Goal: Task Accomplishment & Management: Complete application form

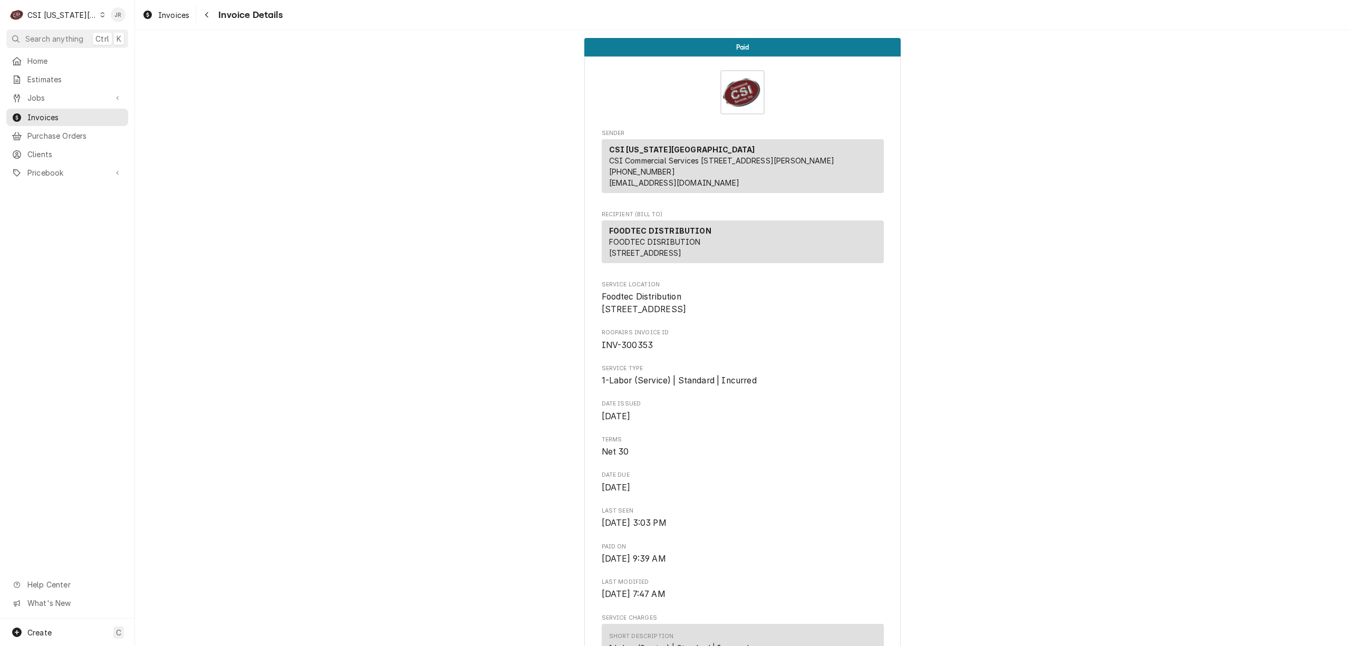
scroll to position [1054, 0]
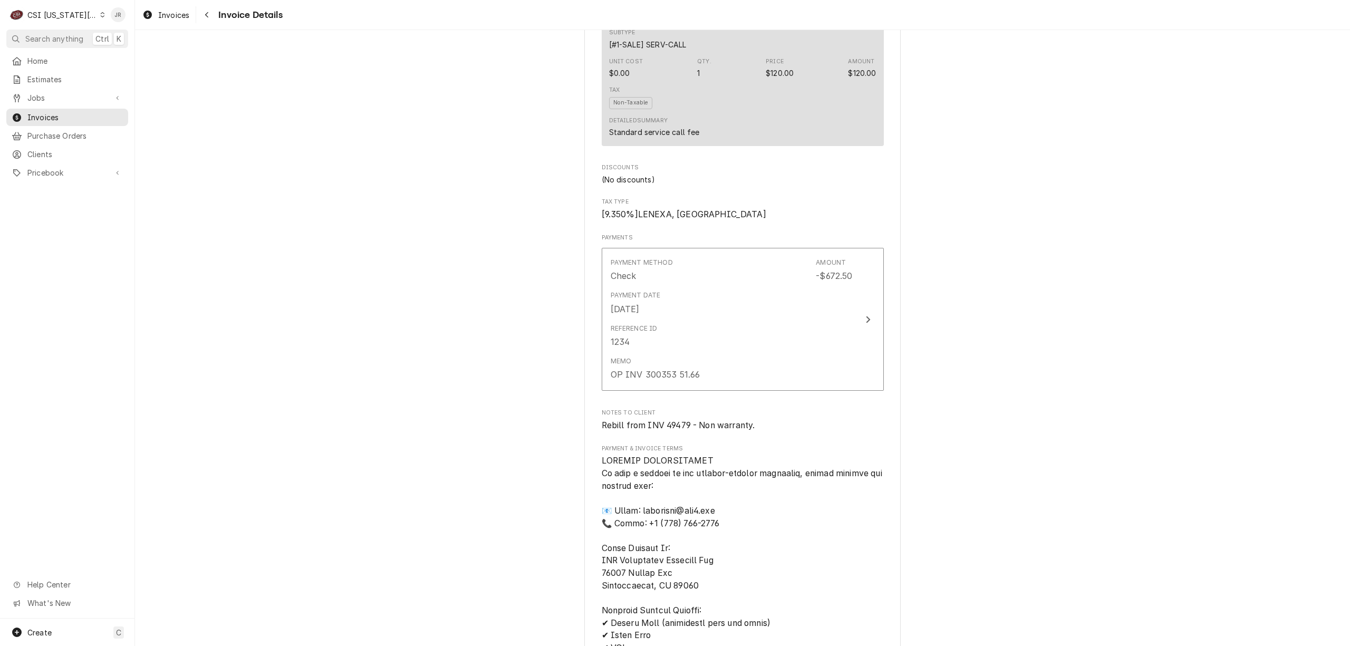
click at [62, 9] on div "CSI [US_STATE][GEOGRAPHIC_DATA]" at bounding box center [62, 14] width 70 height 11
click at [108, 49] on div "CSI St. [PERSON_NAME]" at bounding box center [181, 57] width 164 height 17
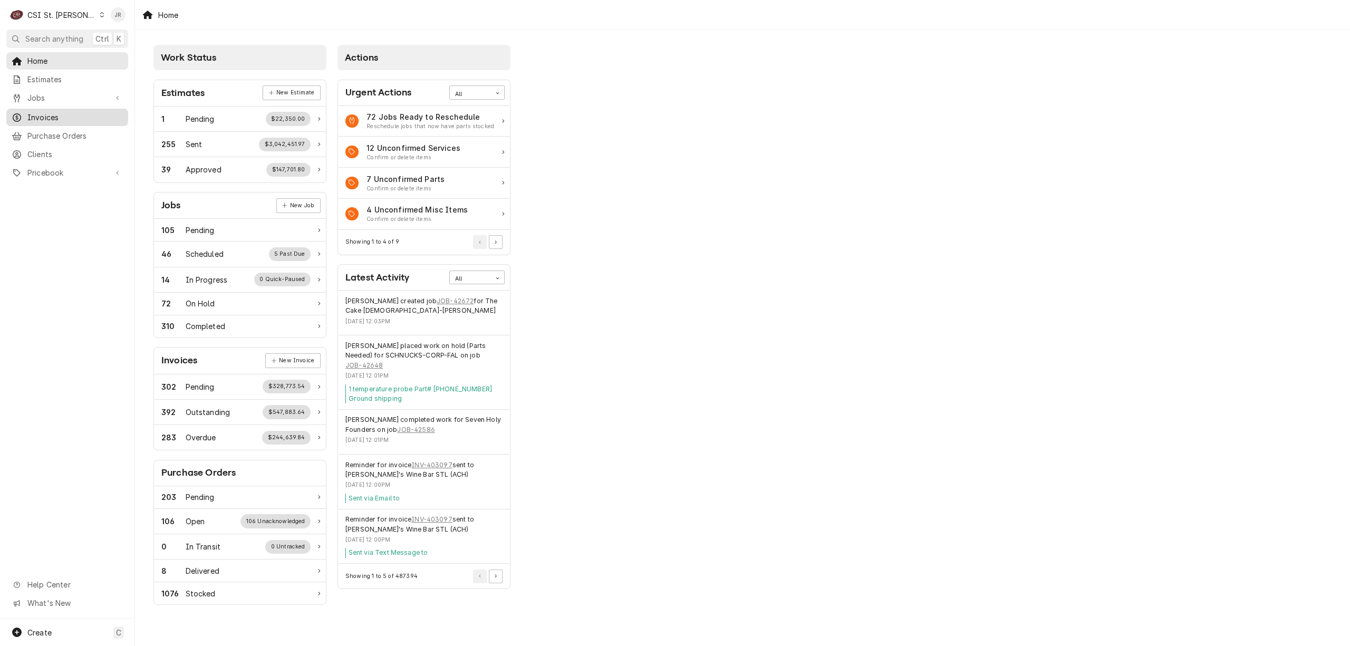
click at [45, 112] on span "Invoices" at bounding box center [74, 117] width 95 height 11
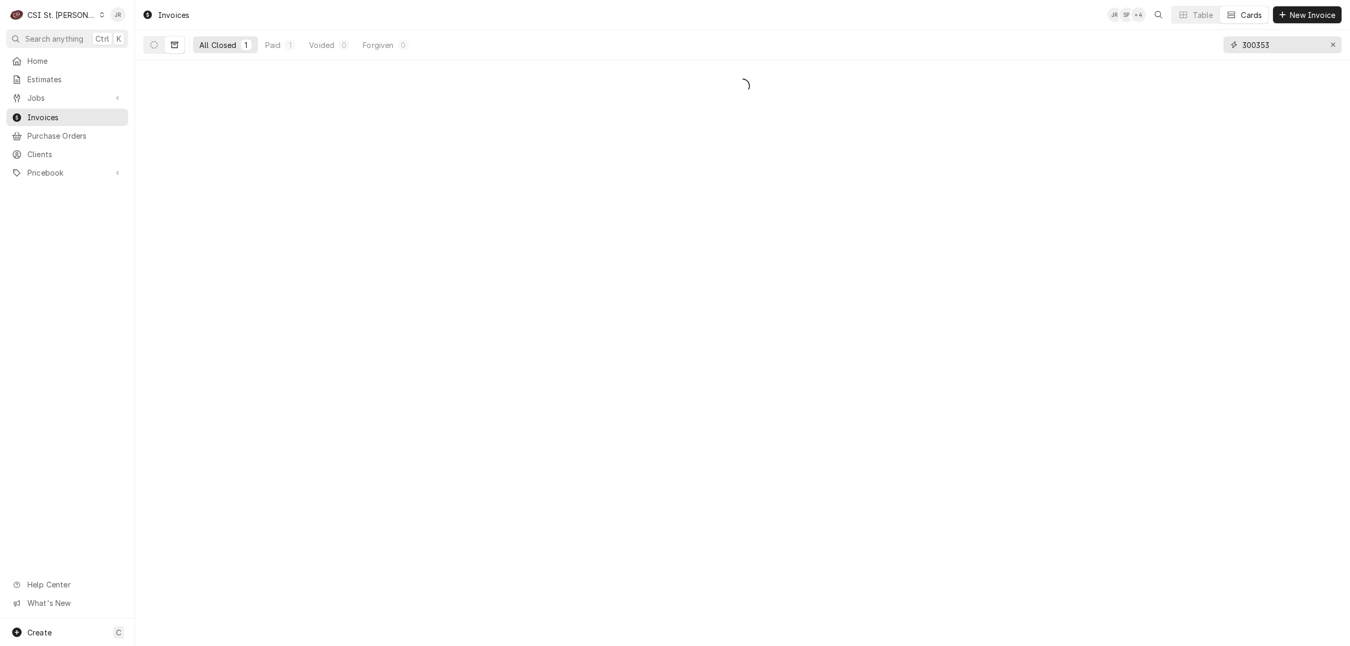
click at [1271, 51] on input "300353" at bounding box center [1281, 44] width 79 height 17
click at [54, 119] on link "Invoices" at bounding box center [67, 117] width 122 height 17
click at [70, 112] on span "Invoices" at bounding box center [74, 117] width 95 height 11
click at [1250, 44] on input "300353" at bounding box center [1281, 44] width 79 height 17
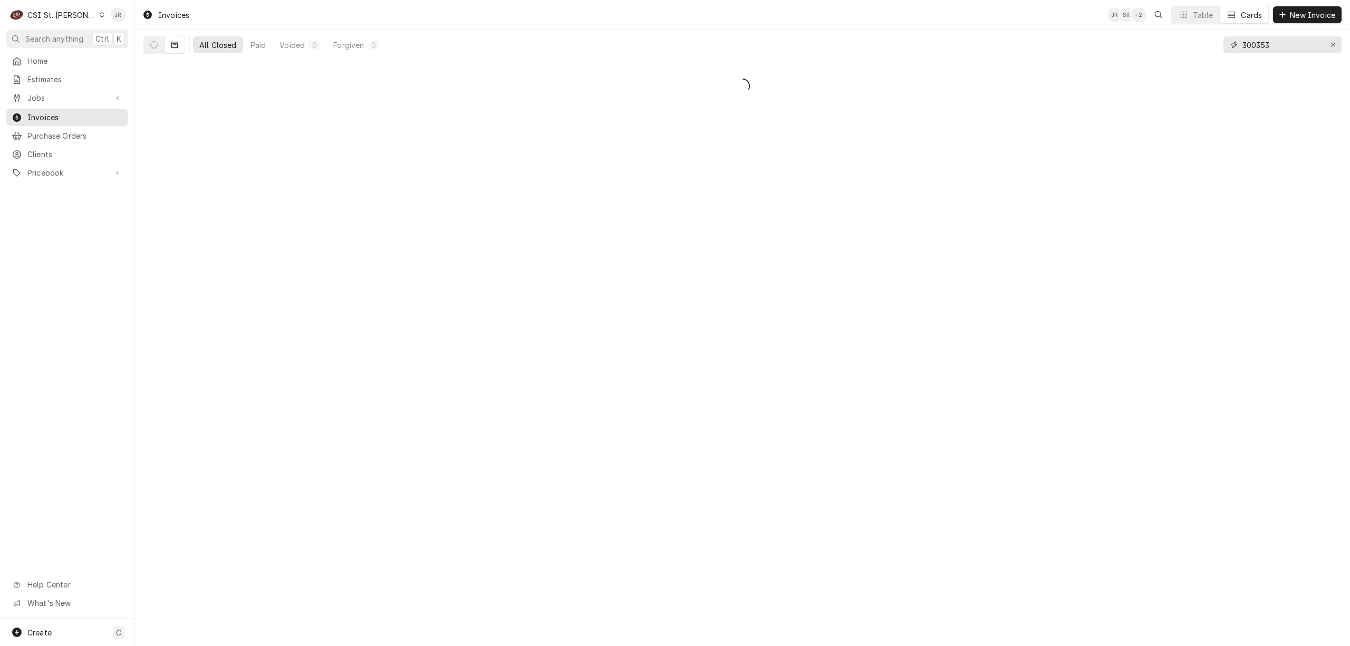
click at [1250, 44] on input "300353" at bounding box center [1281, 44] width 79 height 17
click at [1262, 43] on input "300353" at bounding box center [1281, 44] width 79 height 17
paste input "403740"
type input "403740"
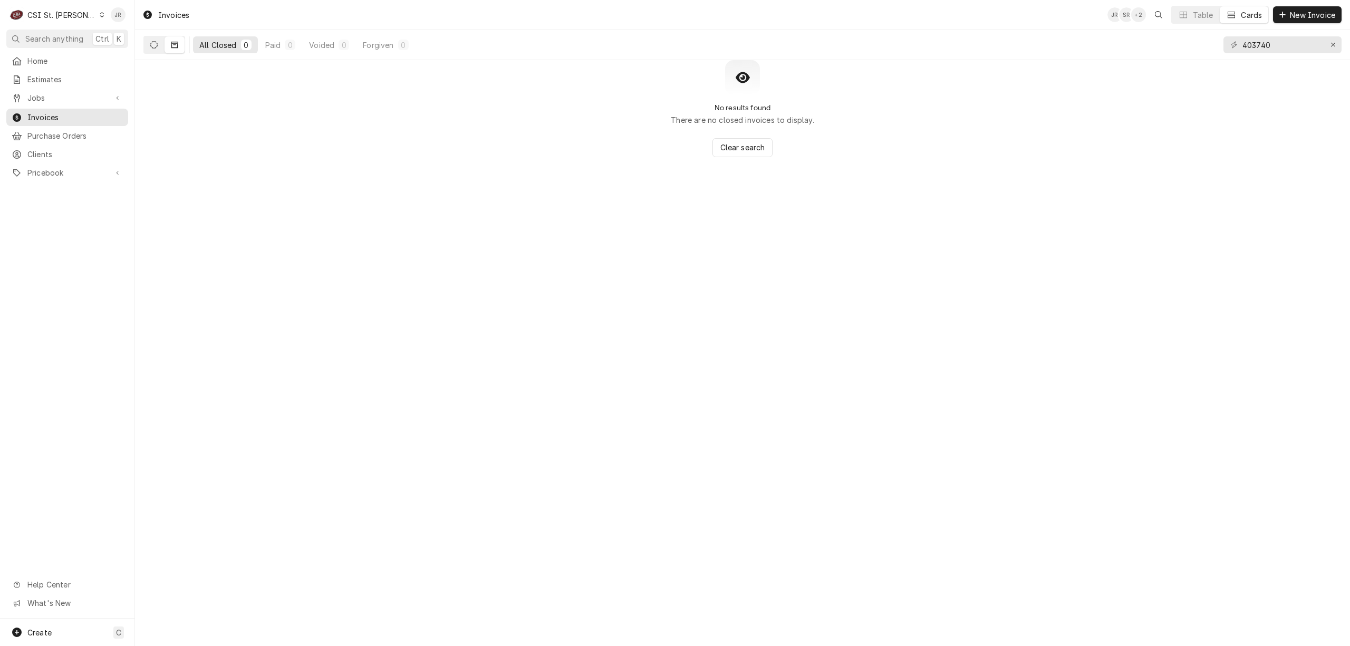
click at [161, 42] on button "Dynamic Content Wrapper" at bounding box center [154, 44] width 20 height 17
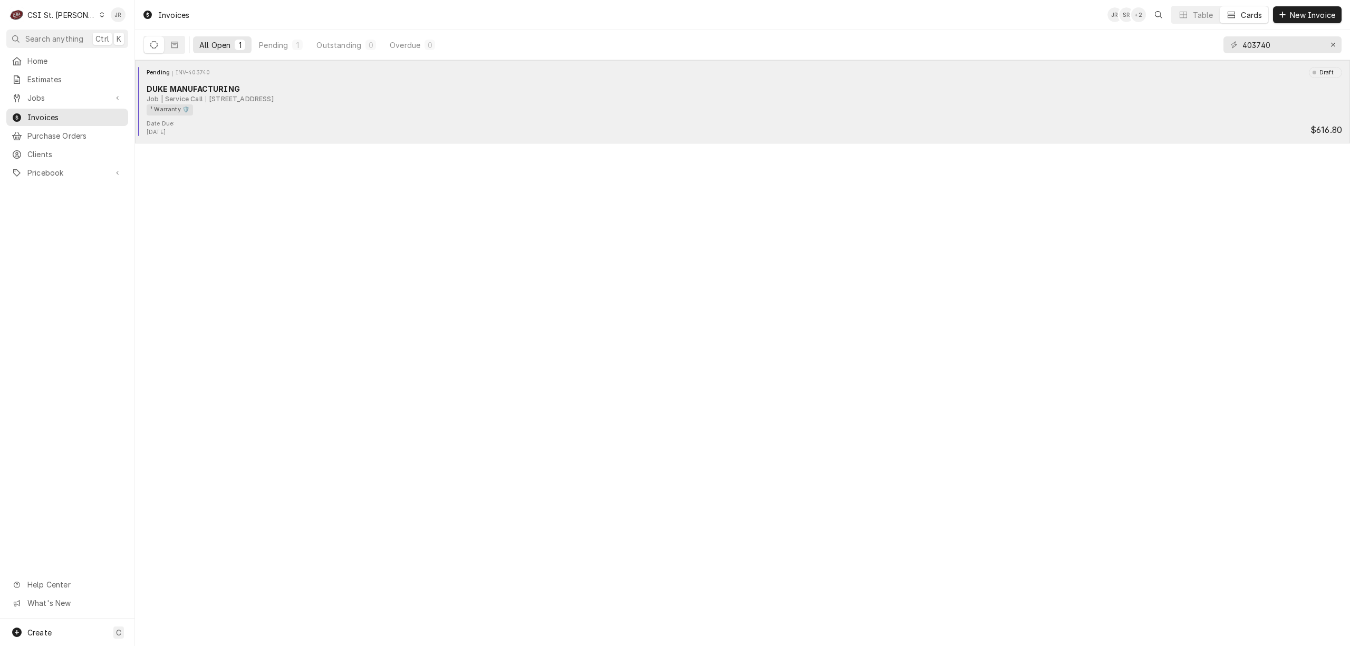
click at [241, 106] on div "¹ Warranty 🛡️" at bounding box center [741, 109] width 1188 height 11
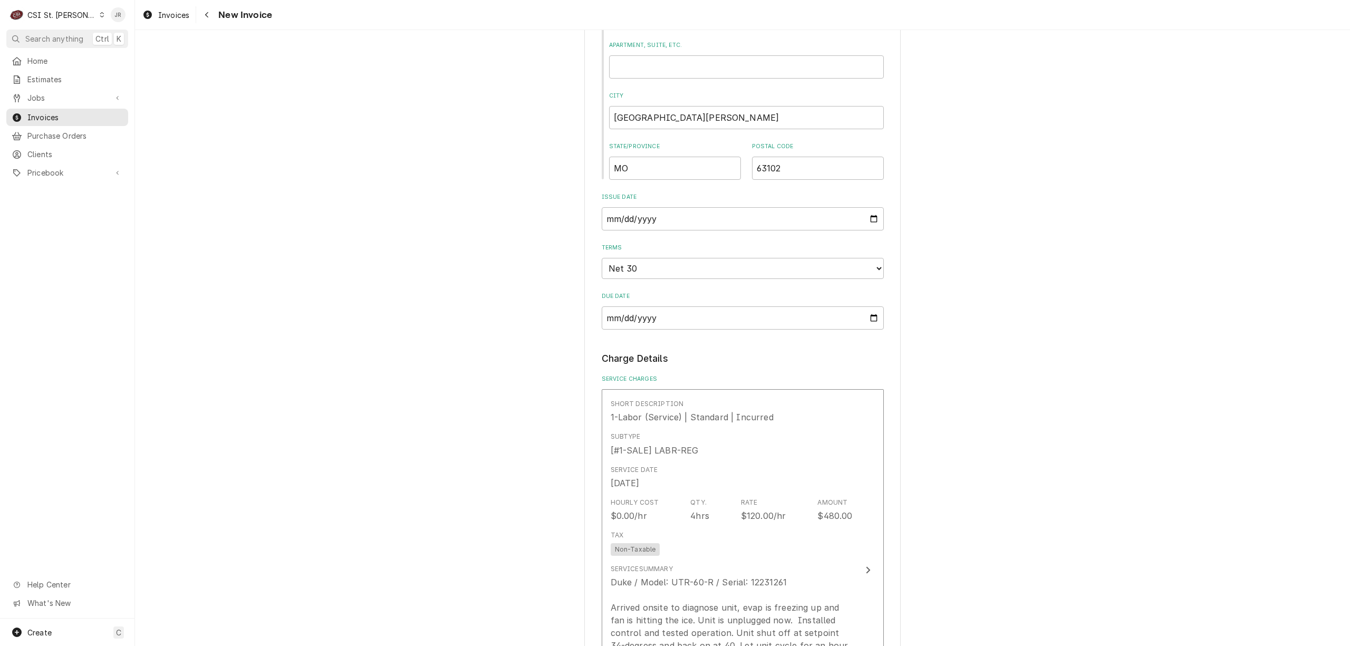
scroll to position [773, 0]
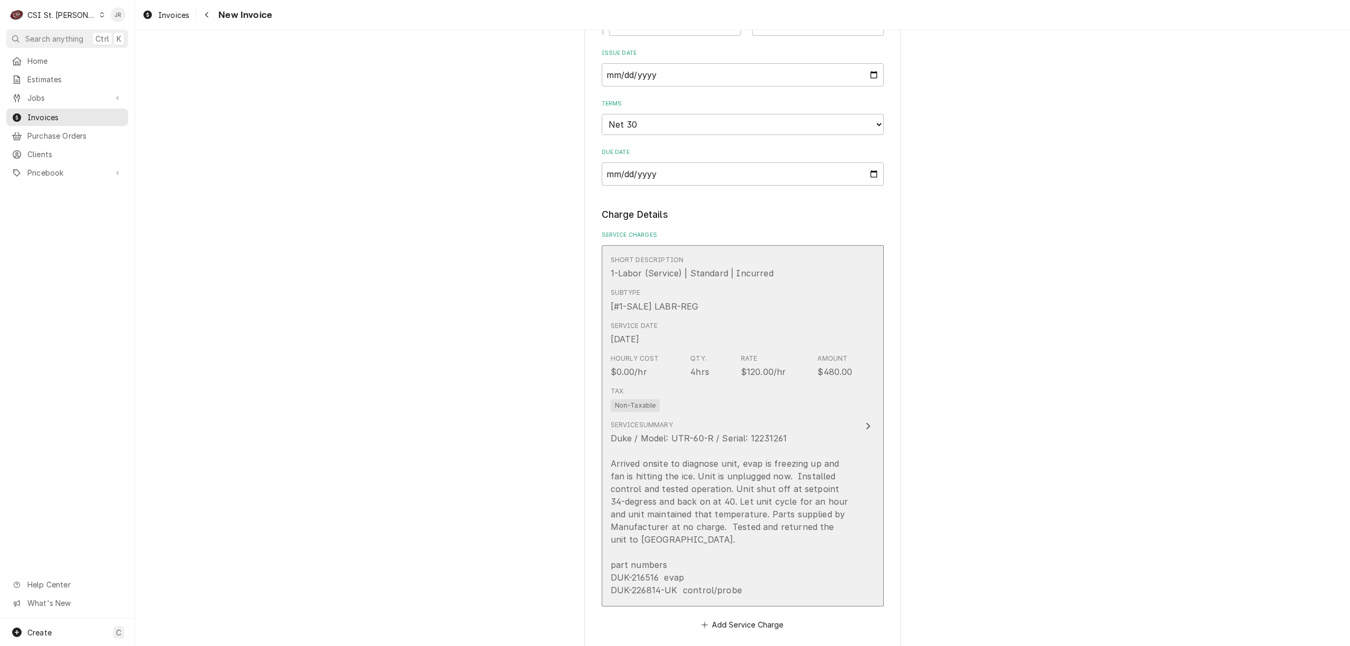
click at [747, 486] on div "Duke / Model: UTR-60-R / Serial: 12231261 Arrived onsite to diagnose unit, evap…" at bounding box center [732, 514] width 242 height 164
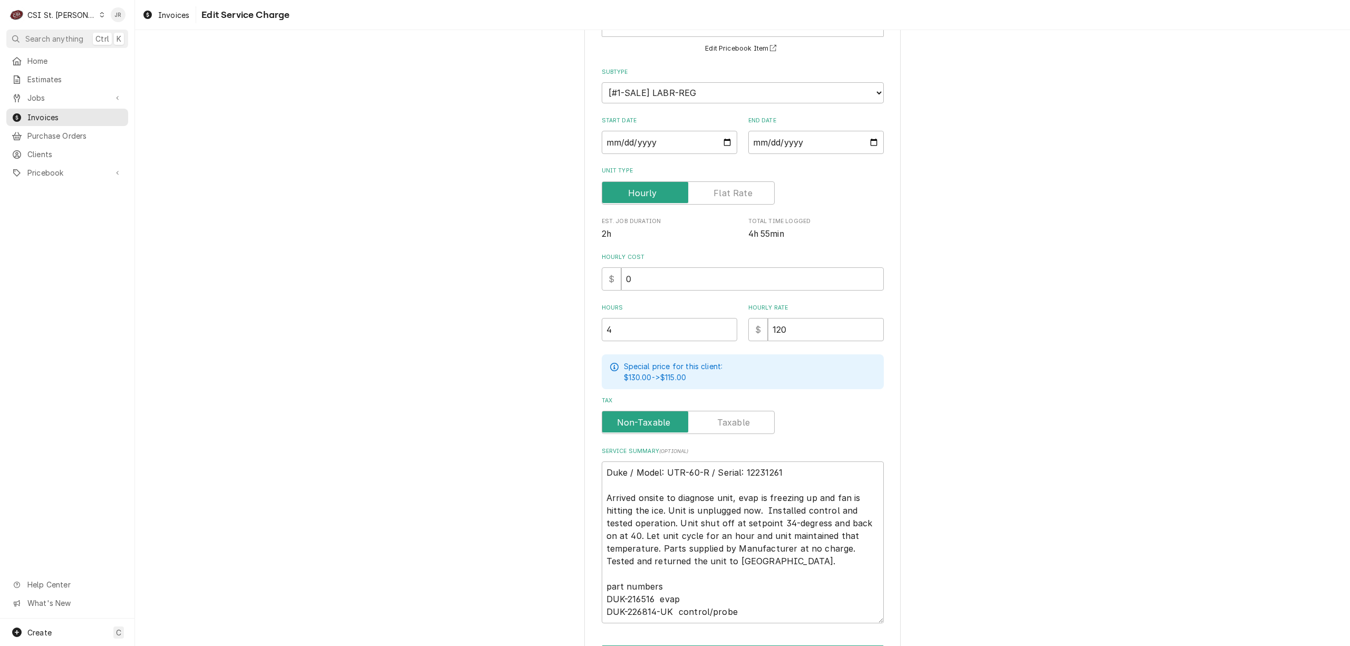
scroll to position [155, 0]
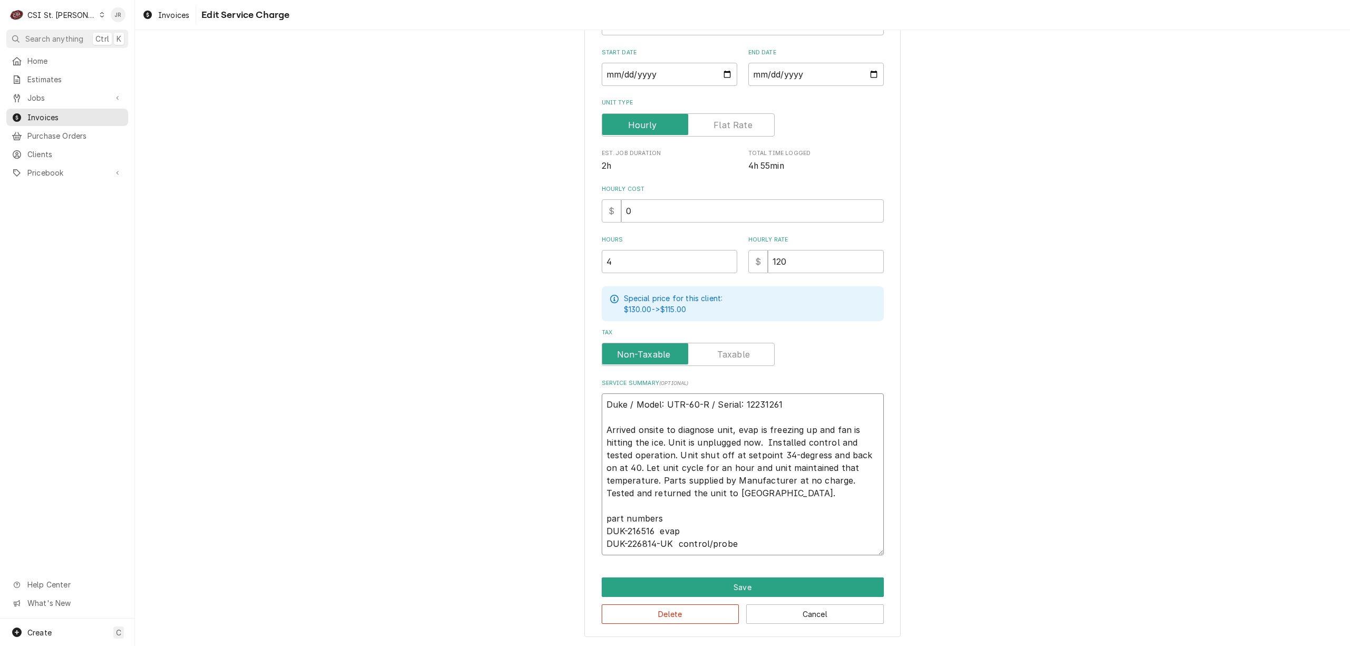
drag, startPoint x: 707, startPoint y: 534, endPoint x: 656, endPoint y: 519, distance: 53.4
click at [568, 534] on div "Use the fields below to edit this service charge Short Description 1-Labor (Ser…" at bounding box center [742, 266] width 1215 height 760
drag, startPoint x: 659, startPoint y: 517, endPoint x: 676, endPoint y: 528, distance: 19.9
click at [662, 519] on textarea "Duke / Model: UTR-60-R / Serial: 12231261 Arrived onsite to diagnose unit, evap…" at bounding box center [743, 474] width 282 height 162
click at [689, 528] on textarea "Duke / Model: UTR-60-R / Serial: 12231261 Arrived onsite to diagnose unit, evap…" at bounding box center [743, 474] width 282 height 162
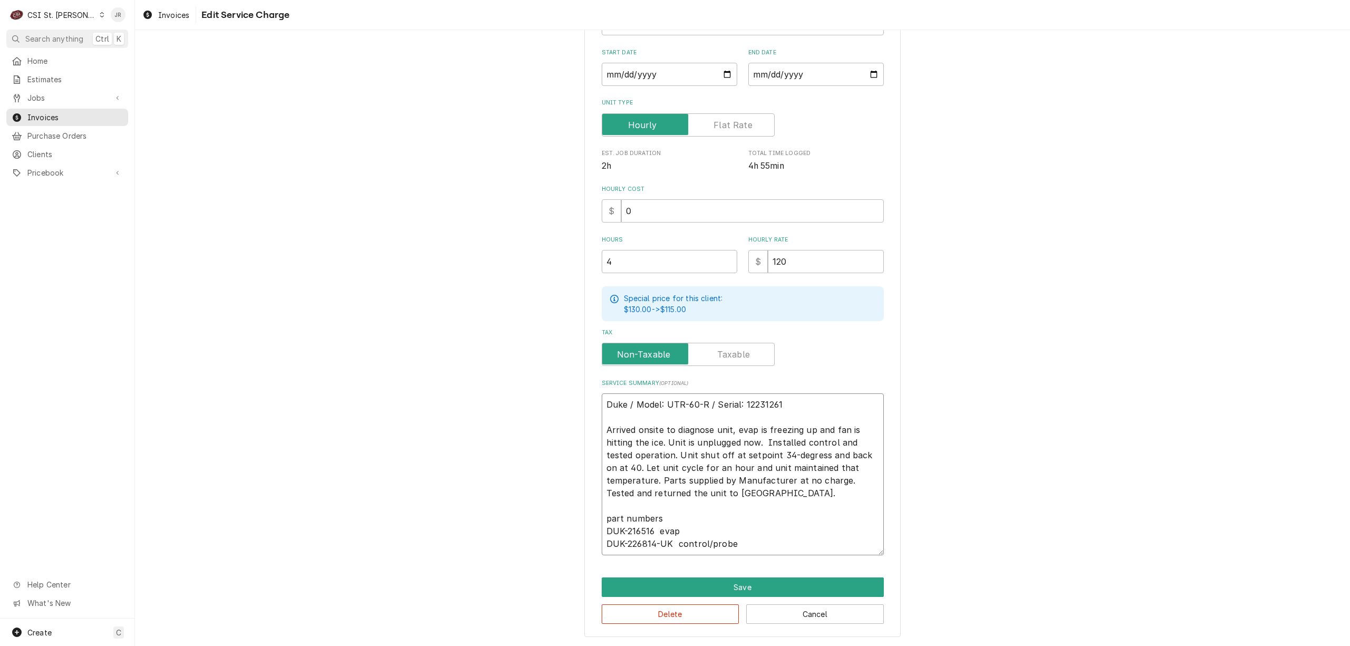
click at [689, 528] on textarea "Duke / Model: UTR-60-R / Serial: 12231261 Arrived onsite to diagnose unit, evap…" at bounding box center [743, 474] width 282 height 162
type textarea "x"
type textarea "Duke / Model: UTR-60-R / Serial: 12231261 Arrived onsite to diagnose unit, evap…"
type textarea "x"
type textarea "Duke / Model: UTR-60-R / Serial: 12231261 Arrived onsite to diagnose unit, evap…"
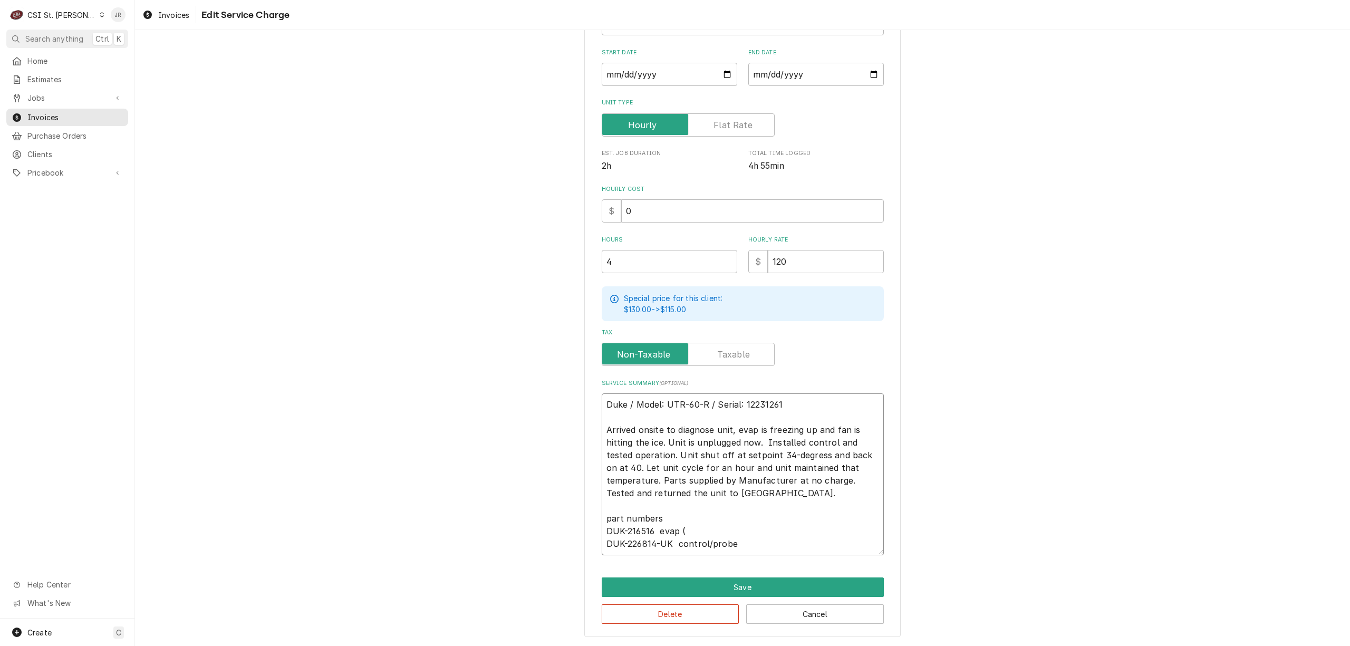
type textarea "x"
type textarea "Duke / Model: UTR-60-R / Serial: 12231261 Arrived onsite to diagnose unit, evap…"
type textarea "x"
type textarea "Duke / Model: UTR-60-R / Serial: 12231261 Arrived onsite to diagnose unit, evap…"
type textarea "x"
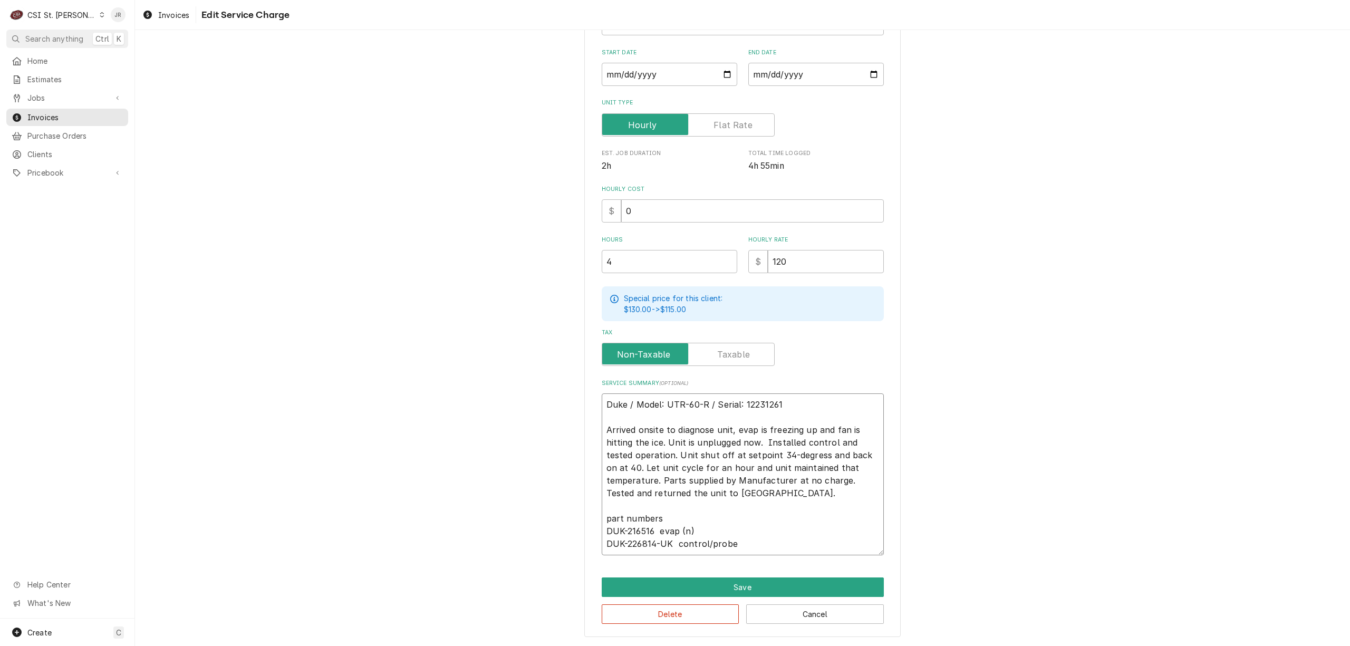
type textarea "Duke / Model: UTR-60-R / Serial: 12231261 Arrived onsite to diagnose unit, evap…"
type textarea "x"
type textarea "Duke / Model: UTR-60-R / Serial: 12231261 Arrived onsite to diagnose unit, evap…"
type textarea "x"
type textarea "Duke / Model: UTR-60-R / Serial: 12231261 Arrived onsite to diagnose unit, evap…"
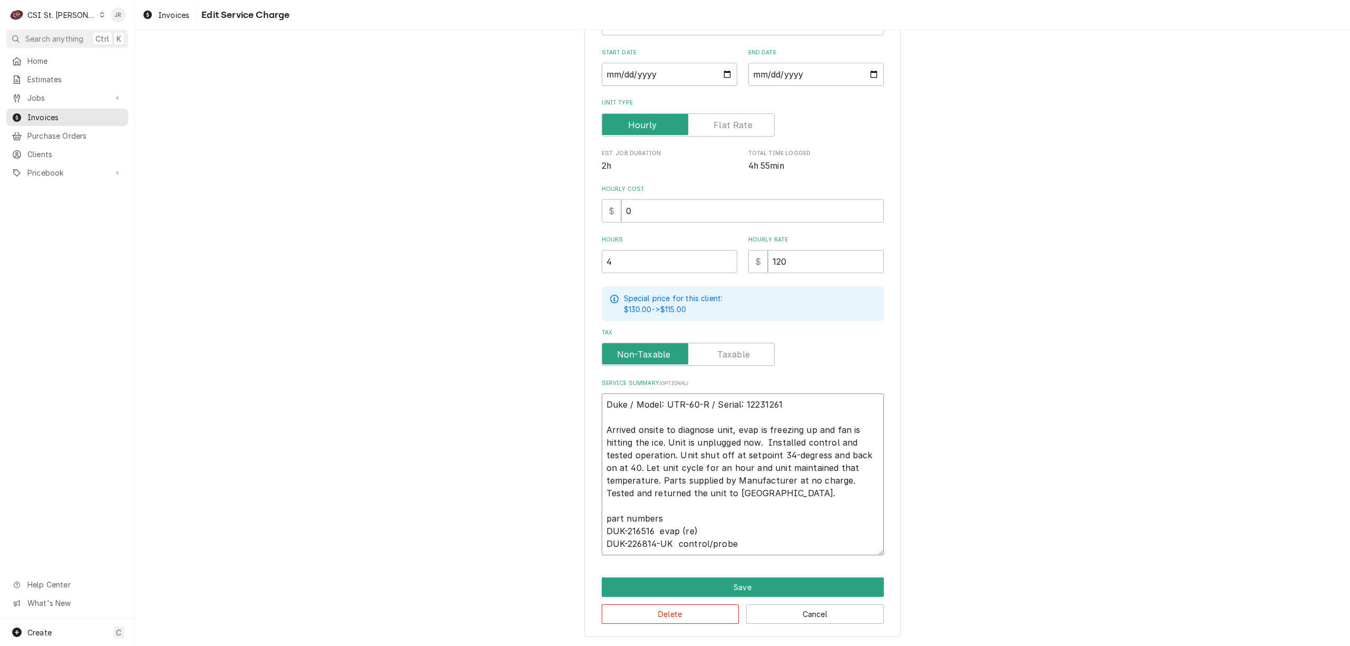
type textarea "x"
type textarea "Duke / Model: UTR-60-R / Serial: 12231261 Arrived onsite to diagnose unit, evap…"
type textarea "x"
type textarea "Duke / Model: UTR-60-R / Serial: 12231261 Arrived onsite to diagnose unit, evap…"
type textarea "x"
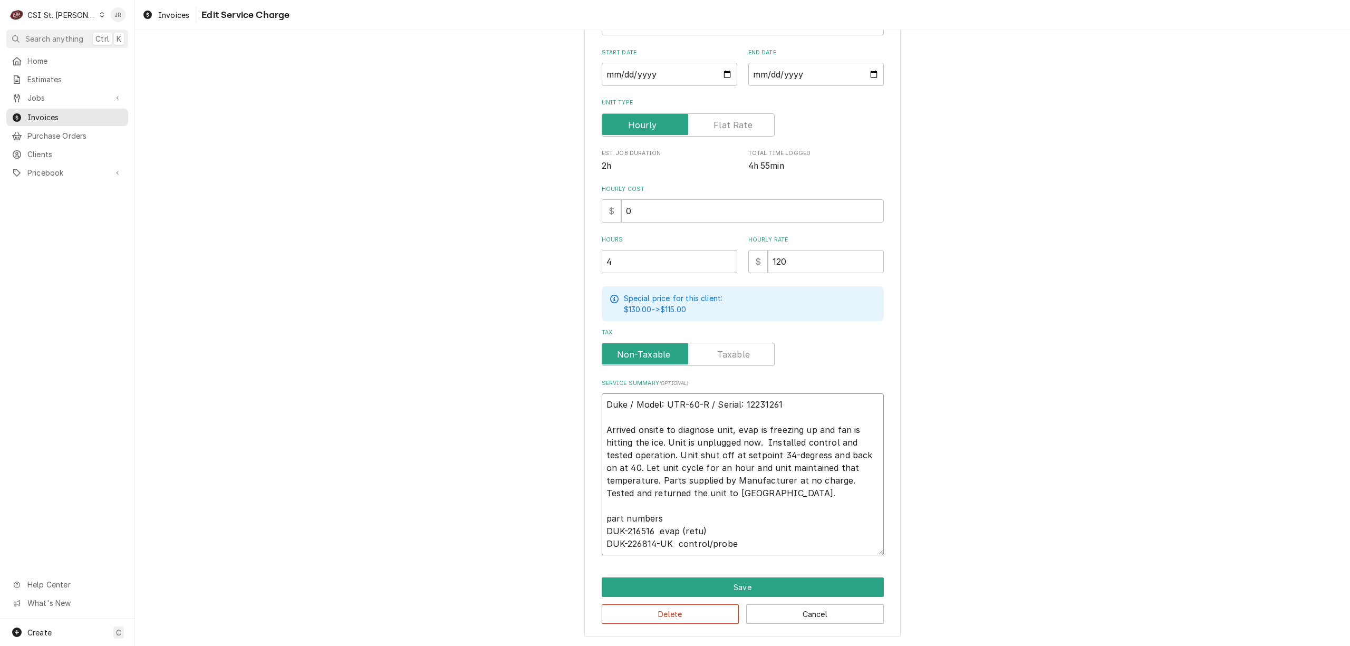
type textarea "Duke / Model: UTR-60-R / Serial: 12231261 Arrived onsite to diagnose unit, evap…"
type textarea "x"
type textarea "Duke / Model: UTR-60-R / Serial: 12231261 Arrived onsite to diagnose unit, evap…"
type textarea "x"
type textarea "Duke / Model: UTR-60-R / Serial: 12231261 Arrived onsite to diagnose unit, evap…"
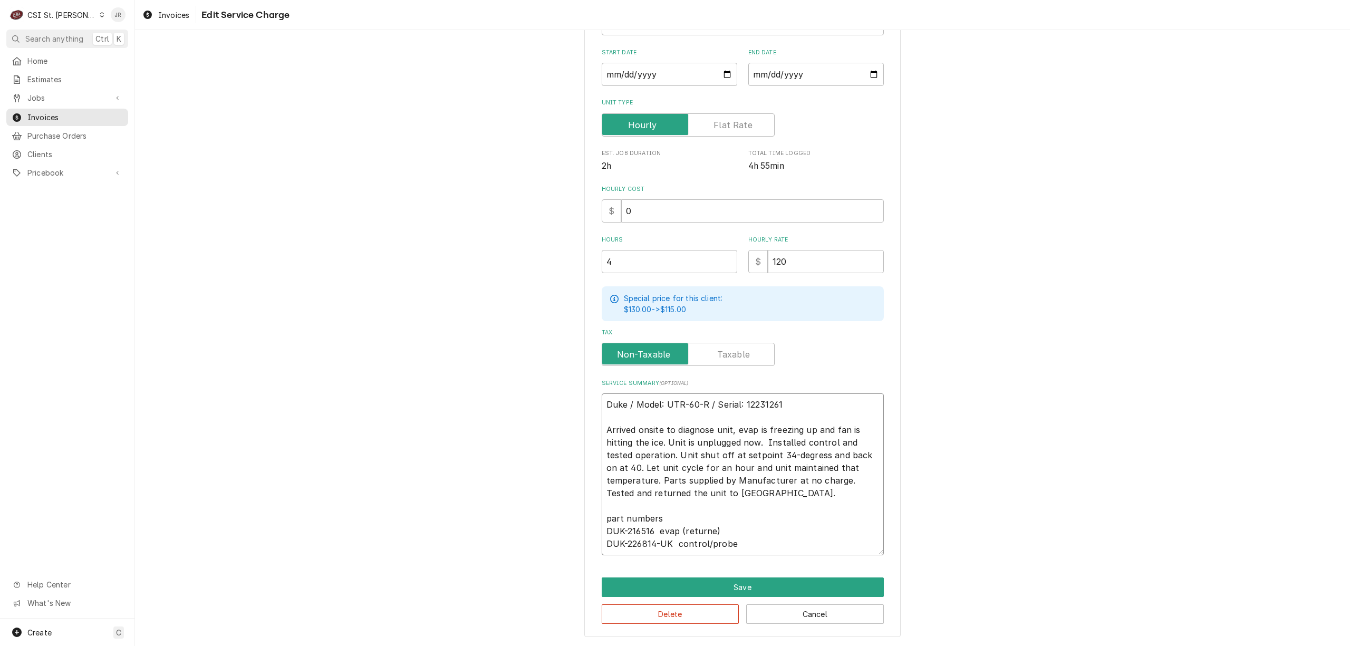
type textarea "x"
type textarea "Duke / Model: UTR-60-R / Serial: 12231261 Arrived onsite to diagnose unit, evap…"
type textarea "x"
type textarea "Duke / Model: UTR-60-R / Serial: 12231261 Arrived onsite to diagnose unit, evap…"
type textarea "x"
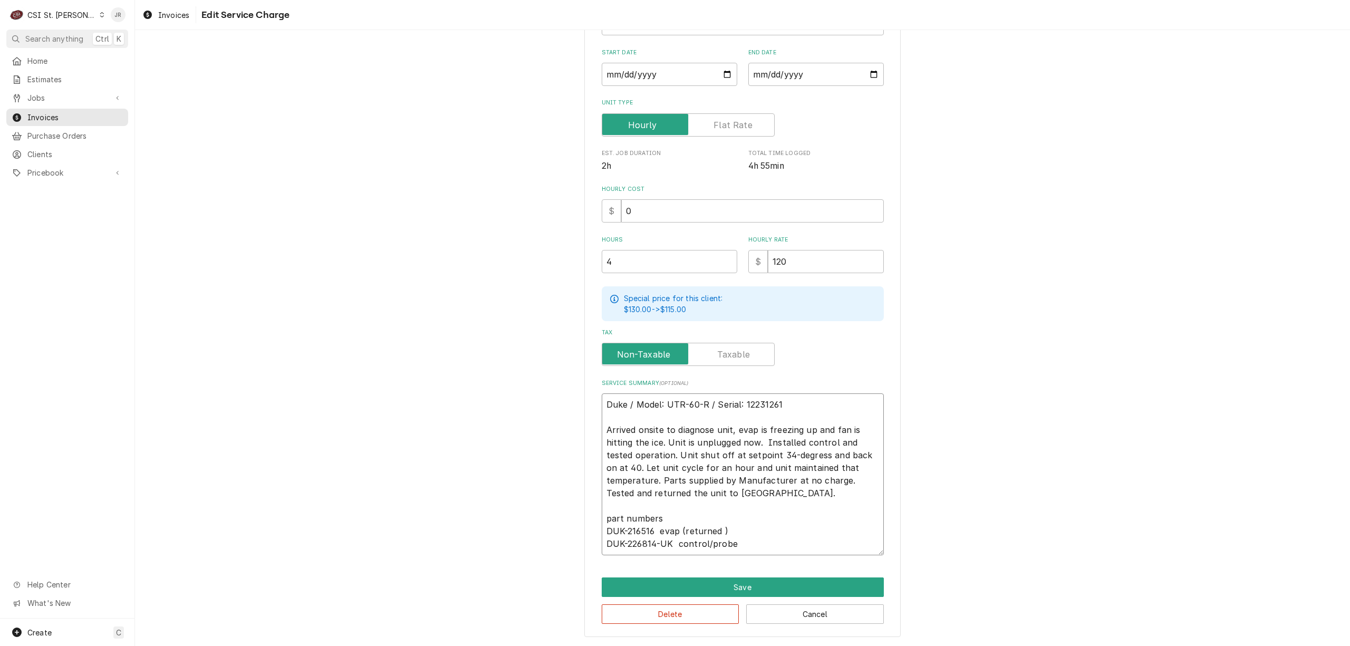
type textarea "Duke / Model: UTR-60-R / Serial: 12231261 Arrived onsite to diagnose unit, evap…"
type textarea "x"
type textarea "Duke / Model: UTR-60-R / Serial: 12231261 Arrived onsite to diagnose unit, evap…"
type textarea "x"
type textarea "Duke / Model: UTR-60-R / Serial: 12231261 Arrived onsite to diagnose unit, evap…"
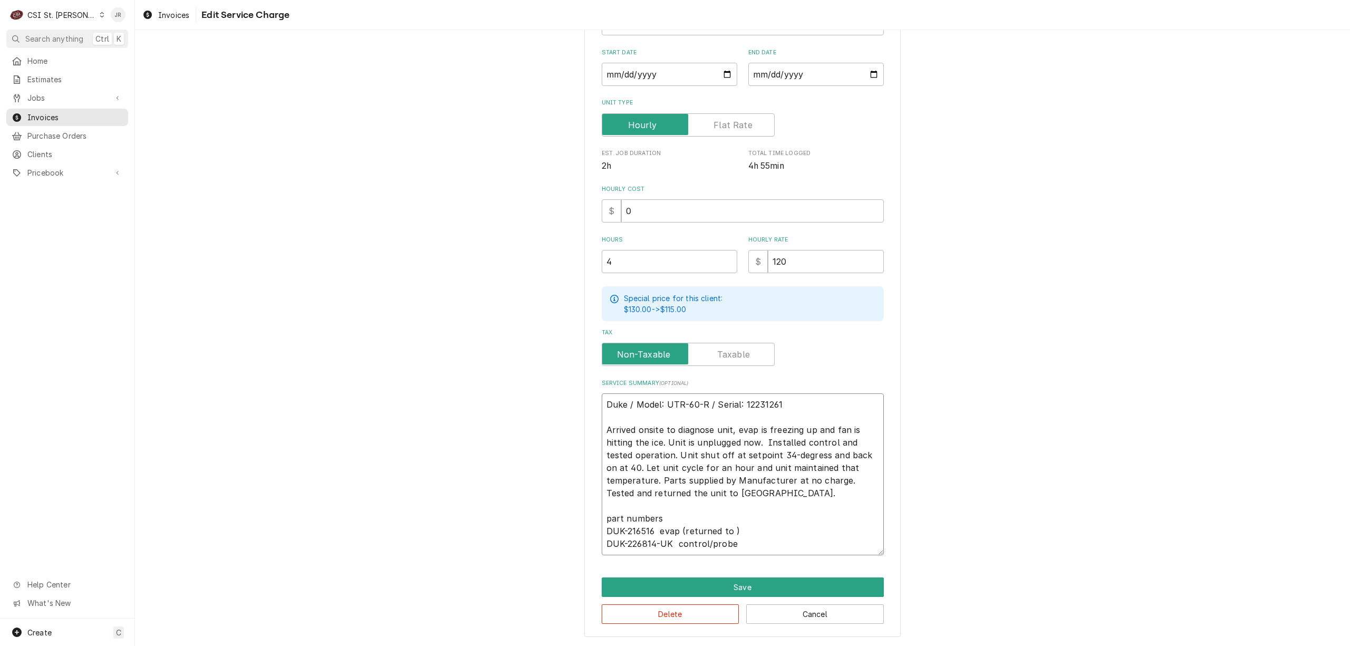
type textarea "x"
type textarea "Duke / Model: UTR-60-R / Serial: 12231261 Arrived onsite to diagnose unit, evap…"
type textarea "x"
type textarea "Duke / Model: UTR-60-R / Serial: 12231261 Arrived onsite to diagnose unit, evap…"
type textarea "x"
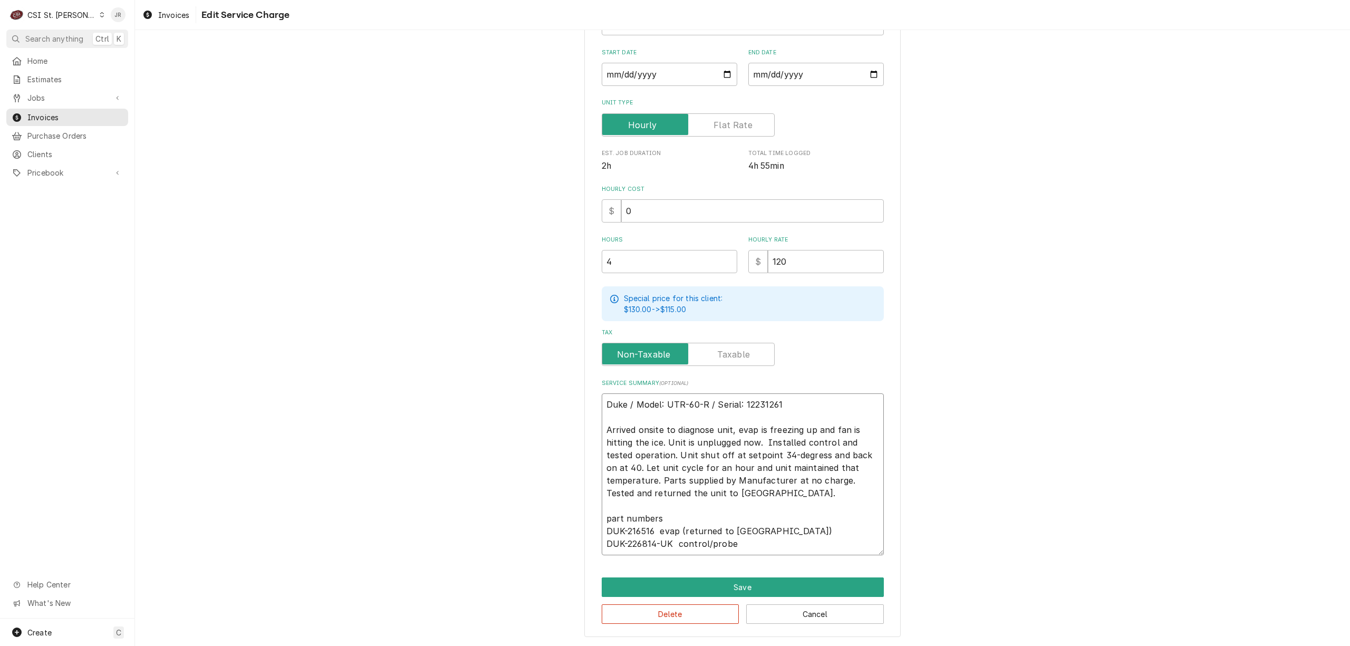
type textarea "Duke / Model: UTR-60-R / Serial: 12231261 Arrived onsite to diagnose unit, evap…"
type textarea "x"
type textarea "Duke / Model: UTR-60-R / Serial: 12231261 Arrived onsite to diagnose unit, evap…"
type textarea "x"
type textarea "Duke / Model: UTR-60-R / Serial: 12231261 Arrived onsite to diagnose unit, evap…"
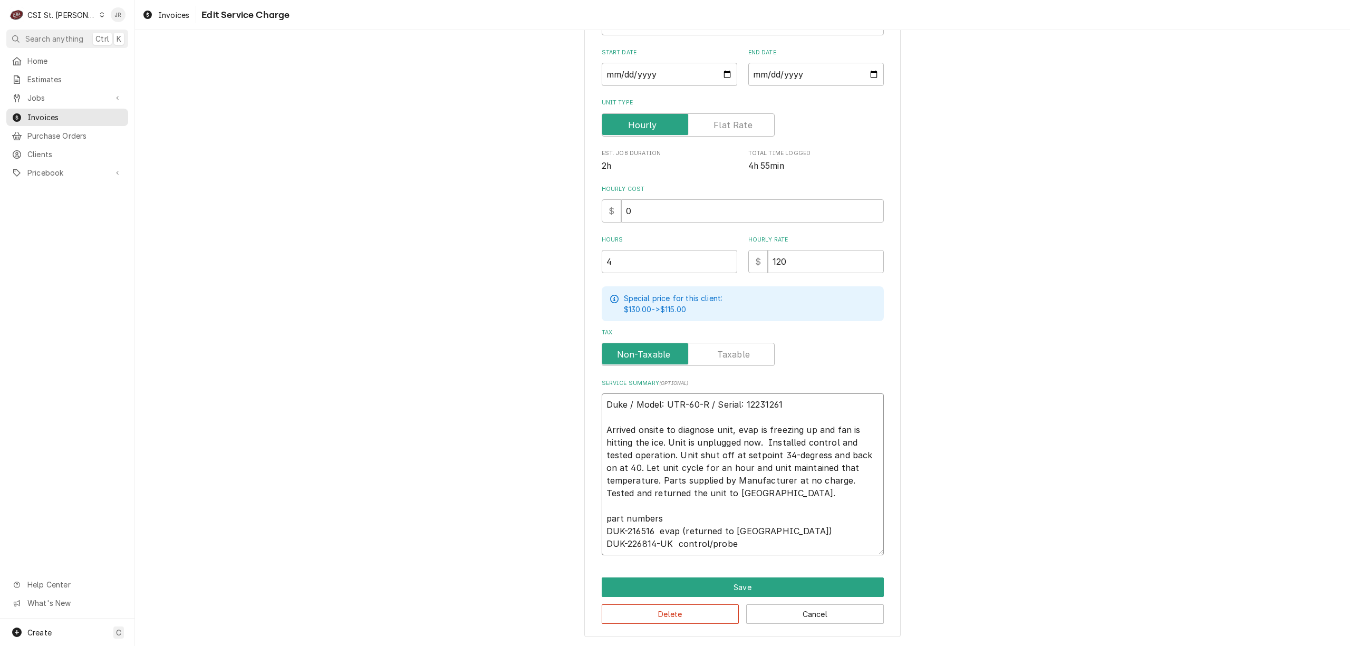
type textarea "x"
type textarea "Duke / Model: UTR-60-R / Serial: 12231261 Arrived onsite to diagnose unit, evap…"
type textarea "x"
type textarea "Duke / Model: UTR-60-R / Serial: 12231261 Arrived onsite to diagnose unit, evap…"
type textarea "x"
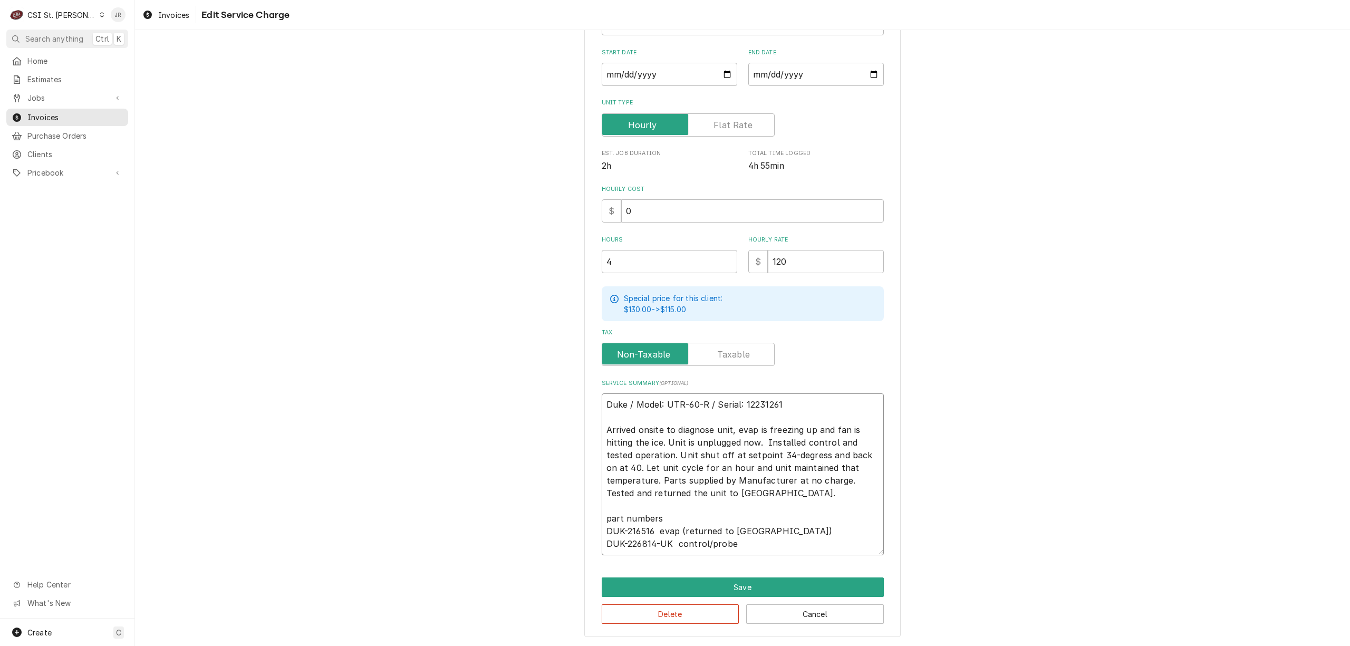
type textarea "Duke / Model: UTR-60-R / Serial: 12231261 Arrived onsite to diagnose unit, evap…"
type textarea "x"
type textarea "Duke / Model: UTR-60-R / Serial: 12231261 Arrived onsite to diagnose unit, evap…"
type textarea "x"
type textarea "Duke / Model: UTR-60-R / Serial: 12231261 Arrived onsite to diagnose unit, evap…"
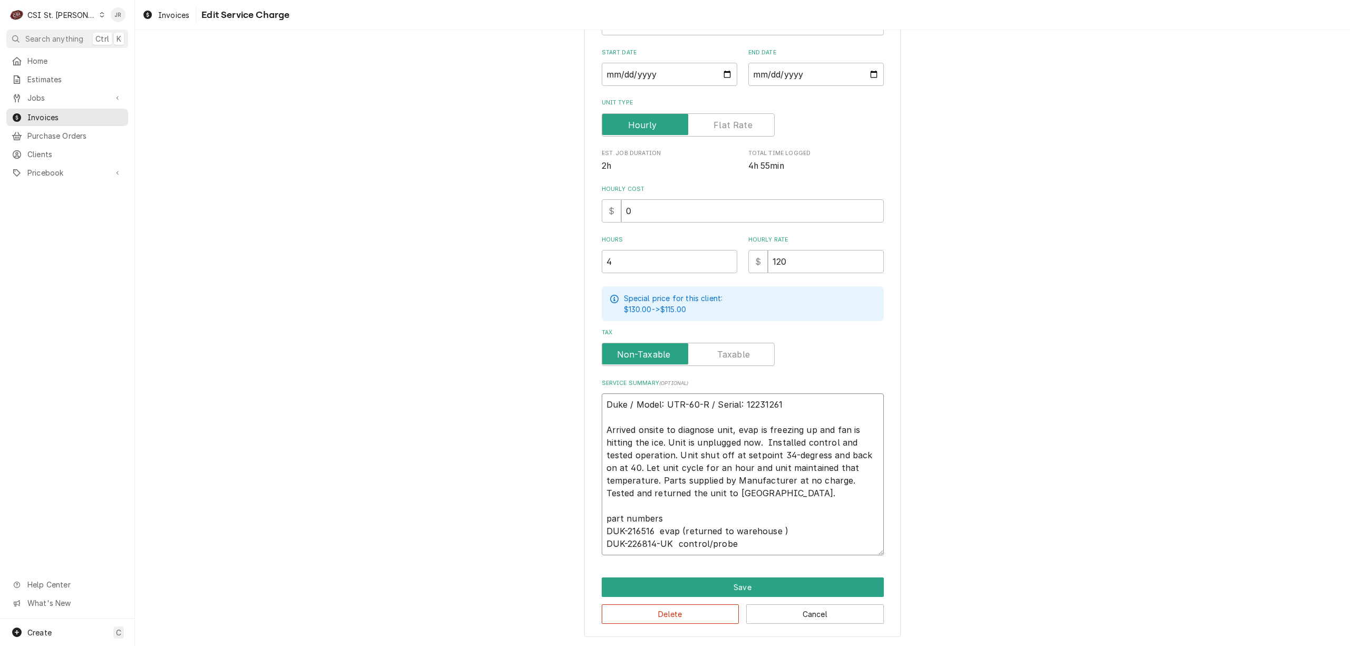
type textarea "x"
type textarea "Duke / Model: UTR-60-R / Serial: 12231261 Arrived onsite to diagnose unit, evap…"
type textarea "x"
type textarea "Duke / Model: UTR-60-R / Serial: 12231261 Arrived onsite to diagnose unit, evap…"
type textarea "x"
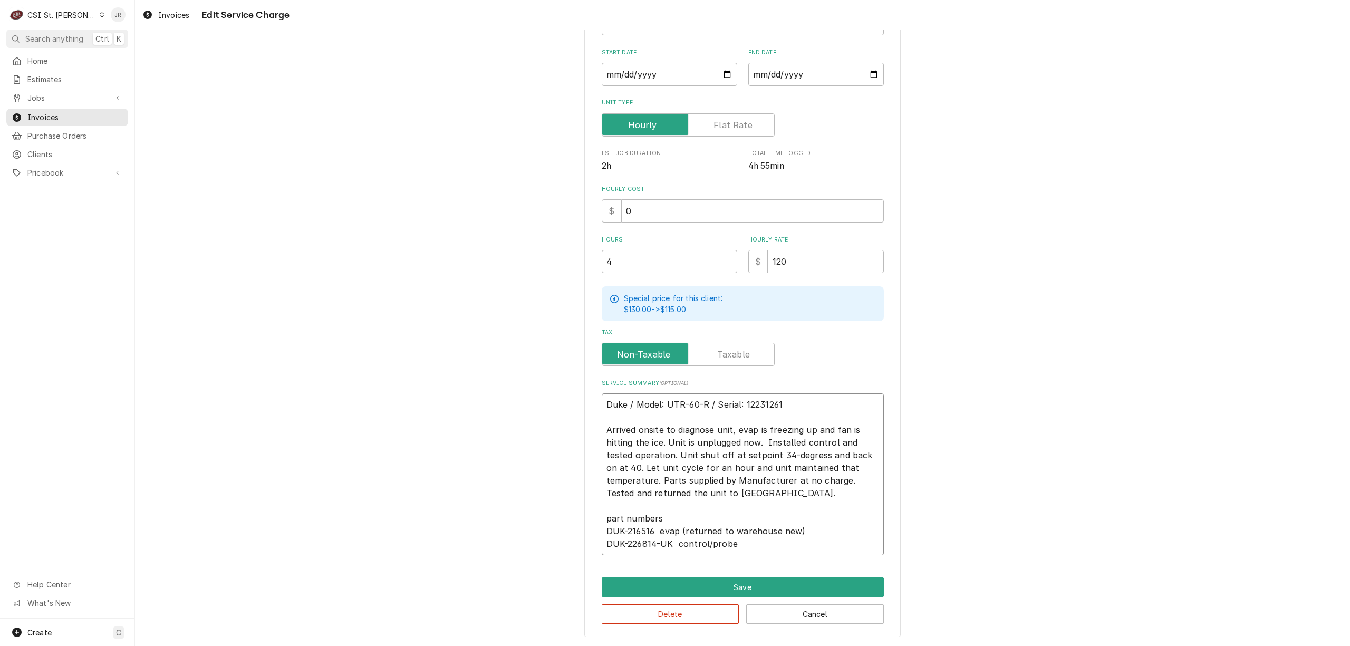
type textarea "Duke / Model: UTR-60-R / Serial: 12231261 Arrived onsite to diagnose unit, evap…"
type textarea "x"
type textarea "Duke / Model: UTR-60-R / Serial: 12231261 Arrived onsite to diagnose unit, evap…"
type textarea "x"
type textarea "Duke / Model: UTR-60-R / Serial: 12231261 Arrived onsite to diagnose unit, evap…"
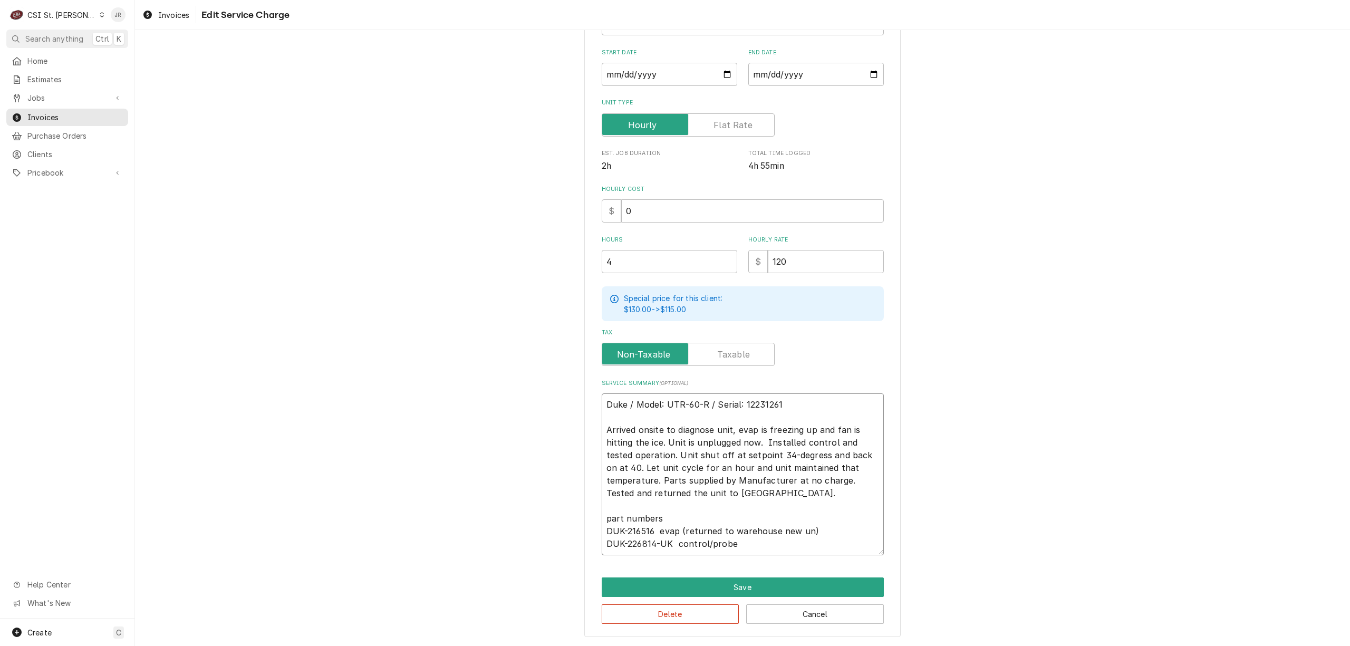
type textarea "x"
type textarea "Duke / Model: UTR-60-R / Serial: 12231261 Arrived onsite to diagnose unit, evap…"
type textarea "x"
type textarea "Duke / Model: UTR-60-R / Serial: 12231261 Arrived onsite to diagnose unit, evap…"
type textarea "x"
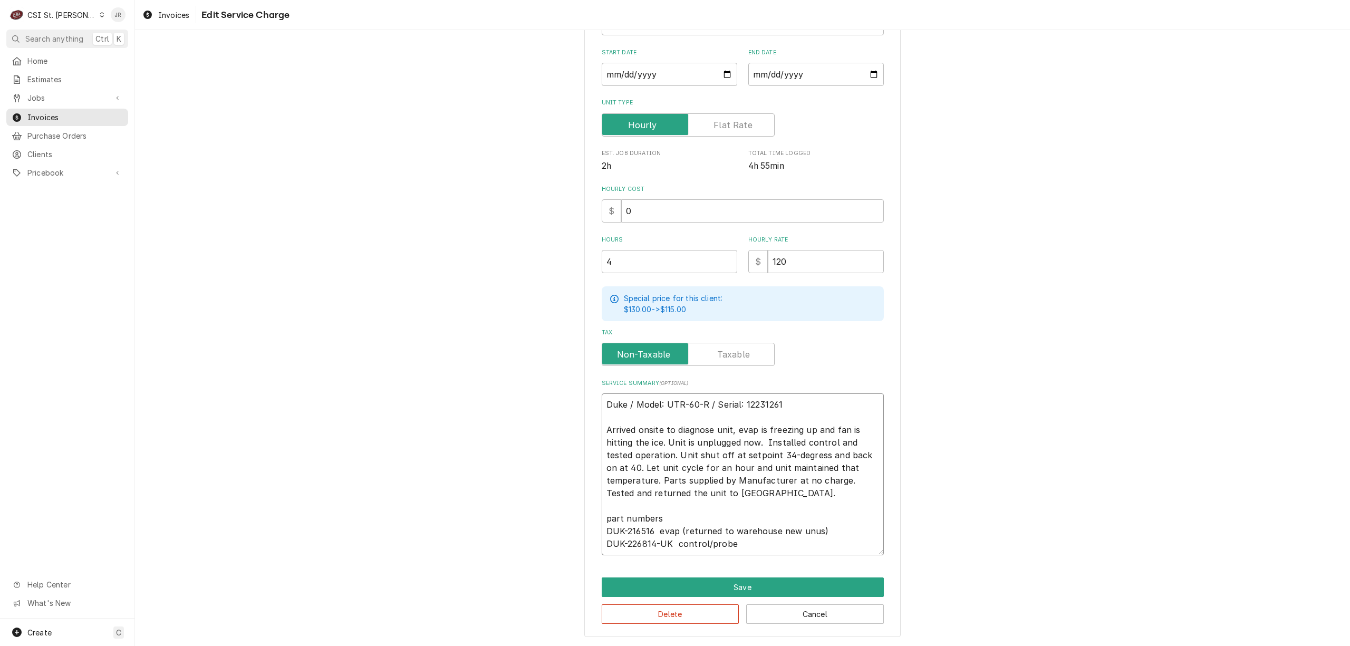
type textarea "Duke / Model: UTR-60-R / Serial: 12231261 Arrived onsite to diagnose unit, evap…"
type textarea "x"
type textarea "Duke / Model: UTR-60-R / Serial: 12231261 Arrived onsite to diagnose unit, evap…"
type textarea "x"
type textarea "Duke / Model: UTR-60-R / Serial: 12231261 Arrived onsite to diagnose unit, evap…"
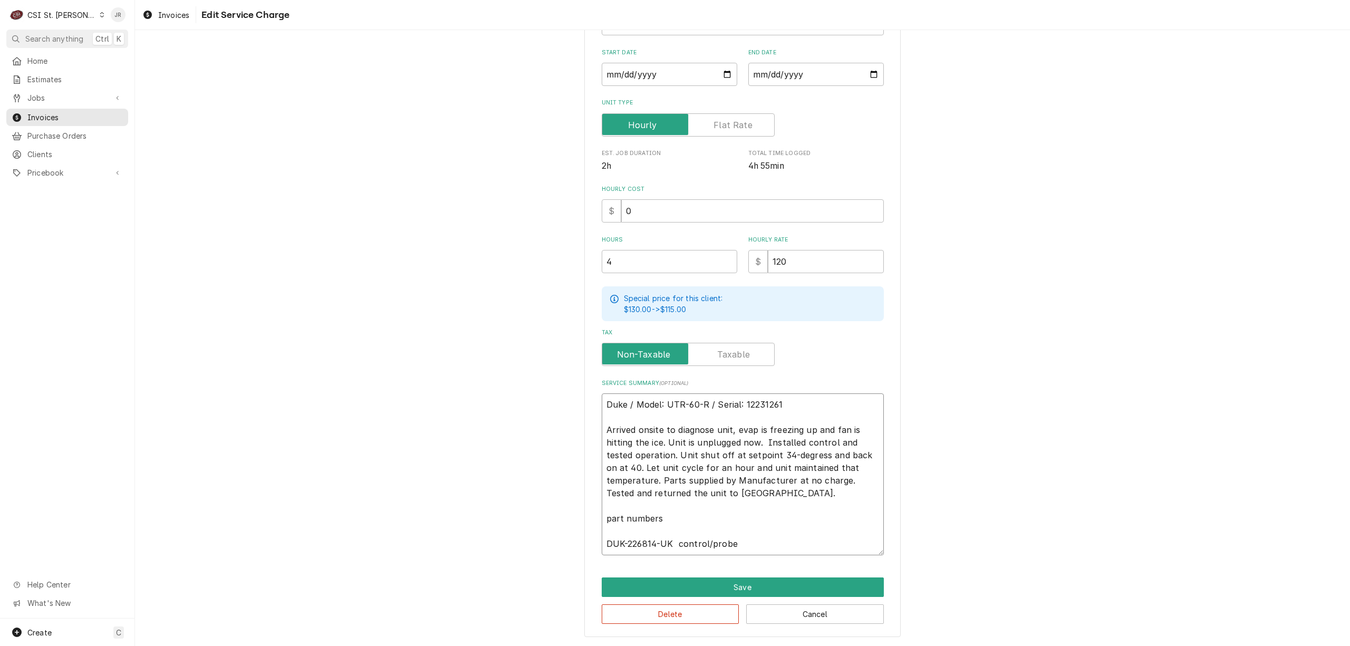
type textarea "x"
type textarea "Duke / Model: UTR-60-R / Serial: 12231261 Arrived onsite to diagnose unit, evap…"
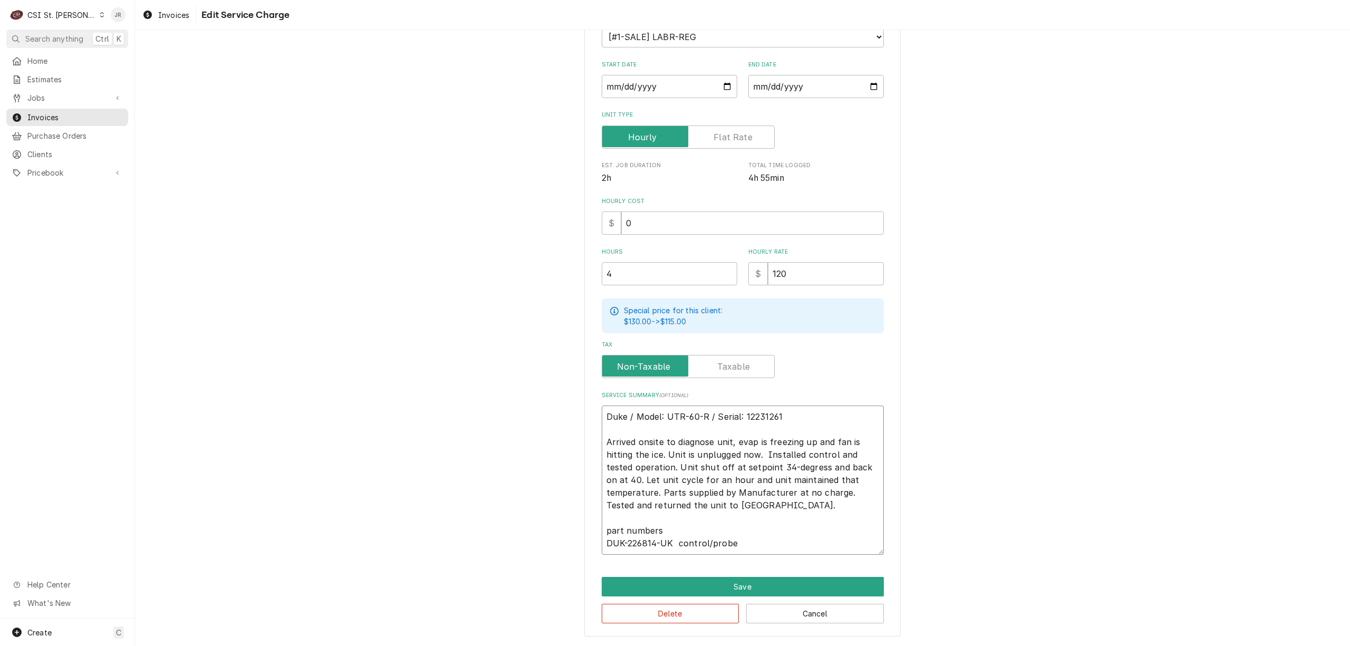
scroll to position [142, 0]
type textarea "x"
type textarea "Duke / Model: UTR-60-R / Serial: 12231261 Arrived onsite to diagnose unit, evap…"
type textarea "x"
type textarea "Duke / Model: UTR-60-R / Serial: 12231261 Arrived onsite to diagnose unit, evap…"
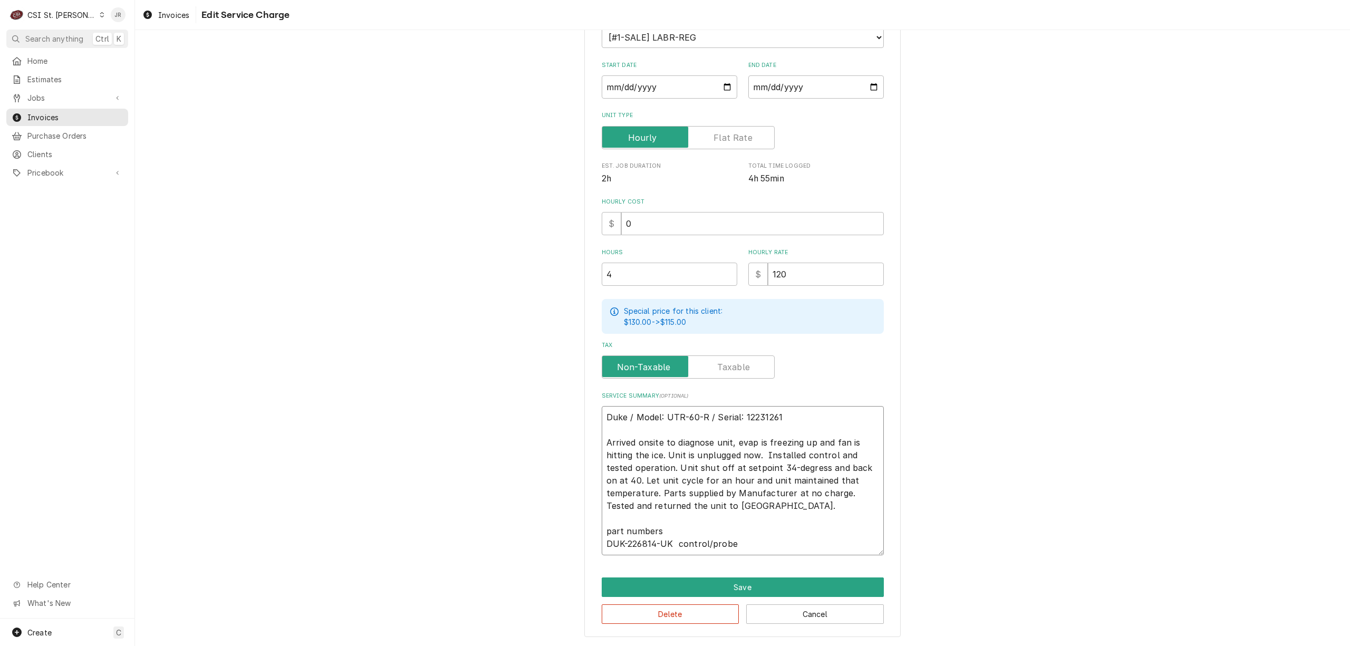
type textarea "x"
type textarea "Duke / Model: UTR-60-R / Serial: 12231261 Arrived onsite to diagnose unit, evap…"
type textarea "x"
type textarea "Duke / Model: UTR-60-R / Serial: 12231261 Arrived onsite to diagnose unit, evap…"
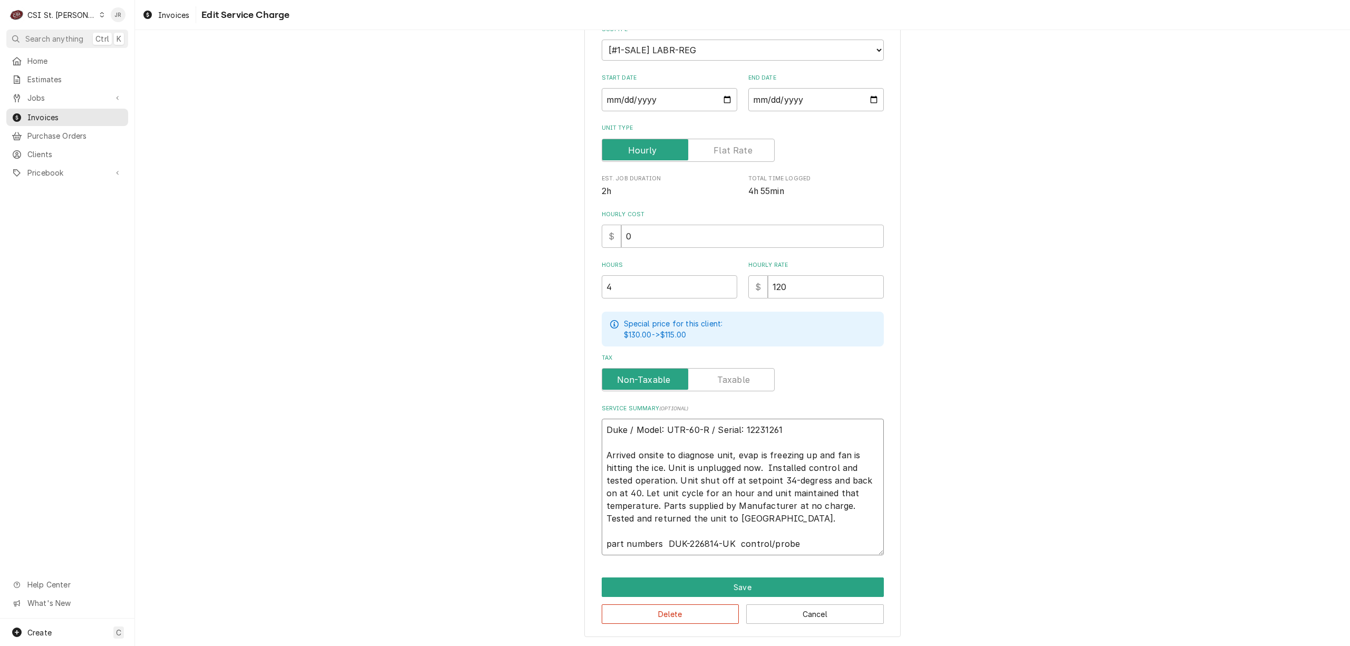
type textarea "x"
type textarea "Duke / Model: UTR-60-R / Serial: 12231261 Arrived onsite to diagnose unit, evap…"
type textarea "x"
type textarea "Duke / Model: UTR-60-R / Serial: 12231261 Arrived onsite to diagnose unit, evap…"
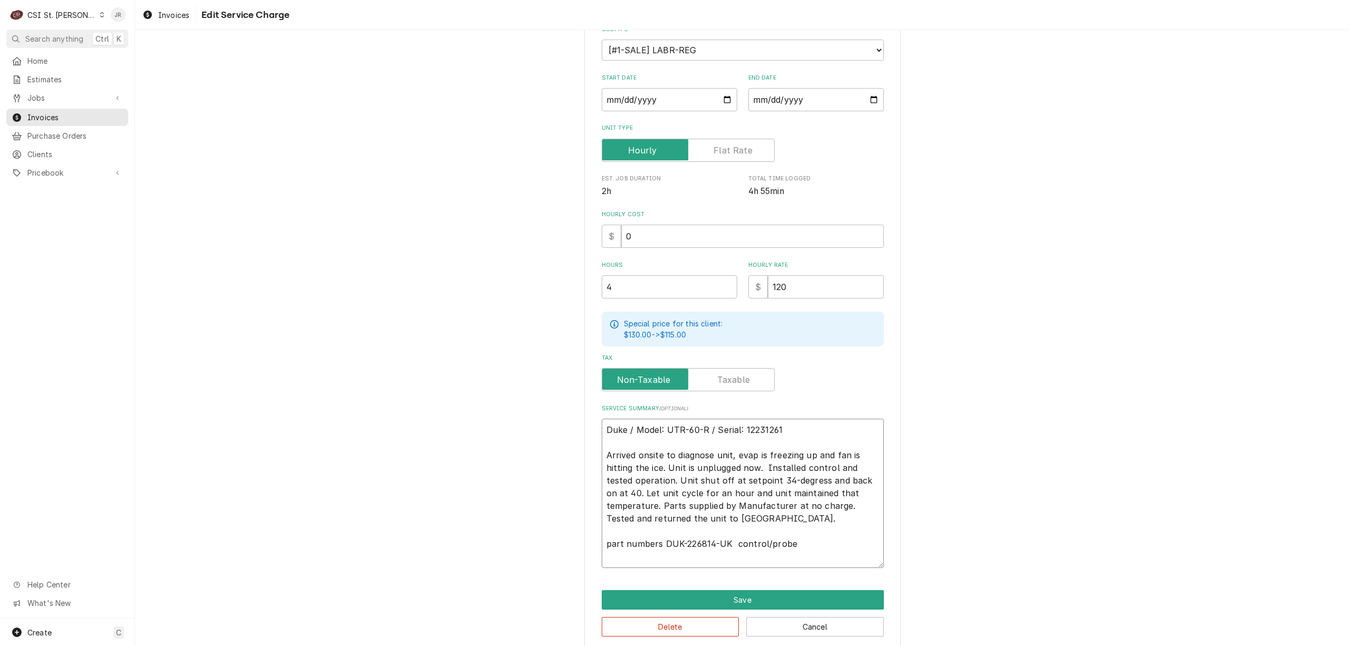
scroll to position [142, 0]
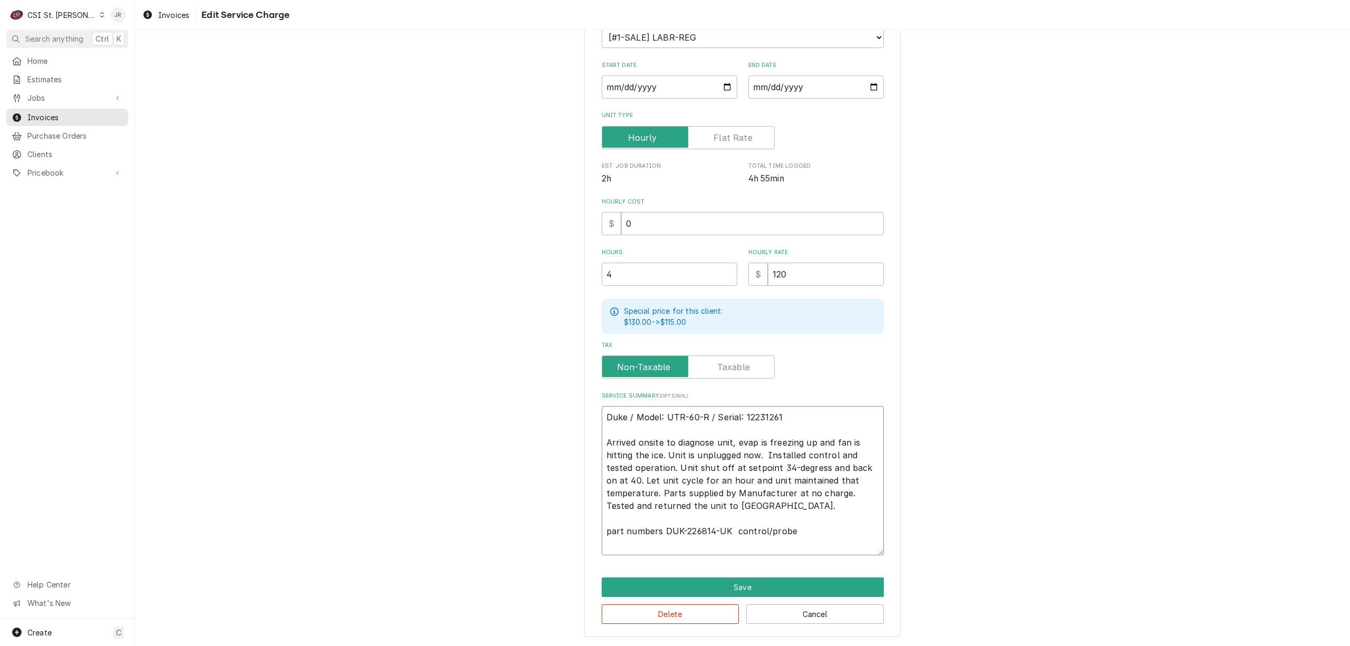
paste textarea "DUK-216516 evap (returned to warehouse new unused)"
type textarea "x"
type textarea "Duke / Model: UTR-60-R / Serial: 12231261 Arrived onsite to diagnose unit, evap…"
type textarea "x"
type textarea "Duke / Model: UTR-60-R / Serial: 12231261 Arrived onsite to diagnose unit, evap…"
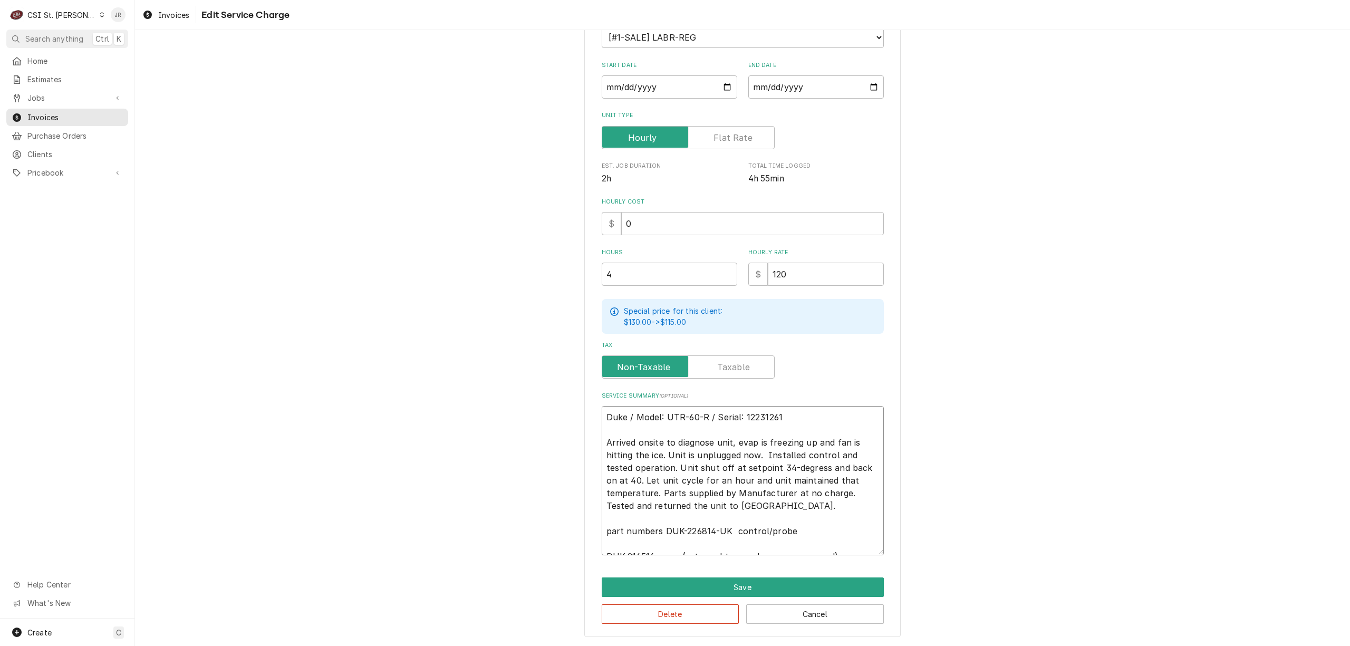
scroll to position [155, 0]
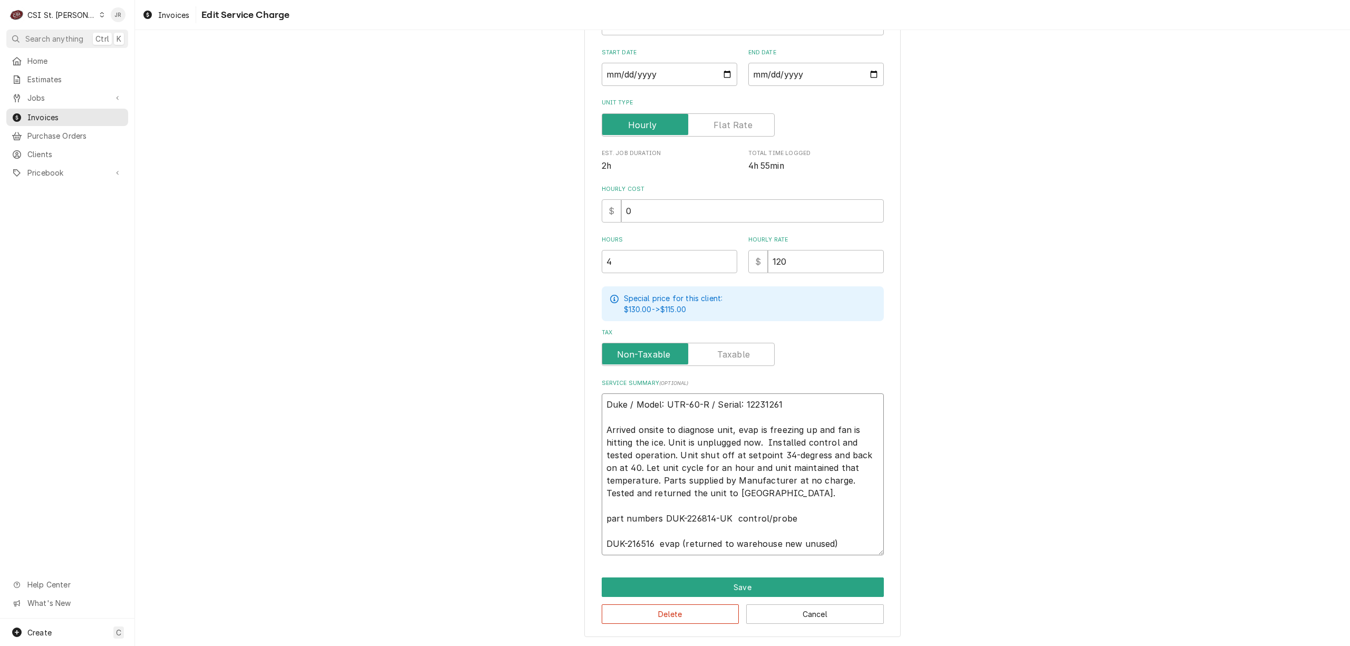
click at [674, 538] on textarea "Duke / Model: UTR-60-R / Serial: 12231261 Arrived onsite to diagnose unit, evap…" at bounding box center [743, 474] width 282 height 162
type textarea "x"
type textarea "Duke / Model: UTR-60-R / Serial: 12231261 Arrived onsite to diagnose unit, evap…"
type textarea "x"
type textarea "Duke / Model: UTR-60-R / Serial: 12231261 Arrived onsite to diagnose unit, evap…"
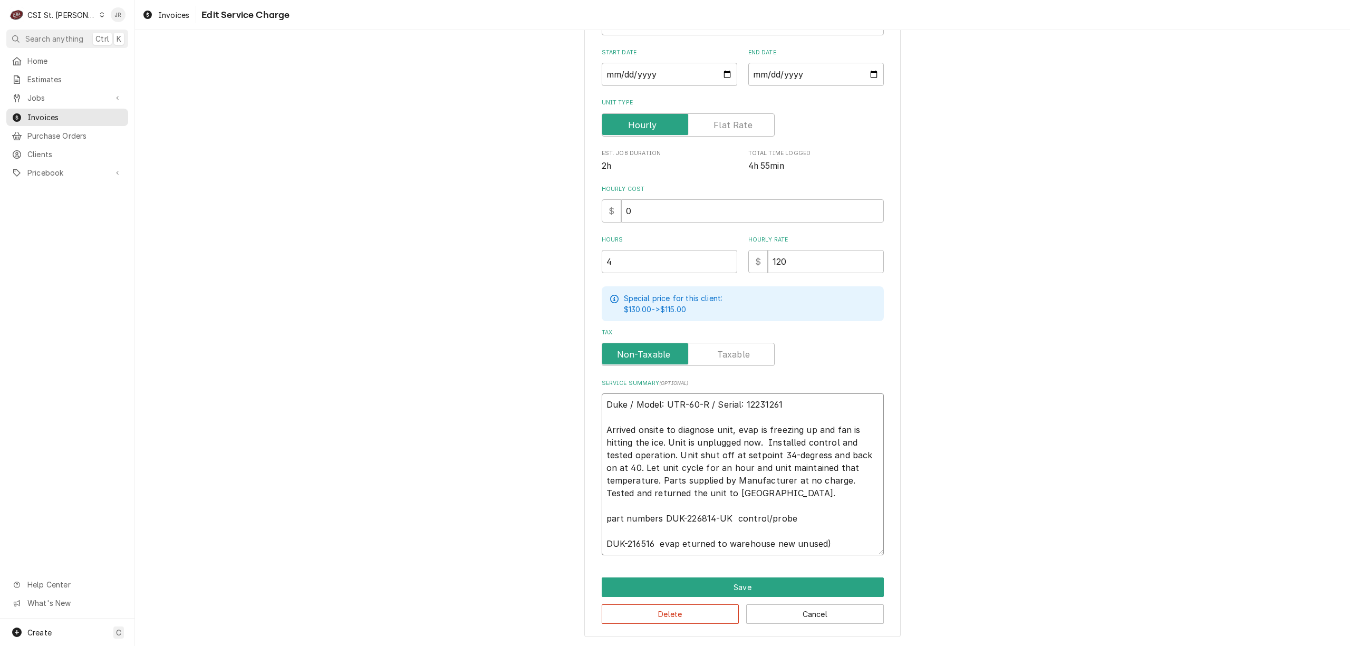
type textarea "x"
type textarea "Duke / Model: UTR-60-R / Serial: 12231261 Arrived onsite to diagnose unit, evap…"
type textarea "x"
type textarea "Duke / Model: UTR-60-R / Serial: 12231261 Arrived onsite to diagnose unit, evap…"
type textarea "x"
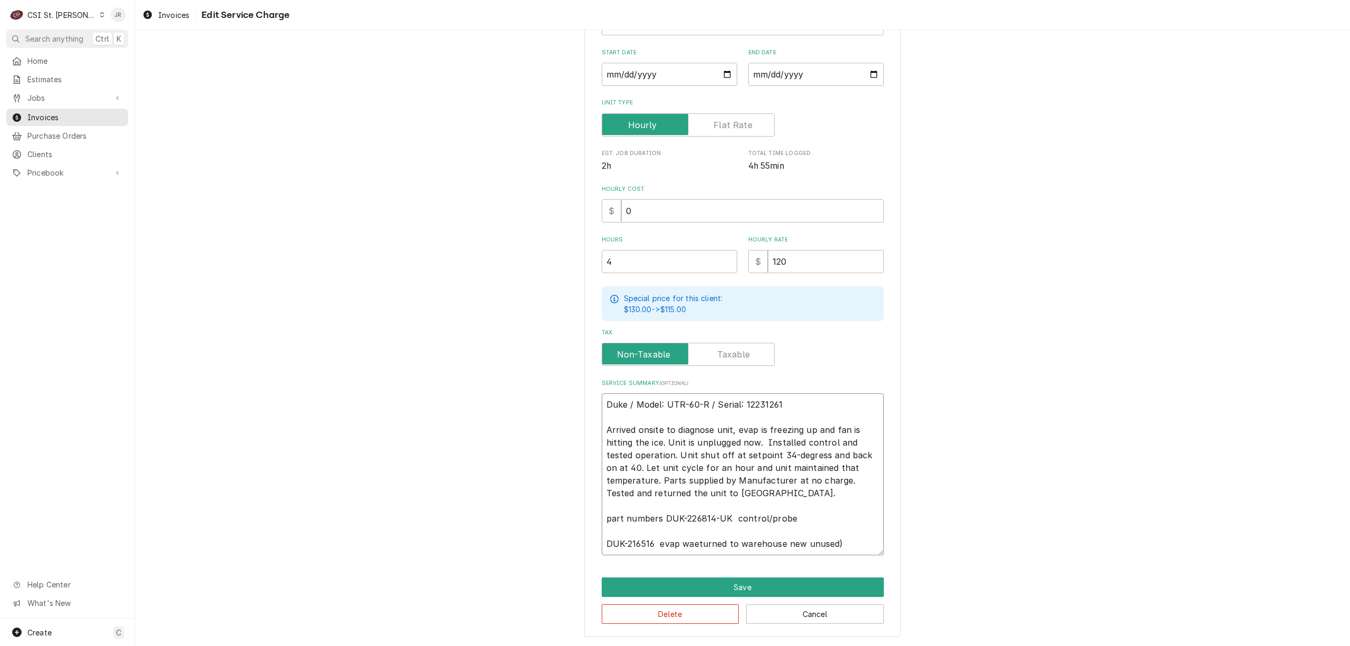
type textarea "Duke / Model: UTR-60-R / Serial: 12231261 Arrived onsite to diagnose unit, evap…"
type textarea "x"
type textarea "Duke / Model: UTR-60-R / Serial: 12231261 Arrived onsite to diagnose unit, evap…"
type textarea "x"
type textarea "Duke / Model: UTR-60-R / Serial: 12231261 Arrived onsite to diagnose unit, evap…"
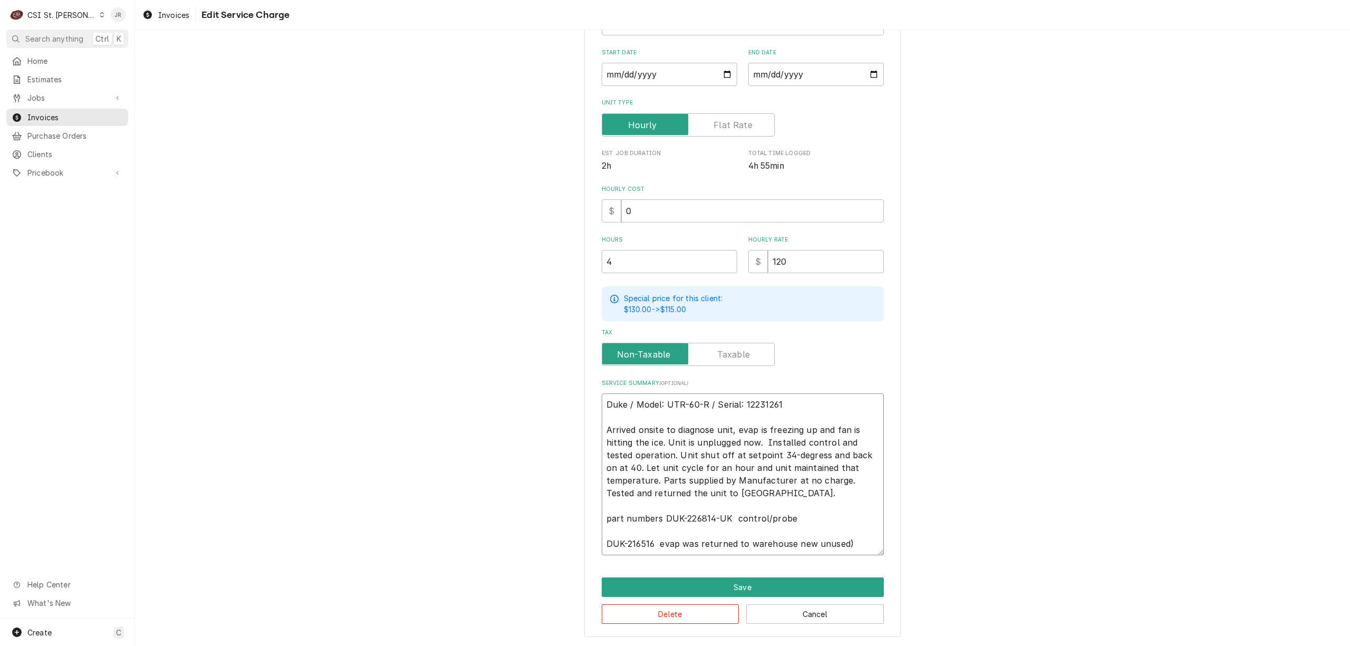
type textarea "x"
type textarea "Duke / Model: UTR-60-R / Serial: 12231261 Arrived onsite to diagnose unit, evap…"
click at [648, 545] on textarea "Duke / Model: UTR-60-R / Serial: 12231261 Arrived onsite to diagnose unit, evap…" at bounding box center [743, 474] width 282 height 162
type textarea "x"
type textarea "Duke / Model: UTR-60-R / Serial: 12231261 Arrived onsite to diagnose unit, evap…"
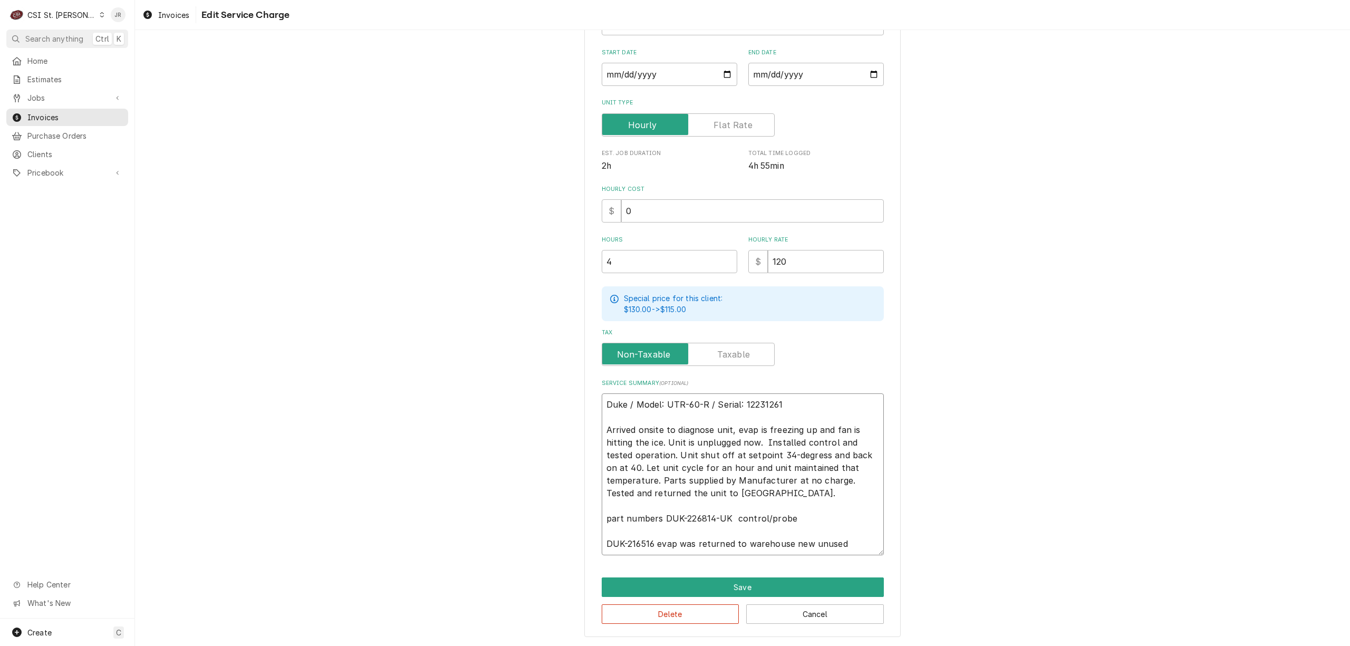
click at [682, 545] on textarea "Duke / Model: UTR-60-R / Serial: 12231261 Arrived onsite to diagnose unit, evap…" at bounding box center [743, 474] width 282 height 162
type textarea "x"
type textarea "Duke / Model: UTR-60-R / Serial: 12231261 Arrived onsite to diagnose unit, evap…"
type textarea "x"
type textarea "Duke / Model: UTR-60-R / Serial: 12231261 Arrived onsite to diagnose unit, evap…"
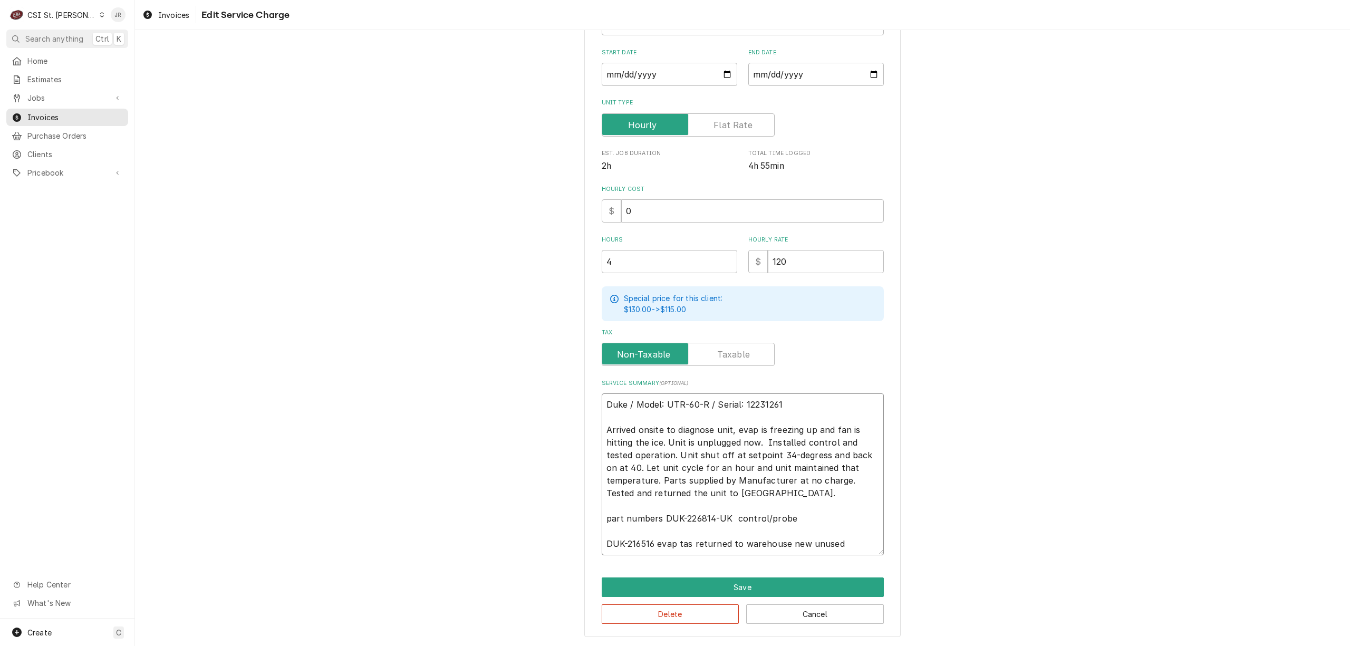
type textarea "x"
type textarea "Duke / Model: UTR-60-R / Serial: 12231261 Arrived onsite to diagnose unit, evap…"
type textarea "x"
type textarea "Duke / Model: UTR-60-R / Serial: 12231261 Arrived onsite to diagnose unit, evap…"
type textarea "x"
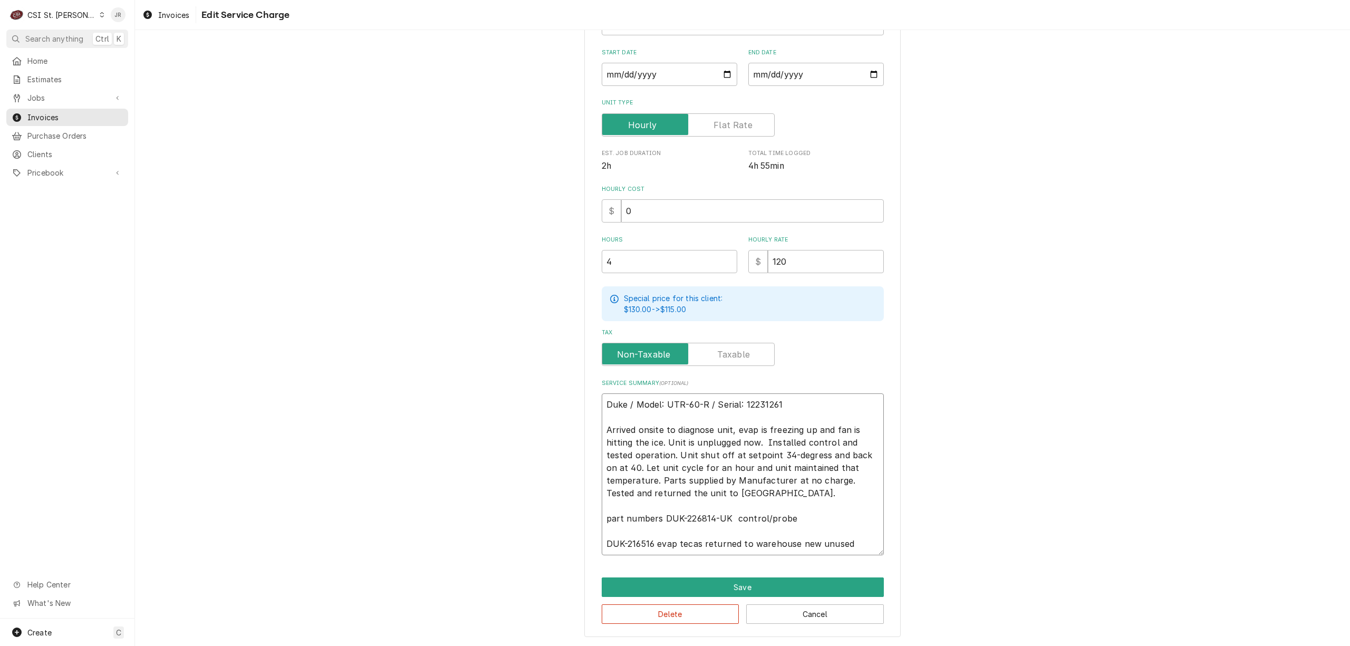
type textarea "Duke / Model: UTR-60-R / Serial: 12231261 Arrived onsite to diagnose unit, evap…"
type textarea "x"
type textarea "Duke / Model: UTR-60-R / Serial: 12231261 Arrived onsite to diagnose unit, evap…"
type textarea "x"
type textarea "Duke / Model: UTR-60-R / Serial: 12231261 Arrived onsite to diagnose unit, evap…"
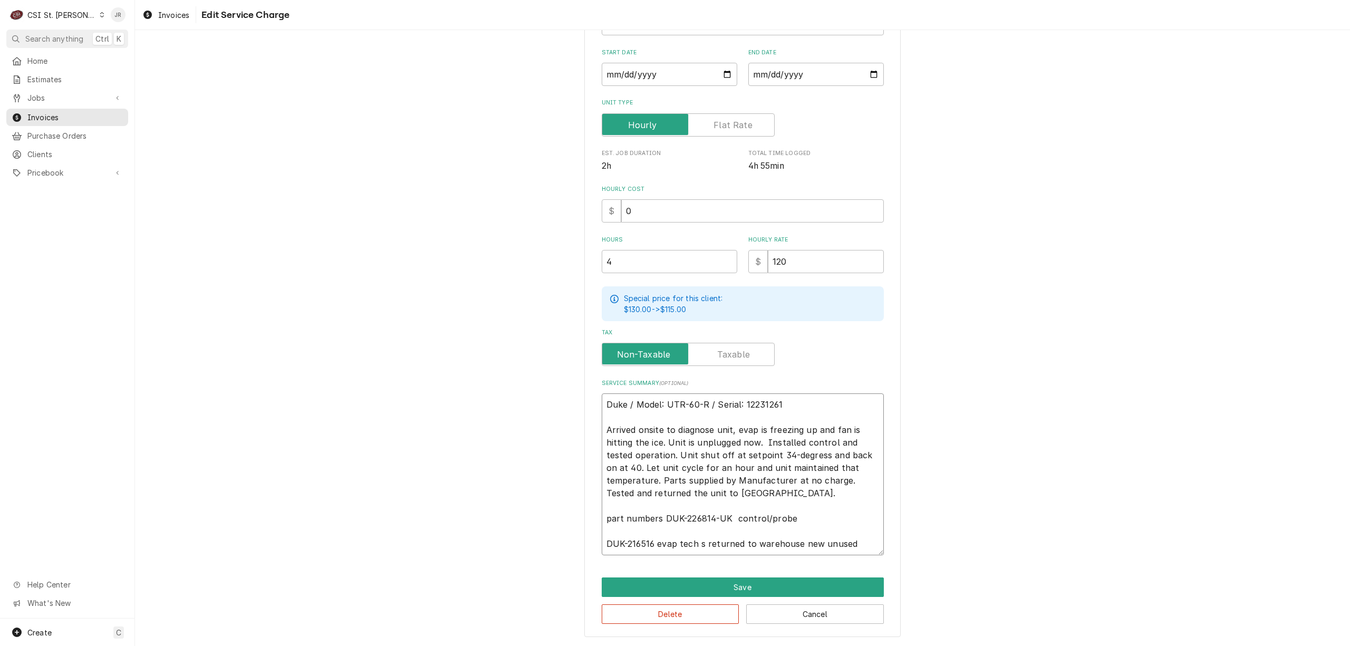
type textarea "x"
type textarea "Duke / Model: UTR-60-R / Serial: 12231261 Arrived onsite to diagnose unit, evap…"
type textarea "x"
type textarea "Duke / Model: UTR-60-R / Serial: 12231261 Arrived onsite to diagnose unit, evap…"
type textarea "x"
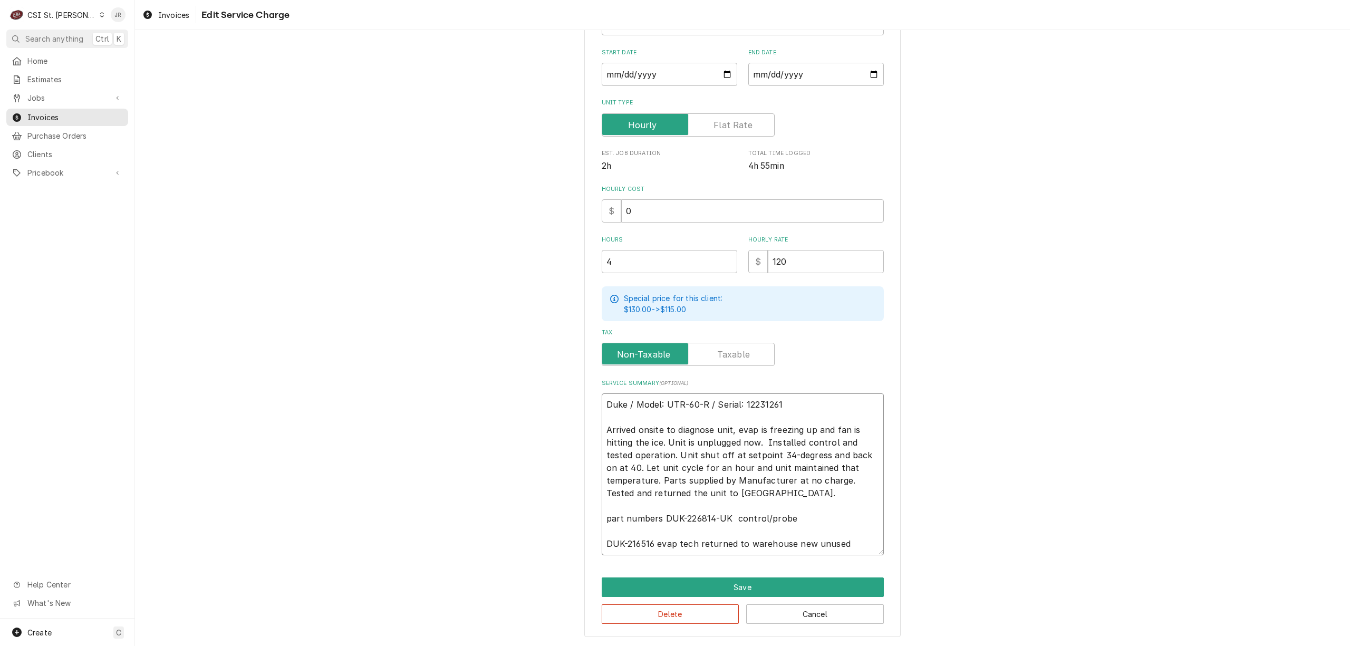
type textarea "Duke / Model: UTR-60-R / Serial: 12231261 Arrived onsite to diagnose unit, evap…"
type textarea "x"
type textarea "Duke / Model: UTR-60-R / Serial: 12231261 Arrived onsite to diagnose unit, evap…"
type textarea "x"
type textarea "Duke / Model: UTR-60-R / Serial: 12231261 Arrived onsite to diagnose unit, evap…"
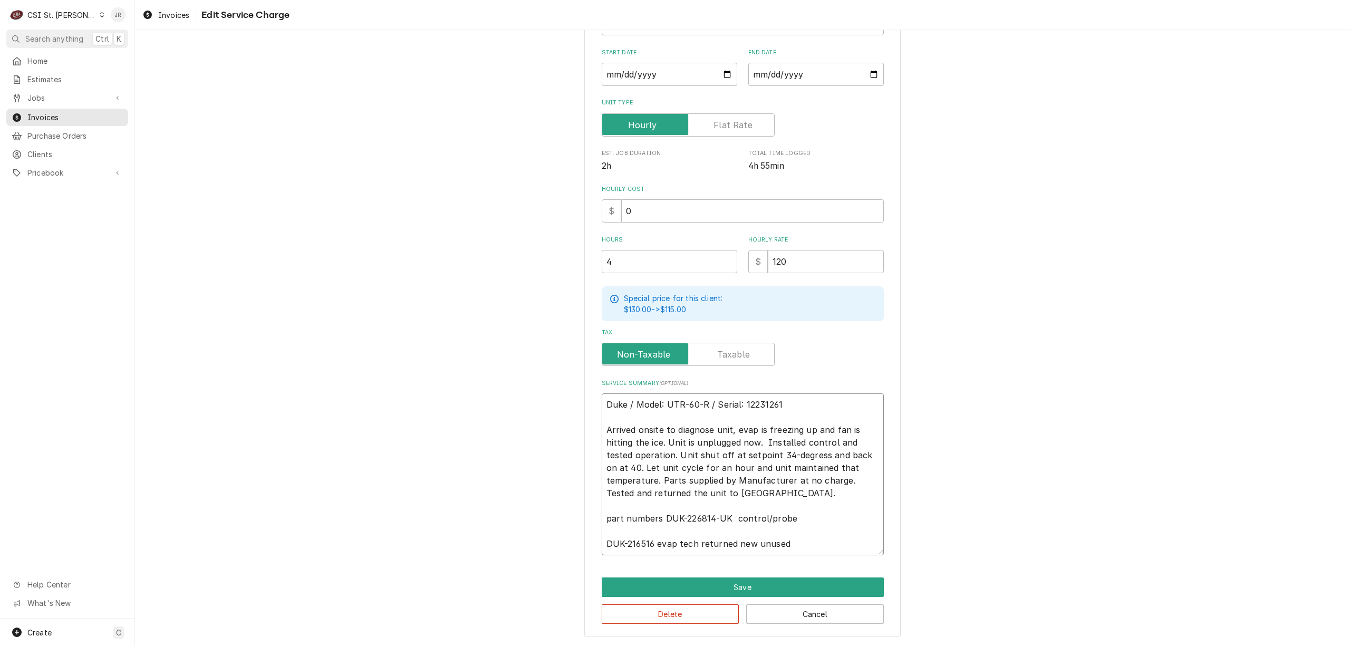
paste textarea "to warehouse"
type textarea "x"
type textarea "Duke / Model: UTR-60-R / Serial: 12231261 Arrived onsite to diagnose unit, evap…"
type textarea "x"
type textarea "Duke / Model: UTR-60-R / Serial: 12231261 Arrived onsite to diagnose unit, evap…"
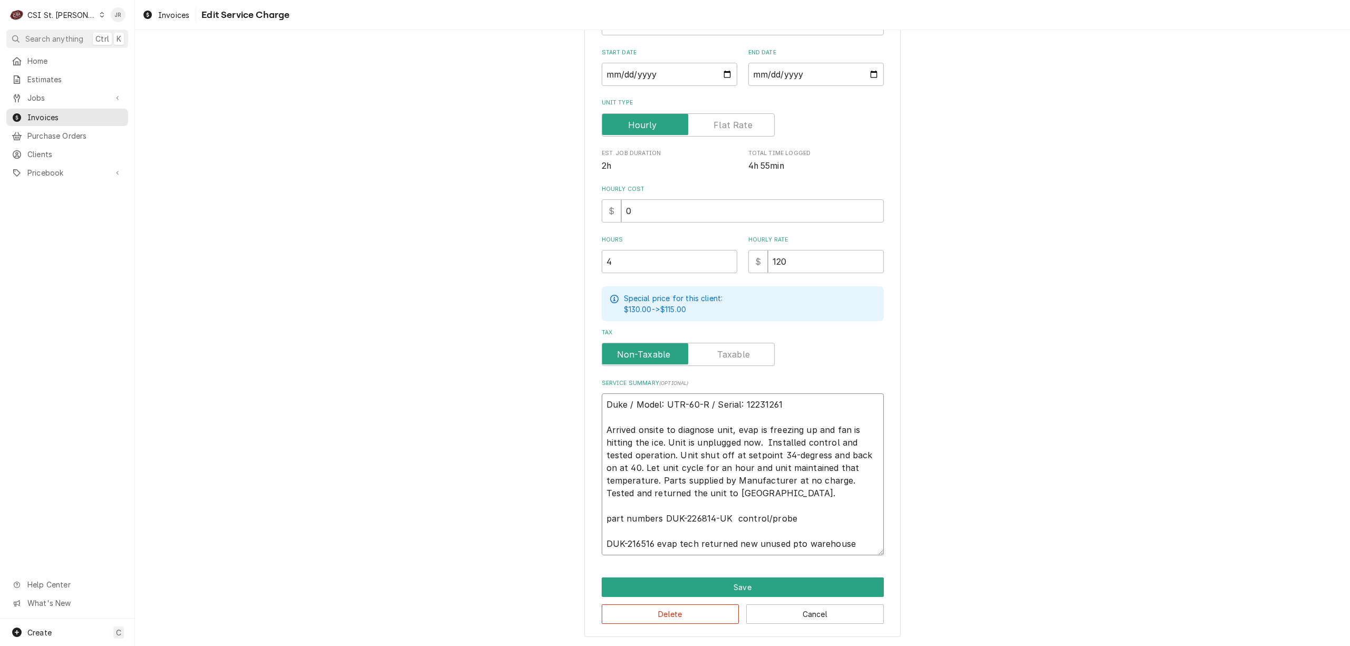
type textarea "x"
type textarea "Duke / Model: UTR-60-R / Serial: 12231261 Arrived onsite to diagnose unit, evap…"
type textarea "x"
type textarea "Duke / Model: UTR-60-R / Serial: 12231261 Arrived onsite to diagnose unit, evap…"
type textarea "x"
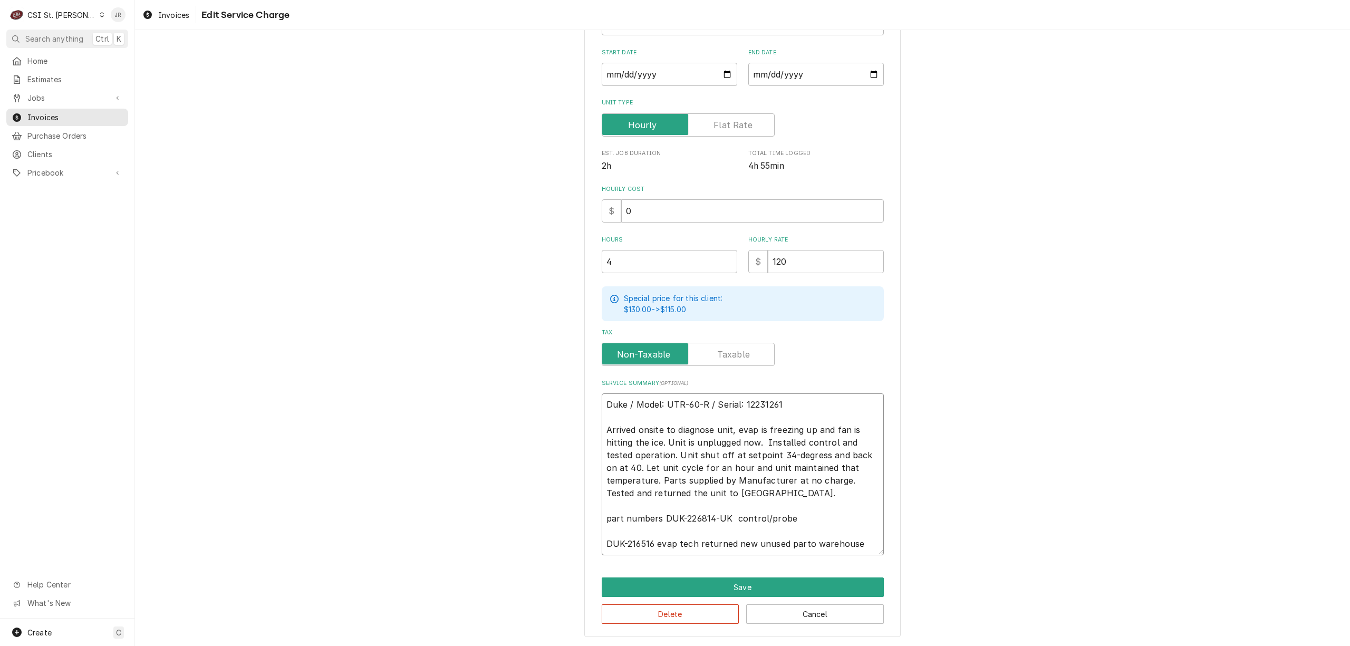
type textarea "Duke / Model: UTR-60-R / Serial: 12231261 Arrived onsite to diagnose unit, evap…"
type textarea "x"
type textarea "Duke / Model: UTR-60-R / Serial: 12231261 Arrived onsite to diagnose unit, evap…"
drag, startPoint x: 729, startPoint y: 519, endPoint x: 863, endPoint y: 375, distance: 196.2
click at [729, 514] on textarea "Duke / Model: UTR-60-R / Serial: 12231261 Arrived onsite to diagnose unit, evap…" at bounding box center [743, 474] width 282 height 162
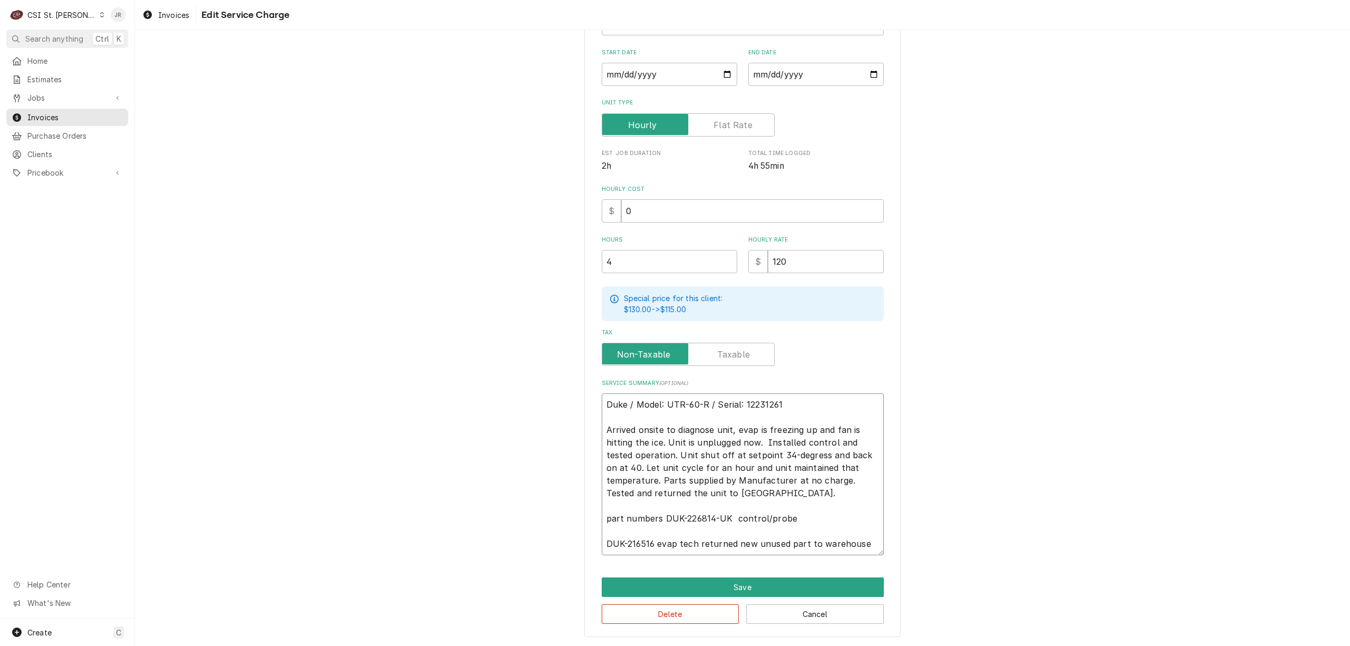
type textarea "x"
type textarea "Duke / Model: UTR-60-R / Serial: 12231261 Arrived onsite to diagnose unit, evap…"
type textarea "x"
type textarea "Duke / Model: UTR-60-R / Serial: 12231261 Arrived onsite to diagnose unit, evap…"
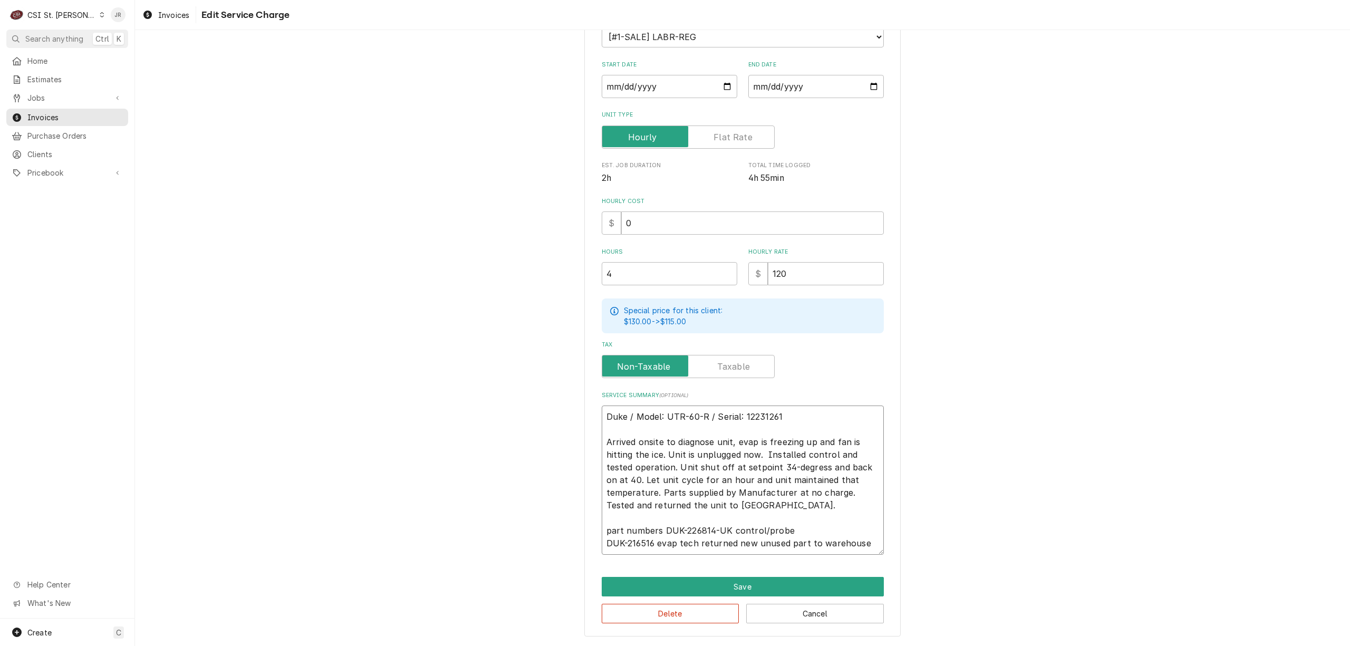
scroll to position [142, 0]
type textarea "x"
type textarea "Duke / Model: UTR-60-R / Serial: 12231261 Arrived onsite to diagnose unit, evap…"
type textarea "x"
type textarea "Duke / Model: UTR-60-R / Serial: 12231261 Arrived onsite to diagnose unit, evap…"
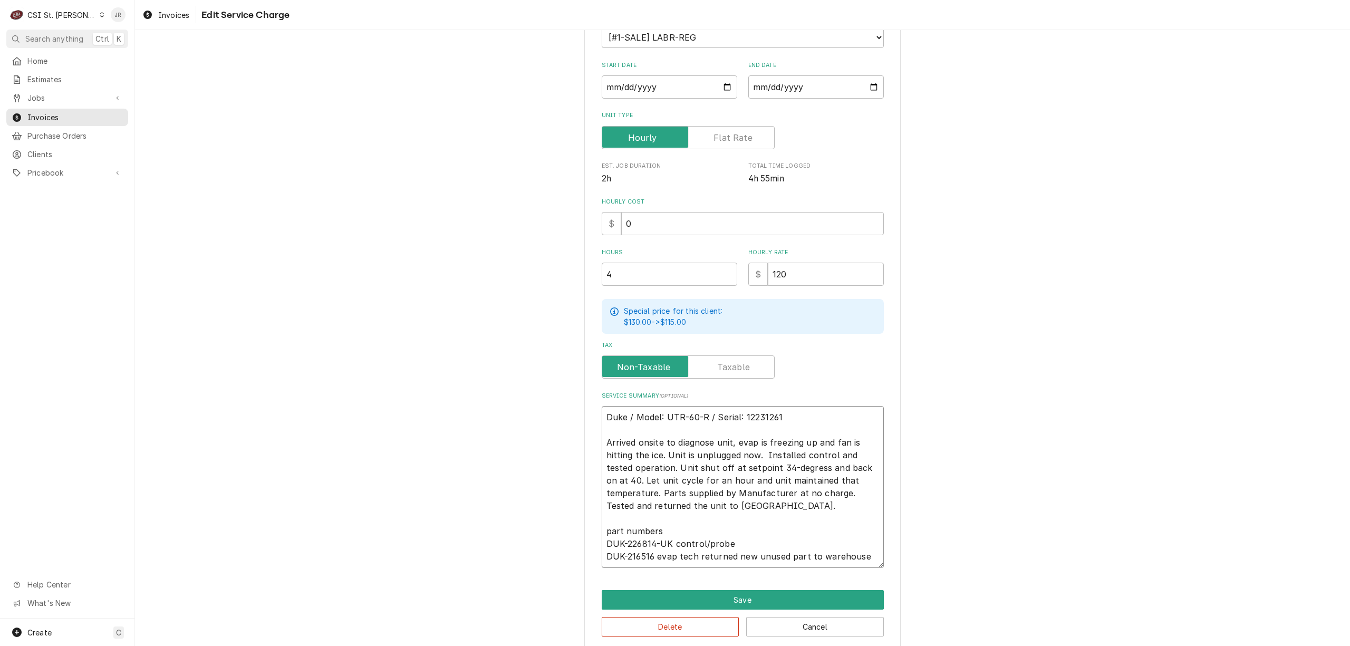
scroll to position [155, 0]
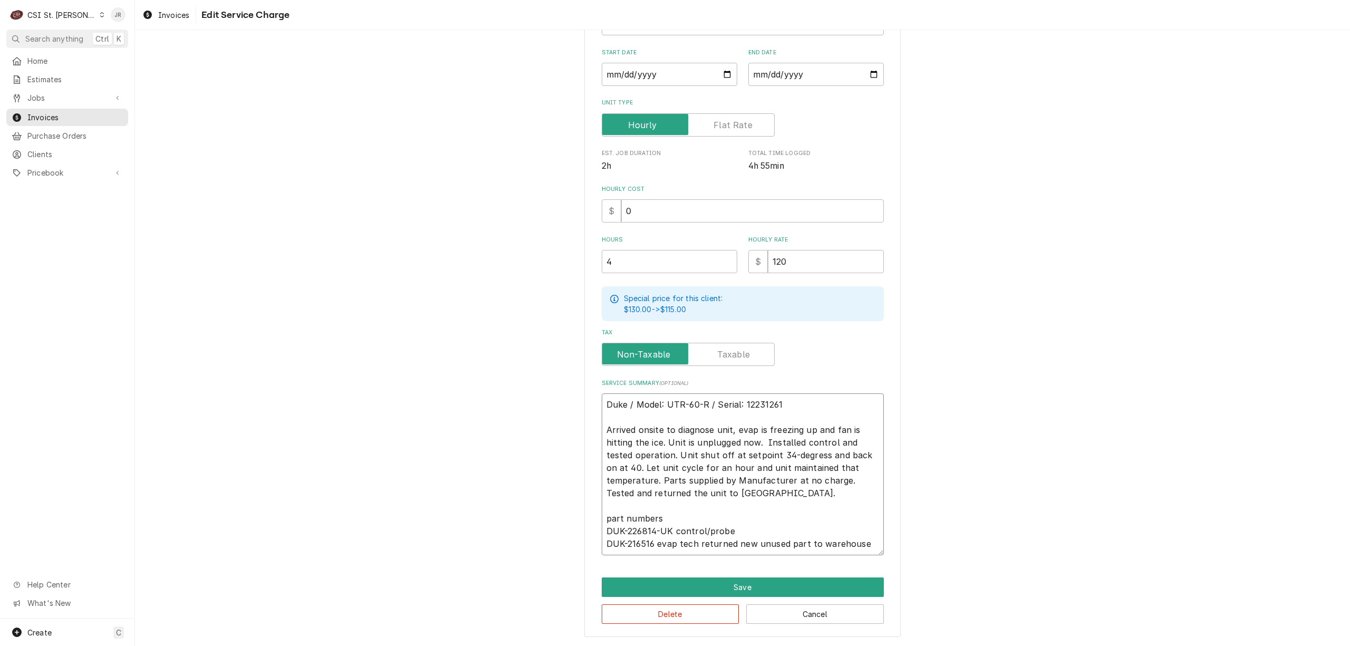
click at [694, 541] on textarea "Duke / Model: UTR-60-R / Serial: 12231261 Arrived onsite to diagnose unit, evap…" at bounding box center [743, 474] width 282 height 162
type textarea "x"
type textarea "Duke / Model: UTR-60-R / Serial: 12231261 Arrived onsite to diagnose unit, evap…"
type textarea "x"
type textarea "Duke / Model: UTR-60-R / Serial: 12231261 Arrived onsite to diagnose unit, evap…"
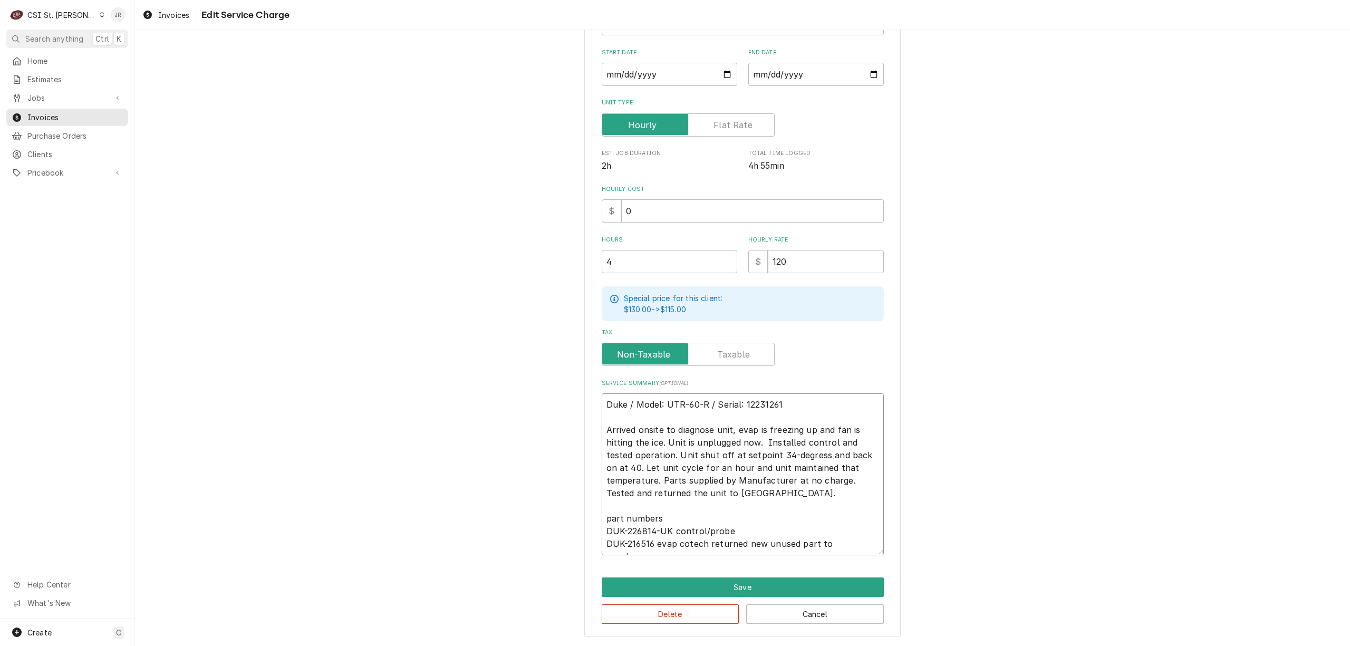
type textarea "x"
type textarea "Duke / Model: UTR-60-R / Serial: 12231261 Arrived onsite to diagnose unit, evap…"
type textarea "x"
type textarea "Duke / Model: UTR-60-R / Serial: 12231261 Arrived onsite to diagnose unit, evap…"
type textarea "x"
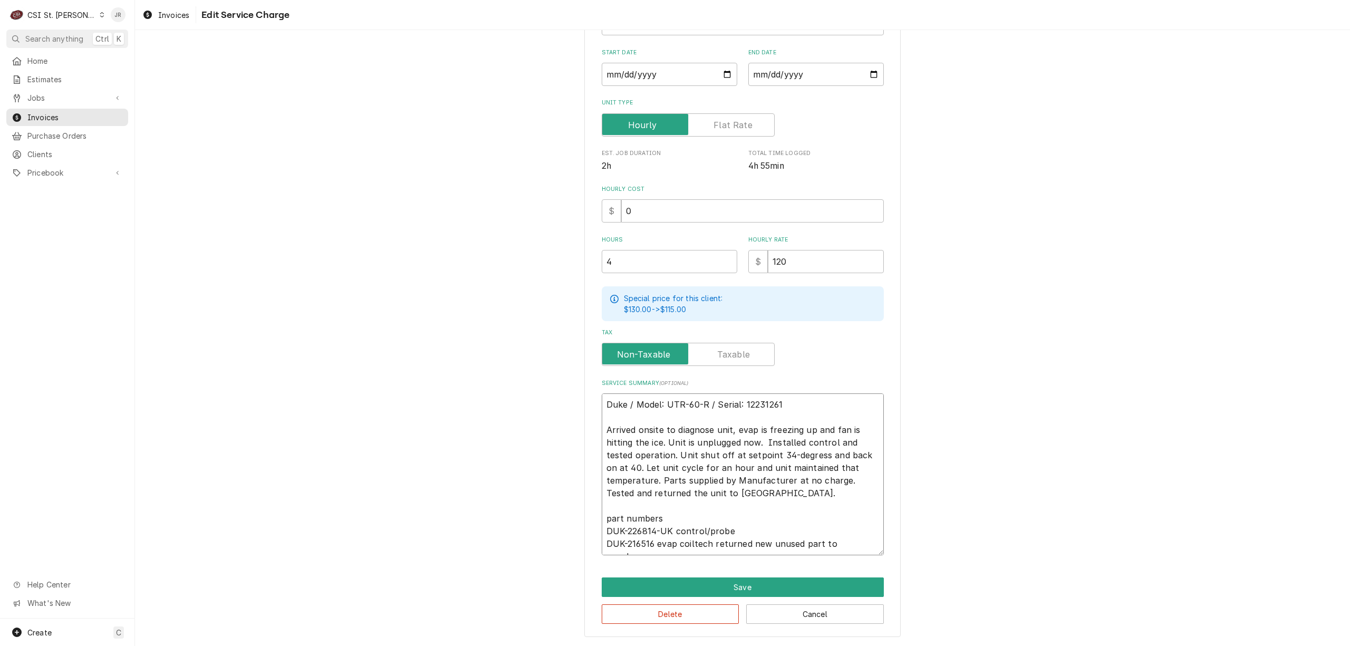
type textarea "Duke / Model: UTR-60-R / Serial: 12231261 Arrived onsite to diagnose unit, evap…"
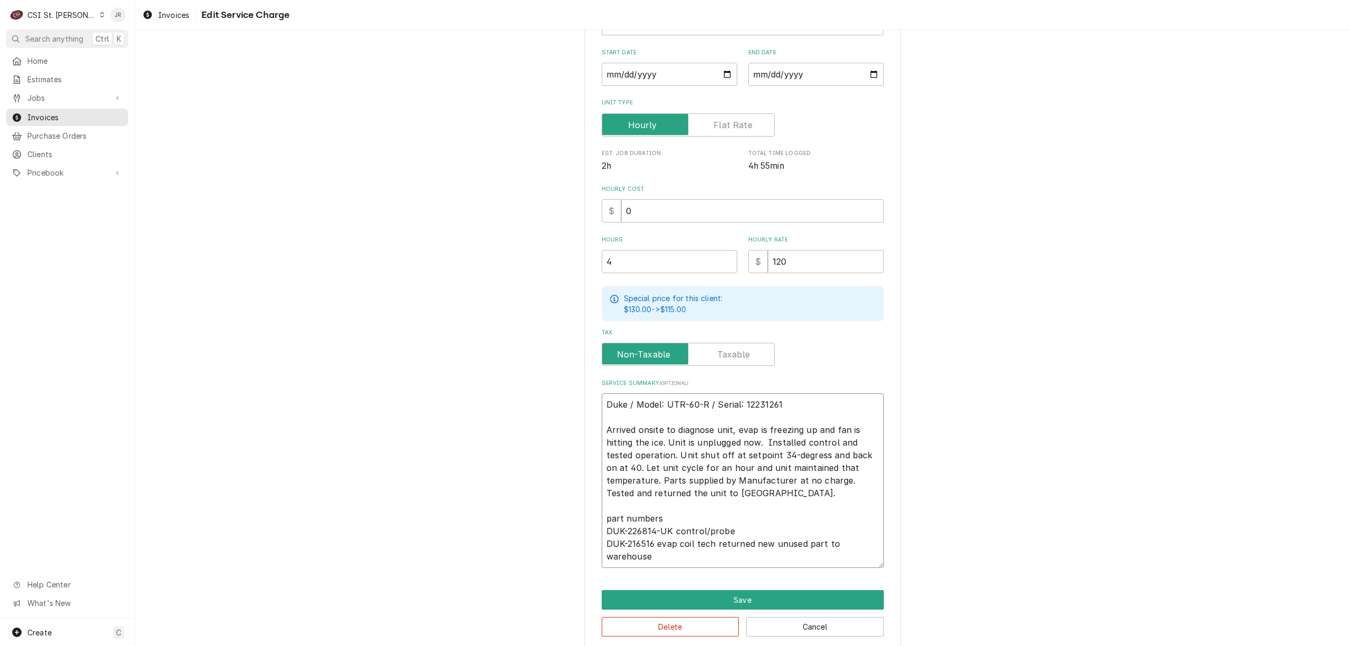
type textarea "x"
type textarea "Duke / Model: UTR-60-R / Serial: 12231261 Arrived onsite to diagnose unit, evap…"
type textarea "x"
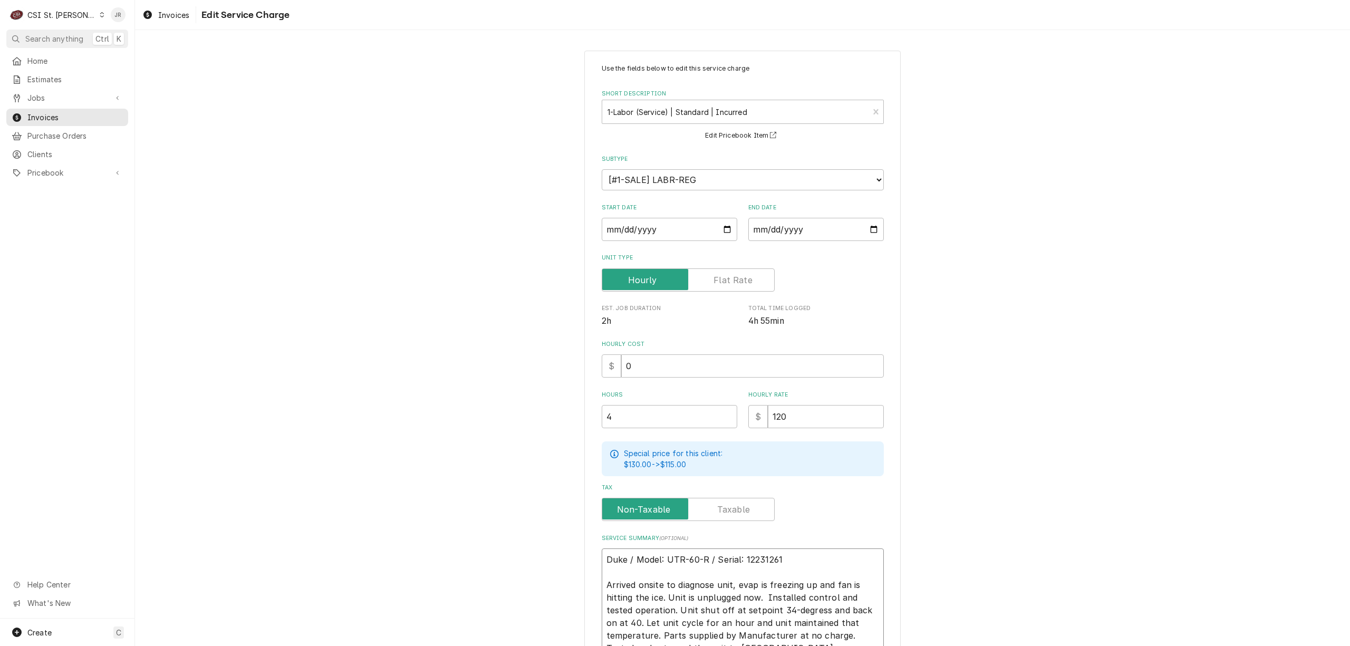
scroll to position [168, 0]
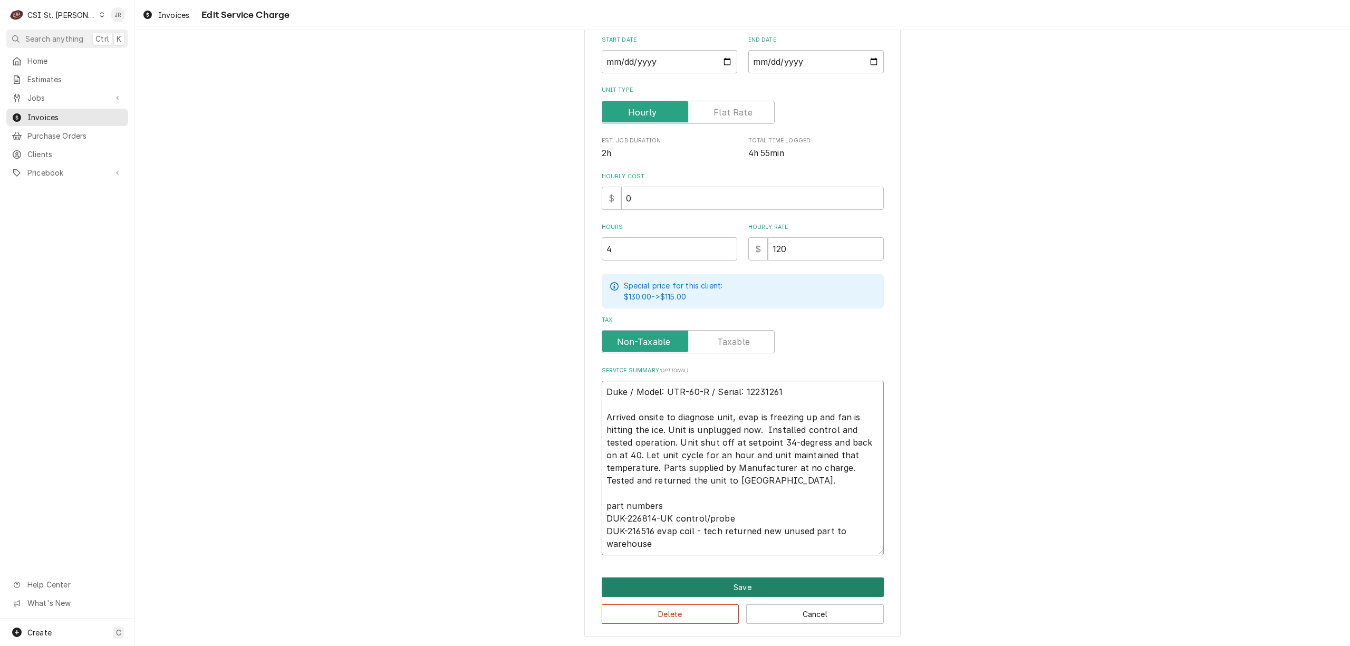
type textarea "Duke / Model: UTR-60-R / Serial: 12231261 Arrived onsite to diagnose unit, evap…"
click at [691, 585] on button "Save" at bounding box center [743, 587] width 282 height 20
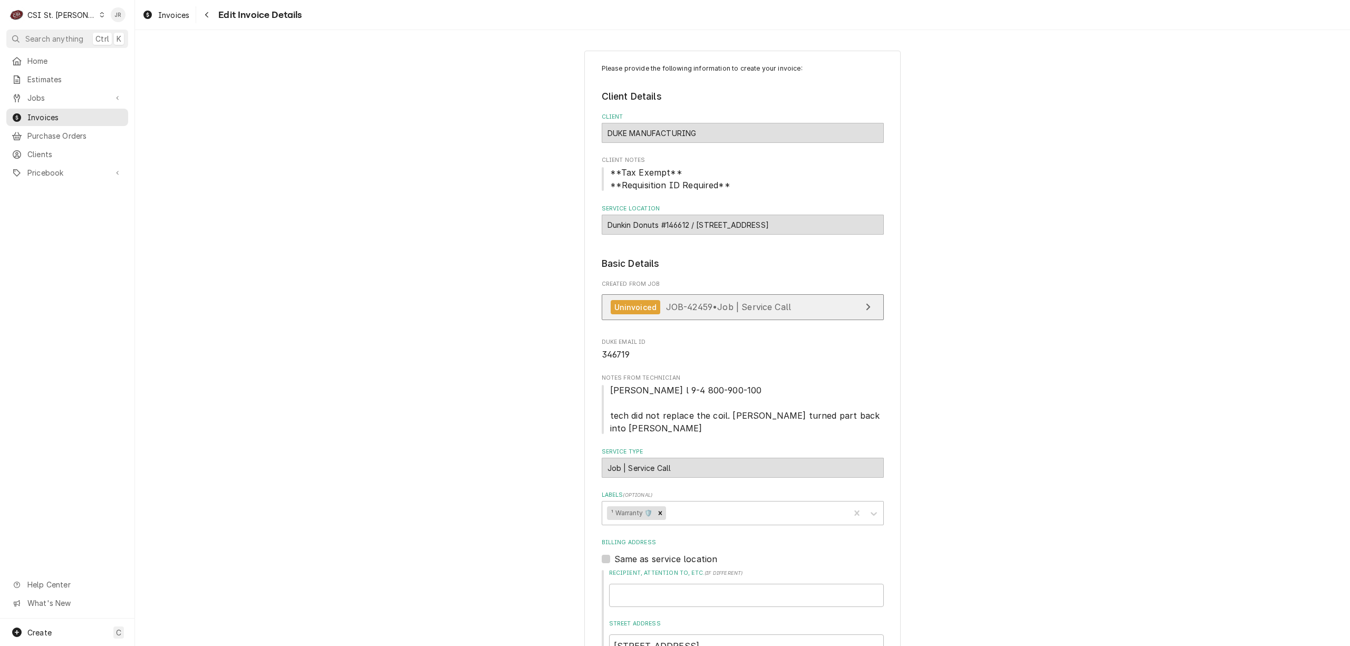
click at [766, 314] on div "Uninvoiced JOB-42459 • Job | Service Call" at bounding box center [701, 307] width 181 height 14
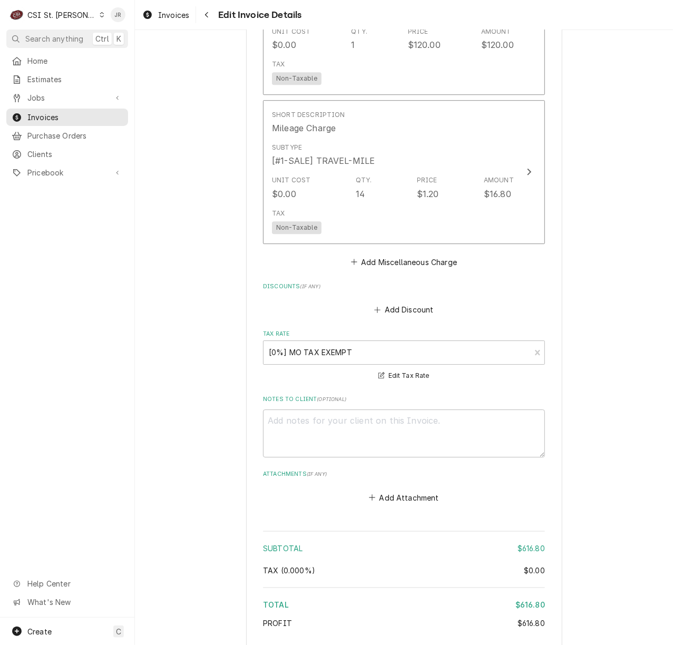
scroll to position [1690, 0]
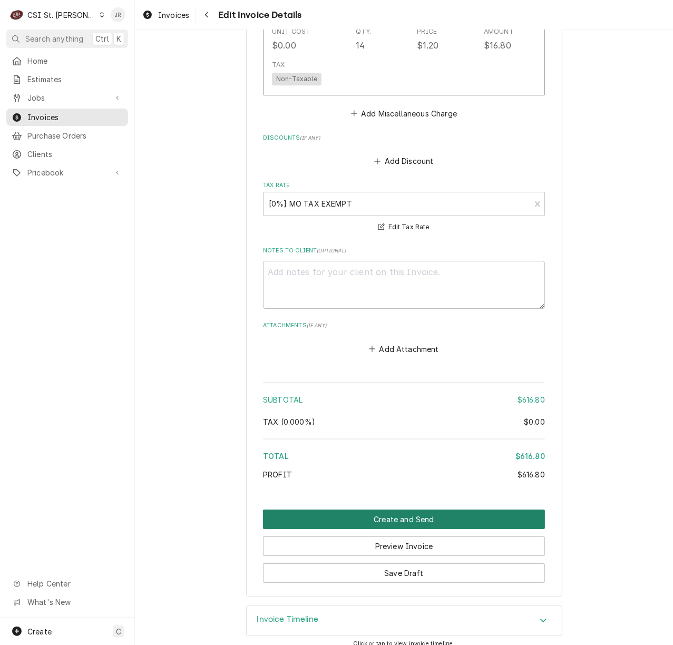
click at [478, 510] on button "Create and Send" at bounding box center [404, 520] width 282 height 20
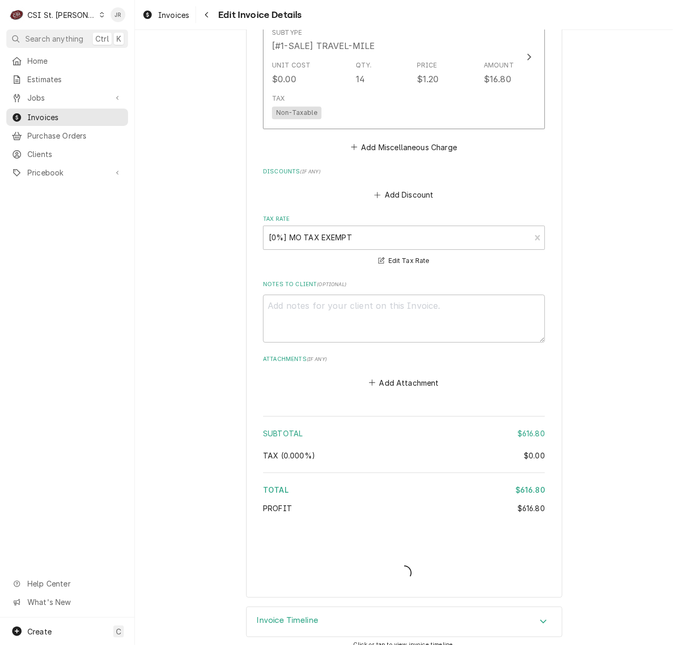
type textarea "x"
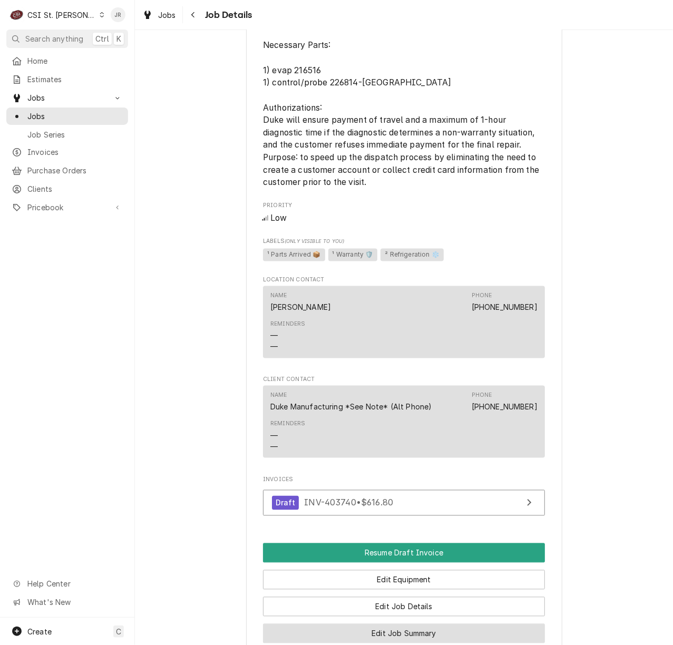
scroll to position [1093, 0]
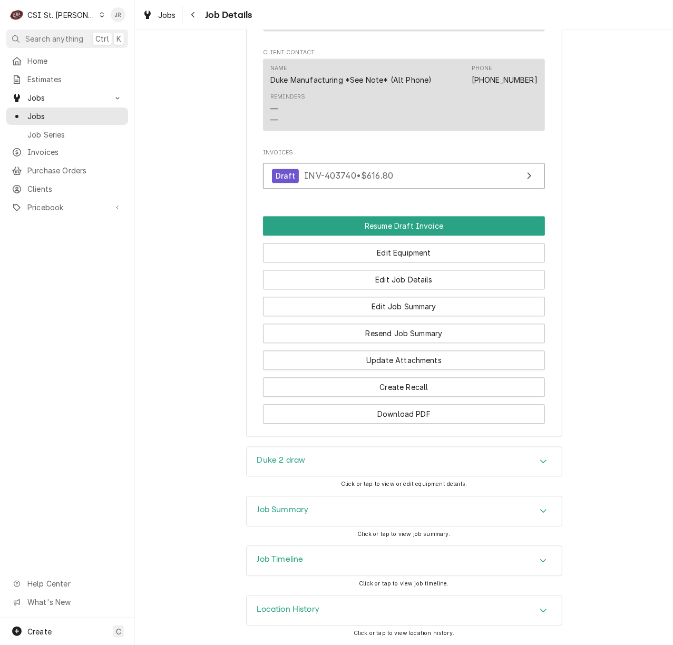
click at [282, 511] on h3 "Job Summary" at bounding box center [283, 510] width 52 height 10
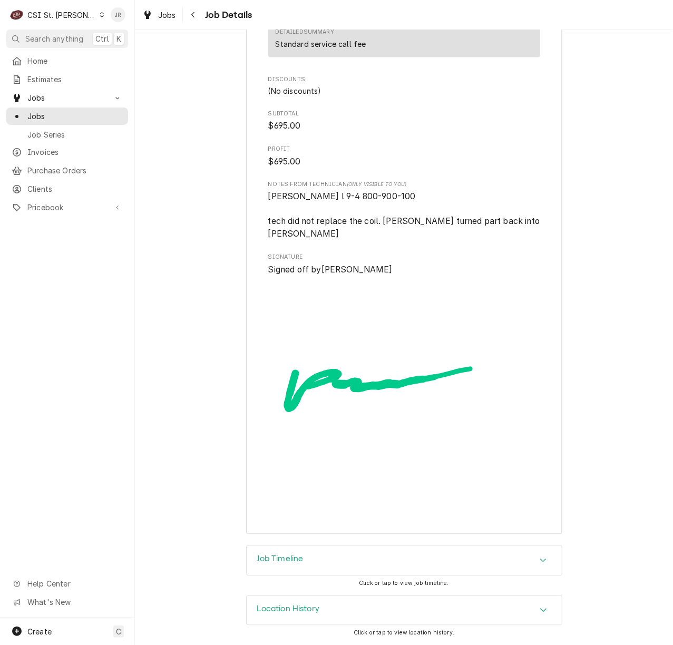
scroll to position [2898, 0]
click at [288, 553] on div "Job Timeline" at bounding box center [404, 561] width 315 height 30
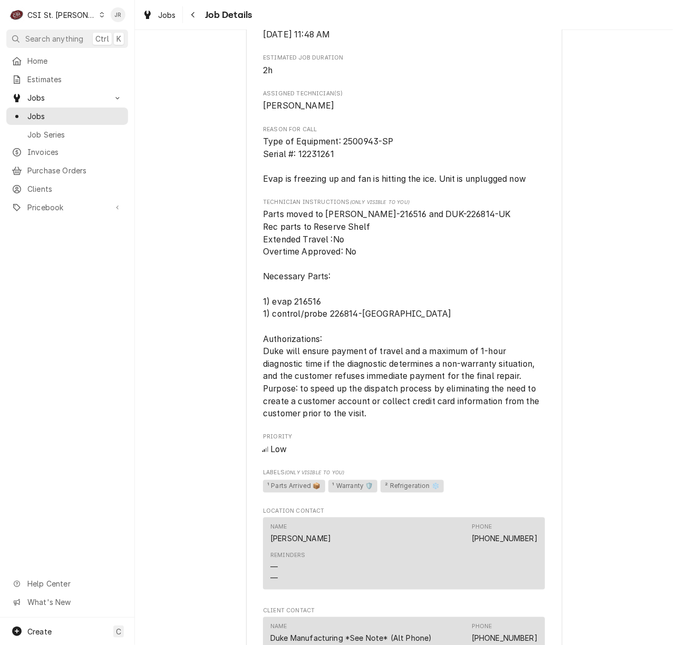
scroll to position [492, 0]
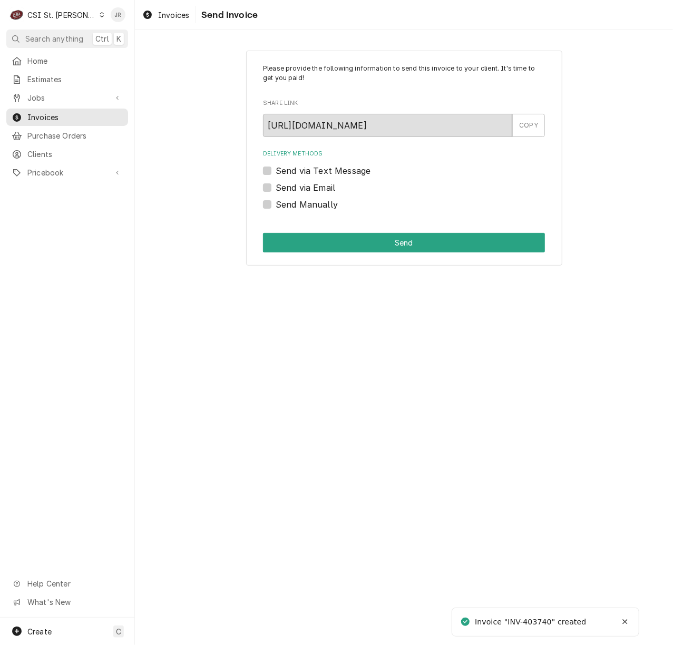
click at [544, 623] on div "Invoice "INV-403740" created" at bounding box center [531, 622] width 113 height 11
copy div "403740"
click at [276, 202] on label "Send Manually" at bounding box center [307, 204] width 62 height 13
click at [276, 202] on input "Send Manually" at bounding box center [417, 209] width 282 height 23
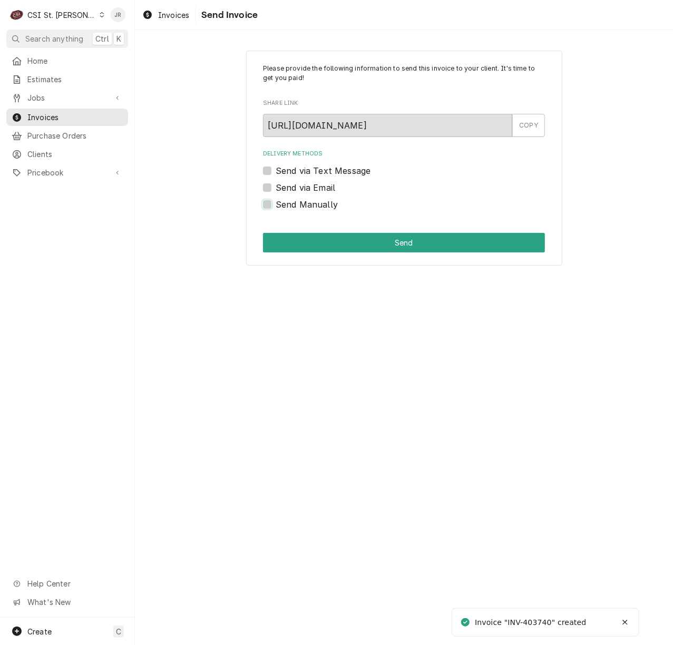
checkbox input "true"
click at [306, 240] on button "Send" at bounding box center [404, 243] width 282 height 20
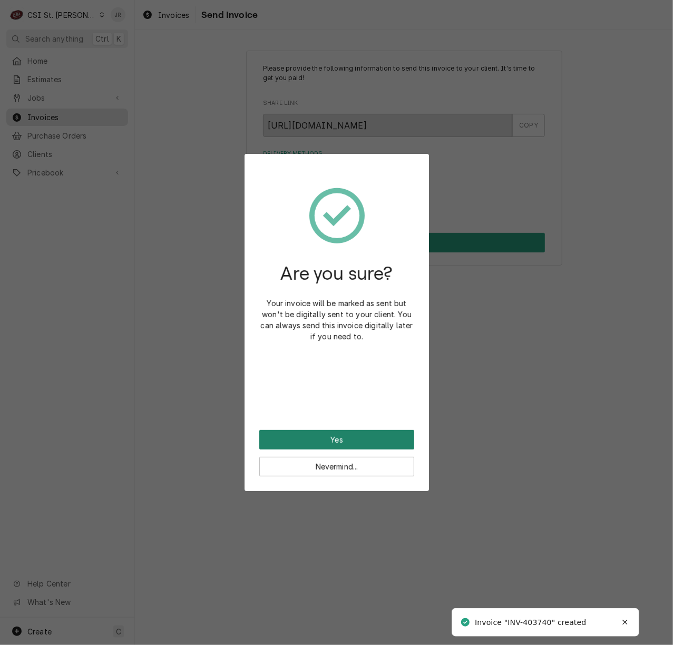
click at [343, 437] on button "Yes" at bounding box center [336, 440] width 155 height 20
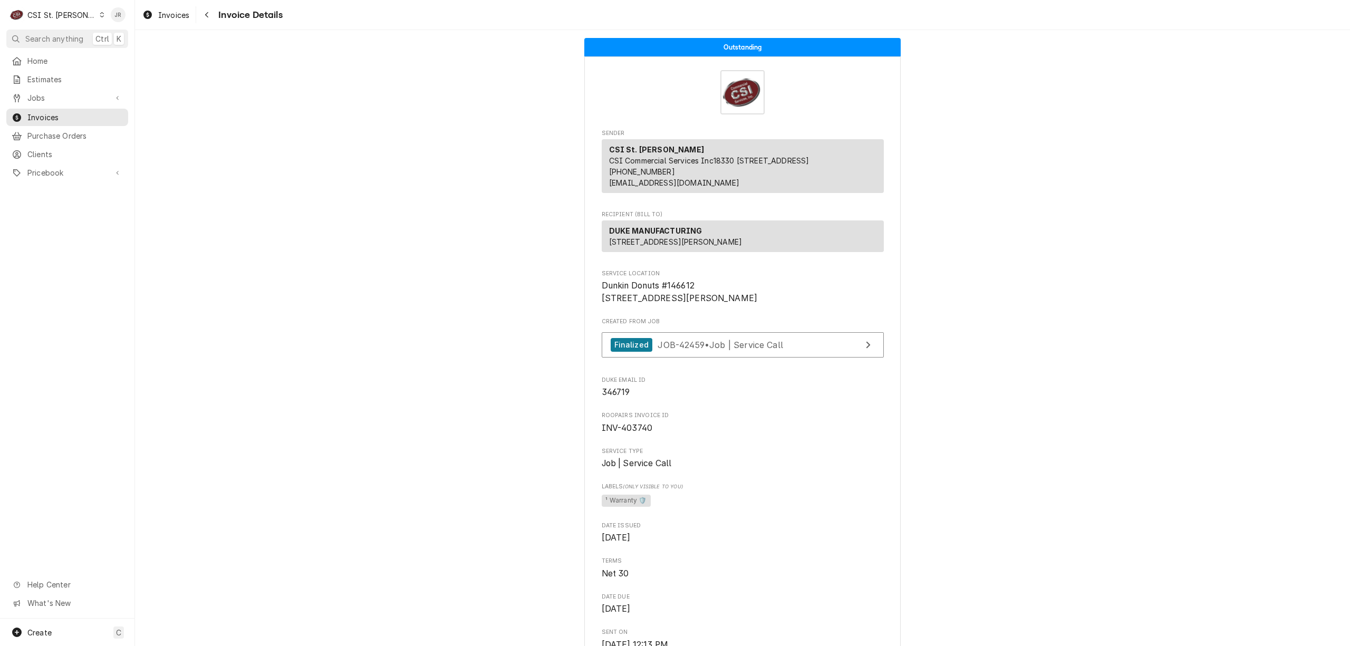
click at [637, 433] on span "INV-403740" at bounding box center [627, 428] width 51 height 10
copy span "403740"
click at [27, 114] on span "Invoices" at bounding box center [74, 117] width 95 height 11
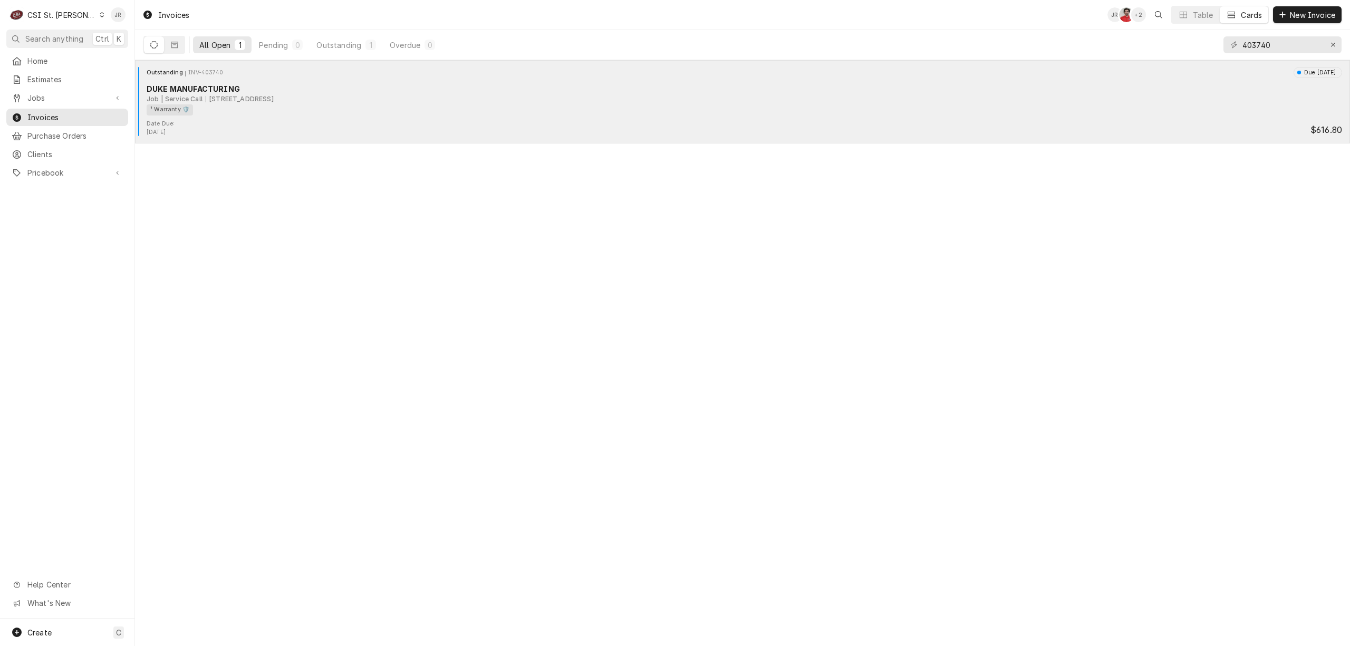
click at [273, 102] on div "[STREET_ADDRESS]" at bounding box center [240, 98] width 68 height 9
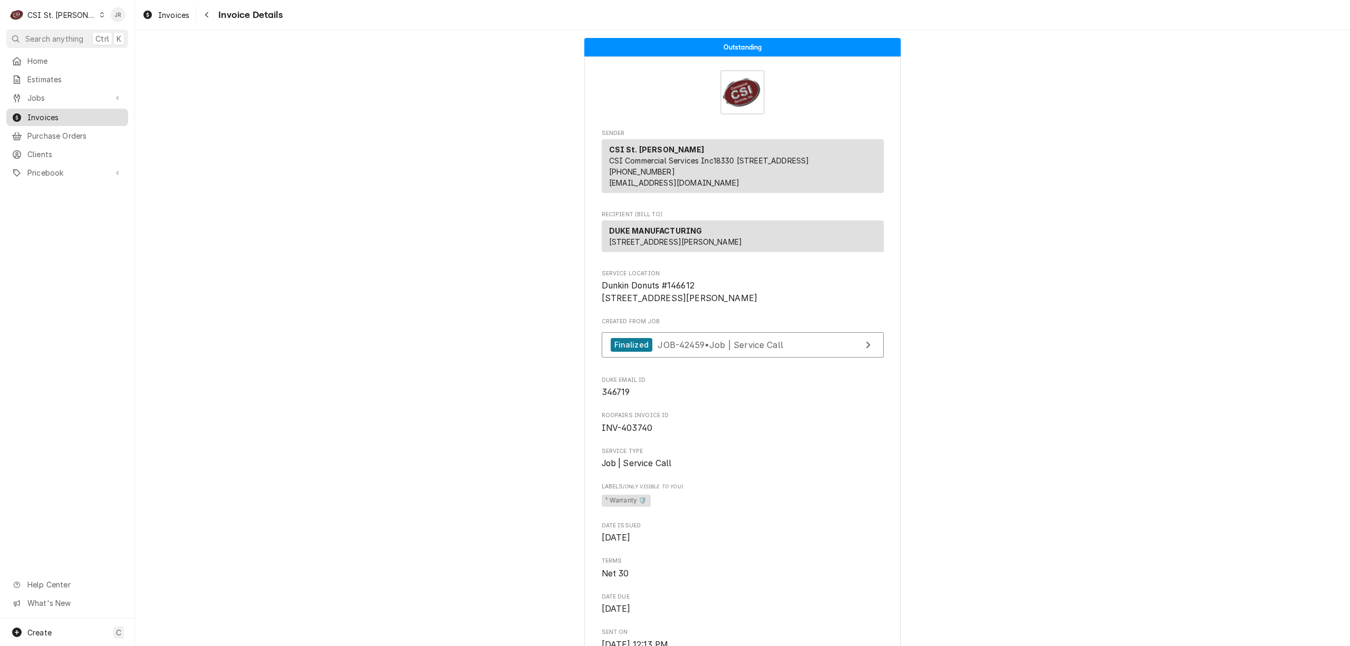
click at [61, 112] on span "Invoices" at bounding box center [74, 117] width 95 height 11
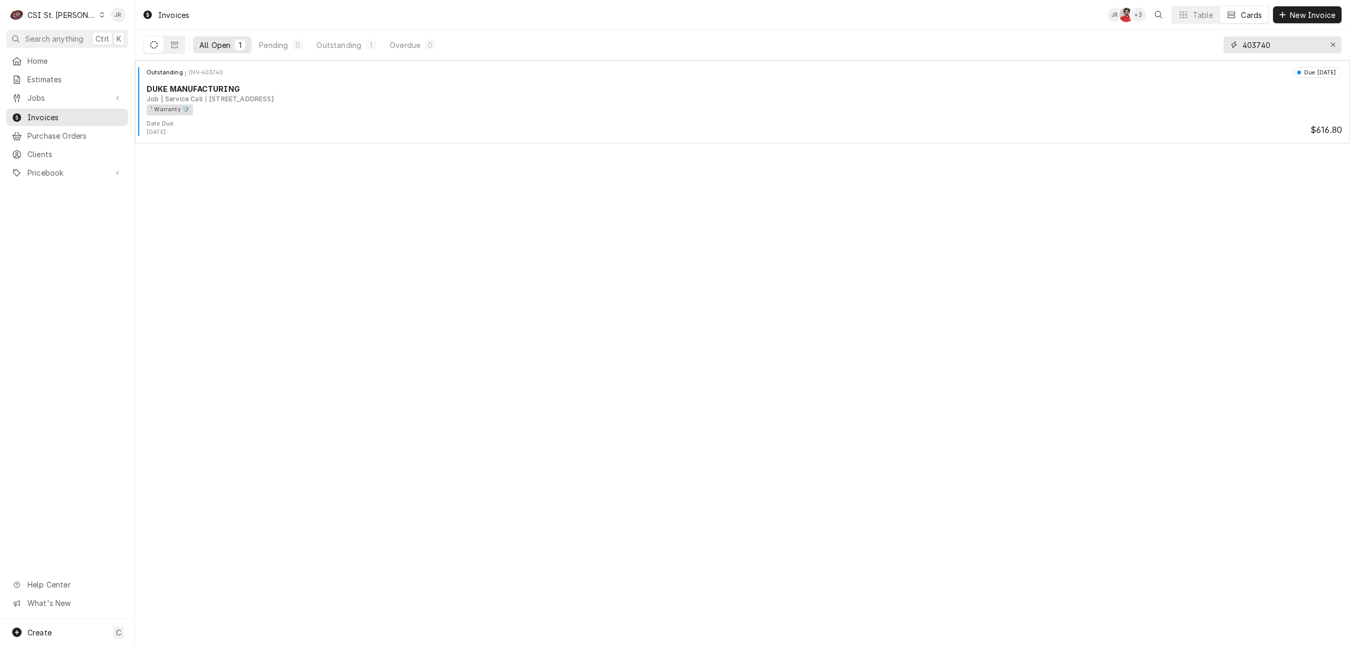
click at [1263, 41] on input "403740" at bounding box center [1281, 44] width 79 height 17
paste input "821"
type input "403821"
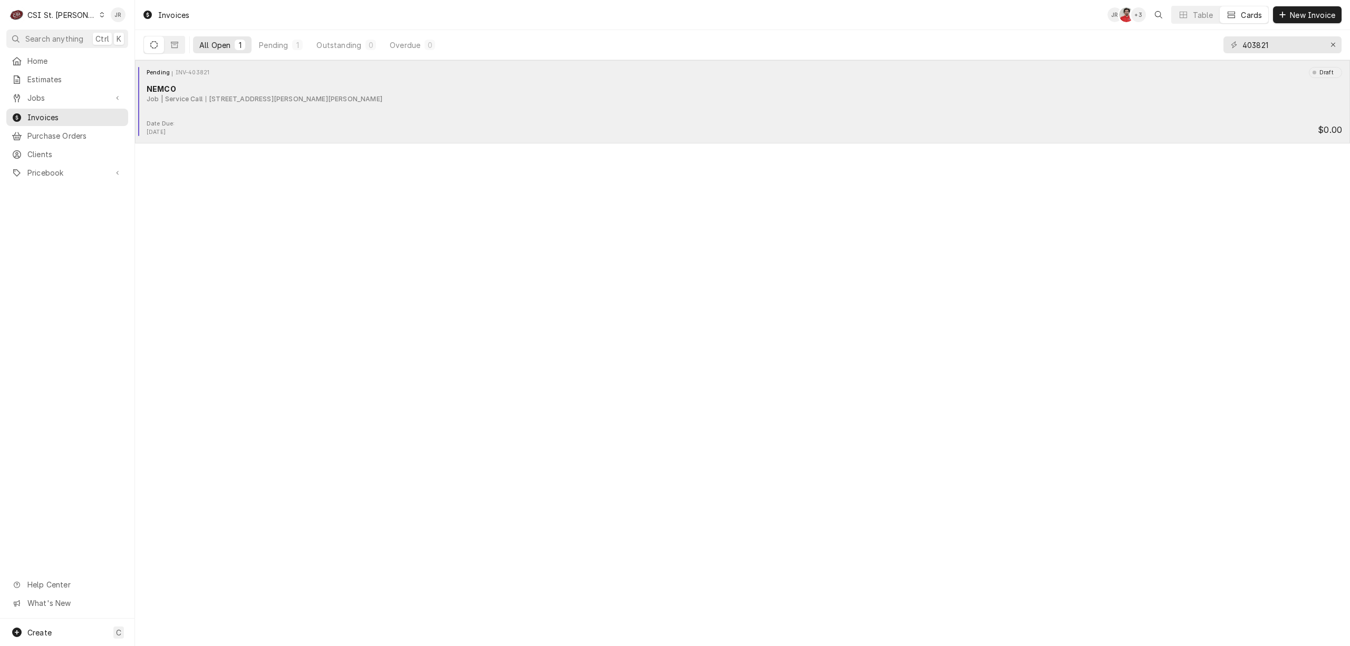
click at [214, 99] on div "2000 Sidney St, St. Louis, MO 63104" at bounding box center [294, 98] width 177 height 9
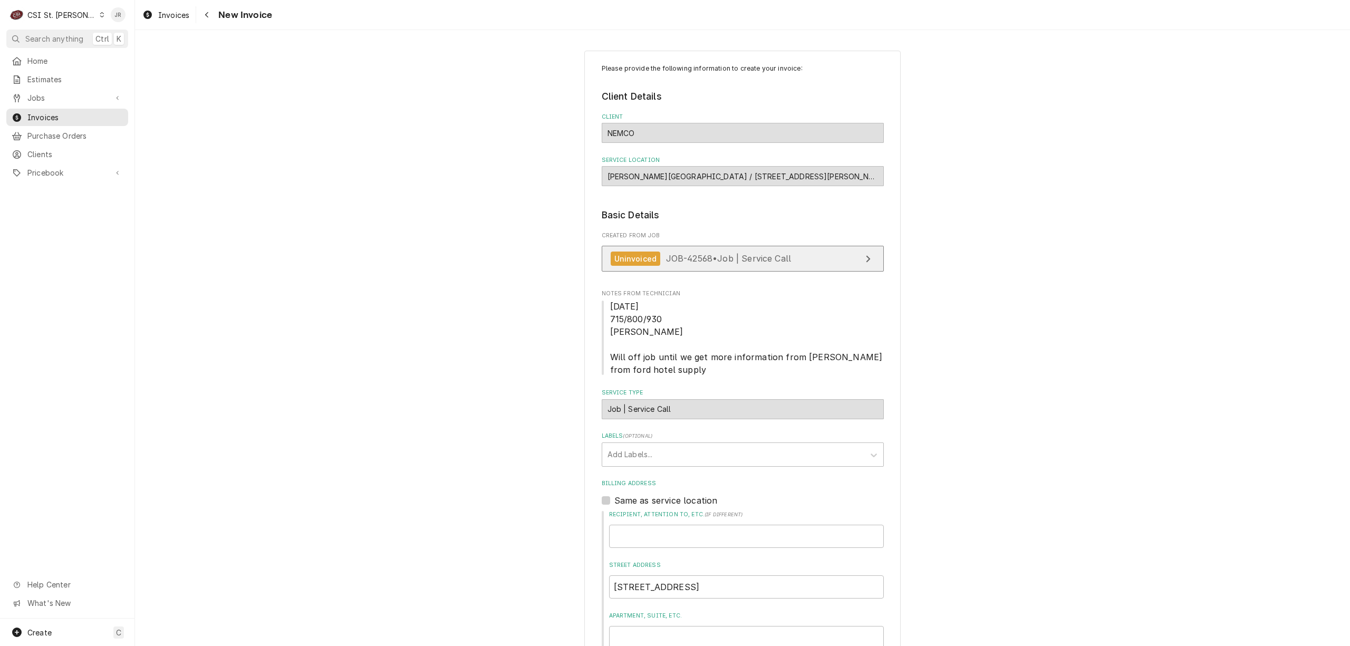
click at [748, 264] on div "Uninvoiced JOB-42568 • Job | Service Call" at bounding box center [701, 258] width 181 height 14
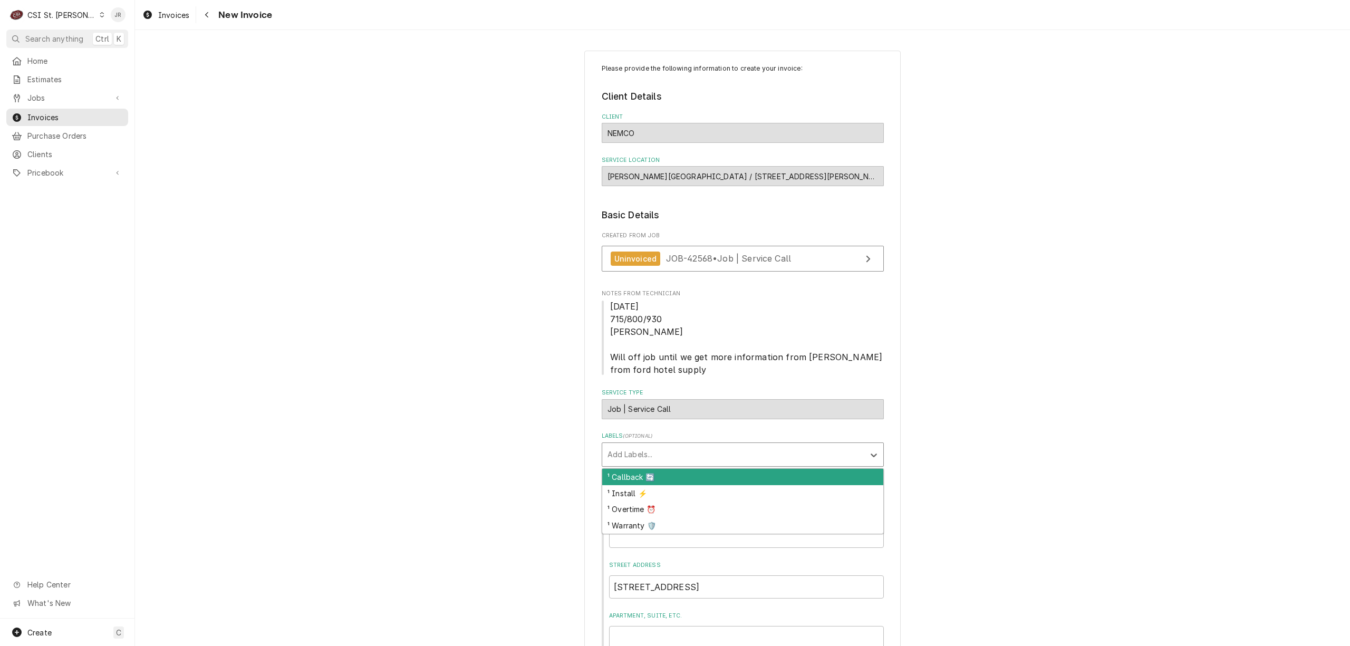
click at [722, 464] on div "Labels" at bounding box center [732, 454] width 251 height 19
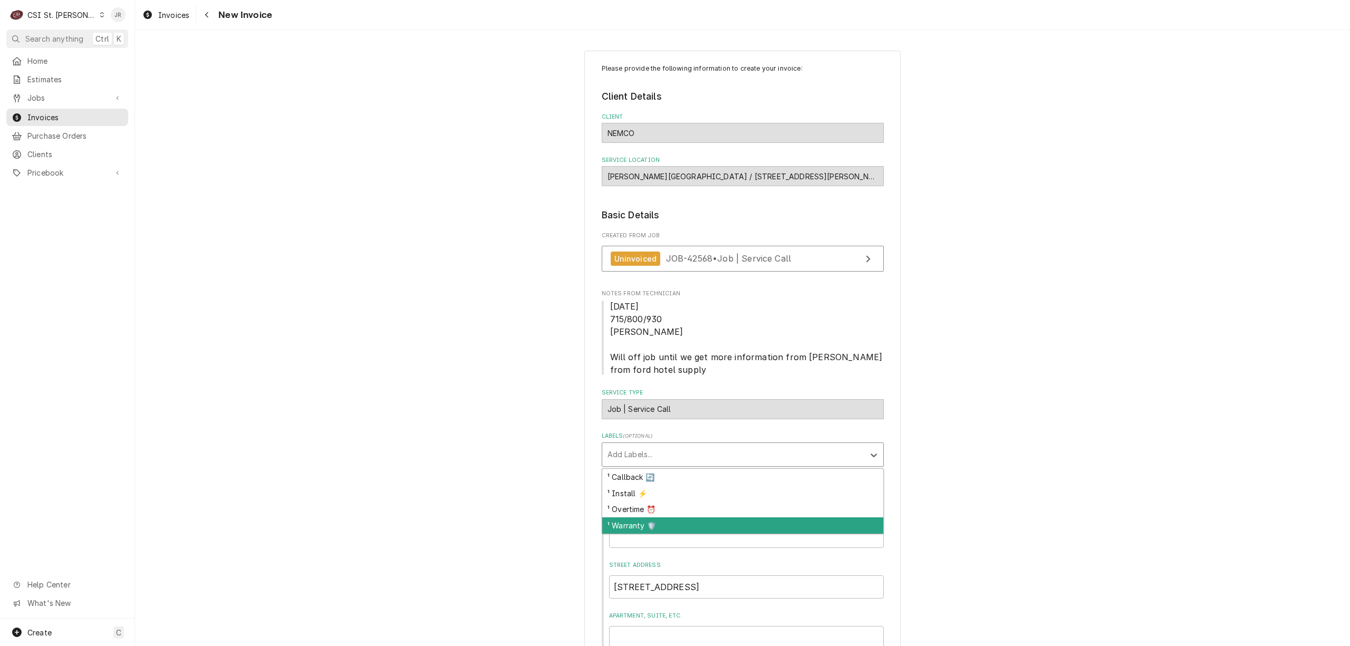
click at [667, 530] on div "¹ Warranty 🛡️" at bounding box center [742, 525] width 281 height 16
type textarea "x"
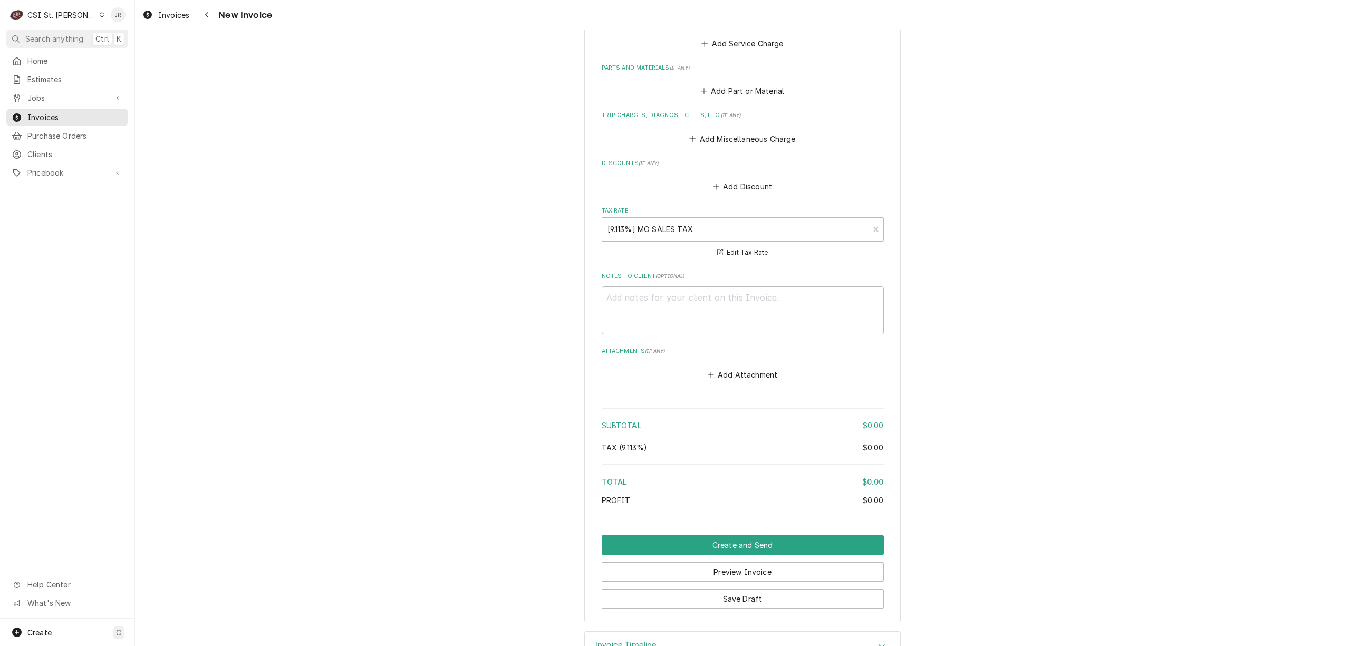
scroll to position [2105, 0]
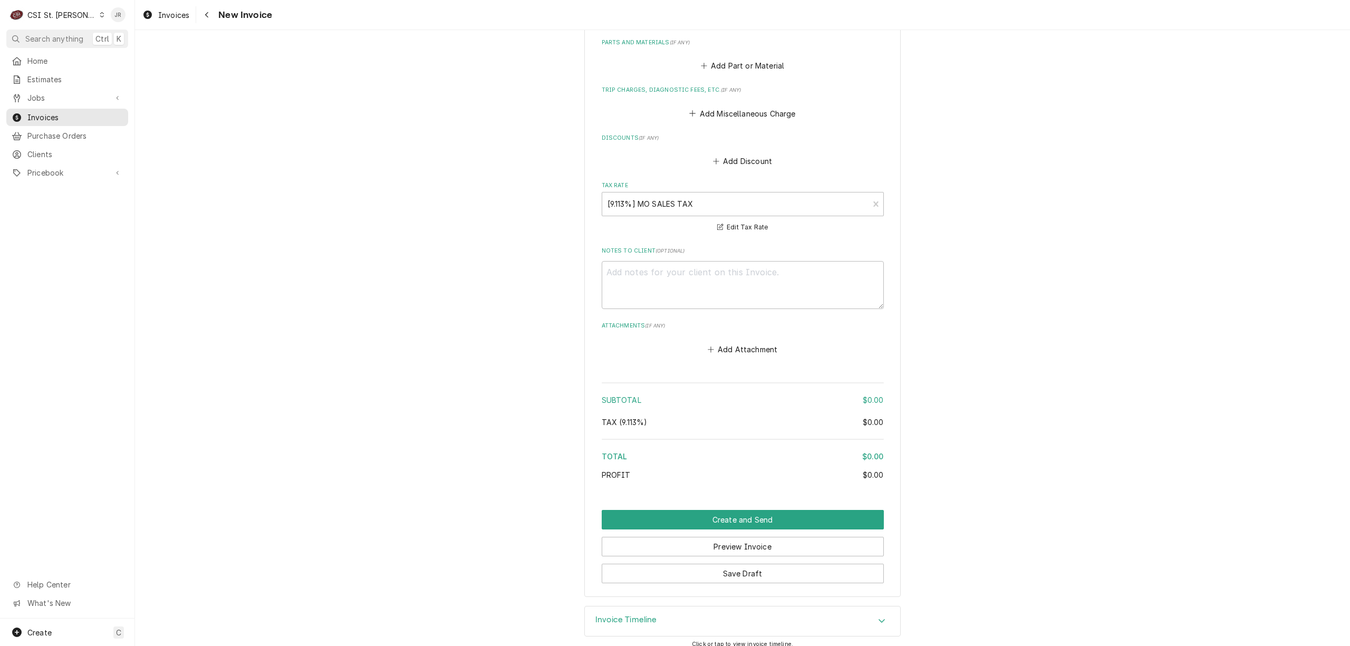
click at [656, 618] on div "Invoice Timeline" at bounding box center [742, 621] width 315 height 30
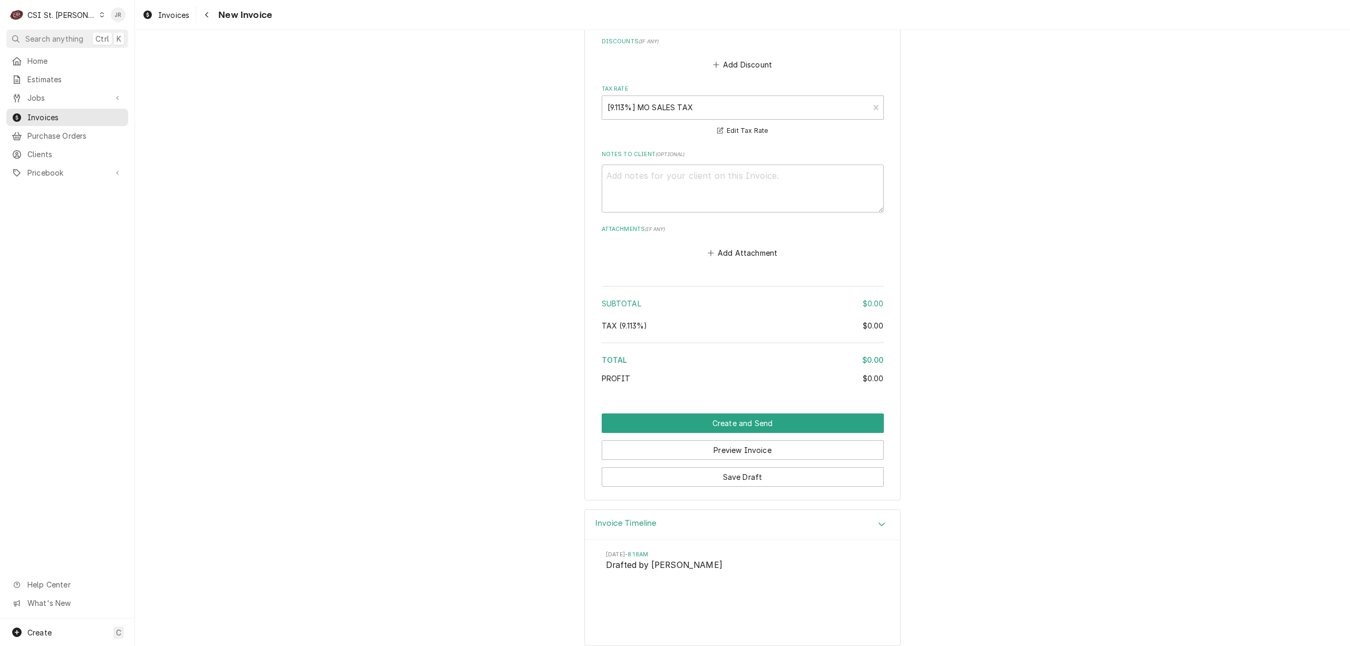
scroll to position [2203, 0]
click at [619, 519] on div "Invoice Timeline" at bounding box center [626, 523] width 62 height 13
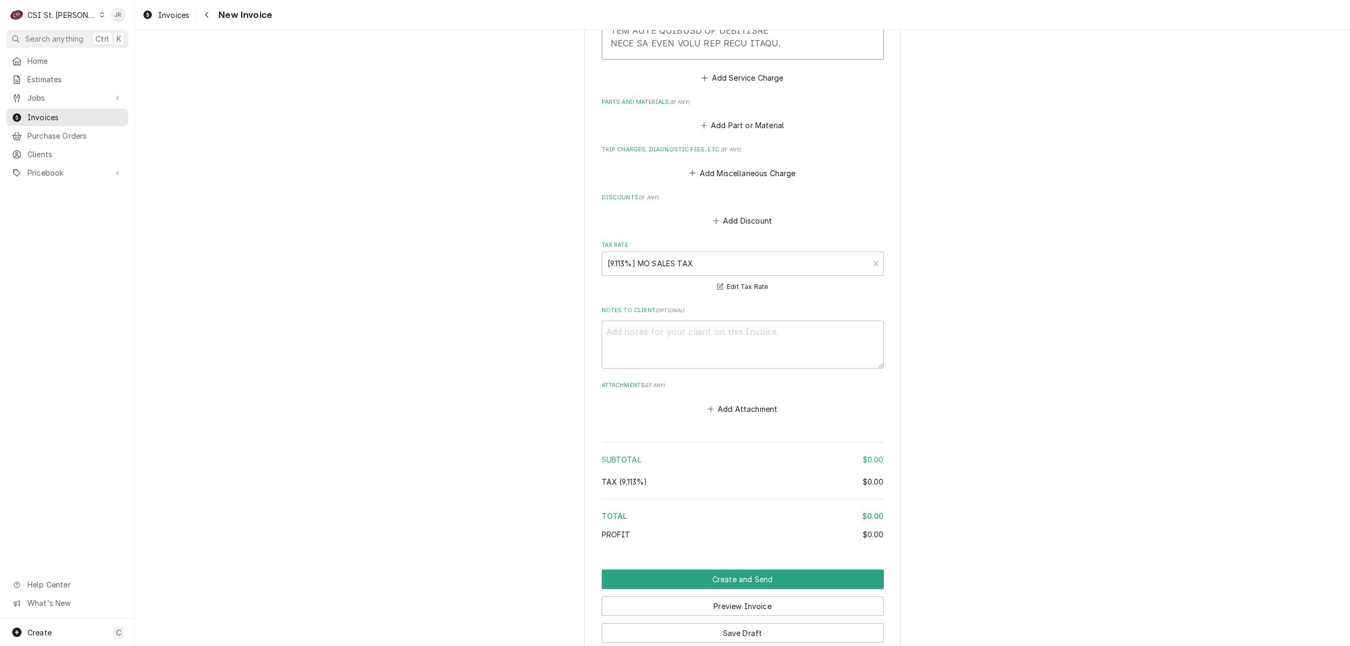
scroll to position [1964, 0]
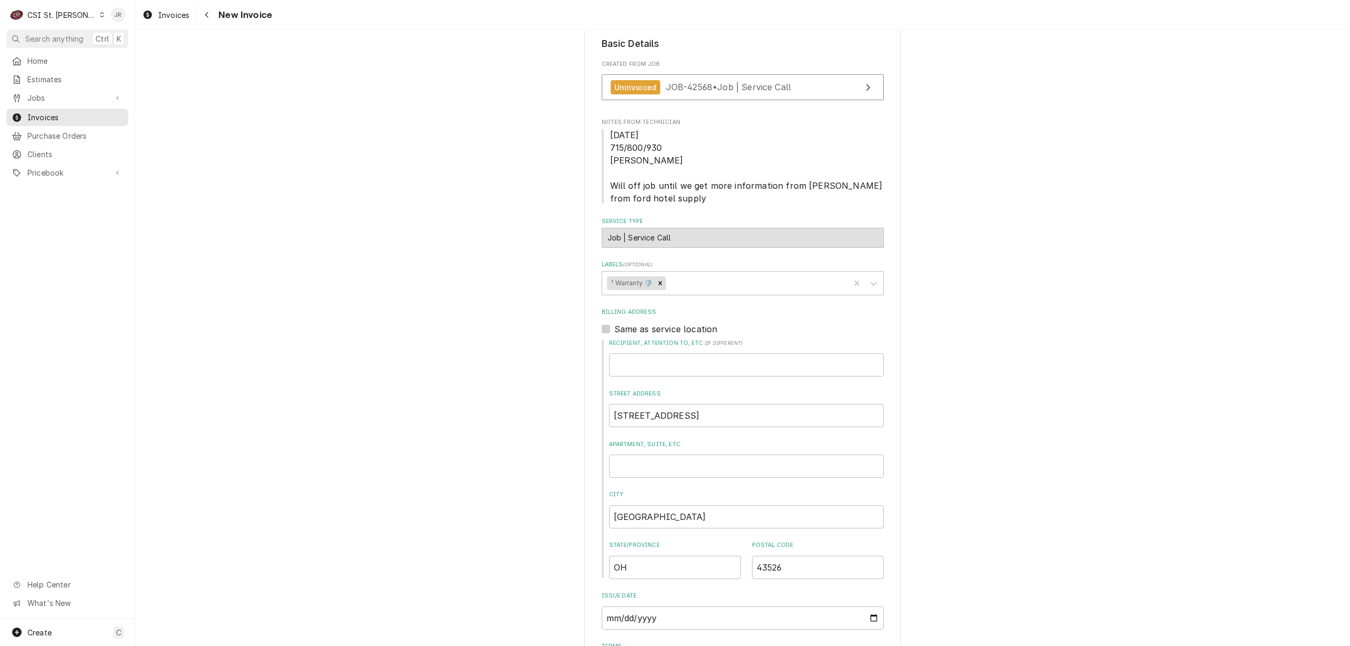
scroll to position [0, 0]
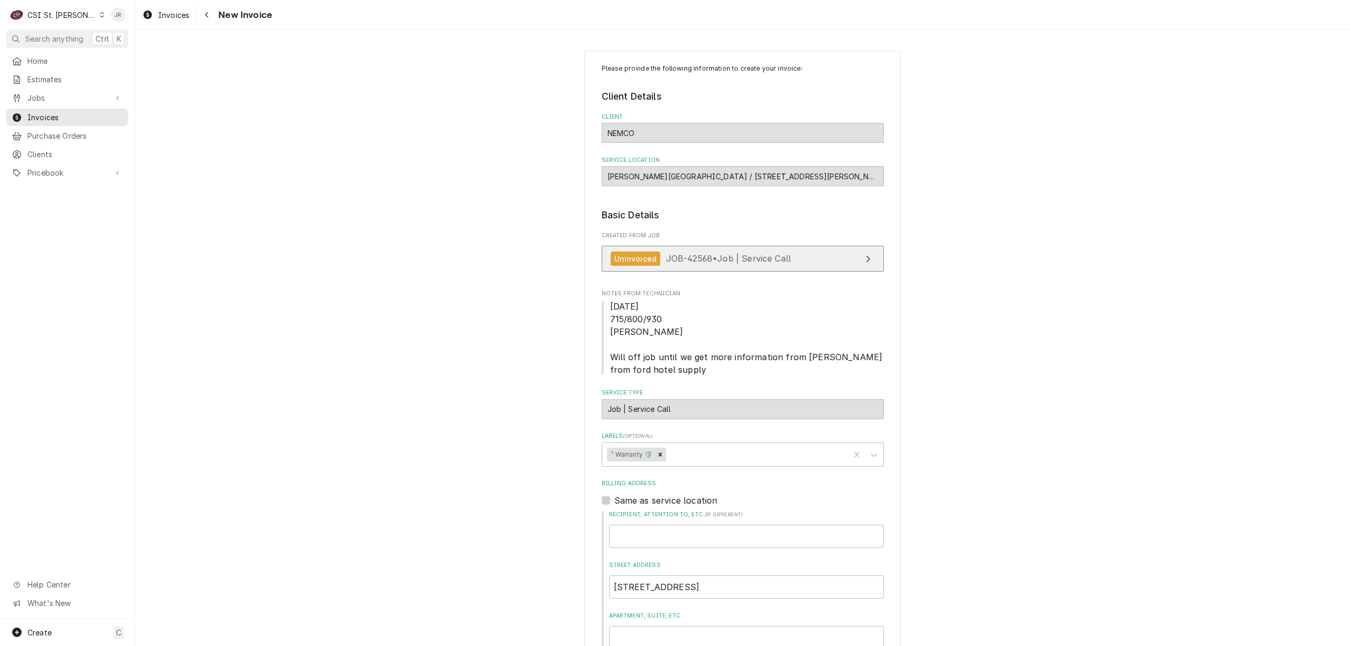
click at [815, 258] on link "Uninvoiced JOB-42568 • Job | Service Call" at bounding box center [743, 259] width 282 height 26
click at [58, 117] on span "Invoices" at bounding box center [74, 117] width 95 height 11
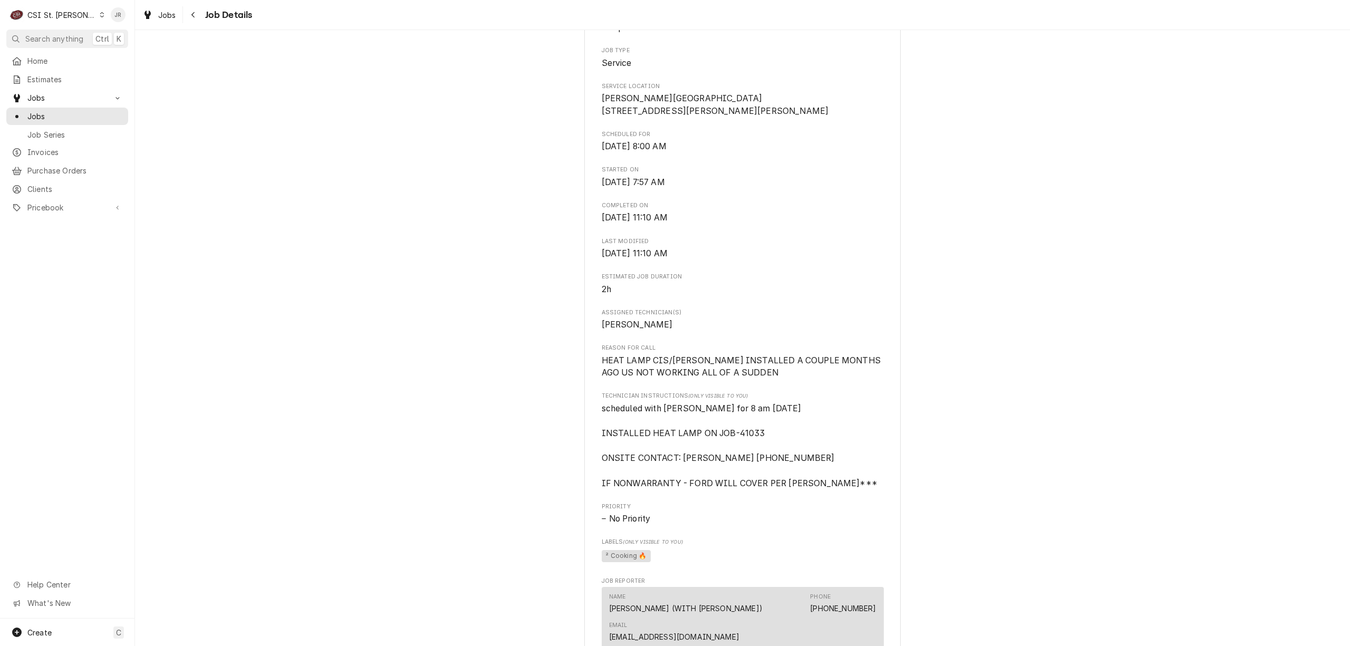
scroll to position [281, 0]
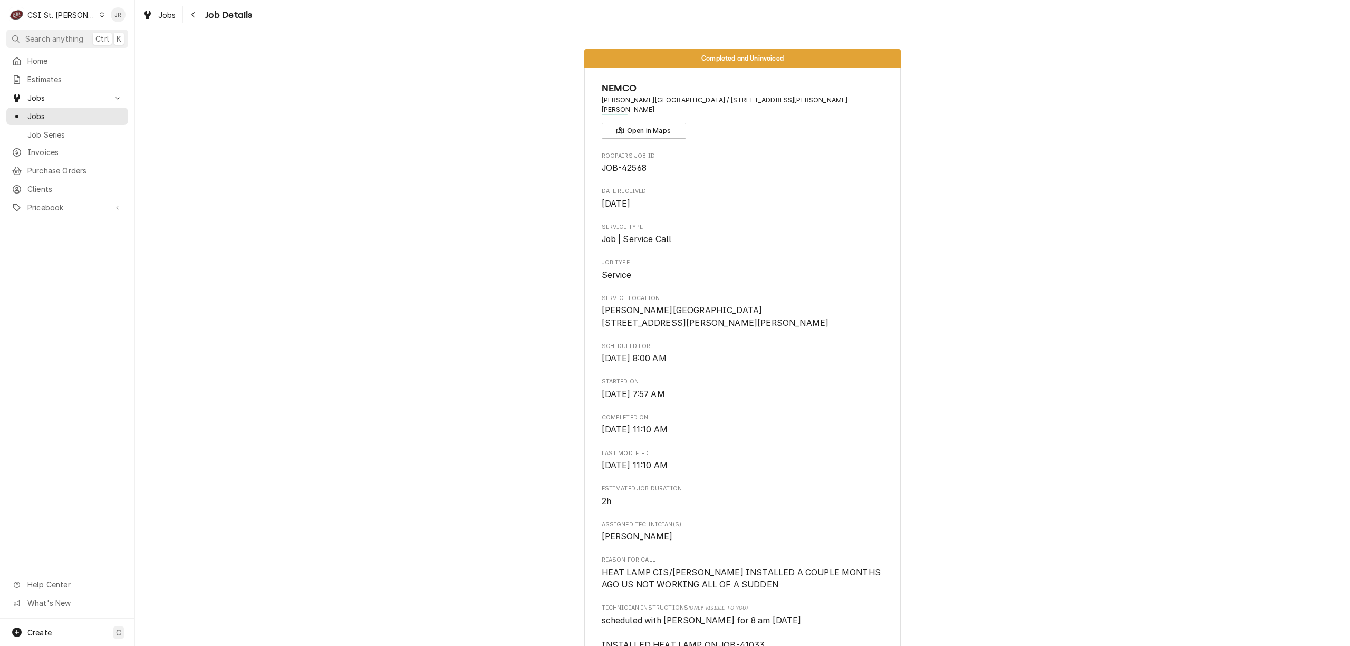
click at [1117, 384] on div "Completed and Uninvoiced NEMCO [PERSON_NAME][GEOGRAPHIC_DATA] / [STREET_ADDRESS…" at bounding box center [742, 658] width 1215 height 1234
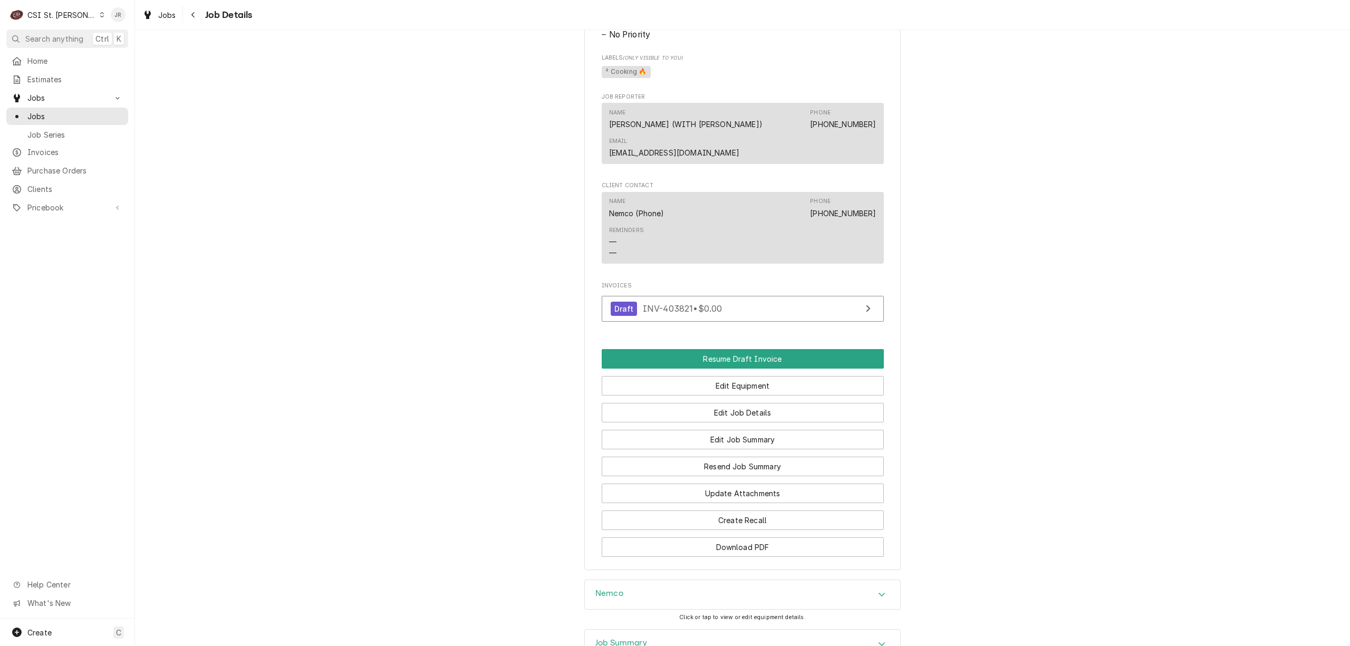
scroll to position [808, 0]
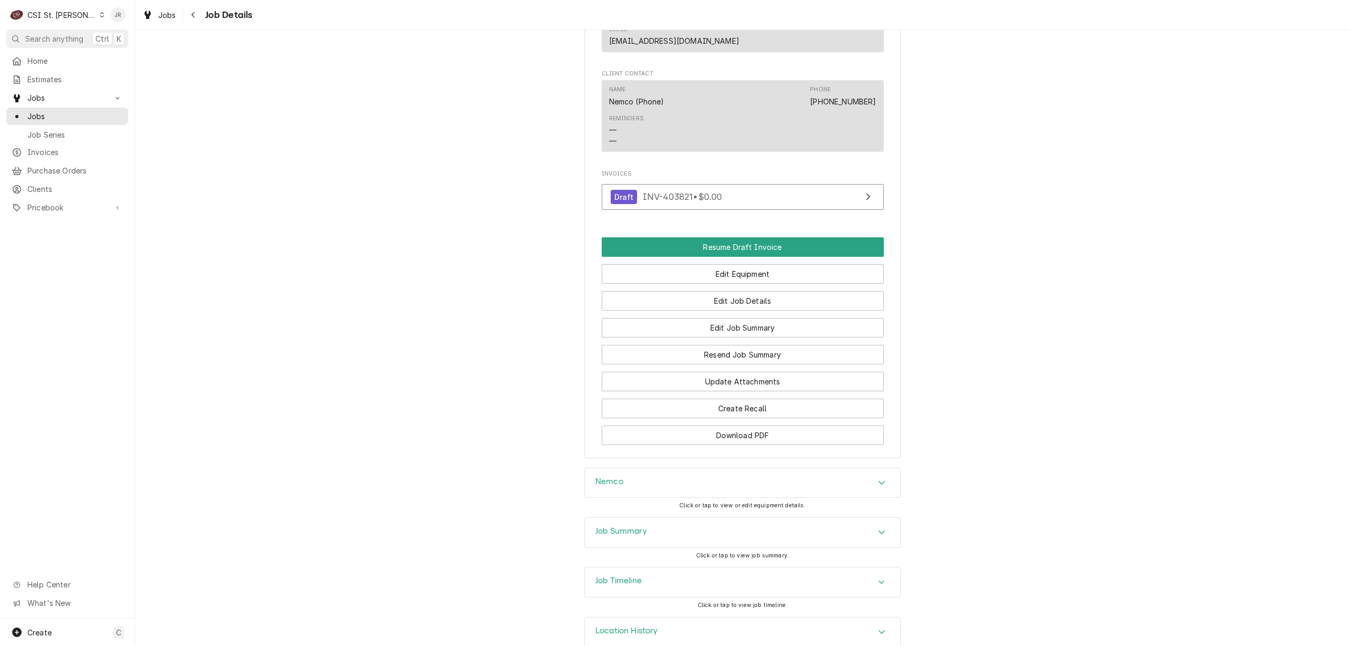
drag, startPoint x: 655, startPoint y: 518, endPoint x: 656, endPoint y: 511, distance: 6.5
click at [655, 518] on div "Job Summary" at bounding box center [742, 533] width 315 height 30
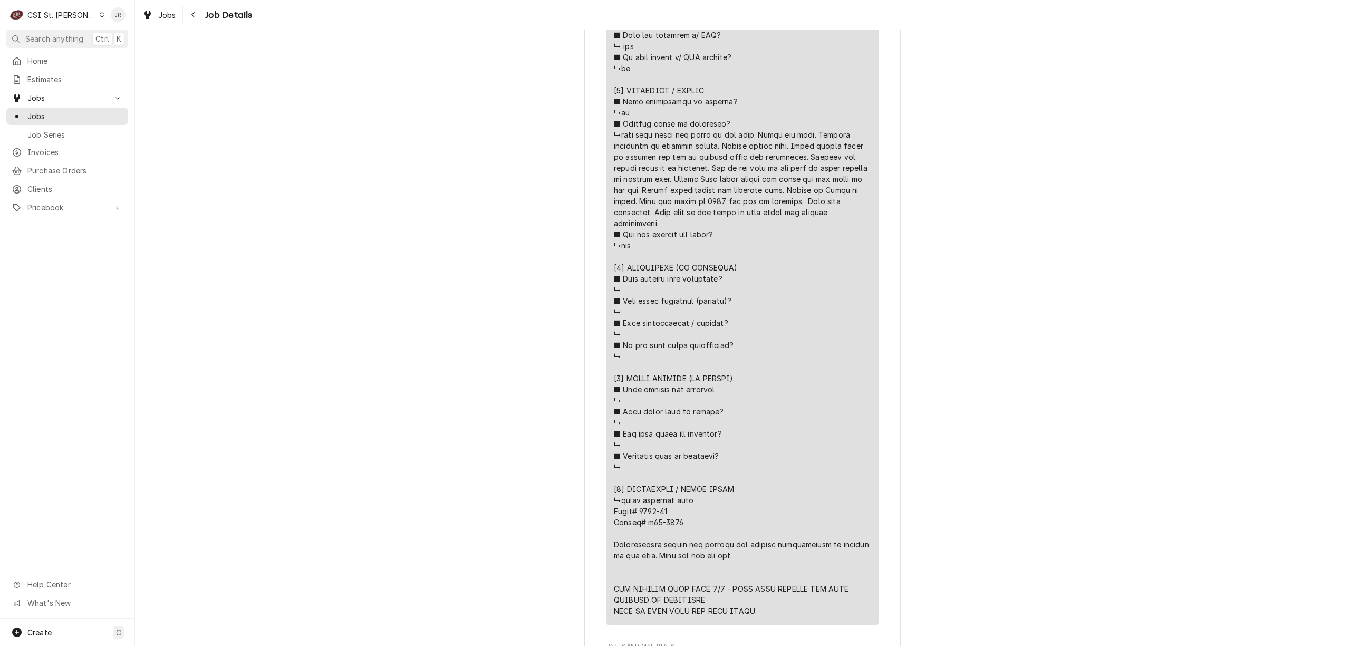
scroll to position [2002, 0]
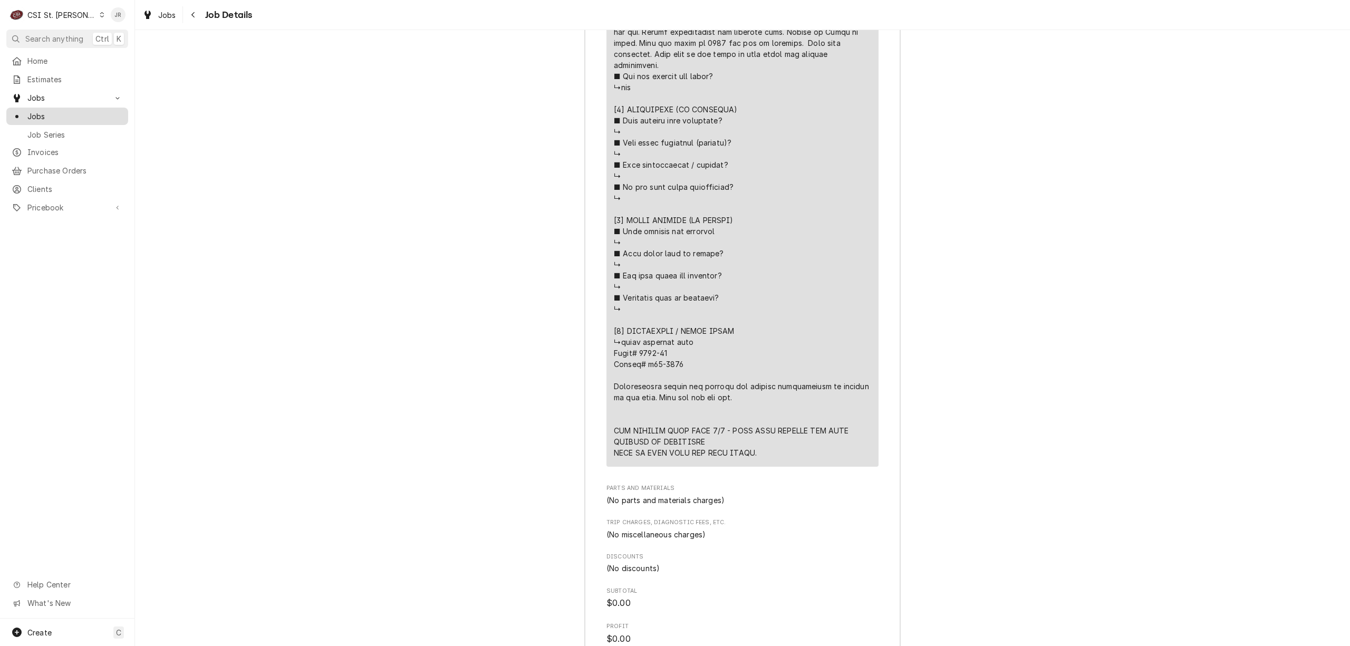
click at [56, 108] on link "Jobs" at bounding box center [67, 116] width 122 height 17
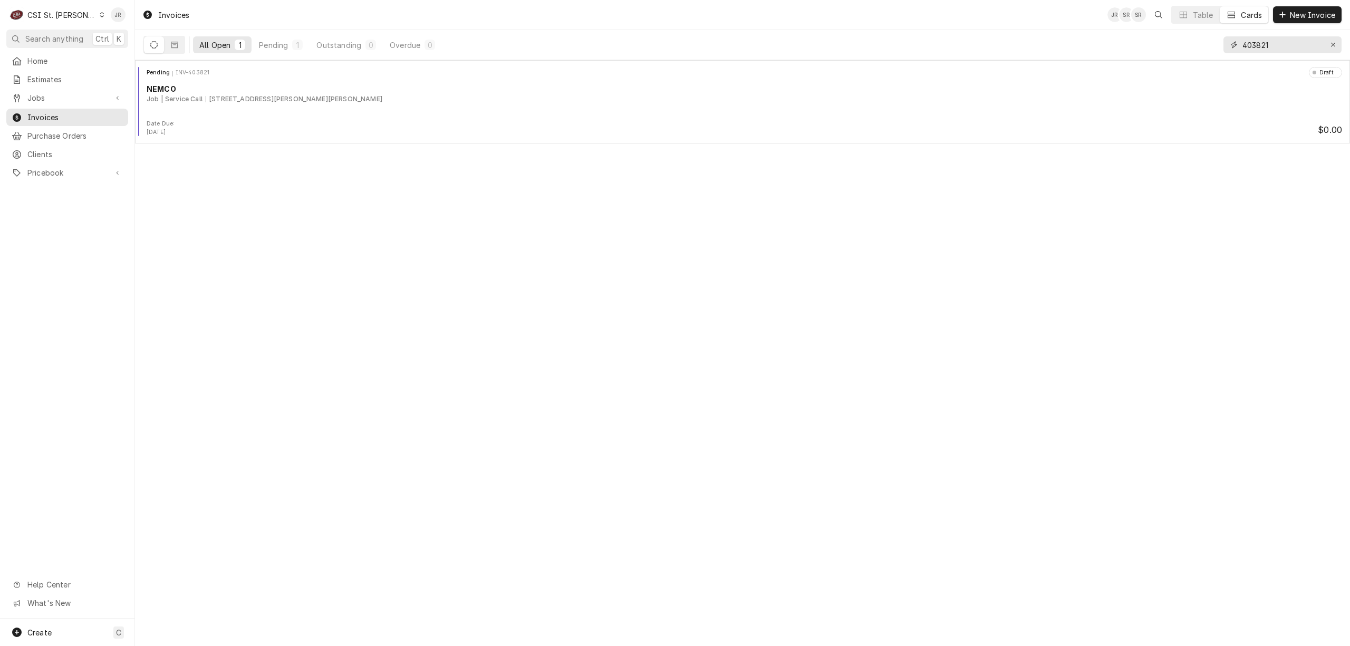
click at [1274, 49] on input "403821" at bounding box center [1281, 44] width 79 height 17
paste input "36"
type input "403836"
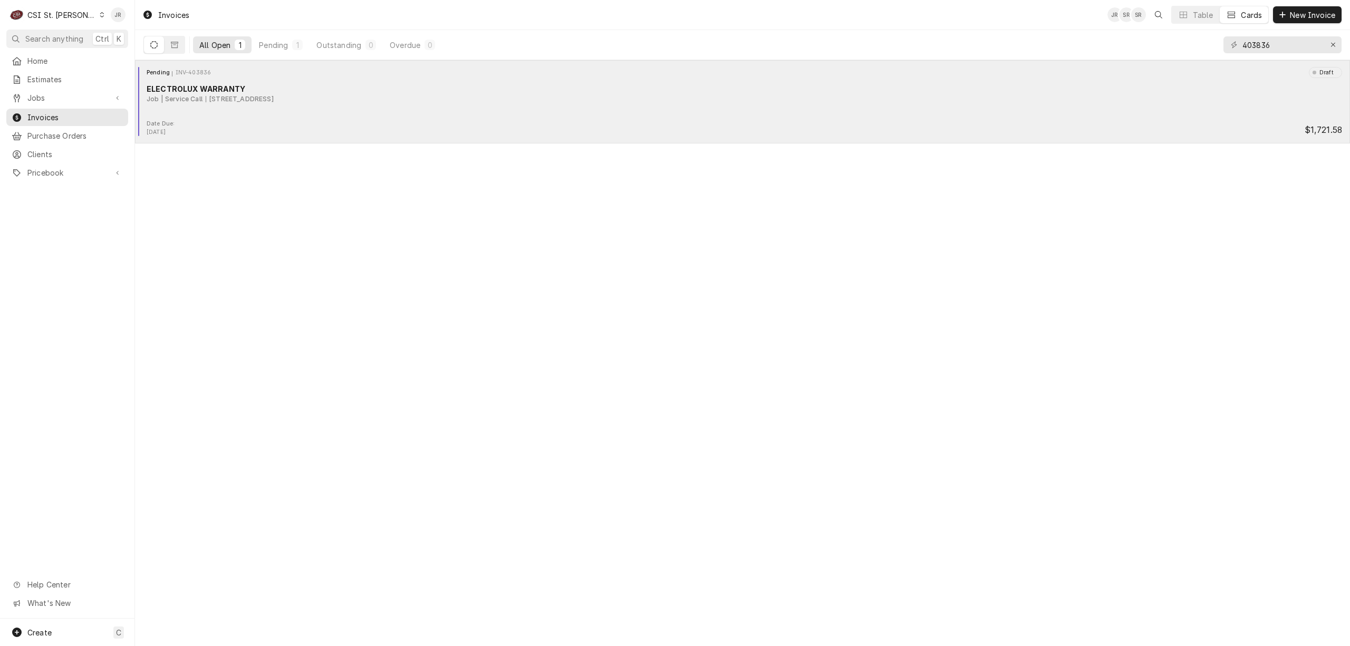
click at [289, 93] on div "ELECTROLUX WARRANTY" at bounding box center [744, 88] width 1195 height 11
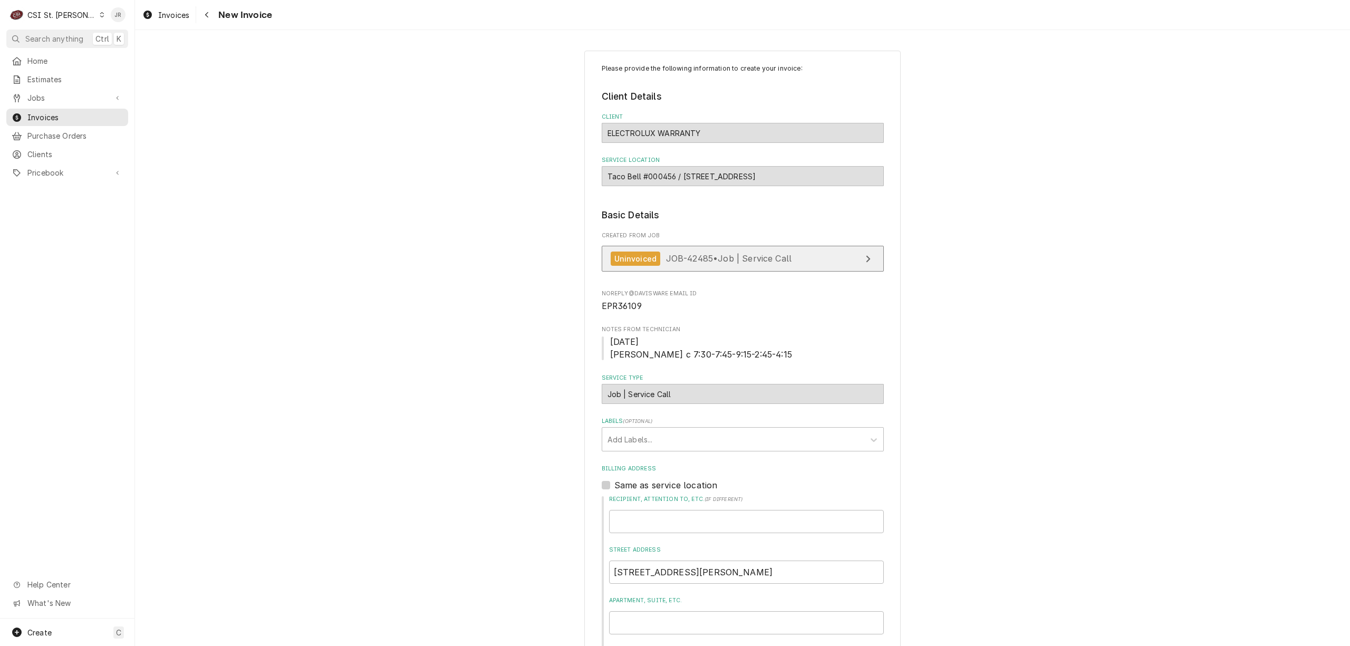
click at [723, 262] on span "JOB-42485 • Job | Service Call" at bounding box center [729, 258] width 126 height 11
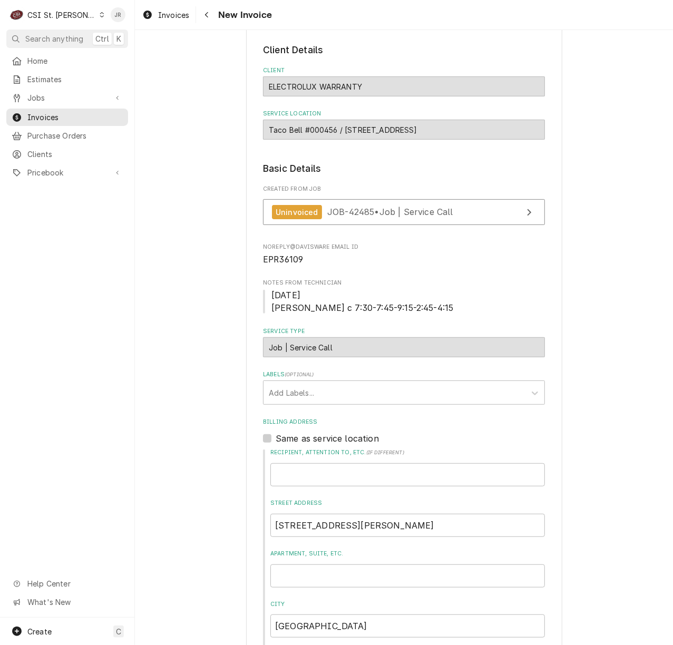
scroll to position [70, 0]
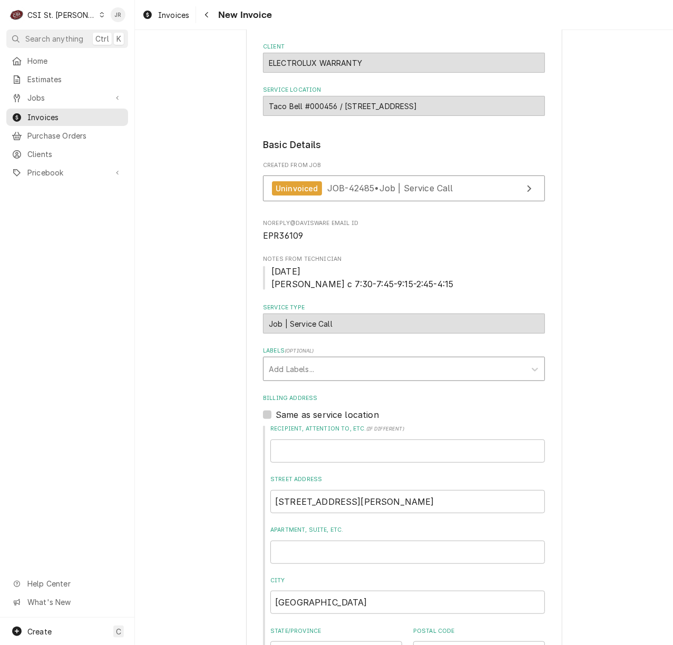
click at [273, 377] on div "Labels" at bounding box center [394, 369] width 251 height 19
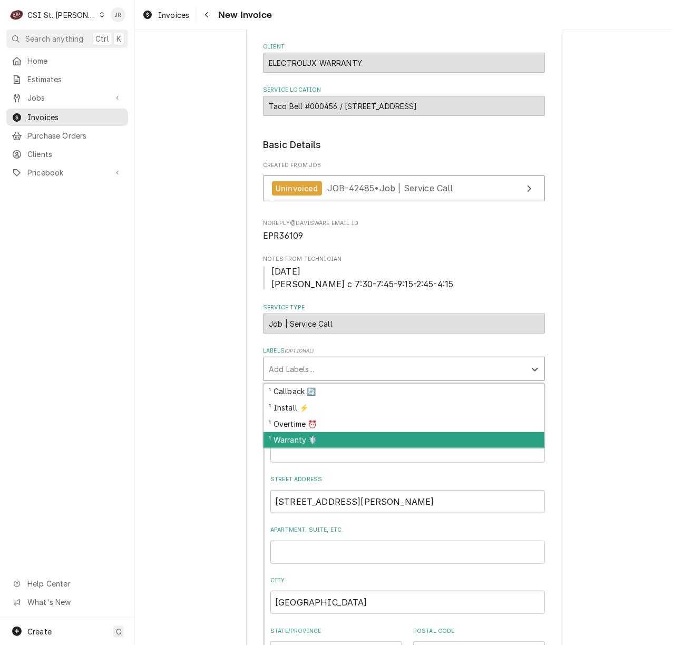
click at [287, 441] on div "¹ Warranty 🛡️" at bounding box center [404, 440] width 281 height 16
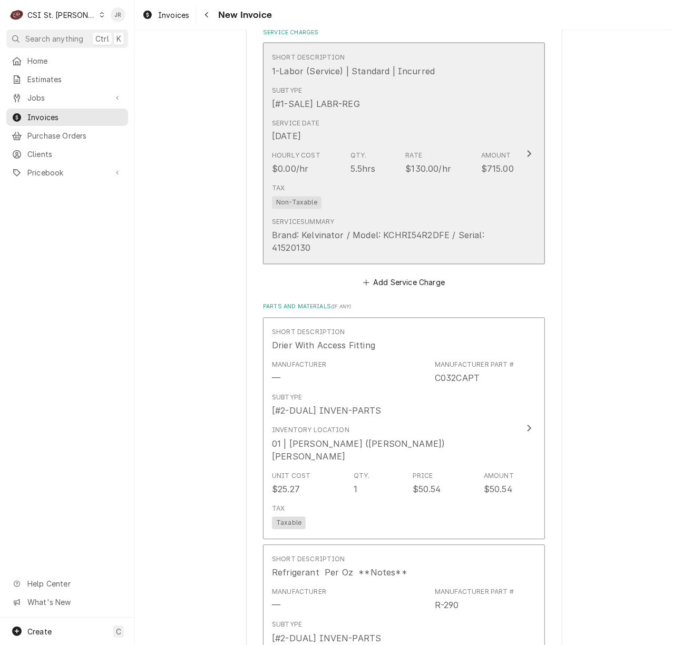
scroll to position [1125, 0]
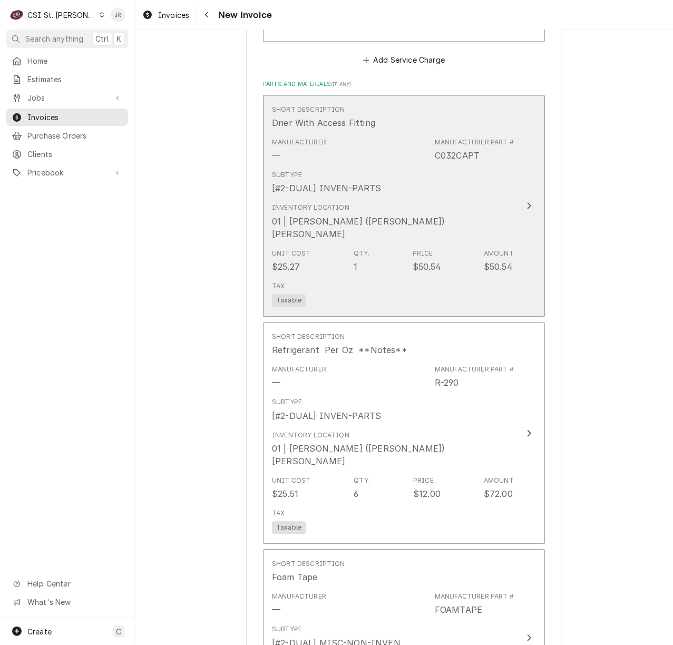
click at [507, 196] on div "Subtype [#2-DUAL] INVEN-PARTS" at bounding box center [393, 182] width 242 height 33
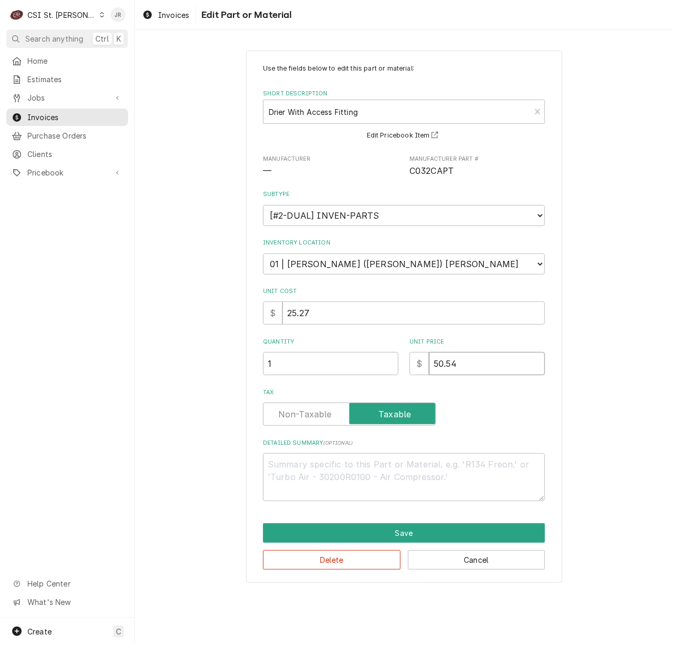
drag, startPoint x: 467, startPoint y: 367, endPoint x: 237, endPoint y: 331, distance: 232.6
click at [237, 331] on div "Use the fields below to edit this part or material: Short Description Drier Wit…" at bounding box center [404, 316] width 538 height 551
type textarea "x"
type input "2"
type textarea "x"
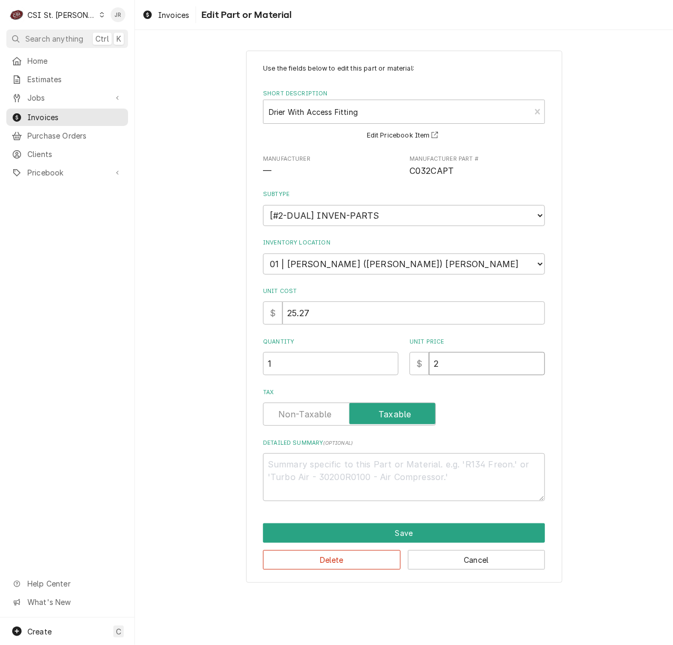
type input "25"
type textarea "x"
type input "25.2"
type textarea "x"
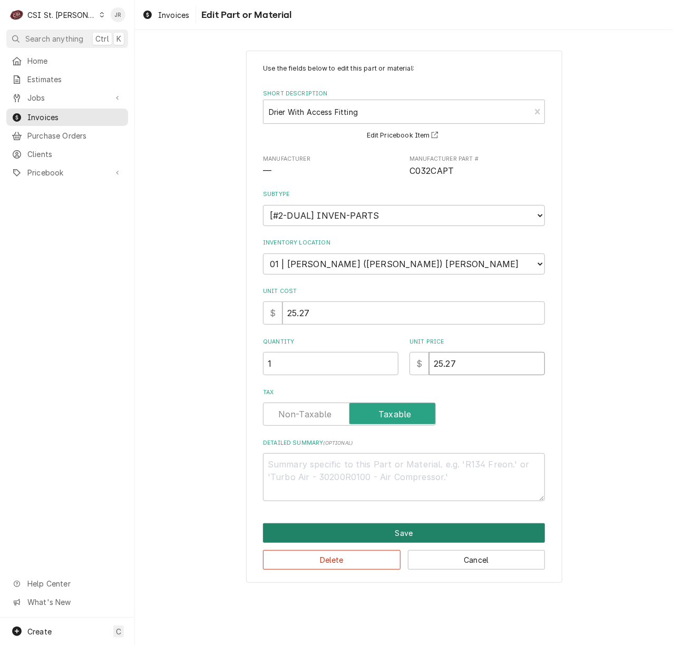
type input "25.27"
click at [342, 531] on button "Save" at bounding box center [404, 534] width 282 height 20
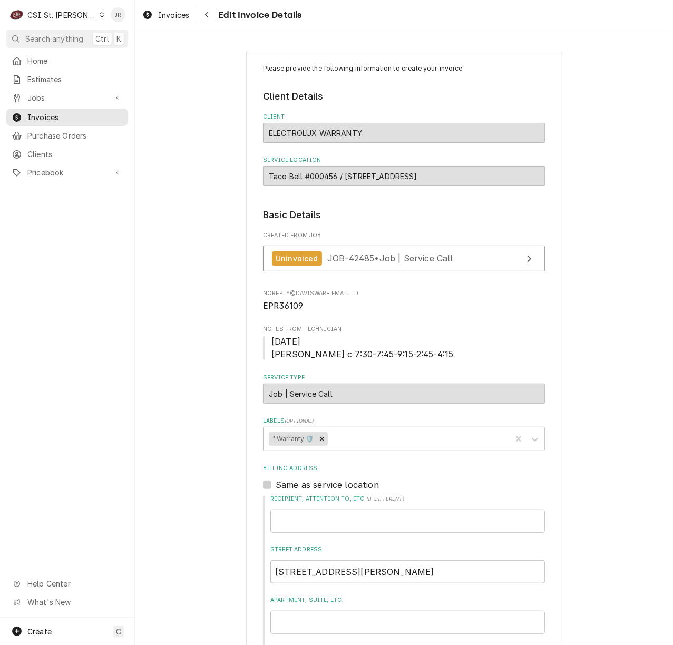
click at [274, 310] on span "EPR36109" at bounding box center [283, 306] width 40 height 10
copy span "EPR36109"
click at [277, 306] on span "EPR36109" at bounding box center [283, 306] width 40 height 10
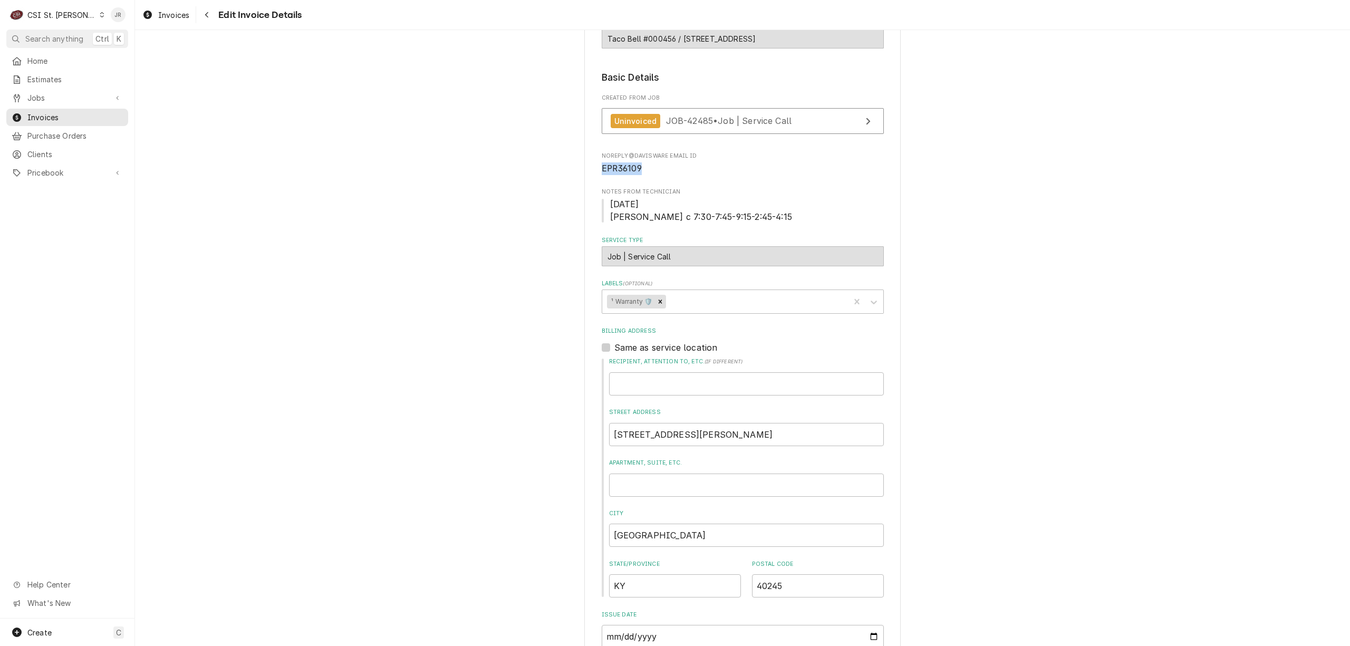
scroll to position [70, 0]
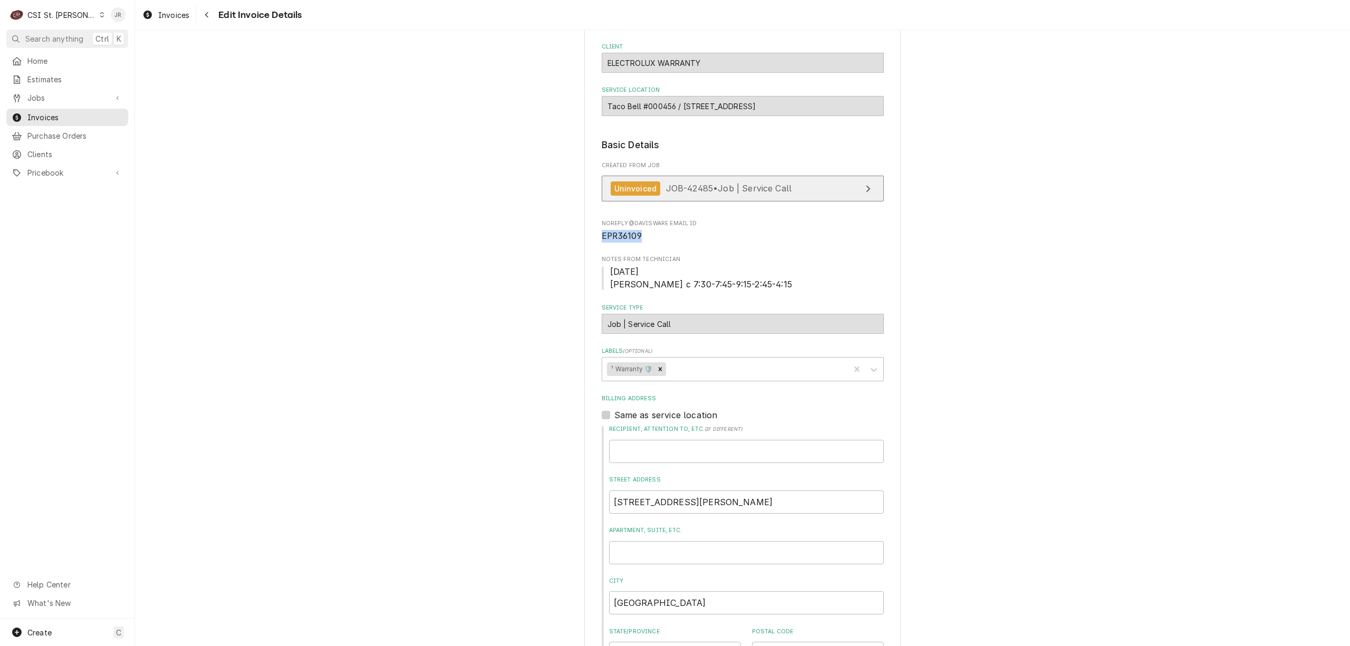
click at [808, 189] on link "Uninvoiced JOB-42485 • Job | Service Call" at bounding box center [743, 189] width 282 height 26
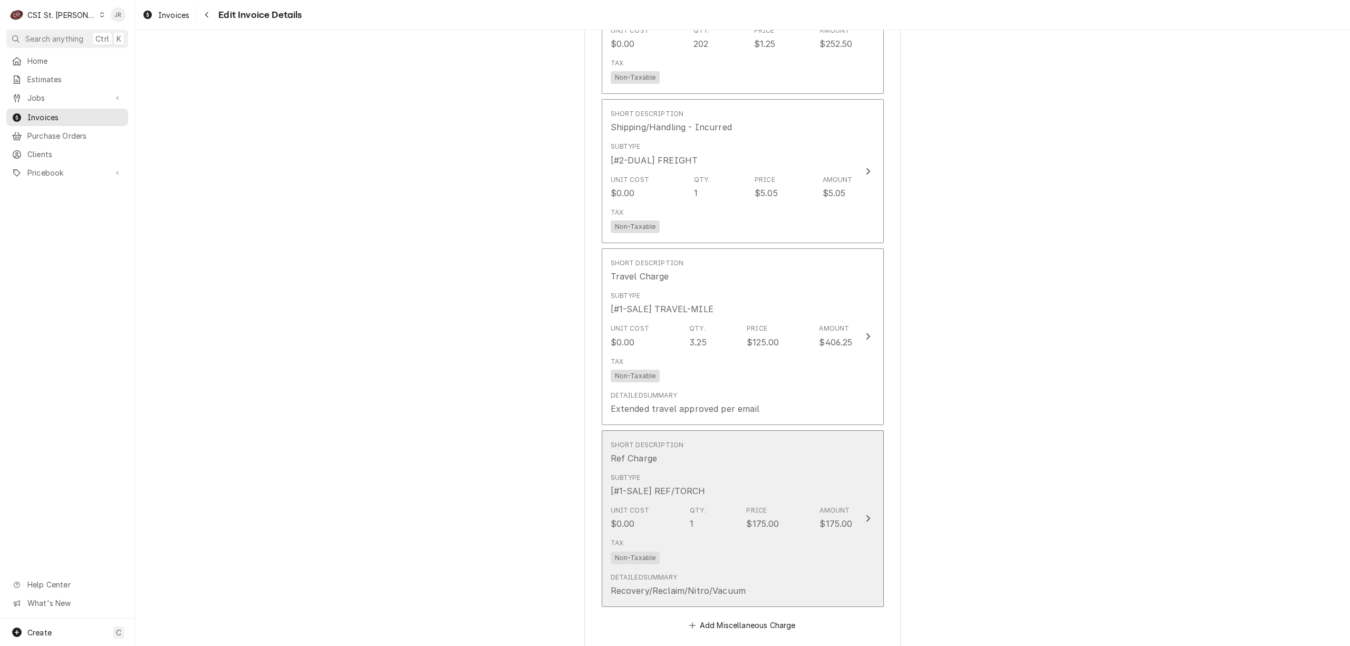
scroll to position [1898, 0]
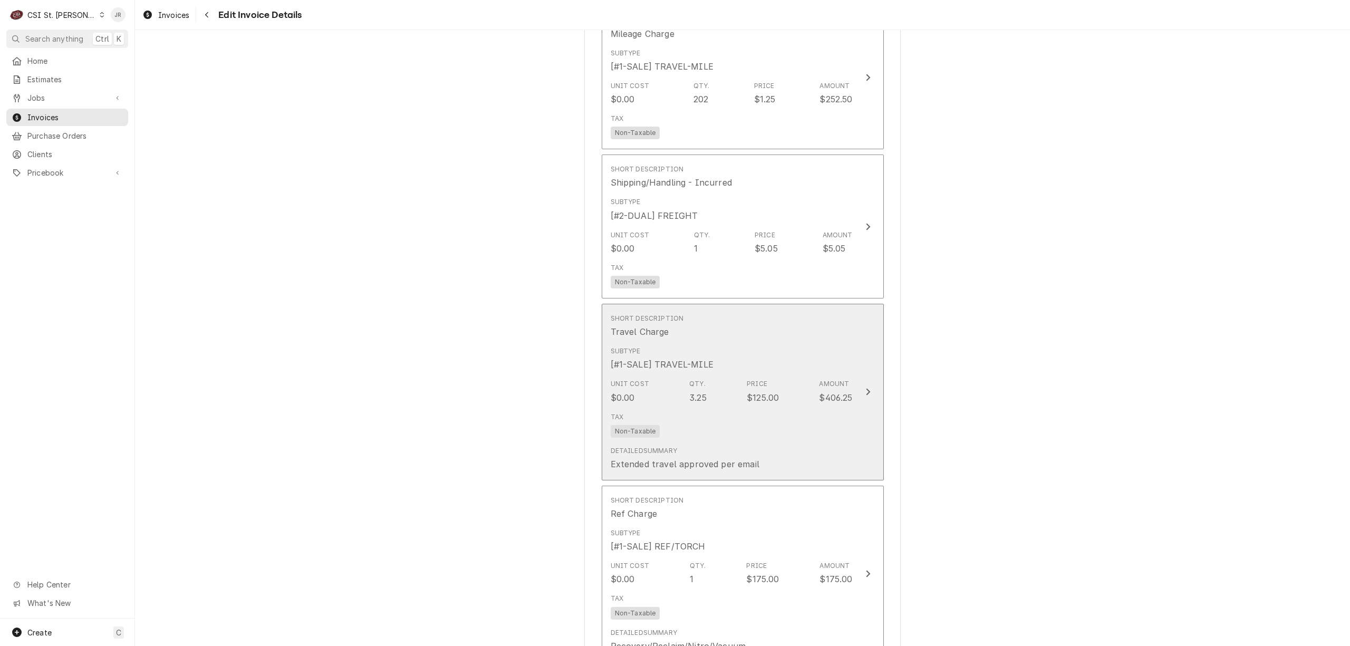
click at [854, 363] on button "Short Description Travel Charge Subtype [#1-SALE] TRAVEL-MILE Unit Cost $0.00 Q…" at bounding box center [743, 392] width 282 height 177
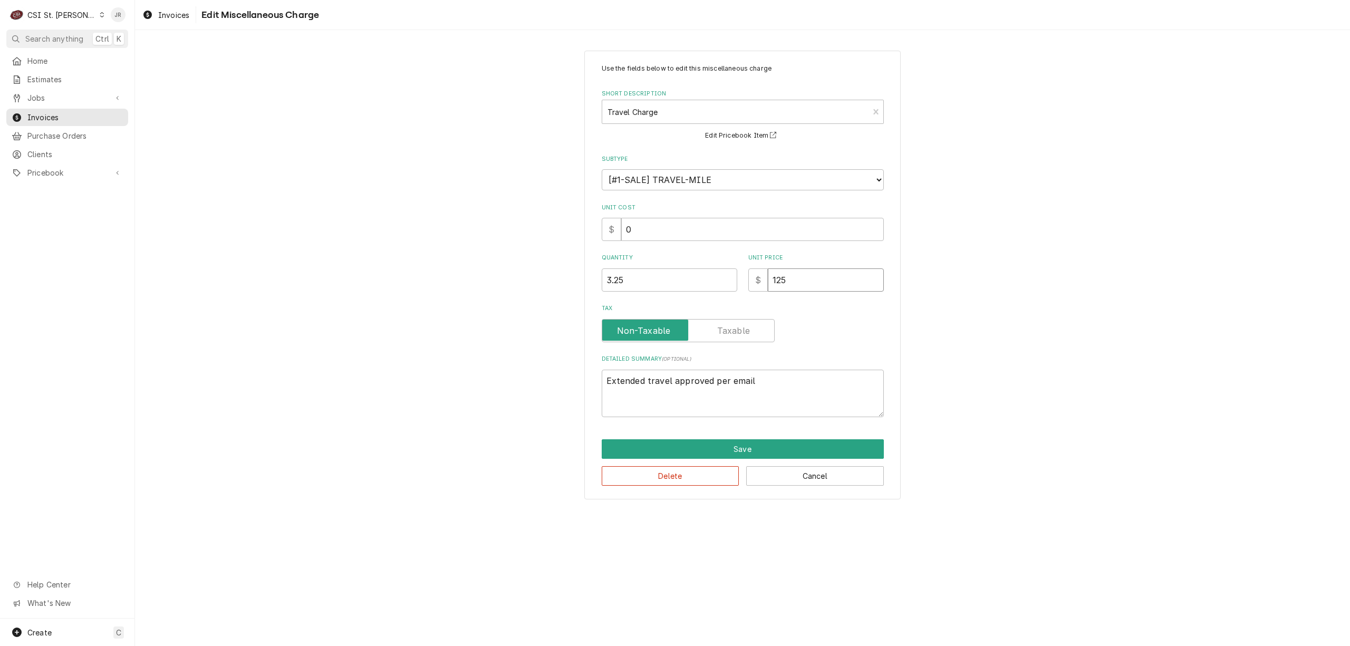
drag, startPoint x: 815, startPoint y: 287, endPoint x: 581, endPoint y: 241, distance: 238.1
click at [597, 245] on div "Use the fields below to edit this miscellaneous charge Short Description Travel…" at bounding box center [742, 275] width 316 height 449
type textarea "x"
type input "0"
type textarea "x"
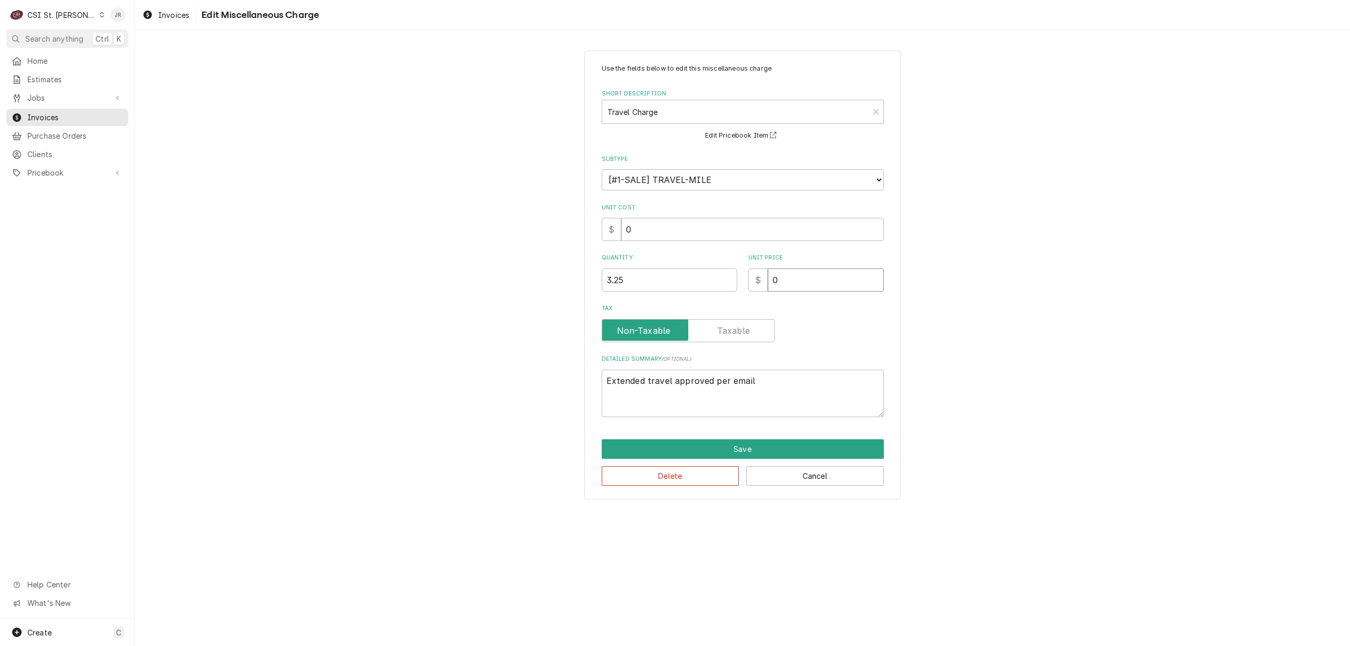
type input "0.9"
type textarea "x"
type input "0.94"
click at [791, 439] on button "Save" at bounding box center [743, 449] width 282 height 20
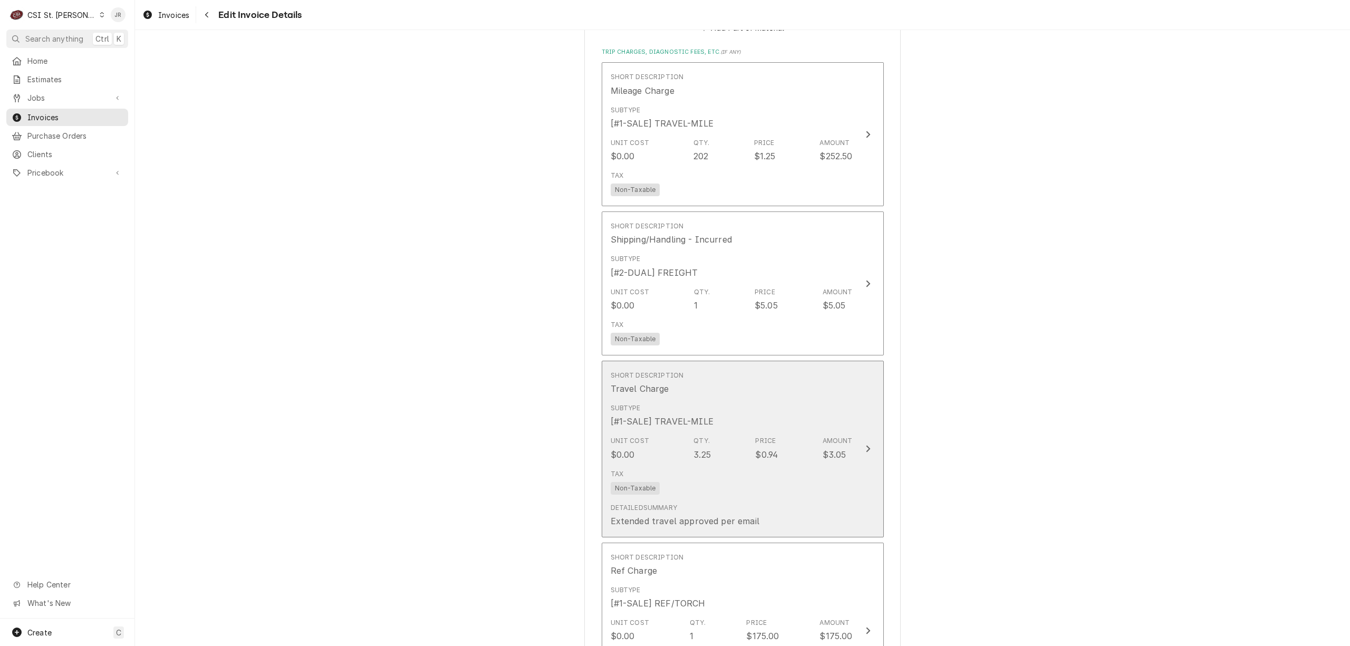
scroll to position [1814, 0]
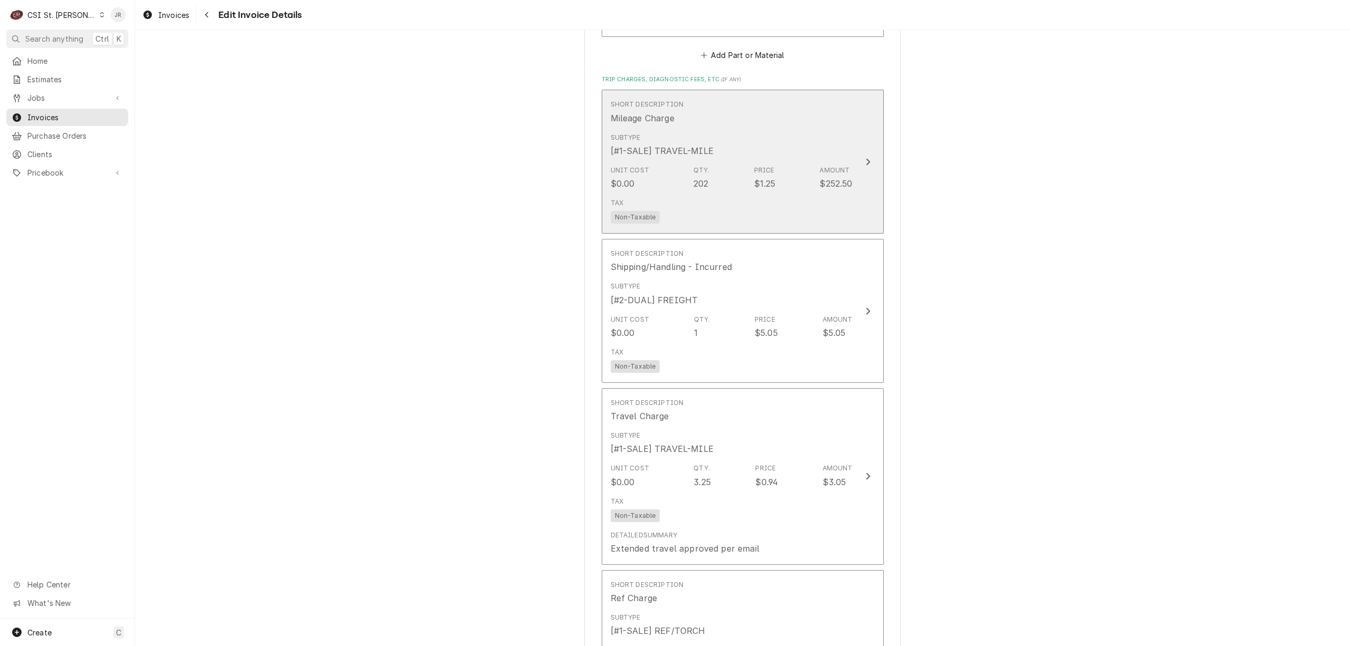
click at [808, 129] on div "Subtype [#1-SALE] TRAVEL-MILE" at bounding box center [732, 145] width 242 height 33
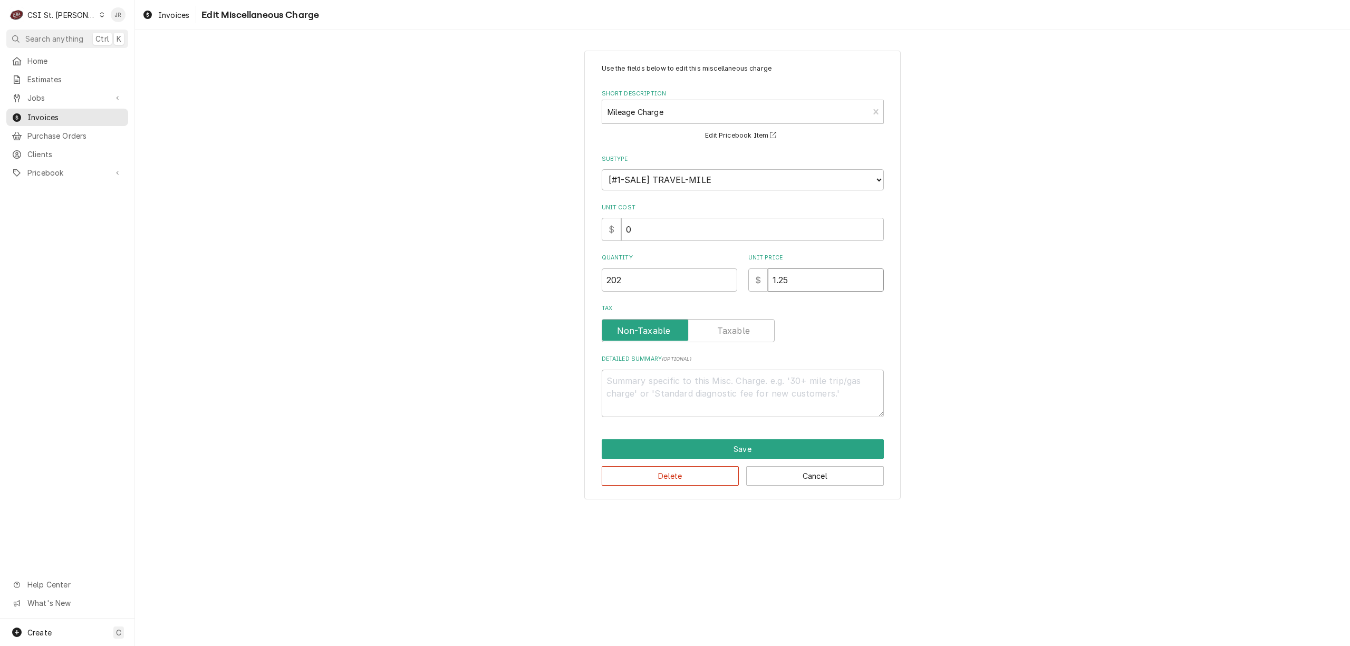
drag, startPoint x: 801, startPoint y: 277, endPoint x: 652, endPoint y: 266, distance: 149.6
click at [652, 266] on div "Quantity 202 Unit Price $ 1.25" at bounding box center [743, 272] width 282 height 37
type textarea "x"
type input "9"
type textarea "x"
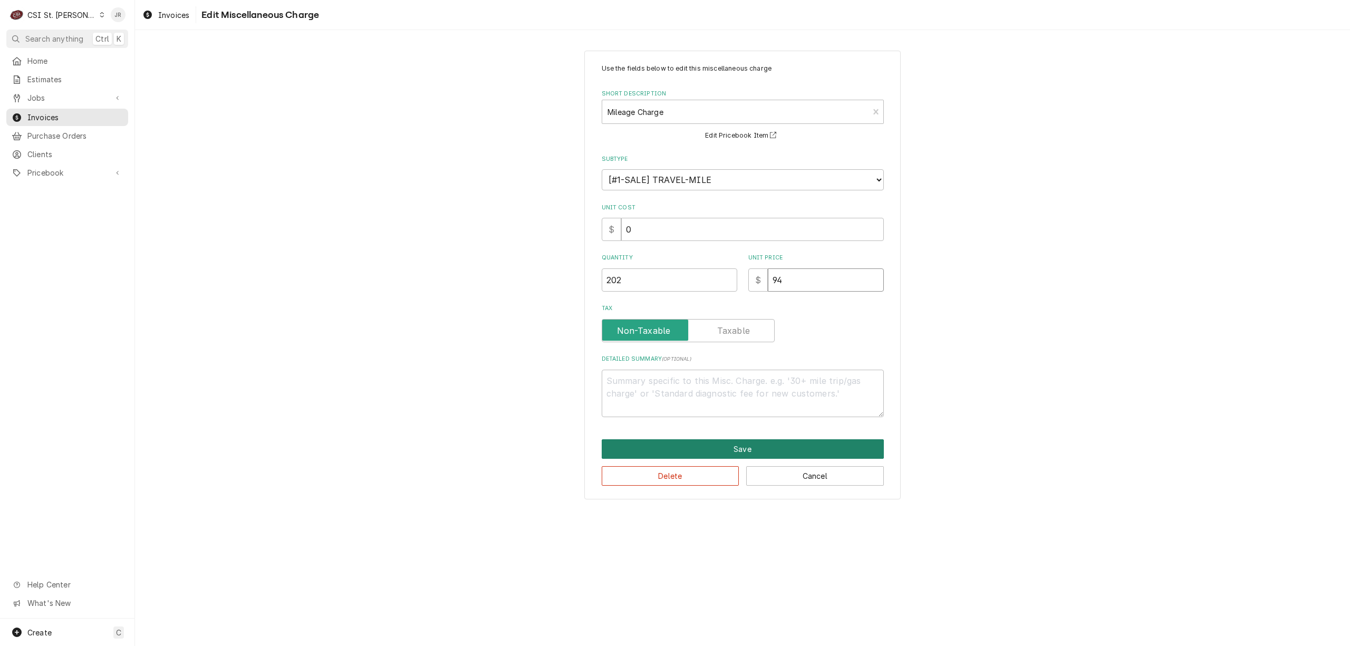
type input "94"
click at [745, 454] on button "Save" at bounding box center [743, 449] width 282 height 20
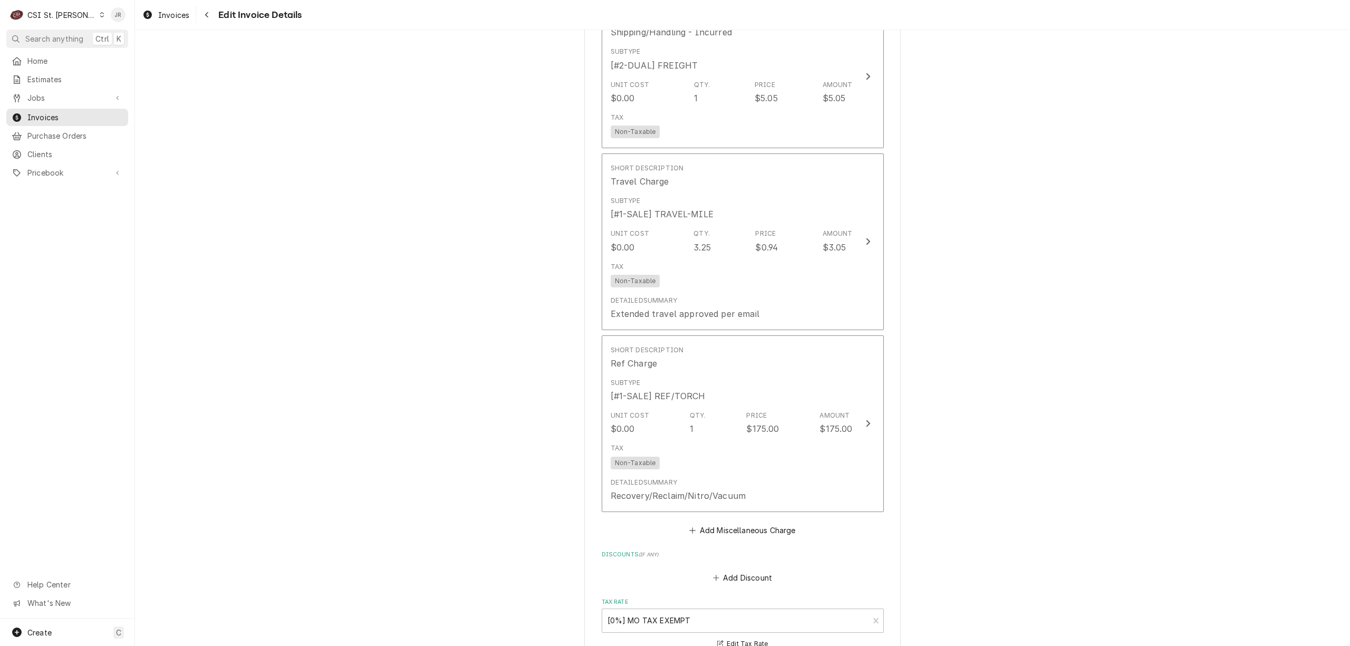
scroll to position [1978, 0]
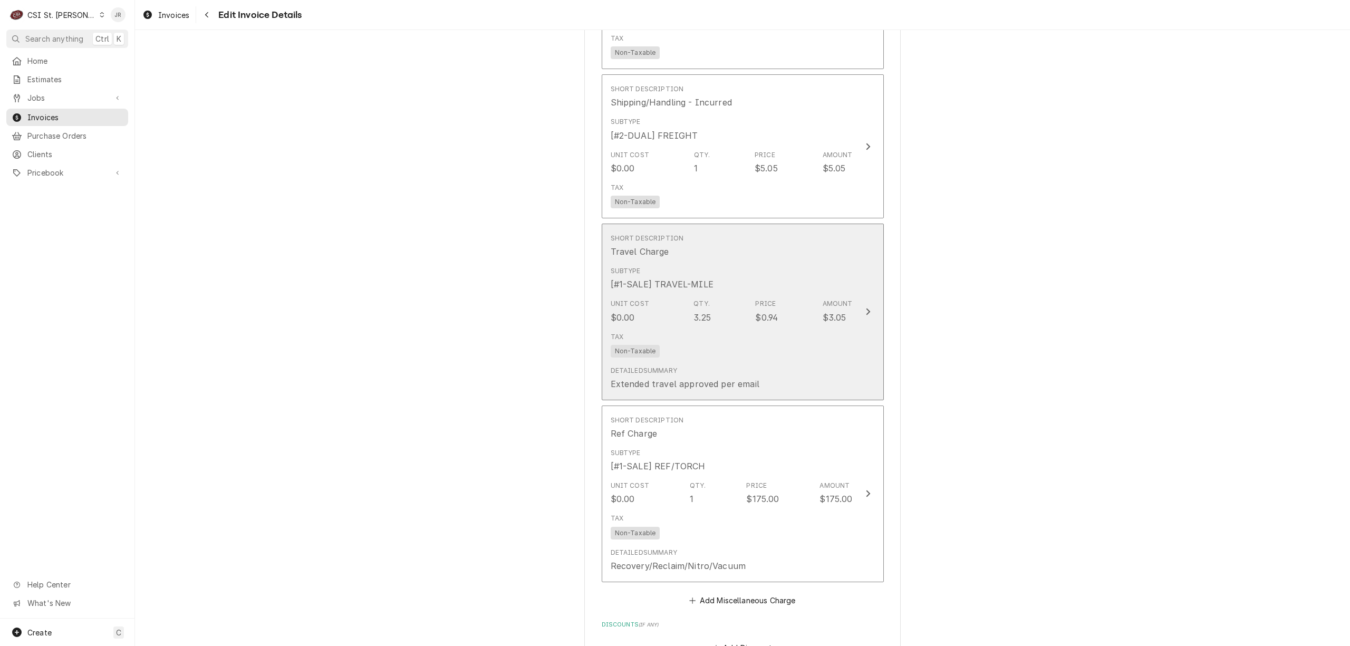
click at [785, 295] on div "Unit Cost $0.00 Qty. 3.25 Price $0.94 Amount $3.05" at bounding box center [732, 311] width 242 height 33
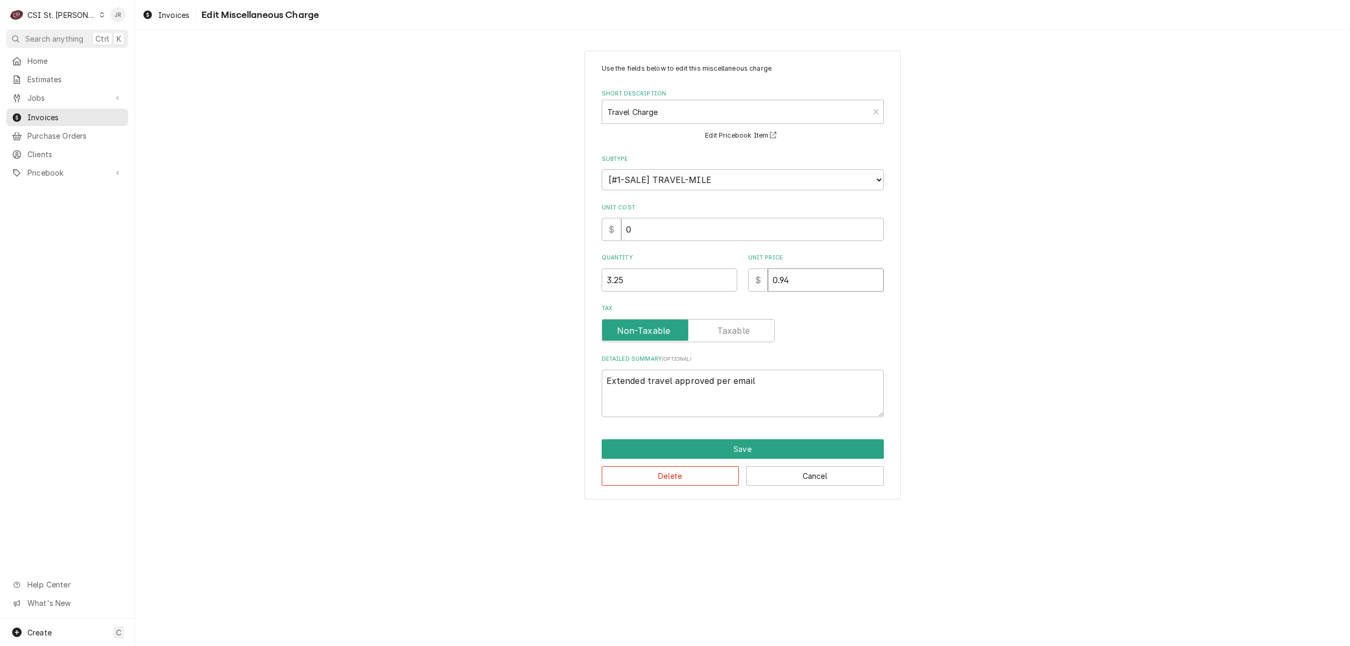
drag, startPoint x: 794, startPoint y: 293, endPoint x: 691, endPoint y: 280, distance: 104.1
click at [691, 280] on div "Use the fields below to edit this miscellaneous charge Short Description Travel…" at bounding box center [743, 240] width 282 height 353
drag, startPoint x: 790, startPoint y: 272, endPoint x: 722, endPoint y: 270, distance: 67.5
click at [722, 270] on div "Quantity 3.25 Unit Price $ 0.94" at bounding box center [743, 272] width 282 height 37
type textarea "x"
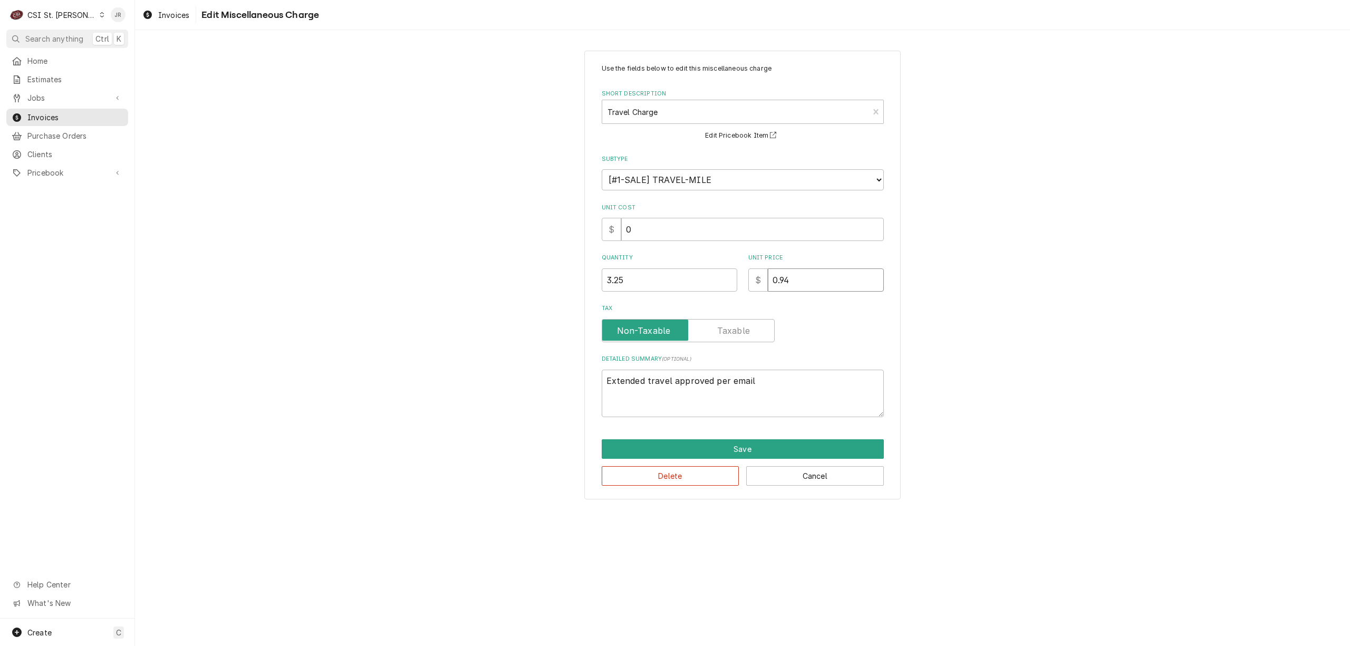
type input "9"
type textarea "x"
type input "94"
click at [735, 450] on button "Save" at bounding box center [743, 449] width 282 height 20
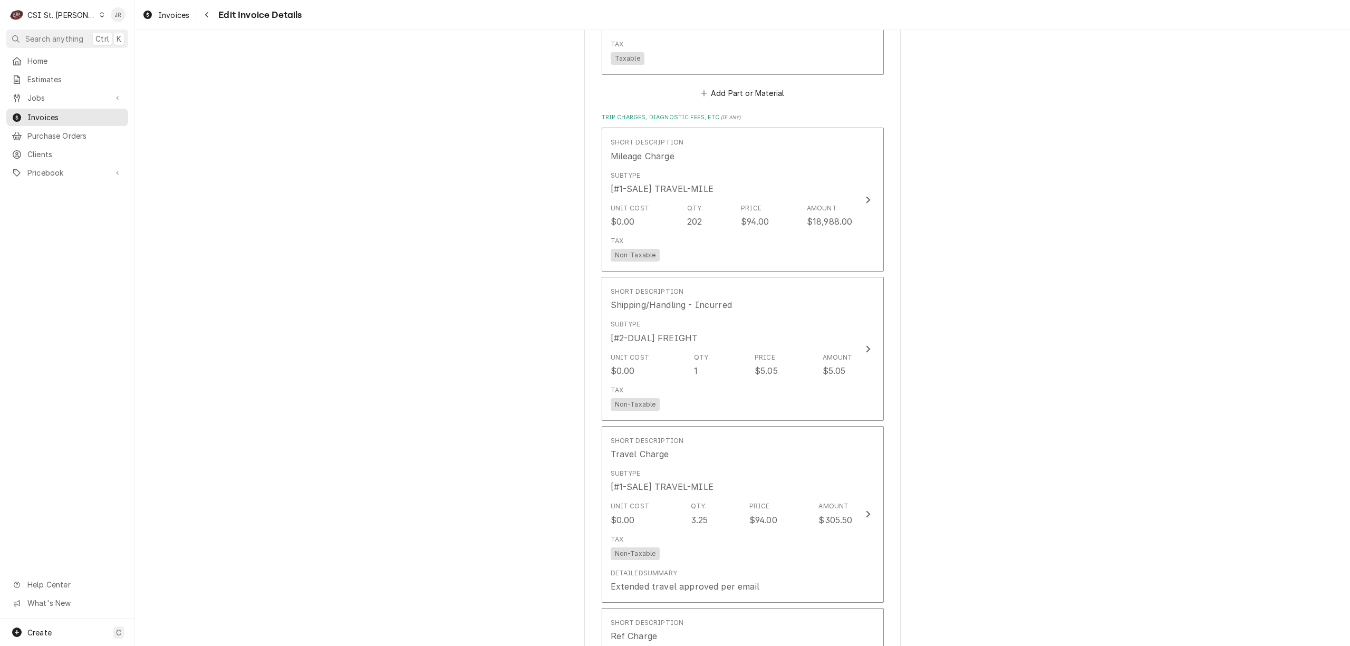
scroll to position [1754, 0]
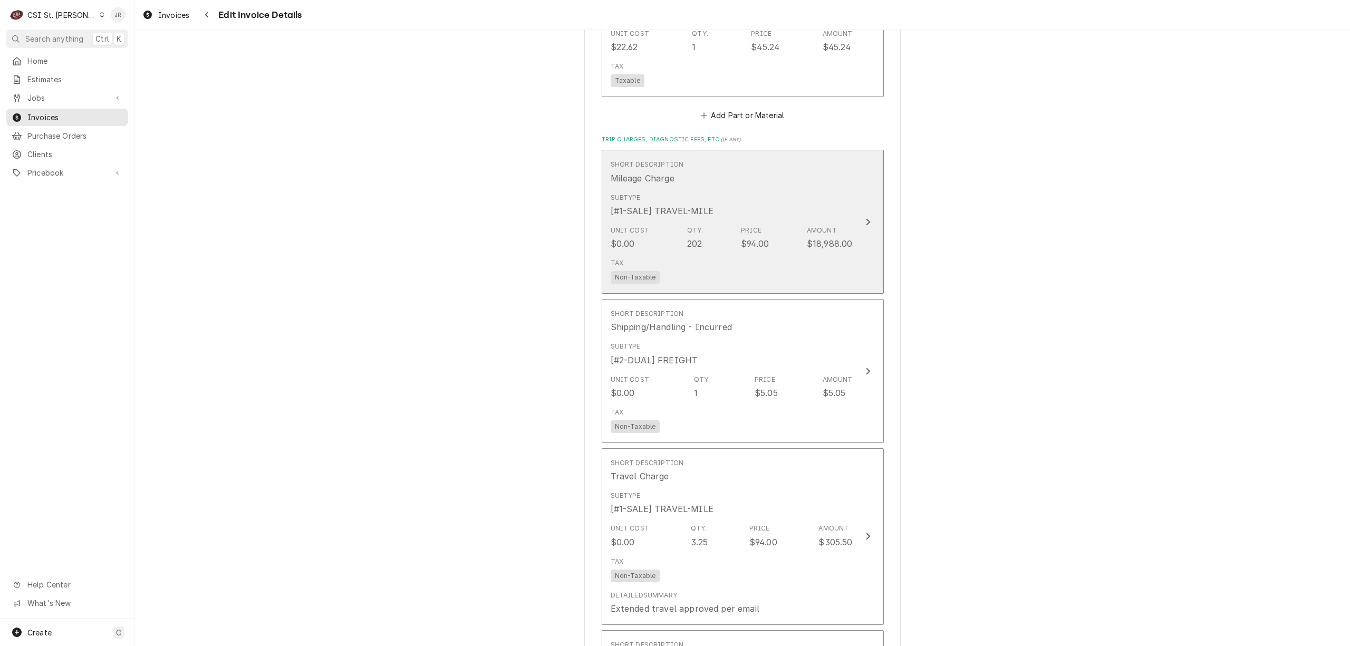
drag, startPoint x: 884, startPoint y: 259, endPoint x: 753, endPoint y: 171, distance: 157.6
click at [753, 189] on div "Subtype [#1-SALE] TRAVEL-MILE" at bounding box center [732, 205] width 242 height 33
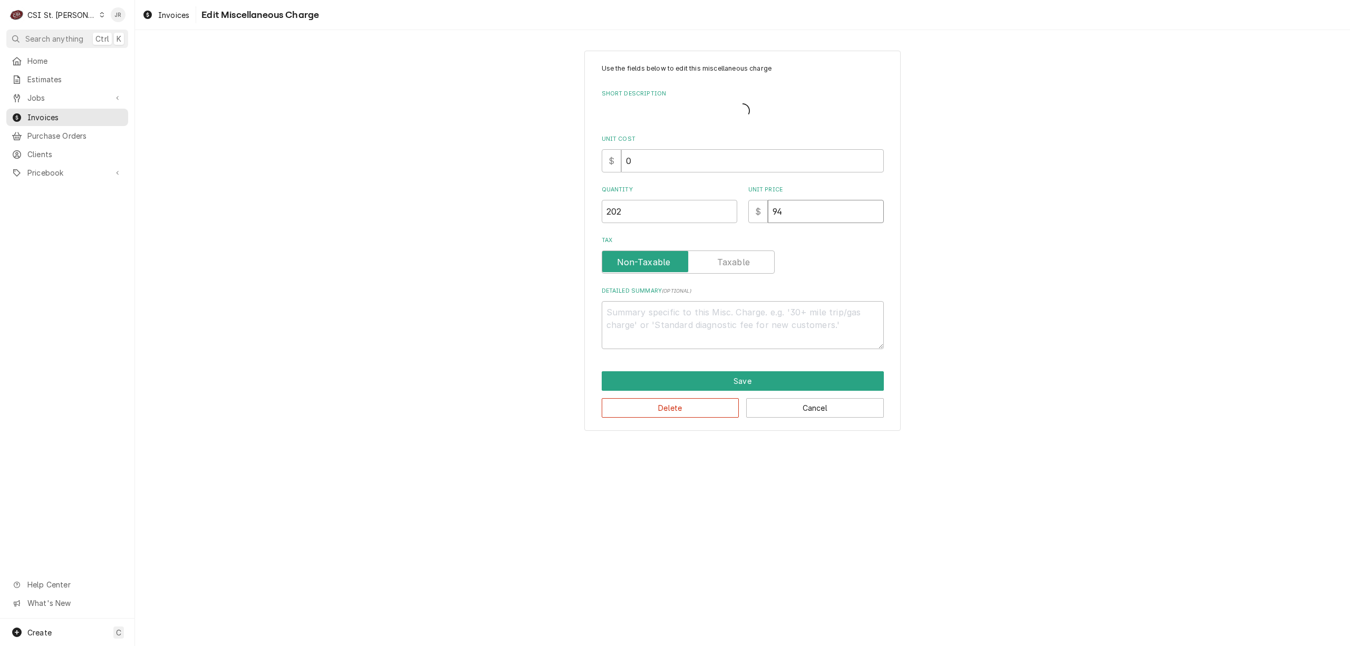
drag, startPoint x: 678, startPoint y: 197, endPoint x: 667, endPoint y: 194, distance: 11.5
click at [667, 194] on div "Use the fields below to edit this miscellaneous charge Short Description Unit C…" at bounding box center [743, 206] width 282 height 285
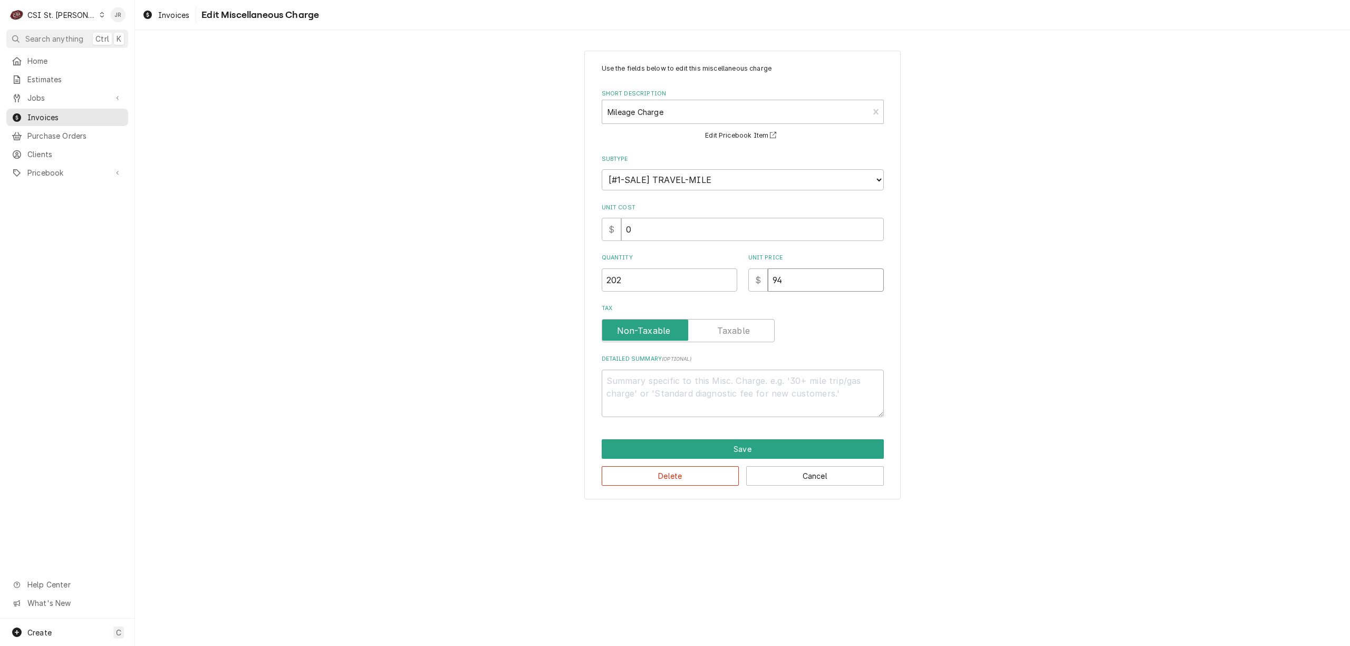
drag, startPoint x: 791, startPoint y: 287, endPoint x: 670, endPoint y: 265, distance: 123.4
click at [670, 265] on div "Quantity 202 Unit Price $ 94" at bounding box center [743, 272] width 282 height 37
type textarea "x"
type input ".0"
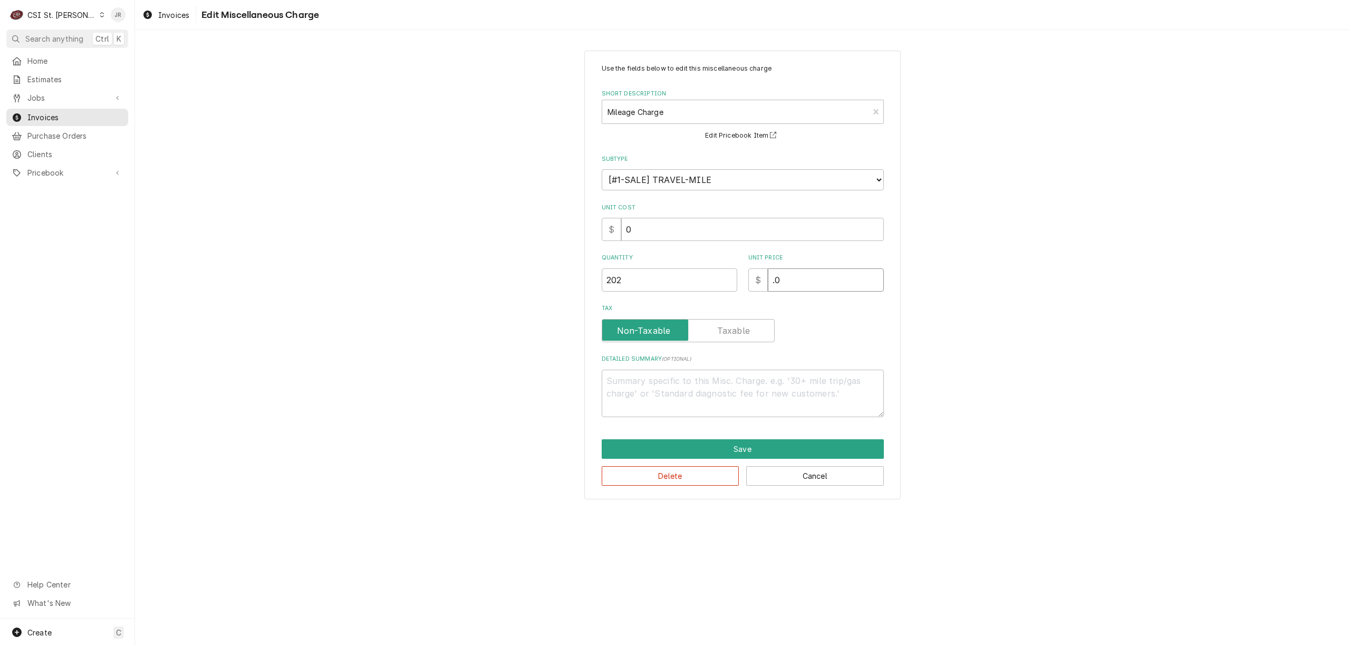
type textarea "x"
type input ".09"
type textarea "x"
type input ".094"
type textarea "x"
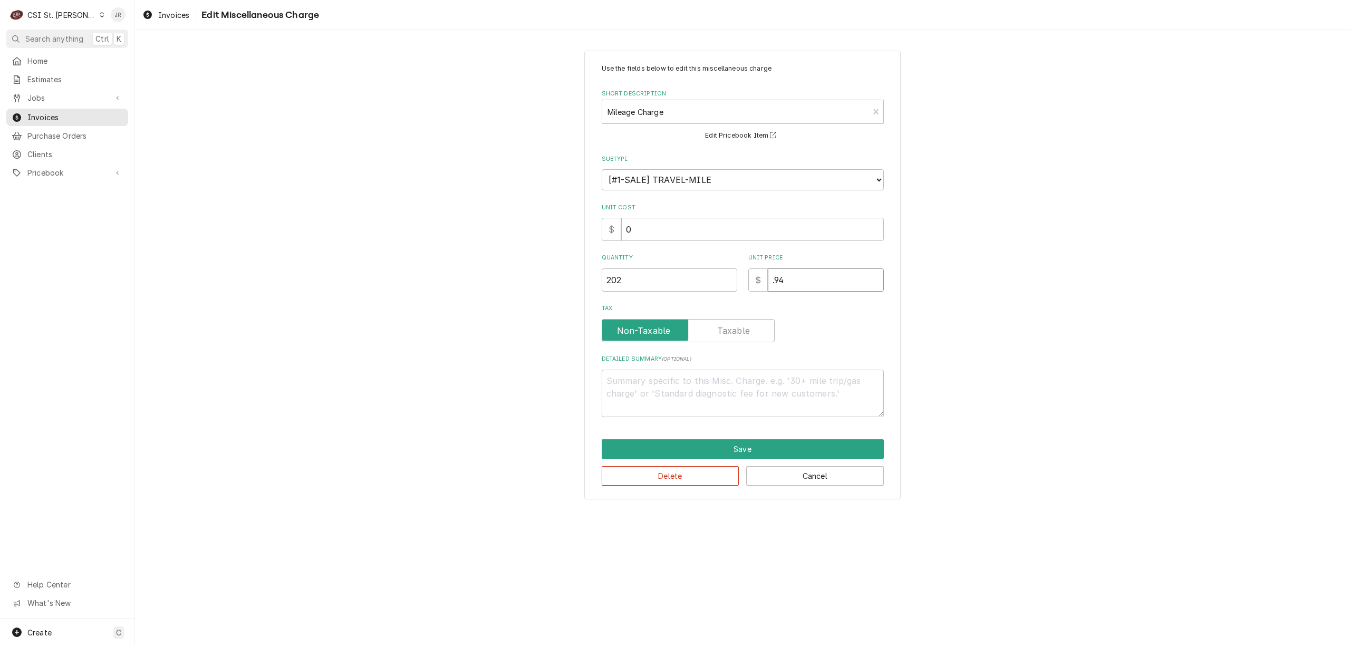
type input ".94"
drag, startPoint x: 809, startPoint y: 431, endPoint x: 816, endPoint y: 441, distance: 12.9
click at [810, 433] on div "Use the fields below to edit this miscellaneous charge Short Description Mileag…" at bounding box center [742, 275] width 316 height 449
click at [818, 442] on button "Save" at bounding box center [743, 449] width 282 height 20
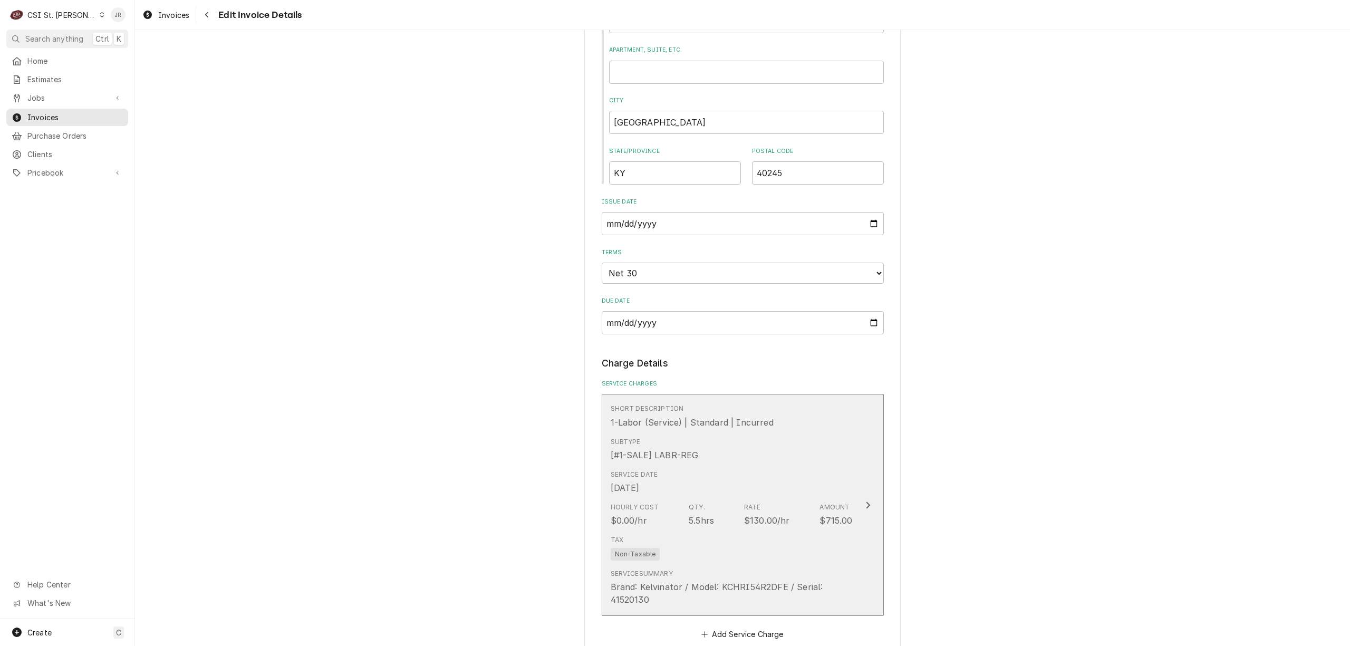
scroll to position [690, 0]
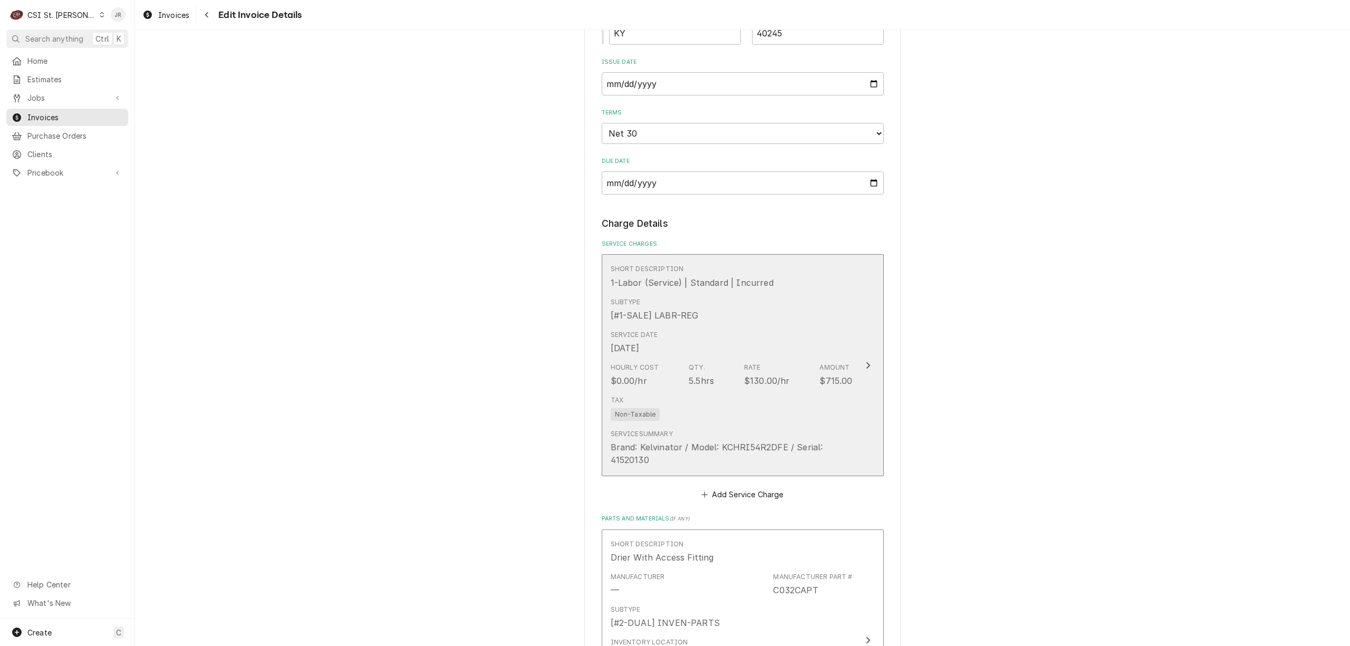
click at [797, 380] on div "Hourly Cost $0.00/hr Qty. 5.5hrs Rate $130.00/hr Amount $715.00" at bounding box center [732, 375] width 242 height 33
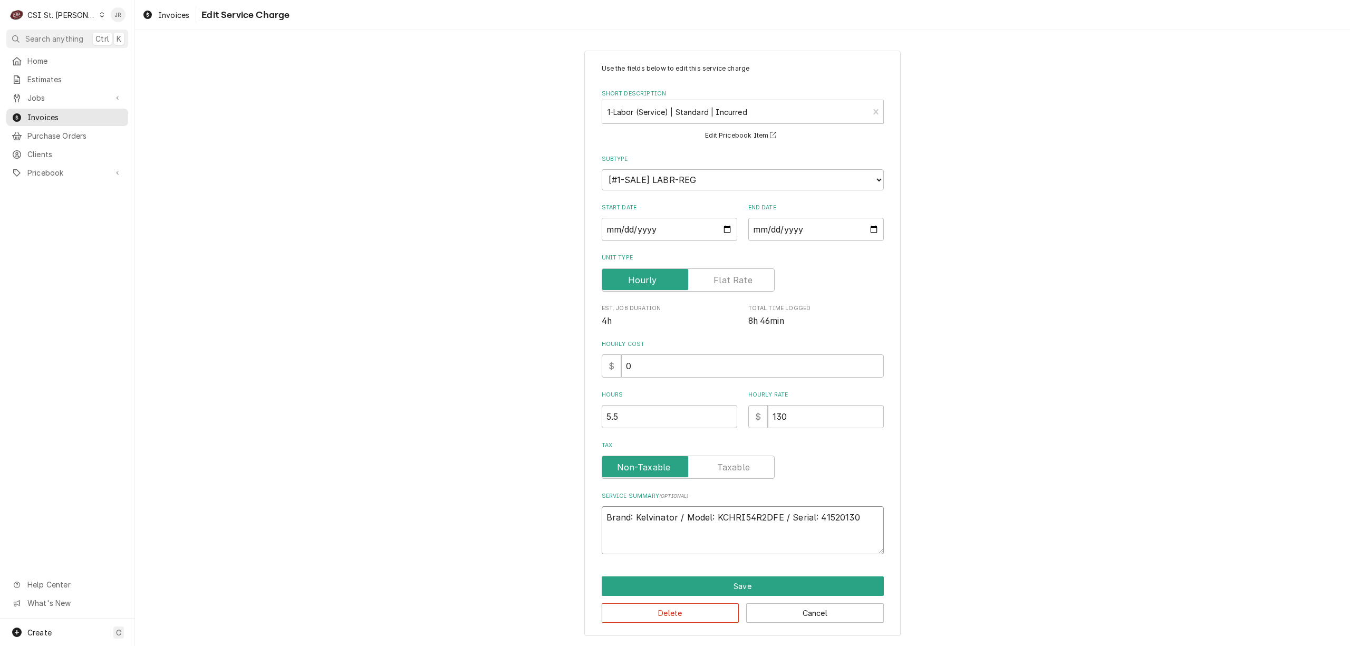
click at [832, 511] on textarea "Brand: Kelvinator / Model: KCHRI54R2DFE / Serial: 41520130" at bounding box center [743, 530] width 282 height 48
paste textarea "4152013089_738245"
type textarea "x"
drag, startPoint x: 709, startPoint y: 532, endPoint x: 703, endPoint y: 532, distance: 5.8
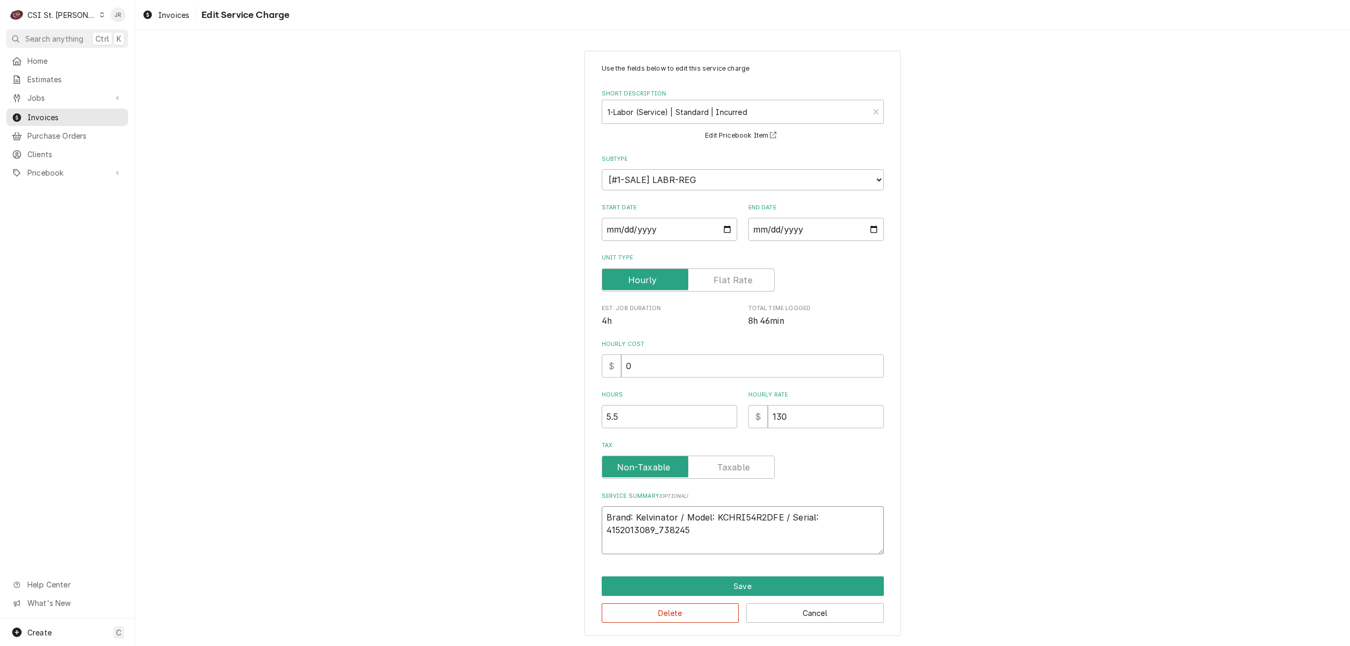
click at [703, 532] on textarea "Brand: Kelvinator / Model: KCHRI54R2DFE / Serial: 4152013089_738245" at bounding box center [743, 530] width 282 height 48
drag, startPoint x: 696, startPoint y: 530, endPoint x: 594, endPoint y: 516, distance: 103.3
click at [594, 516] on div "Use the fields below to edit this service charge Short Description 1-Labor (Ser…" at bounding box center [742, 344] width 316 height 586
type textarea "Brand: Kelvinator / Model: KCHRI54R2DFE / Serial: 4152013089_738245"
click at [813, 612] on button "Cancel" at bounding box center [815, 613] width 138 height 20
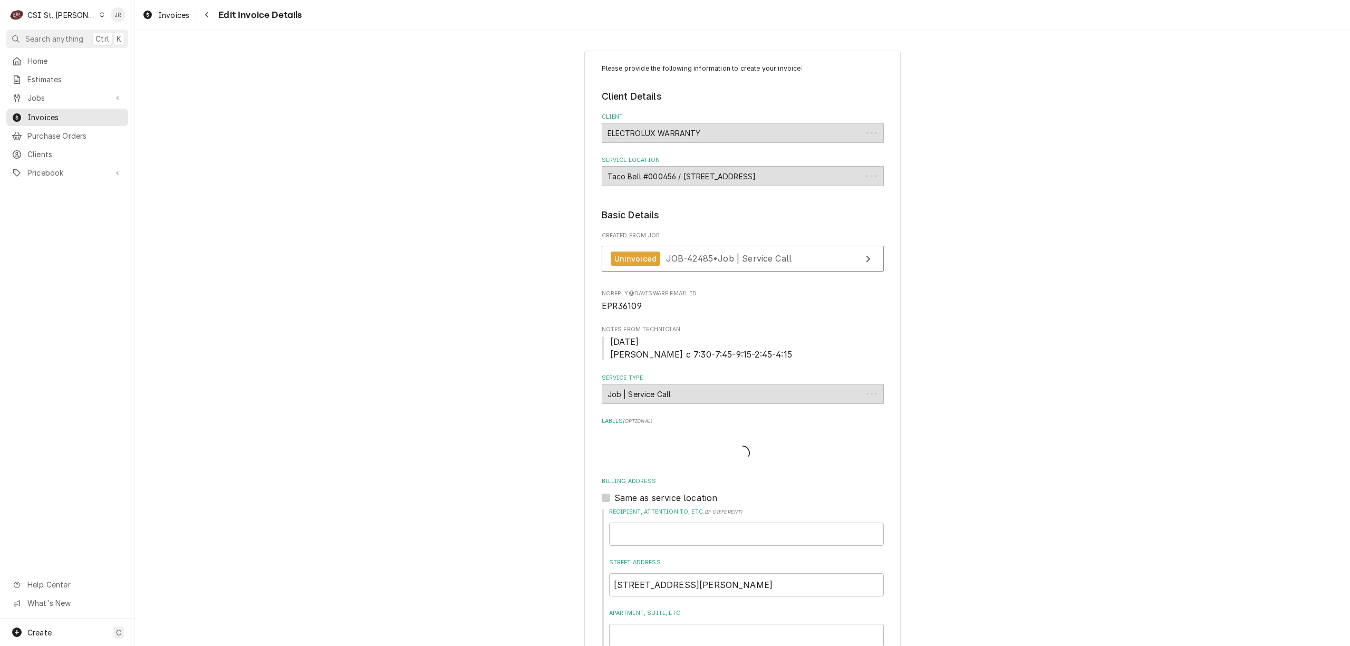
scroll to position [678, 0]
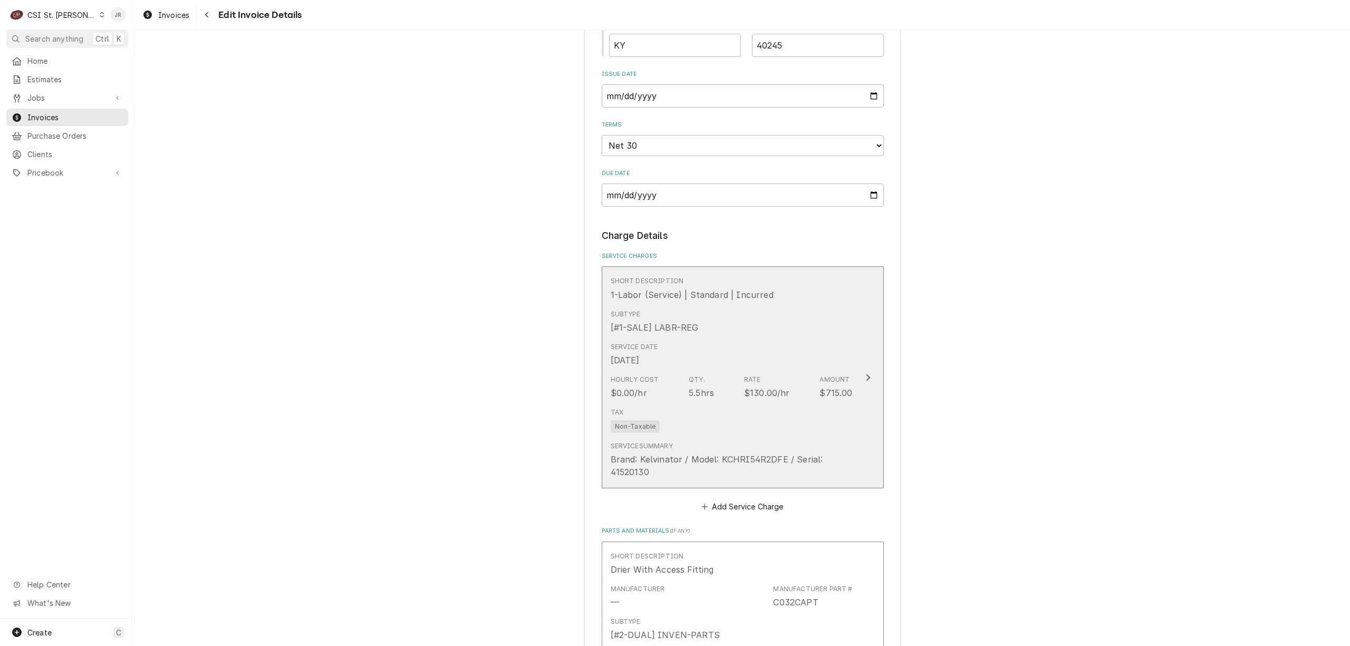
click at [764, 340] on div "Service Date Sep 8, 2025" at bounding box center [732, 354] width 242 height 33
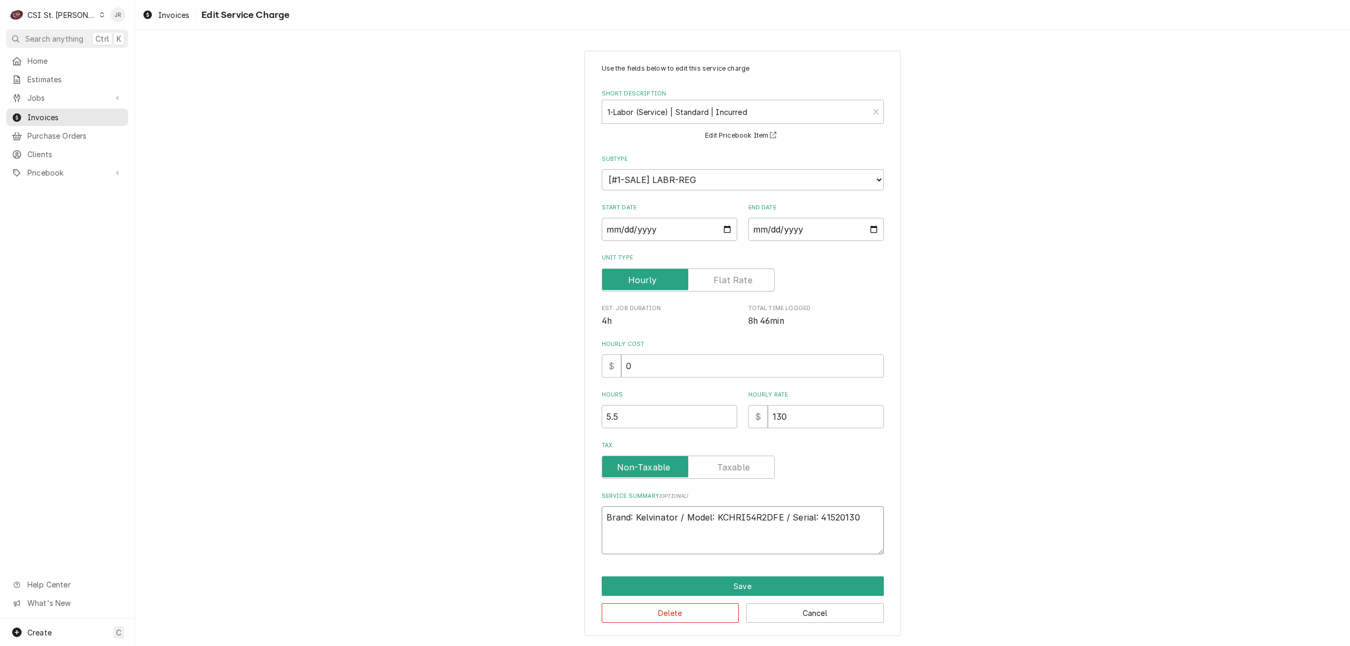
click at [857, 520] on textarea "Brand: Kelvinator / Model: KCHRI54R2DFE / Serial: 41520130" at bounding box center [743, 530] width 282 height 48
type textarea "x"
type textarea "Brand: Kelvinator / Model: KCHRI54R2DFE / Serial: 41520130"
type textarea "x"
click at [845, 517] on textarea "Brand: Kelvinator / Model: KCHRI54R2DFE / Serial: 41520130" at bounding box center [743, 530] width 282 height 48
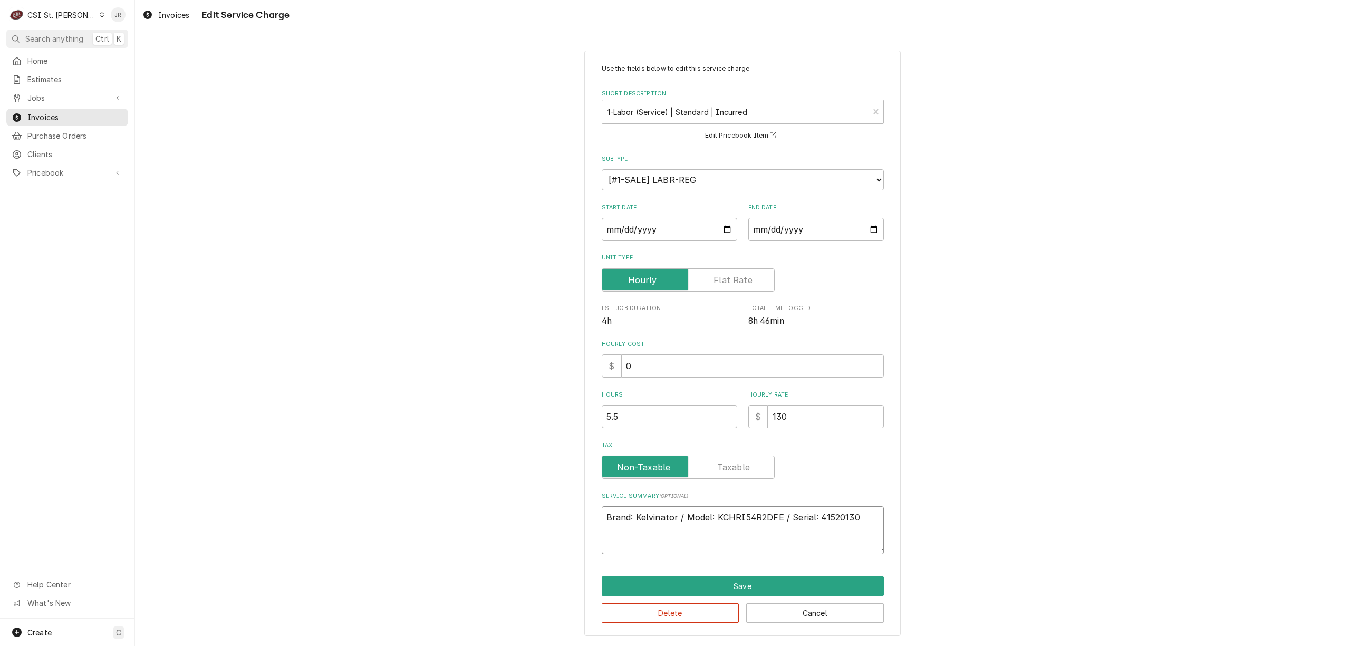
drag, startPoint x: 856, startPoint y: 521, endPoint x: 863, endPoint y: 517, distance: 7.3
click at [859, 518] on textarea "Brand: Kelvinator / Model: KCHRI54R2DFE / Serial: 41520130" at bounding box center [743, 530] width 282 height 48
type textarea "Brand: Kelvinator / Model: KCHRI54R2DFE / Serial: 41520130"
drag, startPoint x: 815, startPoint y: 515, endPoint x: 872, endPoint y: 509, distance: 57.2
click at [872, 509] on textarea "Brand: Kelvinator / Model: KCHRI54R2DFE / Serial: 41520130" at bounding box center [743, 530] width 282 height 48
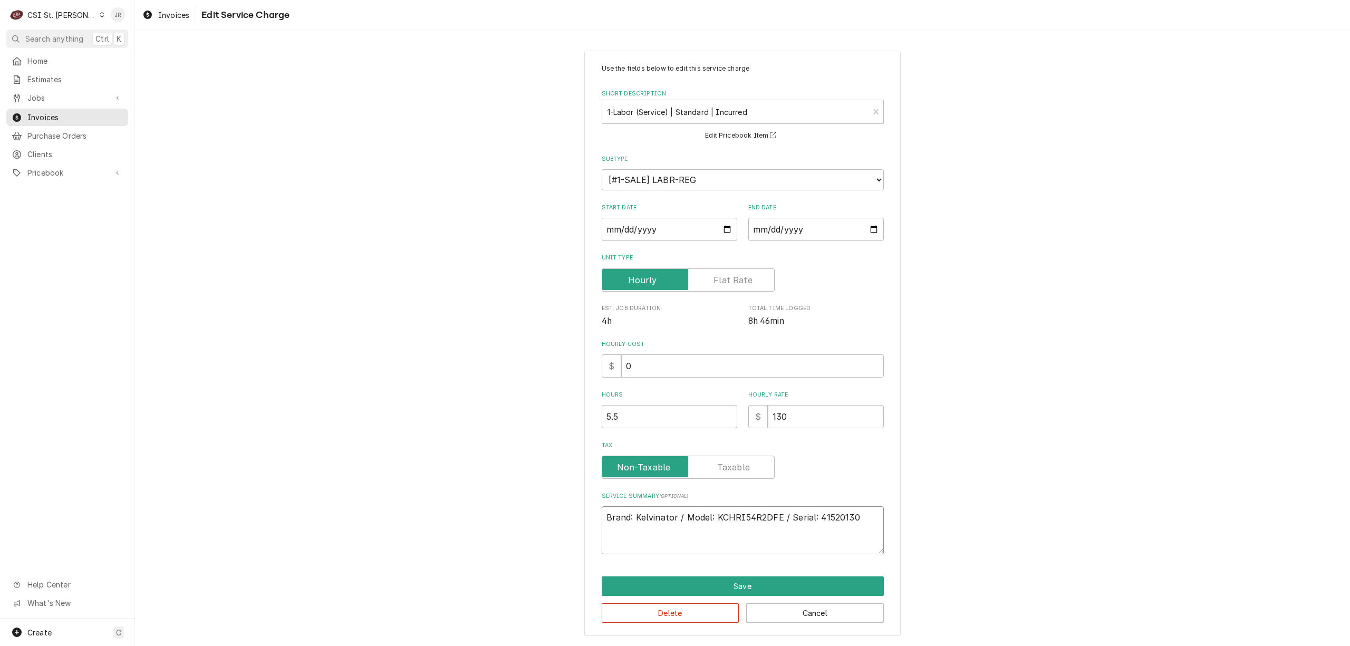
paste textarea "89_738245"
type textarea "x"
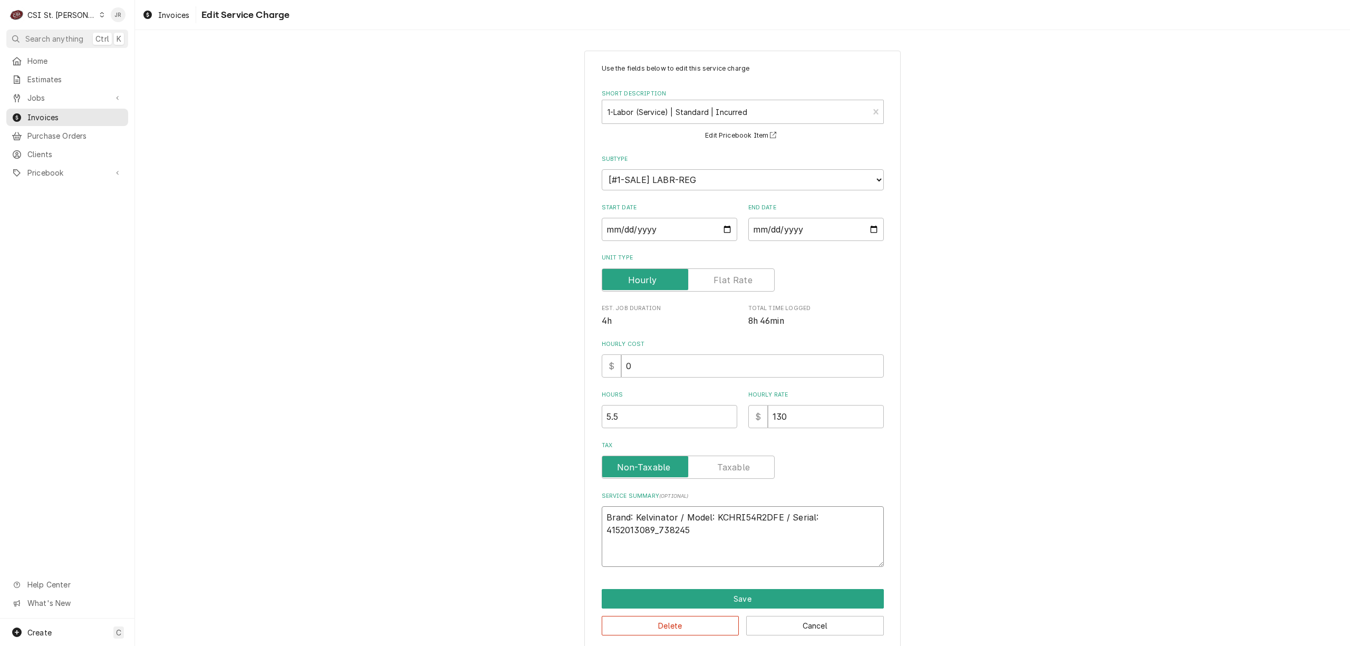
click at [798, 521] on textarea "Brand: Kelvinator / Model: KCHRI54R2DFE / Serial: 4152013089_738245" at bounding box center [743, 536] width 282 height 61
click at [796, 527] on textarea "Brand: Kelvinator / Model: KCHRI54R2DFE / Serial: 4152013089_738245" at bounding box center [743, 536] width 282 height 61
type textarea "Brand: Kelvinator / Model: KCHRI54R2DFE / Serial: 4152013089_738245"
type textarea "x"
type textarea "Brand: Kelvinator / Model: KCHRI54R2DFE / Serial: 4152013089_738245"
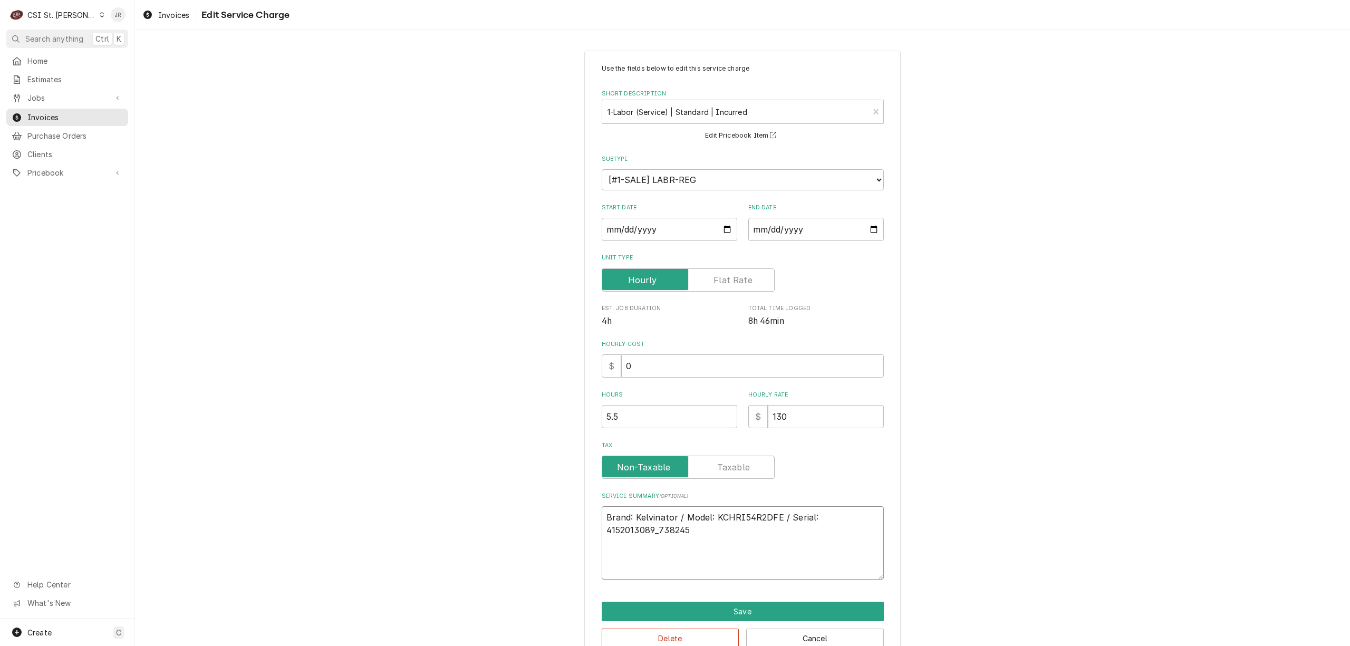
type textarea "x"
type textarea "Brand: Kelvinator / Model: KCHRI54R2DFE / Serial: 4152013089_738245"
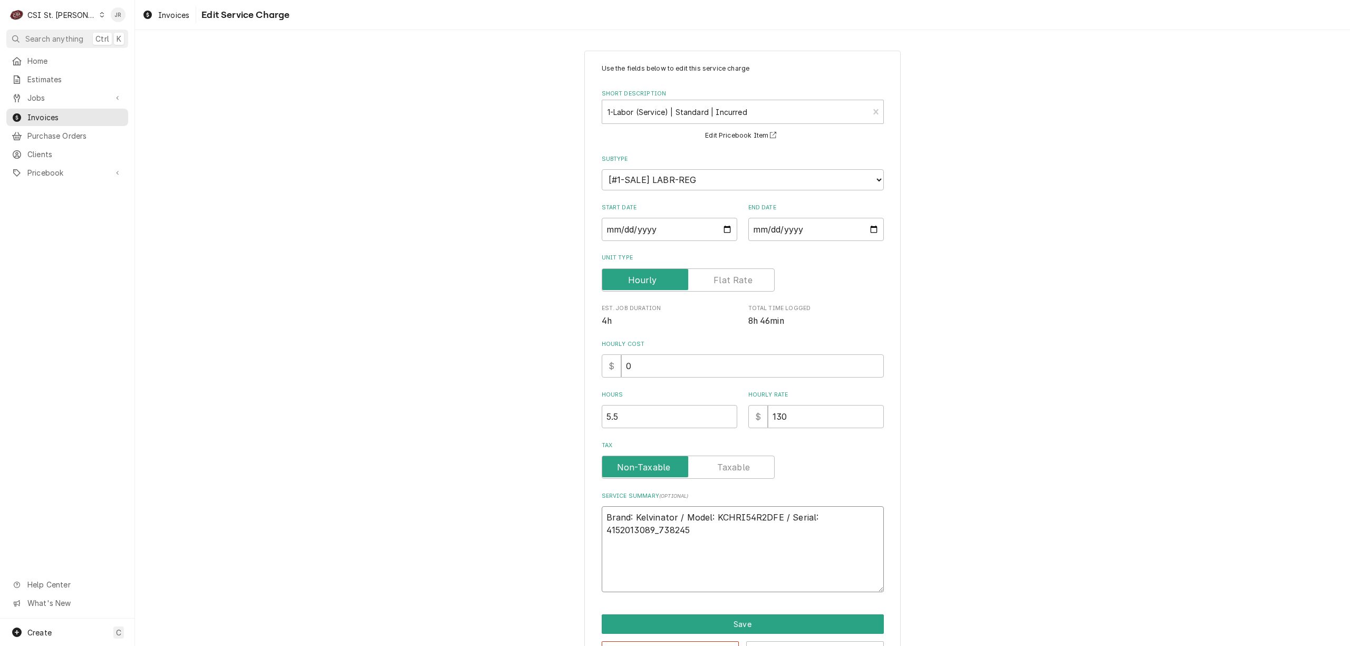
type textarea "x"
type textarea "Brand: Kelvinator / Model: KCHRI54R2DFE / Serial: 4152013089_738245 U"
type textarea "x"
type textarea "Brand: Kelvinator / Model: KCHRI54R2DFE / Serial: 4152013089_738245 Un"
type textarea "x"
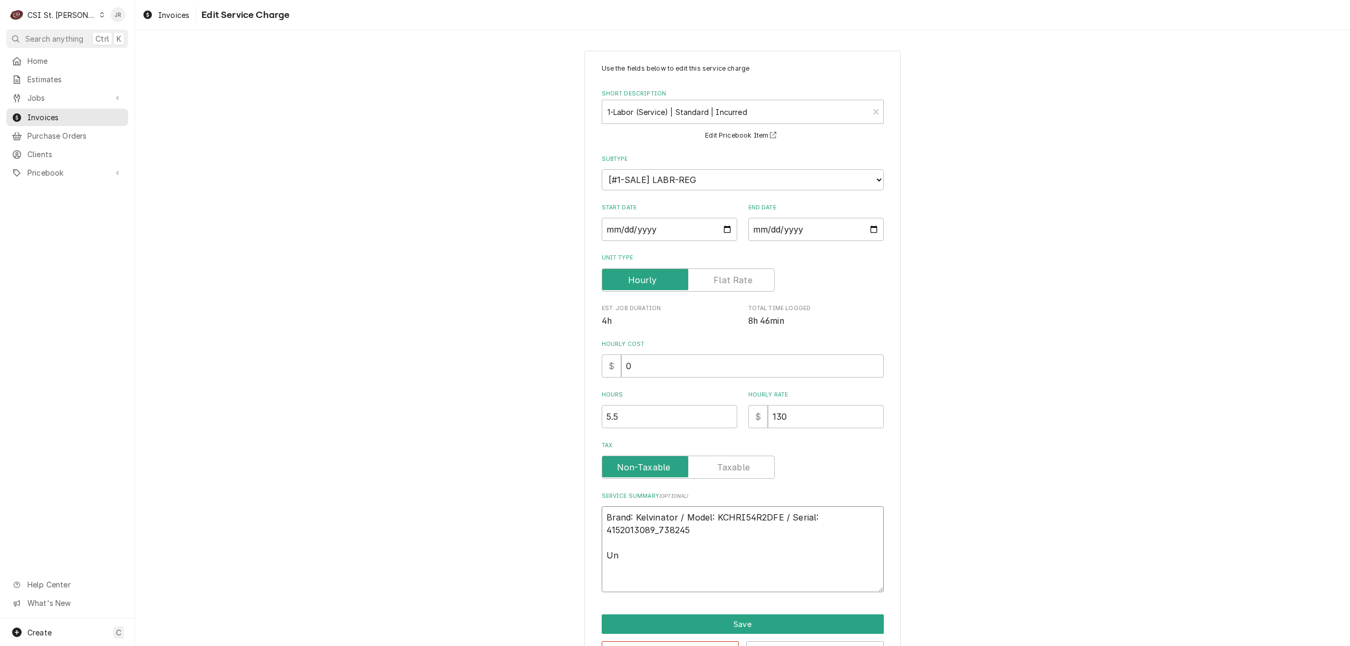
type textarea "Brand: Kelvinator / Model: KCHRI54R2DFE / Serial: 4152013089_738245 Uni"
type textarea "x"
type textarea "Brand: Kelvinator / Model: KCHRI54R2DFE / Serial: 4152013089_738245 Unit"
type textarea "x"
type textarea "Brand: Kelvinator / Model: KCHRI54R2DFE / Serial: 4152013089_738245 Unit"
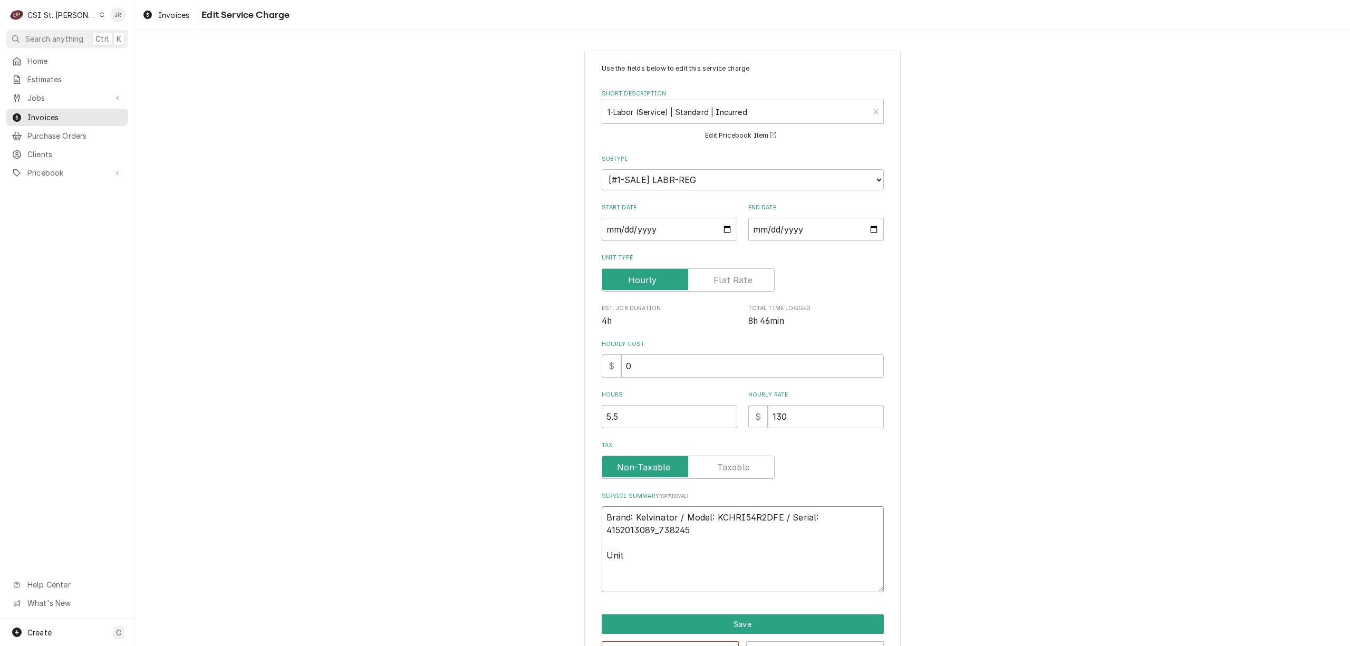
type textarea "x"
type textarea "Brand: Kelvinator / Model: KCHRI54R2DFE / Serial: 4152013089_738245 Unit i"
type textarea "x"
type textarea "Brand: Kelvinator / Model: KCHRI54R2DFE / Serial: 4152013089_738245 Unit is"
type textarea "x"
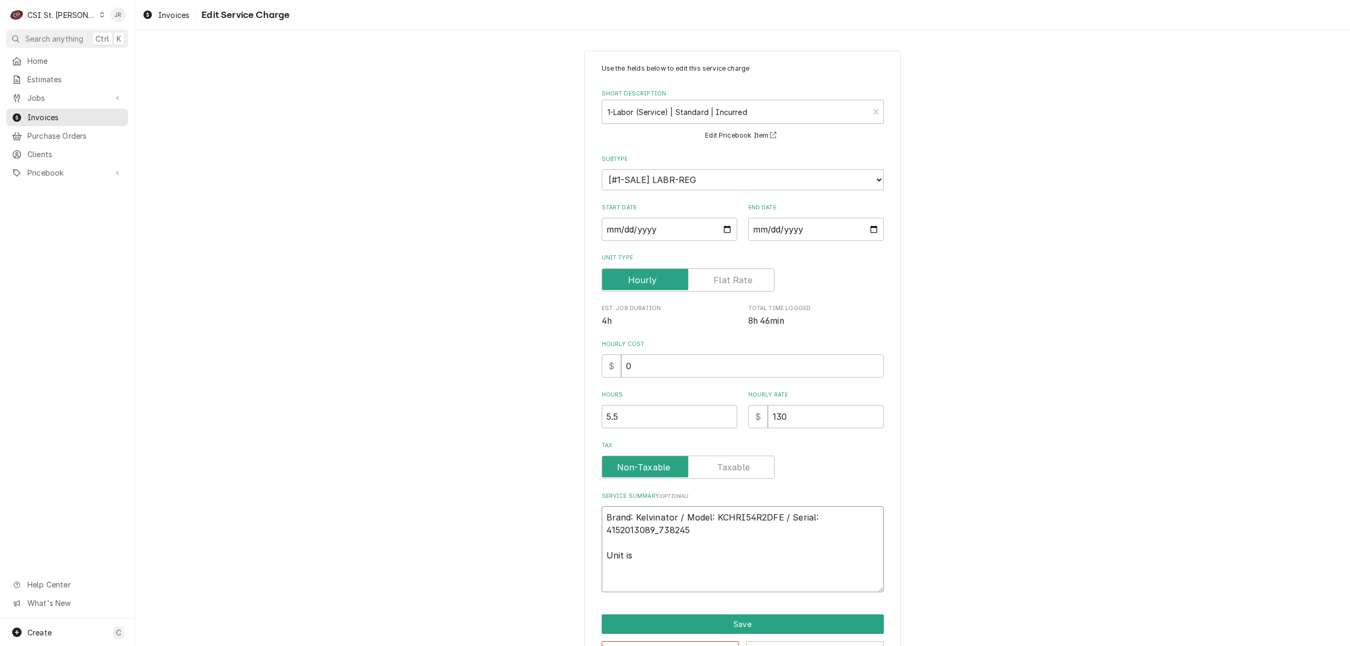
type textarea "Brand: Kelvinator / Model: KCHRI54R2DFE / Serial: 4152013089_738245 Unit is"
type textarea "x"
type textarea "Brand: Kelvinator / Model: KCHRI54R2DFE / Serial: 4152013089_738245 Unit is n"
type textarea "x"
type textarea "Brand: Kelvinator / Model: KCHRI54R2DFE / Serial: 4152013089_738245 Unit is no"
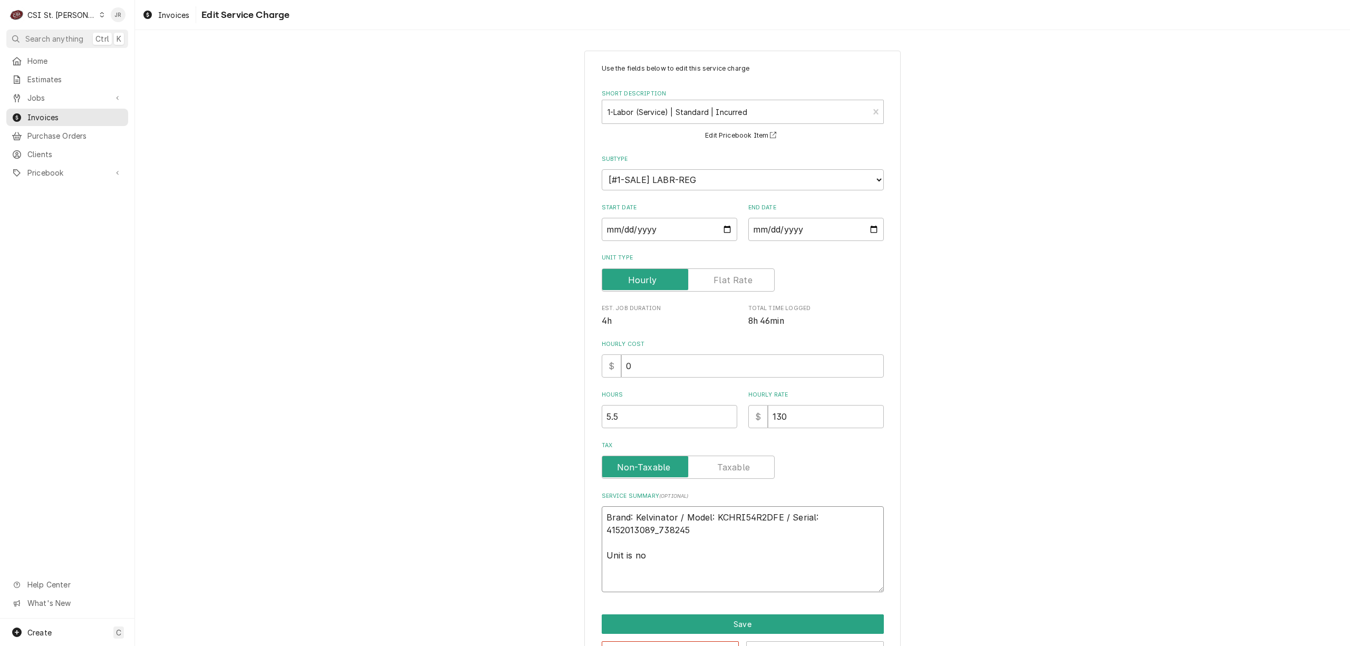
type textarea "x"
type textarea "Brand: Kelvinator / Model: KCHRI54R2DFE / Serial: 4152013089_738245 Unit is not"
type textarea "x"
type textarea "Brand: Kelvinator / Model: KCHRI54R2DFE / Serial: 4152013089_738245 Unit is not"
type textarea "x"
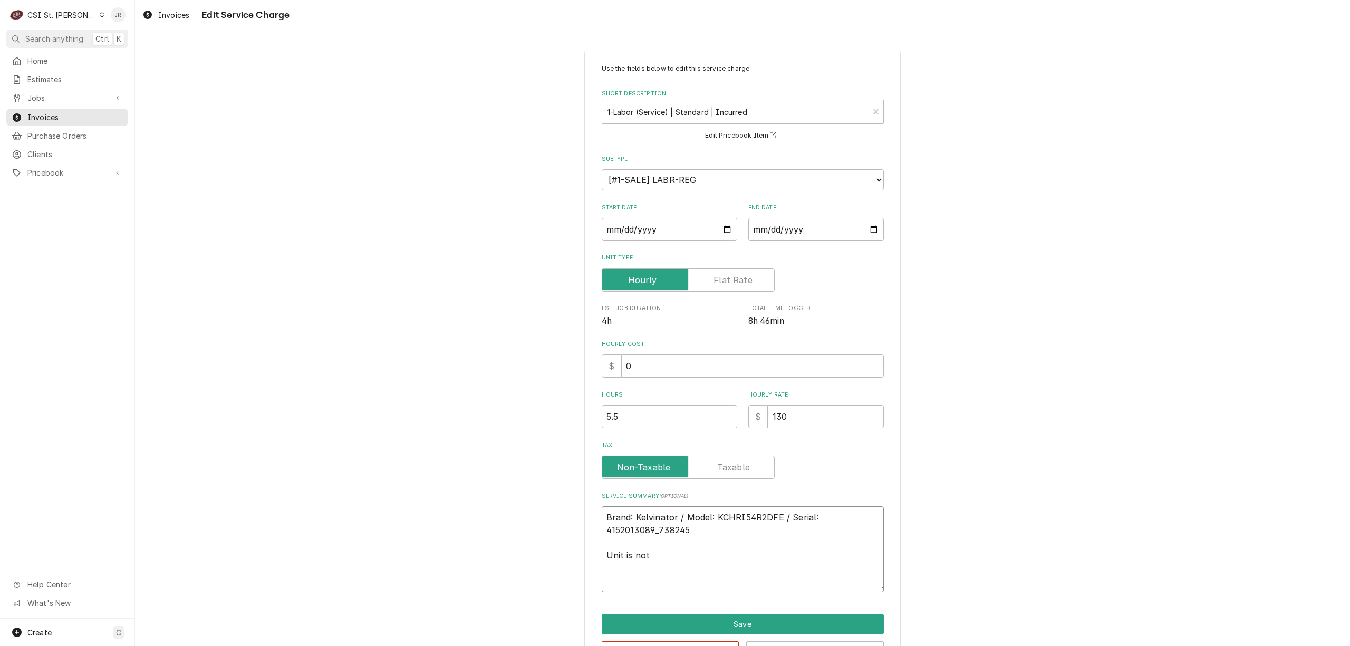
type textarea "Brand: Kelvinator / Model: KCHRI54R2DFE / Serial: 4152013089_738245 Unit is not…"
type textarea "x"
type textarea "Brand: Kelvinator / Model: KCHRI54R2DFE / Serial: 4152013089_738245 Unit is not…"
type textarea "x"
type textarea "Brand: Kelvinator / Model: KCHRI54R2DFE / Serial: 4152013089_738245 Unit is not…"
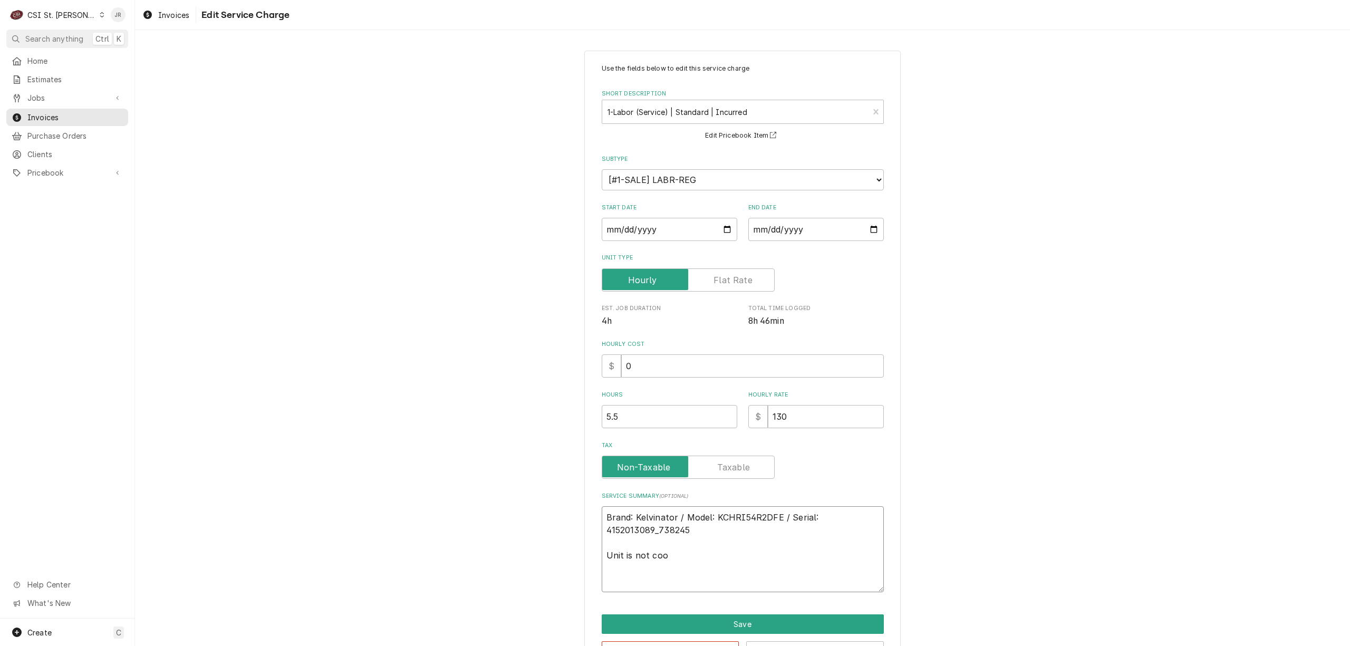
type textarea "x"
type textarea "Brand: Kelvinator / Model: KCHRI54R2DFE / Serial: 4152013089_738245 Unit is not…"
type textarea "x"
type textarea "Brand: Kelvinator / Model: KCHRI54R2DFE / Serial: 4152013089_738245 Unit is not…"
type textarea "x"
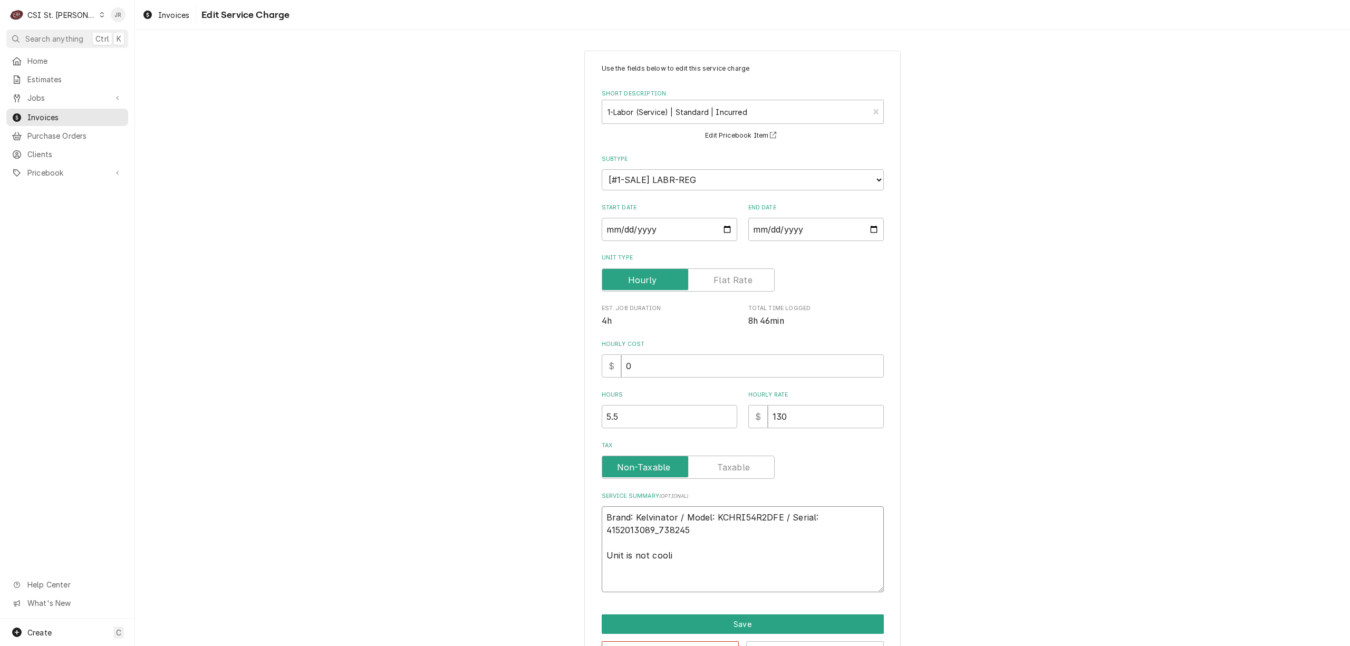
type textarea "Brand: Kelvinator / Model: KCHRI54R2DFE / Serial: 4152013089_738245 Unit is not…"
type textarea "x"
type textarea "Brand: Kelvinator / Model: KCHRI54R2DFE / Serial: 4152013089_738245 Unit is not…"
type textarea "x"
type textarea "Brand: Kelvinator / Model: KCHRI54R2DFE / Serial: 4152013089_738245 nit is not …"
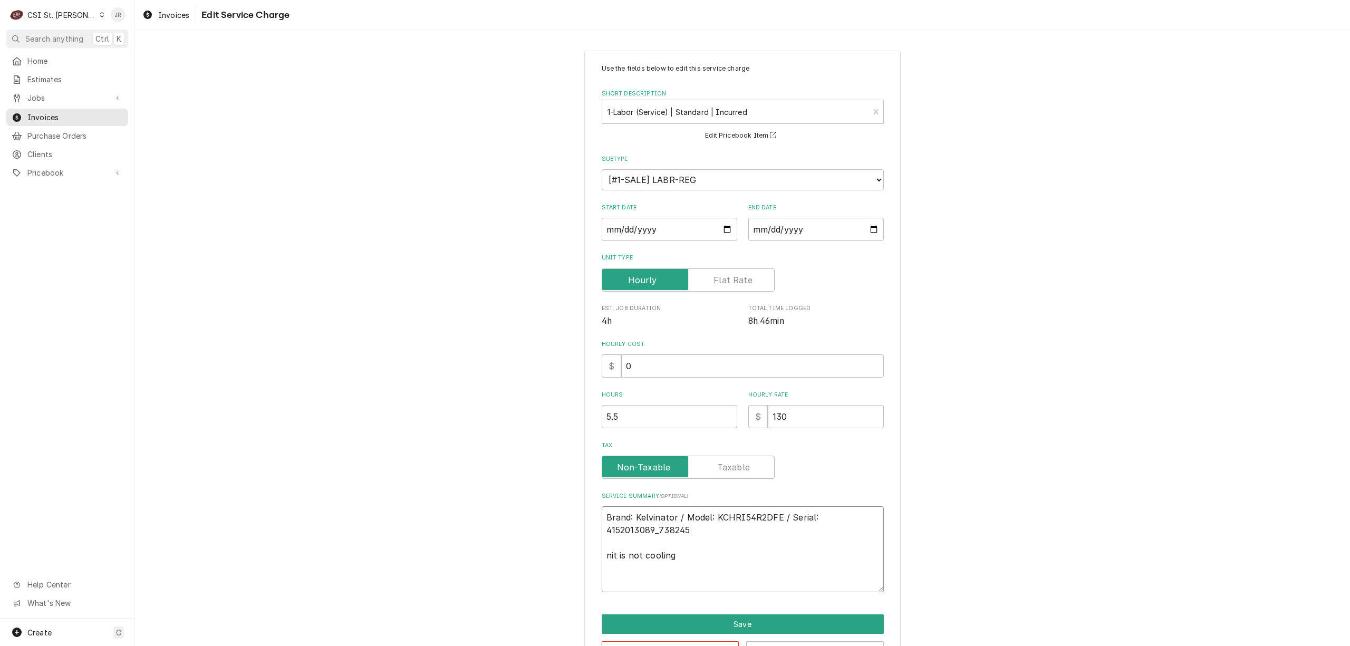
type textarea "x"
type textarea "Brand: Kelvinator / Model: KCHRI54R2DFE / Serial: 4152013089_738245 Anit is not…"
type textarea "x"
type textarea "Brand: Kelvinator / Model: KCHRI54R2DFE / Serial: 4152013089_738245 Arnit is no…"
type textarea "x"
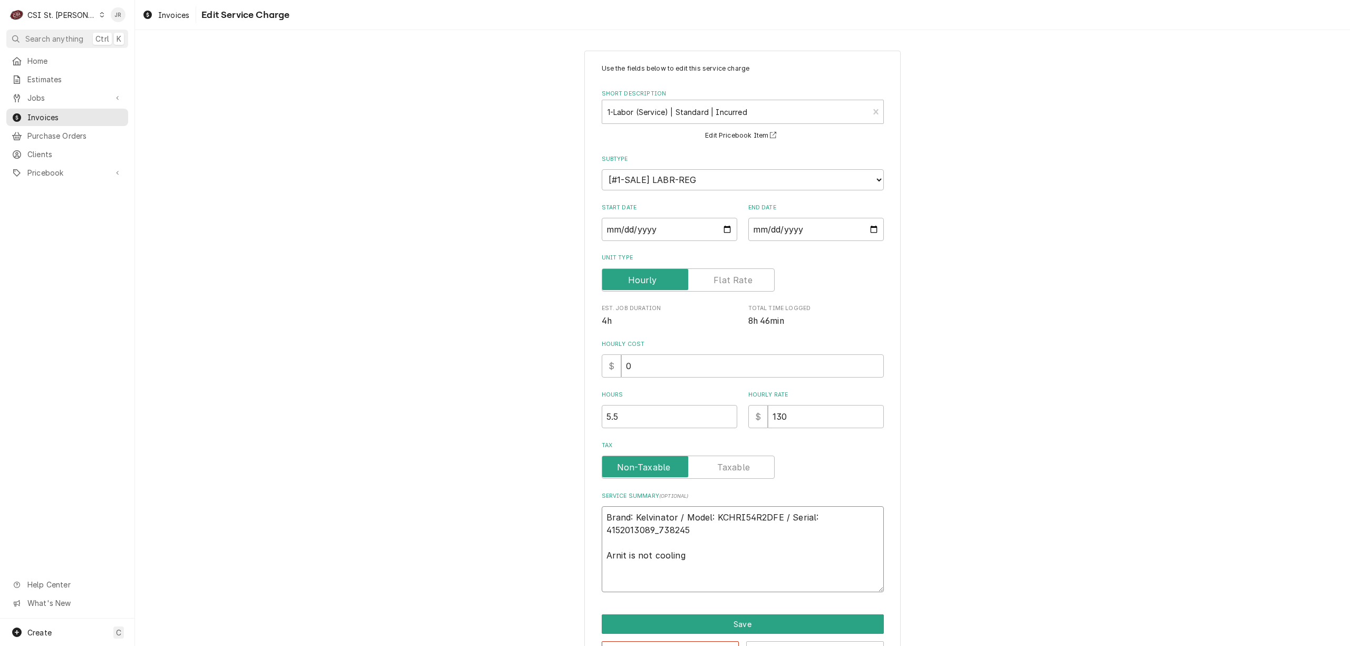
type textarea "Brand: Kelvinator / Model: KCHRI54R2DFE / Serial: 4152013089_738245 Arrnit is n…"
type textarea "x"
type textarea "Brand: Kelvinator / Model: KCHRI54R2DFE / Serial: 4152013089_738245 Arrinit is …"
type textarea "x"
type textarea "Brand: Kelvinator / Model: KCHRI54R2DFE / Serial: 4152013089_738245 Arrivnit is…"
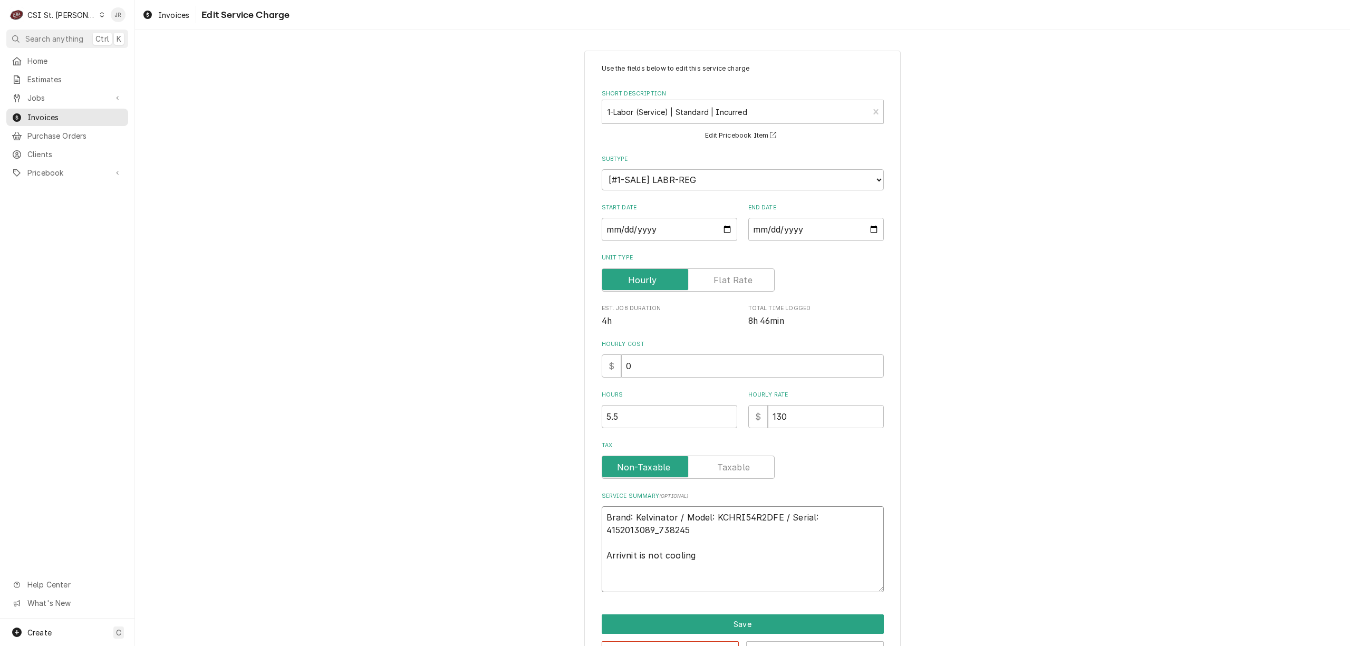
type textarea "x"
type textarea "Brand: Kelvinator / Model: KCHRI54R2DFE / Serial: 4152013089_738245 Arrivenit i…"
type textarea "x"
type textarea "Brand: Kelvinator / Model: KCHRI54R2DFE / Serial: 4152013089_738245 Arrivednit …"
type textarea "x"
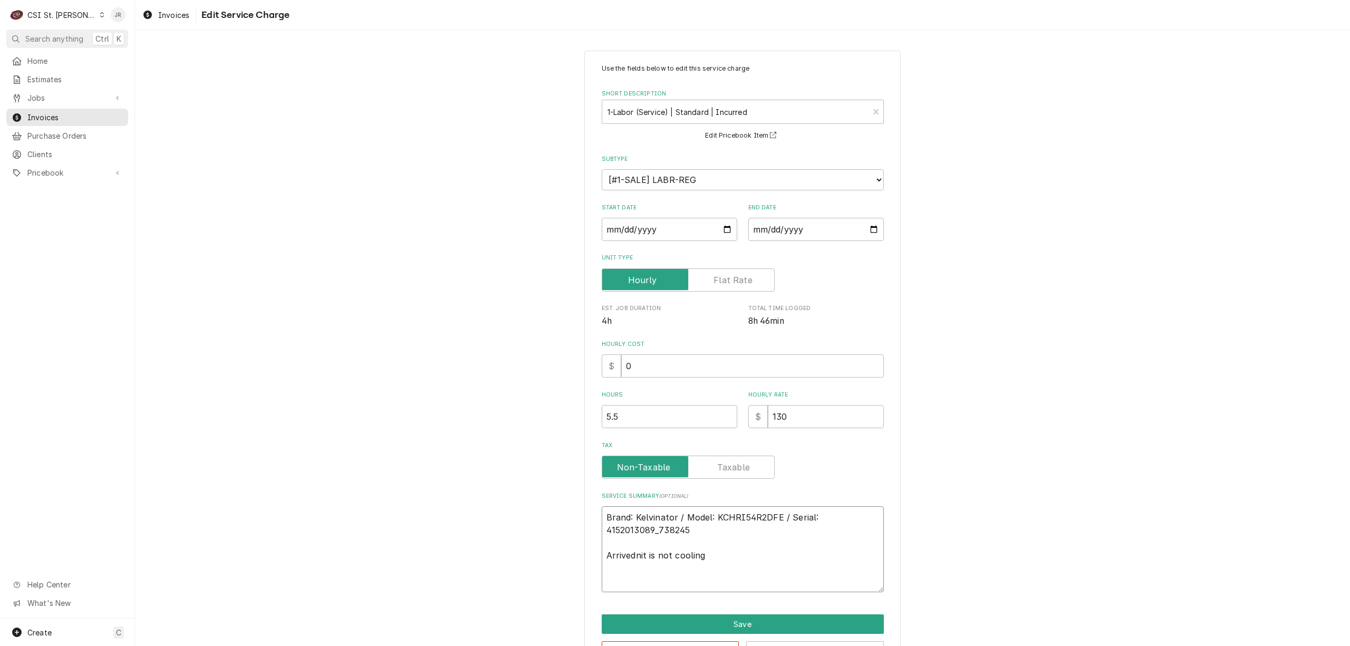
type textarea "Brand: Kelvinator / Model: KCHRI54R2DFE / Serial: 4152013089_738245 Arrived nit…"
type textarea "x"
type textarea "Brand: Kelvinator / Model: KCHRI54R2DFE / Serial: 4152013089_738245 Arrived oni…"
type textarea "x"
type textarea "Brand: Kelvinator / Model: KCHRI54R2DFE / Serial: 4152013089_738245 Arrived onn…"
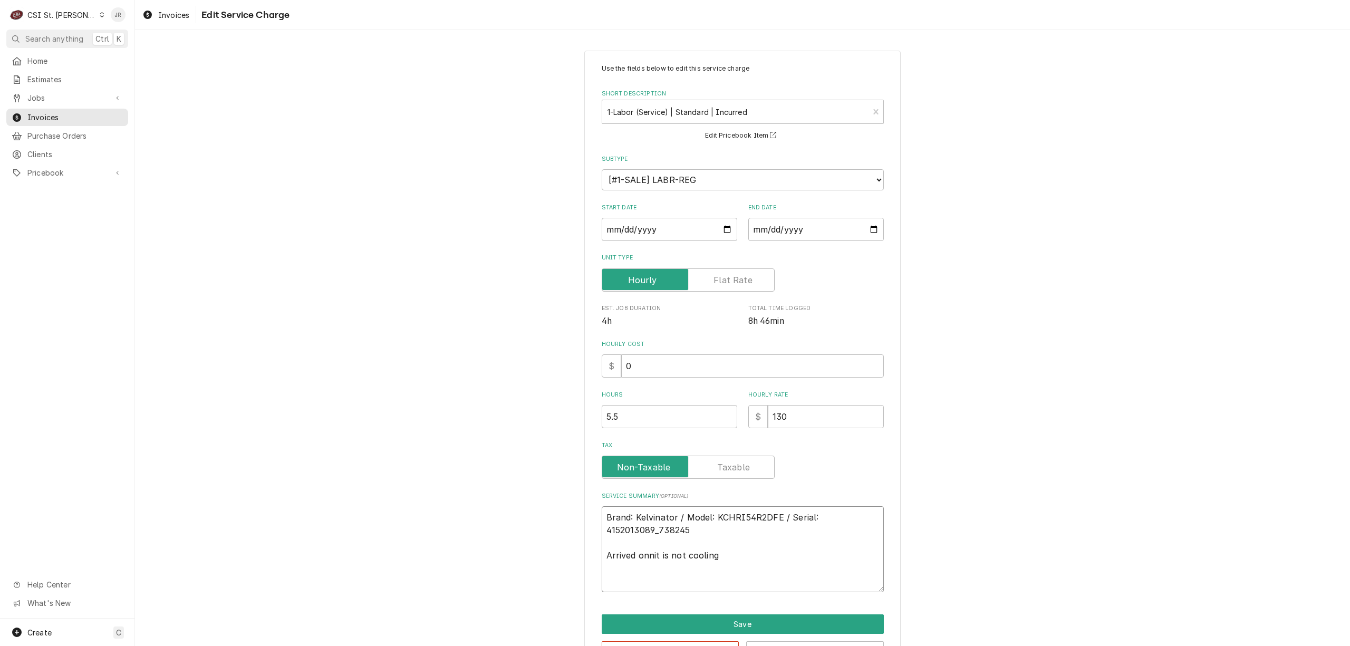
type textarea "x"
type textarea "Brand: Kelvinator / Model: KCHRI54R2DFE / Serial: 4152013089_738245 Arrived ons…"
type textarea "x"
type textarea "Brand: Kelvinator / Model: KCHRI54R2DFE / Serial: 4152013089_738245 Arrived ons…"
type textarea "x"
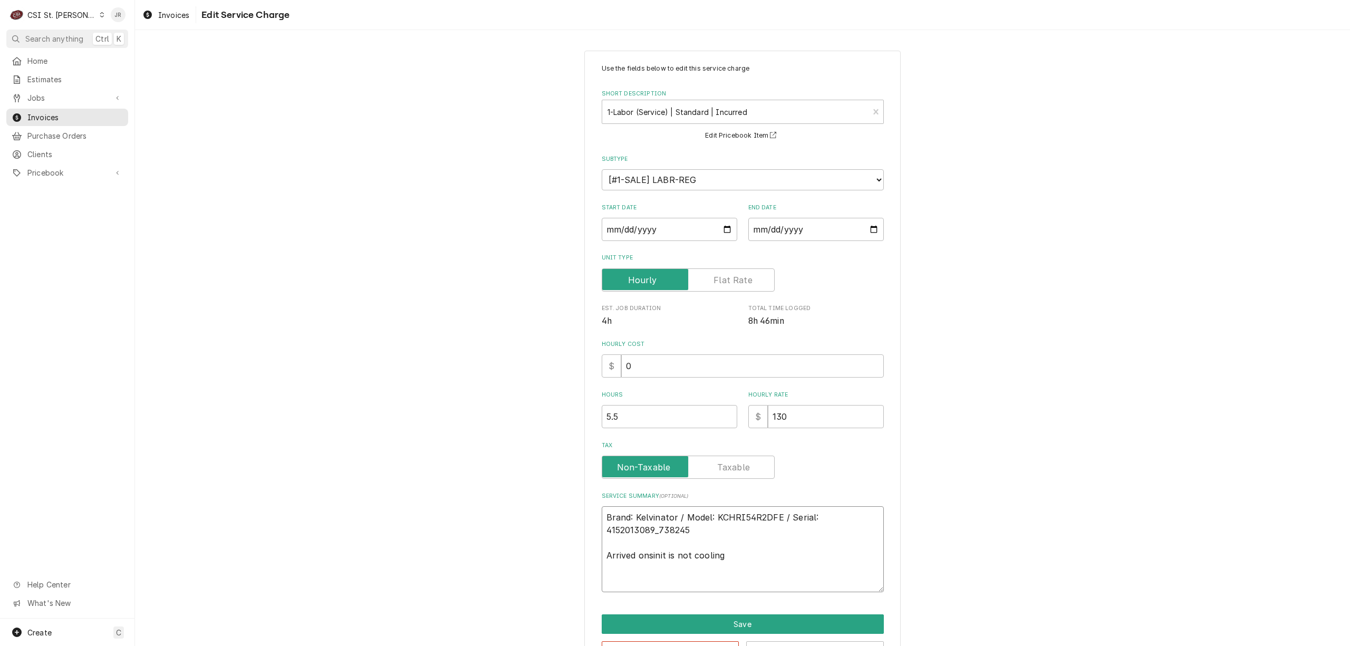
type textarea "Brand: Kelvinator / Model: KCHRI54R2DFE / Serial: 4152013089_738245 Arrived ons…"
type textarea "x"
type textarea "Brand: Kelvinator / Model: KCHRI54R2DFE / Serial: 4152013089_738245 Arrived ons…"
type textarea "x"
type textarea "Brand: Kelvinator / Model: KCHRI54R2DFE / Serial: 4152013089_738245 Arrived ons…"
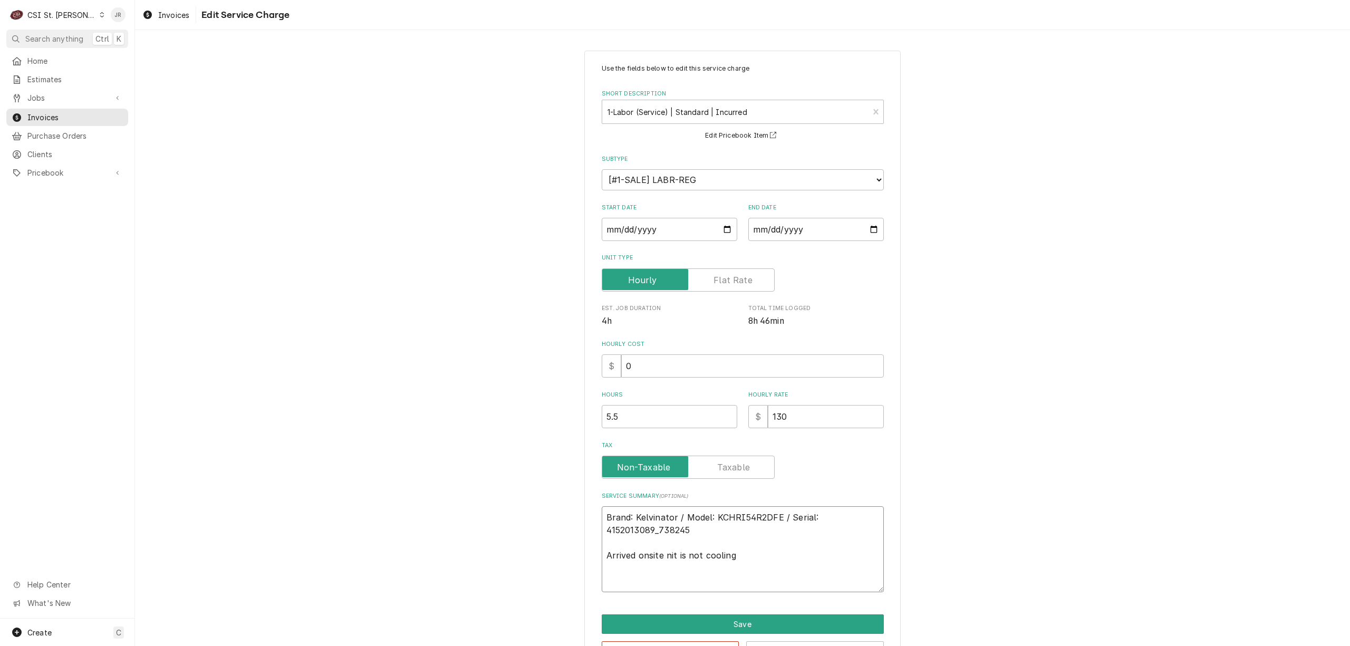
type textarea "x"
type textarea "Brand: Kelvinator / Model: KCHRI54R2DFE / Serial: 4152013089_738245 Arrived ons…"
type textarea "x"
type textarea "Brand: Kelvinator / Model: KCHRI54R2DFE / Serial: 4152013089_738245 Arrived ons…"
type textarea "x"
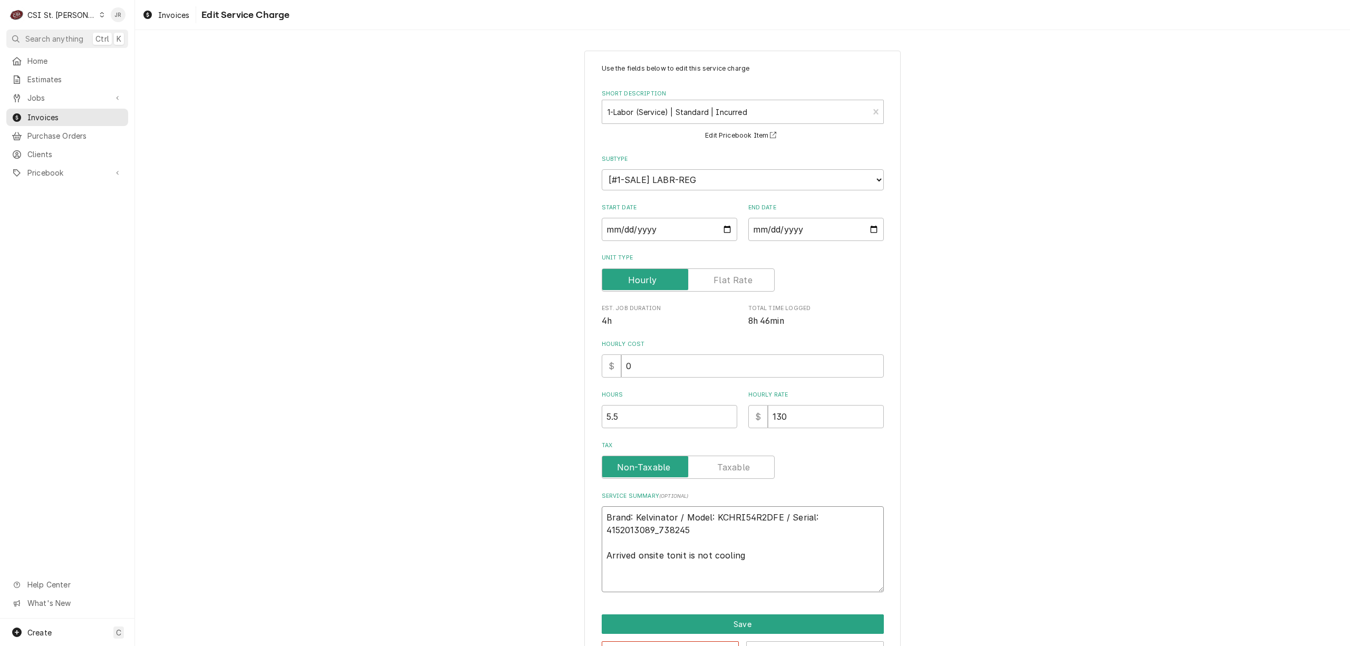
type textarea "Brand: Kelvinator / Model: KCHRI54R2DFE / Serial: 4152013089_738245 Arrived ons…"
type textarea "x"
type textarea "Brand: Kelvinator / Model: KCHRI54R2DFE / Serial: 4152013089_738245 Arrived ons…"
type textarea "x"
type textarea "Brand: Kelvinator / Model: KCHRI54R2DFE / Serial: 4152013089_738245 Arrived ons…"
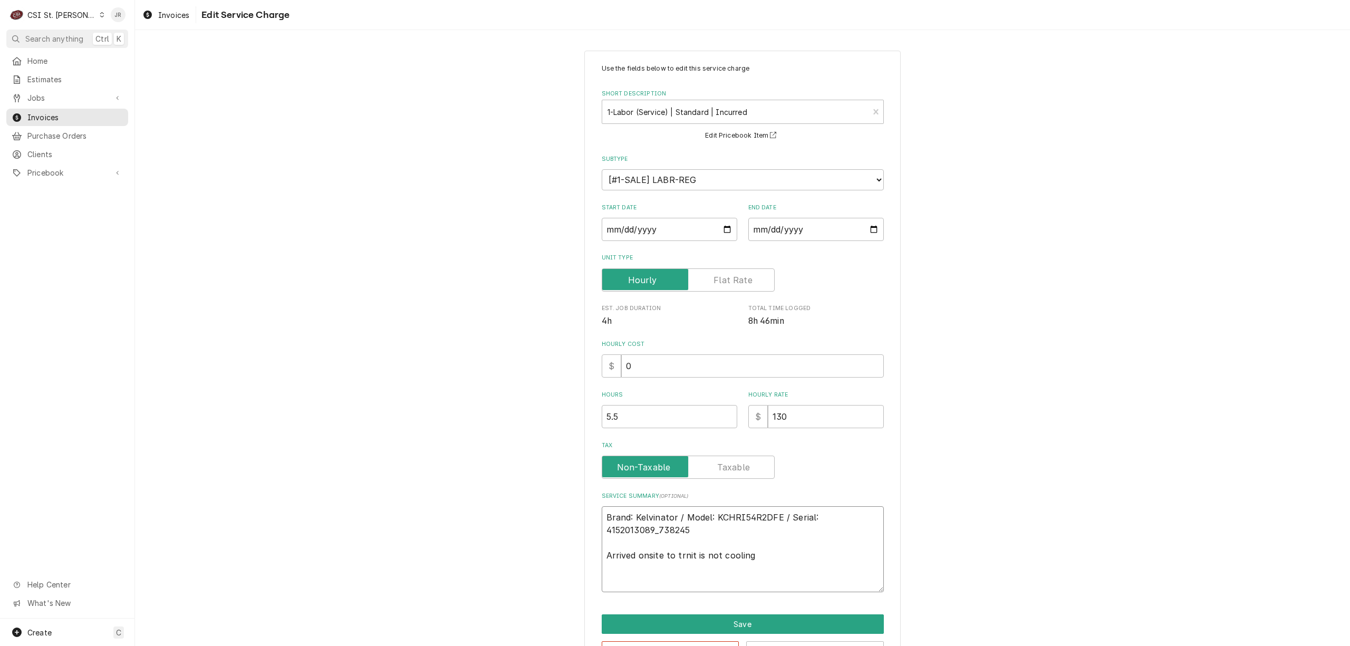
type textarea "x"
type textarea "Brand: Kelvinator / Model: KCHRI54R2DFE / Serial: 4152013089_738245 Arrived ons…"
type textarea "x"
type textarea "Brand: Kelvinator / Model: KCHRI54R2DFE / Serial: 4152013089_738245 Arrived ons…"
type textarea "x"
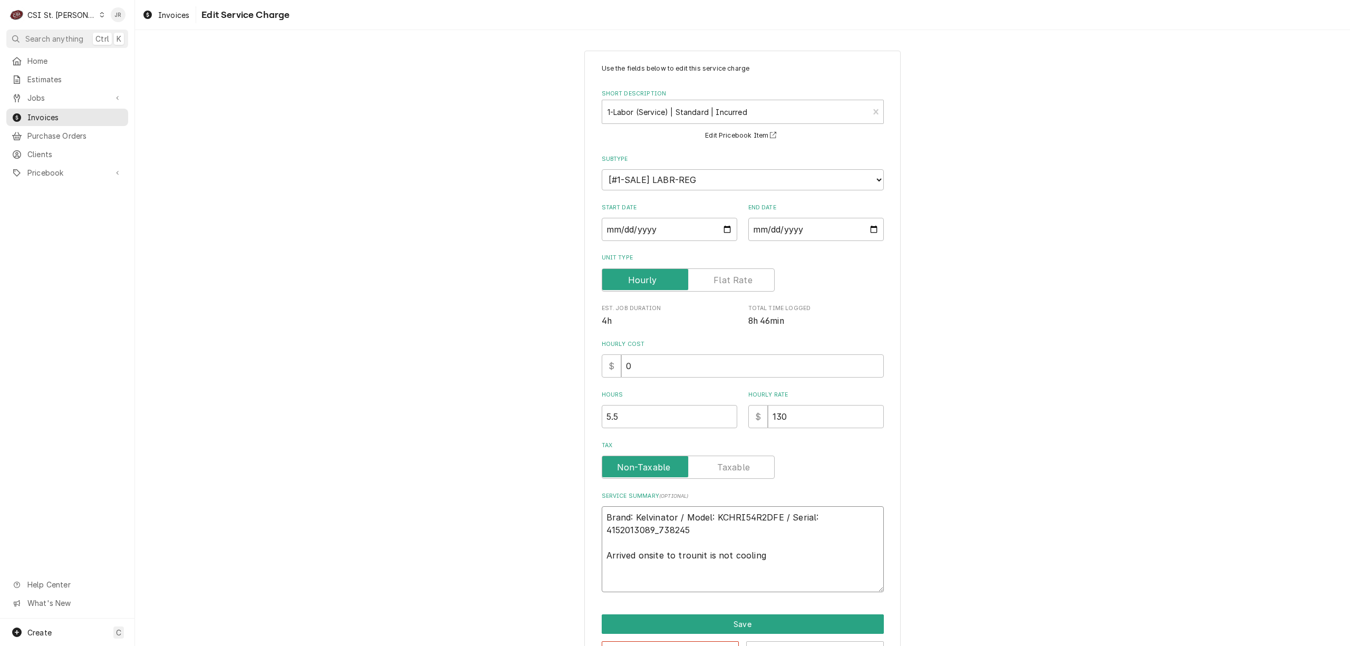
type textarea "Brand: Kelvinator / Model: KCHRI54R2DFE / Serial: 4152013089_738245 Arrived ons…"
type textarea "x"
type textarea "Brand: Kelvinator / Model: KCHRI54R2DFE / Serial: 4152013089_738245 Arrived ons…"
type textarea "x"
type textarea "Brand: Kelvinator / Model: KCHRI54R2DFE / Serial: 4152013089_738245 Arrived ons…"
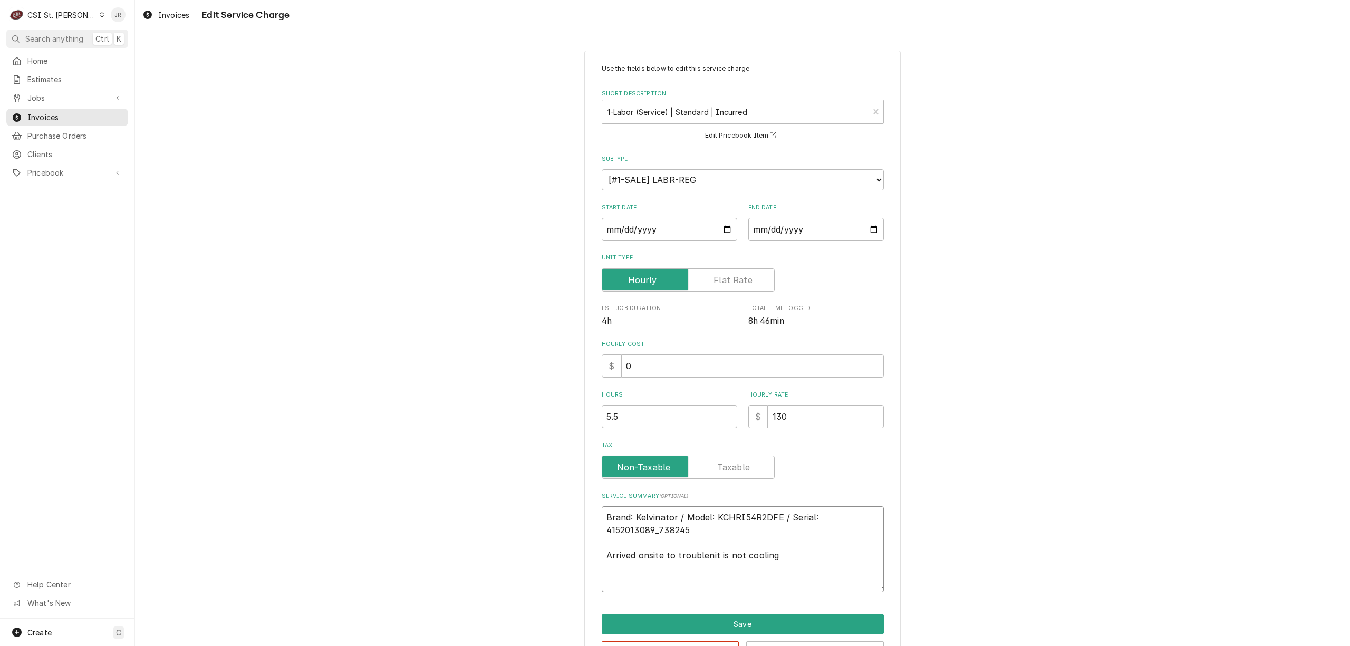
type textarea "x"
type textarea "Brand: Kelvinator / Model: KCHRI54R2DFE / Serial: 4152013089_738245 Arrived ons…"
type textarea "x"
type textarea "Brand: Kelvinator / Model: KCHRI54R2DFE / Serial: 4152013089_738245 Arrived ons…"
type textarea "x"
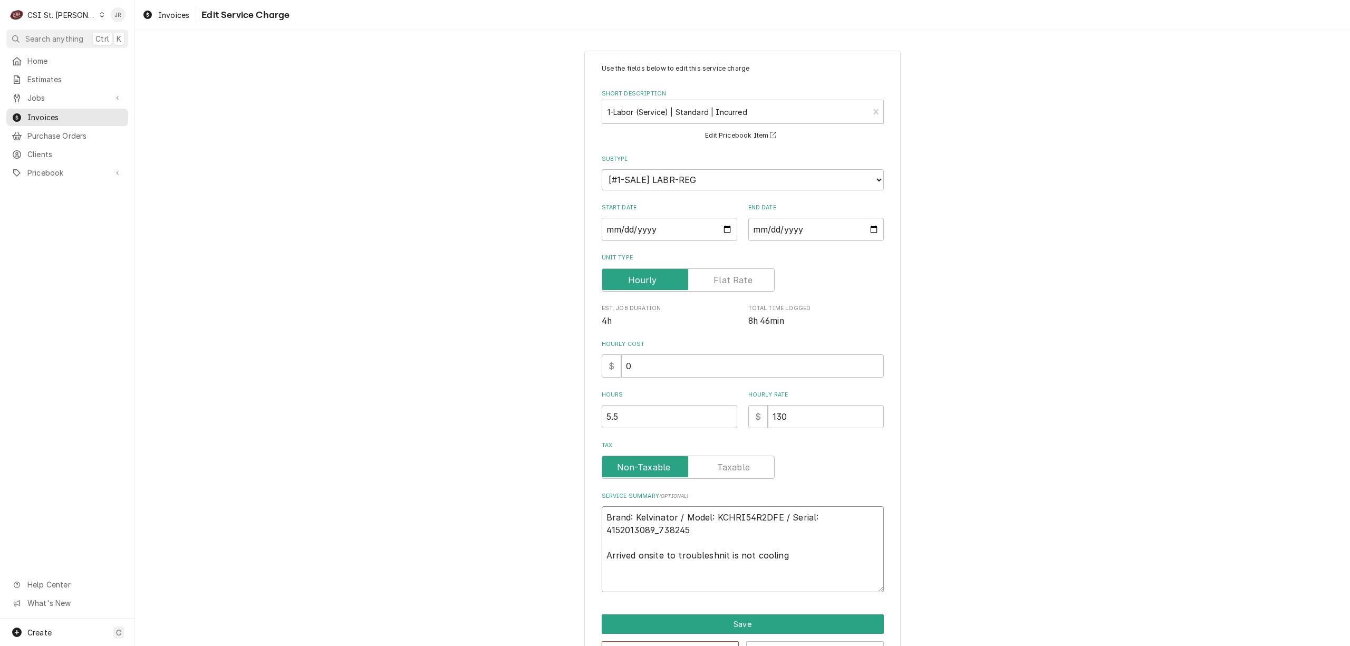
type textarea "Brand: Kelvinator / Model: KCHRI54R2DFE / Serial: 4152013089_738245 Arrived ons…"
type textarea "x"
type textarea "Brand: Kelvinator / Model: KCHRI54R2DFE / Serial: 4152013089_738245 Arrived ons…"
type textarea "x"
type textarea "Brand: Kelvinator / Model: KCHRI54R2DFE / Serial: 4152013089_738245 Arrived ons…"
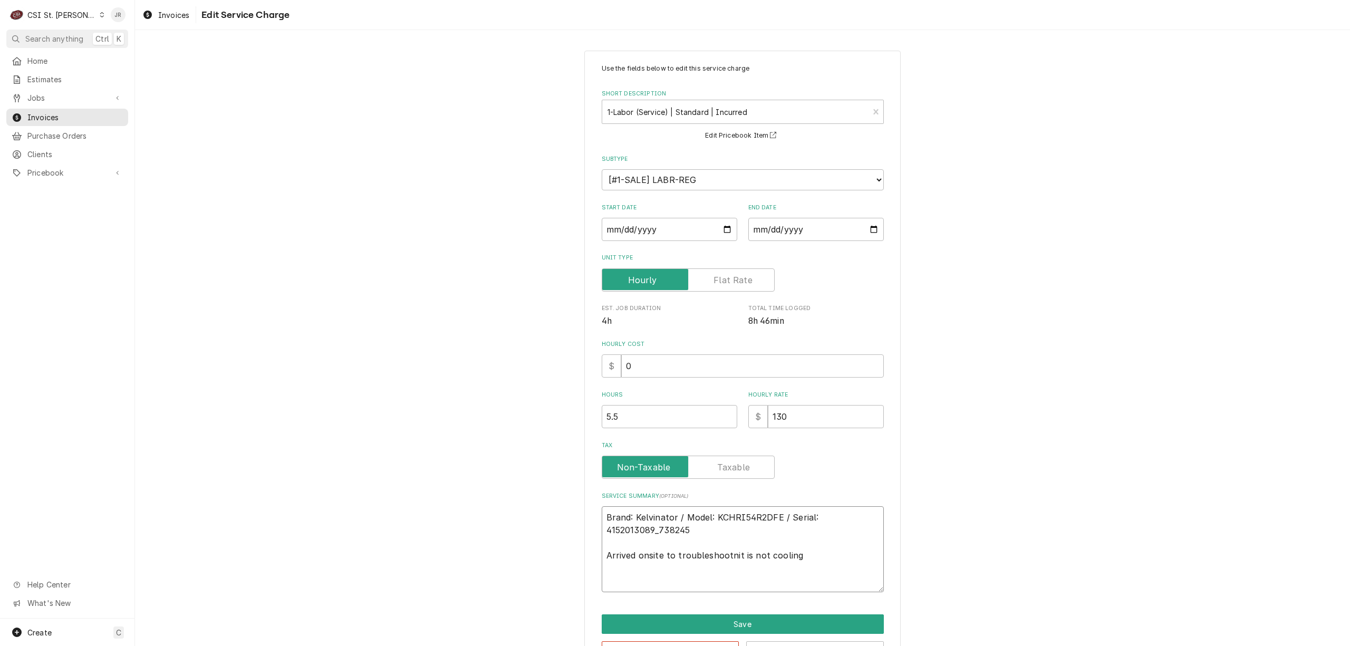
type textarea "x"
type textarea "Brand: Kelvinator / Model: KCHRI54R2DFE / Serial: 4152013089_738245 Arrived ons…"
type textarea "x"
type textarea "Brand: Kelvinator / Model: KCHRI54R2DFE / Serial: 4152013089_738245 Arrived ons…"
type textarea "x"
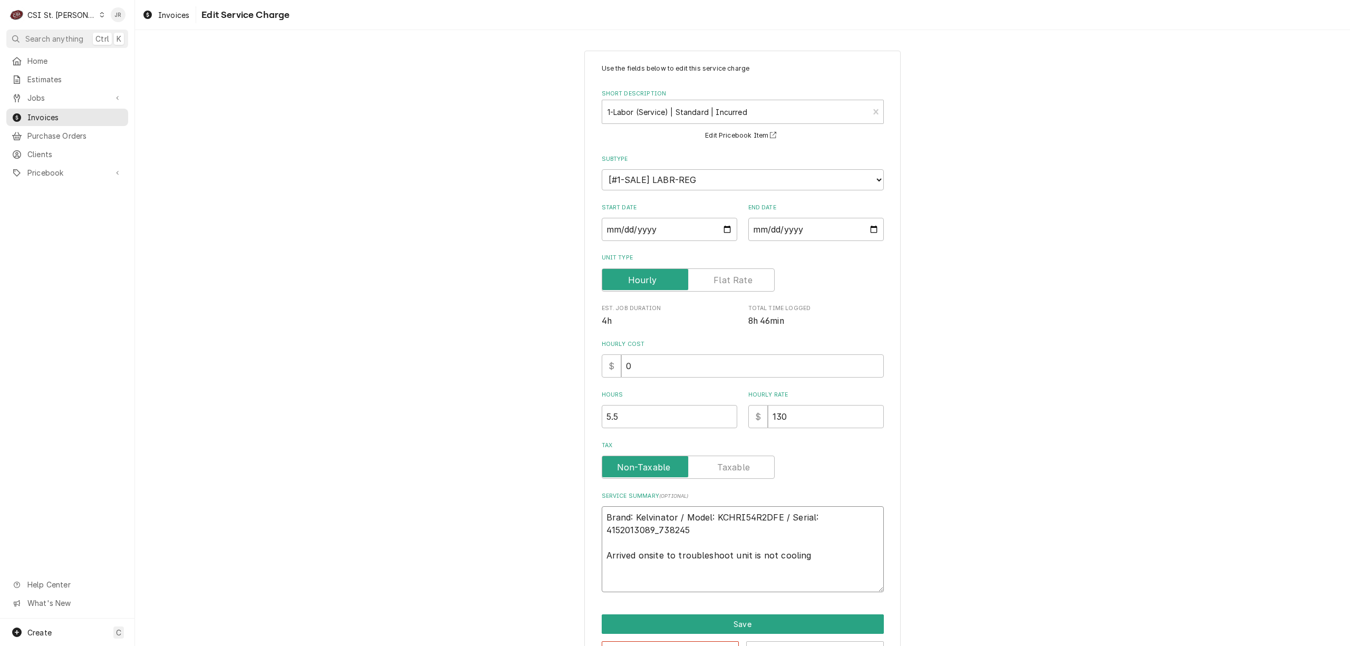
type textarea "Brand: Kelvinator / Model: KCHRI54R2DFE / Serial: 4152013089_738245 Arrived ons…"
type textarea "x"
type textarea "Brand: Kelvinator / Model: KCHRI54R2DFE / Serial: 4152013089_738245 Arrived ons…"
type textarea "x"
type textarea "Brand: Kelvinator / Model: KCHRI54R2DFE / Serial: 4152013089_738245 Arrived ons…"
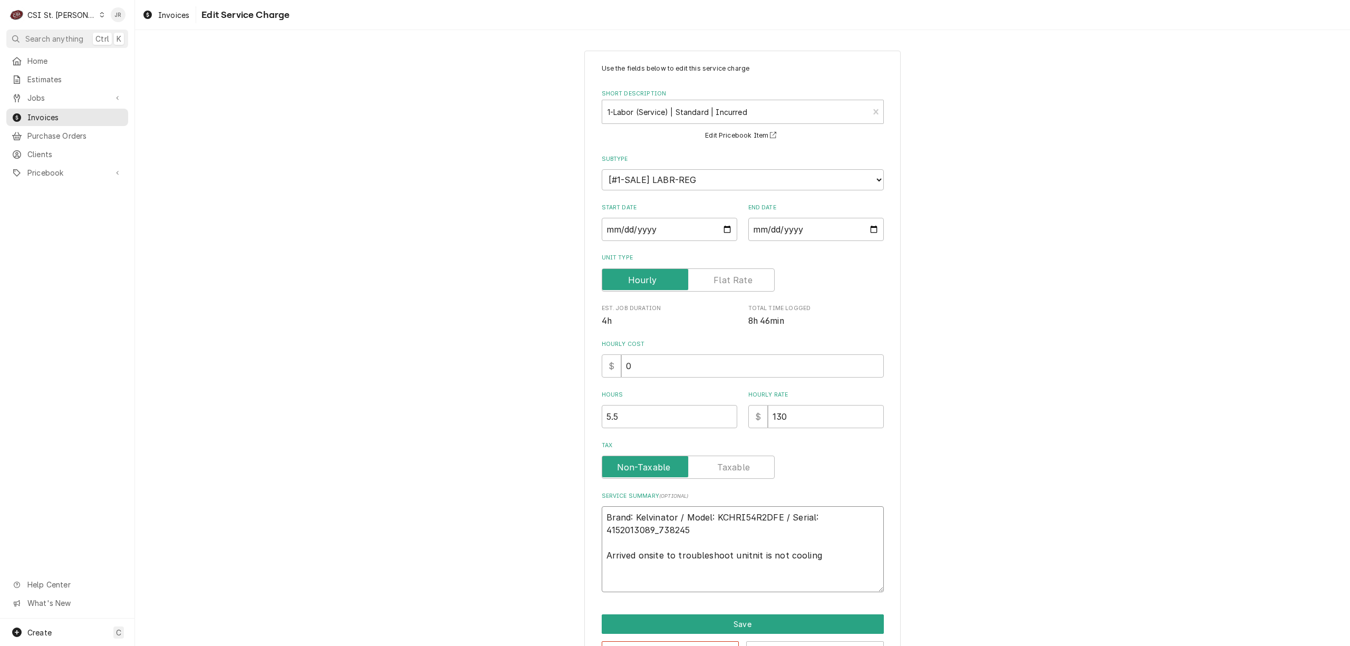
type textarea "x"
type textarea "Brand: Kelvinator / Model: KCHRI54R2DFE / Serial: 4152013089_738245 Arrived ons…"
type textarea "x"
type textarea "Brand: Kelvinator / Model: KCHRI54R2DFE / Serial: 4152013089_738245 Arrived ons…"
type textarea "x"
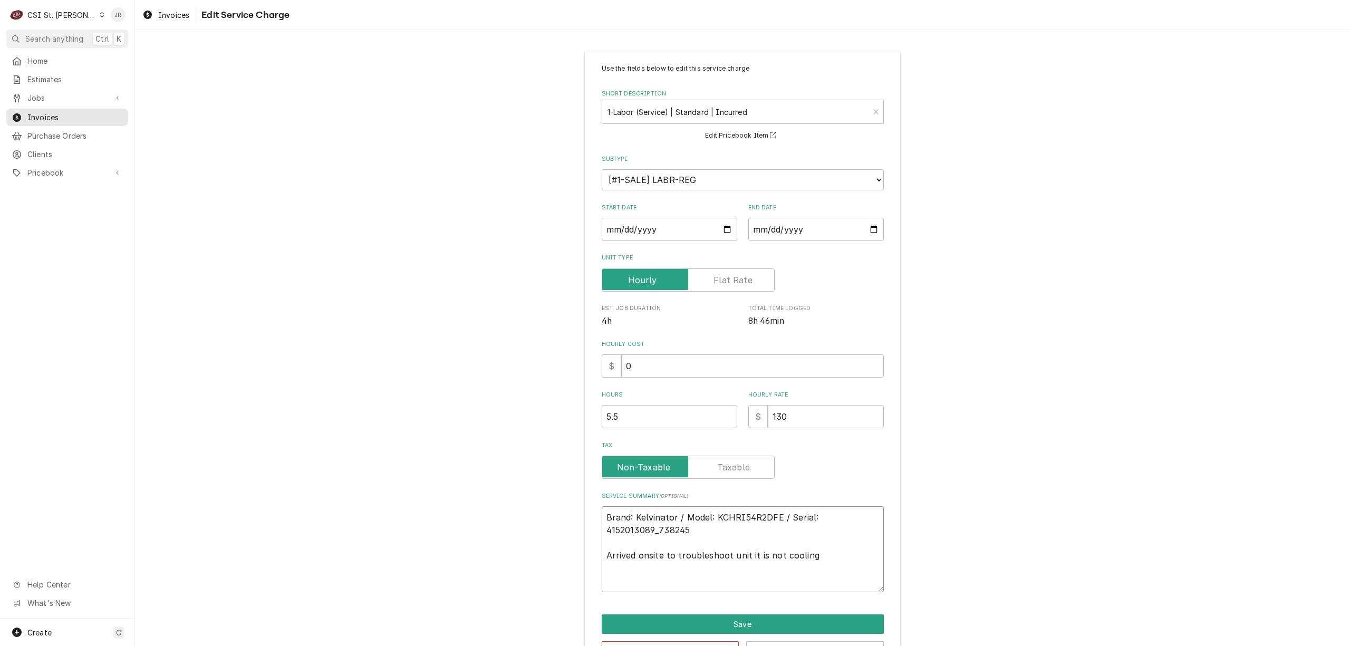
type textarea "Brand: Kelvinator / Model: KCHRI54R2DFE / Serial: 4152013089_738245 Arrived ons…"
type textarea "x"
type textarea "Brand: Kelvinator / Model: KCHRI54R2DFE / Serial: 4152013089_738245 Arrived ons…"
type textarea "x"
type textarea "Brand: Kelvinator / Model: KCHRI54R2DFE / Serial: 4152013089_738245 Arrived ons…"
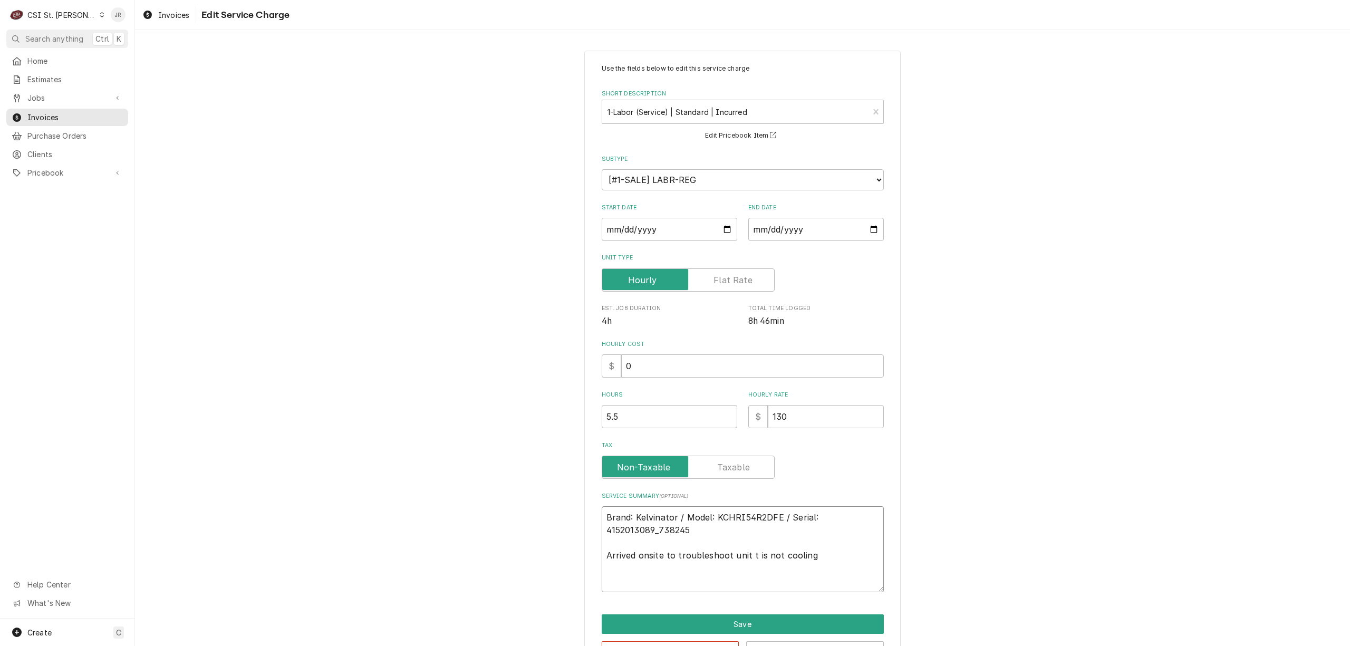
type textarea "x"
type textarea "Brand: Kelvinator / Model: KCHRI54R2DFE / Serial: 4152013089_738245 Arrived ons…"
type textarea "x"
type textarea "Brand: Kelvinator / Model: KCHRI54R2DFE / Serial: 4152013089_738245 Arrived ons…"
type textarea "x"
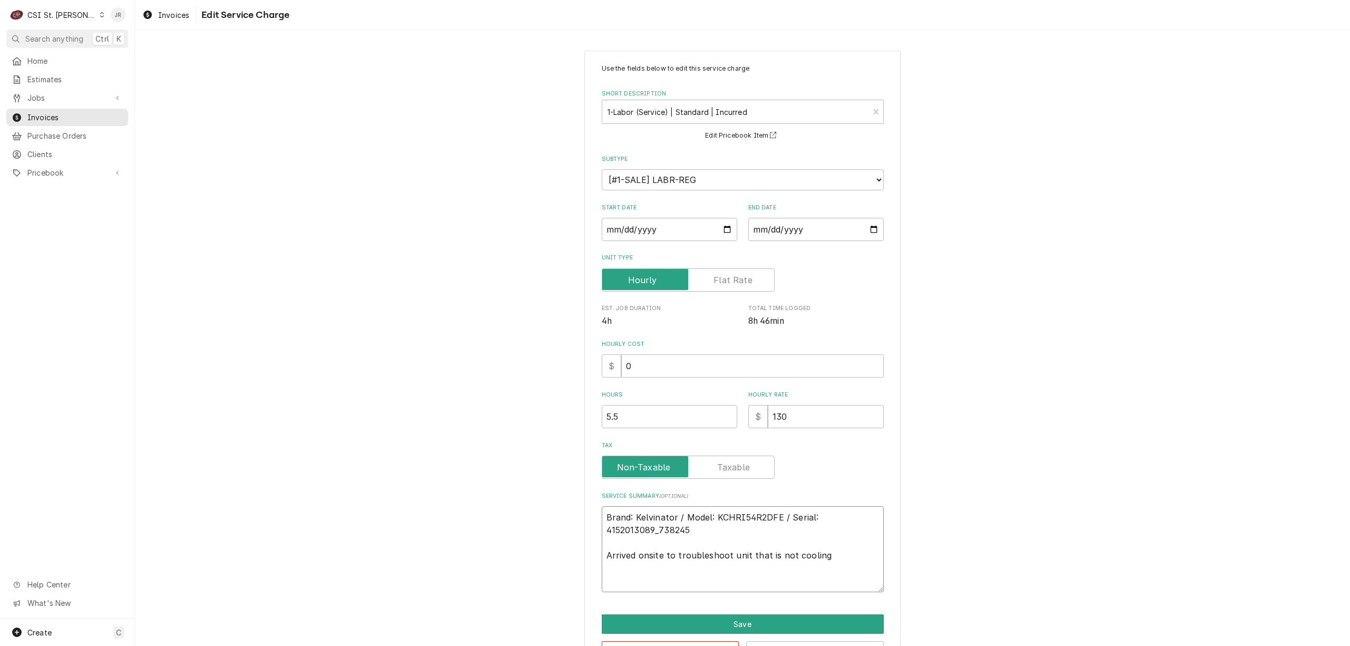
type textarea "Brand: Kelvinator / Model: KCHRI54R2DFE / Serial: 4152013089_738245 Arrived ons…"
click at [685, 553] on textarea "Brand: Kelvinator / Model: KCHRI54R2DFE / Serial: 4152013089_738245 Arrived ons…" at bounding box center [743, 549] width 282 height 86
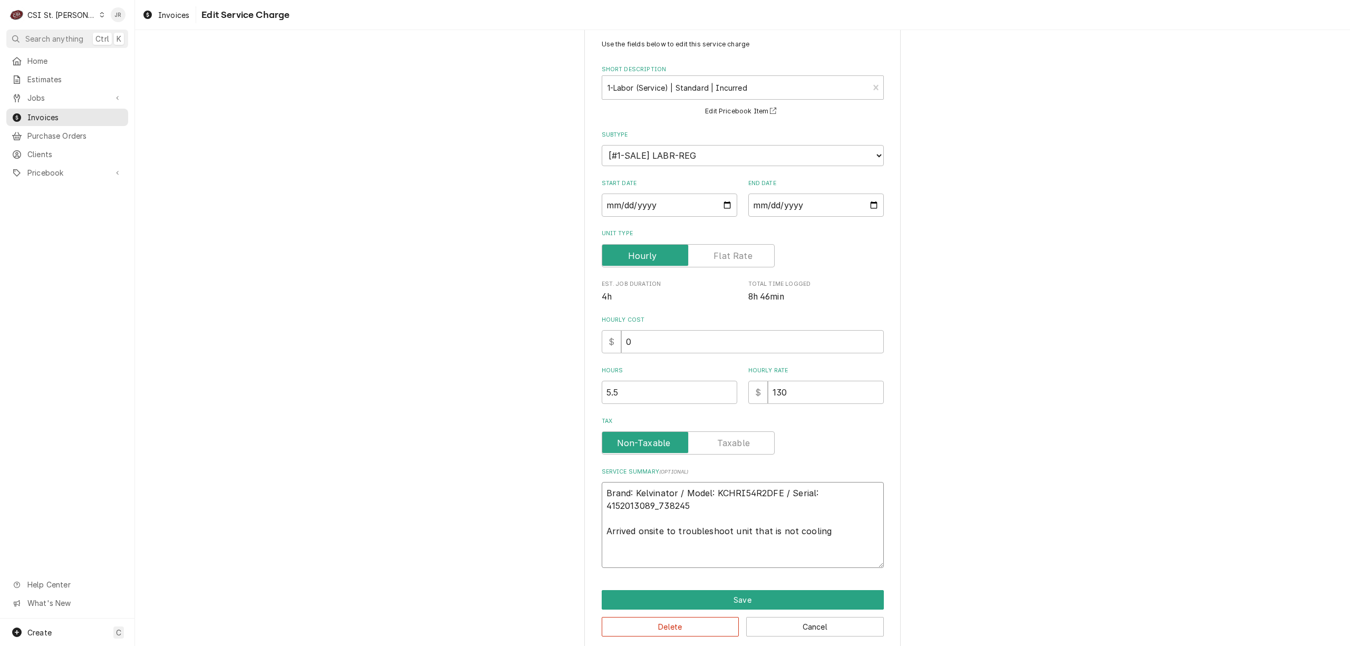
scroll to position [38, 0]
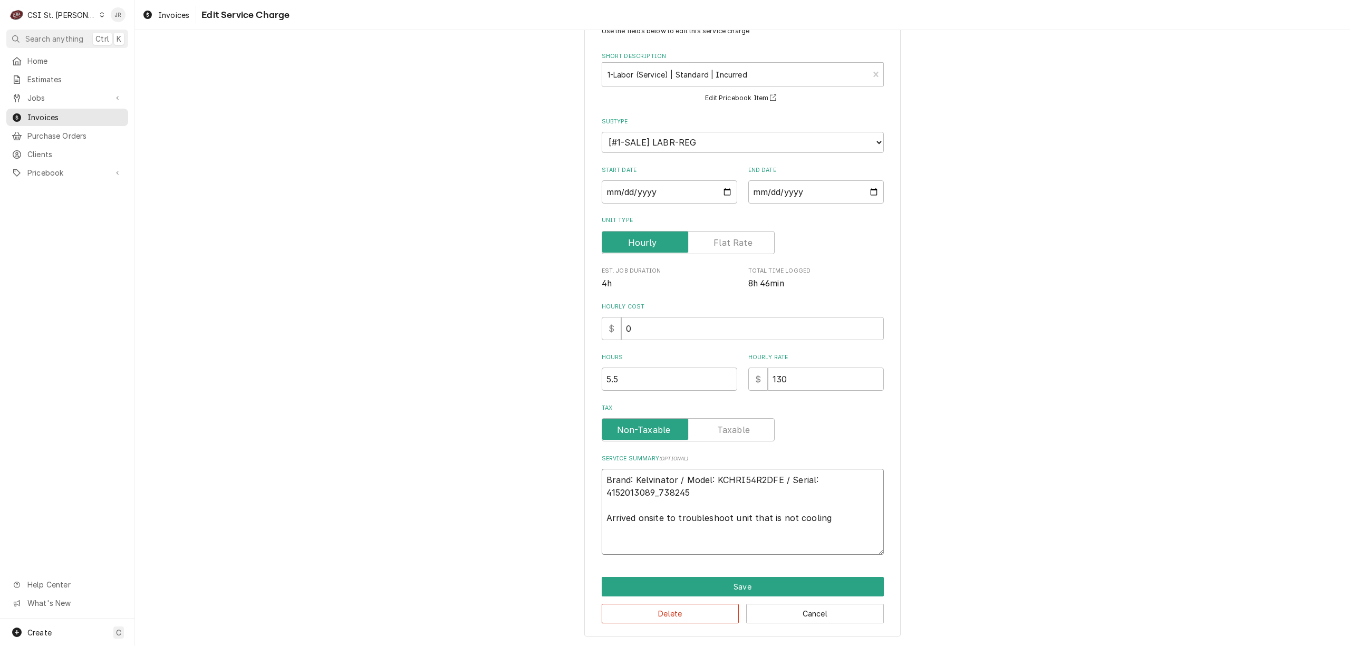
click at [602, 516] on textarea "Brand: Kelvinator / Model: KCHRI54R2DFE / Serial: 4152013089_738245 Arrived ons…" at bounding box center [743, 512] width 282 height 86
type textarea "x"
type textarea "Brand: Kelvinator / Model: KCHRI54R2DFE / Serial: 4152013089_738245 rrived onsi…"
type textarea "x"
type textarea "Brand: Kelvinator / Model: KCHRI54R2DFE / Serial: 4152013089_738245 Orrived ons…"
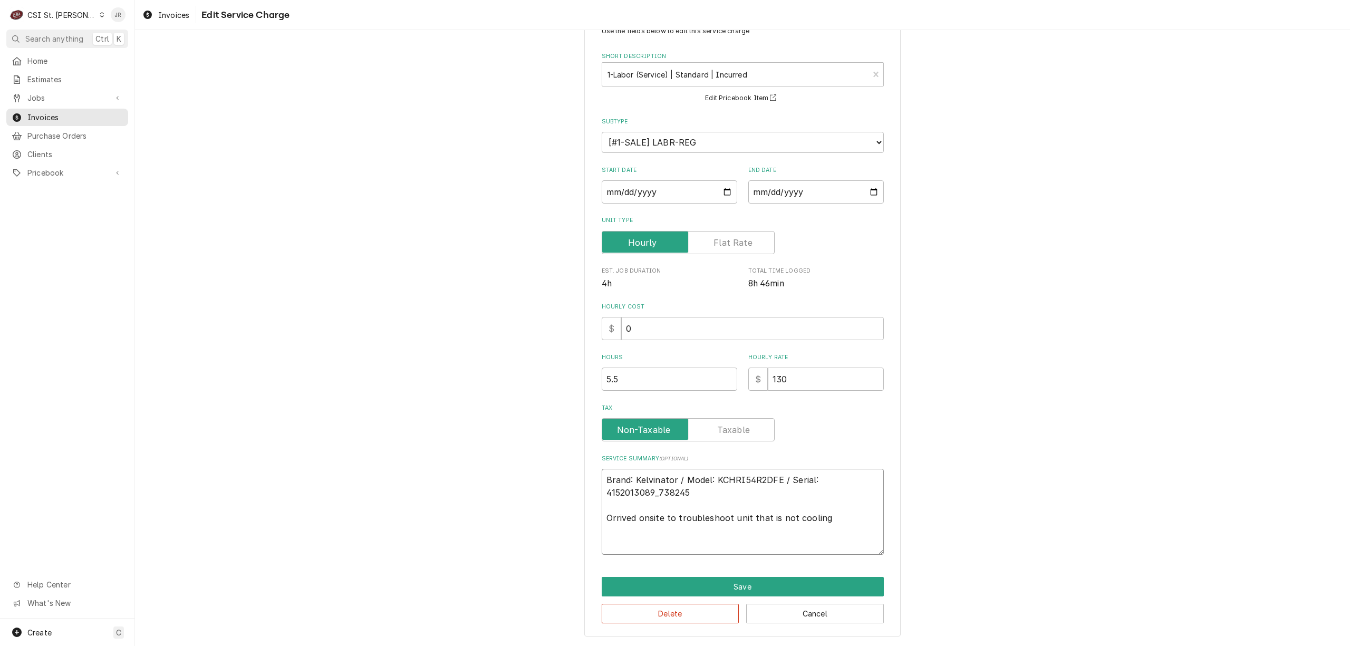
type textarea "x"
type textarea "Brand: Kelvinator / Model: KCHRI54R2DFE / Serial: 4152013089_738245 Onrrived on…"
type textarea "x"
type textarea "Brand: Kelvinator / Model: KCHRI54R2DFE / Serial: 4152013089_738245 On rrived o…"
type textarea "x"
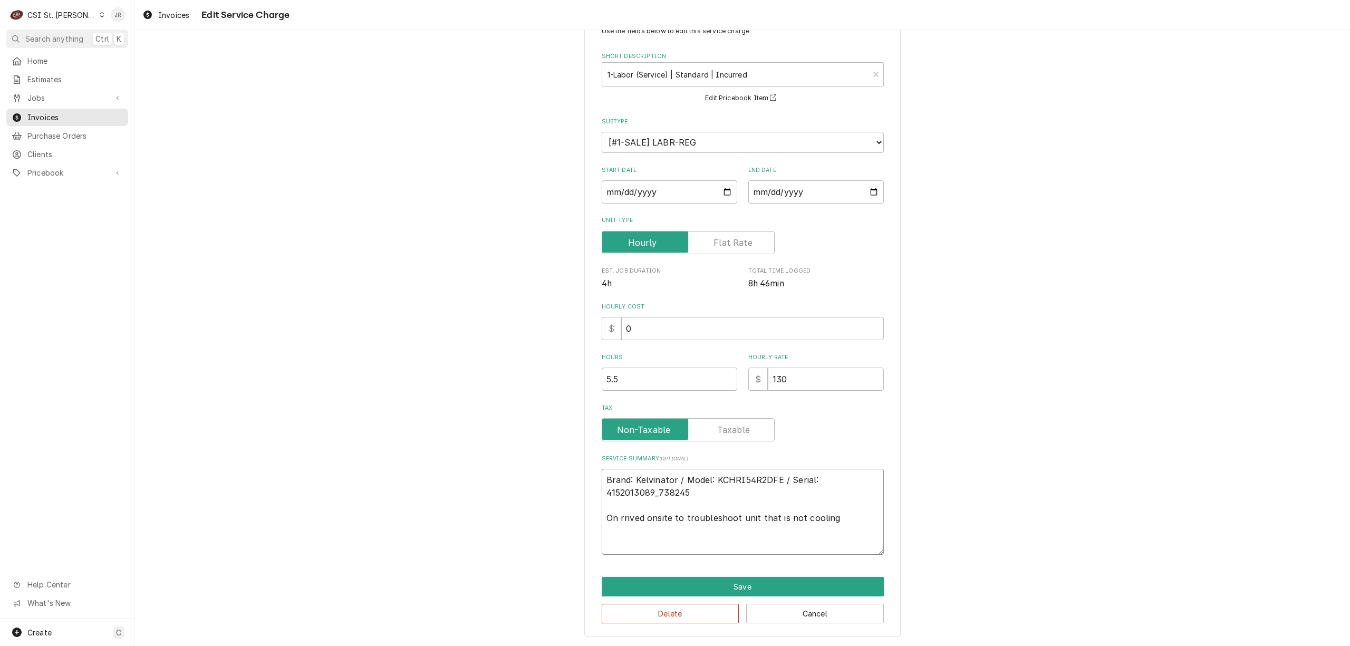
type textarea "Brand: Kelvinator / Model: KCHRI54R2DFE / Serial: 4152013089_738245 On 0rrived …"
type textarea "x"
type textarea "Brand: Kelvinator / Model: KCHRI54R2DFE / Serial: 4152013089_738245 On 08rrived…"
type textarea "x"
type textarea "Brand: Kelvinator / Model: KCHRI54R2DFE / Serial: 4152013089_738245 On 08/rrive…"
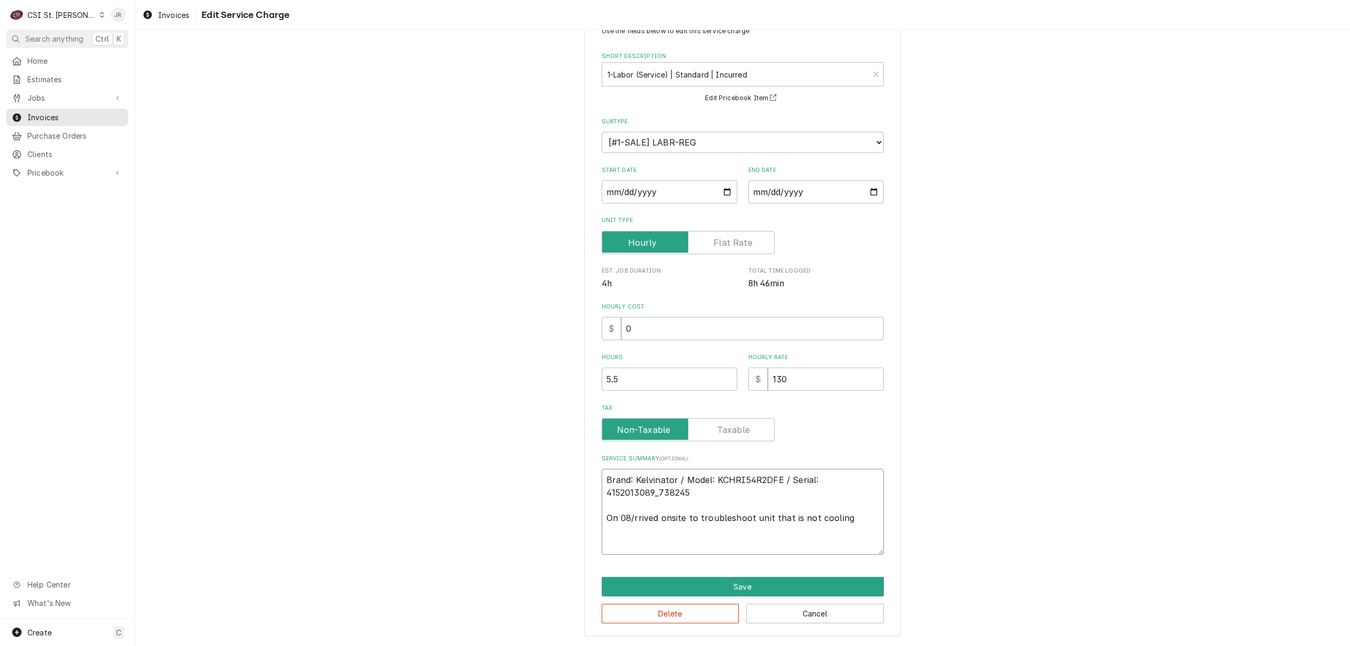
type textarea "x"
type textarea "Brand: Kelvinator / Model: KCHRI54R2DFE / Serial: 4152013089_738245 On 08/0rriv…"
type textarea "x"
type textarea "Brand: Kelvinator / Model: KCHRI54R2DFE / Serial: 4152013089_738245 On 08/08rri…"
type textarea "x"
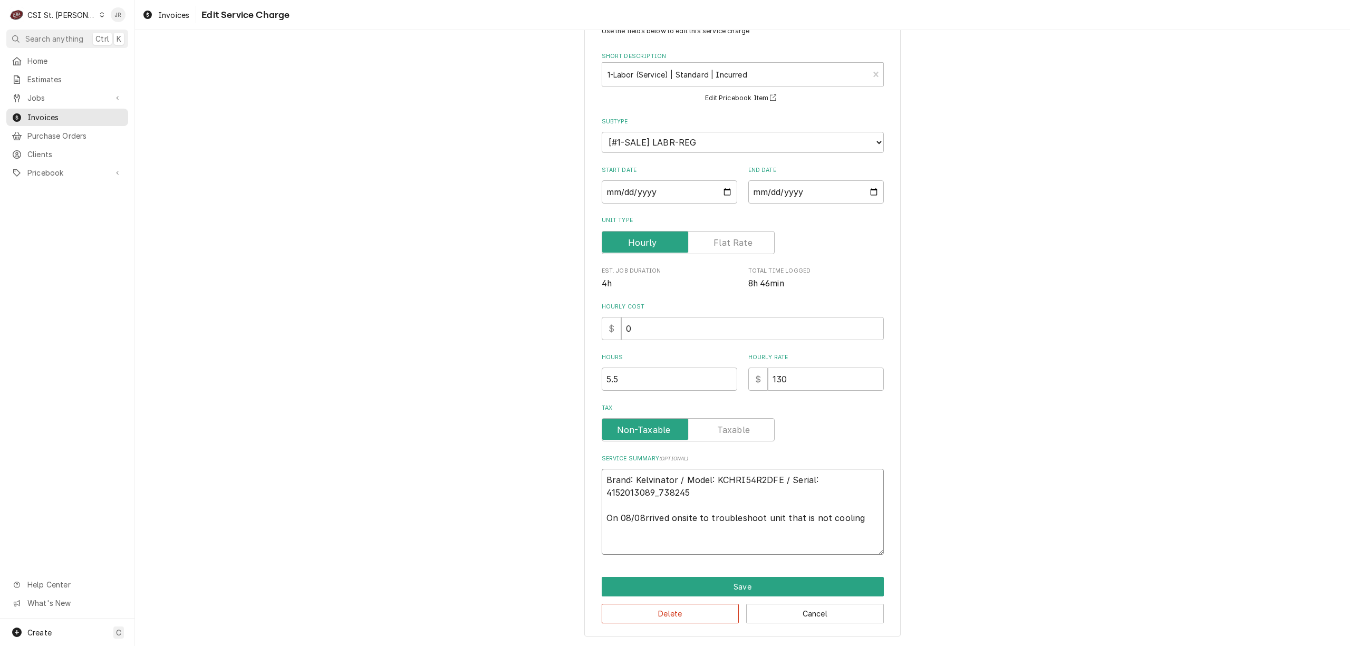
type textarea "Brand: Kelvinator / Model: KCHRI54R2DFE / Serial: 4152013089_738245 On 08/08/rr…"
type textarea "x"
type textarea "Brand: Kelvinator / Model: KCHRI54R2DFE / Serial: 4152013089_738245 On 08/08rri…"
type textarea "x"
type textarea "Brand: Kelvinator / Model: KCHRI54R2DFE / Serial: 4152013089_738245 On 08/08=rr…"
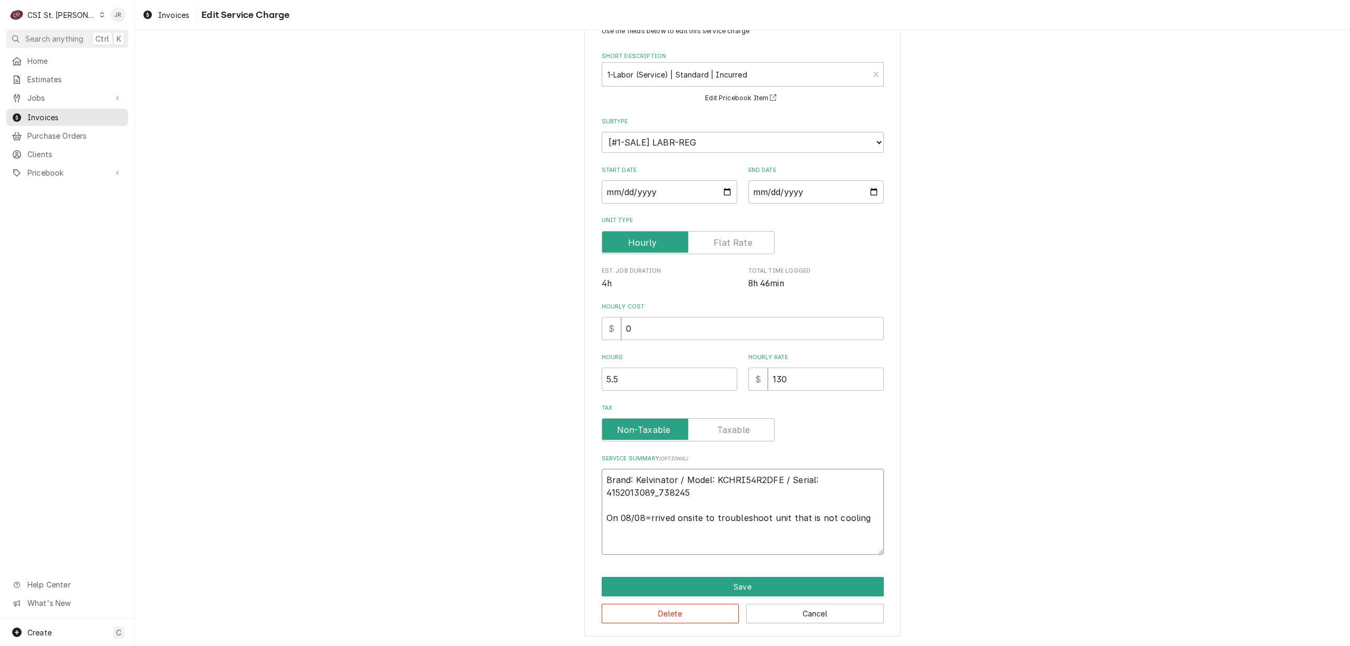
type textarea "x"
type textarea "Brand: Kelvinator / Model: KCHRI54R2DFE / Serial: 4152013089_738245 On 08/08rri…"
type textarea "x"
type textarea "Brand: Kelvinator / Model: KCHRI54R2DFE / Serial: 4152013089_738245 On 08/0rriv…"
type textarea "x"
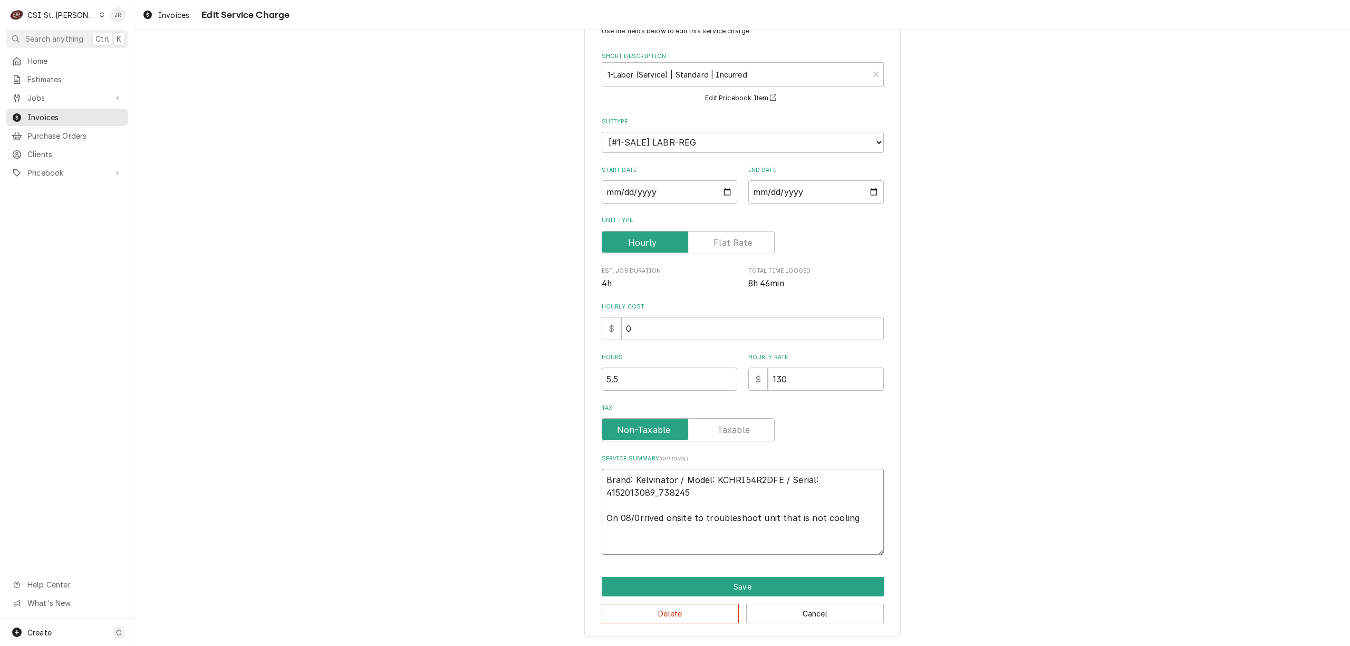
type textarea "Brand: Kelvinator / Model: KCHRI54R2DFE / Serial: 4152013089_738245 On 08/0 rri…"
click at [743, 582] on button "Save" at bounding box center [743, 587] width 282 height 20
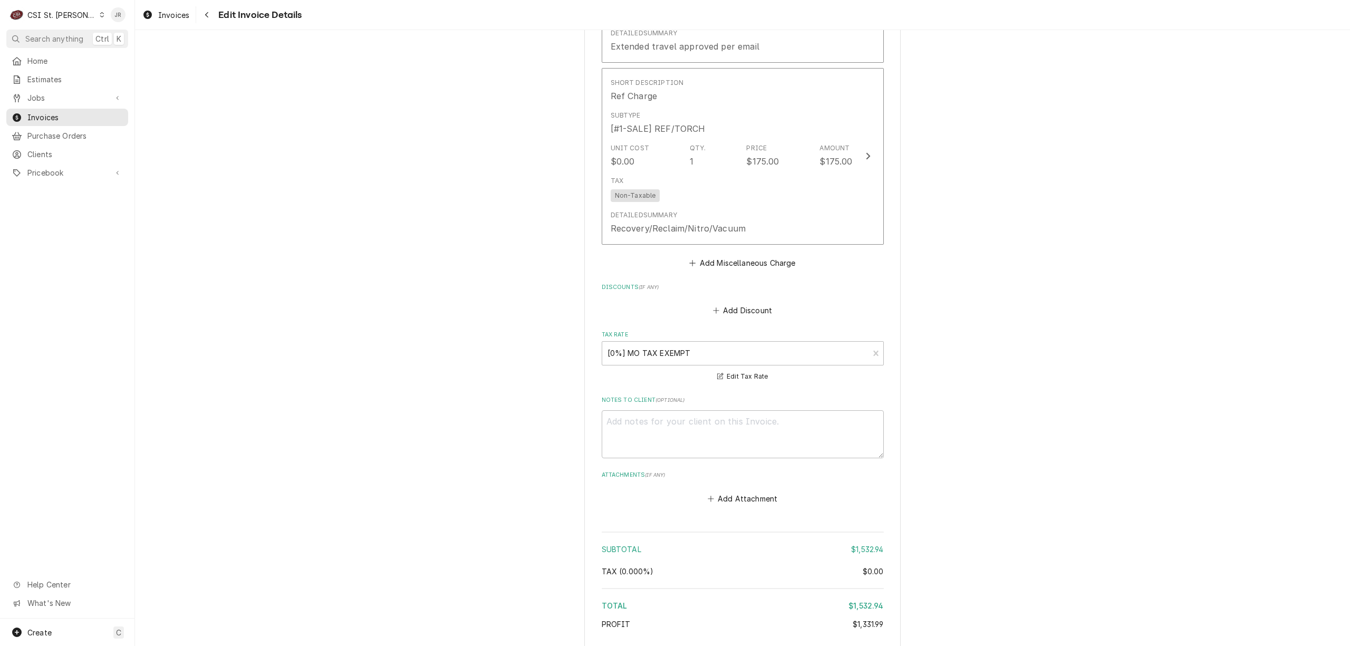
scroll to position [2502, 0]
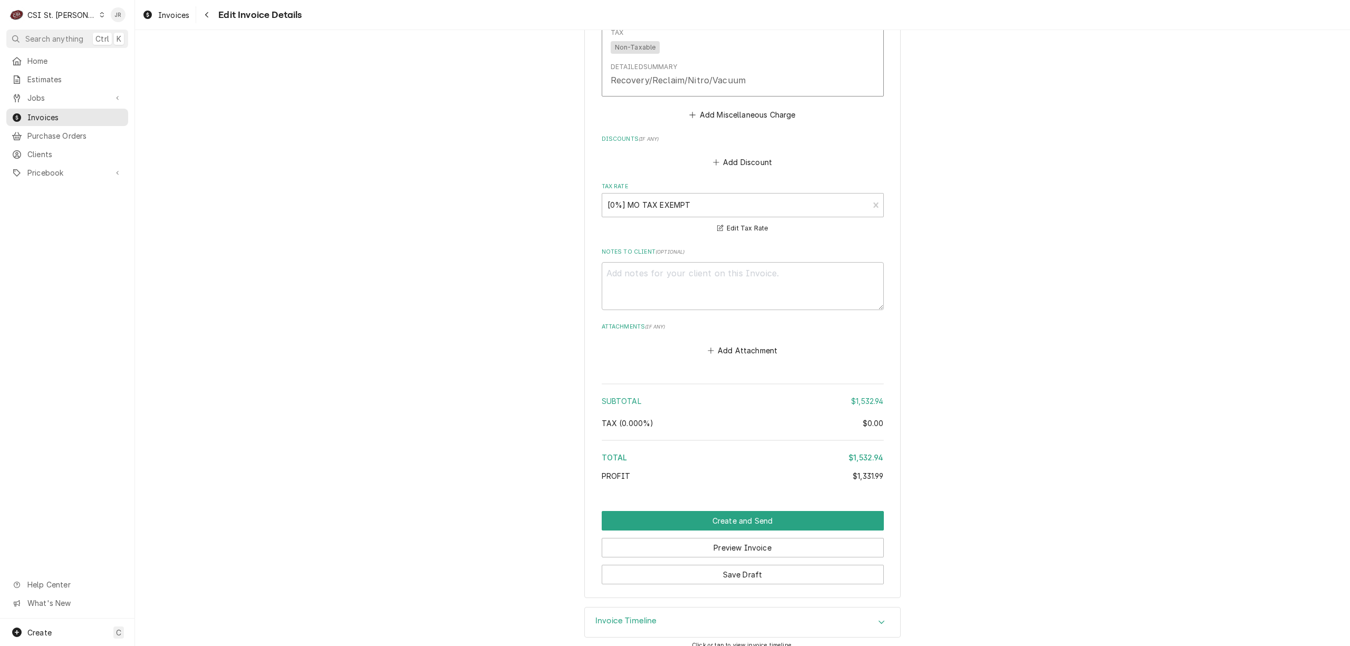
drag, startPoint x: 635, startPoint y: 614, endPoint x: 969, endPoint y: 430, distance: 381.6
click at [637, 616] on h3 "Invoice Timeline" at bounding box center [626, 621] width 62 height 10
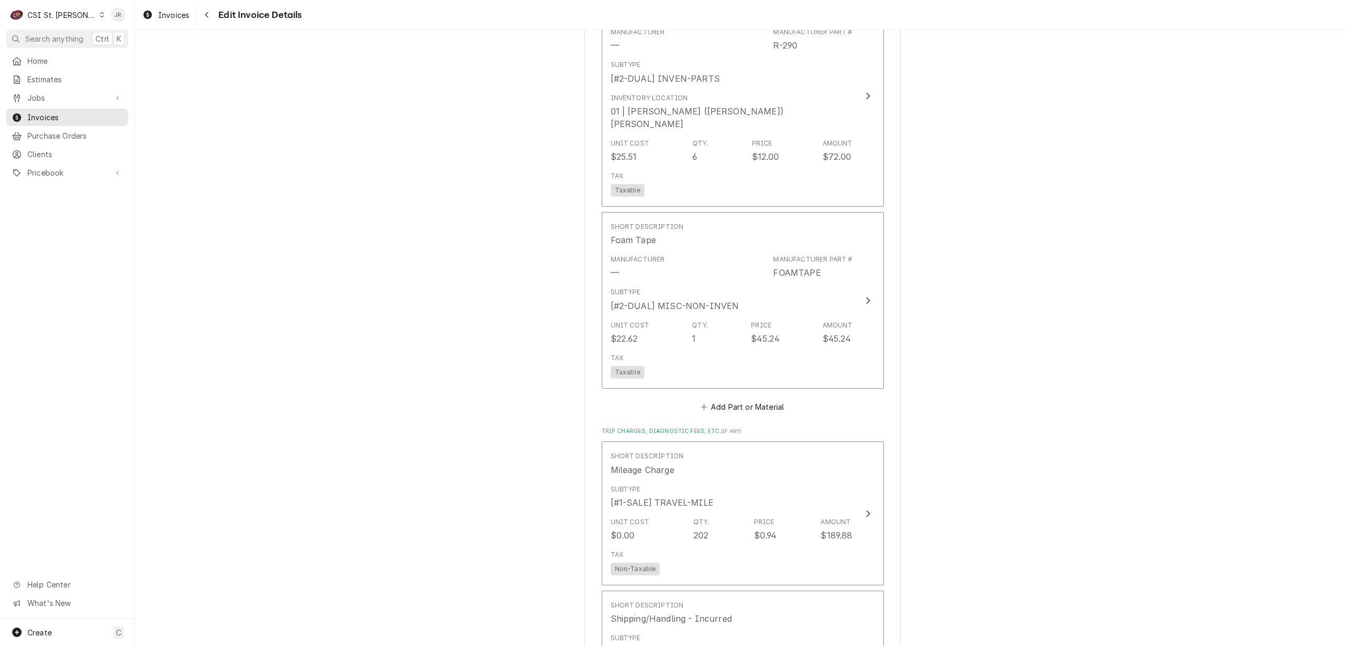
scroll to position [1405, 0]
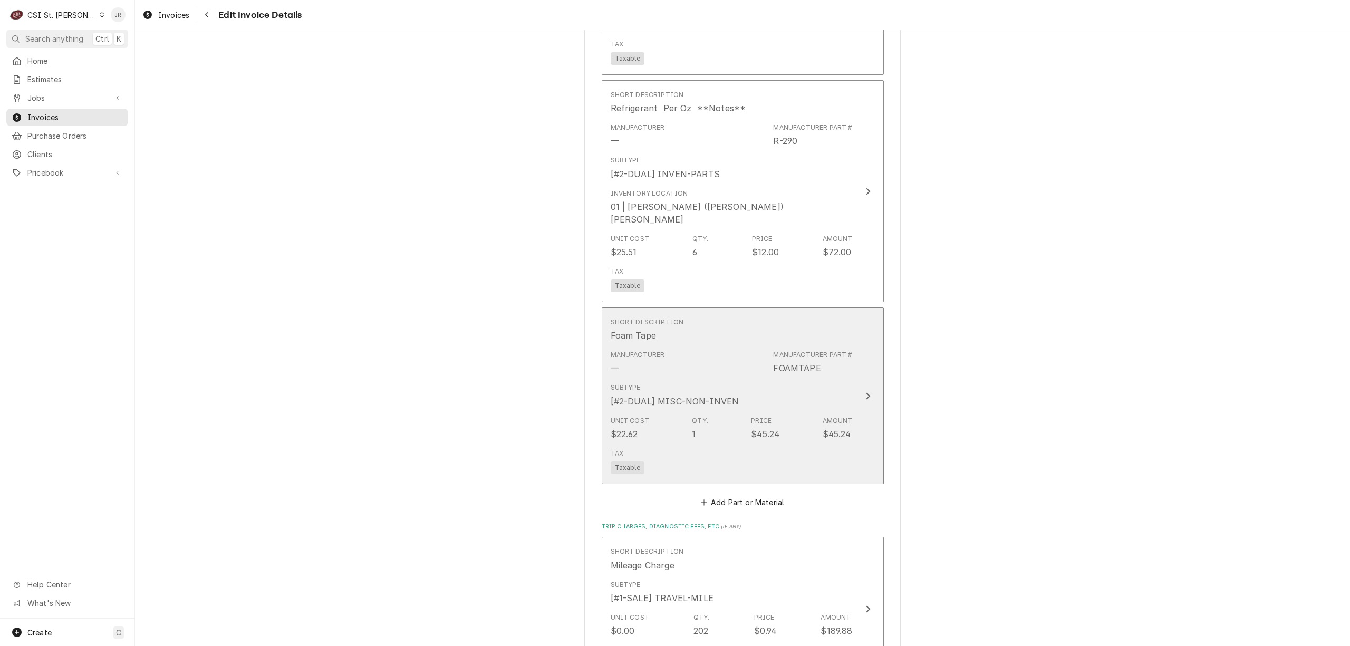
click at [678, 412] on div "Unit Cost $22.62 Qty. 1 Price $45.24 Amount $45.24" at bounding box center [732, 428] width 242 height 33
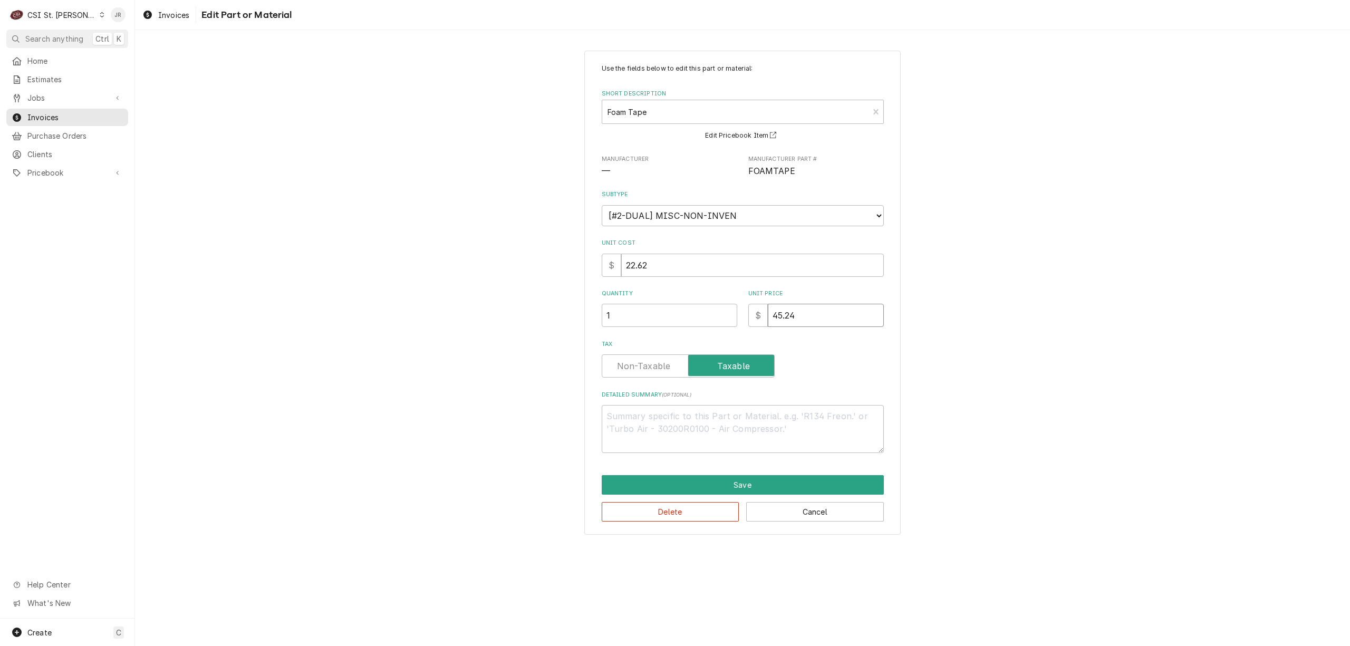
drag, startPoint x: 818, startPoint y: 318, endPoint x: 707, endPoint y: 307, distance: 111.8
click at [707, 307] on div "Quantity 1 Unit Price $ 45.24" at bounding box center [743, 307] width 282 height 37
click at [711, 486] on button "Save" at bounding box center [743, 485] width 282 height 20
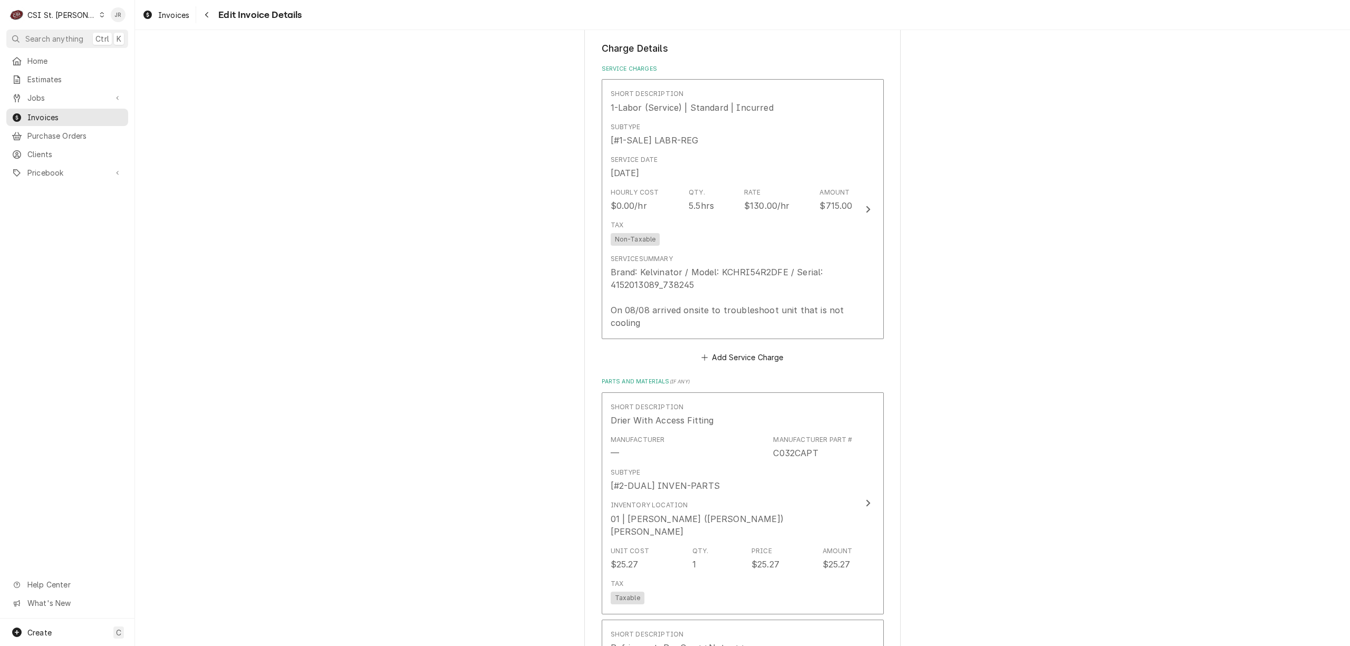
scroll to position [825, 0]
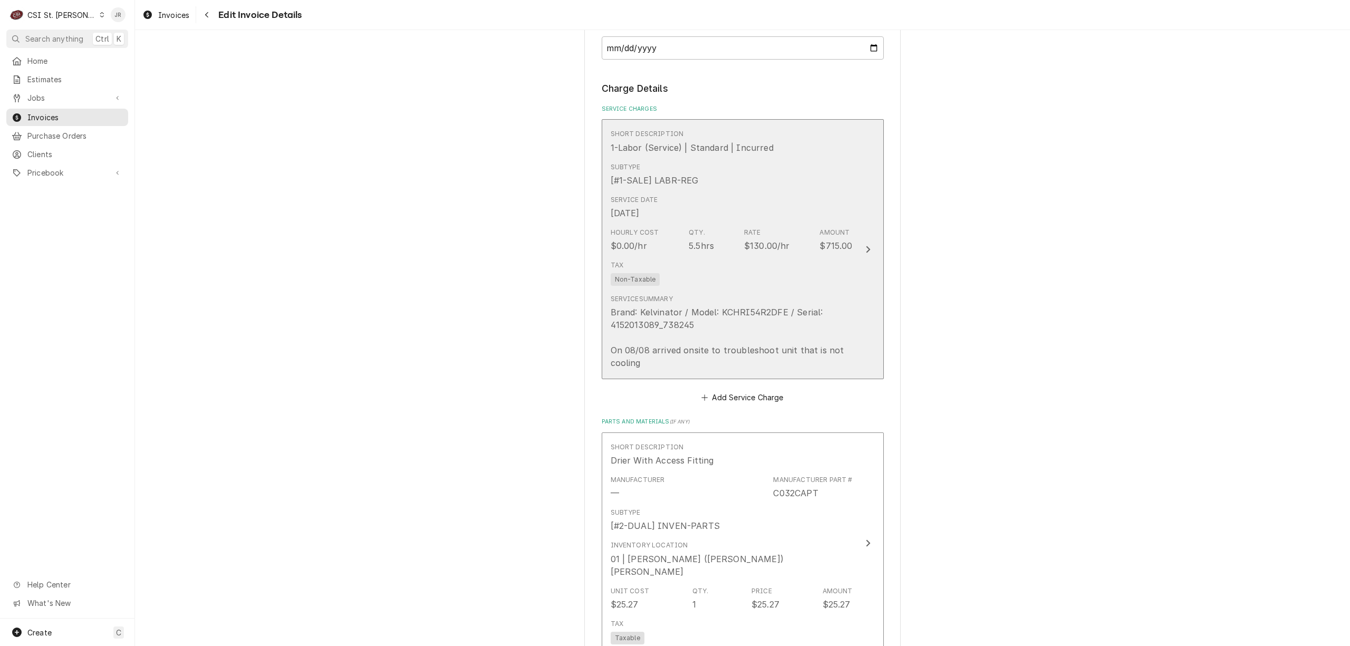
click at [813, 270] on div "Tax Non-Taxable" at bounding box center [732, 273] width 242 height 34
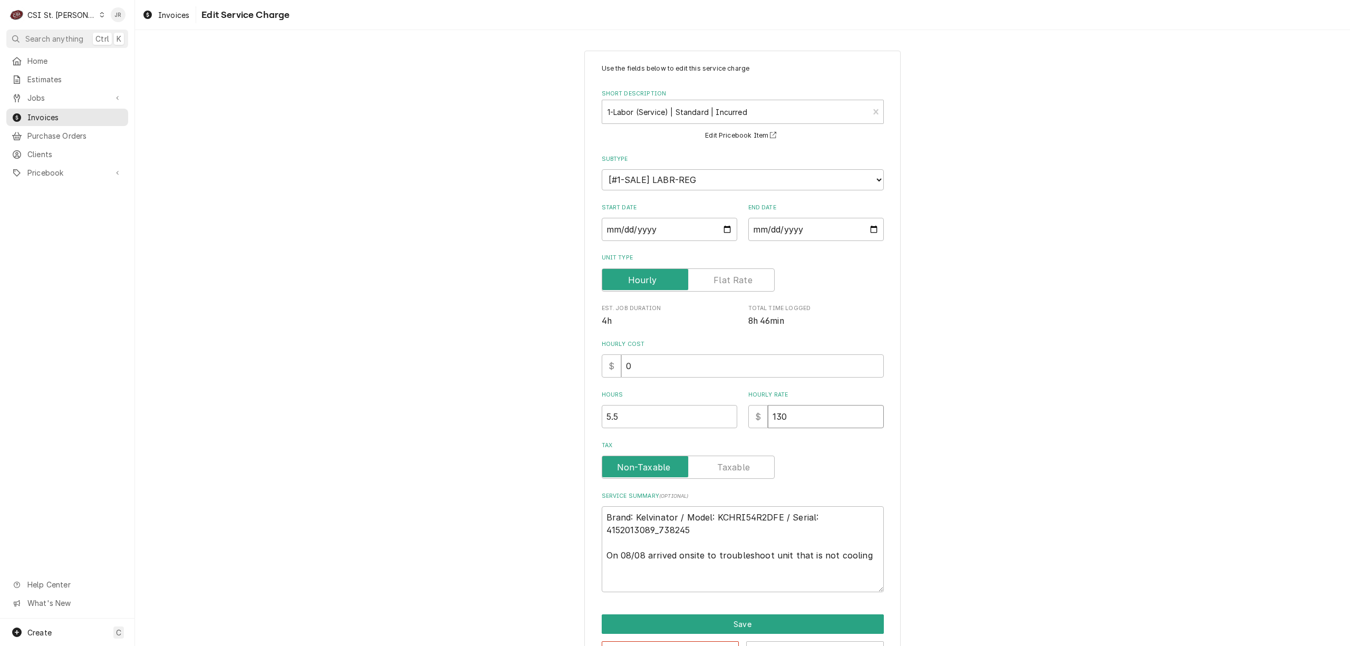
drag, startPoint x: 797, startPoint y: 410, endPoint x: 655, endPoint y: 391, distance: 143.6
click at [656, 391] on div "Hours 5.5 Hourly Rate $ 130" at bounding box center [743, 409] width 282 height 37
click at [758, 619] on button "Save" at bounding box center [743, 624] width 282 height 20
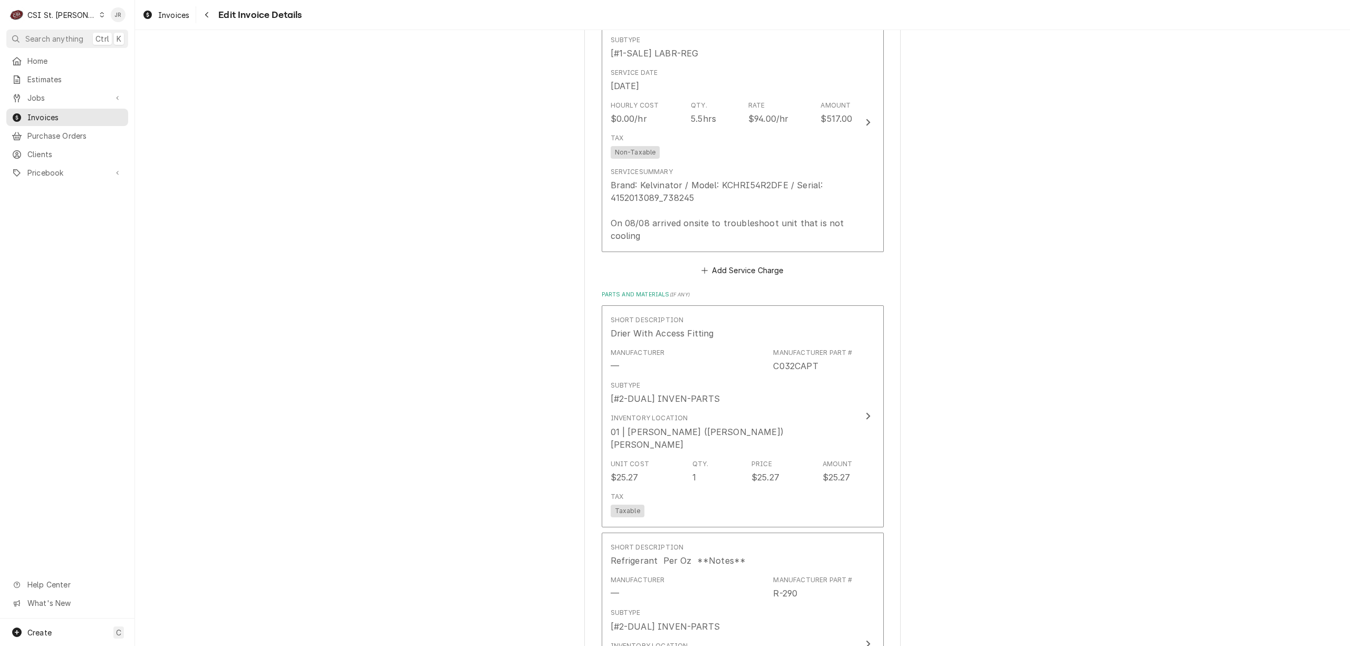
scroll to position [953, 0]
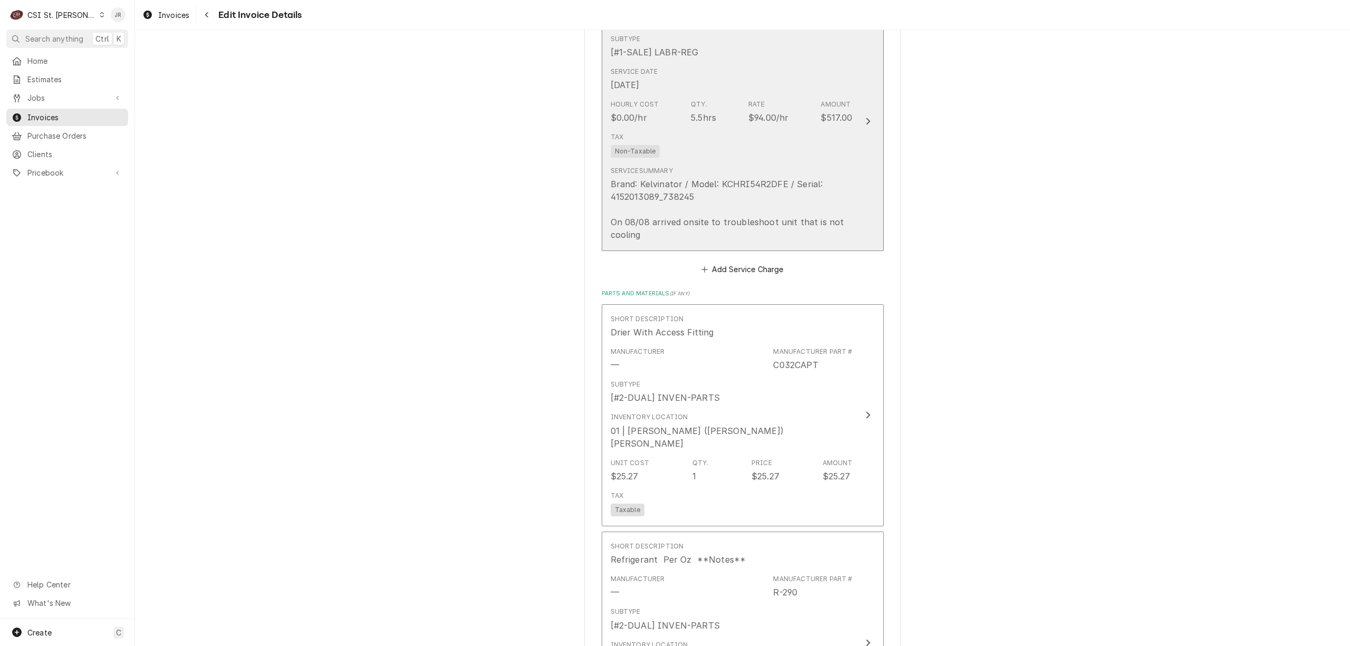
click at [846, 149] on div "Tax Non-Taxable" at bounding box center [732, 145] width 242 height 34
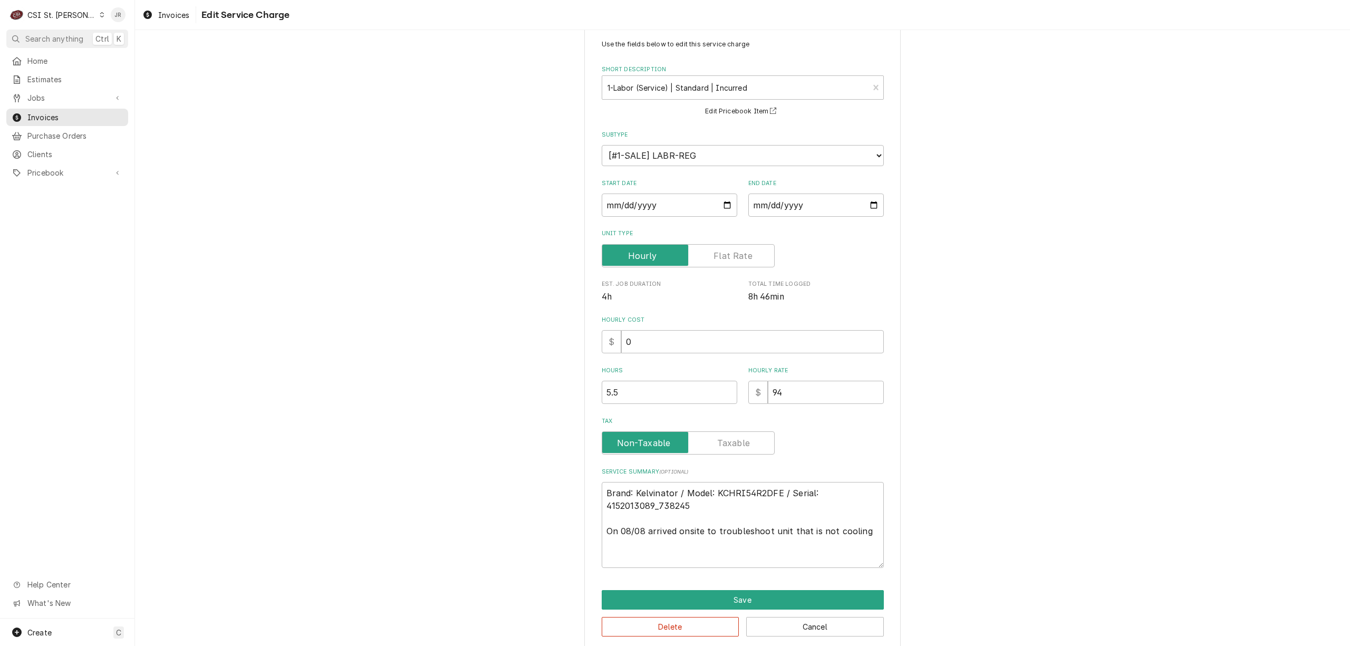
scroll to position [38, 0]
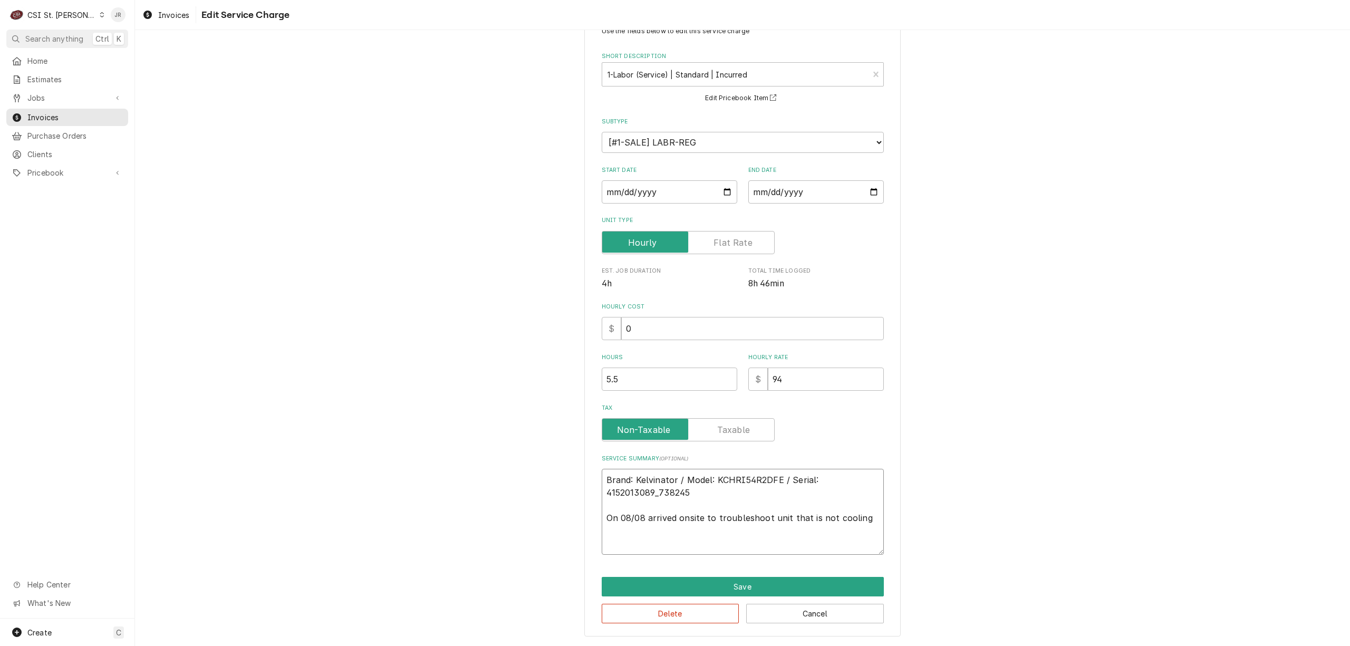
click at [865, 517] on textarea "Brand: Kelvinator / Model: KCHRI54R2DFE / Serial: 4152013089_738245 On 08/08 ar…" at bounding box center [743, 512] width 282 height 86
paste textarea "Our technician responded to a service call for a freezer that was nearly flat u…"
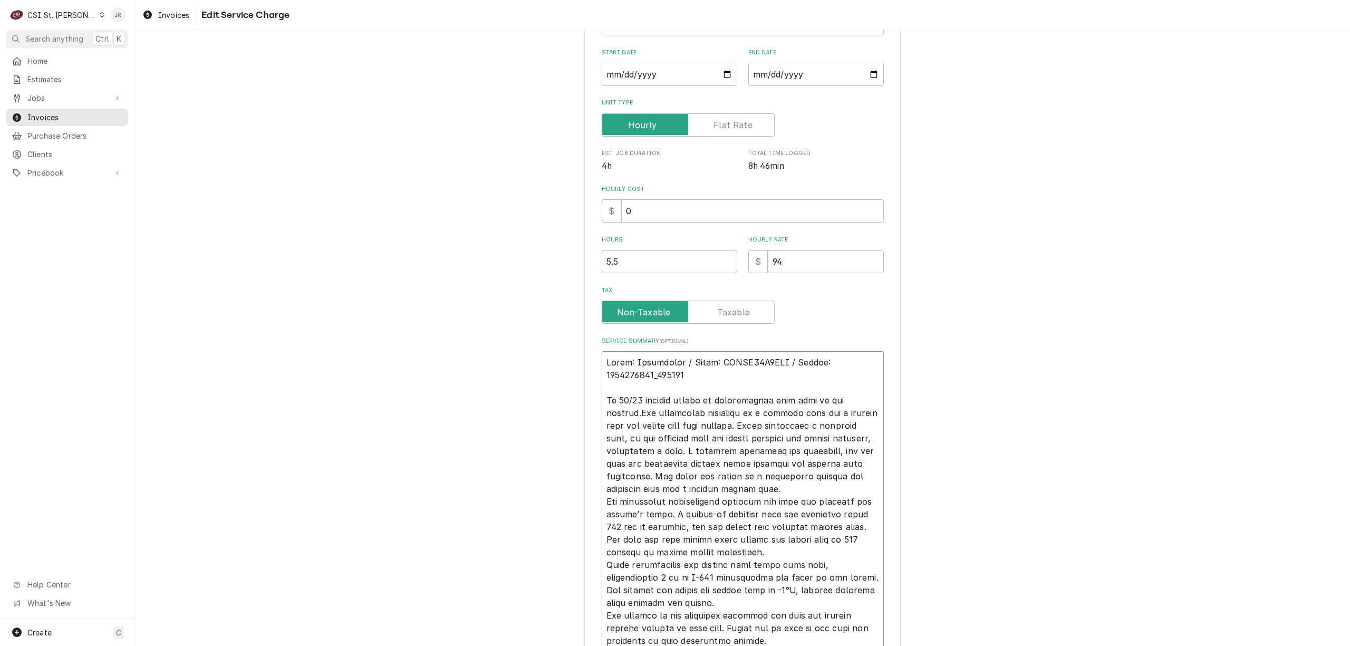
drag, startPoint x: 853, startPoint y: 401, endPoint x: 868, endPoint y: 384, distance: 22.4
click at [853, 400] on textarea "Service Summary ( optional )" at bounding box center [743, 514] width 282 height 326
drag, startPoint x: 633, startPoint y: 422, endPoint x: 657, endPoint y: 407, distance: 28.2
click at [659, 414] on textarea "Service Summary ( optional )" at bounding box center [743, 514] width 282 height 326
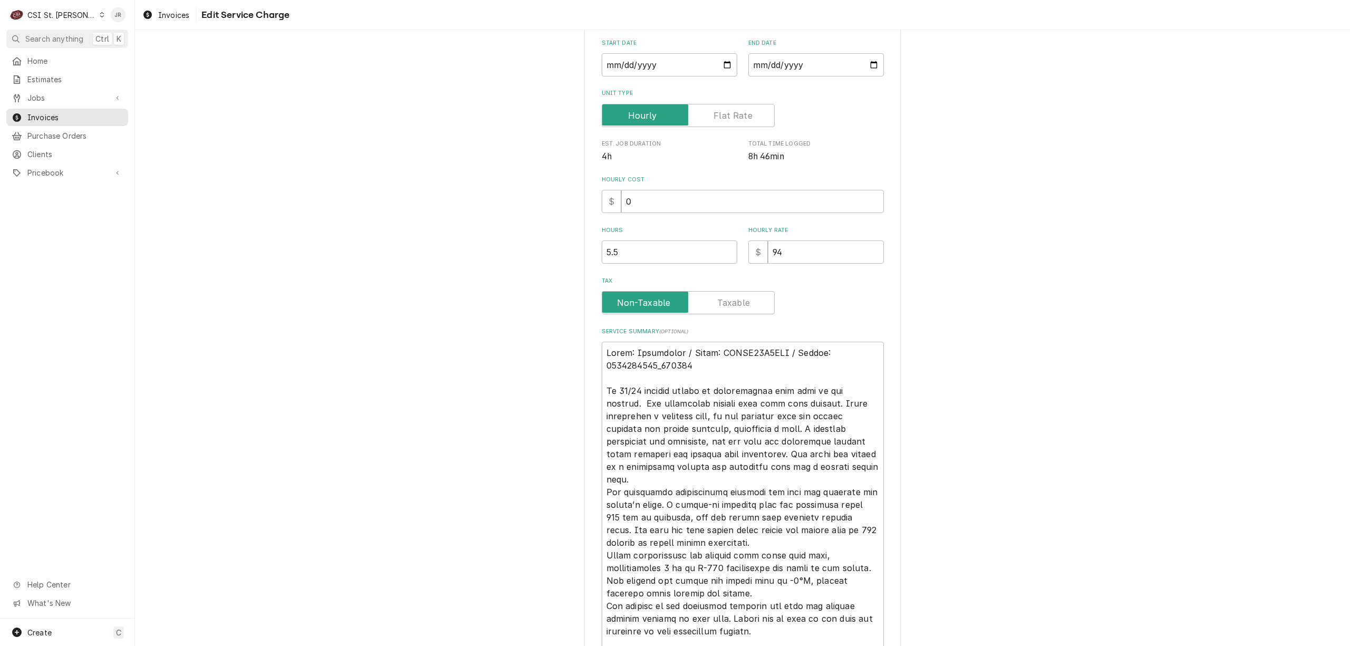
scroll to position [266, 0]
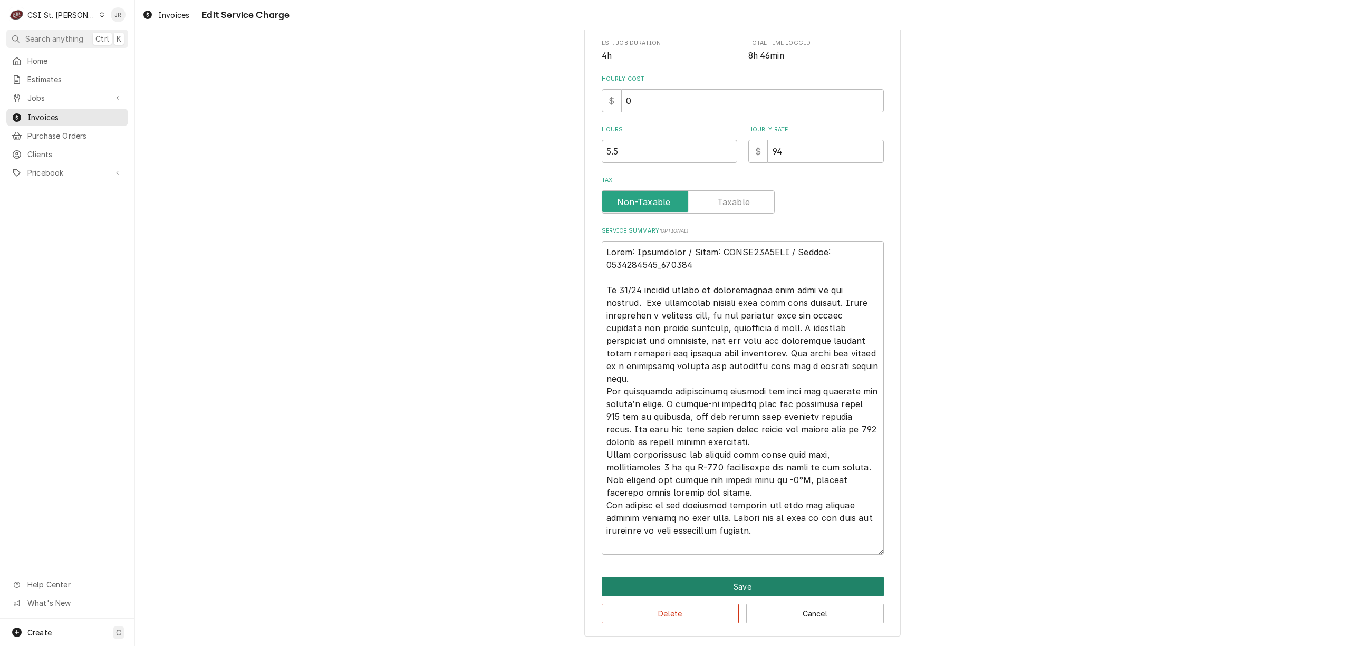
click at [722, 588] on button "Save" at bounding box center [743, 587] width 282 height 20
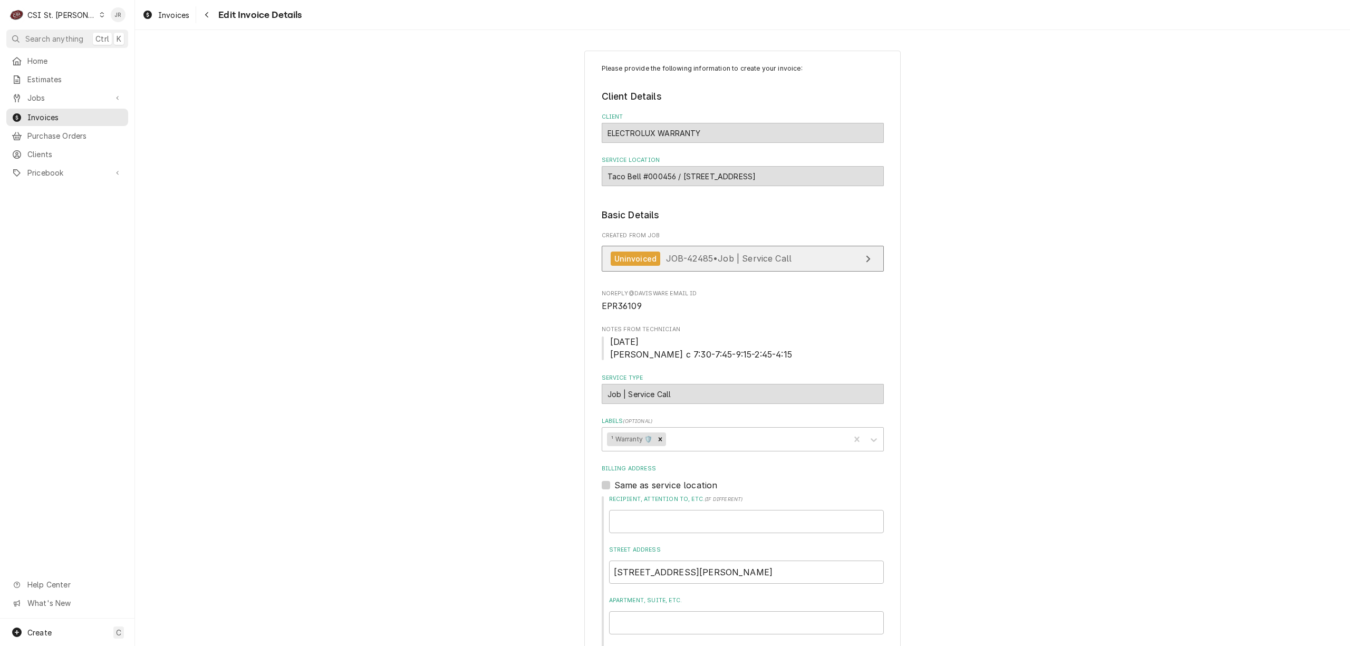
click at [787, 255] on span "JOB-42485 • Job | Service Call" at bounding box center [729, 258] width 126 height 11
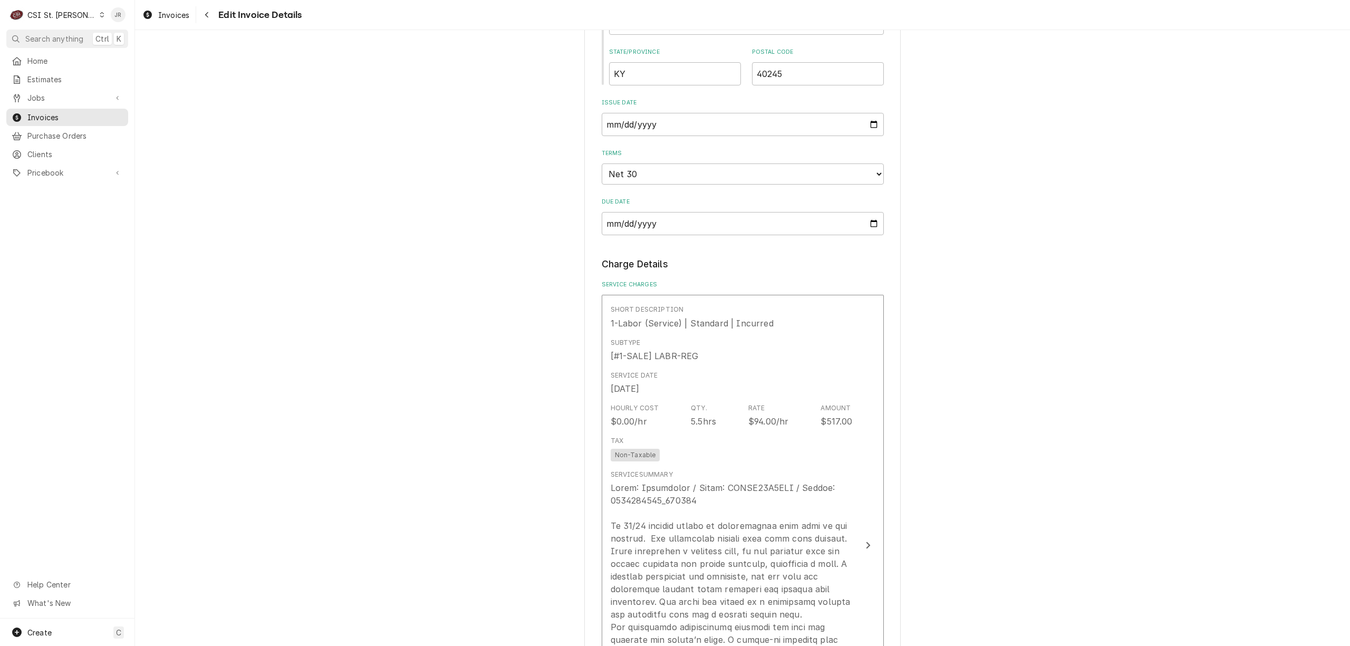
scroll to position [914, 0]
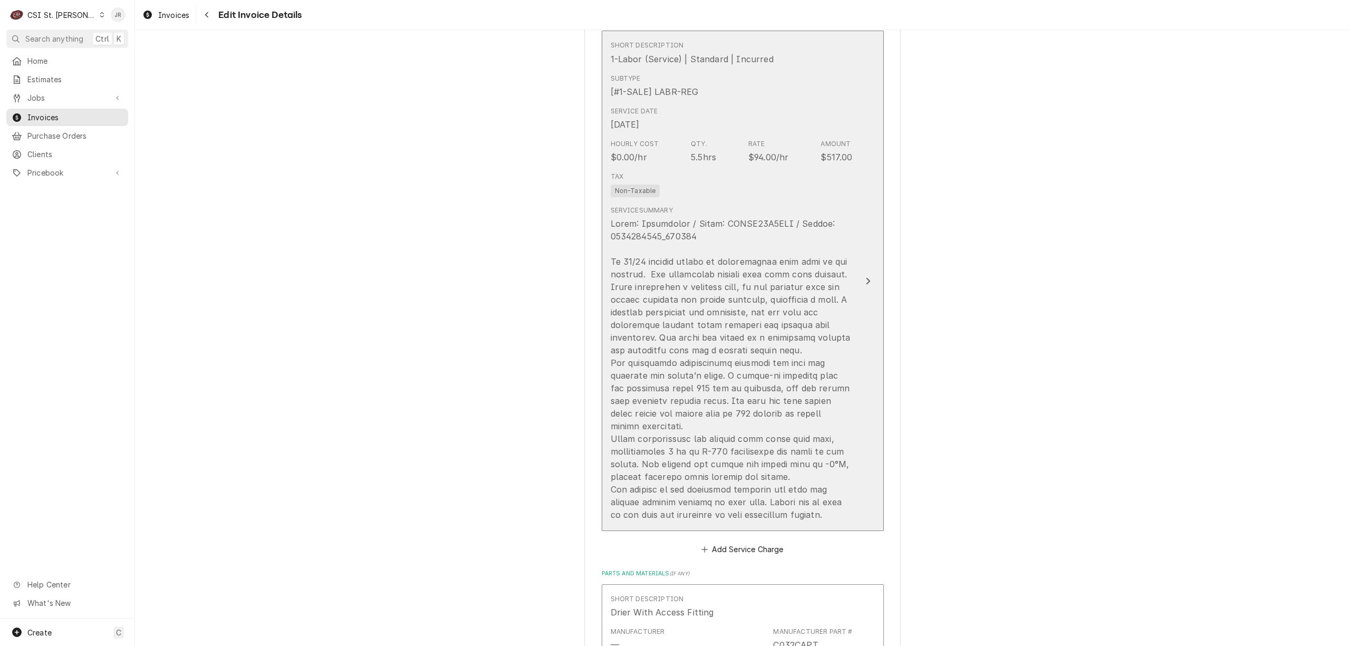
click at [827, 305] on div "Update Line Item" at bounding box center [732, 369] width 242 height 304
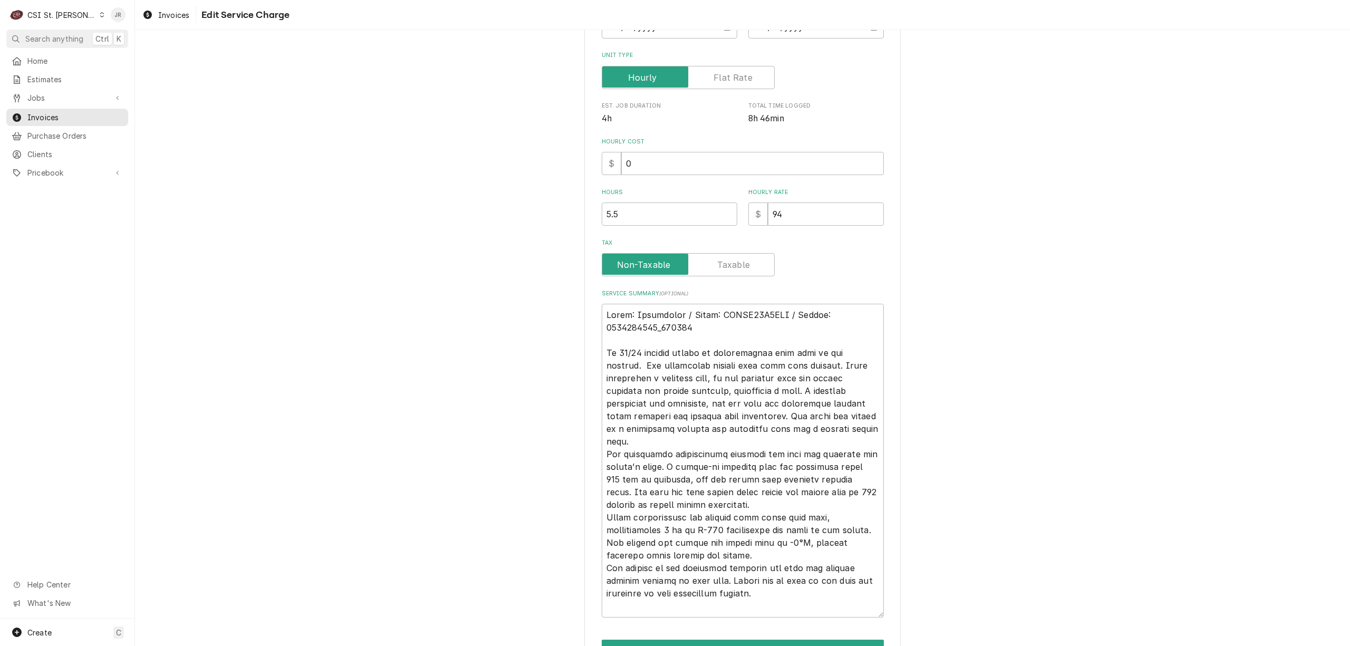
scroll to position [266, 0]
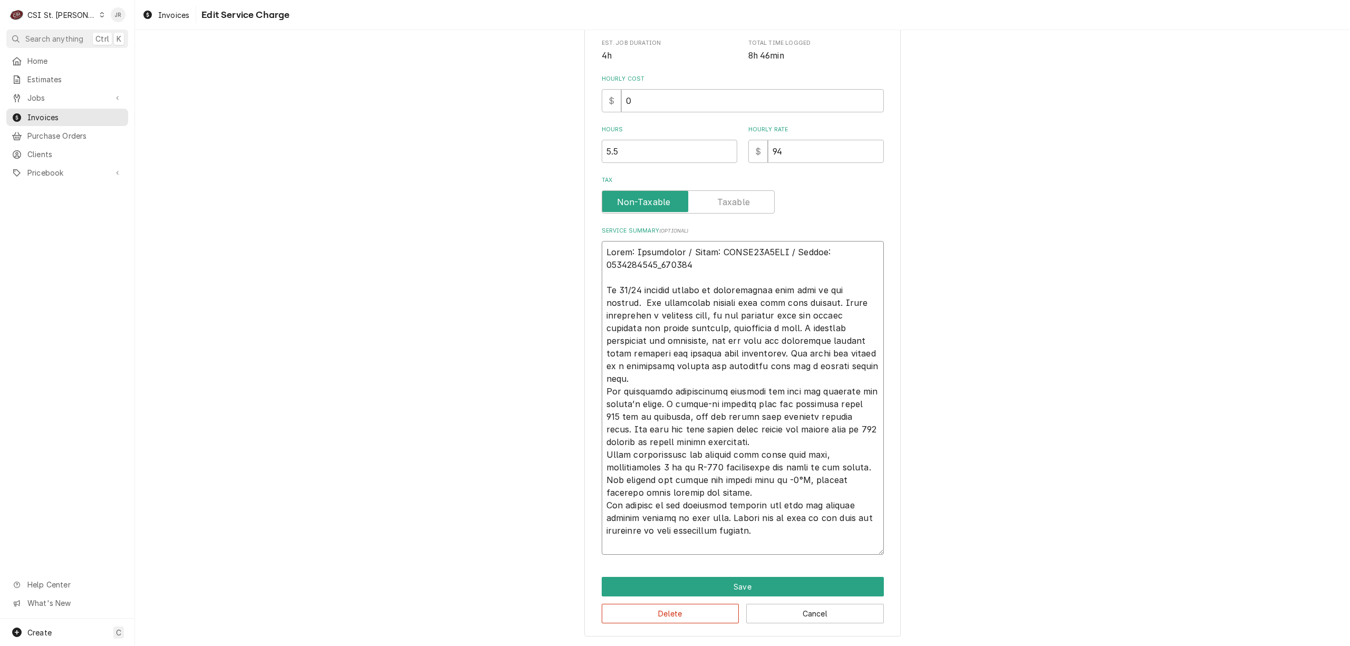
click at [804, 429] on textarea "Service Summary ( optional )" at bounding box center [743, 398] width 282 height 314
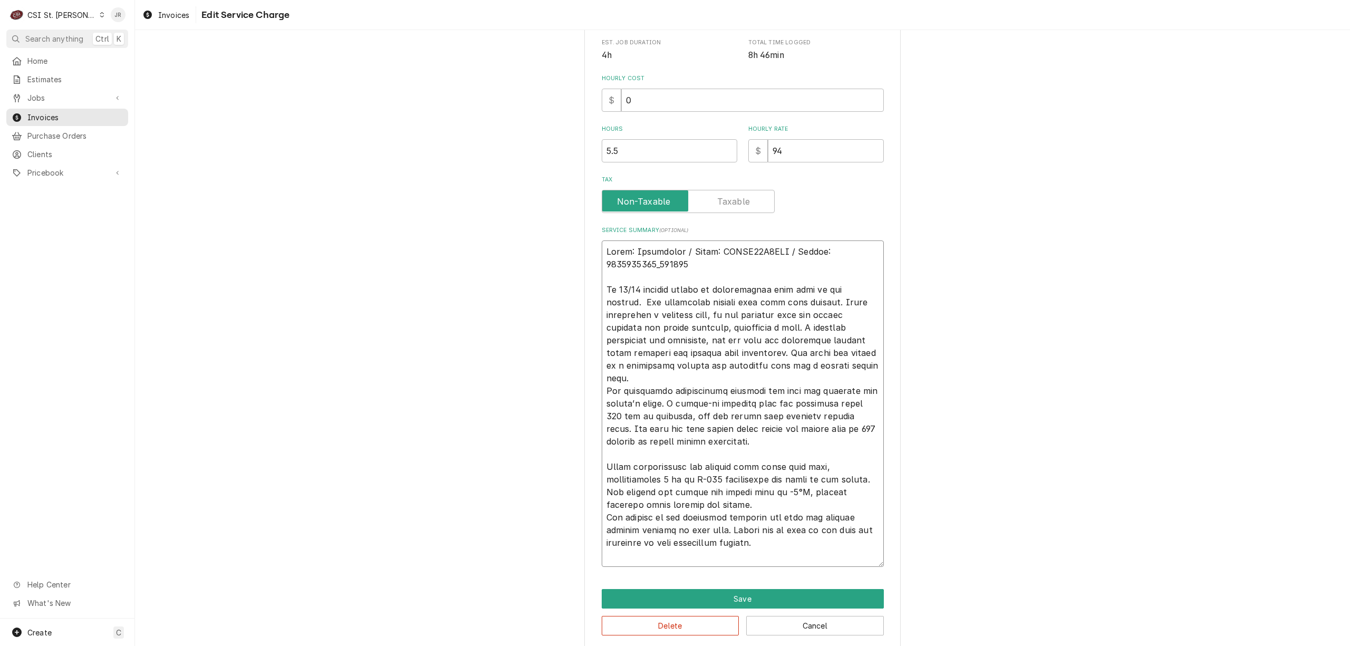
click at [779, 498] on textarea "Service Summary ( optional )" at bounding box center [743, 403] width 282 height 326
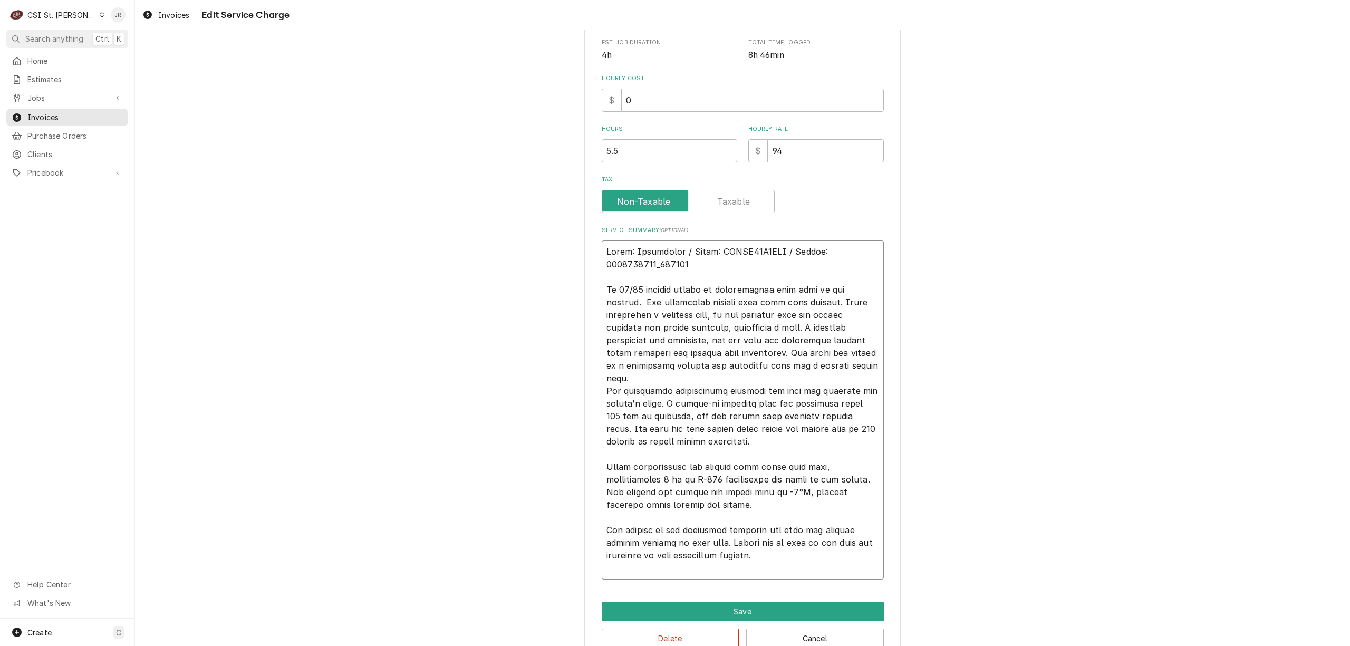
drag, startPoint x: 715, startPoint y: 557, endPoint x: 584, endPoint y: 521, distance: 135.6
click at [584, 521] on div "Use the fields below to edit this service charge Short Description 1-Labor (Ser…" at bounding box center [742, 223] width 316 height 877
click at [667, 526] on textarea "Service Summary ( optional )" at bounding box center [743, 409] width 282 height 339
drag, startPoint x: 753, startPoint y: 515, endPoint x: 766, endPoint y: 545, distance: 32.8
click at [766, 543] on textarea "Service Summary ( optional )" at bounding box center [743, 409] width 282 height 339
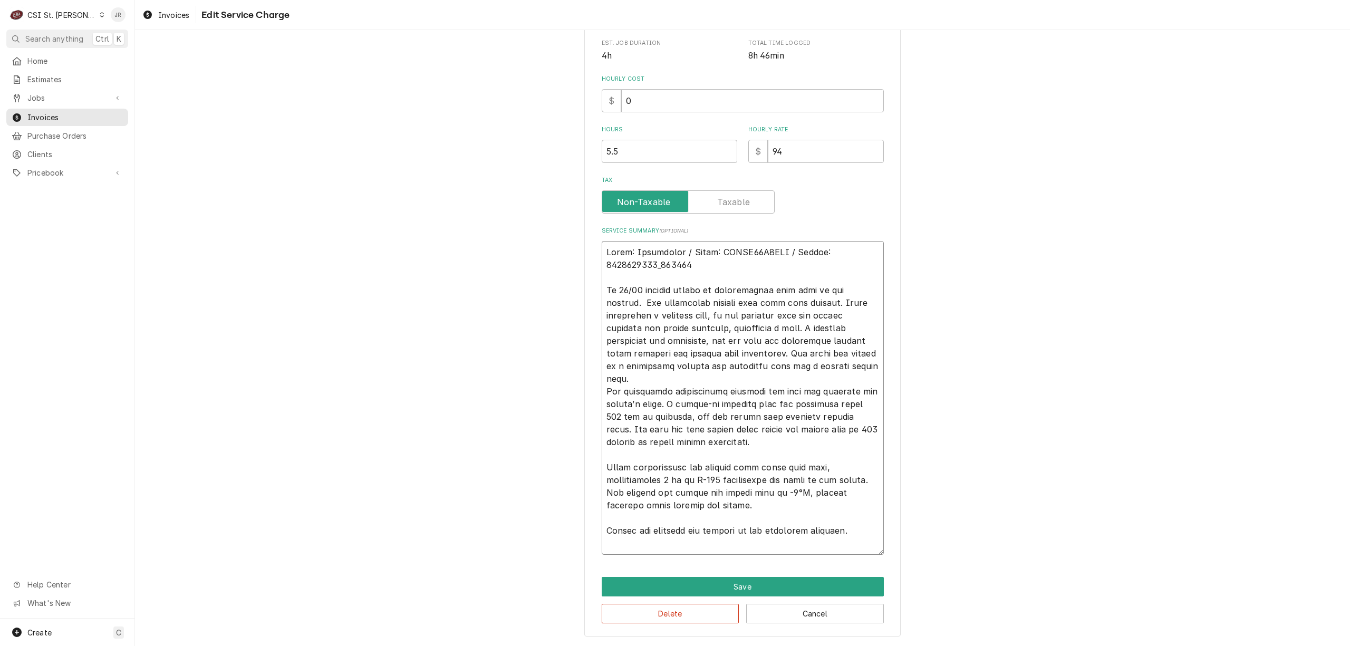
click at [734, 514] on textarea "Service Summary ( optional )" at bounding box center [743, 398] width 282 height 314
drag, startPoint x: 630, startPoint y: 464, endPoint x: 809, endPoint y: 451, distance: 179.7
click at [809, 451] on textarea "Service Summary ( optional )" at bounding box center [743, 398] width 282 height 314
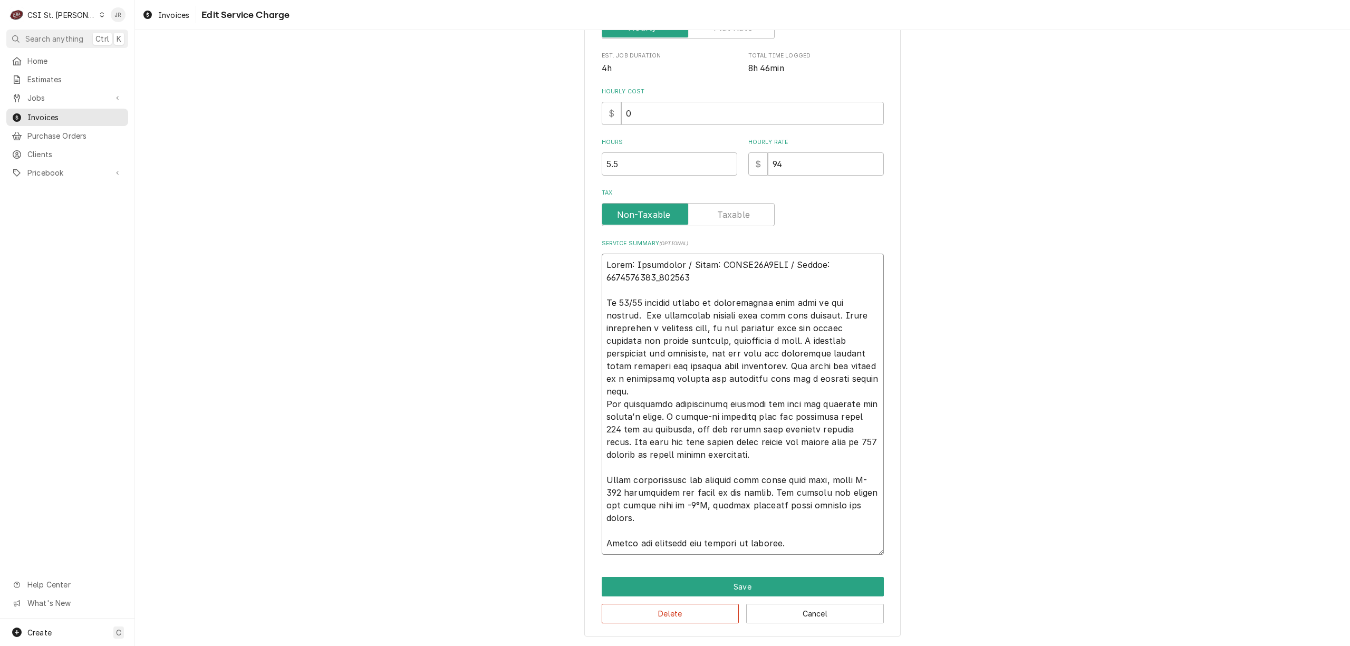
drag, startPoint x: 650, startPoint y: 480, endPoint x: 715, endPoint y: 415, distance: 92.1
click at [671, 458] on textarea "Service Summary ( optional )" at bounding box center [743, 404] width 282 height 301
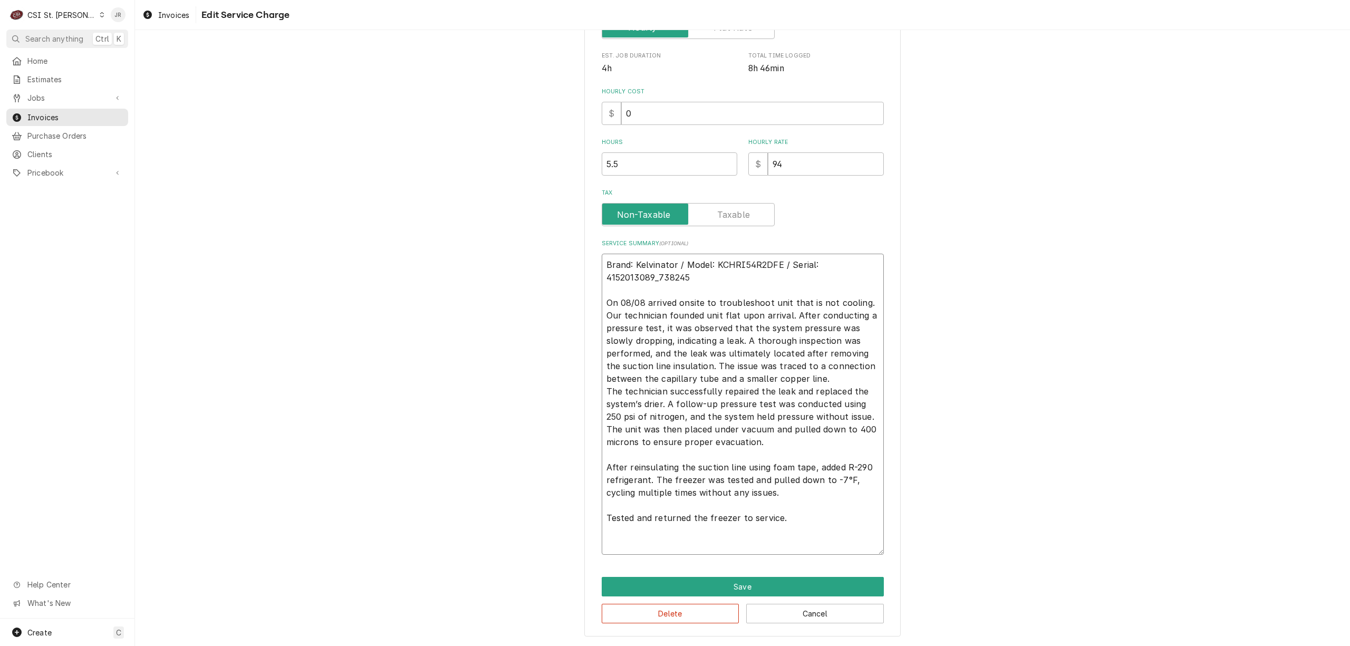
click at [792, 502] on textarea "Brand: Kelvinator / Model: KCHRI54R2DFE / Serial: 4152013089_738245 On 08/08 ar…" at bounding box center [743, 404] width 282 height 301
click at [790, 494] on textarea "Brand: Kelvinator / Model: KCHRI54R2DFE / Serial: 4152013089_738245 On 08/08 ar…" at bounding box center [743, 404] width 282 height 301
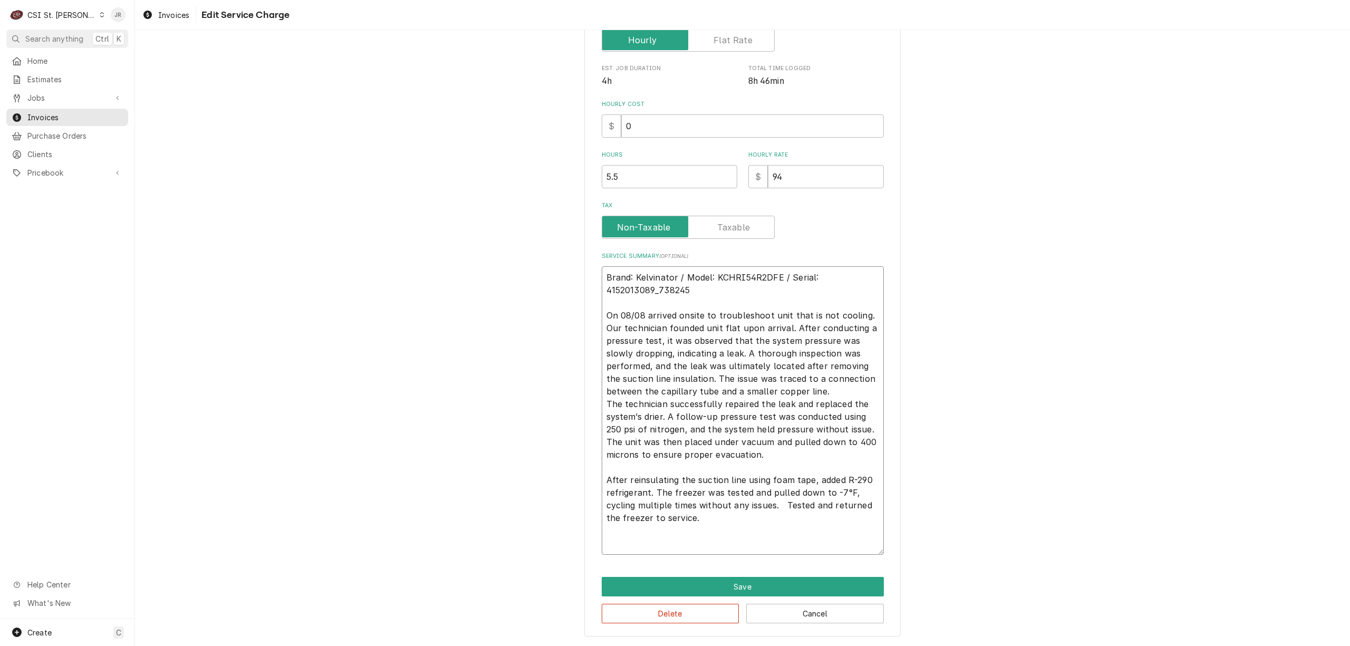
drag, startPoint x: 813, startPoint y: 481, endPoint x: 817, endPoint y: 460, distance: 21.4
click at [812, 472] on textarea "Brand: Kelvinator / Model: KCHRI54R2DFE / Serial: 4152013089_738245 On 08/08 ar…" at bounding box center [743, 410] width 282 height 288
drag, startPoint x: 696, startPoint y: 518, endPoint x: 531, endPoint y: 262, distance: 304.8
click at [524, 256] on div "Use the fields below to edit this service charge Short Description 1-Labor (Ser…" at bounding box center [742, 223] width 1215 height 845
click at [787, 591] on button "Save" at bounding box center [743, 587] width 282 height 20
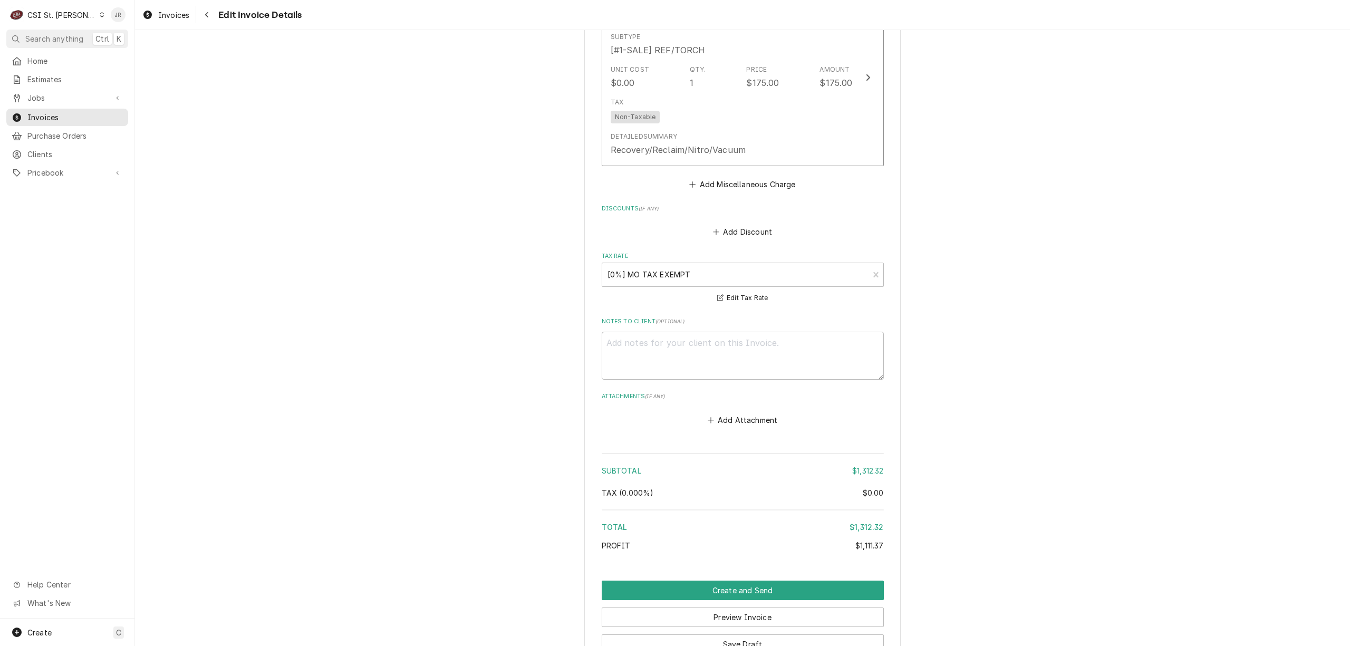
scroll to position [2717, 0]
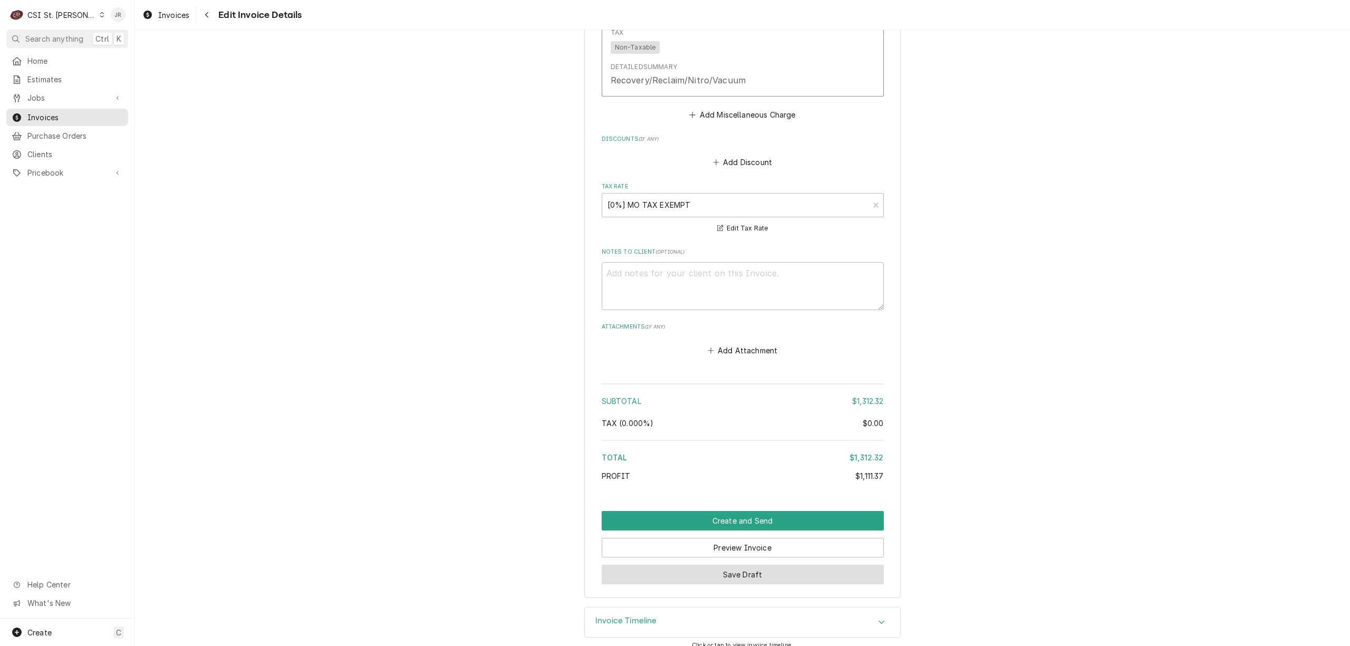
click at [732, 565] on button "Save Draft" at bounding box center [743, 575] width 282 height 20
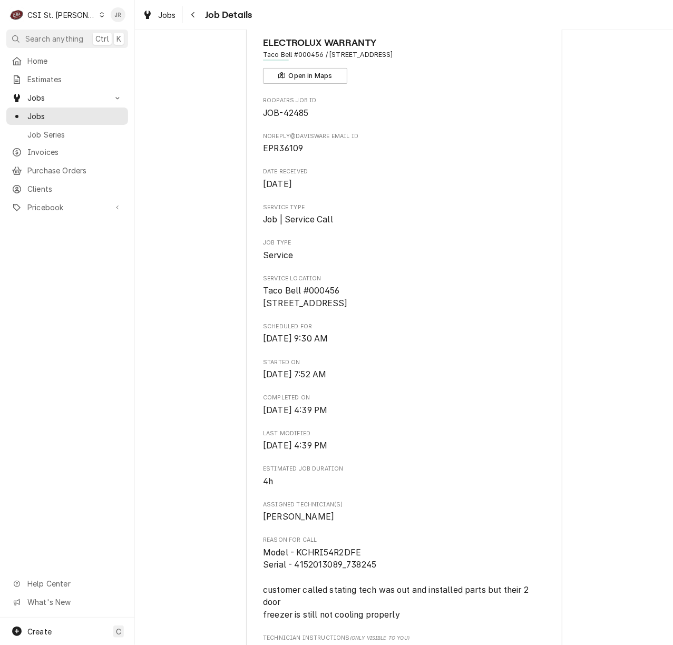
scroll to position [70, 0]
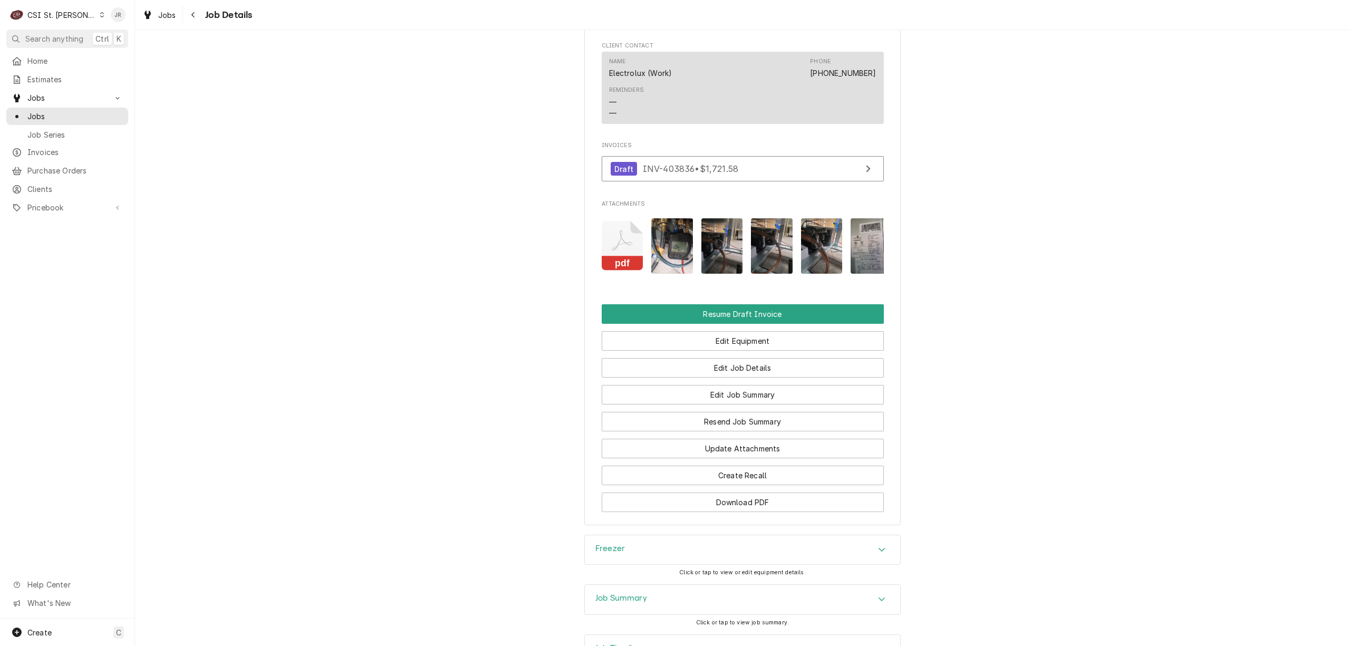
scroll to position [888, 0]
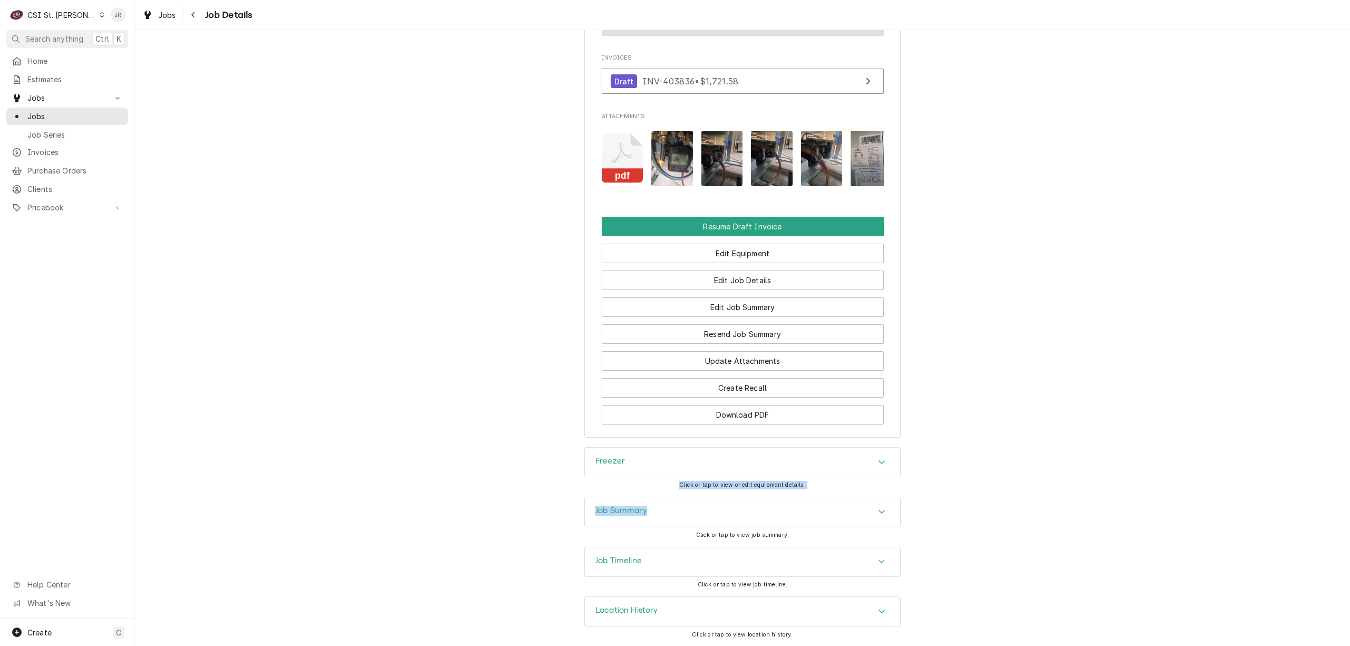
drag, startPoint x: 640, startPoint y: 489, endPoint x: 644, endPoint y: 507, distance: 18.3
click at [644, 507] on div "Completed and Uninvoiced ELECTROLUX WARRANTY Taco Bell #000456 / [STREET_ADDRES…" at bounding box center [742, 338] width 1215 height 616
click at [650, 514] on div "Job Summary" at bounding box center [742, 512] width 315 height 30
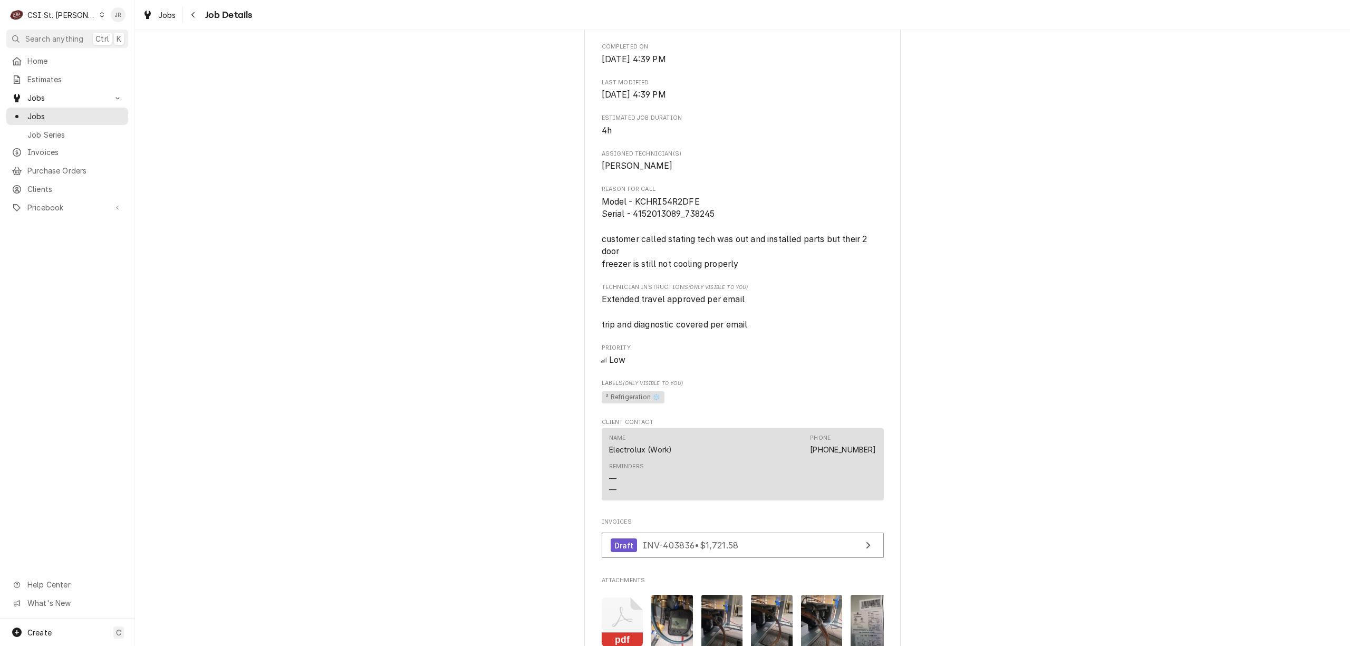
scroll to position [0, 0]
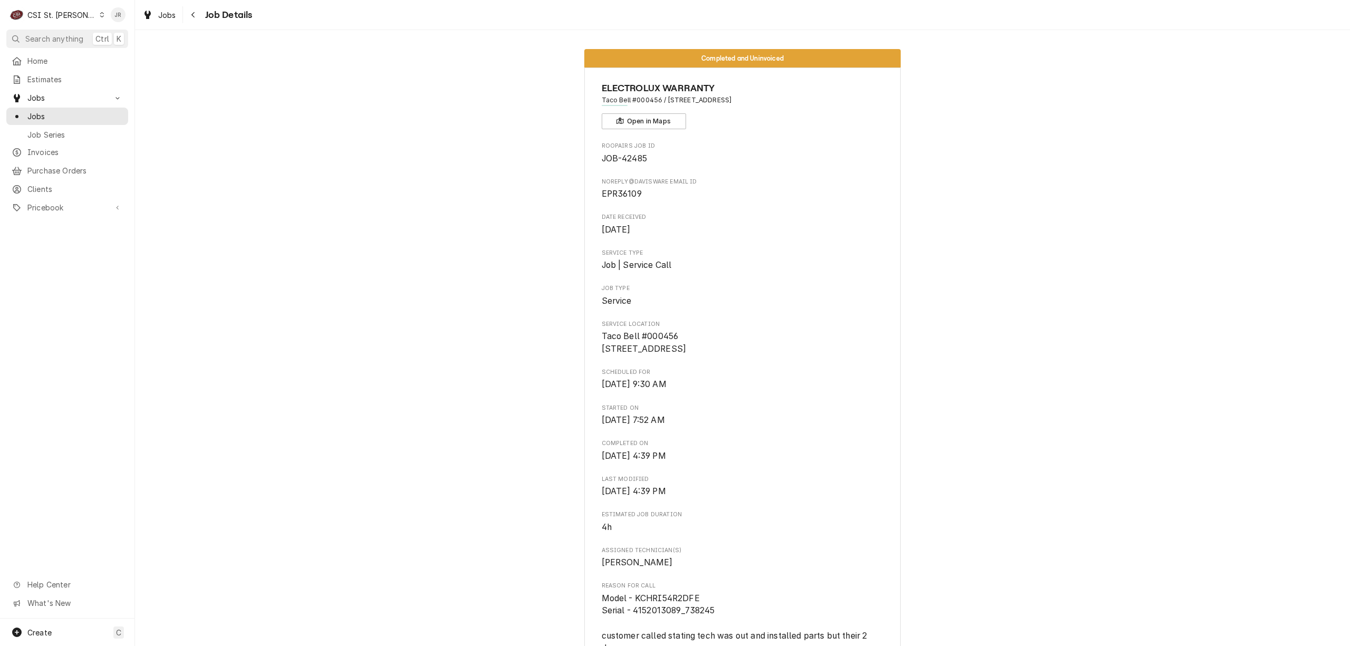
click at [815, 292] on span "Job Type" at bounding box center [743, 288] width 282 height 8
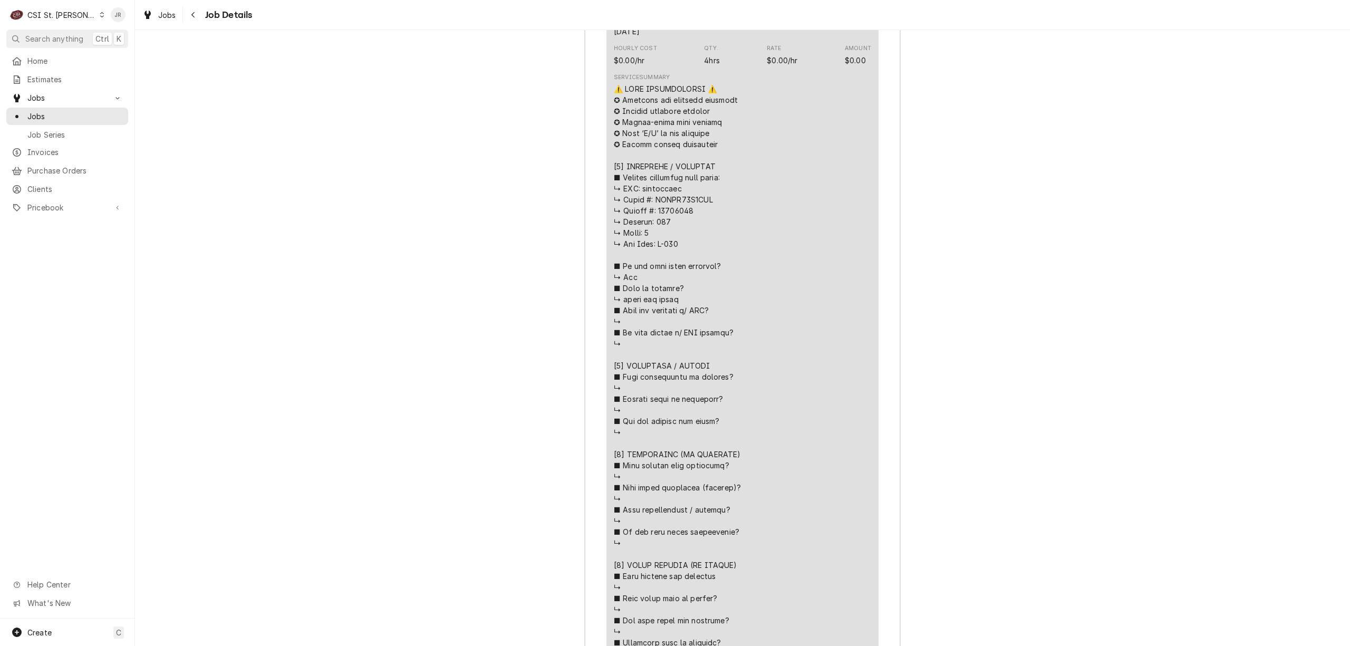
scroll to position [2179, 0]
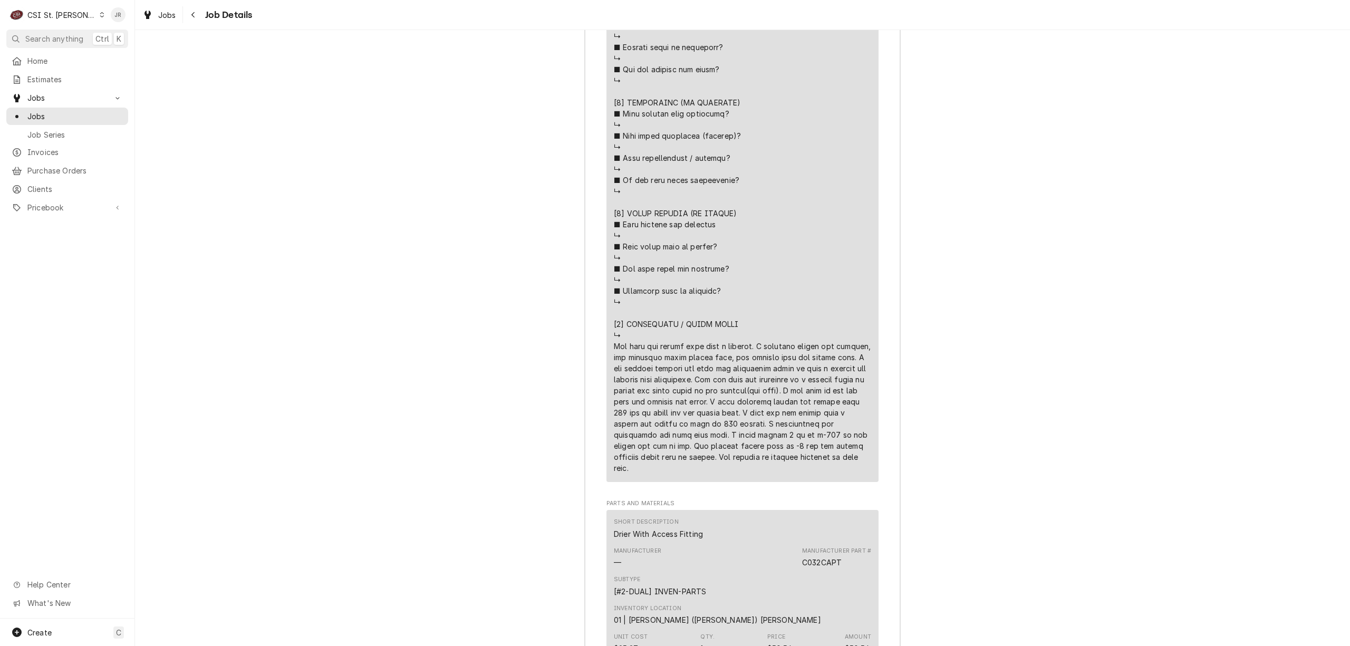
drag, startPoint x: 831, startPoint y: 492, endPoint x: 665, endPoint y: 387, distance: 196.4
click at [614, 374] on div "Service Summary" at bounding box center [742, 97] width 257 height 759
copy div "he system and let it run. The freezer pulled down to -7 deg and cycled multiple…"
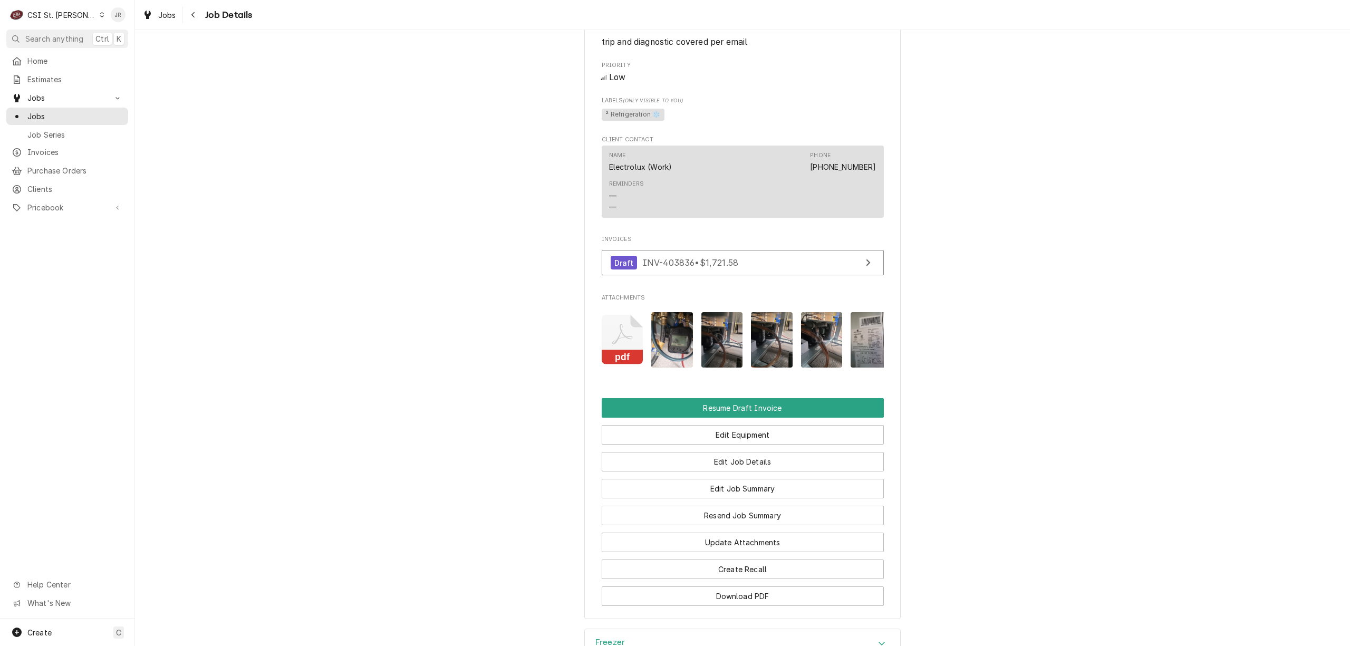
scroll to position [888, 0]
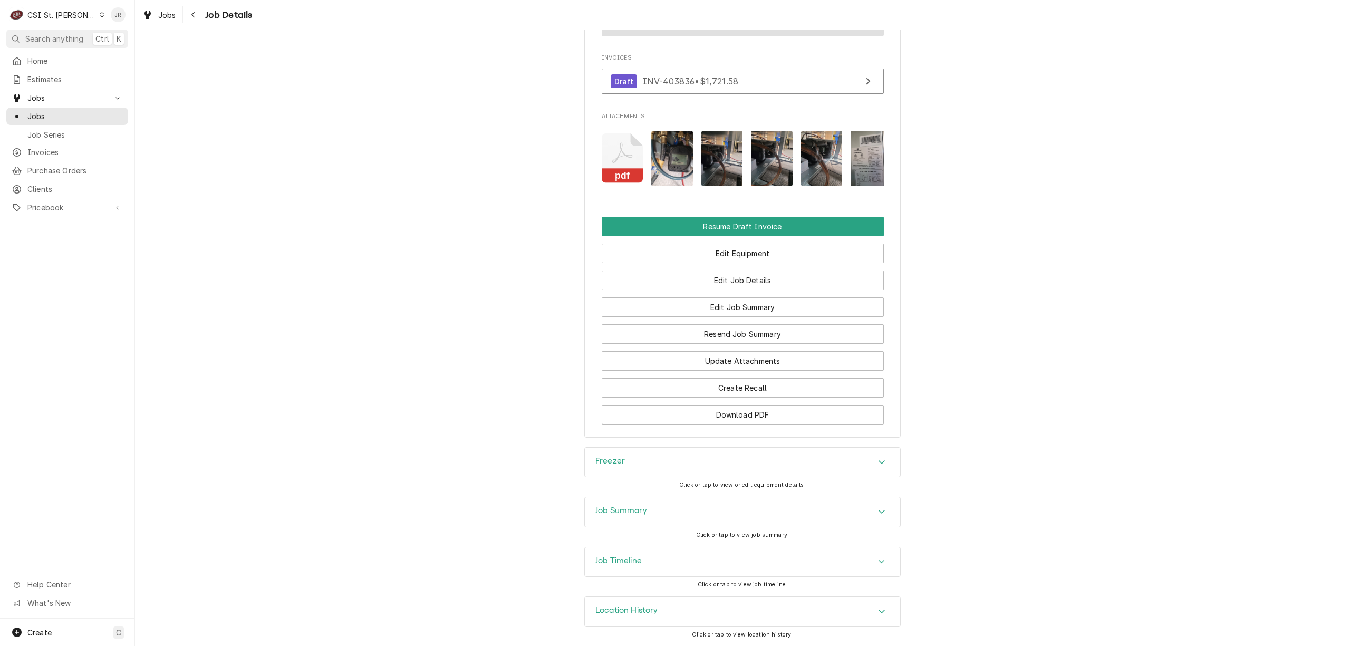
drag, startPoint x: 645, startPoint y: 465, endPoint x: 662, endPoint y: 492, distance: 32.2
click at [653, 483] on div "Freezer Click or tap to view or edit equipment details." at bounding box center [742, 472] width 316 height 50
click at [690, 501] on div "Job Summary" at bounding box center [742, 512] width 315 height 30
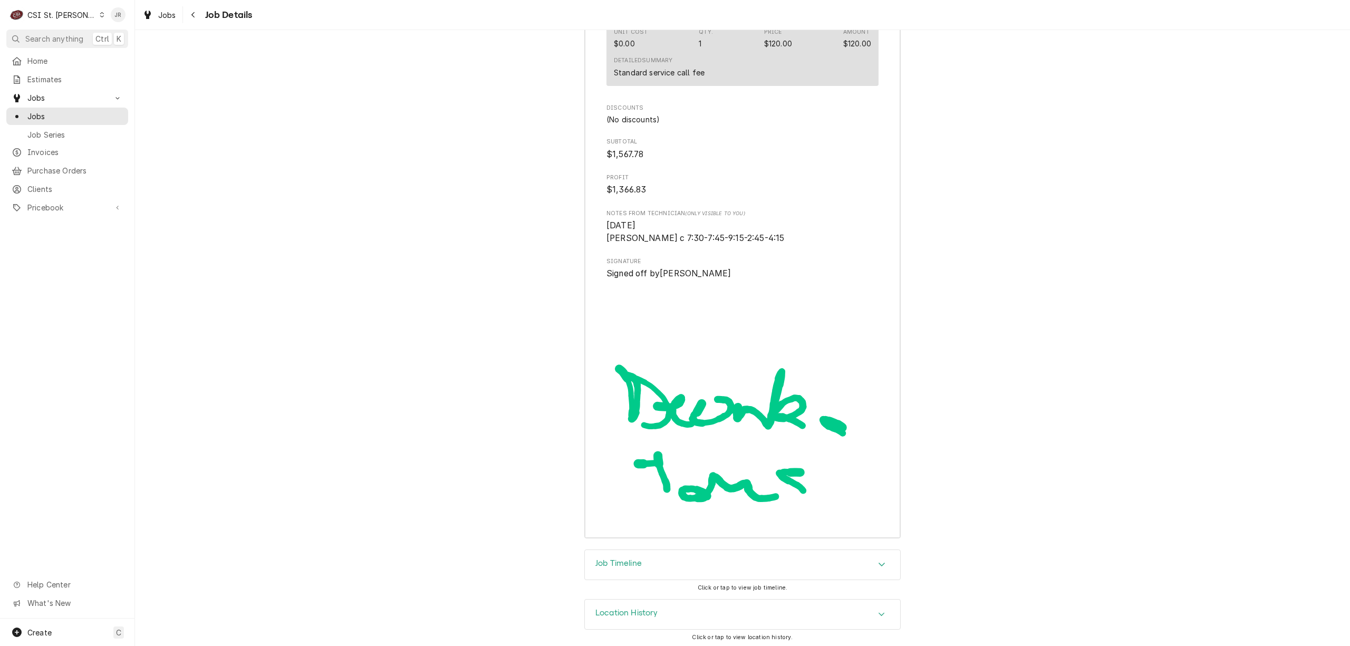
scroll to position [3341, 0]
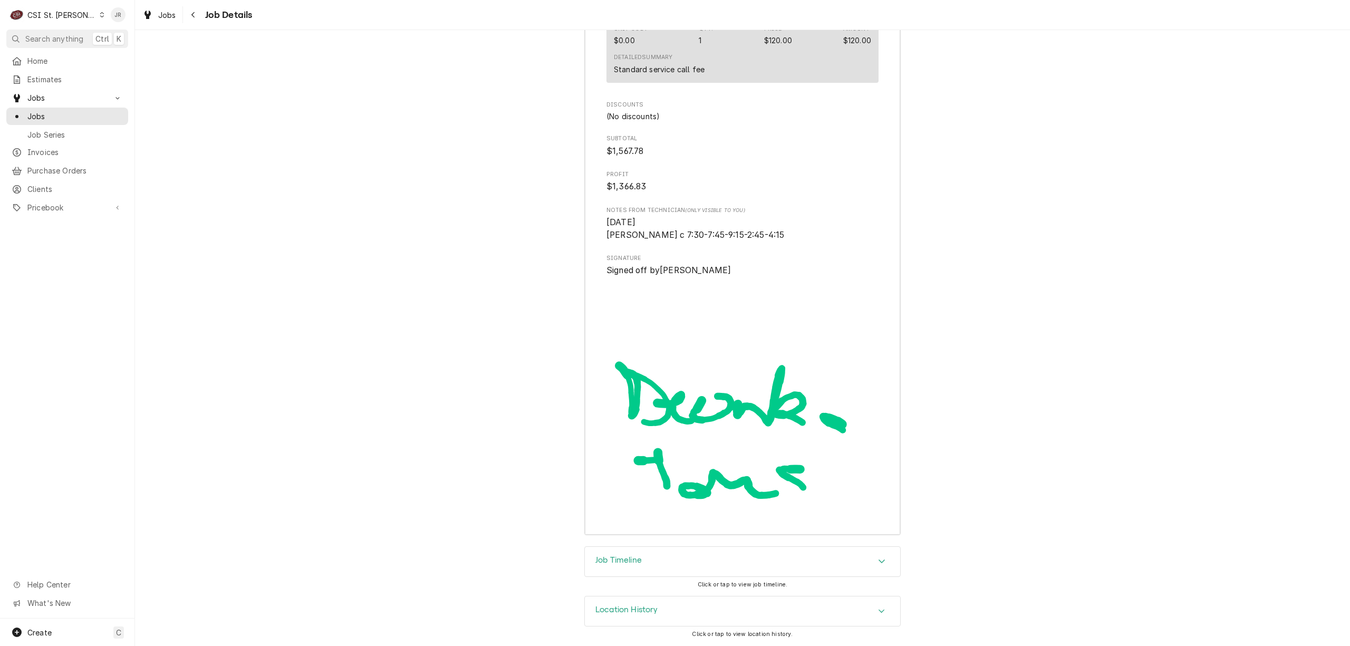
drag, startPoint x: 659, startPoint y: 572, endPoint x: 677, endPoint y: 541, distance: 35.7
click at [659, 568] on div "Job Timeline" at bounding box center [742, 562] width 315 height 30
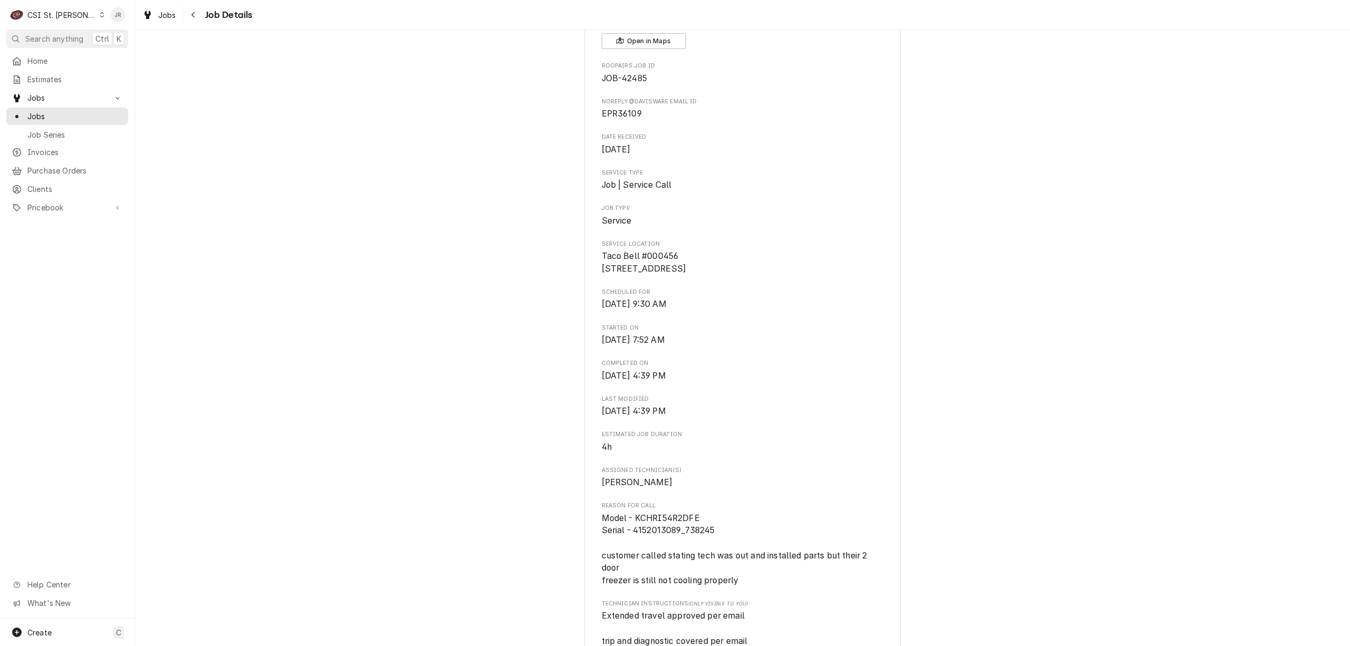
scroll to position [0, 0]
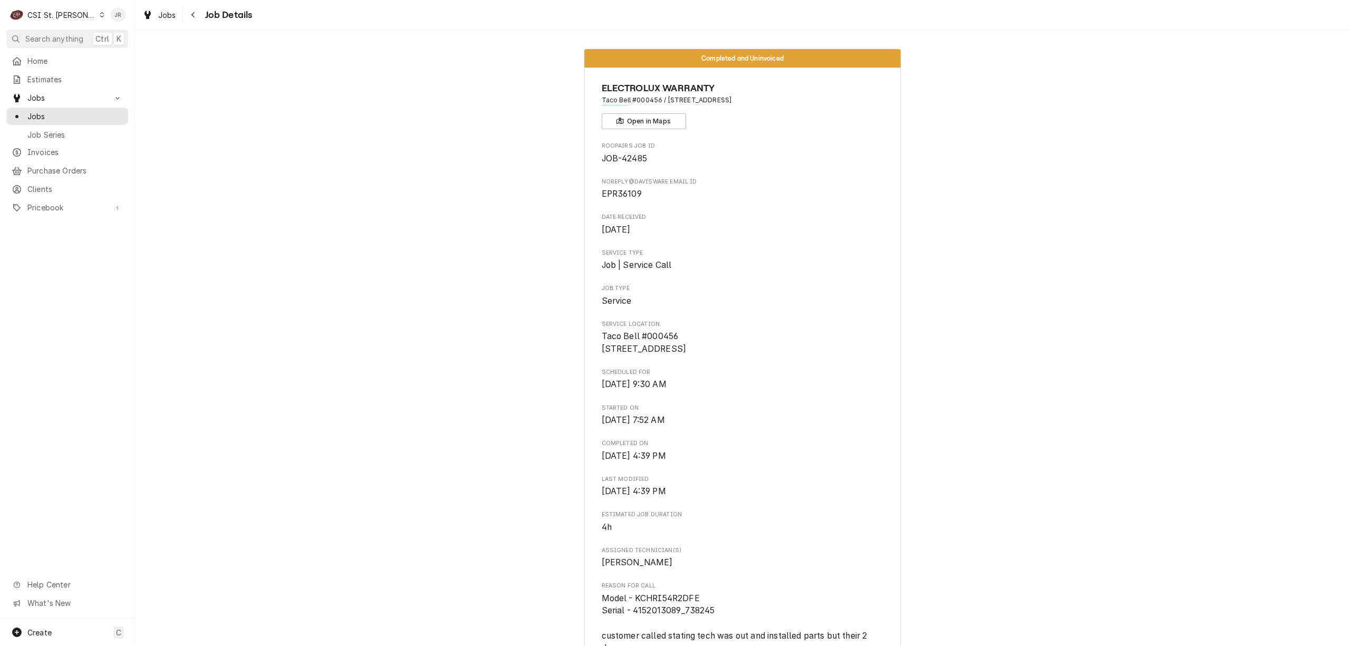
drag, startPoint x: 799, startPoint y: 106, endPoint x: 786, endPoint y: 101, distance: 14.7
click at [795, 104] on div "ELECTROLUX WARRANTY Taco Bell #000456 / [STREET_ADDRESS] Open in Maps" at bounding box center [743, 105] width 282 height 48
drag, startPoint x: 661, startPoint y: 100, endPoint x: 802, endPoint y: 98, distance: 141.3
click at [802, 98] on span "Taco Bell #000456 / [STREET_ADDRESS]" at bounding box center [743, 99] width 282 height 9
click at [799, 96] on span "Taco Bell #000456 / [STREET_ADDRESS]" at bounding box center [743, 99] width 282 height 9
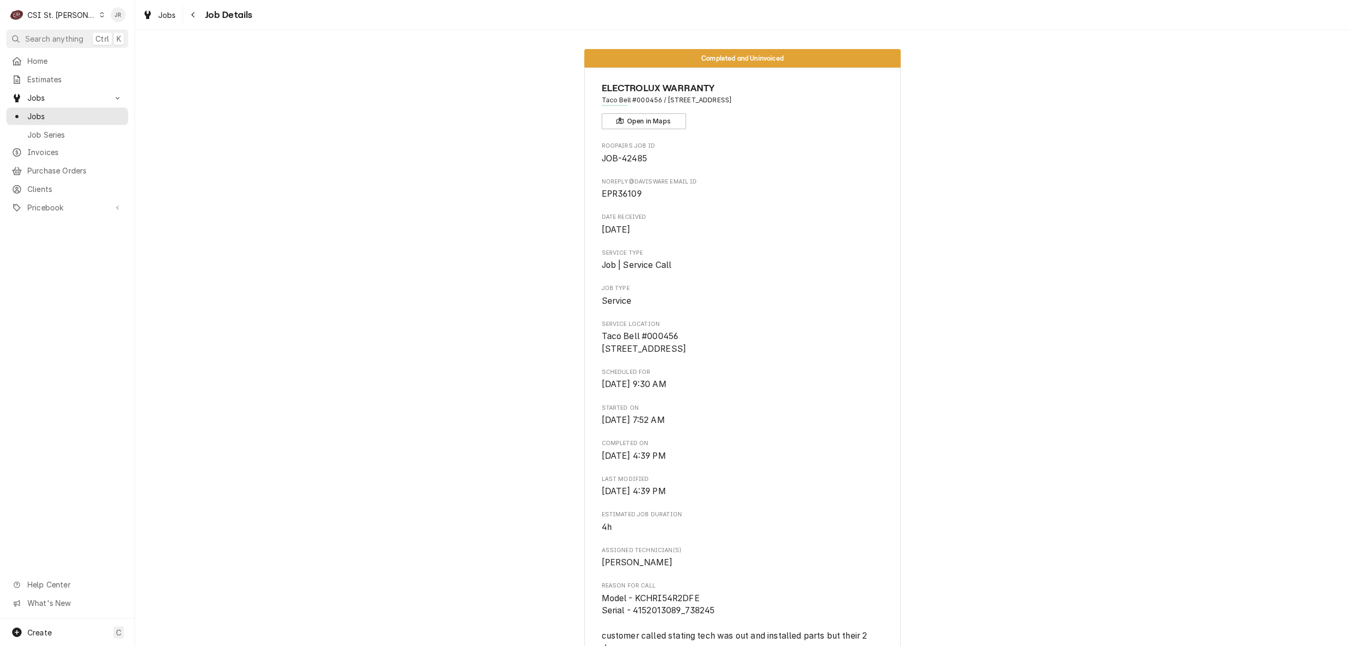
drag, startPoint x: 663, startPoint y: 99, endPoint x: 799, endPoint y: 96, distance: 136.1
click at [799, 96] on span "Taco Bell #000456 / [STREET_ADDRESS]" at bounding box center [743, 99] width 282 height 9
copy span "[STREET_ADDRESS]"
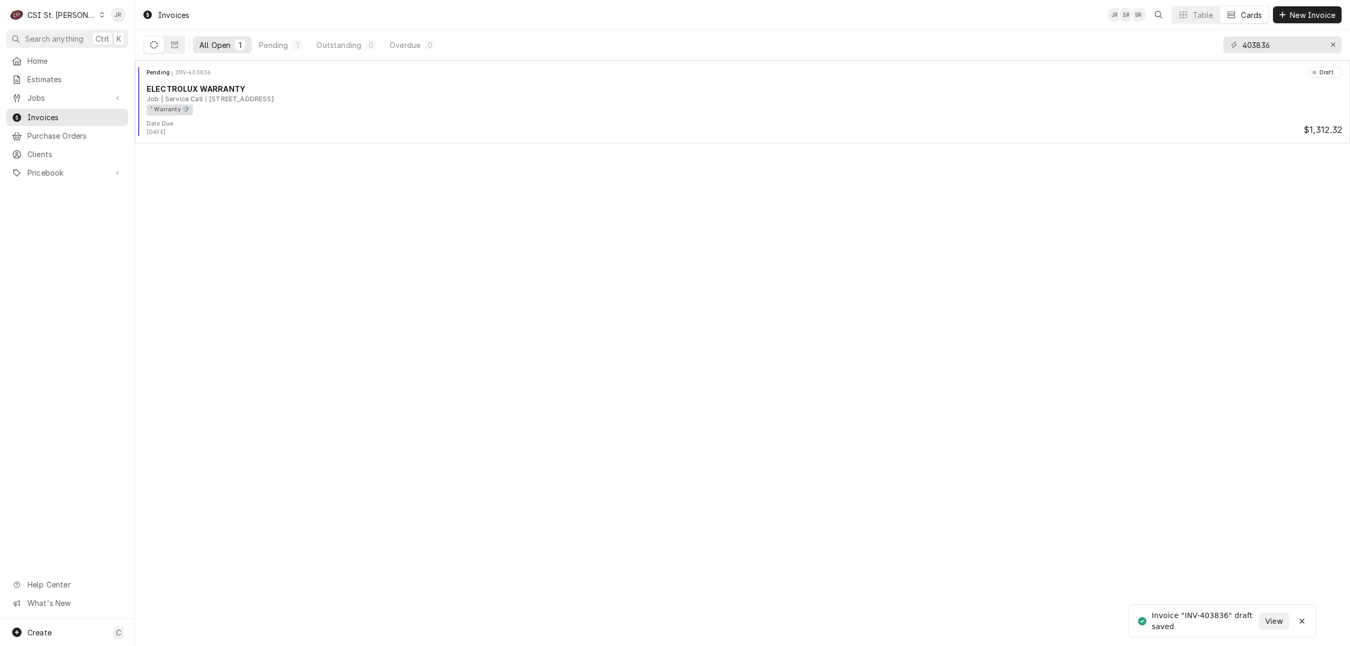
click at [1218, 610] on div "Invoice "INV-403836" draft saved" at bounding box center [1204, 621] width 107 height 22
click at [1219, 616] on div "Invoice "INV-403836" draft saved" at bounding box center [1204, 621] width 107 height 22
copy div "403836"
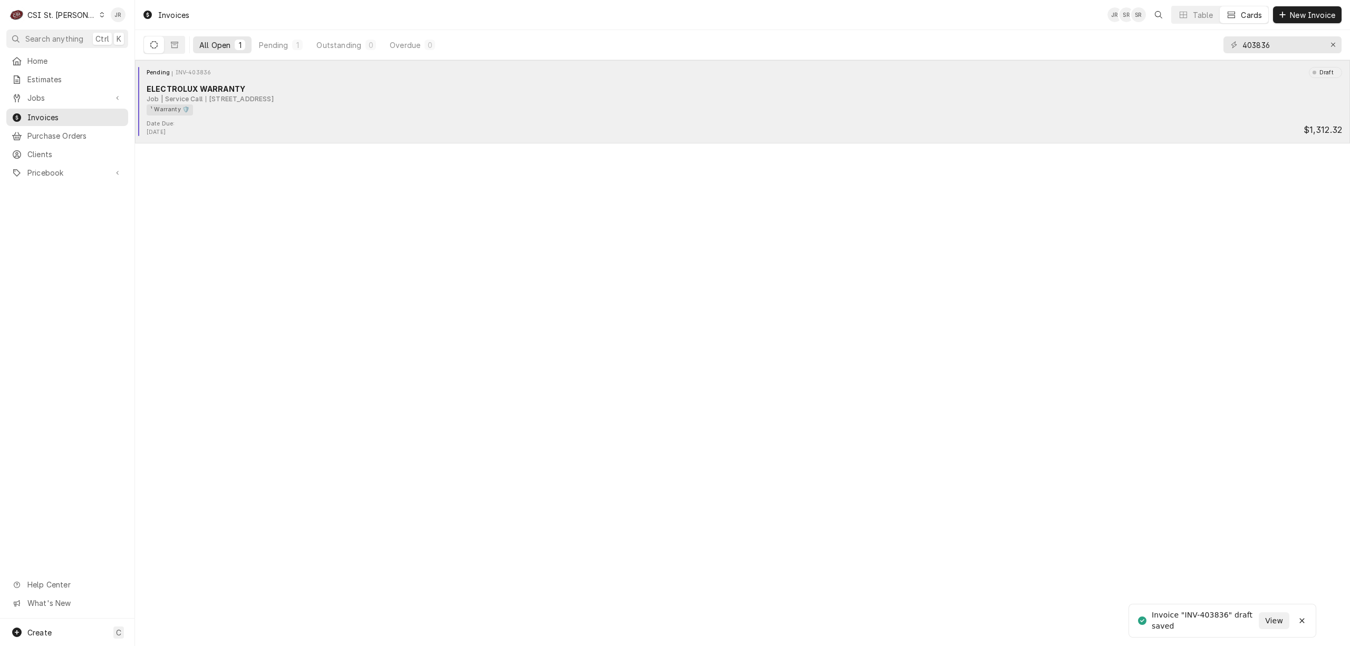
click at [479, 106] on div "¹ Warranty 🛡️" at bounding box center [741, 109] width 1188 height 11
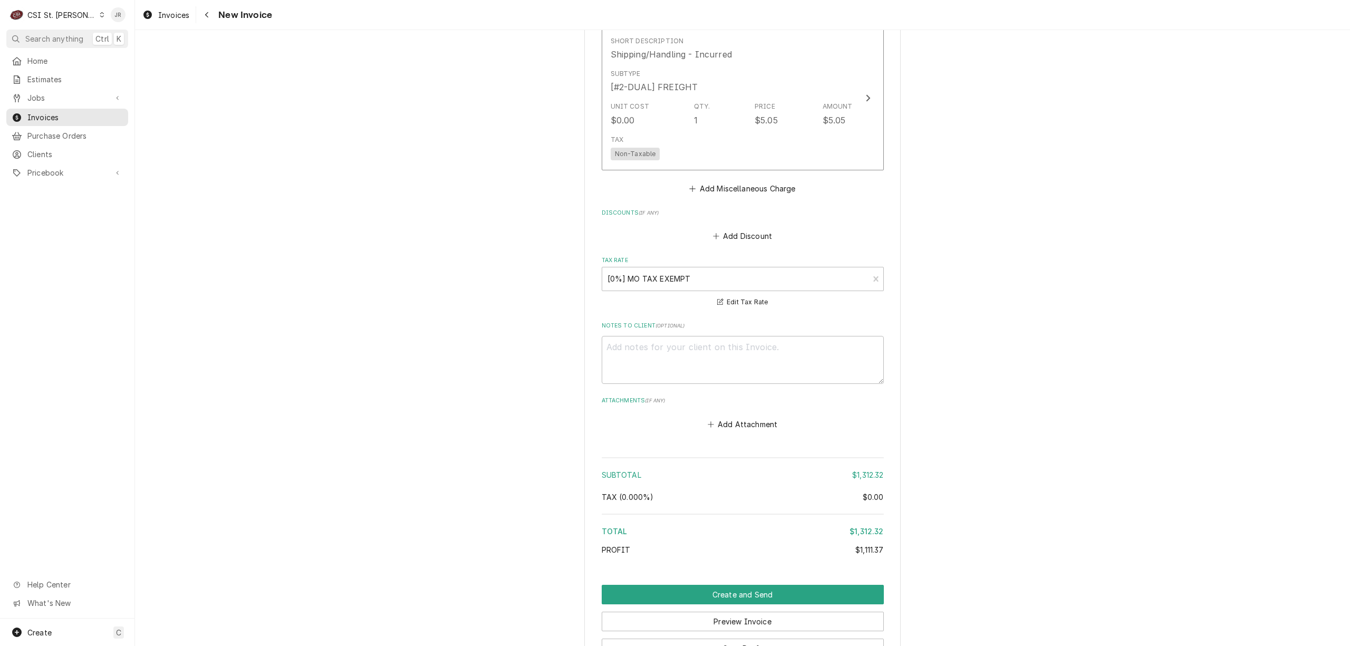
scroll to position [2704, 0]
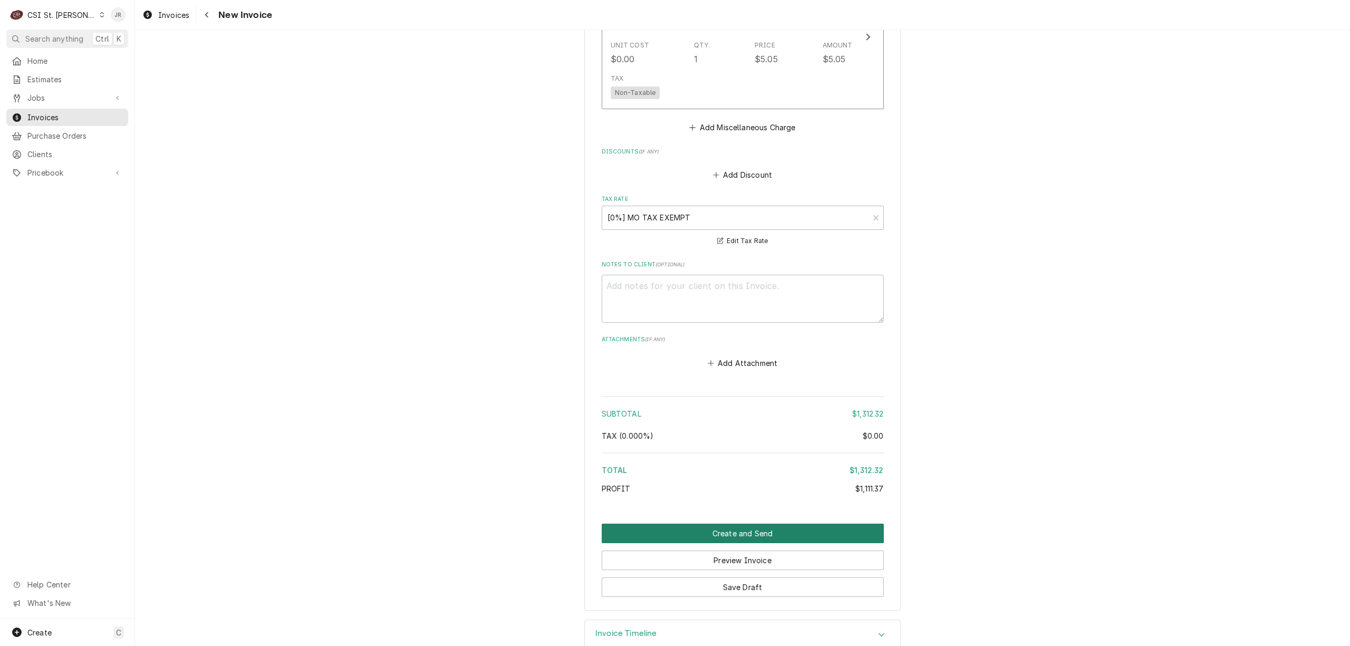
click at [743, 524] on button "Create and Send" at bounding box center [743, 534] width 282 height 20
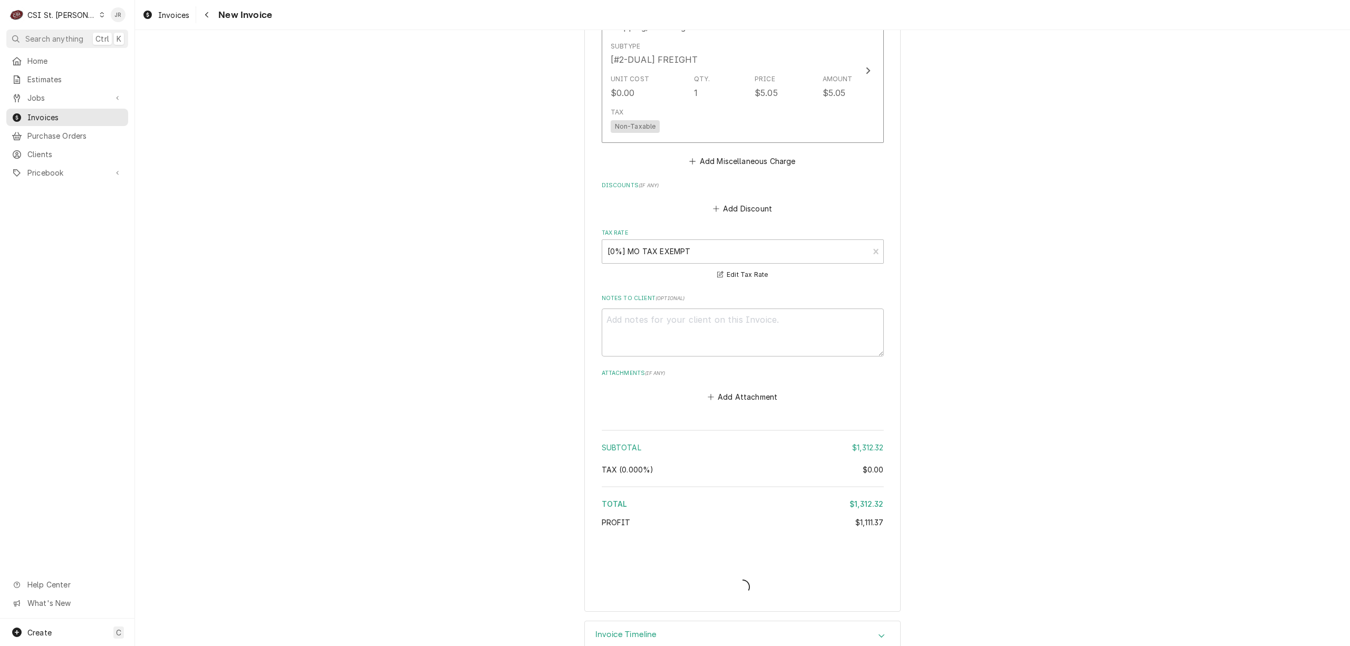
type textarea "x"
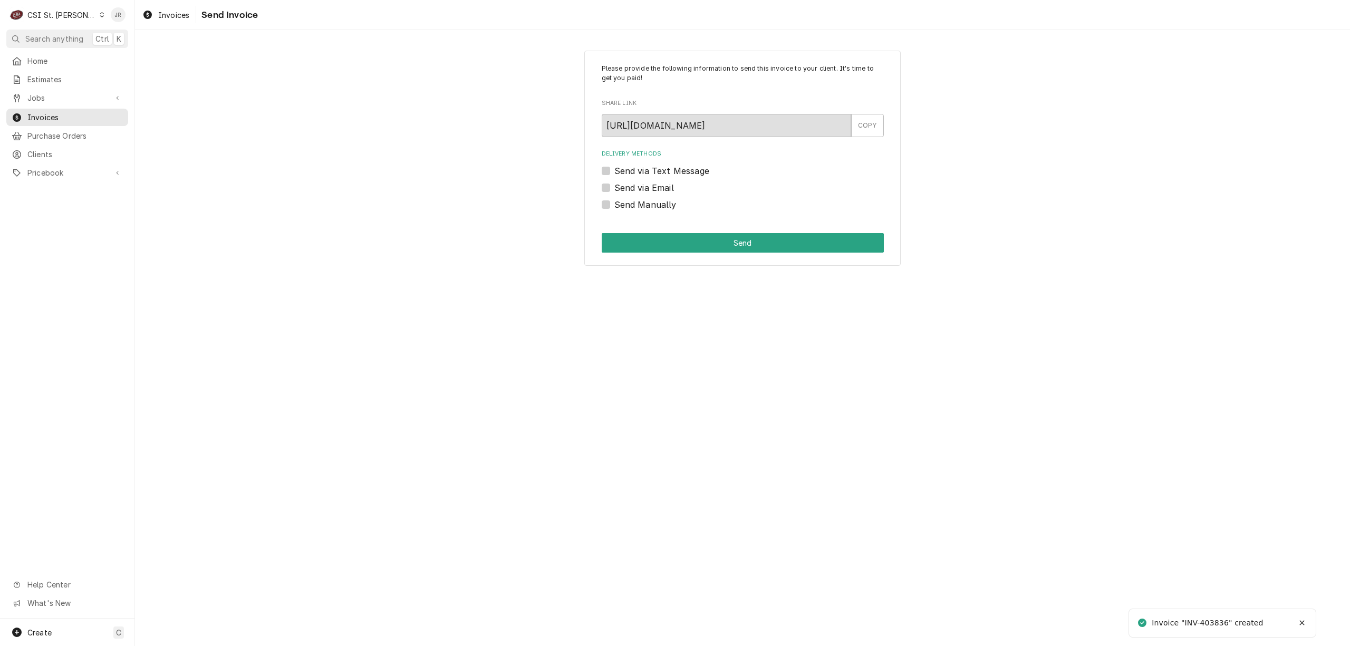
click at [1223, 619] on div "Invoice "INV-403836" created" at bounding box center [1207, 622] width 113 height 11
copy div "403836"
drag, startPoint x: 607, startPoint y: 202, endPoint x: 614, endPoint y: 214, distance: 13.0
click at [614, 202] on label "Send Manually" at bounding box center [645, 204] width 62 height 13
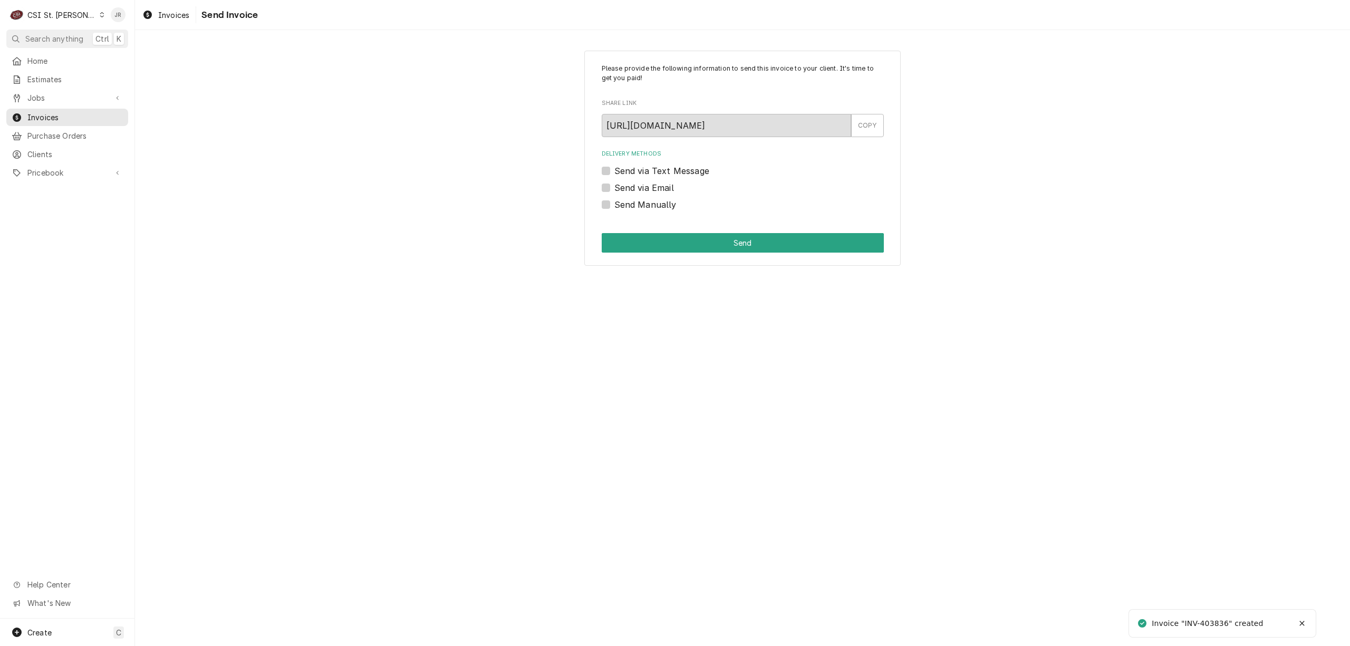
click at [614, 202] on input "Send Manually" at bounding box center [755, 209] width 282 height 23
checkbox input "true"
click at [686, 235] on button "Send" at bounding box center [743, 243] width 282 height 20
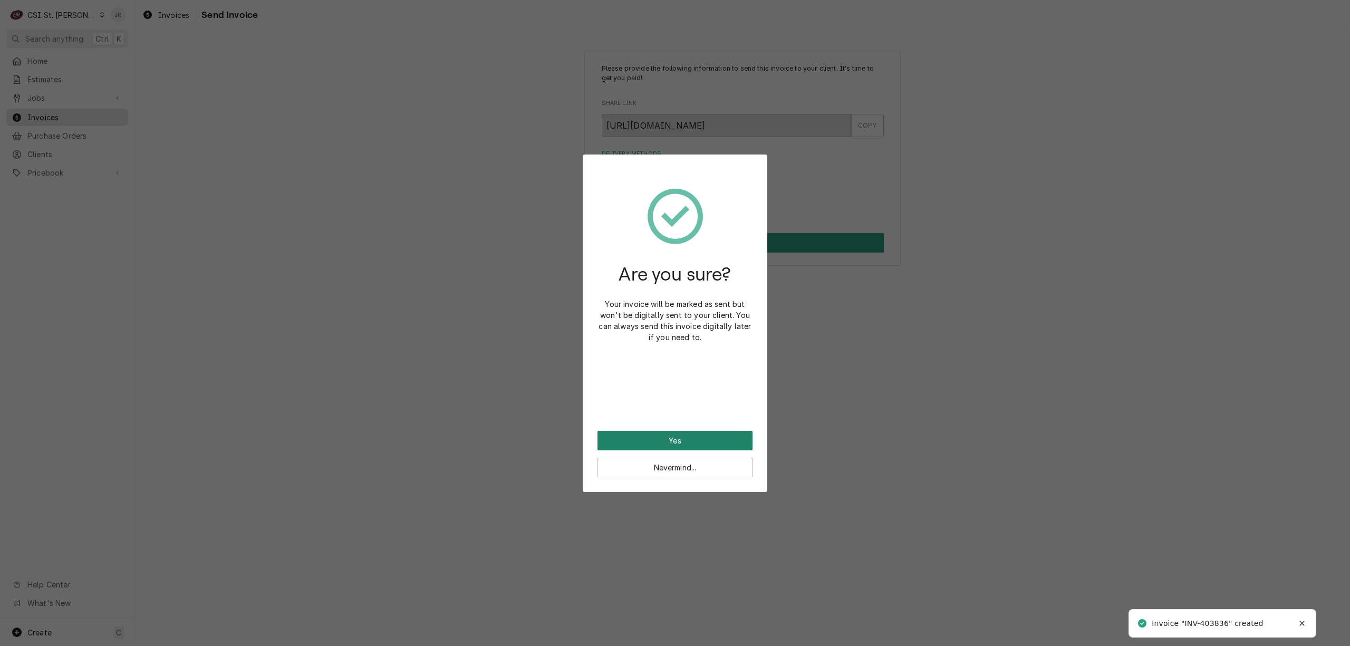
drag, startPoint x: 696, startPoint y: 439, endPoint x: 694, endPoint y: 429, distance: 10.1
click at [696, 438] on button "Yes" at bounding box center [674, 441] width 155 height 20
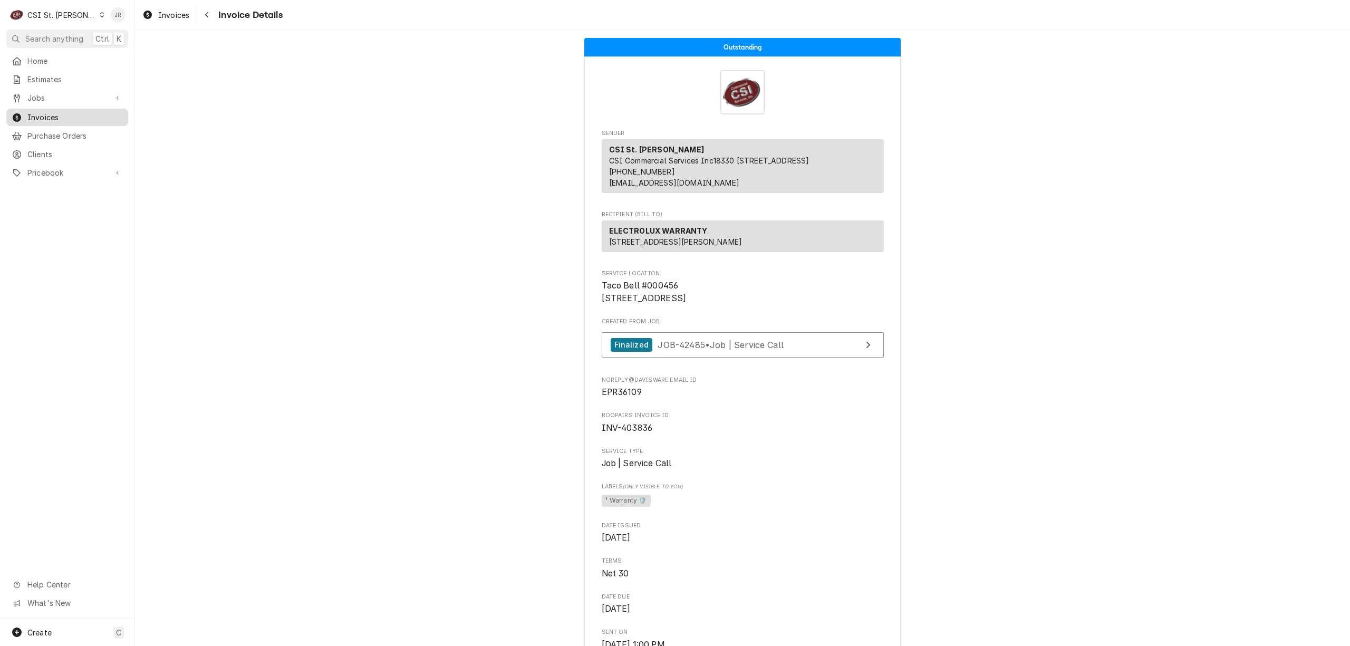
click at [47, 117] on span "Invoices" at bounding box center [74, 117] width 95 height 11
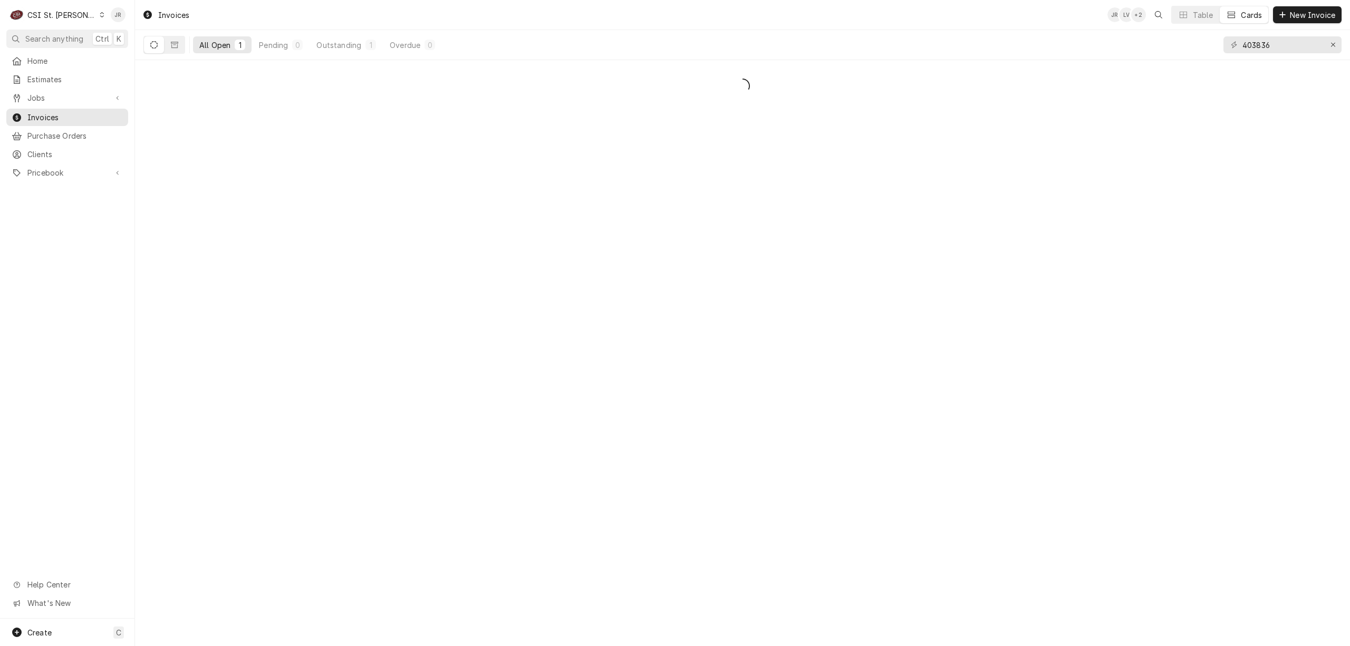
click at [1283, 53] on div "403836" at bounding box center [1282, 45] width 118 height 30
click at [1281, 49] on input "403836" at bounding box center [1281, 44] width 79 height 17
paste input "42"
type input "403842"
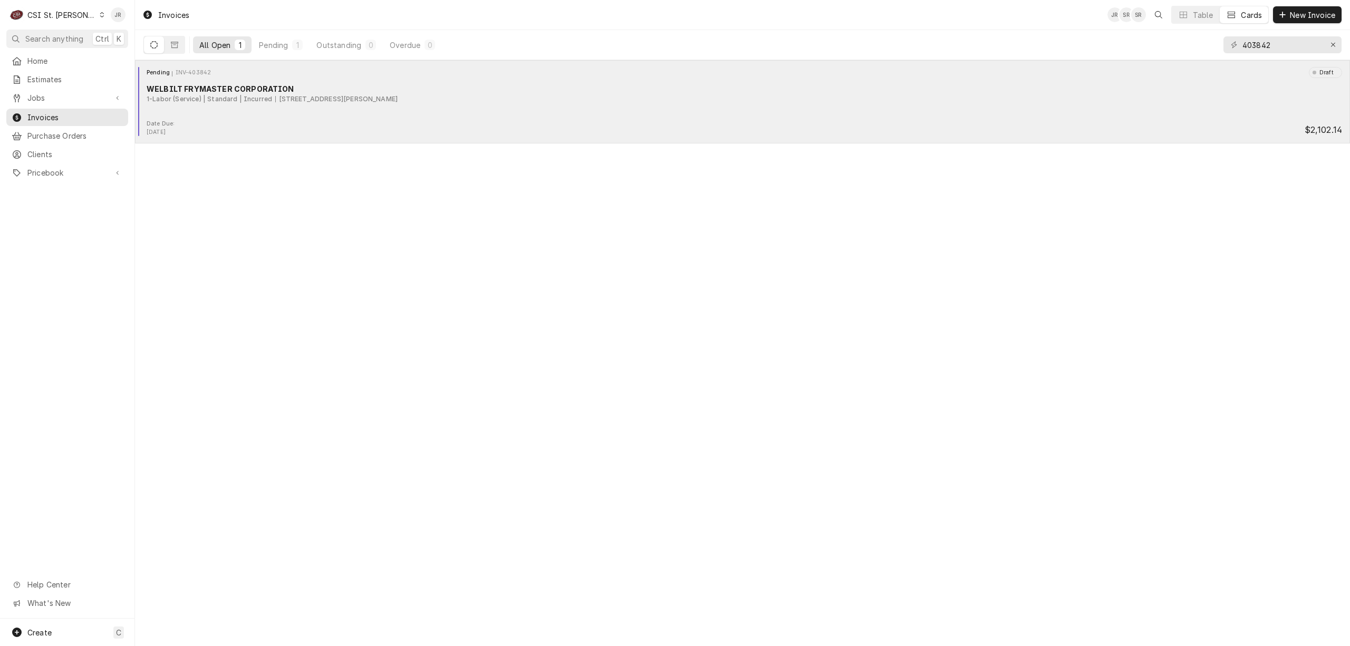
click at [266, 103] on div "1-Labor (Service) | Standard | Incurred" at bounding box center [209, 98] width 125 height 9
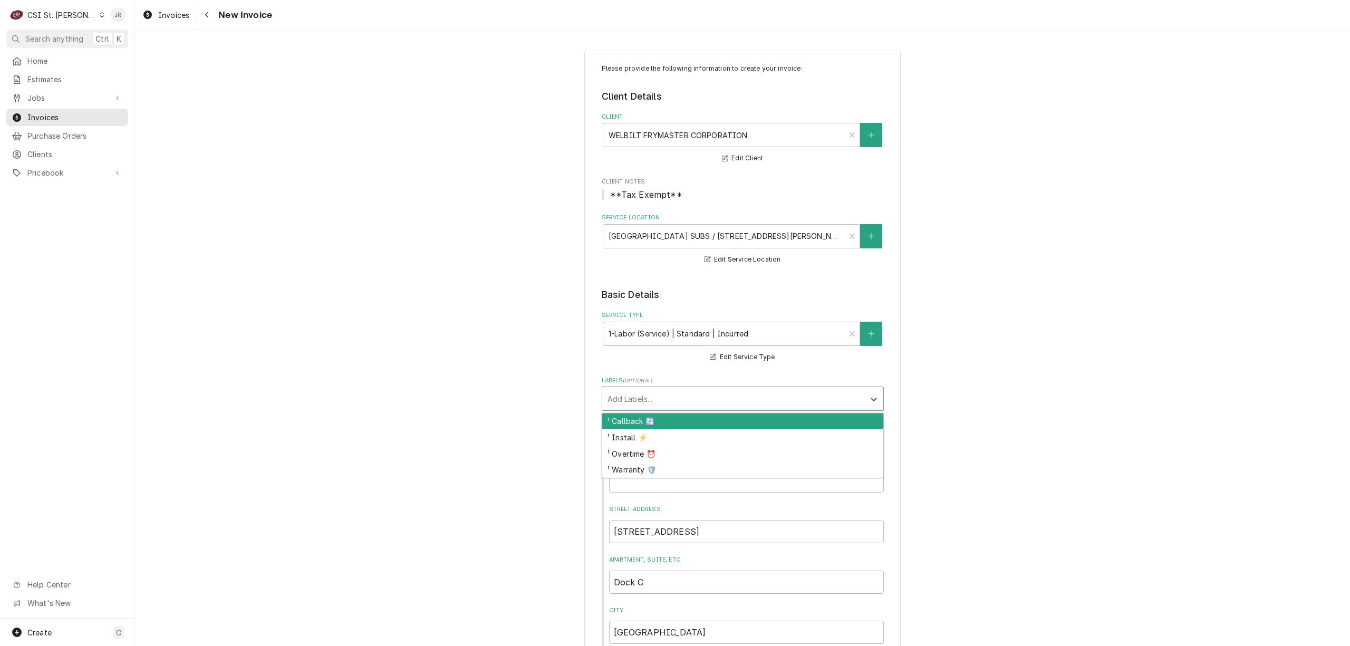
click at [769, 399] on div "Labels" at bounding box center [732, 398] width 251 height 19
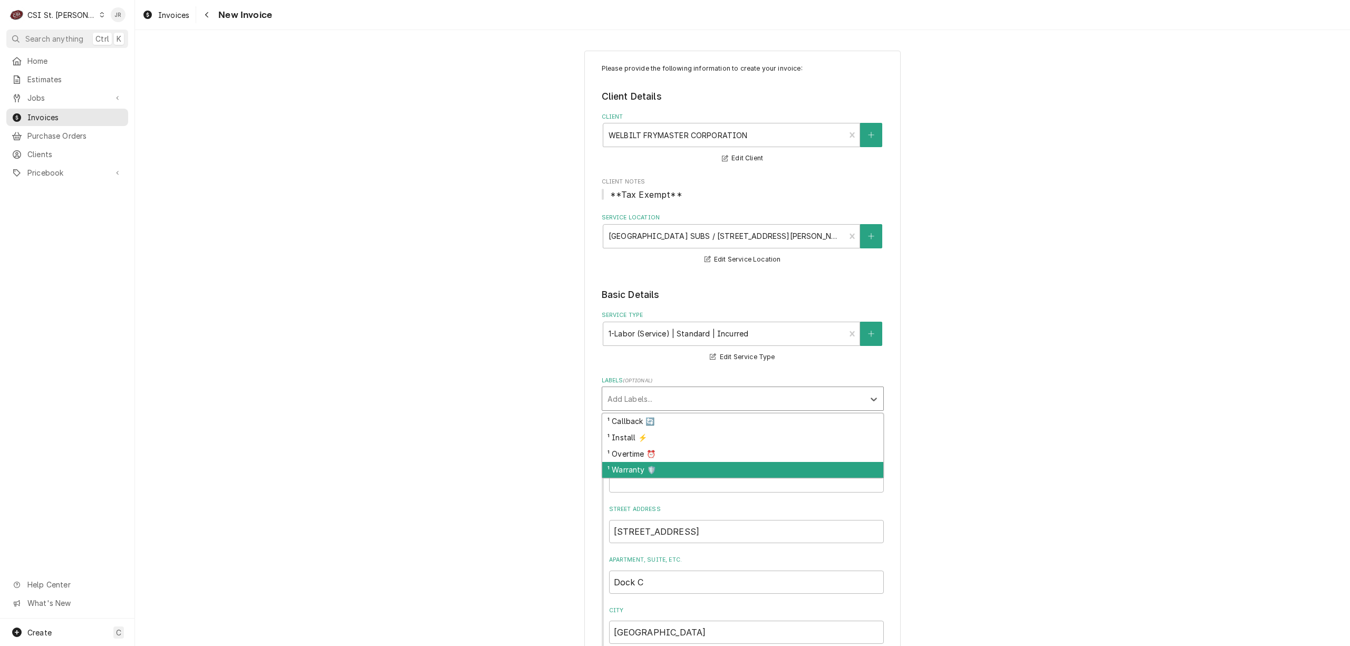
click at [723, 477] on div "¹ Warranty 🛡️" at bounding box center [742, 470] width 281 height 16
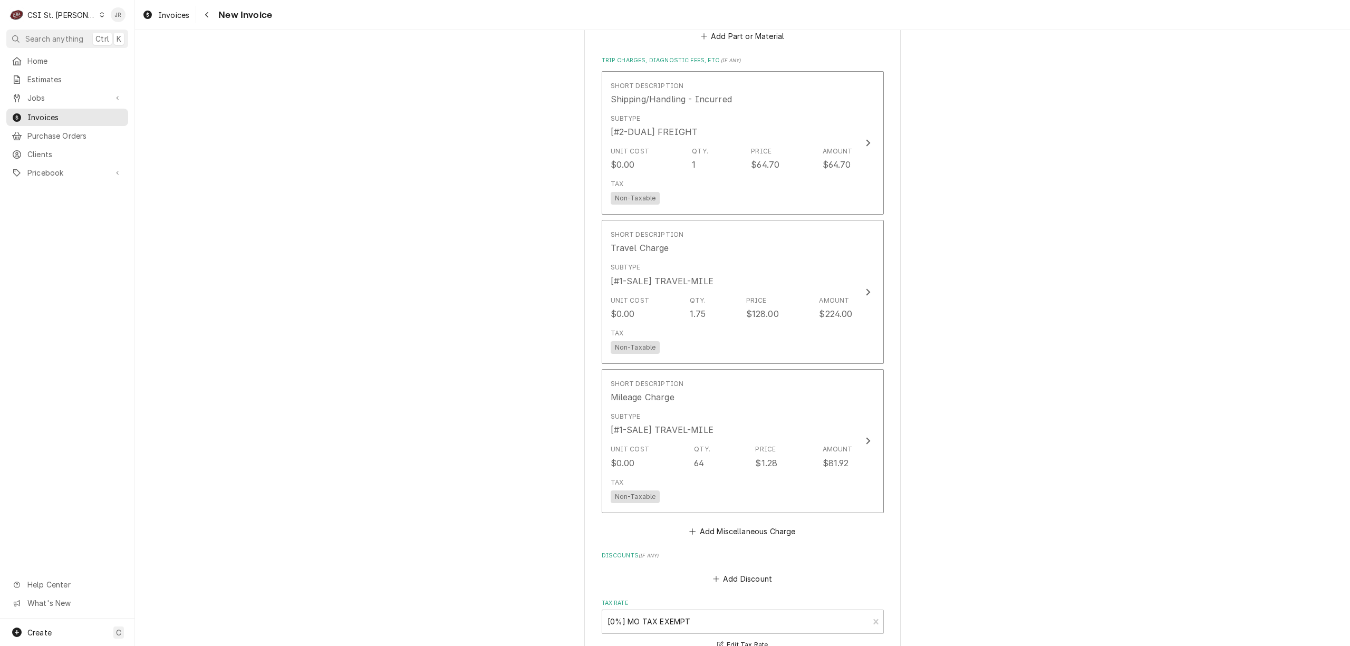
scroll to position [1687, 0]
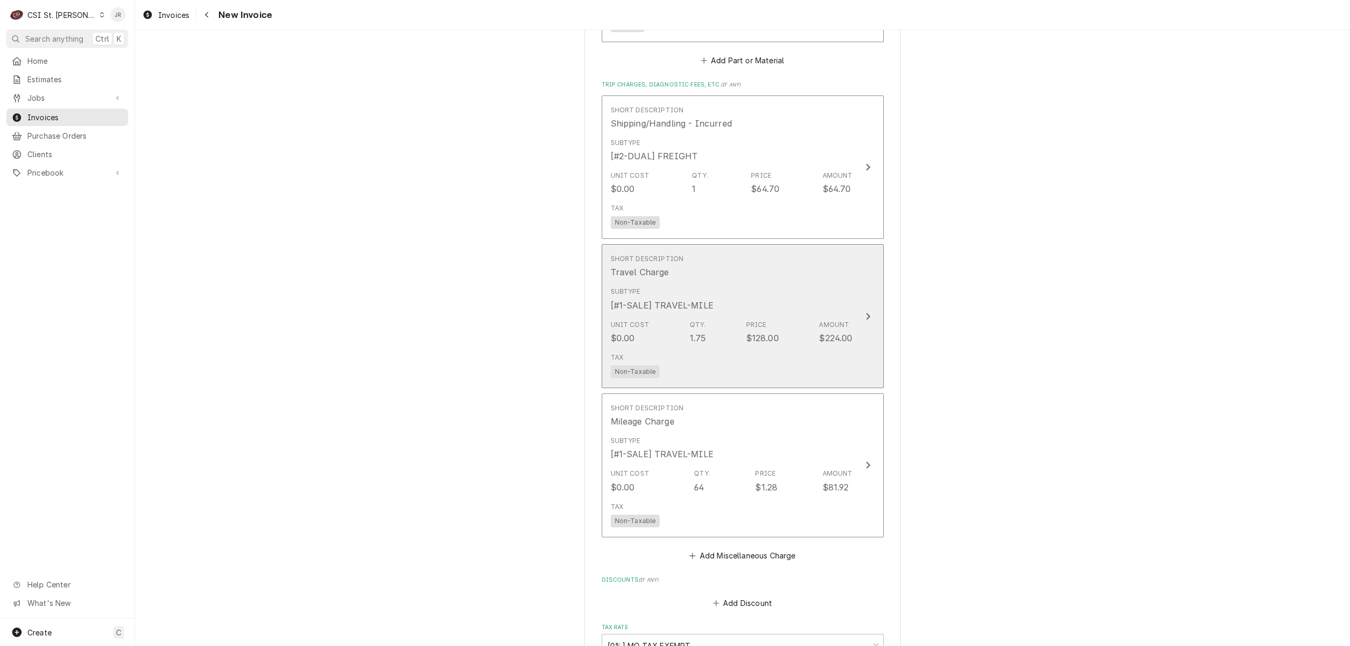
click at [819, 320] on div "Amount" at bounding box center [834, 324] width 30 height 9
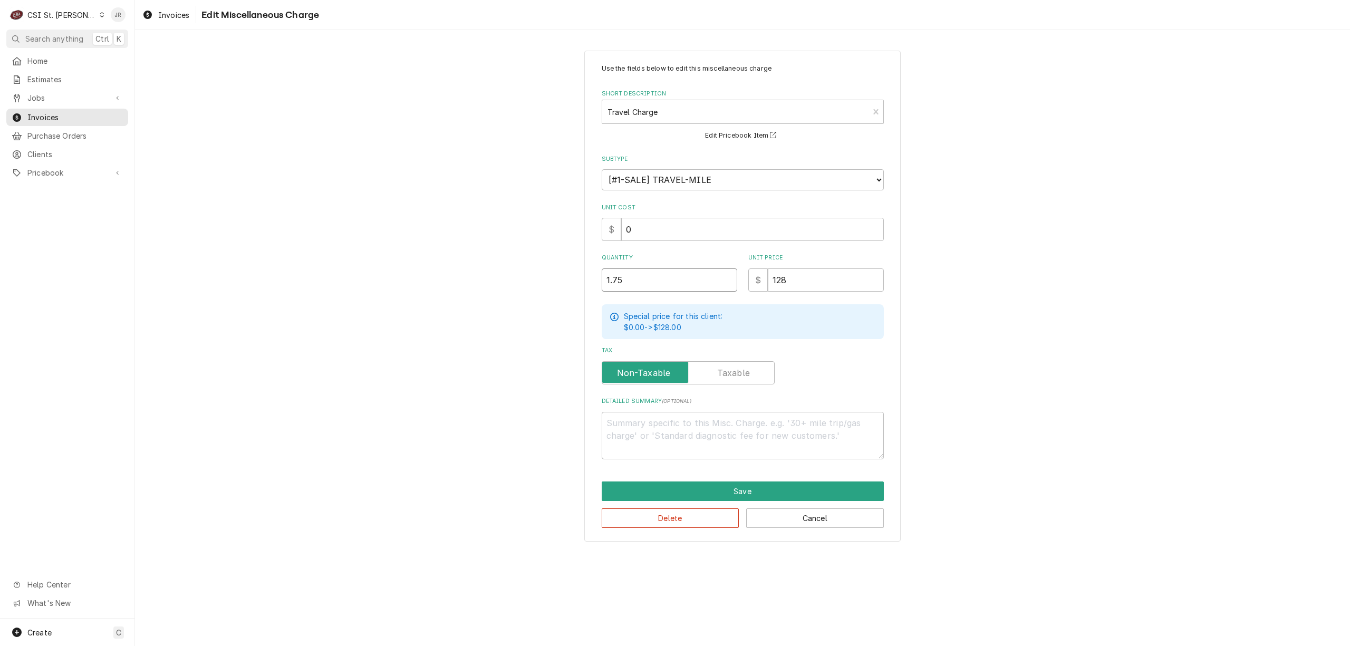
drag, startPoint x: 634, startPoint y: 293, endPoint x: 545, endPoint y: 279, distance: 90.1
click at [545, 279] on div "Use the fields below to edit this miscellaneous charge Short Description Travel…" at bounding box center [742, 295] width 1215 height 509
drag, startPoint x: 674, startPoint y: 278, endPoint x: 480, endPoint y: 252, distance: 195.8
click at [480, 252] on div "Use the fields below to edit this miscellaneous charge Short Description Travel…" at bounding box center [742, 295] width 1215 height 509
type textarea "x"
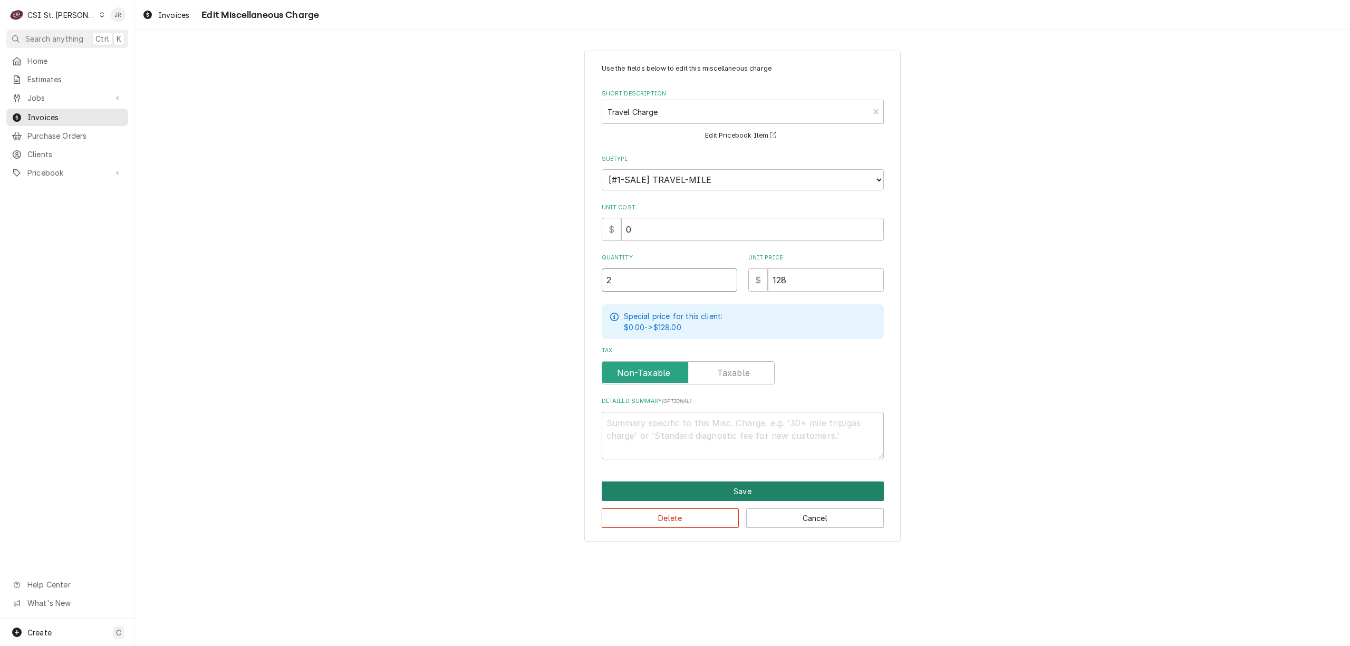
type input "2"
click at [794, 485] on button "Save" at bounding box center [743, 491] width 282 height 20
type textarea "x"
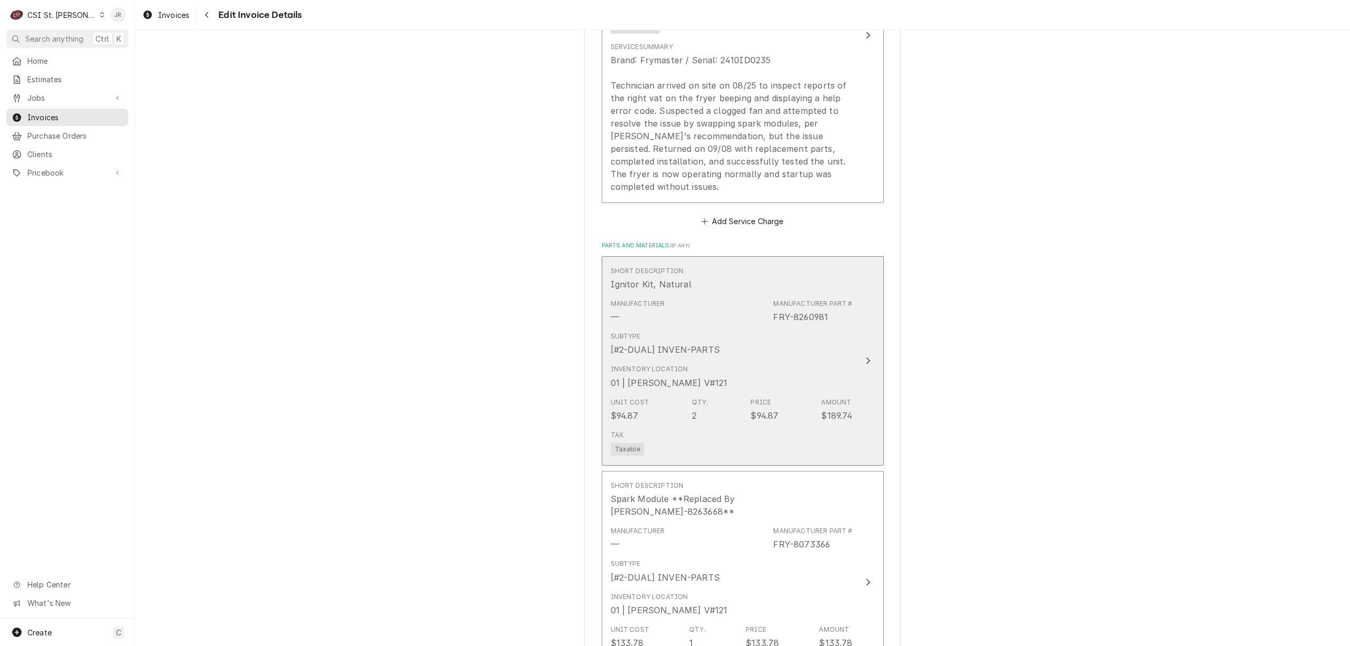
scroll to position [1045, 0]
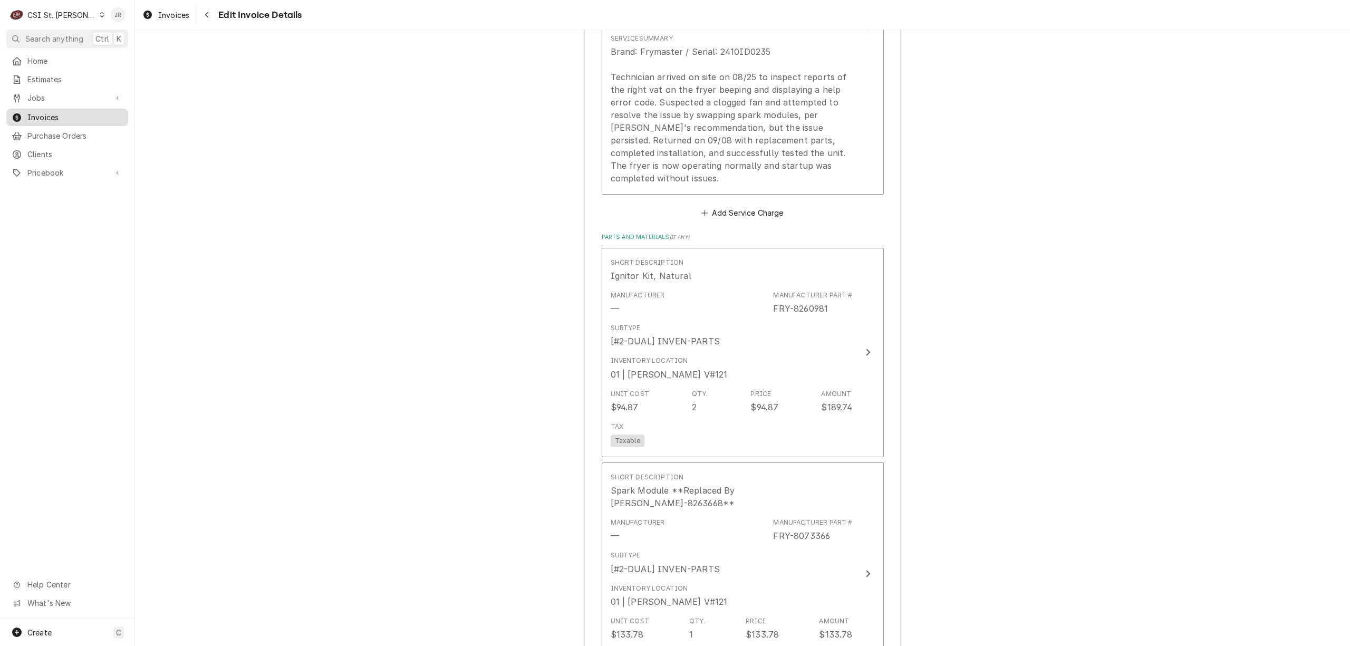
click at [47, 112] on span "Invoices" at bounding box center [74, 117] width 95 height 11
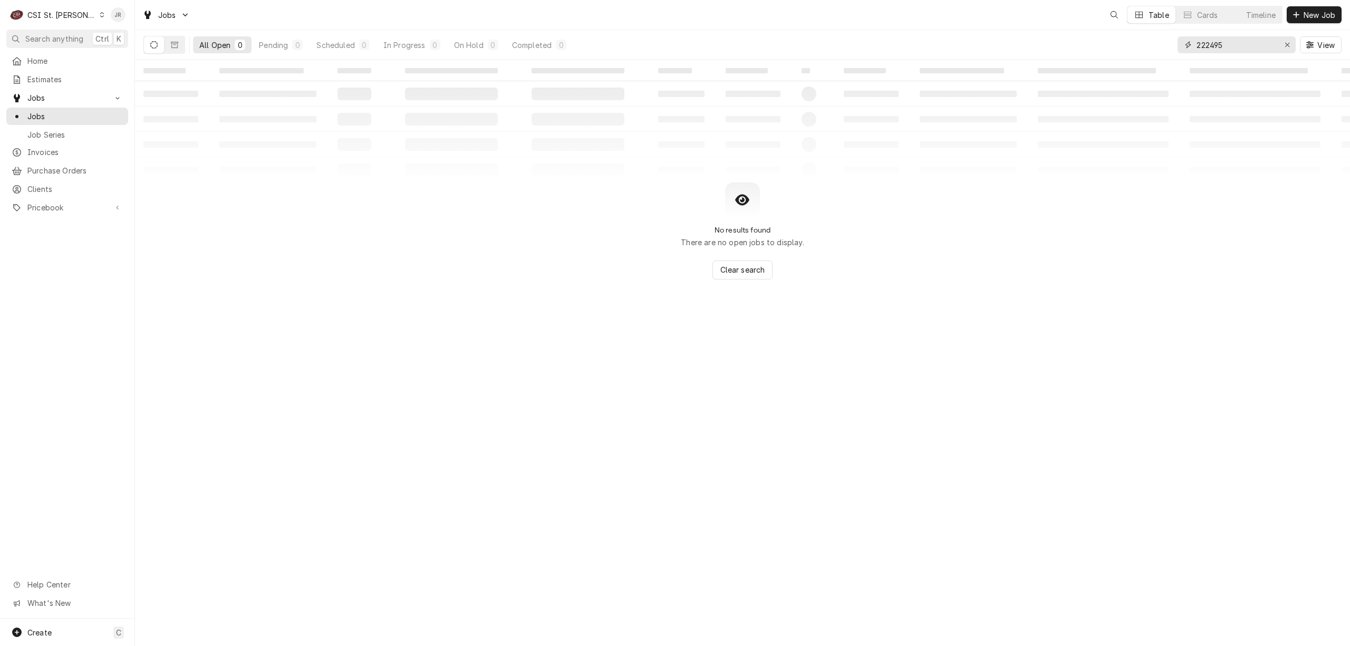
click at [1233, 46] on input "222495" at bounding box center [1235, 44] width 79 height 17
type input "41968"
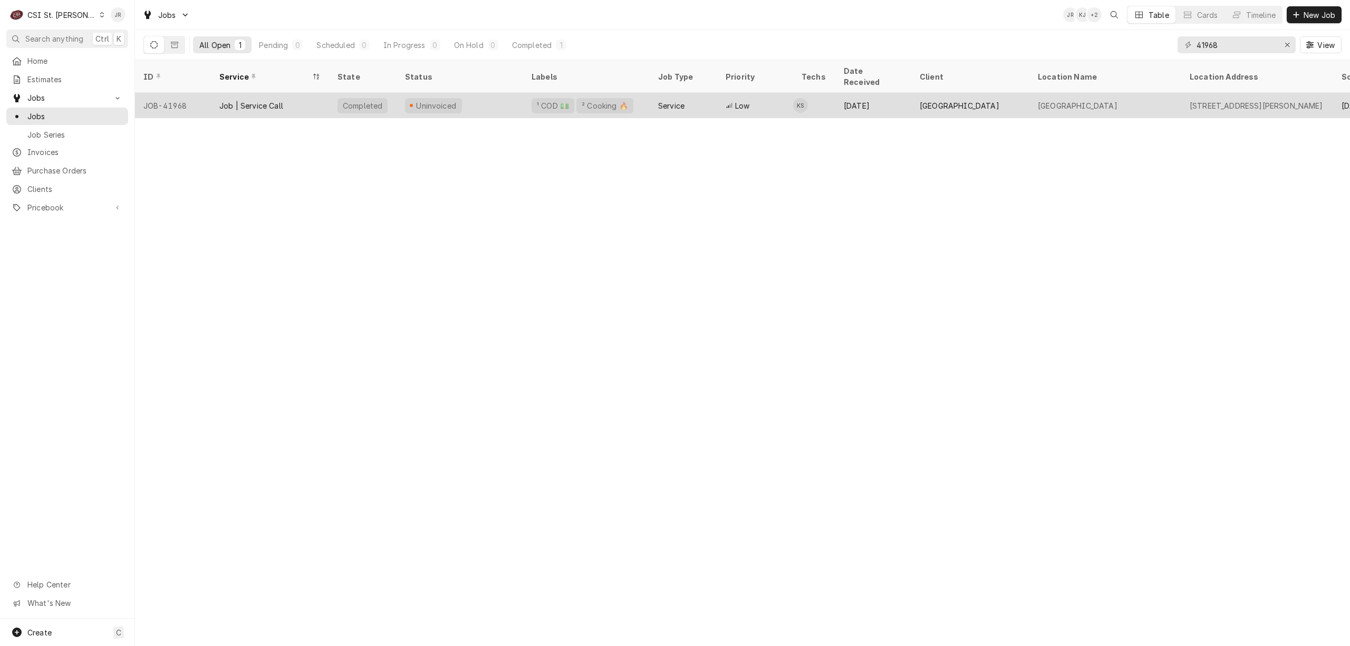
click at [254, 93] on div "Job | Service Call" at bounding box center [270, 105] width 118 height 25
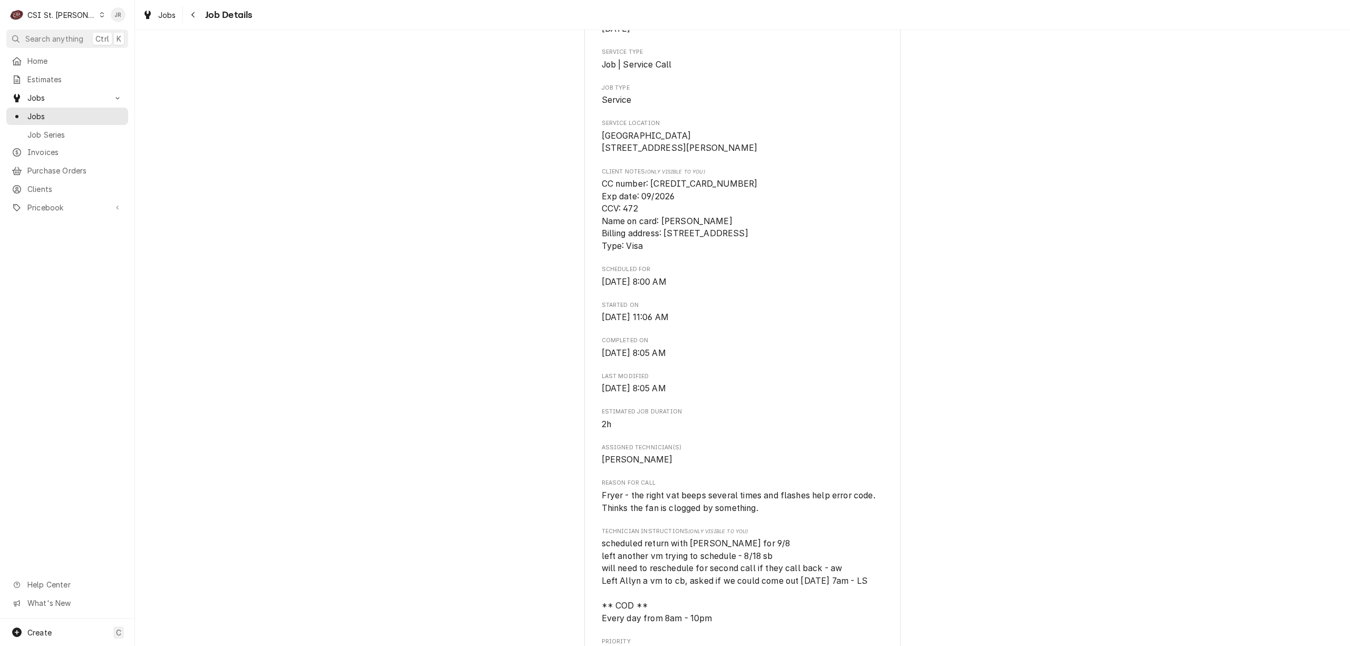
scroll to position [351, 0]
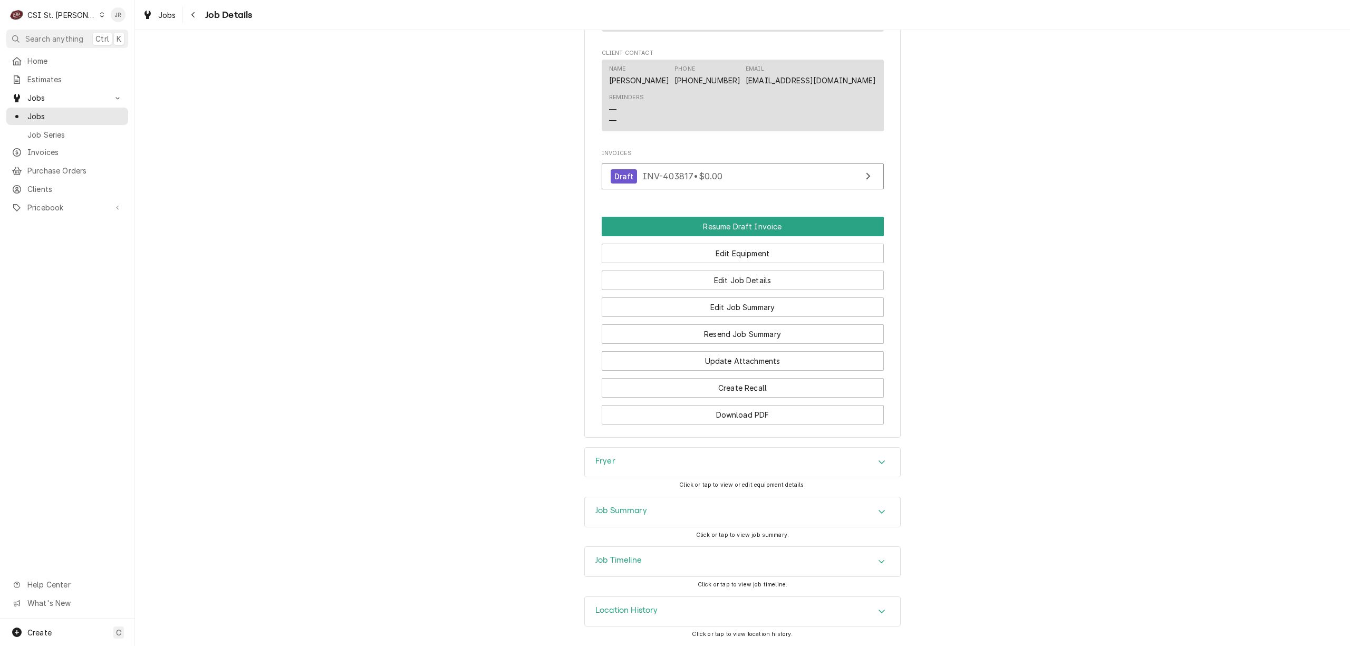
click at [632, 515] on div "Job Summary" at bounding box center [621, 512] width 52 height 13
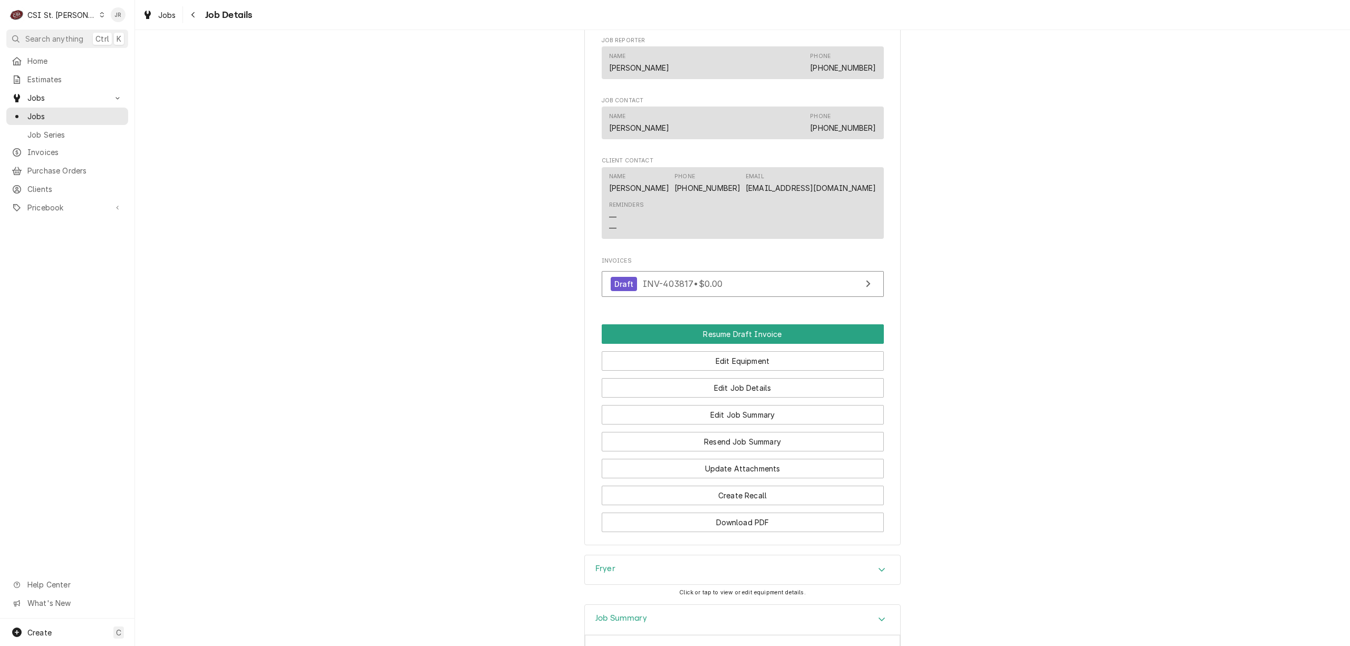
scroll to position [844, 0]
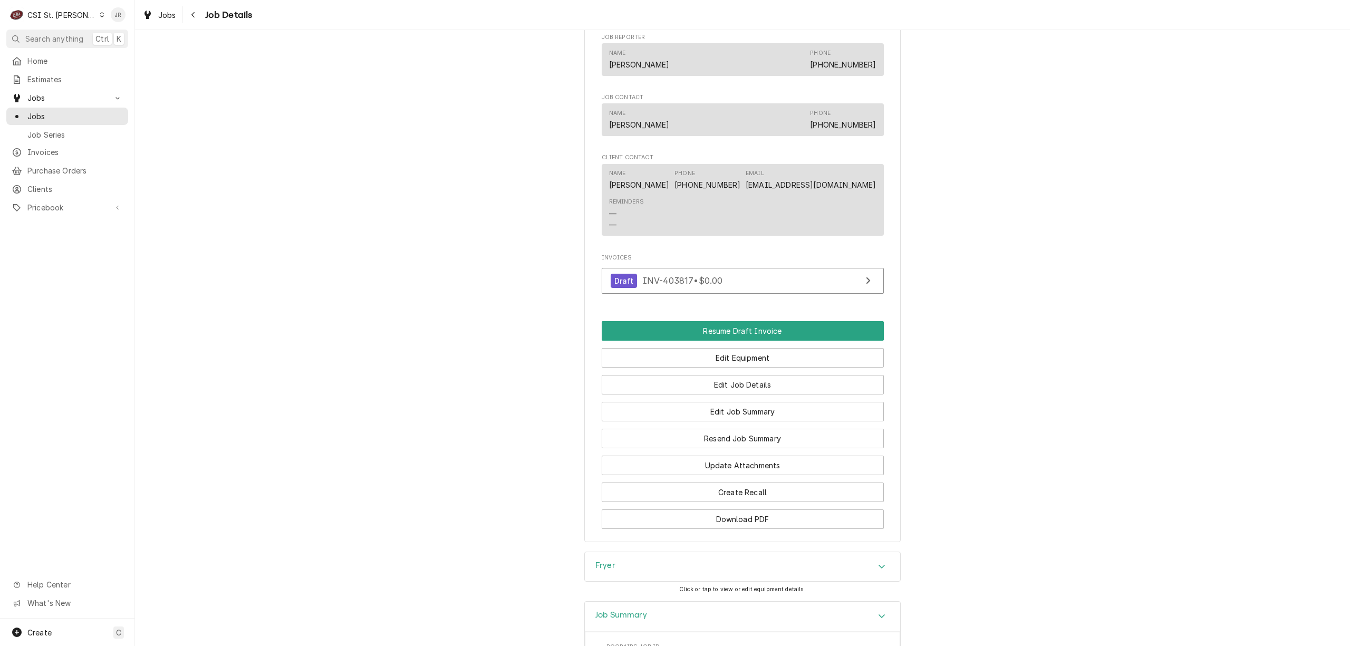
drag, startPoint x: 633, startPoint y: 593, endPoint x: 653, endPoint y: 576, distance: 25.9
click at [633, 582] on div "Fryer" at bounding box center [742, 567] width 315 height 30
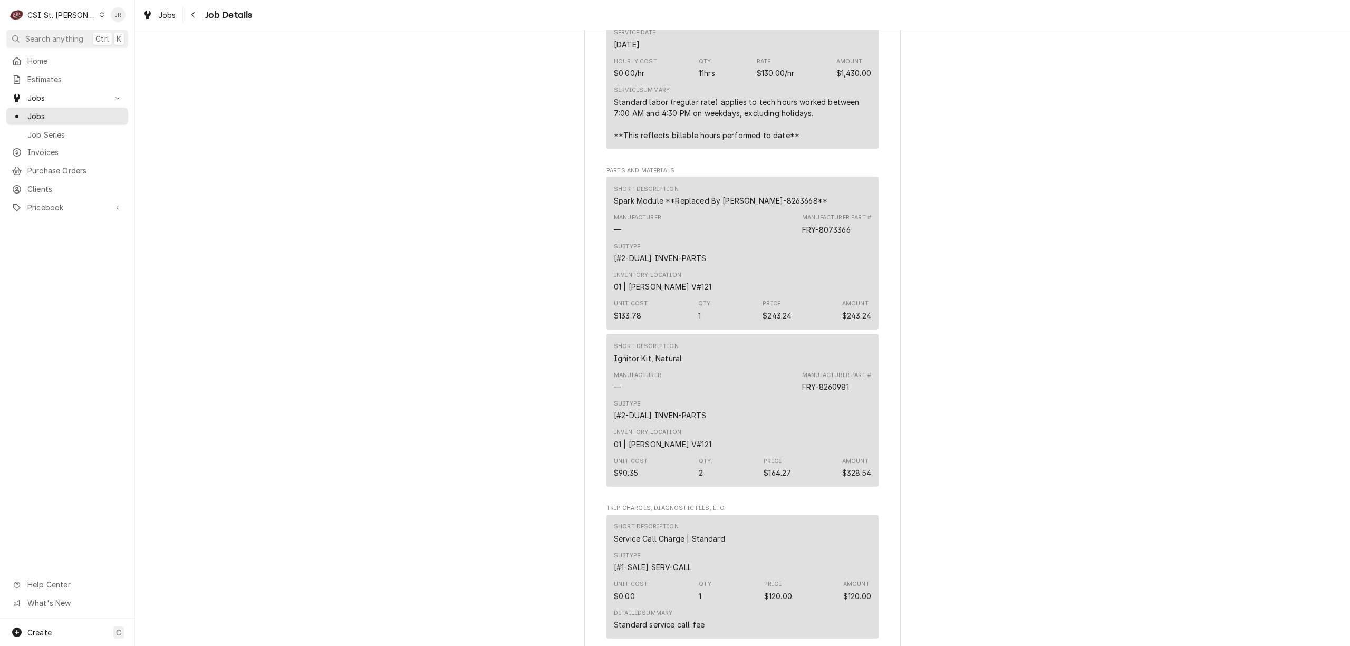
scroll to position [3213, 0]
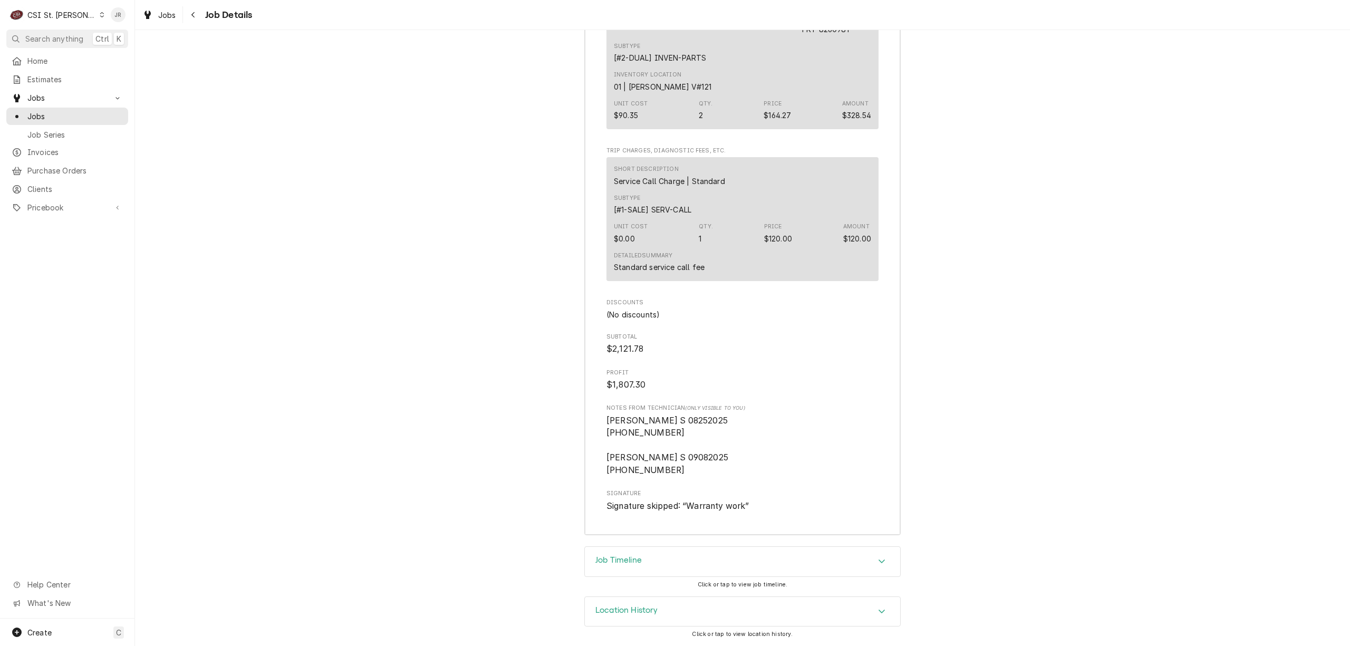
click at [652, 563] on div "Job Timeline" at bounding box center [742, 562] width 315 height 30
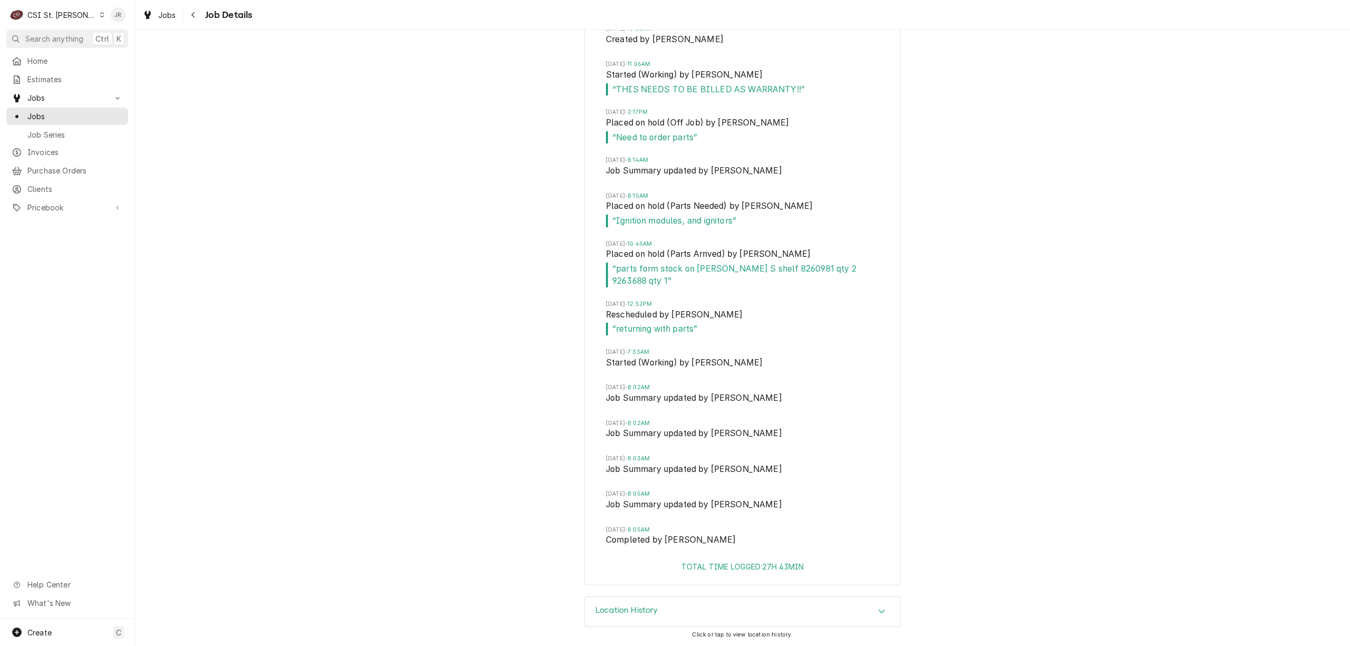
scroll to position [3906, 0]
click at [643, 617] on div "Location History" at bounding box center [626, 611] width 63 height 13
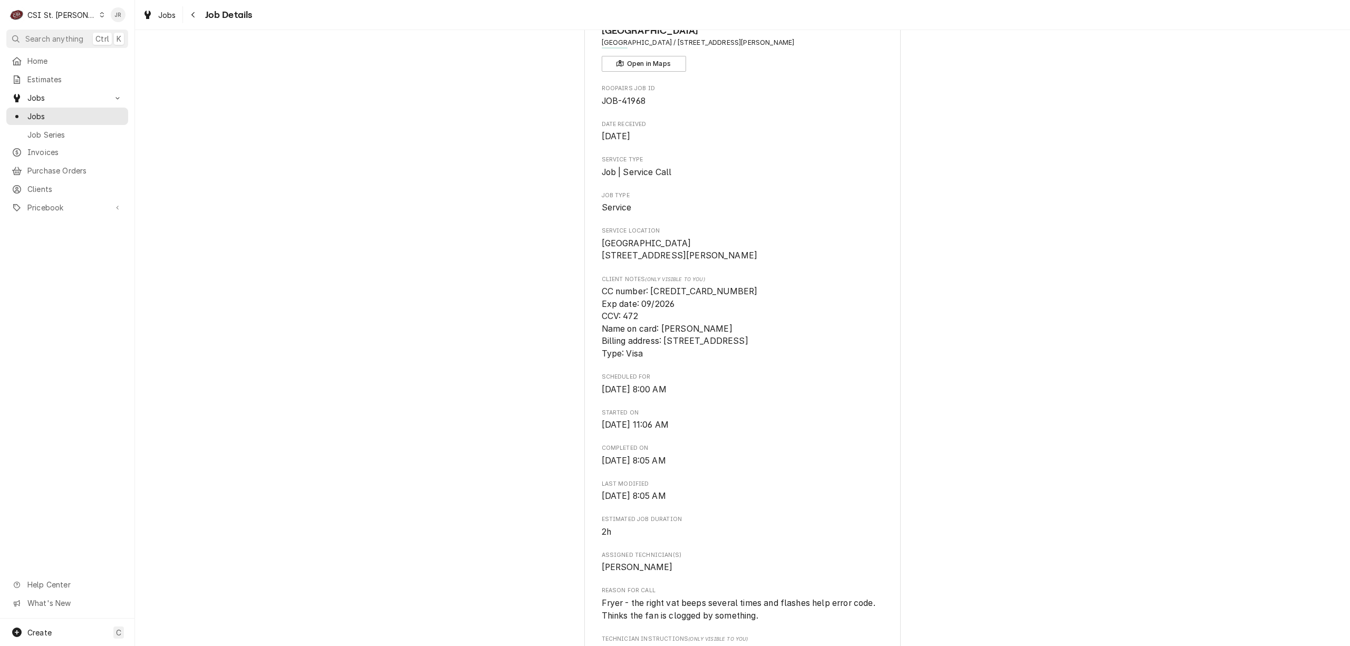
scroll to position [0, 0]
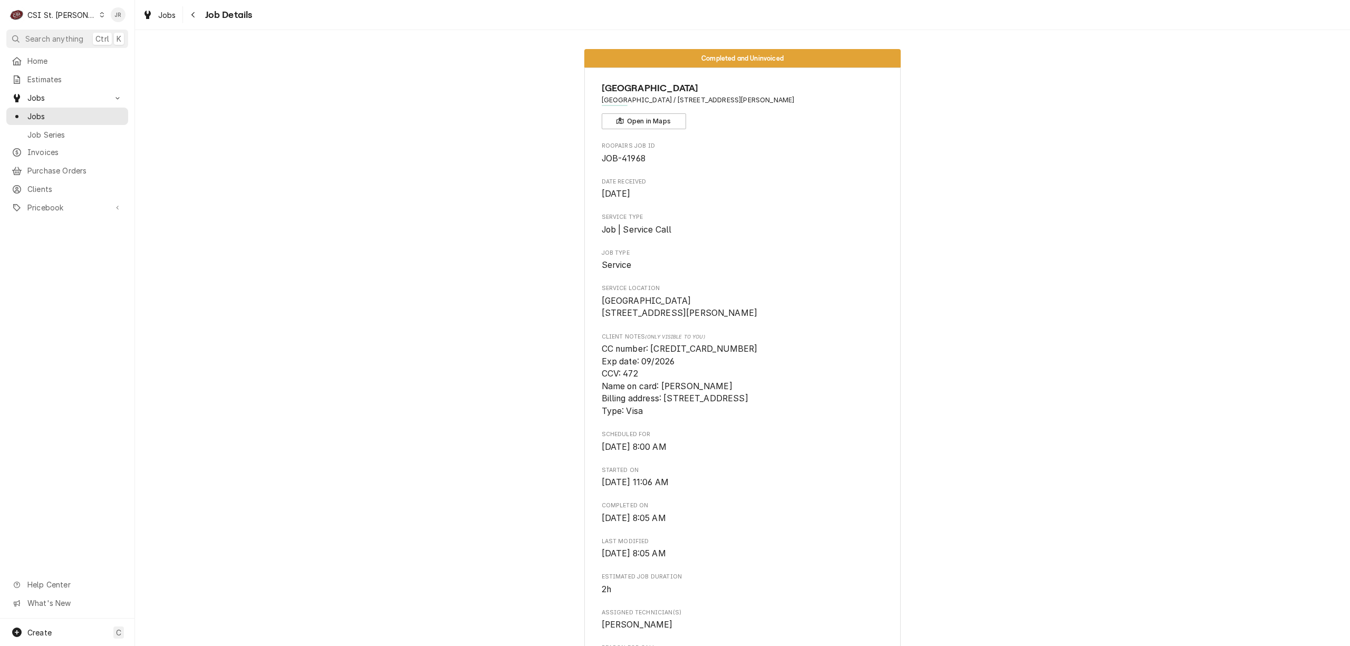
click at [644, 100] on span "Penn Station / 12507 Olive Blvd, St. Louis, MO 63141" at bounding box center [743, 99] width 282 height 9
drag, startPoint x: 640, startPoint y: 100, endPoint x: 721, endPoint y: 100, distance: 81.2
click at [764, 105] on div "Penn Station Penn Station / 12507 Olive Blvd, St. Louis, MO 63141 Open in Maps" at bounding box center [743, 105] width 282 height 48
copy span "12507 Olive Blvd, St. Louis, MO 63141"
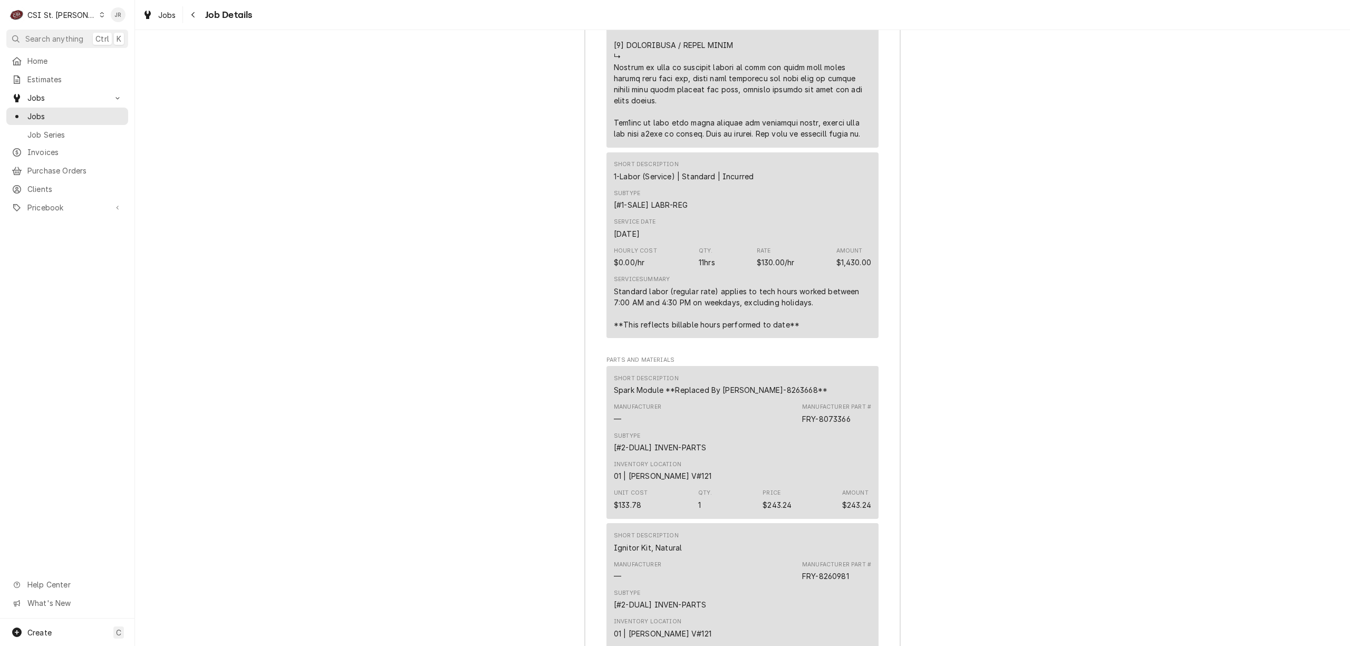
scroll to position [2671, 0]
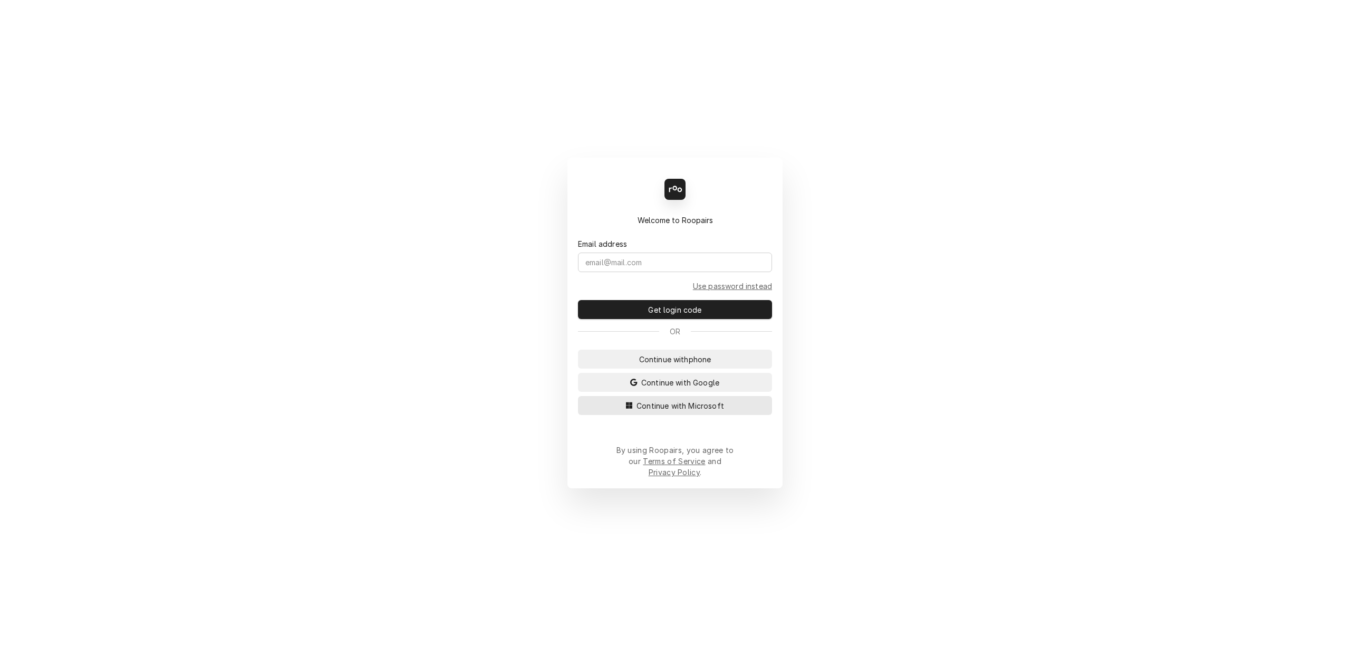
click at [677, 409] on span "Continue with Microsoft" at bounding box center [680, 405] width 92 height 11
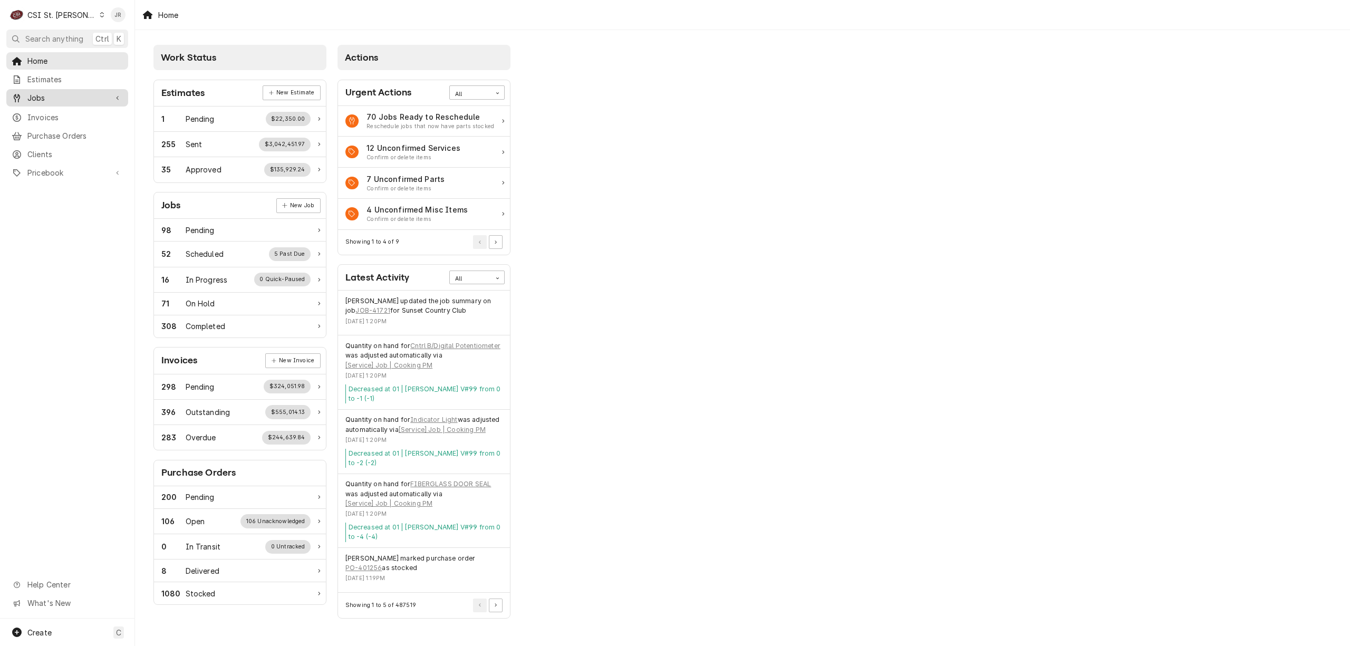
click at [36, 92] on span "Jobs" at bounding box center [67, 97] width 80 height 11
click at [47, 113] on span "Jobs" at bounding box center [74, 116] width 95 height 11
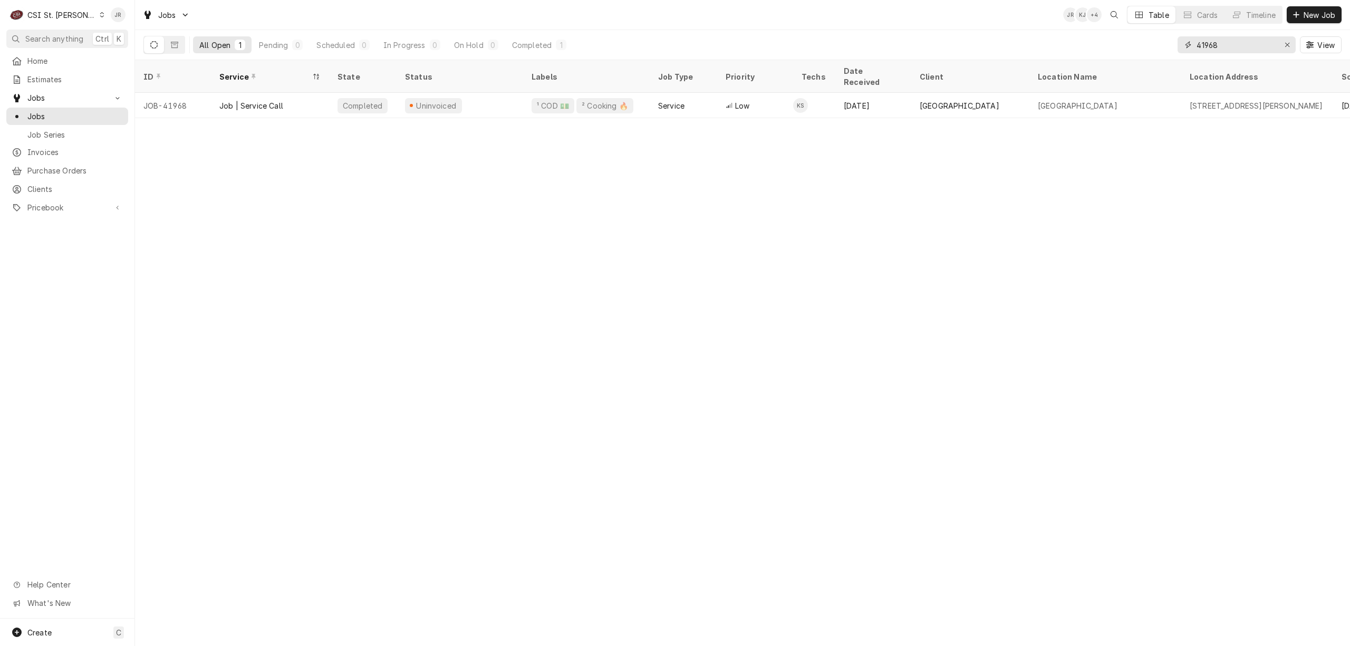
click at [1217, 45] on input "41968" at bounding box center [1235, 44] width 79 height 17
type input "41951"
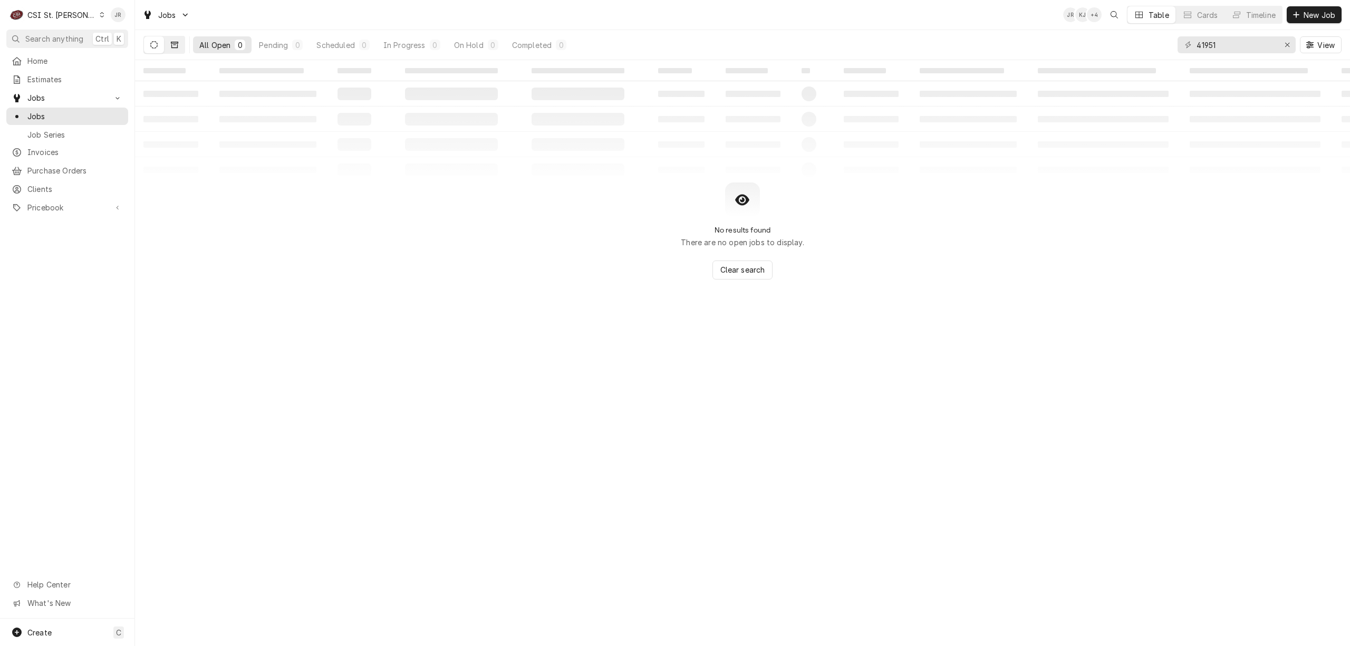
click at [171, 41] on icon "Dynamic Content Wrapper" at bounding box center [174, 44] width 7 height 7
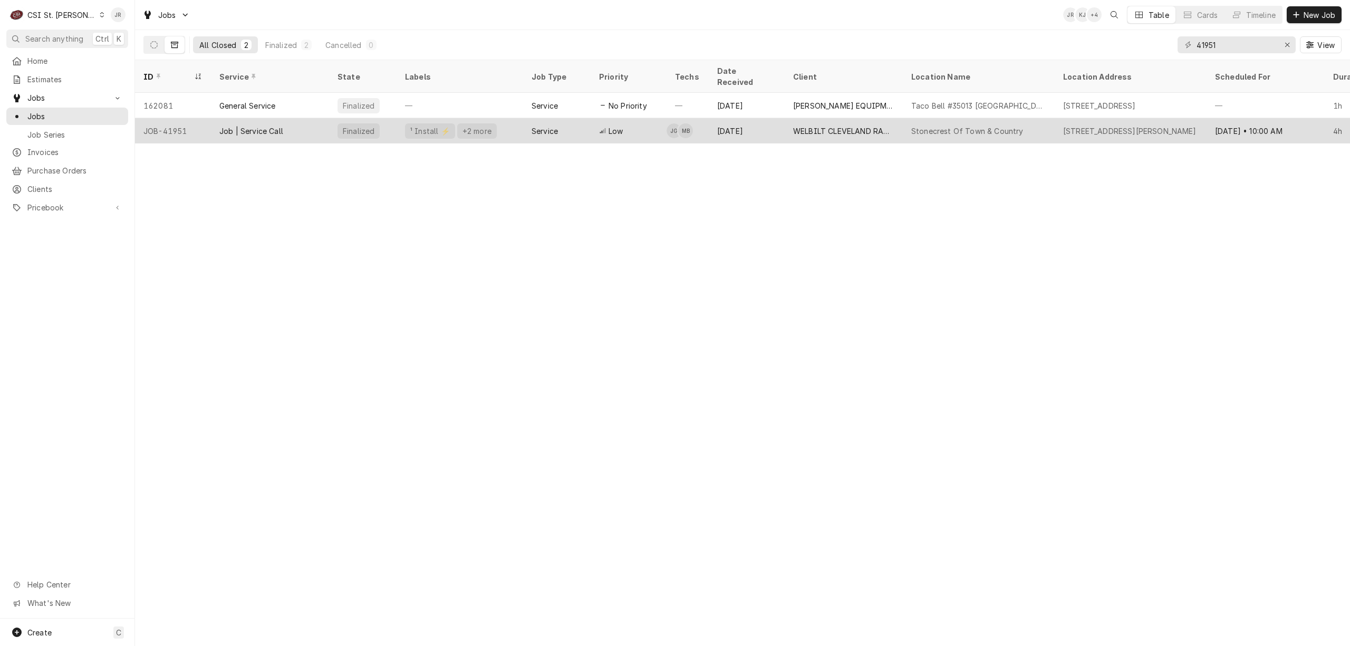
click at [574, 121] on div "Service" at bounding box center [556, 130] width 67 height 25
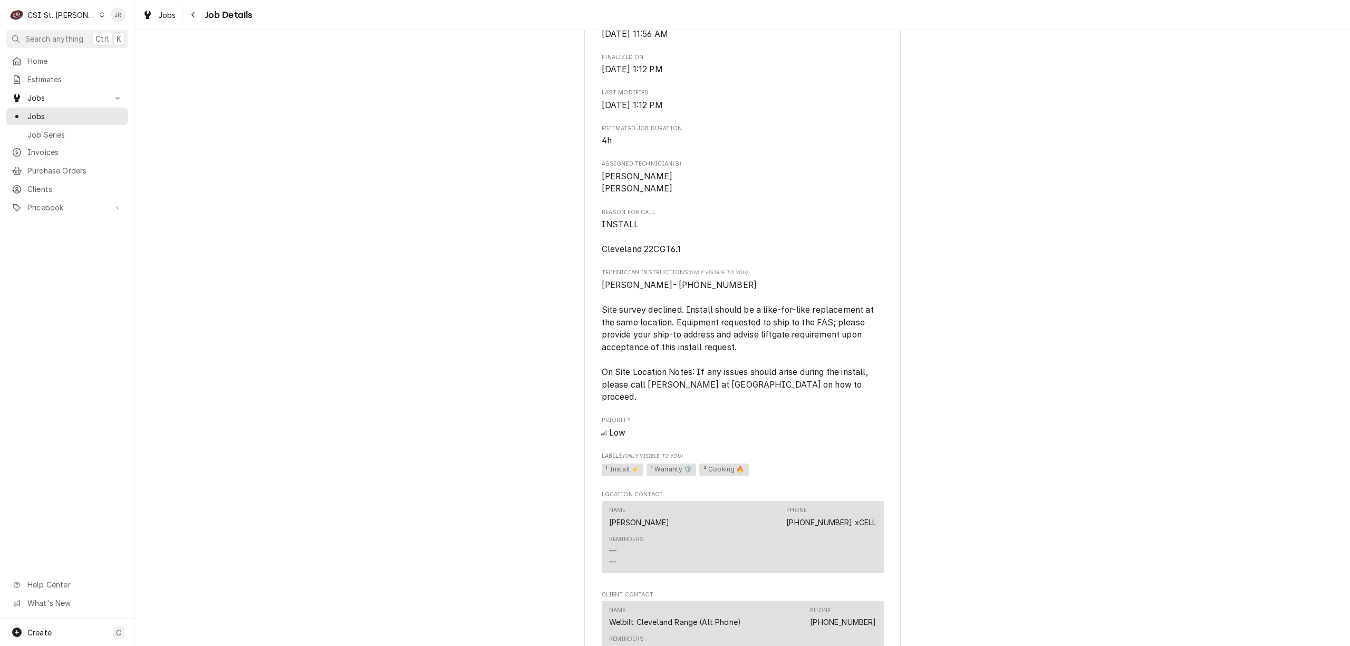
scroll to position [890, 0]
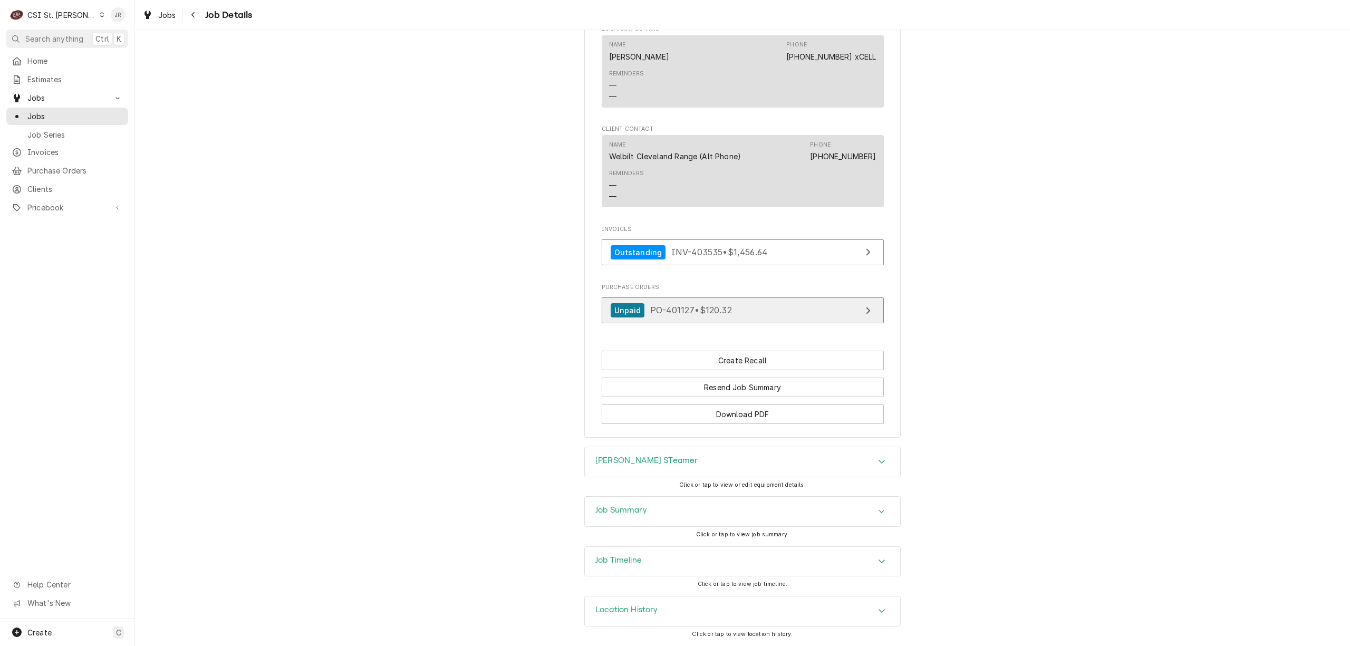
click at [773, 313] on link "Unpaid PO-401127 • $120.32" at bounding box center [743, 310] width 282 height 26
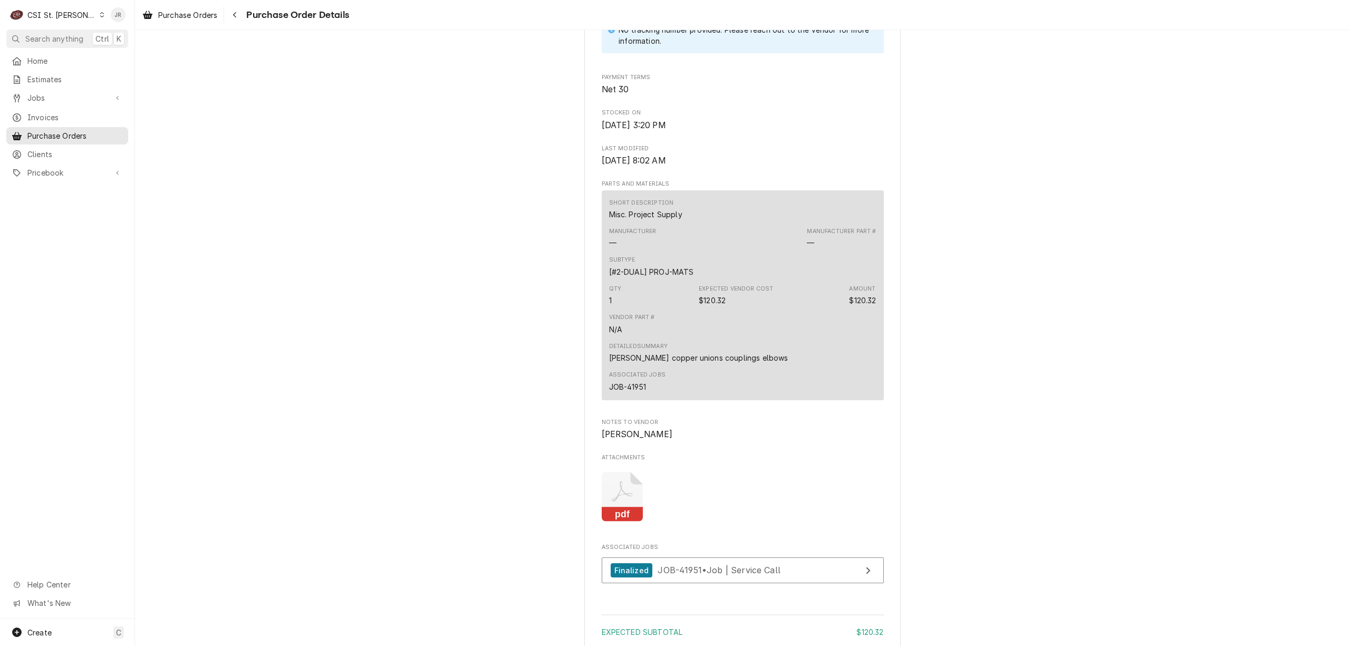
scroll to position [562, 0]
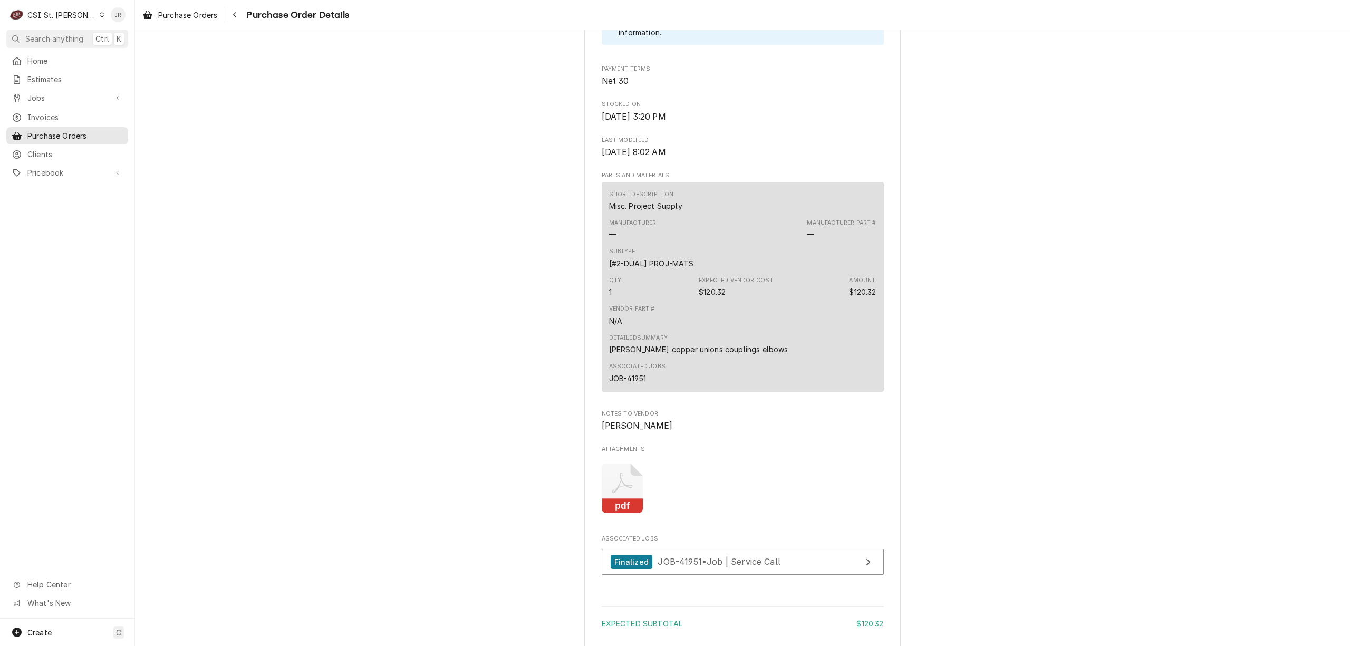
click at [632, 514] on icon "Attachments" at bounding box center [623, 488] width 42 height 50
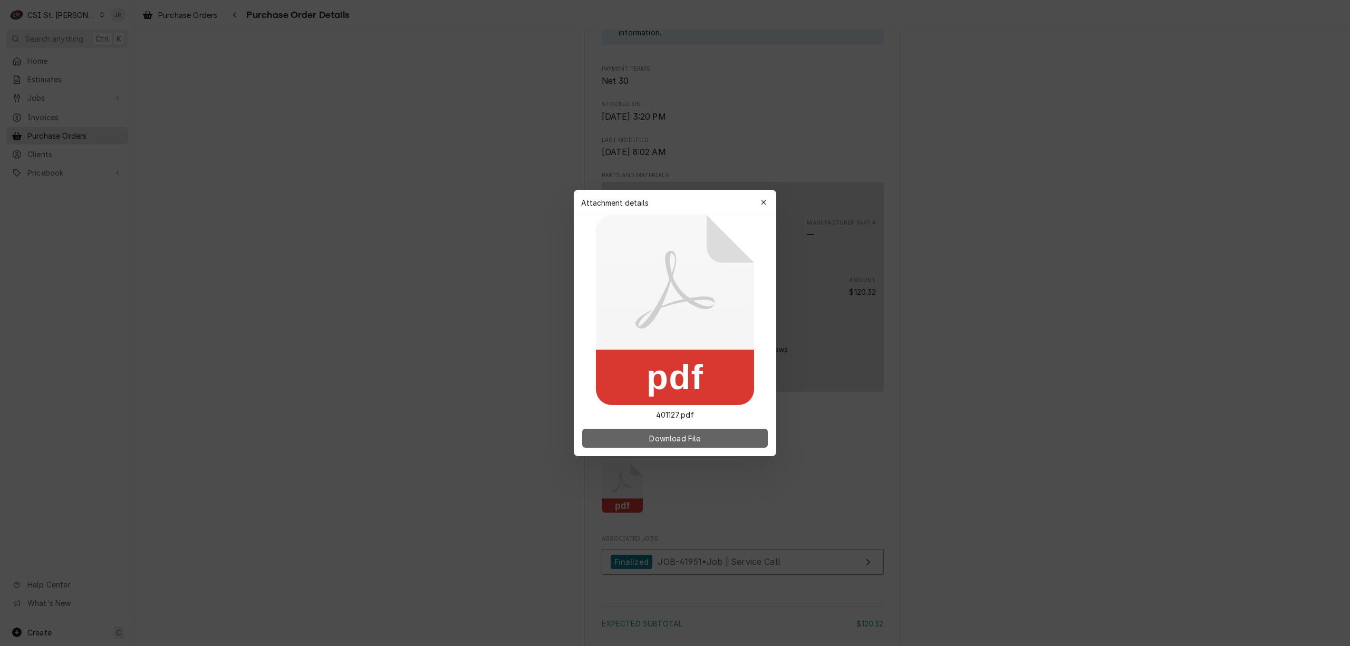
drag, startPoint x: 669, startPoint y: 456, endPoint x: 674, endPoint y: 446, distance: 10.6
click at [673, 450] on div "Download File" at bounding box center [675, 438] width 202 height 36
click at [675, 443] on button "Download File" at bounding box center [675, 438] width 186 height 19
click at [692, 425] on div "Download File" at bounding box center [675, 438] width 202 height 36
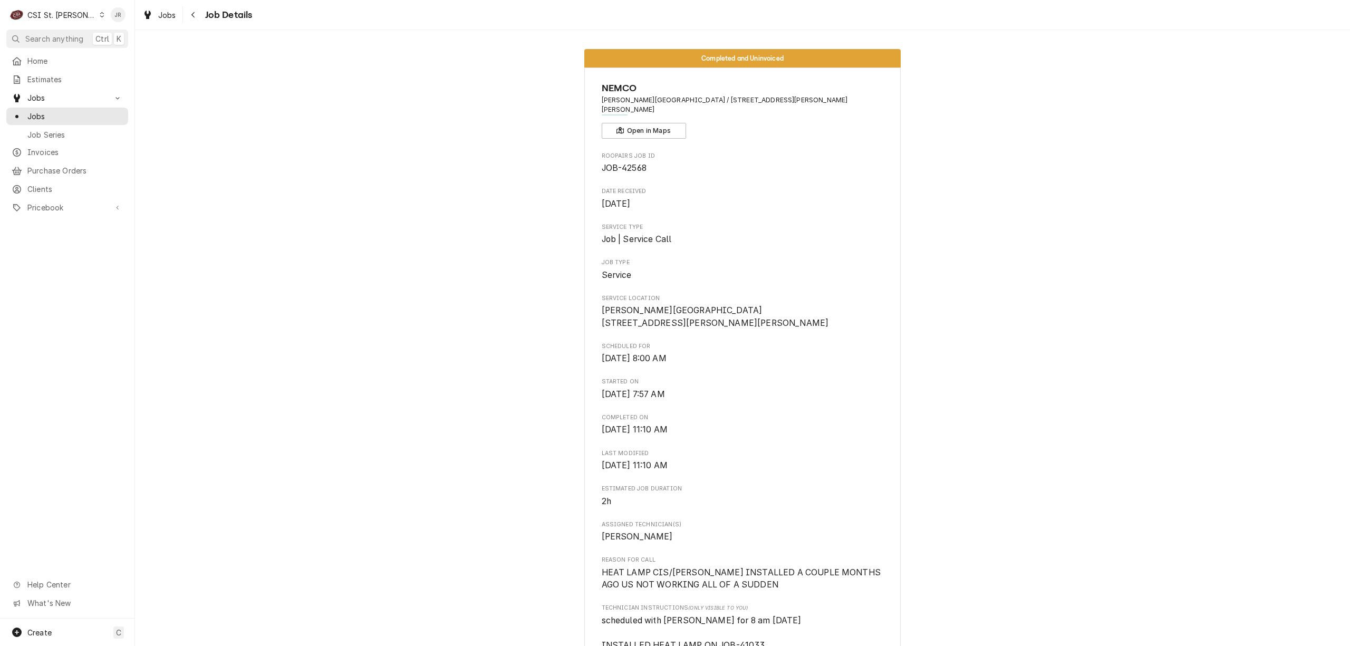
scroll to position [281, 0]
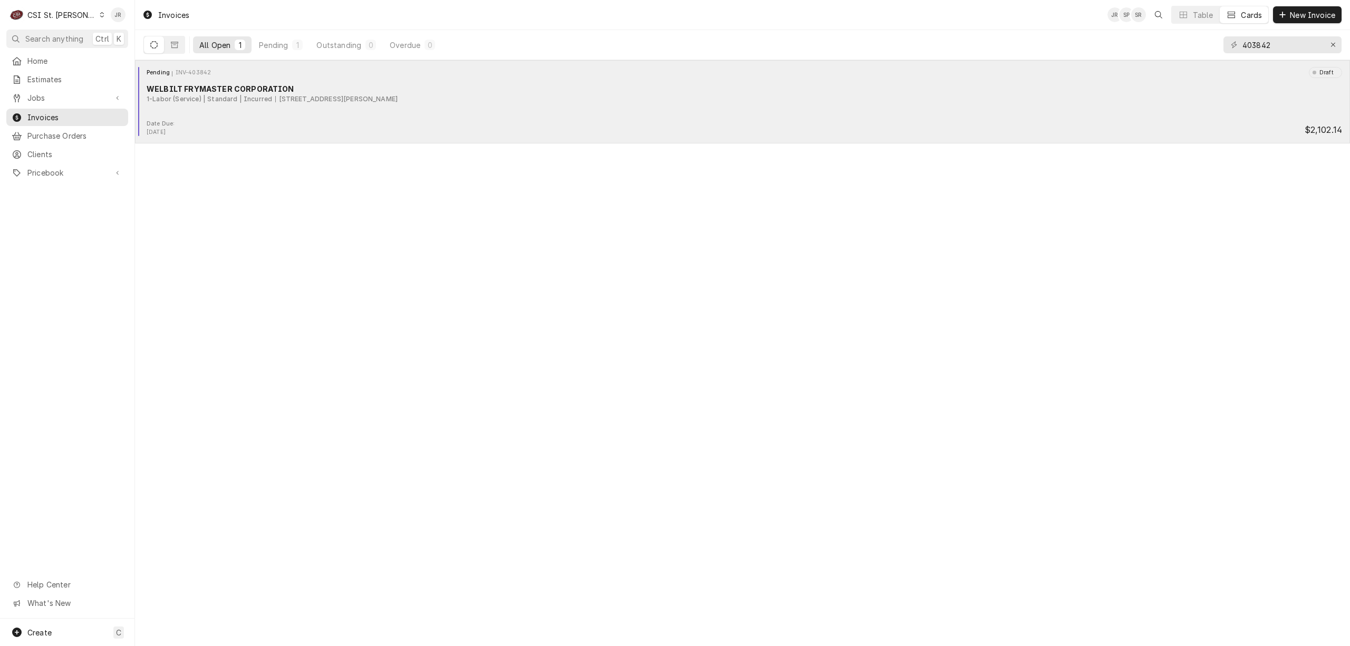
click at [304, 110] on div "Pending INV-403842 Draft WELBILT FRYMASTER CORPORATION 1-Labor (Service) | Stan…" at bounding box center [742, 93] width 1206 height 53
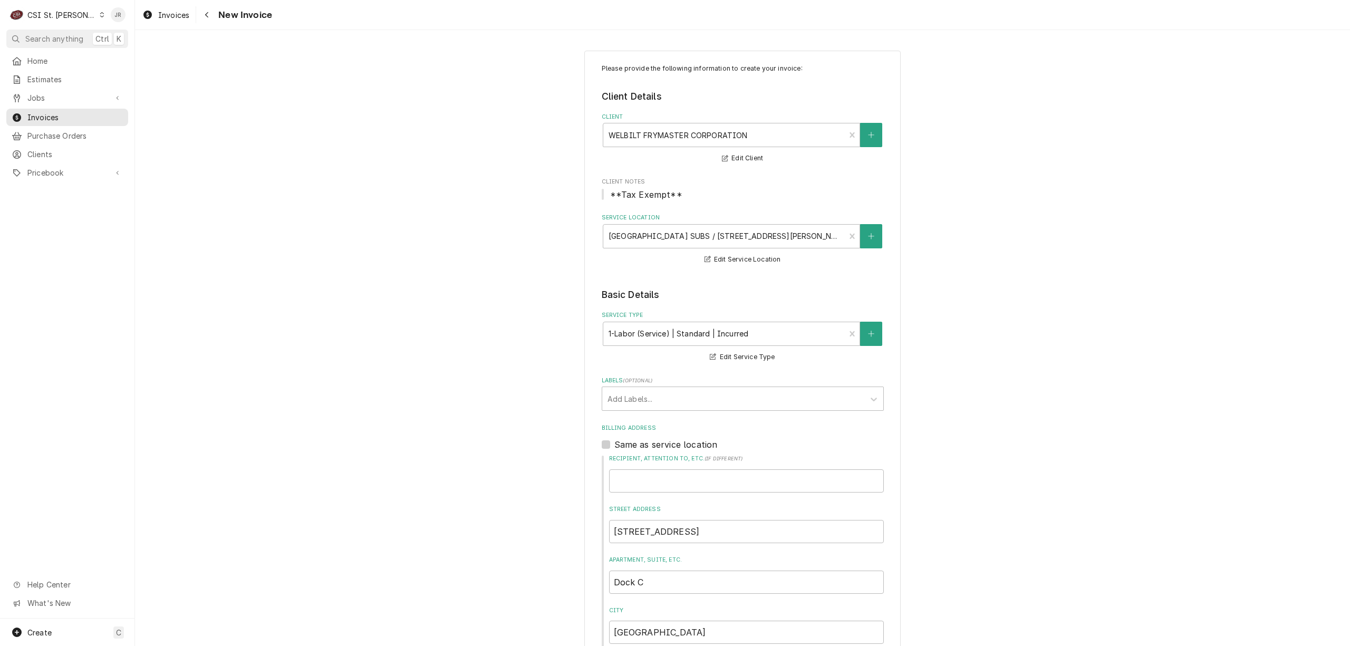
click at [58, 17] on div "CSI St. [PERSON_NAME]" at bounding box center [61, 14] width 69 height 11
click at [108, 22] on div "CSI [US_STATE][GEOGRAPHIC_DATA]" at bounding box center [162, 20] width 139 height 11
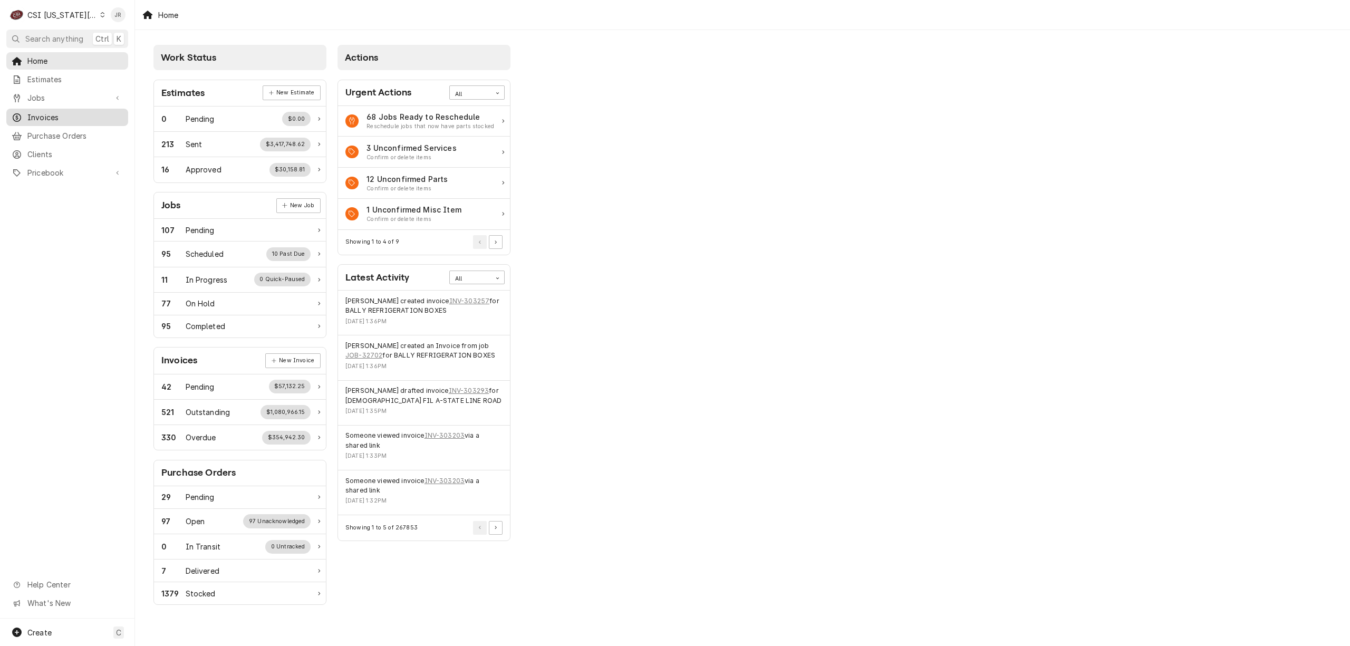
click at [60, 113] on span "Invoices" at bounding box center [74, 117] width 95 height 11
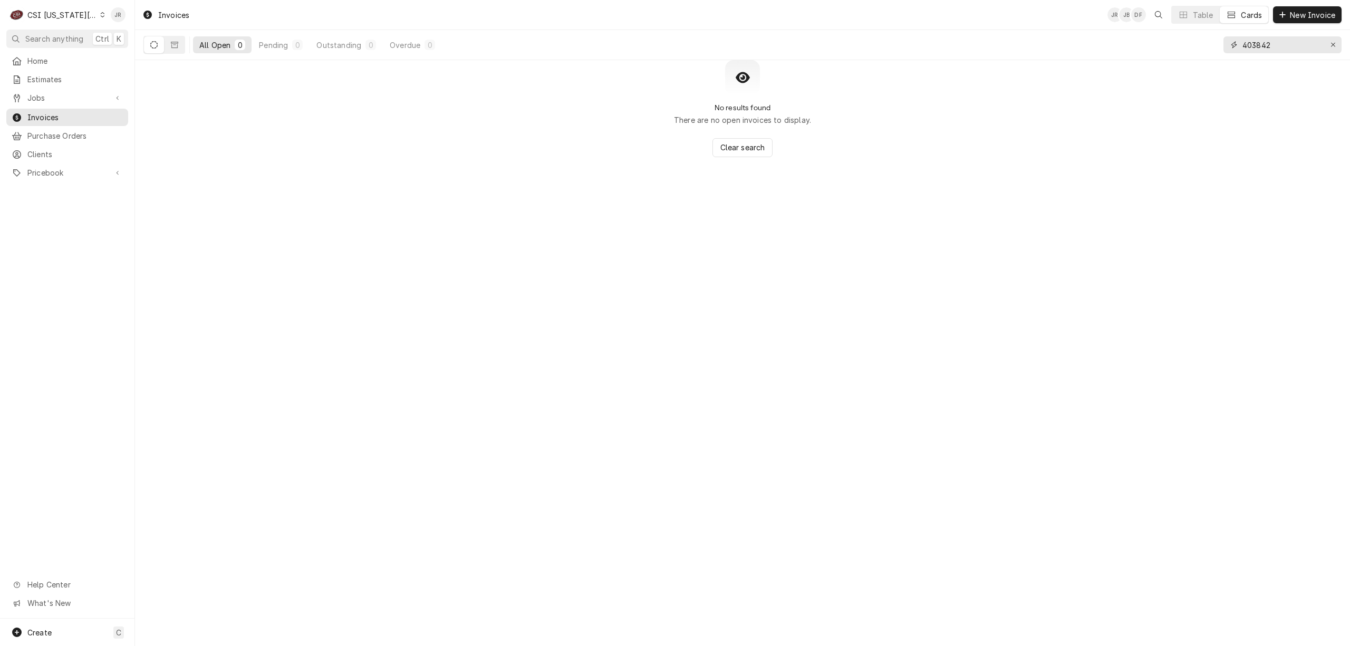
click at [1267, 45] on input "403842" at bounding box center [1281, 44] width 79 height 17
paste input "302824"
type input "302824"
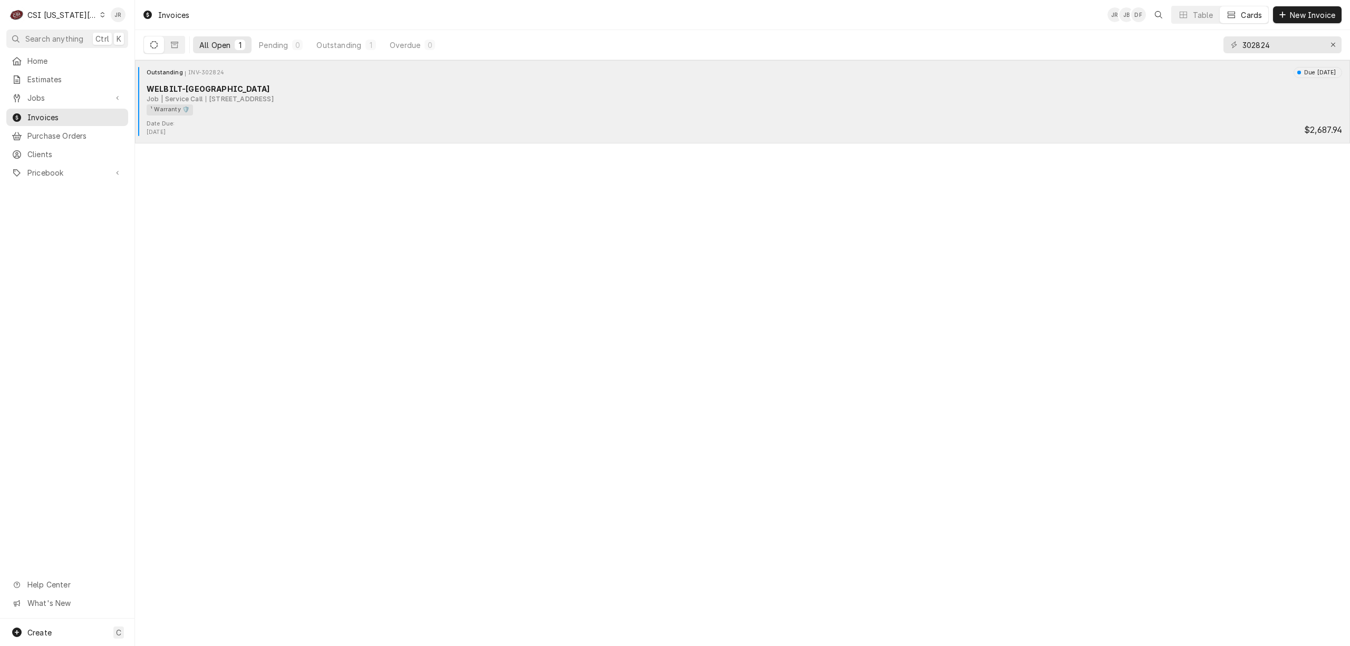
click at [211, 115] on div "¹ Warranty 🛡️" at bounding box center [741, 109] width 1188 height 11
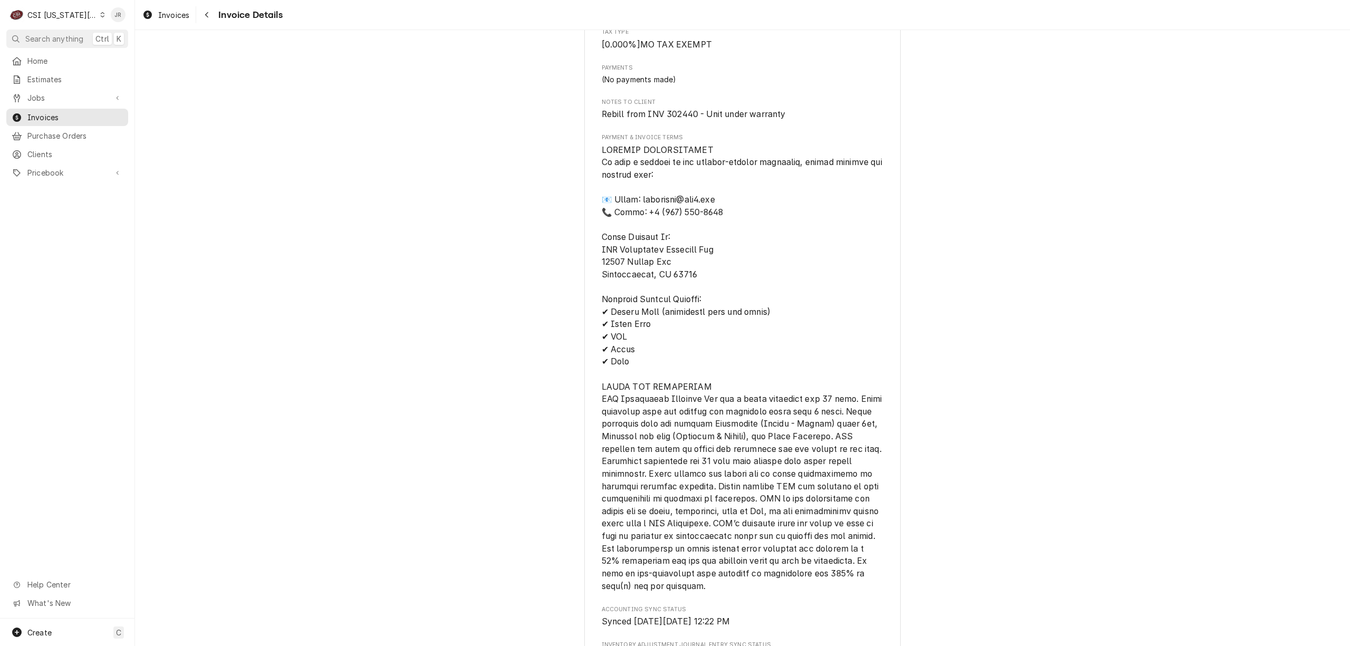
scroll to position [1898, 0]
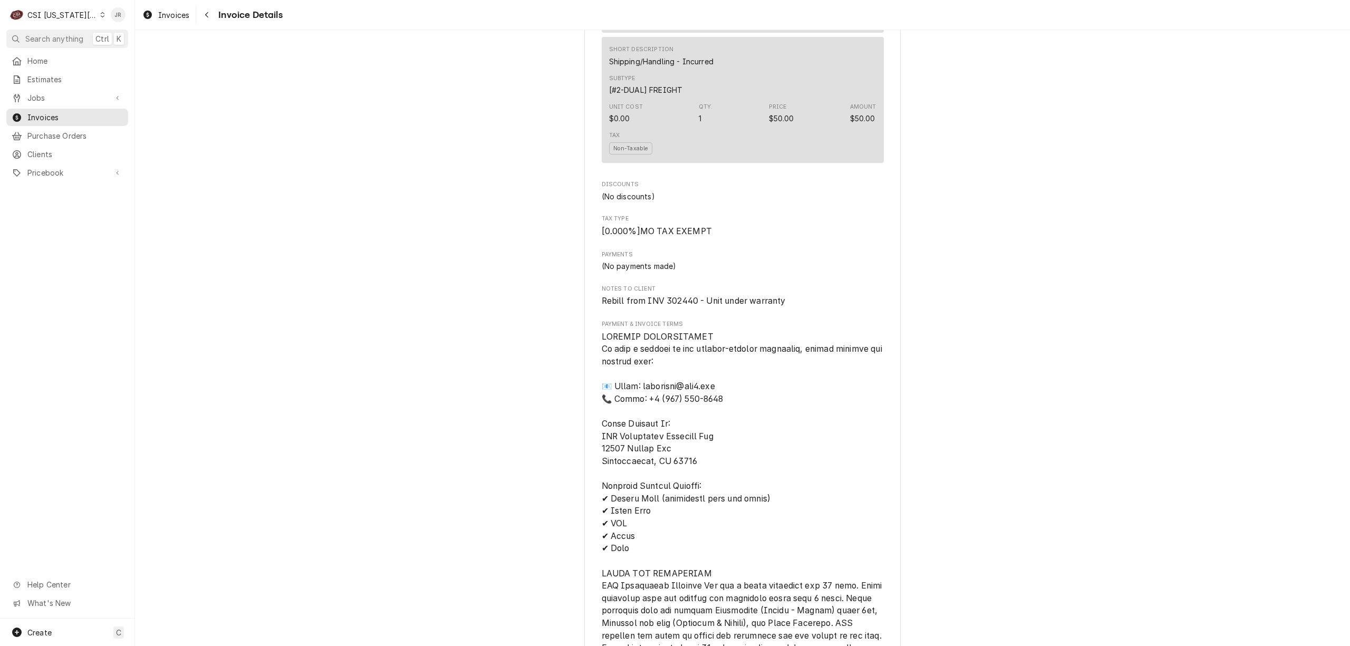
click at [672, 306] on span "Rebill from INV 302440 - Unit under warranty" at bounding box center [694, 301] width 184 height 10
copy span "302440"
click at [52, 112] on span "Invoices" at bounding box center [74, 117] width 95 height 11
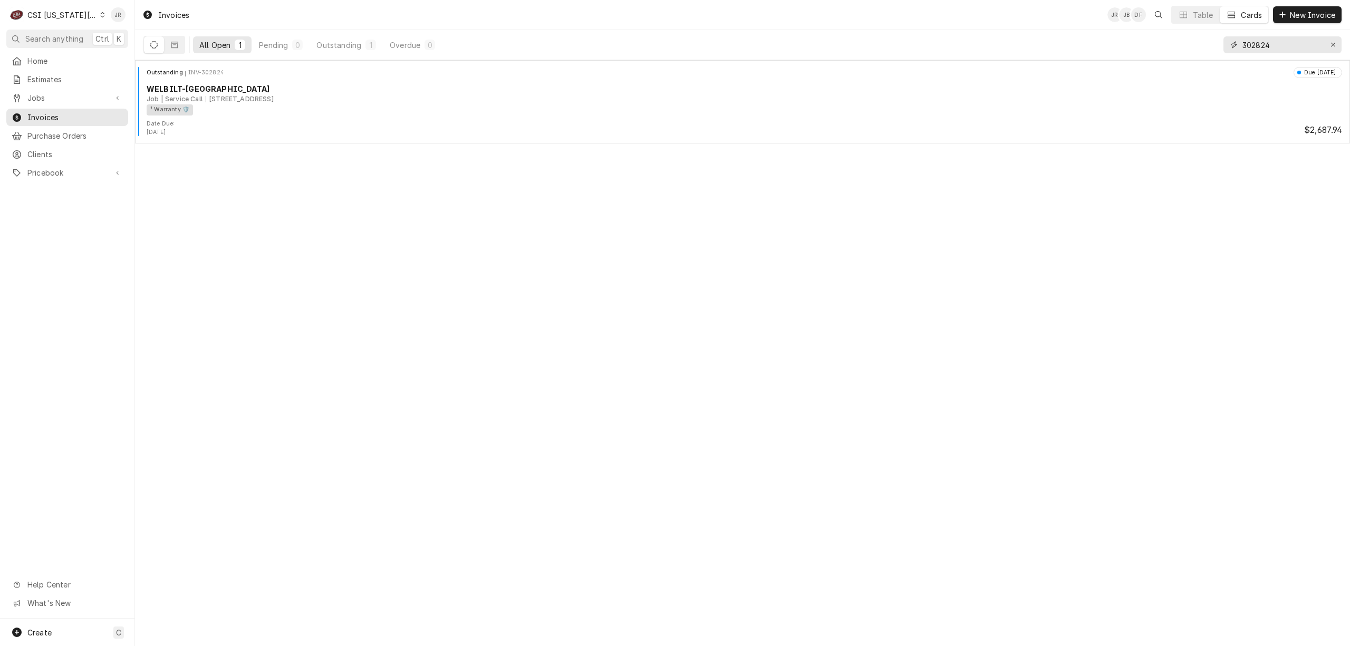
click at [1290, 49] on input "302824" at bounding box center [1281, 44] width 79 height 17
click at [1290, 47] on input "302824" at bounding box center [1281, 44] width 79 height 17
paste input "440"
type input "302440"
click at [184, 45] on button "Dynamic Content Wrapper" at bounding box center [174, 44] width 20 height 17
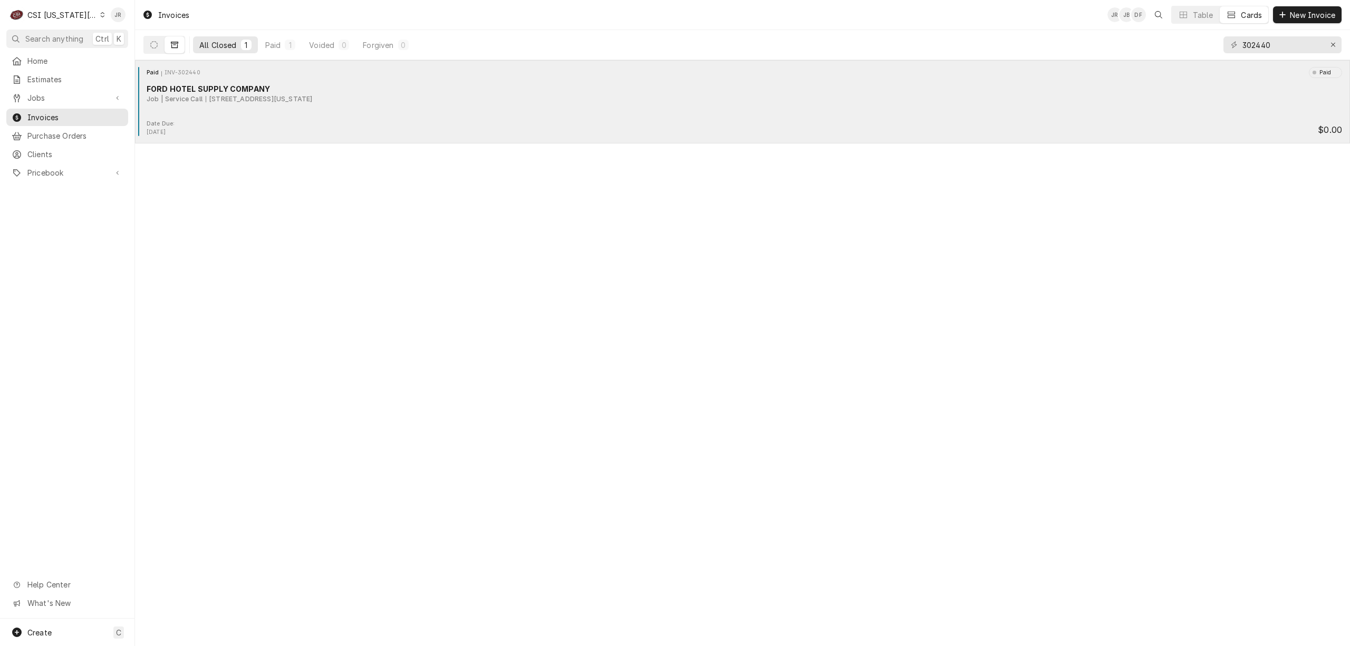
click at [311, 75] on div "Paid INV-302440 Paid" at bounding box center [742, 72] width 1206 height 11
click at [300, 91] on div "FORD HOTEL SUPPLY COMPANY" at bounding box center [744, 88] width 1195 height 11
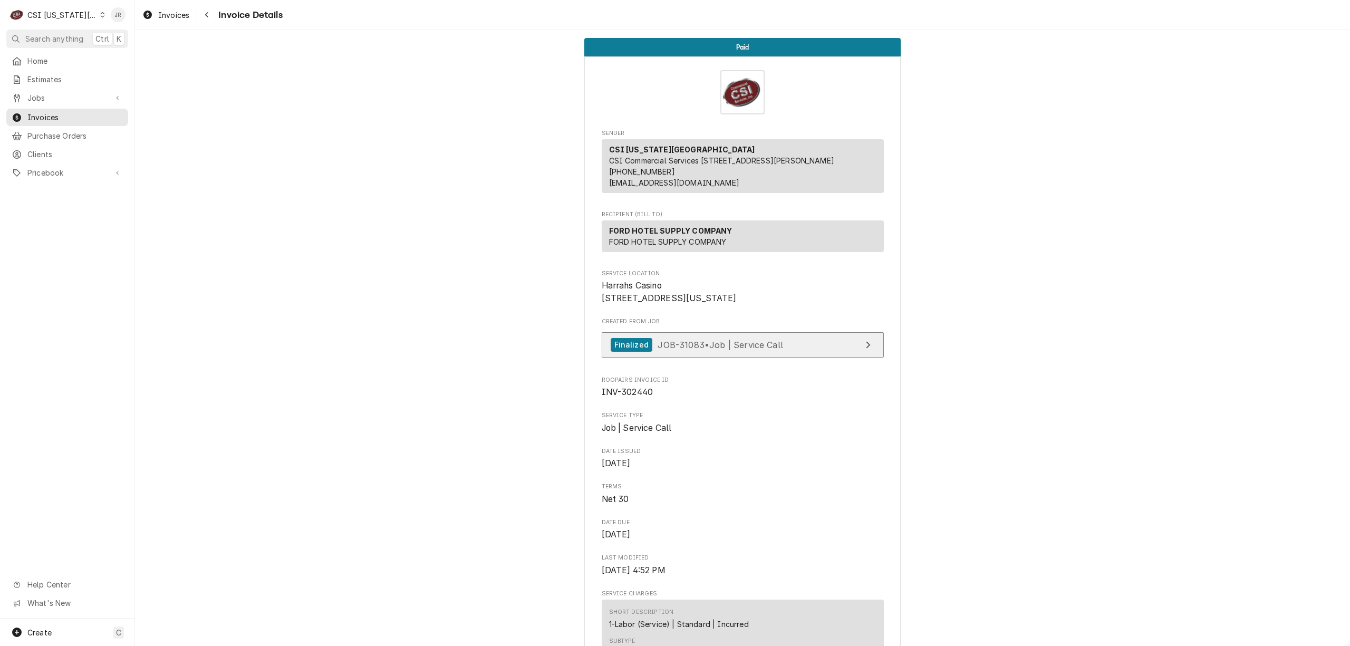
click at [724, 350] on span "JOB-31083 • Job | Service Call" at bounding box center [719, 344] width 125 height 11
click at [49, 13] on div "CSI [US_STATE][GEOGRAPHIC_DATA]" at bounding box center [62, 14] width 70 height 11
click at [129, 56] on div "CSI St. [PERSON_NAME]" at bounding box center [181, 57] width 154 height 11
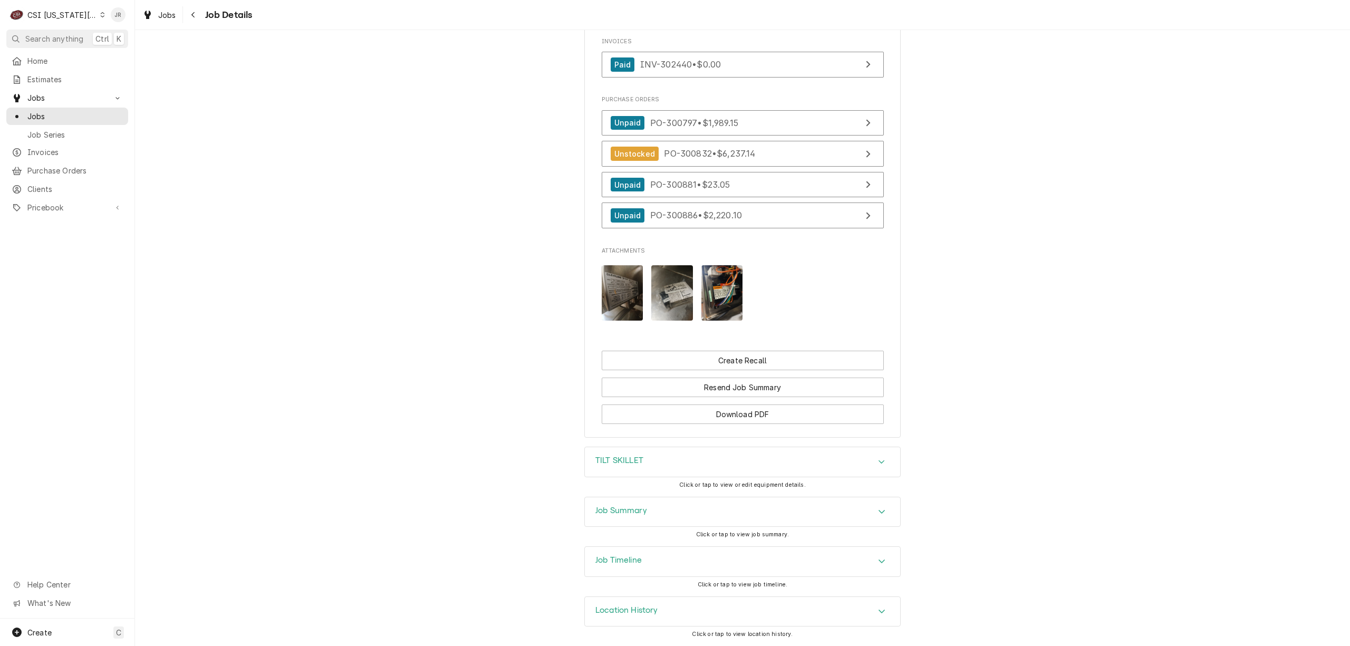
scroll to position [954, 0]
click at [621, 515] on h3 "Job Summary" at bounding box center [621, 511] width 52 height 10
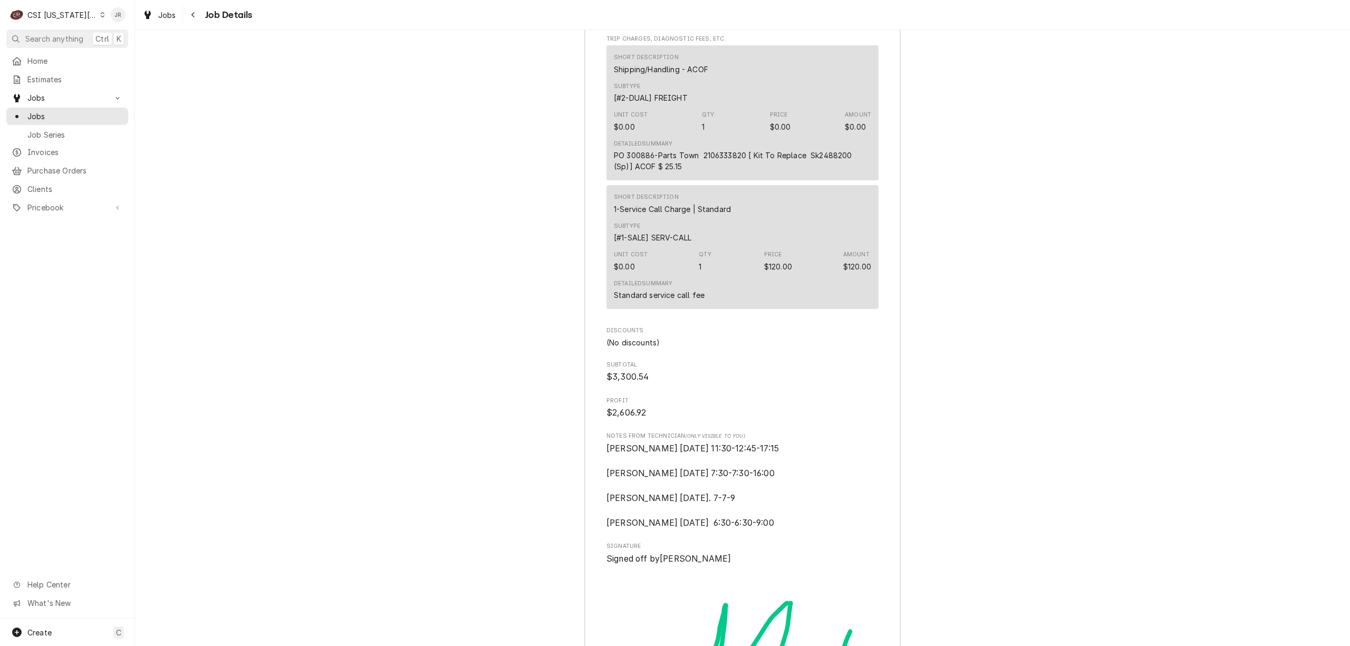
scroll to position [4008, 0]
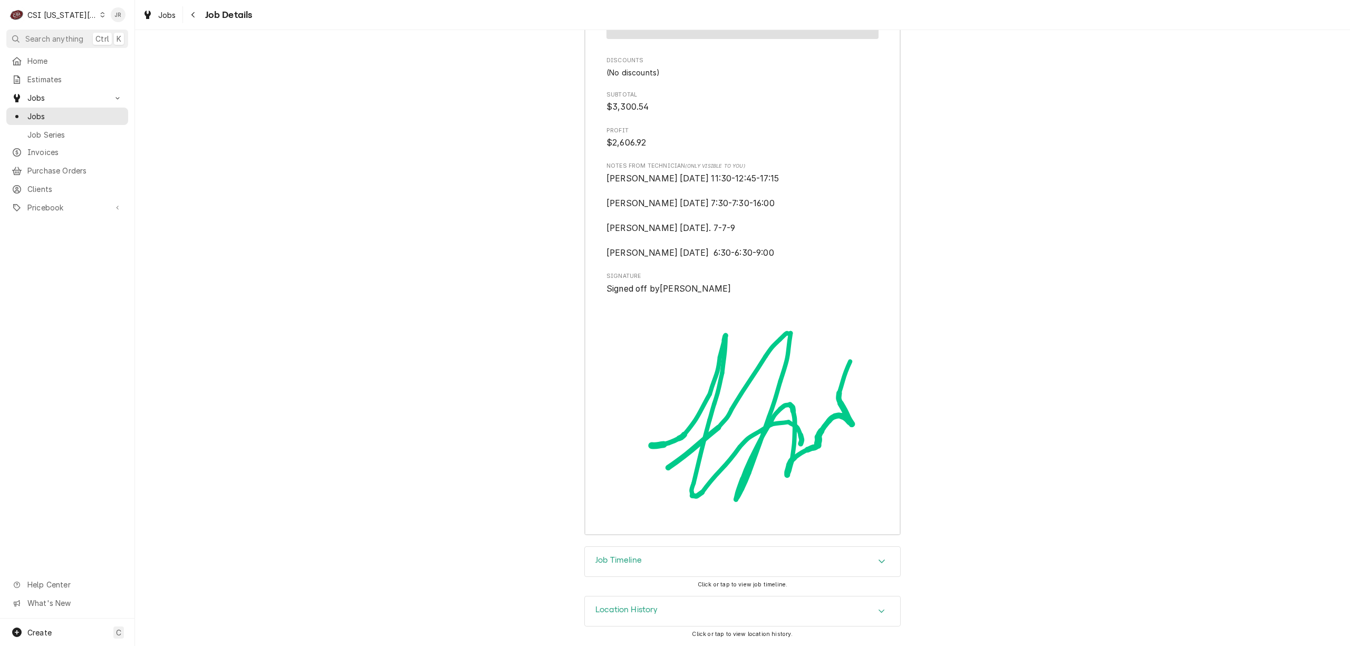
click at [633, 569] on div "Job Timeline" at bounding box center [742, 562] width 315 height 30
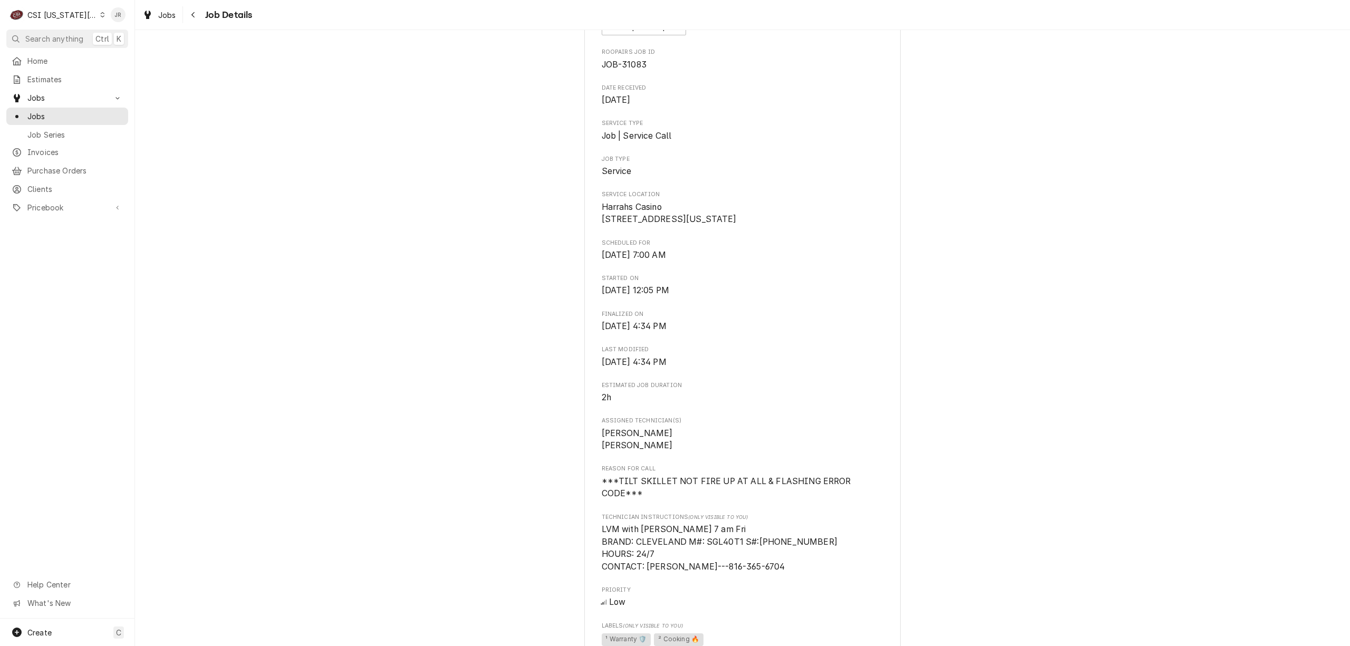
scroll to position [0, 0]
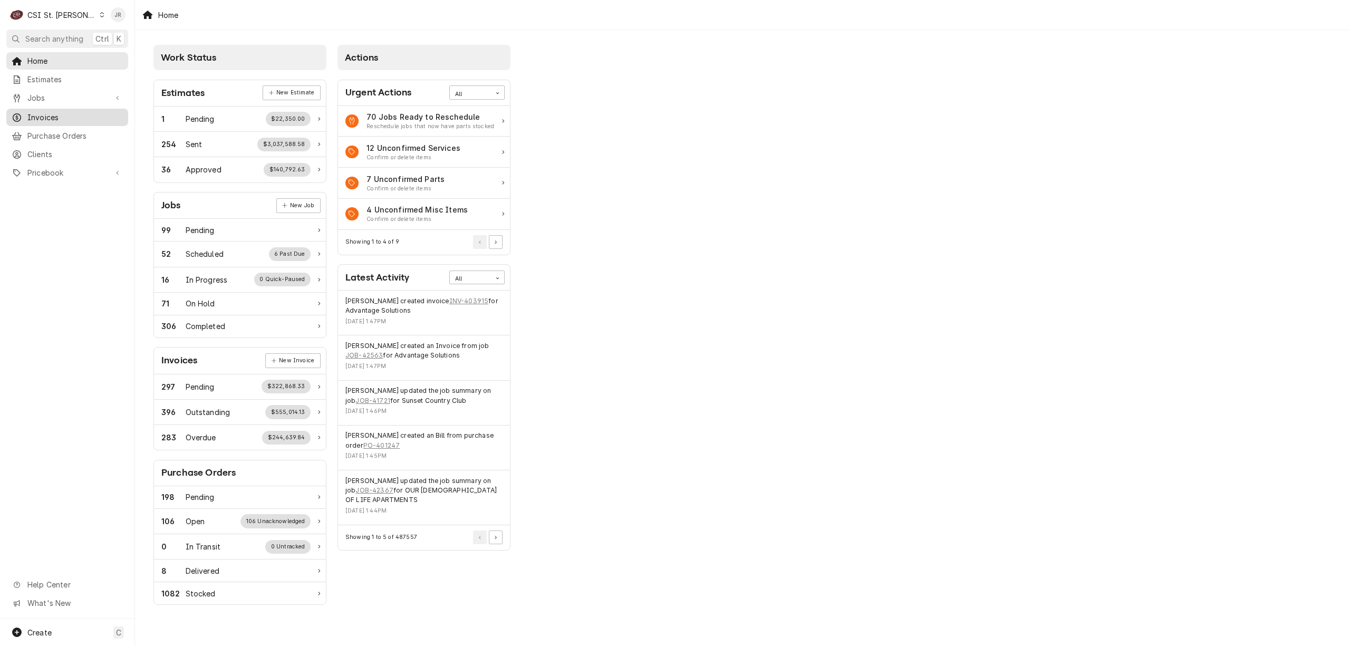
click at [56, 109] on link "Invoices" at bounding box center [67, 117] width 122 height 17
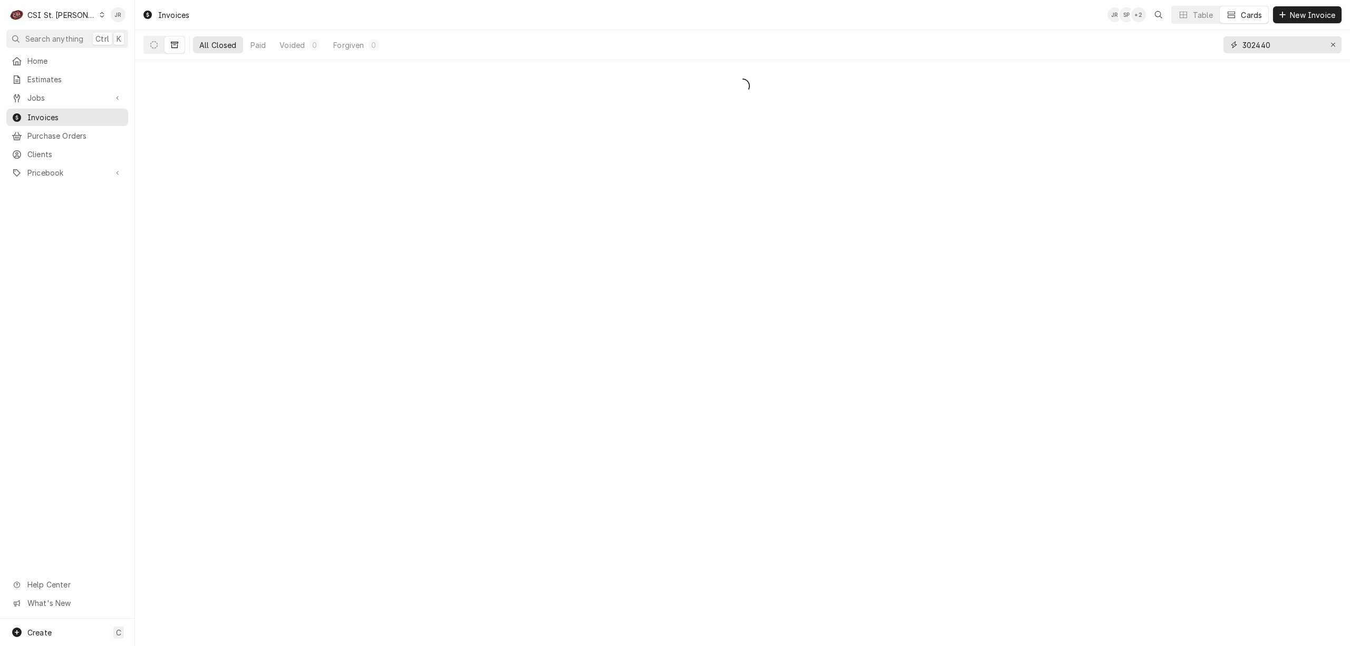
click at [1281, 45] on input "302440" at bounding box center [1281, 44] width 79 height 17
click at [152, 49] on button "Dynamic Content Wrapper" at bounding box center [154, 44] width 20 height 17
click at [1251, 46] on input "403585" at bounding box center [1281, 44] width 79 height 17
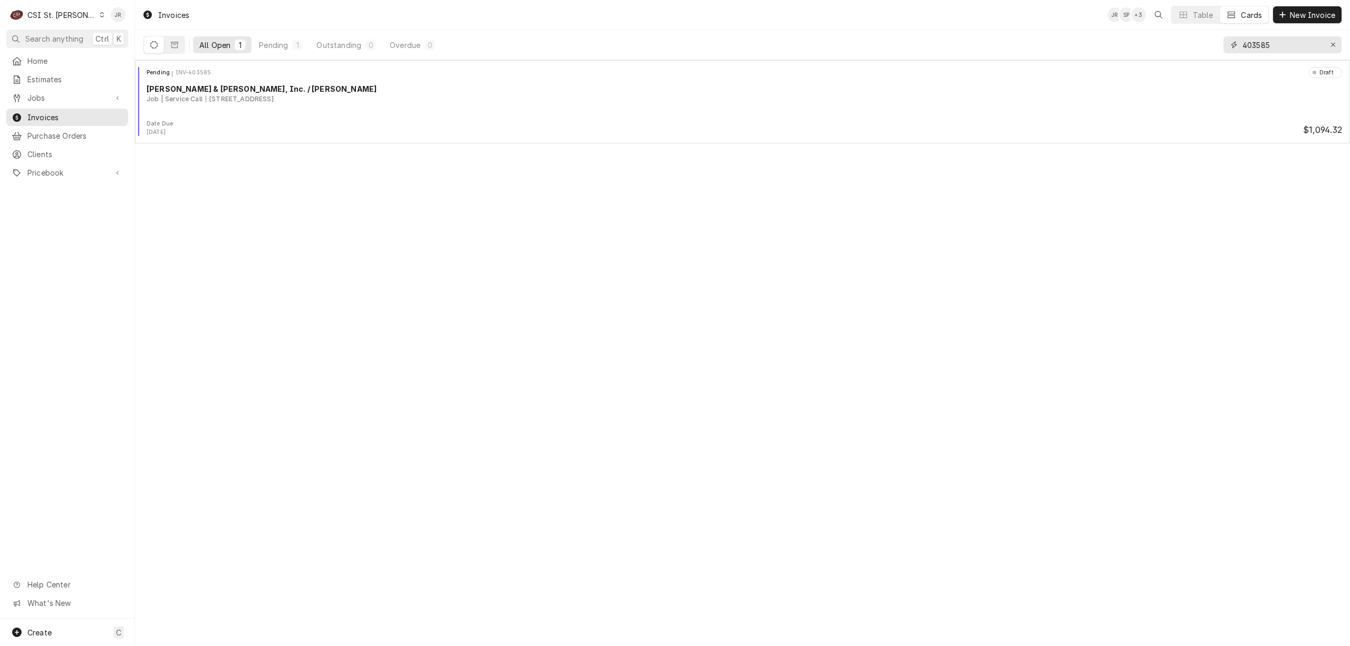
paste input "3"
type input "403535"
click at [1279, 51] on input "403535" at bounding box center [1281, 44] width 79 height 17
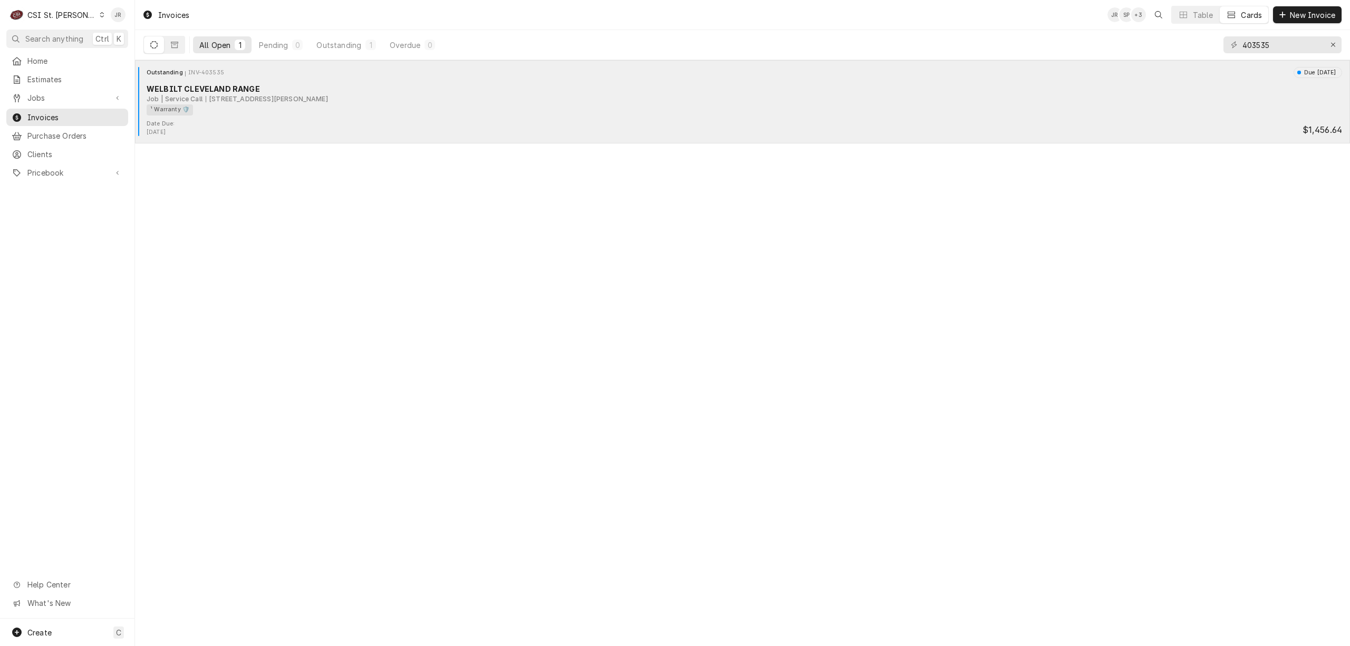
click at [206, 98] on div "[STREET_ADDRESS][PERSON_NAME]" at bounding box center [267, 98] width 122 height 9
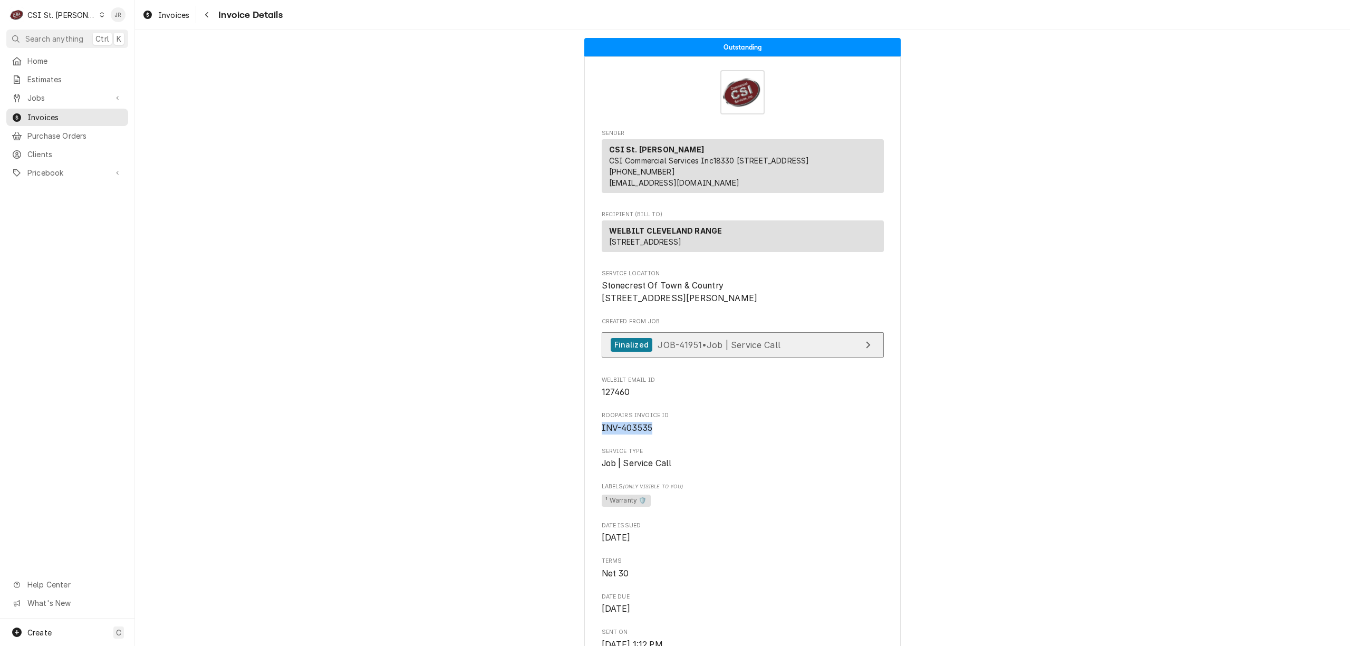
drag, startPoint x: 756, startPoint y: 459, endPoint x: 806, endPoint y: 376, distance: 96.0
click at [808, 358] on link "Finalized JOB-41951 • Job | Service Call" at bounding box center [743, 345] width 282 height 26
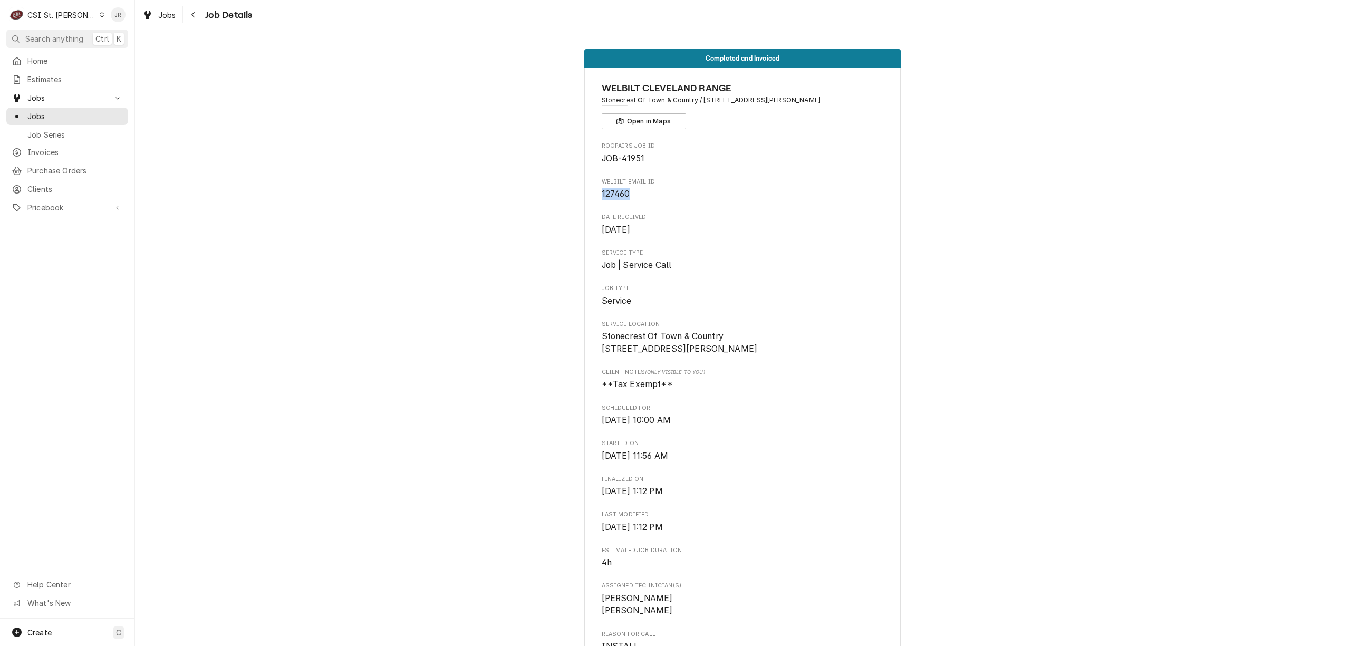
drag, startPoint x: 589, startPoint y: 197, endPoint x: 634, endPoint y: 191, distance: 44.7
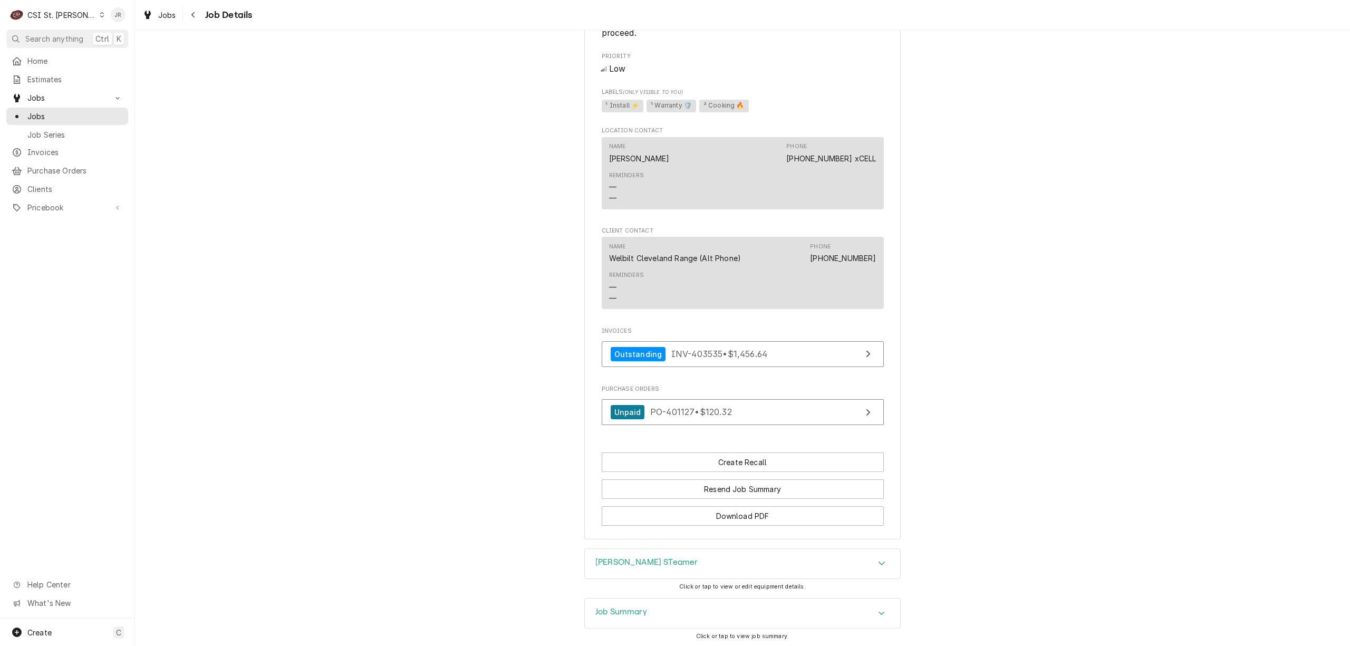
scroll to position [844, 0]
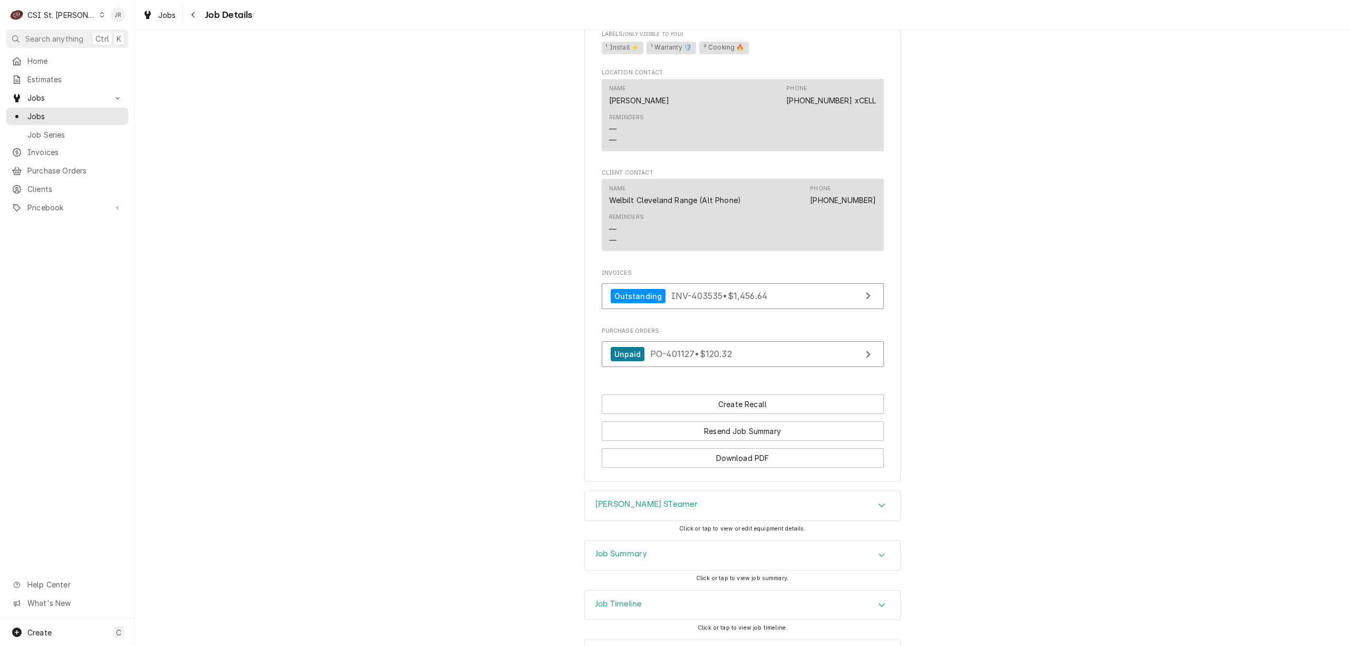
click at [673, 566] on div "Job Summary" at bounding box center [742, 555] width 315 height 30
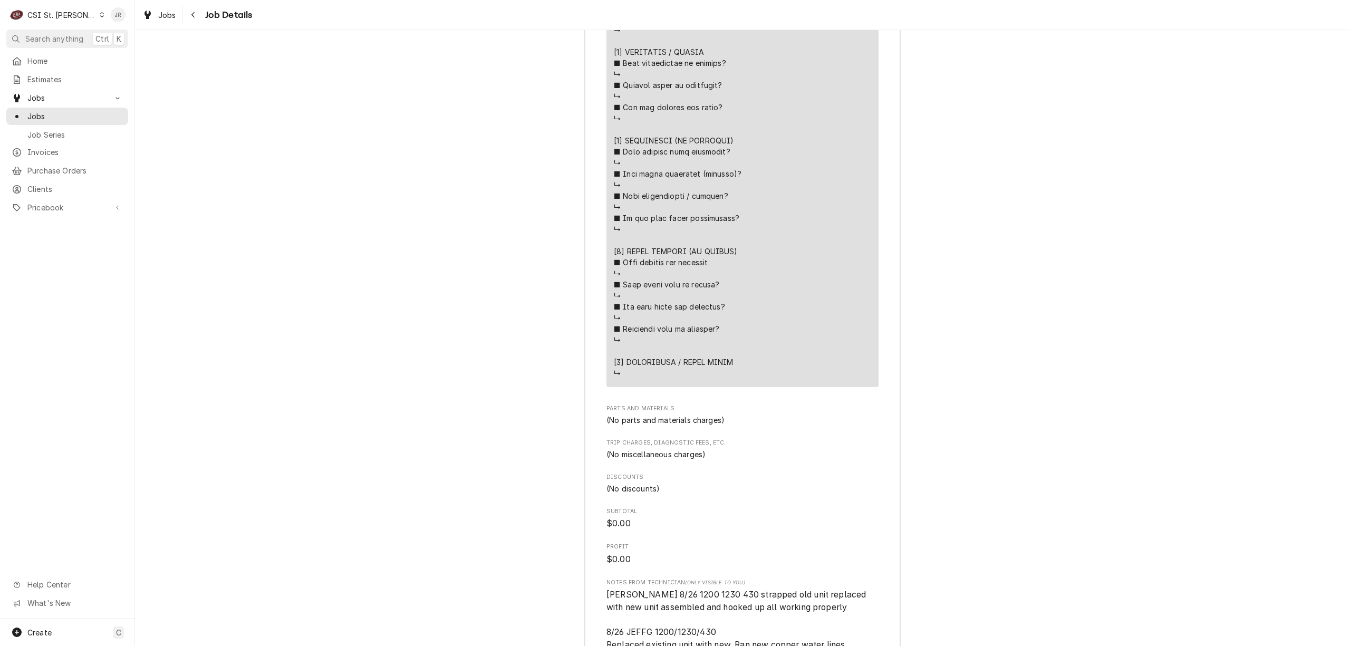
scroll to position [2168, 0]
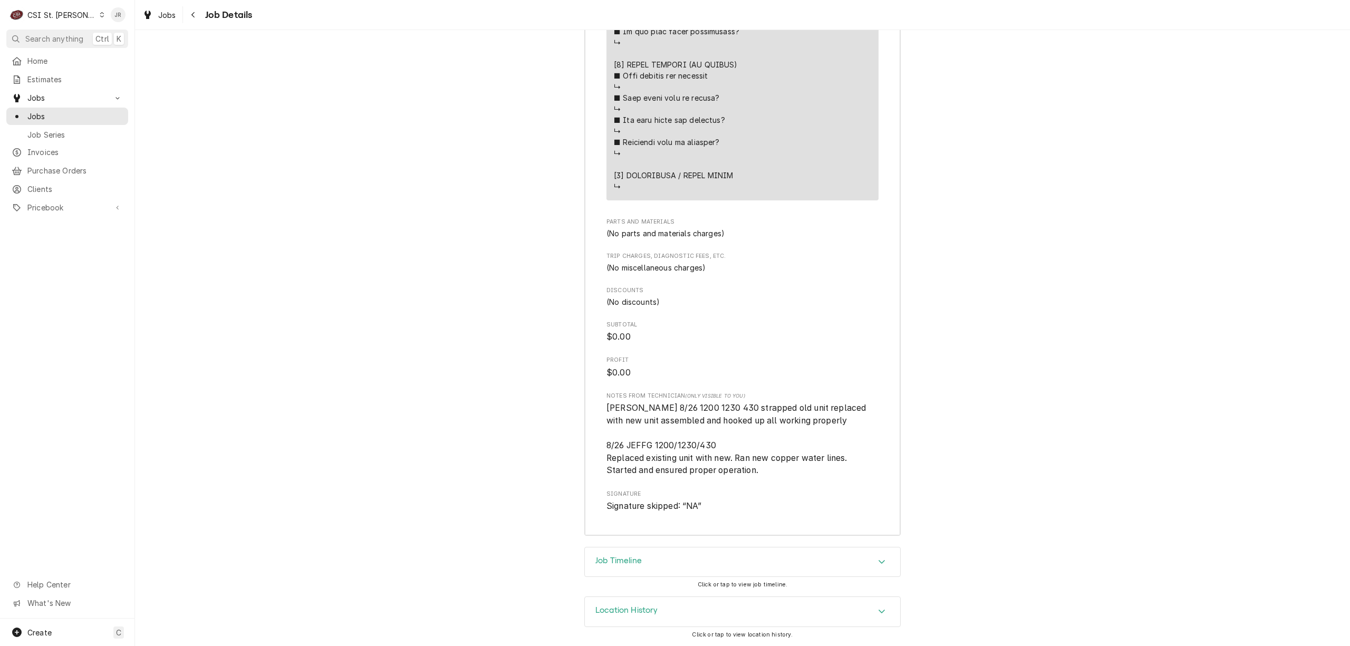
click at [612, 609] on h3 "Location History" at bounding box center [626, 610] width 63 height 10
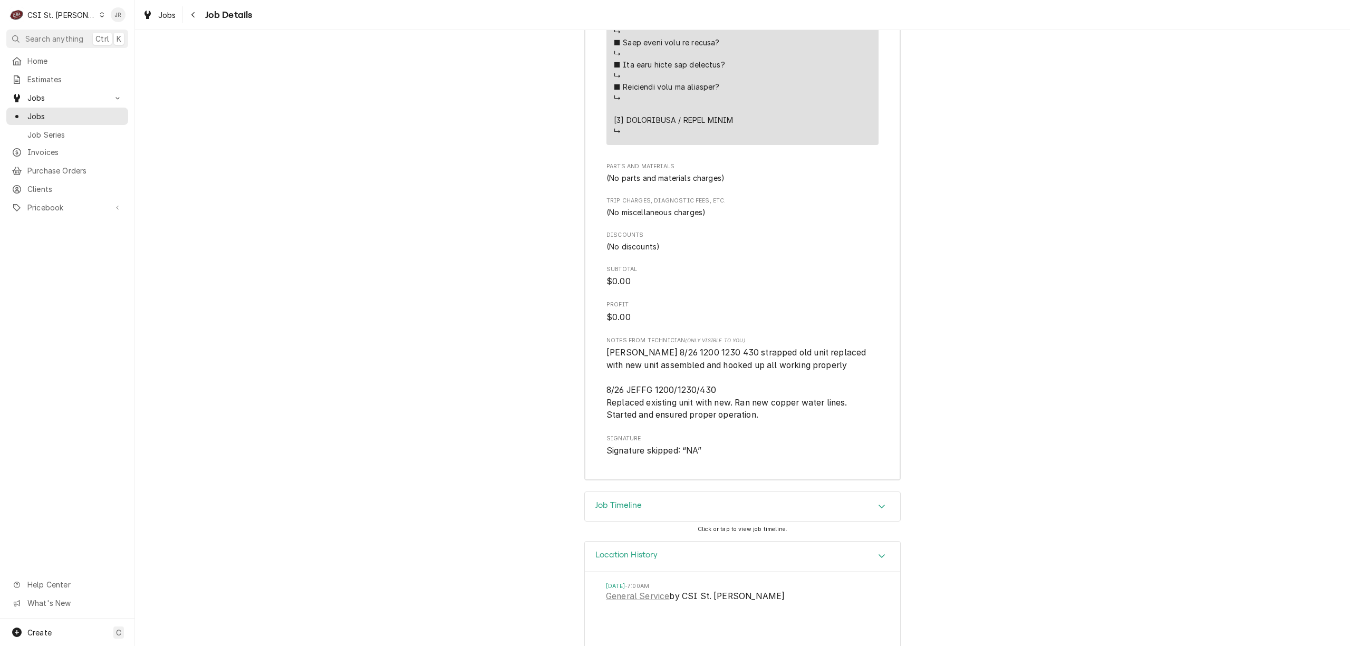
scroll to position [2265, 0]
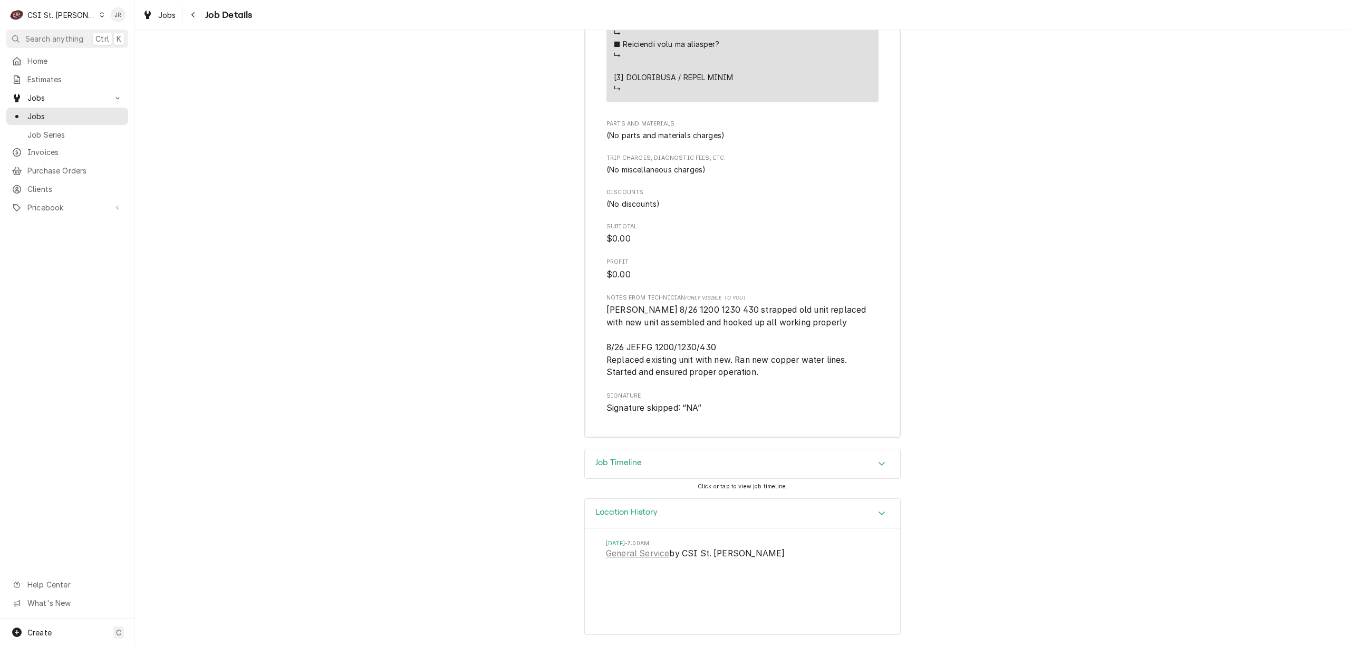
click at [623, 464] on h3 "Job Timeline" at bounding box center [618, 463] width 46 height 10
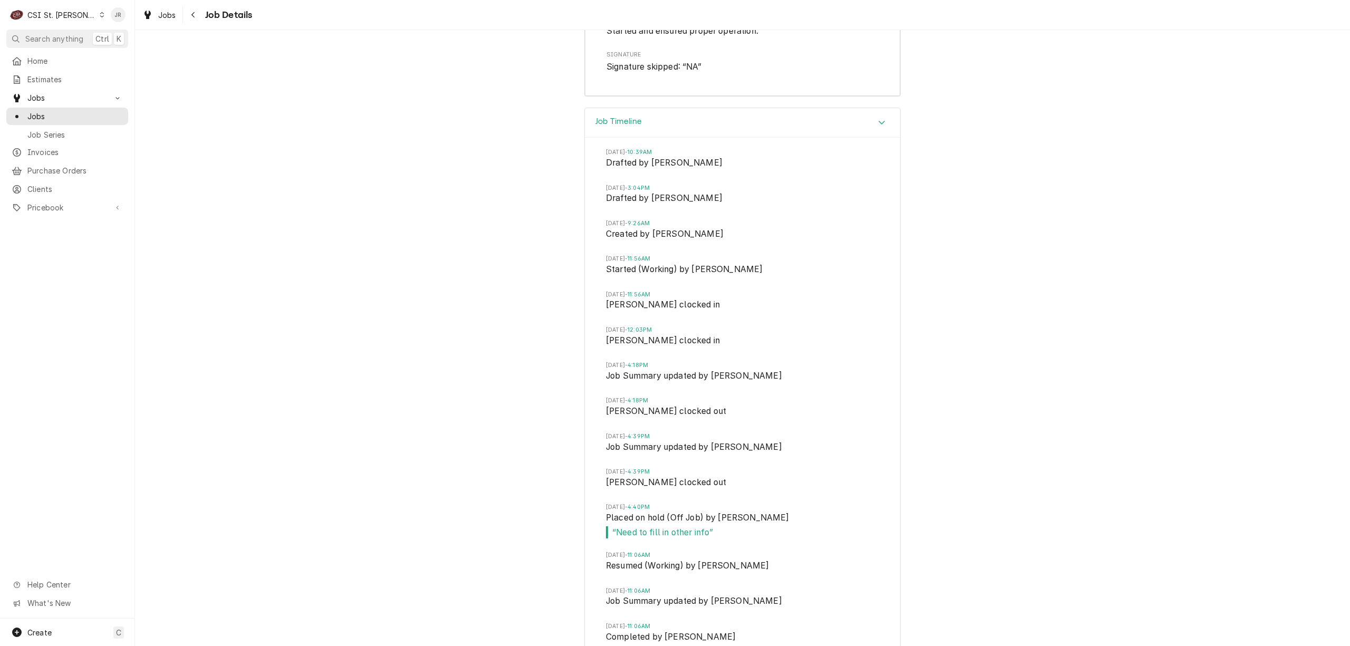
scroll to position [2617, 0]
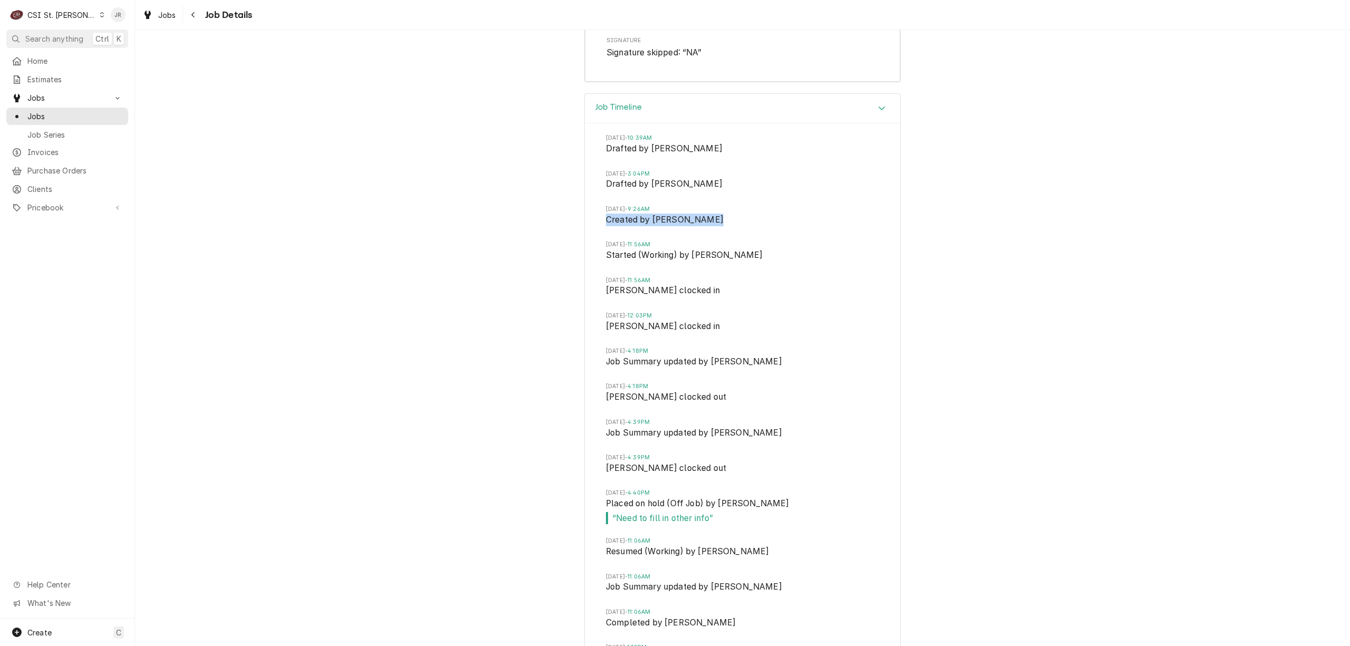
drag, startPoint x: 708, startPoint y: 222, endPoint x: 593, endPoint y: 222, distance: 114.9
click at [593, 222] on div "[DATE] 10:39AM Drafted by [PERSON_NAME][DATE] 3:04PM Drafted by [PERSON_NAME][D…" at bounding box center [742, 400] width 315 height 555
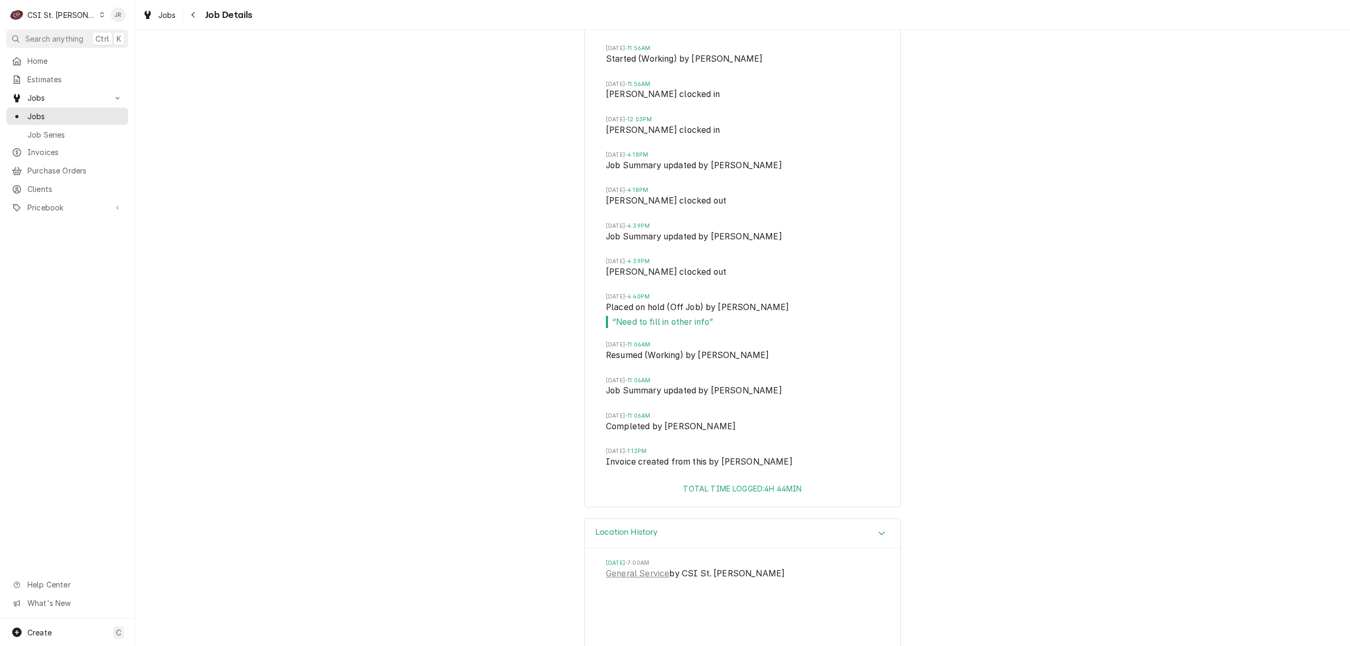
scroll to position [2828, 0]
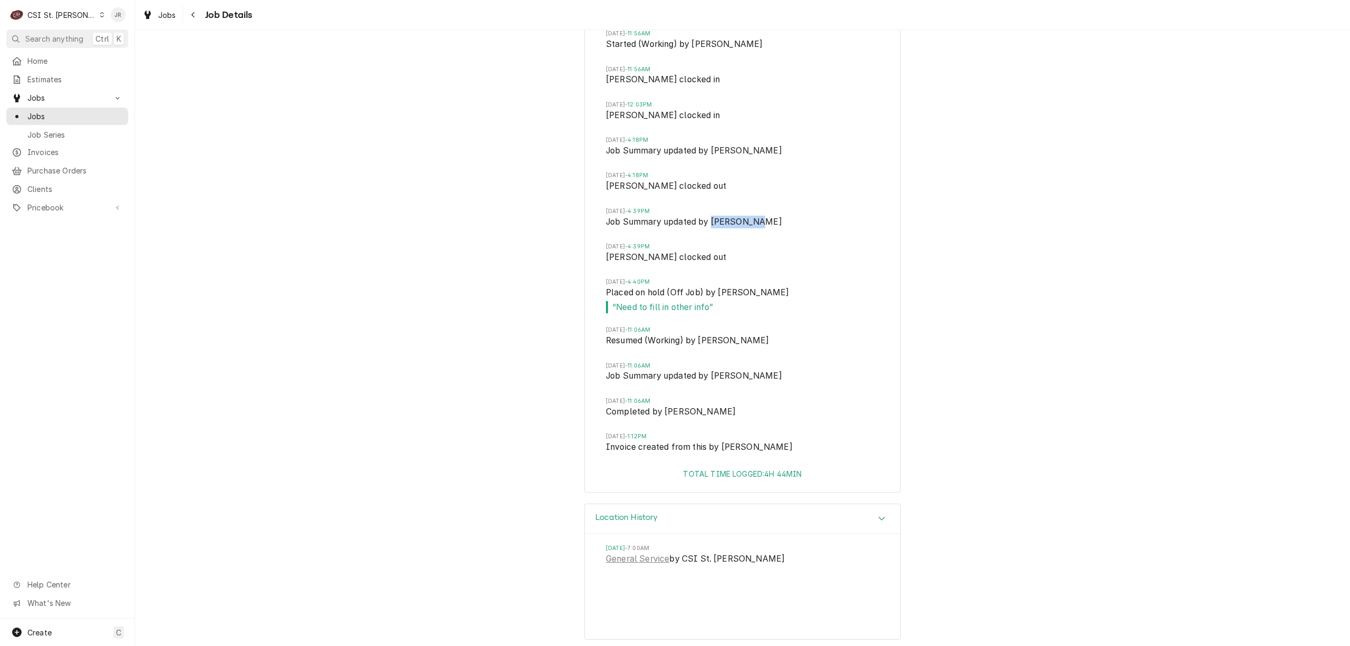
drag, startPoint x: 705, startPoint y: 225, endPoint x: 751, endPoint y: 230, distance: 46.7
click at [749, 230] on span "Job Summary updated by [PERSON_NAME]" at bounding box center [742, 223] width 273 height 15
click at [762, 228] on span "Job Summary updated by [PERSON_NAME]" at bounding box center [742, 223] width 273 height 15
drag, startPoint x: 710, startPoint y: 225, endPoint x: 722, endPoint y: 224, distance: 12.7
click at [722, 224] on span "Job Summary updated by [PERSON_NAME]" at bounding box center [742, 223] width 273 height 15
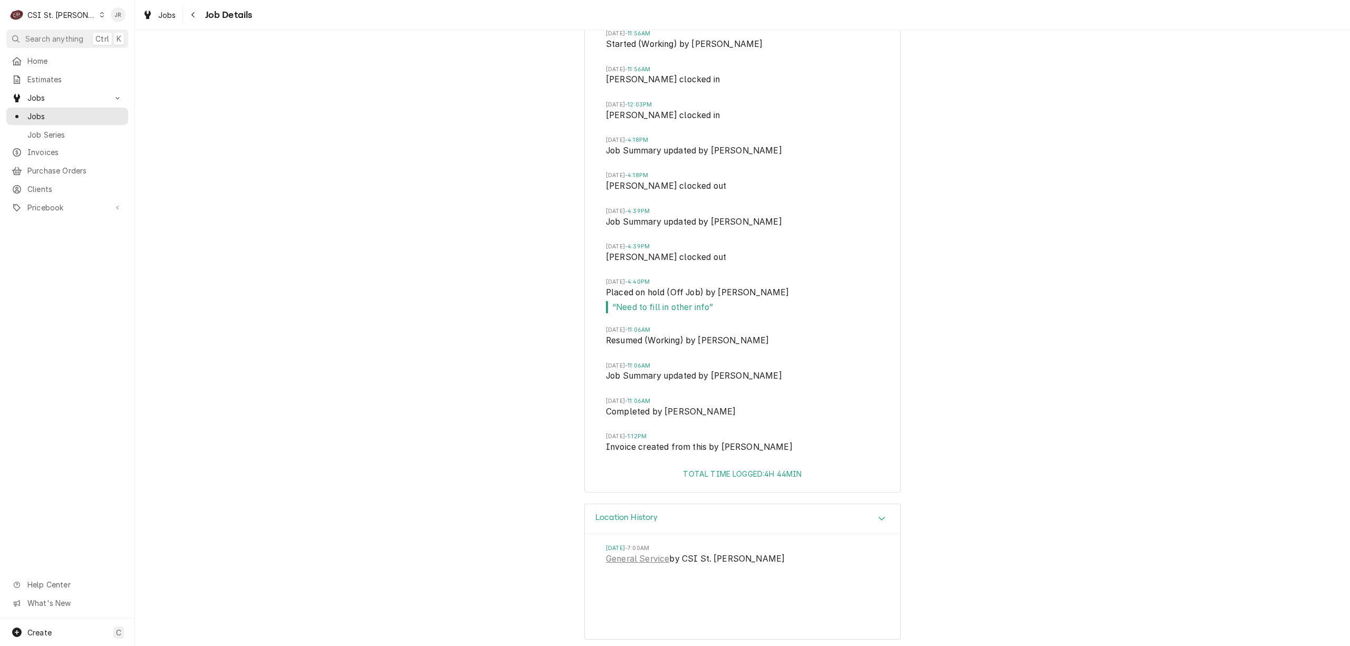
click at [706, 216] on span "[DATE] 4:39PM" at bounding box center [742, 211] width 273 height 8
drag, startPoint x: 705, startPoint y: 227, endPoint x: 758, endPoint y: 229, distance: 52.8
click at [758, 229] on span "Job Summary updated by [PERSON_NAME]" at bounding box center [742, 223] width 273 height 15
copy span "Jeff George"
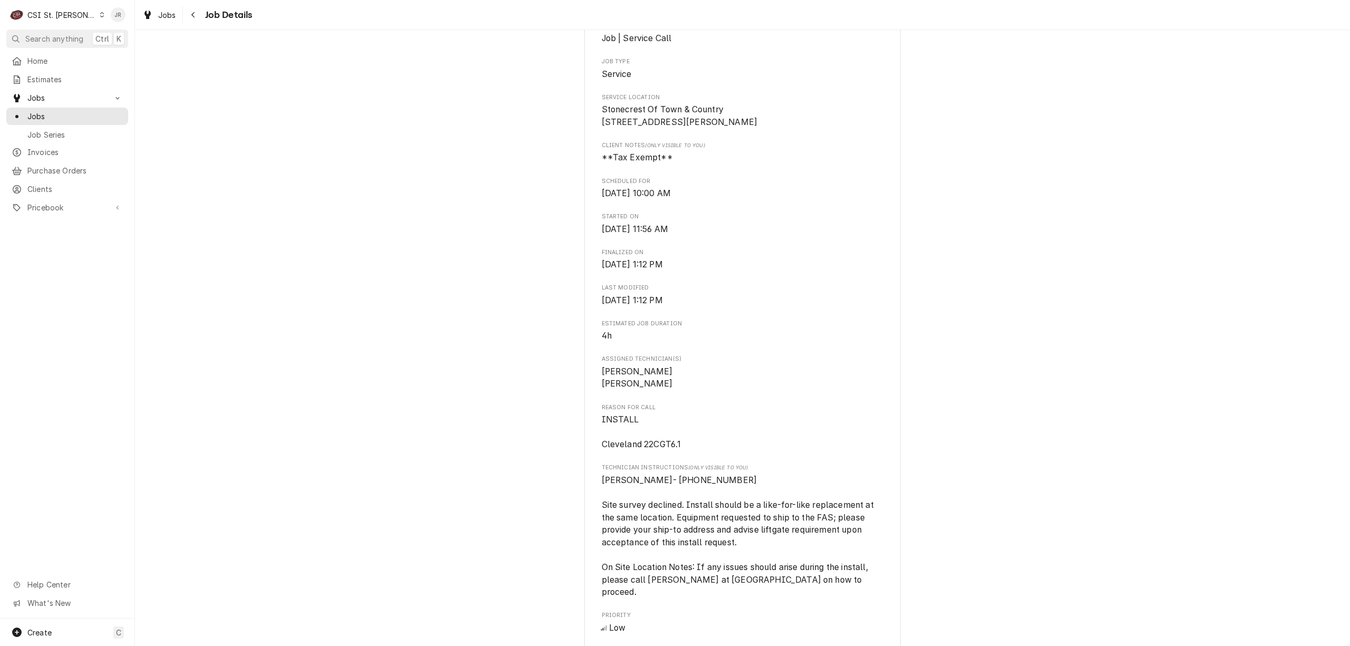
scroll to position [0, 0]
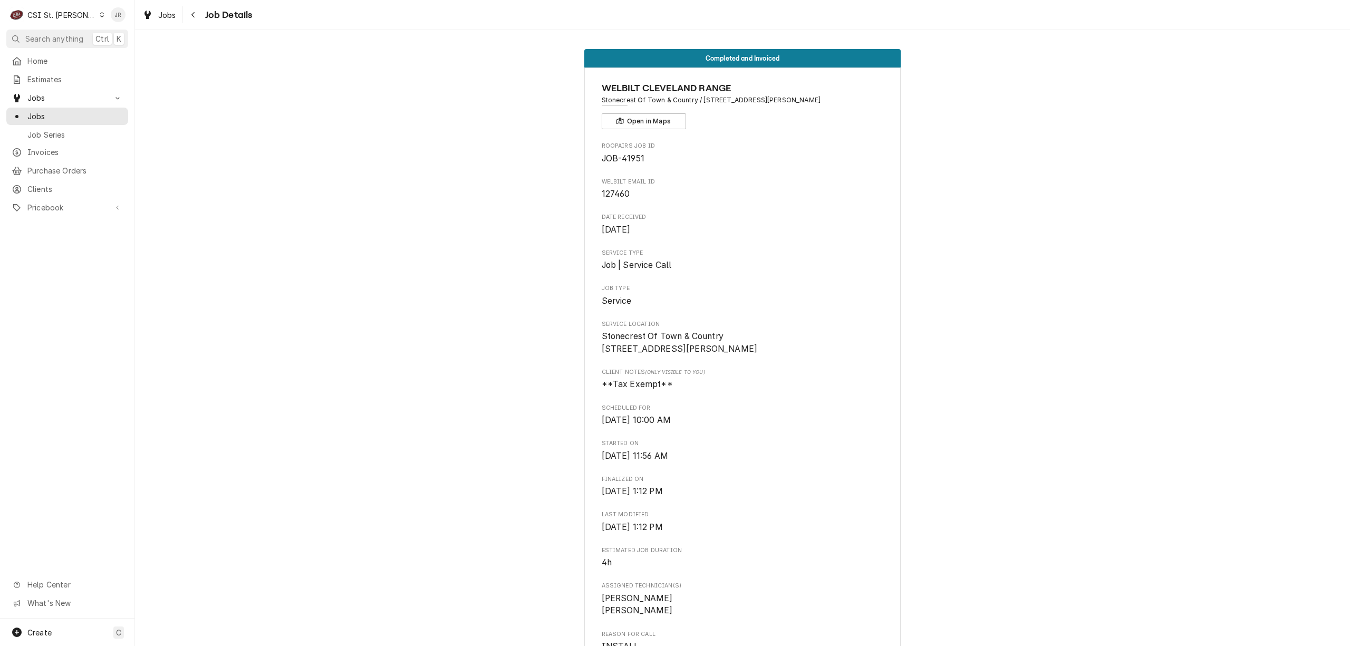
click at [753, 111] on div "WELBILT CLEVELAND RANGE Stonecrest Of Town & Country / 1020 Woods Mill Road, To…" at bounding box center [743, 105] width 282 height 48
drag, startPoint x: 597, startPoint y: 97, endPoint x: 686, endPoint y: 100, distance: 89.1
click at [692, 98] on span "Stonecrest Of Town & Country / 1020 Woods Mill Road, Town And Country, MO 63017" at bounding box center [743, 99] width 282 height 9
copy span "Stonecrest Of Town & Country"
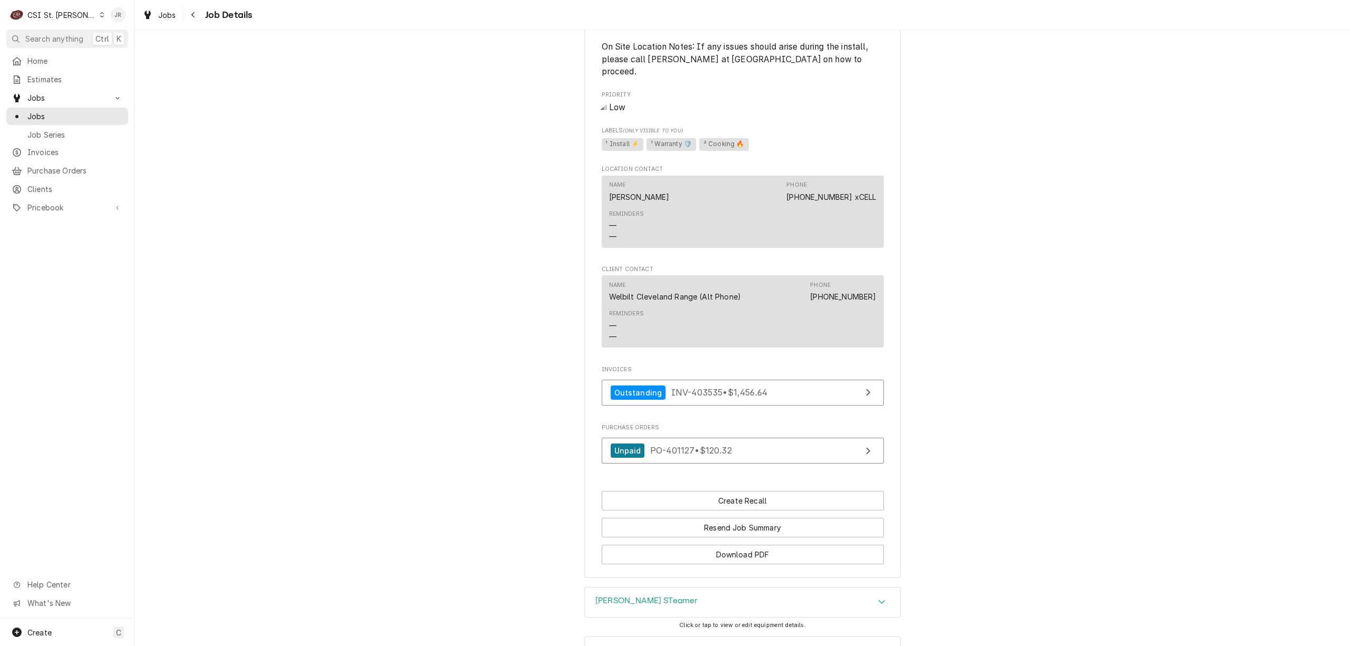
scroll to position [773, 0]
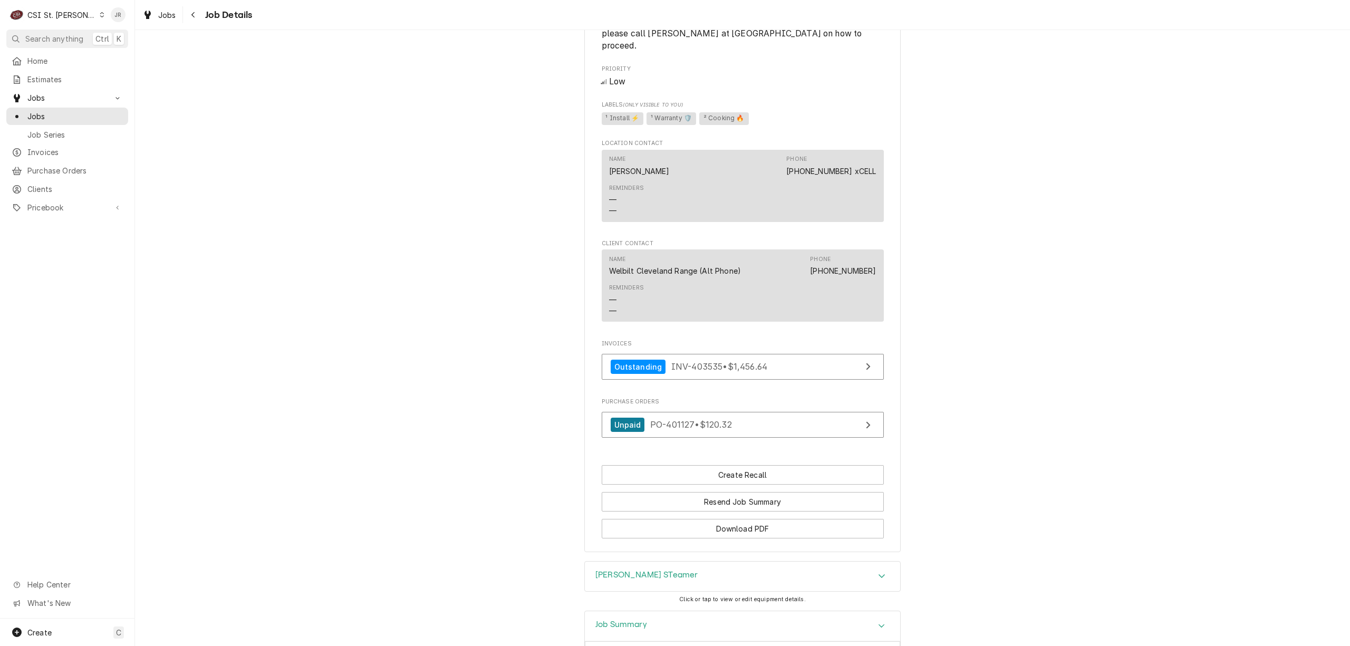
click at [673, 572] on div "Clevland STeamer" at bounding box center [742, 576] width 315 height 30
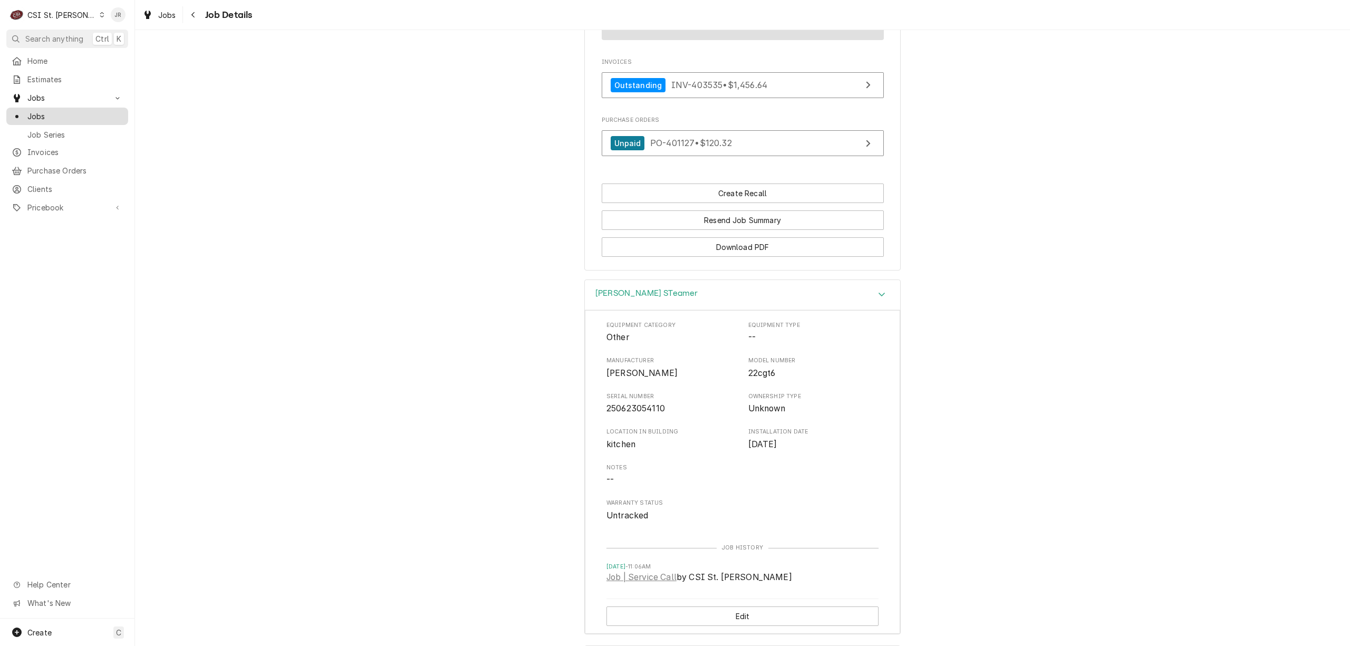
click at [36, 116] on span "Jobs" at bounding box center [74, 116] width 95 height 11
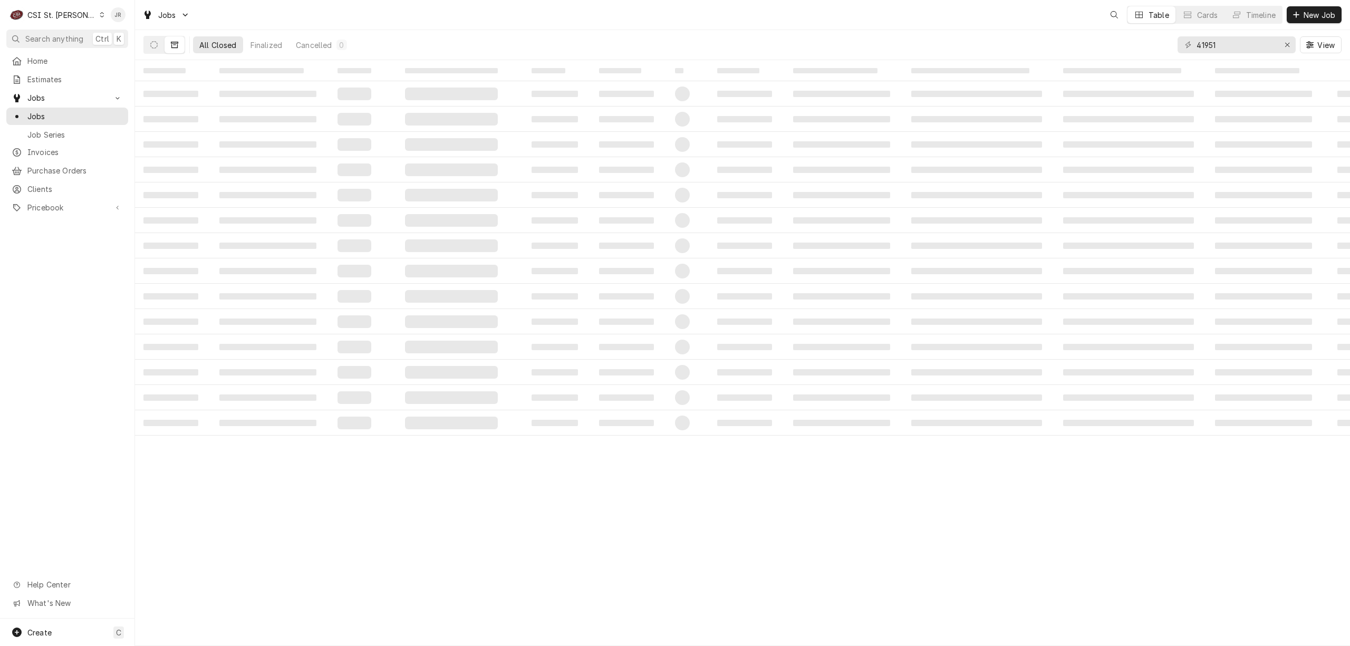
click at [1247, 55] on div "41951 View" at bounding box center [1259, 45] width 164 height 30
click at [1238, 45] on input "41951" at bounding box center [1235, 44] width 79 height 17
click at [983, 138] on td "‌" at bounding box center [979, 144] width 152 height 25
click at [156, 49] on icon "Dynamic Content Wrapper" at bounding box center [153, 44] width 7 height 7
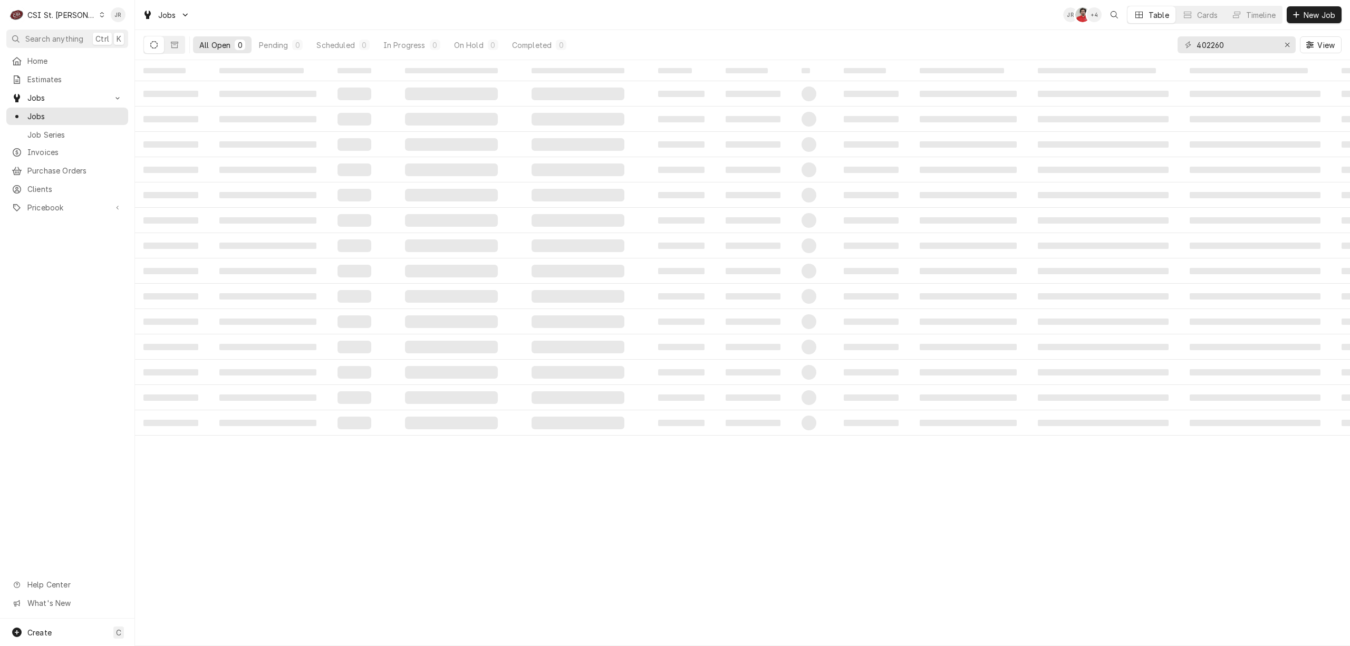
click at [422, 159] on td "‌" at bounding box center [459, 169] width 127 height 25
click at [1175, 131] on td "‌" at bounding box center [1105, 118] width 152 height 25
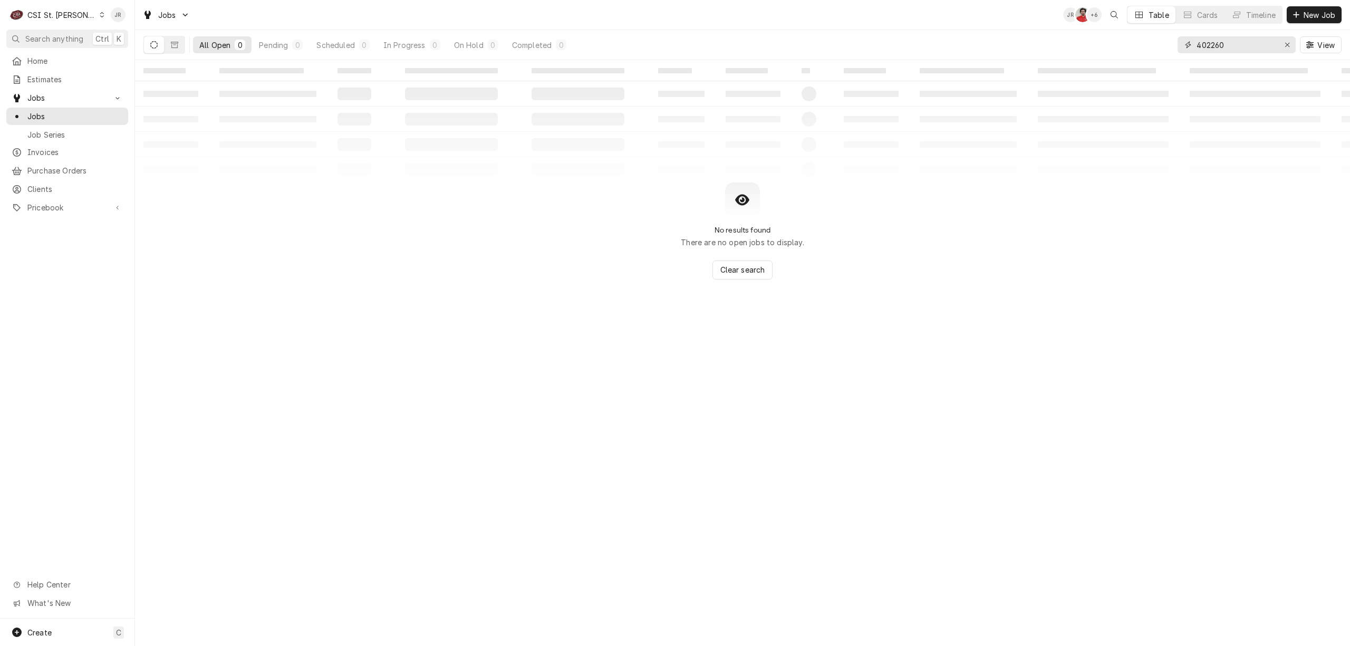
click at [1205, 51] on input "402260" at bounding box center [1235, 44] width 79 height 17
type input "4"
drag, startPoint x: 171, startPoint y: 38, endPoint x: 176, endPoint y: 46, distance: 9.7
click at [171, 39] on button "Dynamic Content Wrapper" at bounding box center [174, 44] width 20 height 17
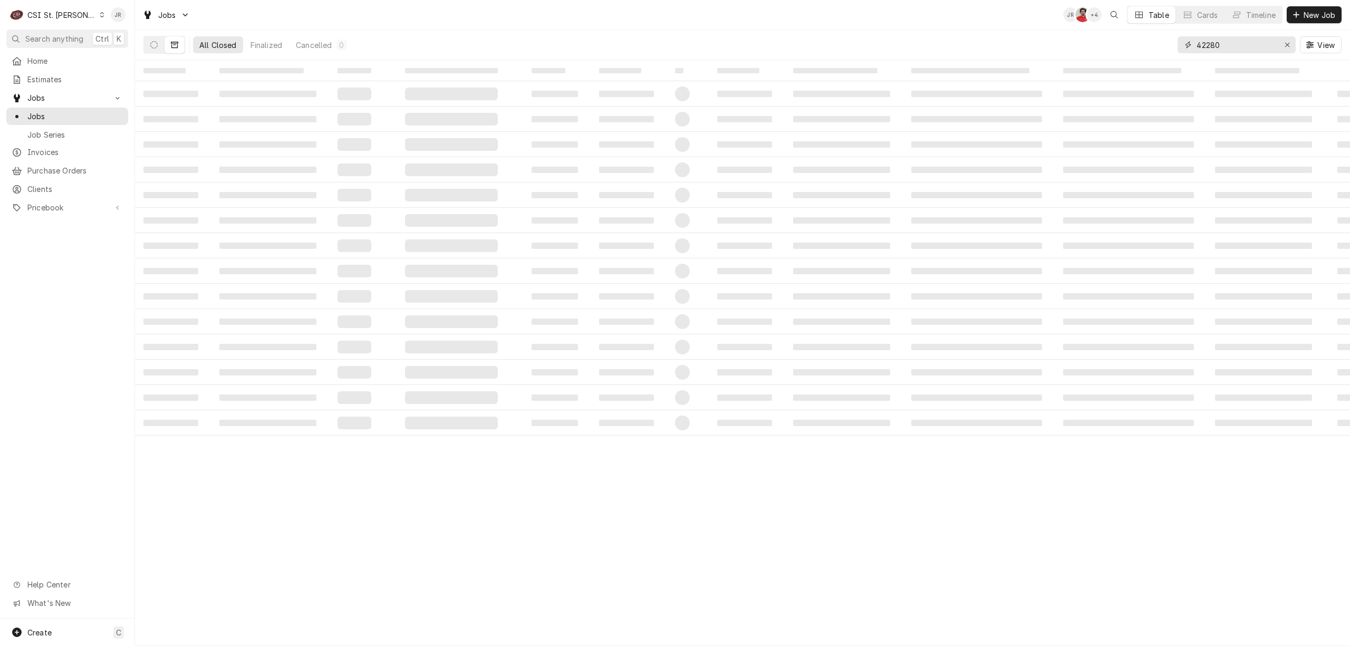
click at [1234, 42] on input "42280" at bounding box center [1235, 44] width 79 height 17
type input "42280"
drag, startPoint x: 316, startPoint y: 152, endPoint x: 325, endPoint y: 154, distance: 8.7
click at [319, 152] on td "‌" at bounding box center [270, 144] width 118 height 25
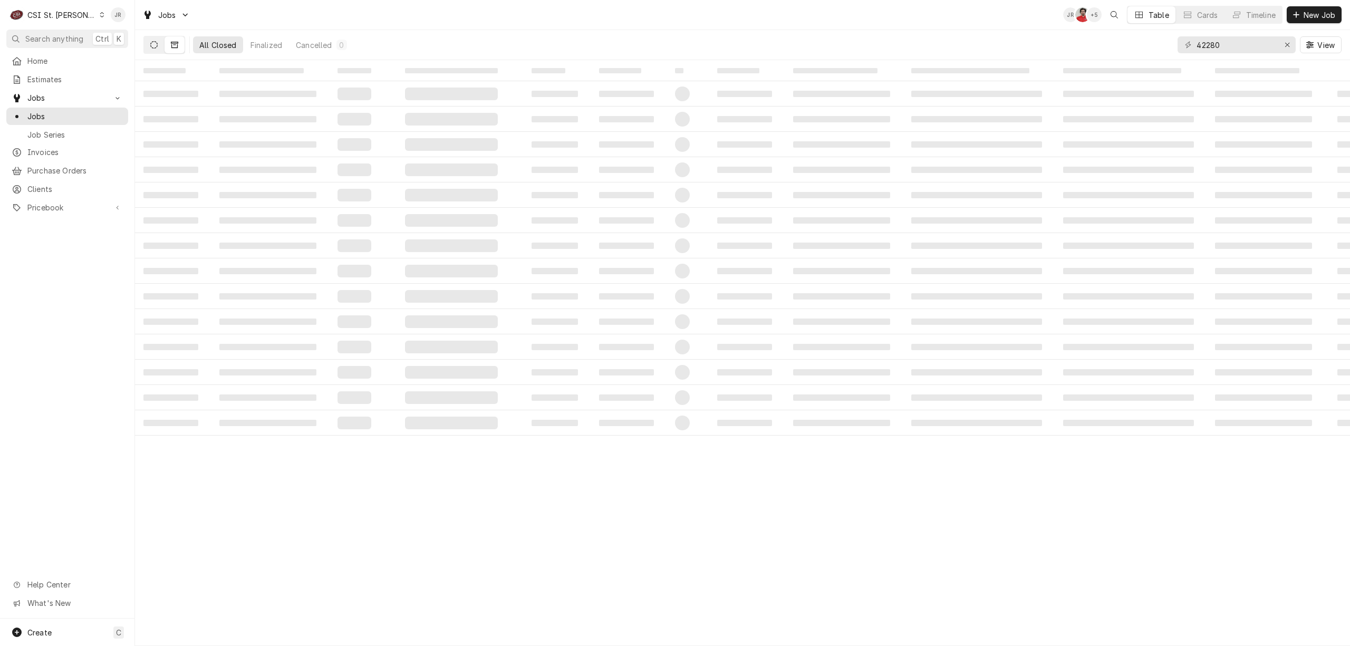
click at [152, 47] on icon "Dynamic Content Wrapper" at bounding box center [153, 44] width 7 height 7
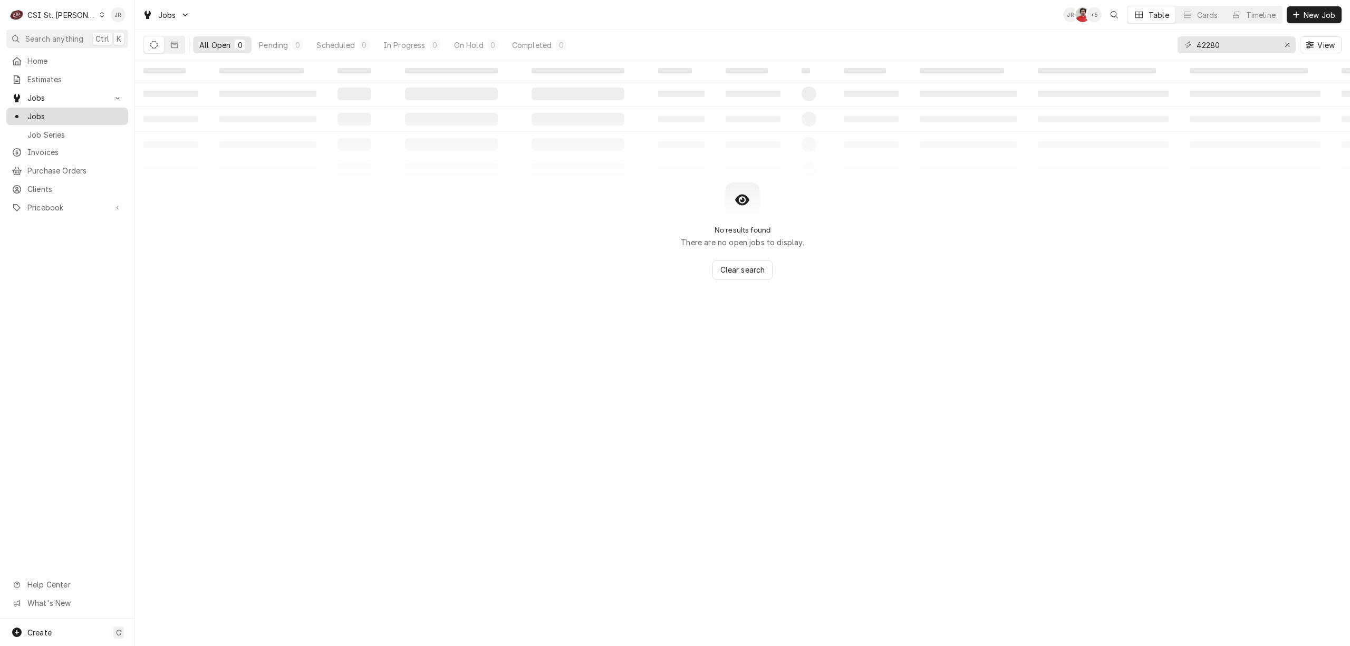
click at [42, 116] on span "Jobs" at bounding box center [74, 116] width 95 height 11
click at [51, 111] on span "Jobs" at bounding box center [74, 116] width 95 height 11
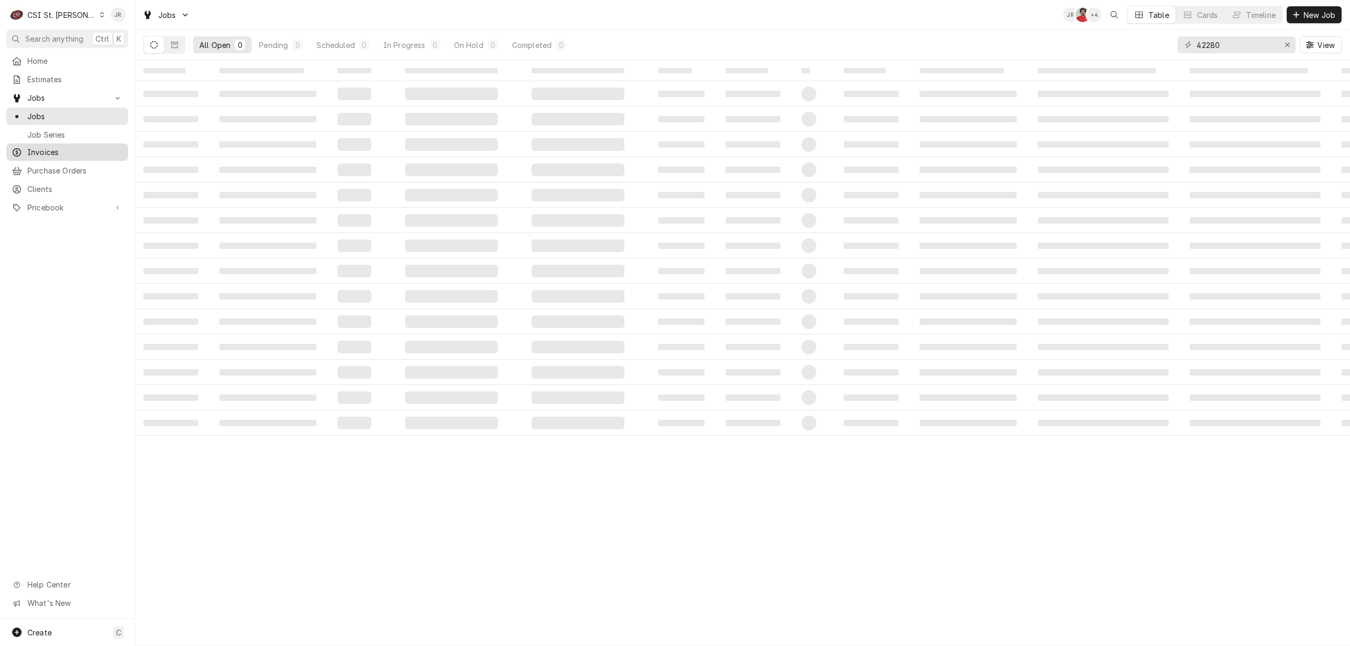
click at [47, 147] on span "Invoices" at bounding box center [74, 152] width 95 height 11
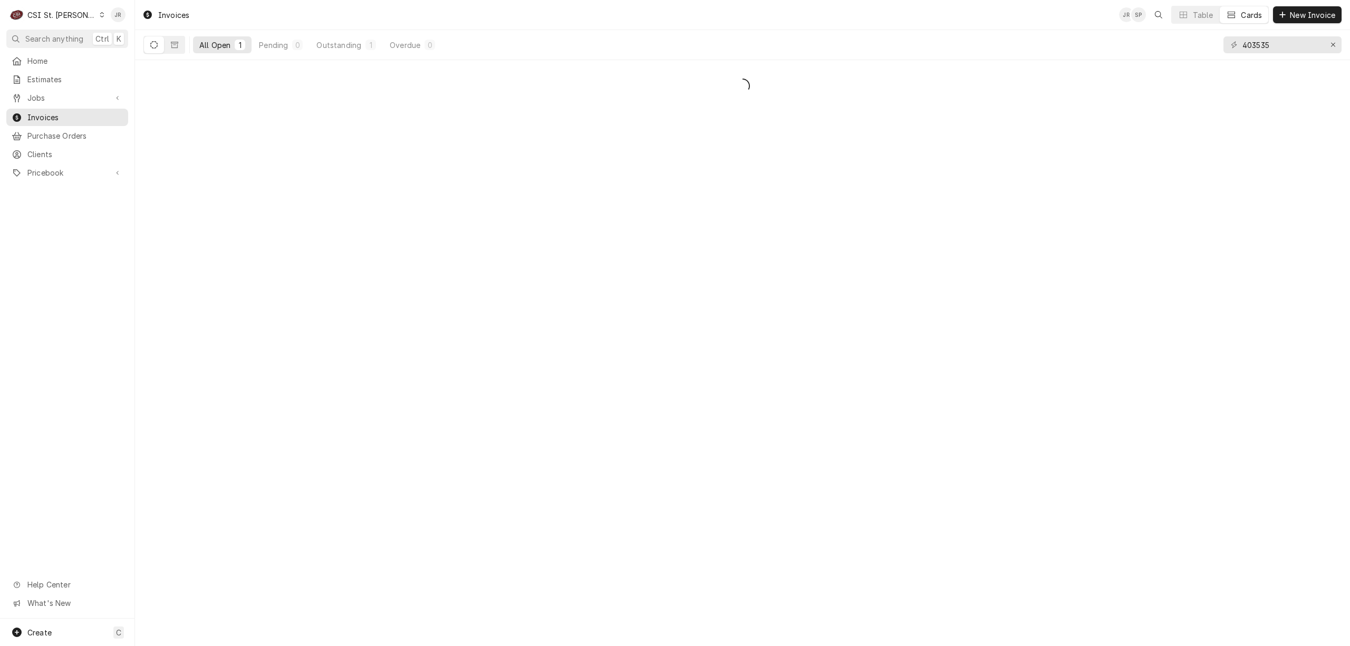
click at [161, 43] on button "Dynamic Content Wrapper" at bounding box center [154, 44] width 20 height 17
click at [157, 46] on icon "Dynamic Content Wrapper" at bounding box center [153, 44] width 7 height 7
click at [152, 41] on icon "Dynamic Content Wrapper" at bounding box center [153, 44] width 7 height 7
click at [1269, 51] on input "403535" at bounding box center [1281, 44] width 79 height 17
click at [1266, 45] on input "403535" at bounding box center [1281, 44] width 79 height 17
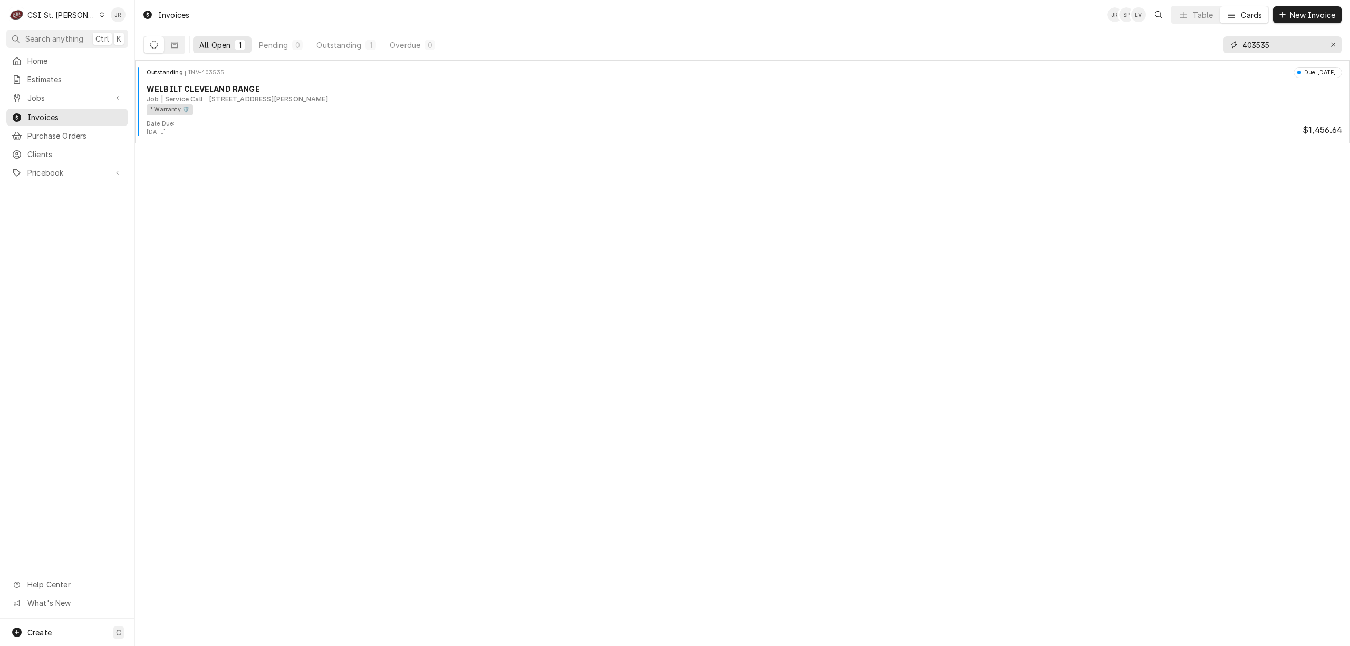
click at [1266, 45] on input "403535" at bounding box center [1281, 44] width 79 height 17
type input "403682"
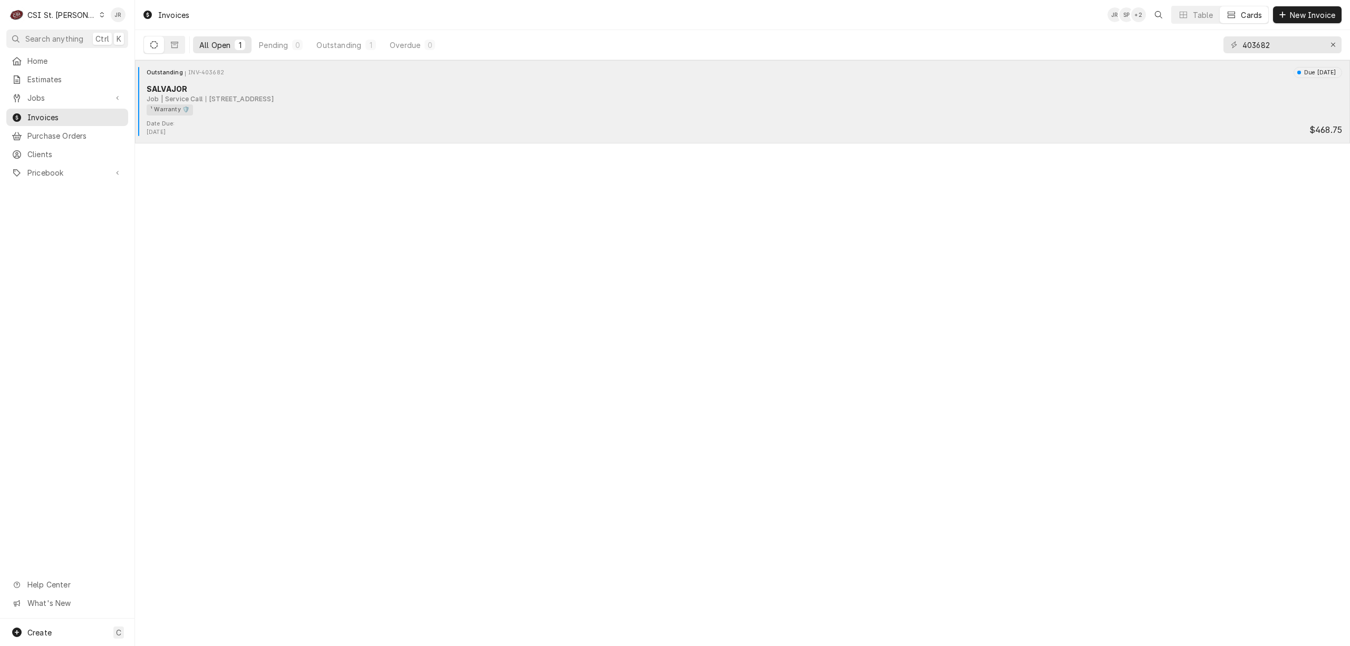
click at [254, 132] on div "Date Due: [DATE] $468.75" at bounding box center [742, 128] width 1206 height 17
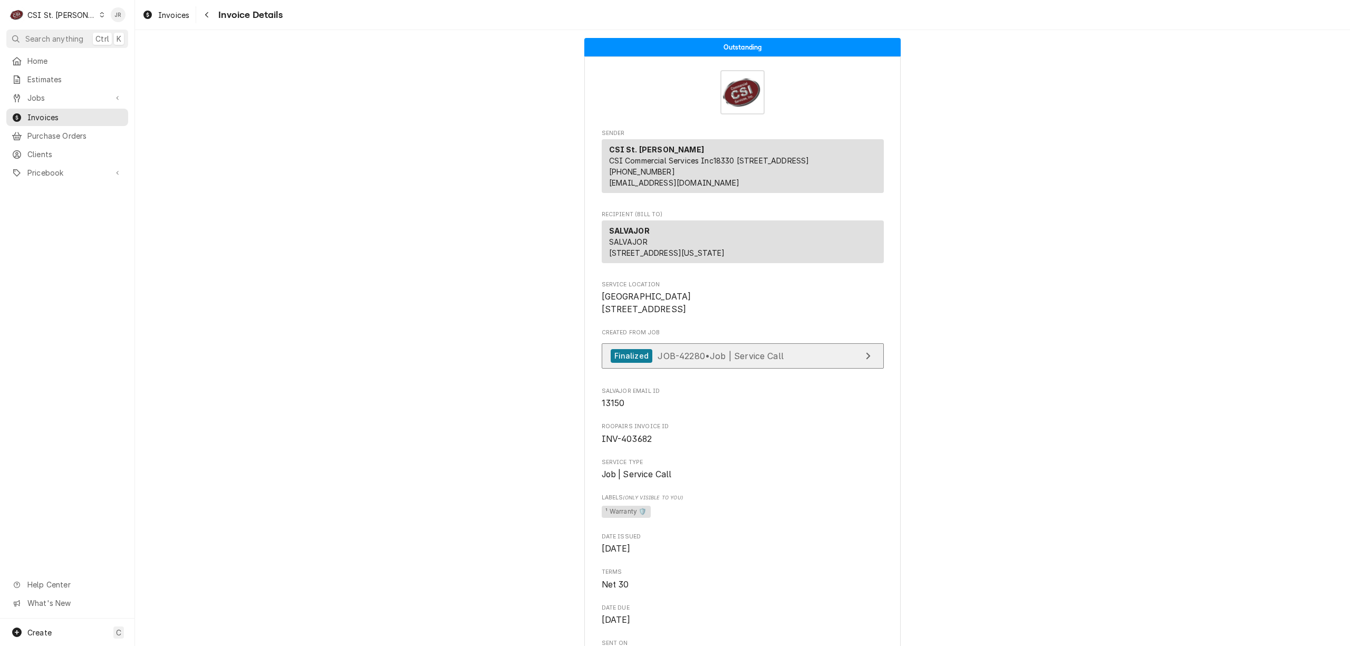
click at [816, 369] on link "Finalized JOB-42280 • Job | Service Call" at bounding box center [743, 356] width 282 height 26
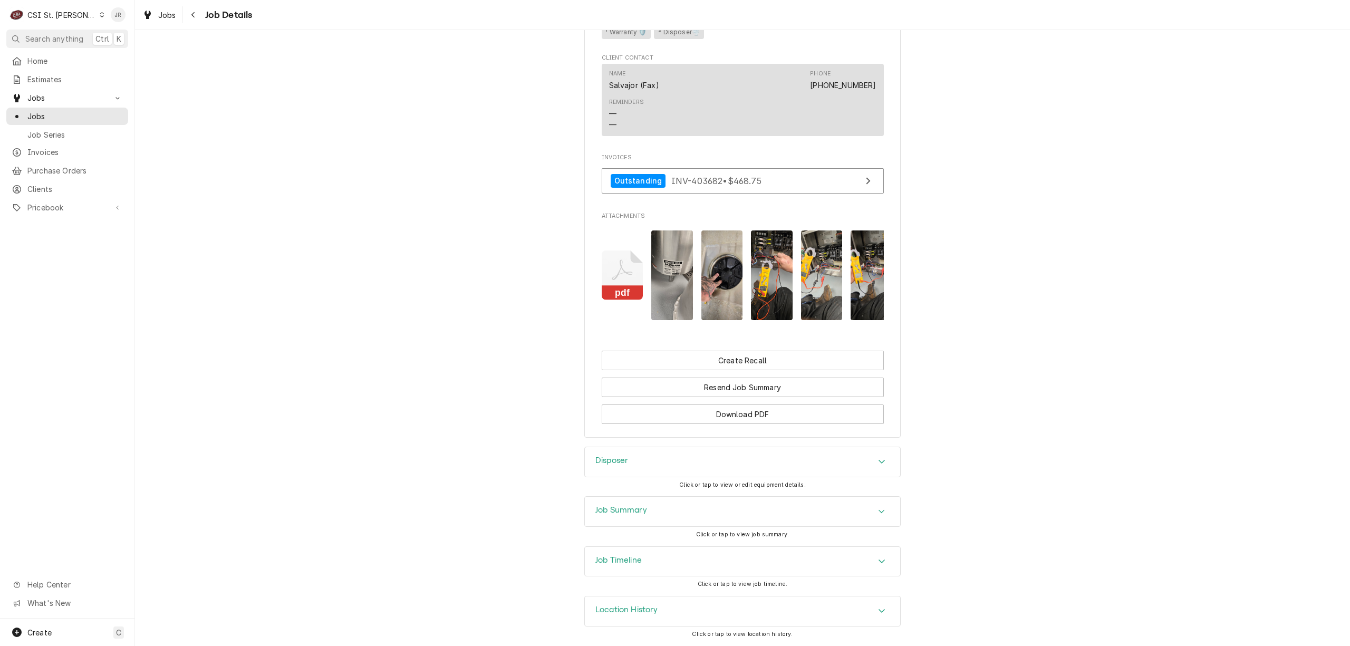
scroll to position [848, 0]
drag, startPoint x: 616, startPoint y: 510, endPoint x: 1008, endPoint y: 427, distance: 401.0
click at [616, 510] on h3 "Job Summary" at bounding box center [621, 510] width 52 height 10
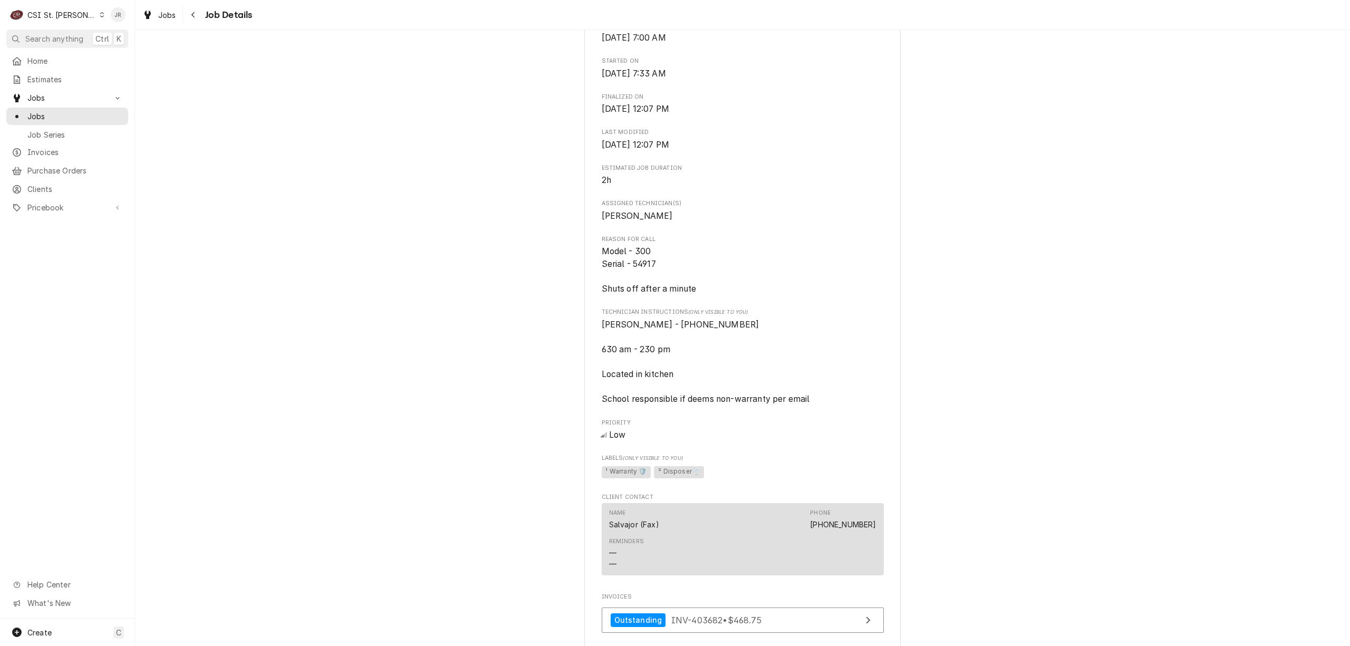
scroll to position [355, 0]
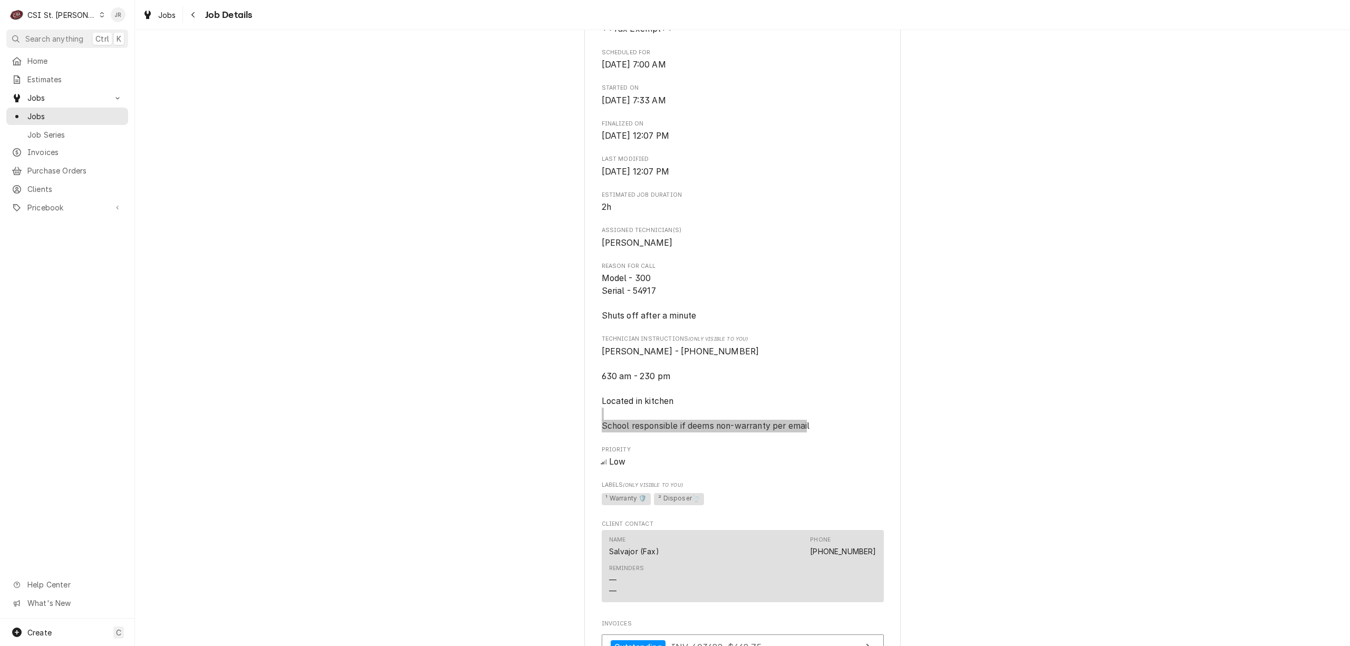
drag, startPoint x: 815, startPoint y: 451, endPoint x: 647, endPoint y: 432, distance: 168.2
click at [589, 435] on div "[GEOGRAPHIC_DATA] / [STREET_ADDRESS] Open in Maps Roopairs Job ID JOB-42280 Sal…" at bounding box center [742, 307] width 316 height 1191
drag, startPoint x: 676, startPoint y: 424, endPoint x: 652, endPoint y: 441, distance: 29.1
click at [643, 432] on span "[PERSON_NAME] - [PHONE_NUMBER] 630 am - 230 pm Located in kitchen School respon…" at bounding box center [743, 388] width 282 height 87
drag, startPoint x: 695, startPoint y: 445, endPoint x: 865, endPoint y: 407, distance: 174.0
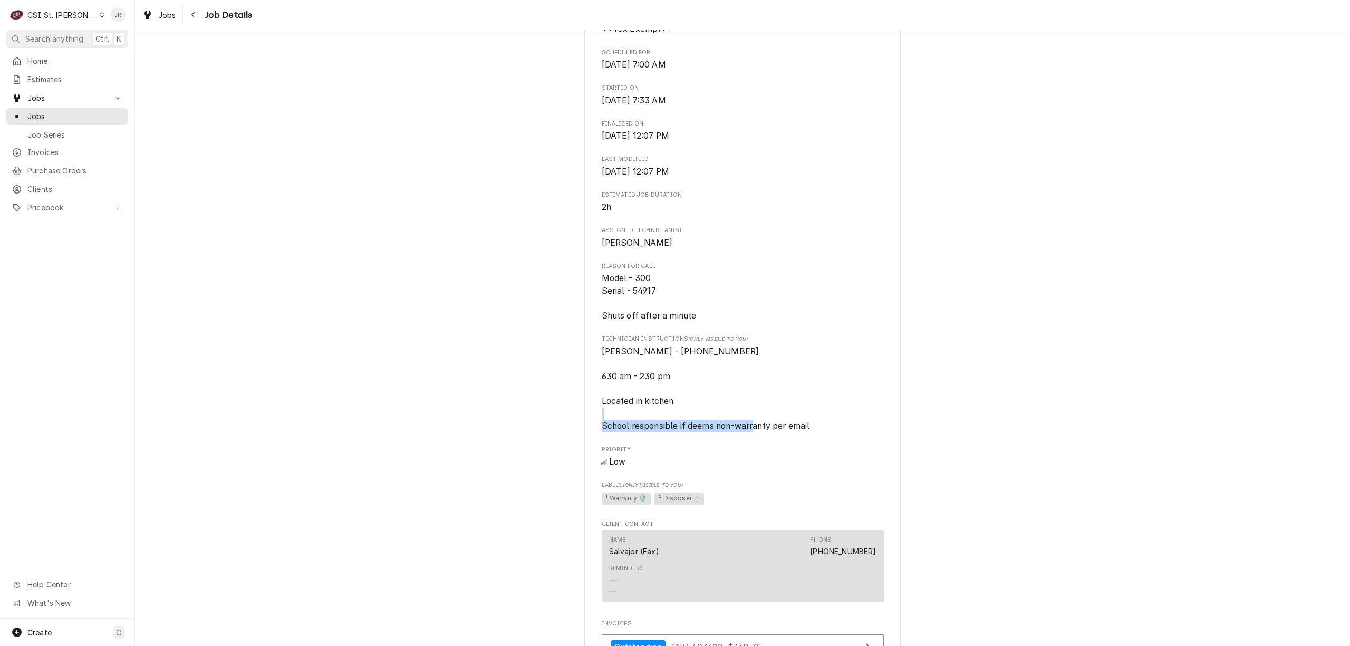
click at [612, 432] on span "[PERSON_NAME] - [PHONE_NUMBER] 630 am - 230 pm Located in kitchen School respon…" at bounding box center [743, 388] width 282 height 87
click at [865, 406] on span "[PERSON_NAME] - [PHONE_NUMBER] 630 am - 230 pm Located in kitchen School respon…" at bounding box center [743, 388] width 282 height 87
drag, startPoint x: 826, startPoint y: 446, endPoint x: 608, endPoint y: 359, distance: 234.7
click at [602, 357] on span "[PERSON_NAME] - [PHONE_NUMBER] 630 am - 230 pm Located in kitchen School respon…" at bounding box center [743, 388] width 282 height 87
copy span "[PERSON_NAME] - [PHONE_NUMBER] 630 am - 230 pm Located in kitchen School respon…"
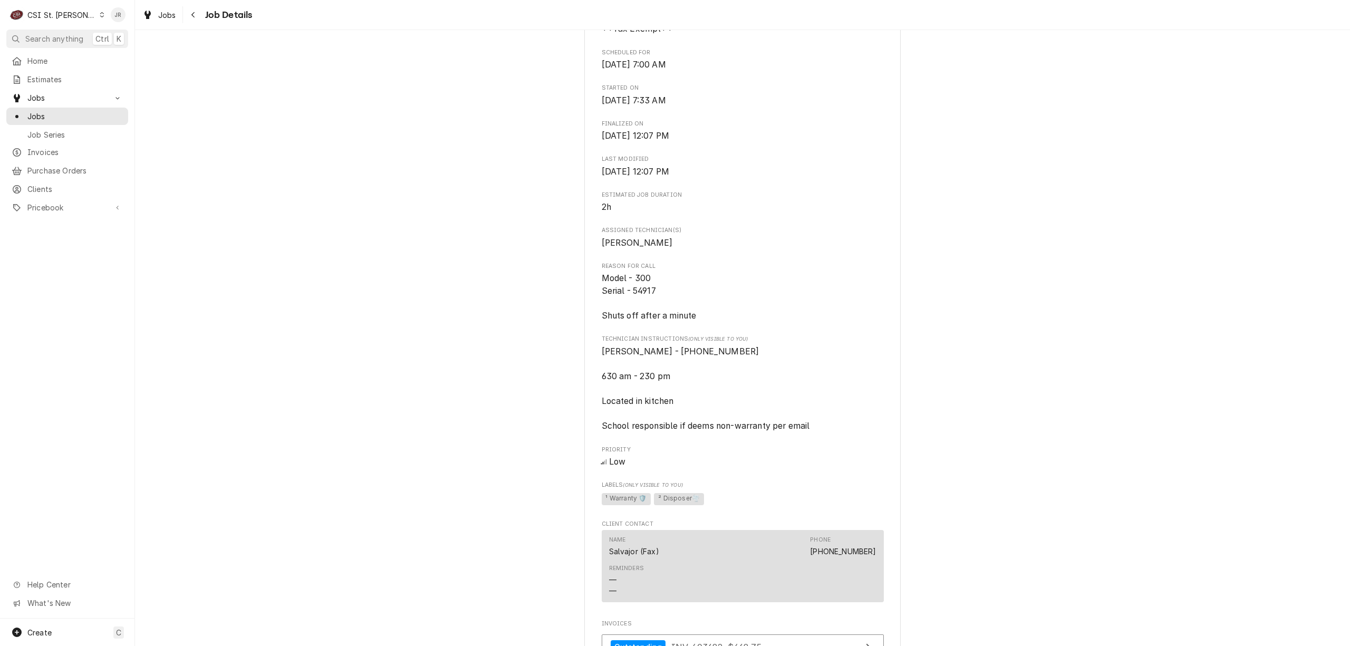
click at [825, 214] on span "2h" at bounding box center [743, 207] width 282 height 13
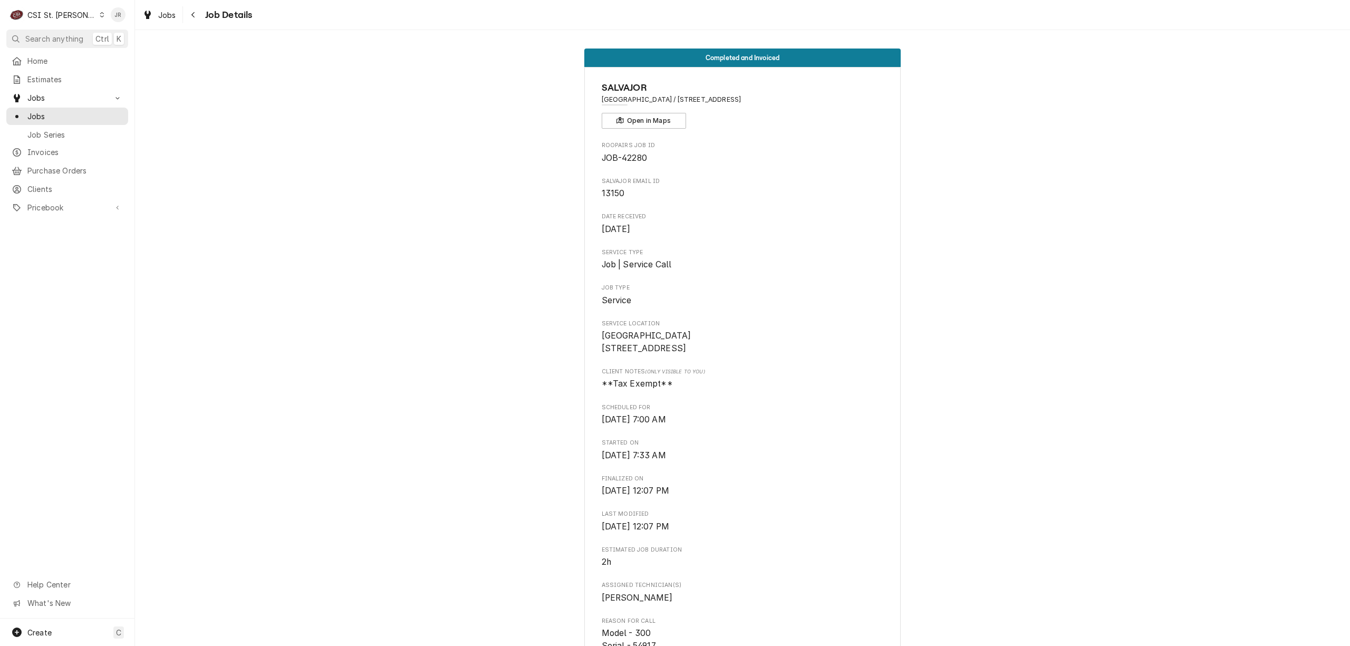
scroll to position [0, 0]
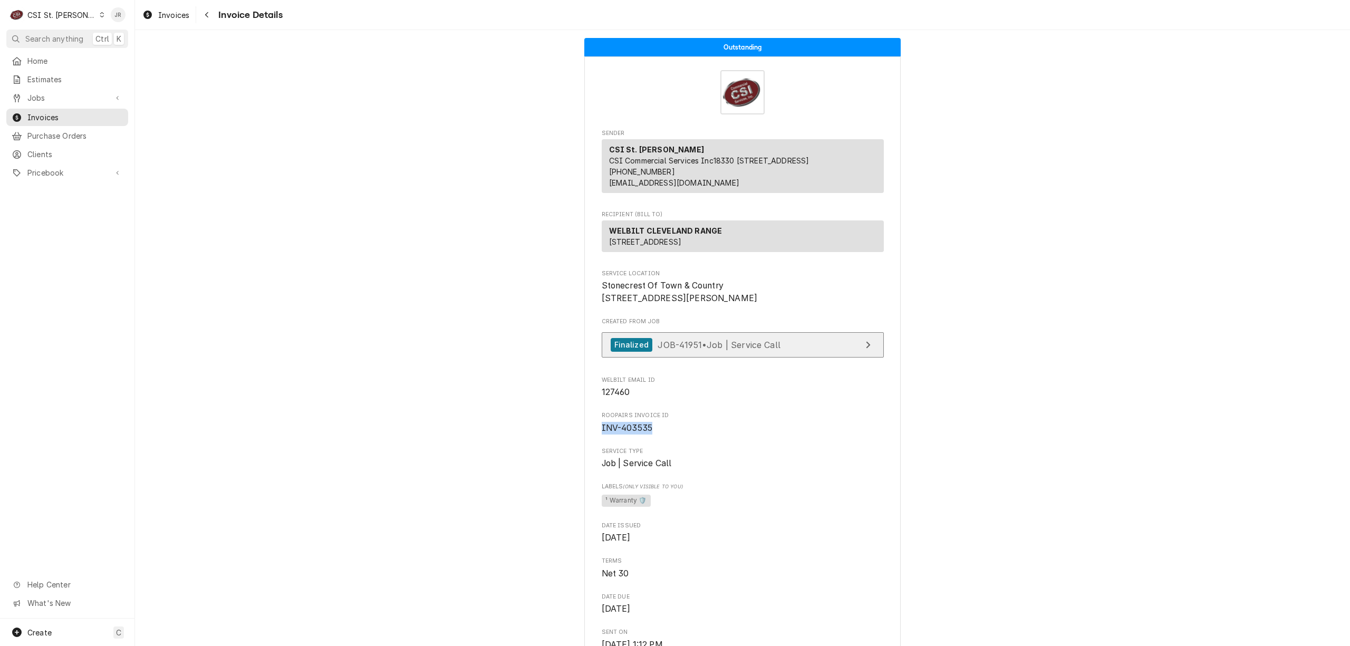
click at [730, 350] on span "JOB-41951 • Job | Service Call" at bounding box center [718, 344] width 123 height 11
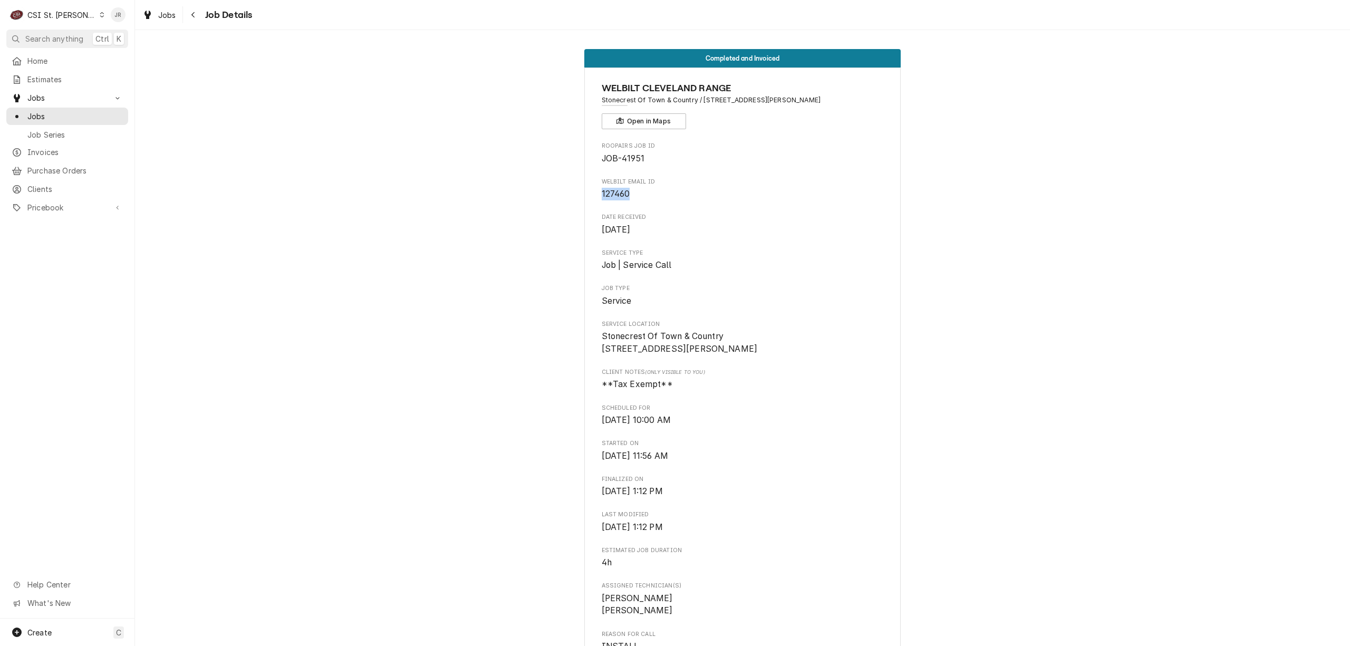
drag, startPoint x: 597, startPoint y: 188, endPoint x: 657, endPoint y: 195, distance: 59.9
click at [657, 195] on span "127460" at bounding box center [743, 194] width 282 height 13
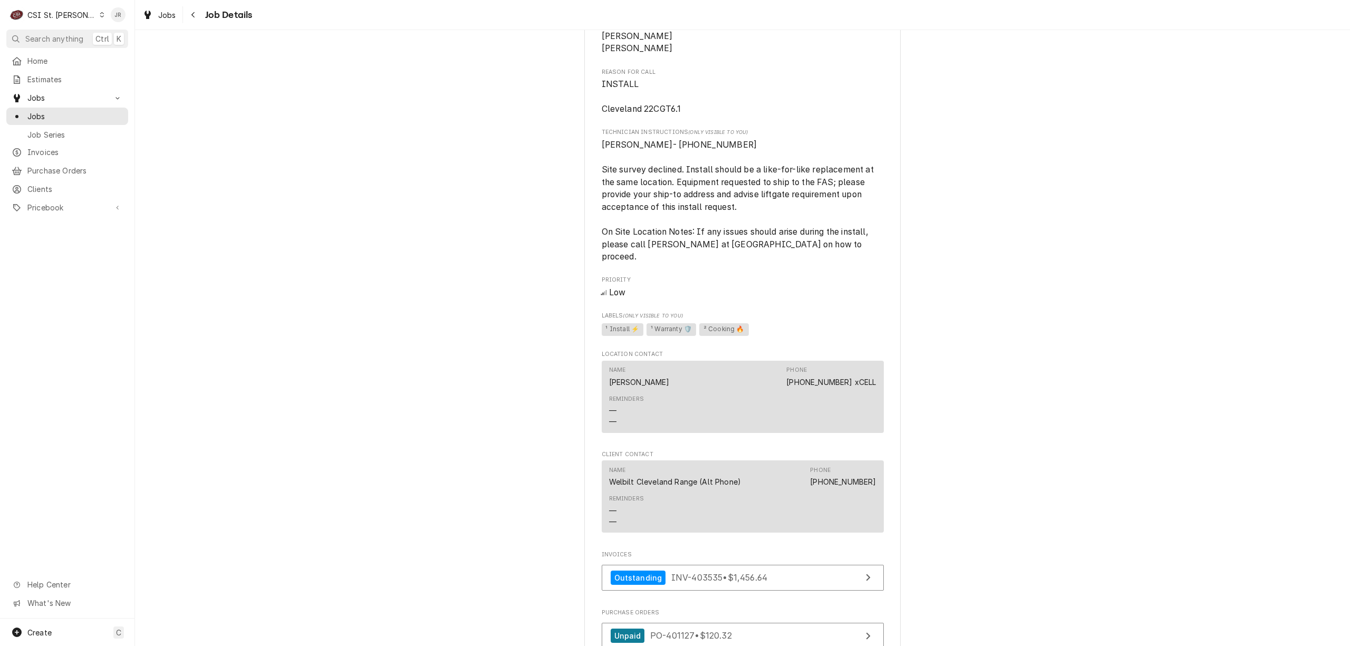
scroll to position [890, 0]
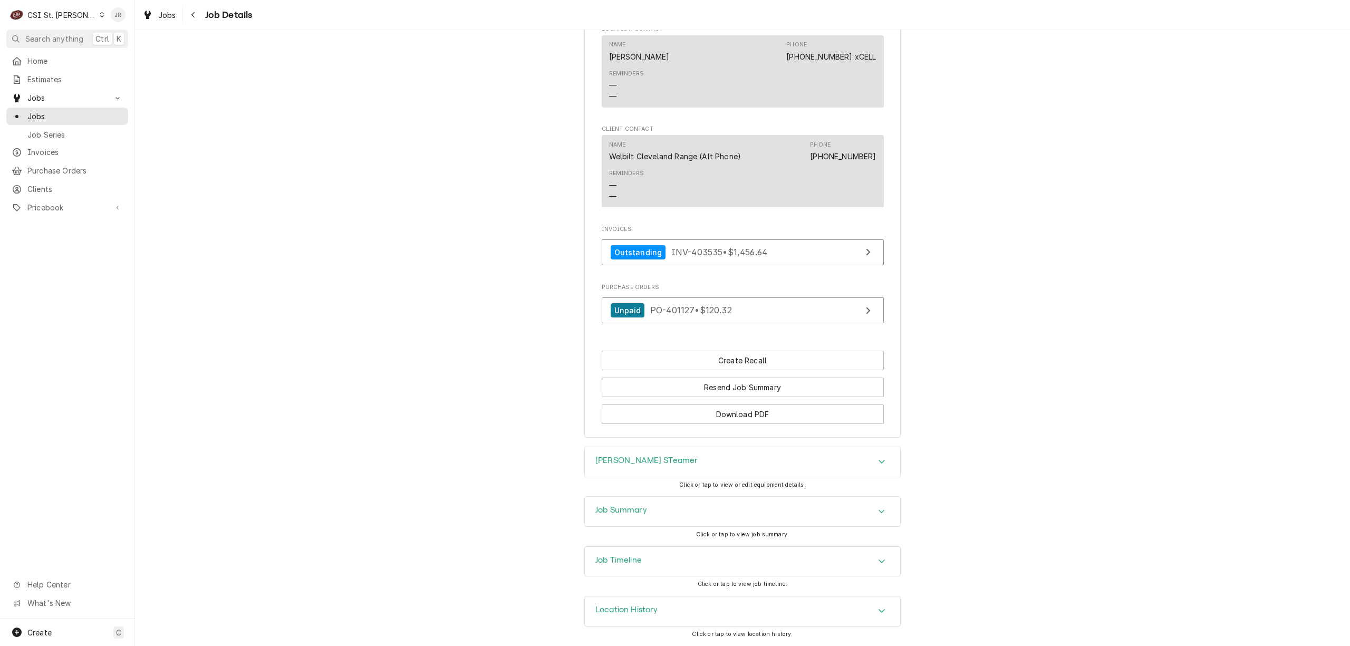
click at [641, 509] on h3 "Job Summary" at bounding box center [621, 510] width 52 height 10
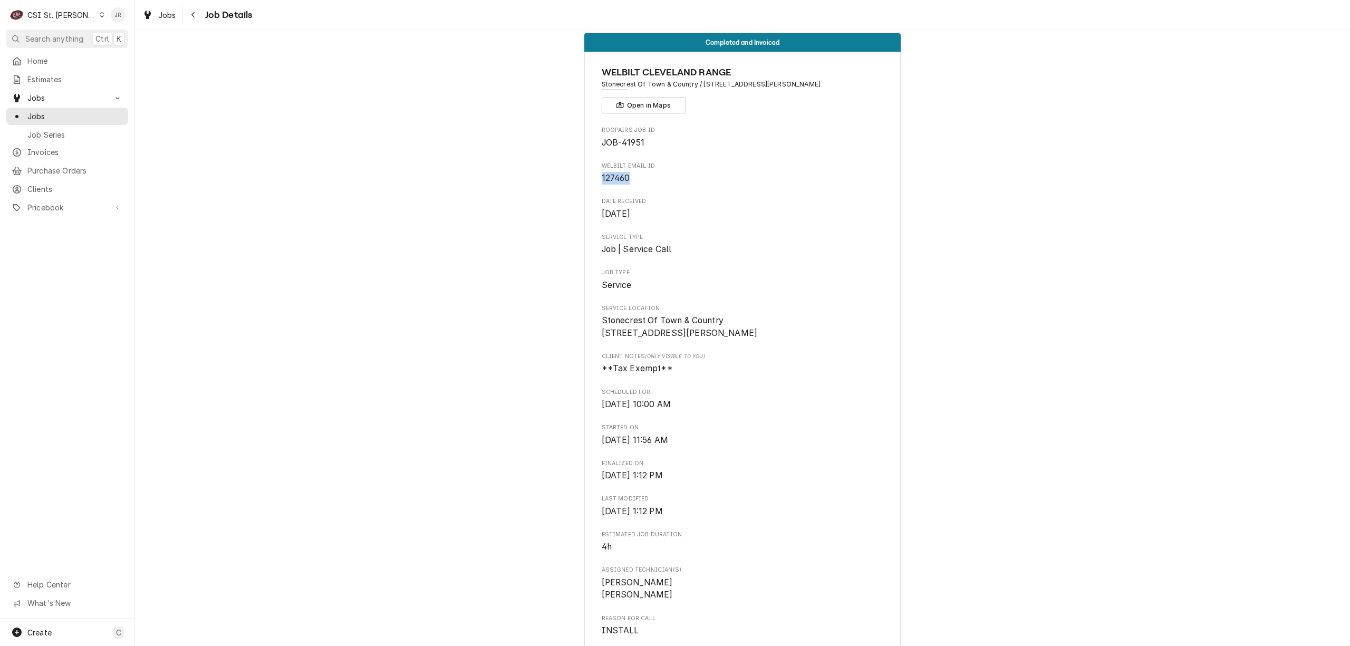
scroll to position [0, 0]
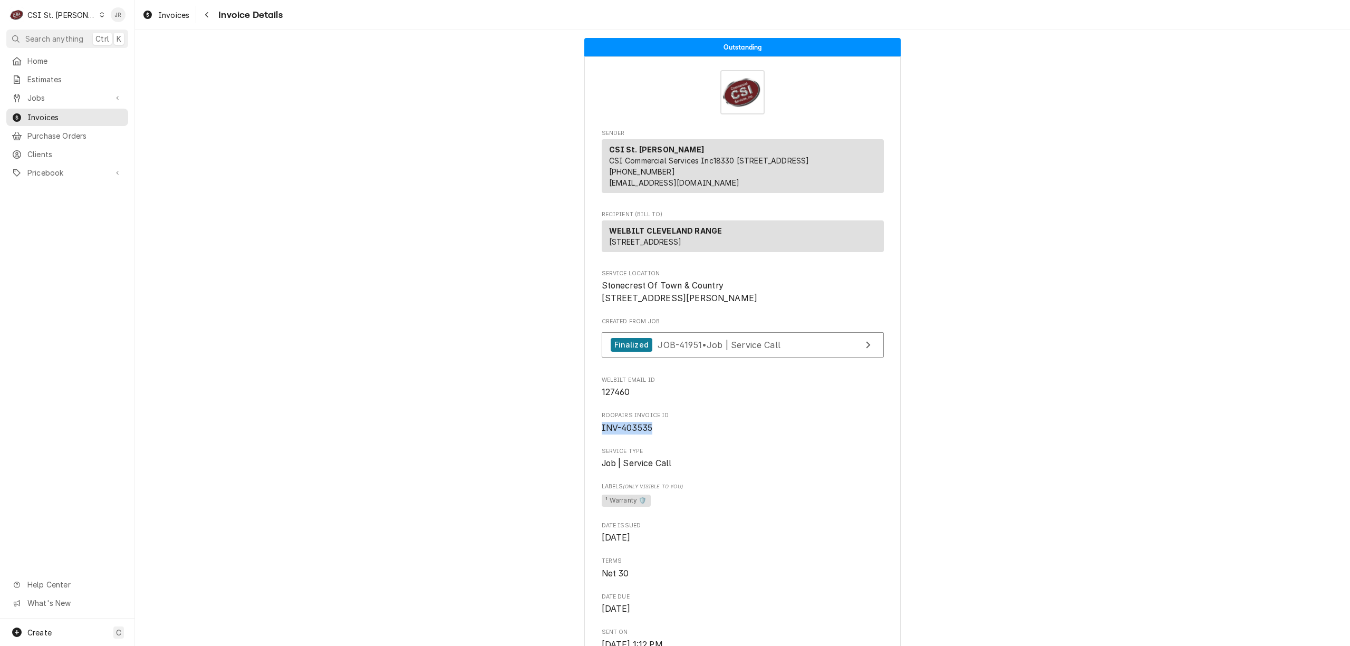
click at [50, 14] on div "CSI St. [PERSON_NAME]" at bounding box center [61, 14] width 69 height 11
click at [131, 20] on div "CSI [US_STATE][GEOGRAPHIC_DATA]" at bounding box center [162, 20] width 139 height 11
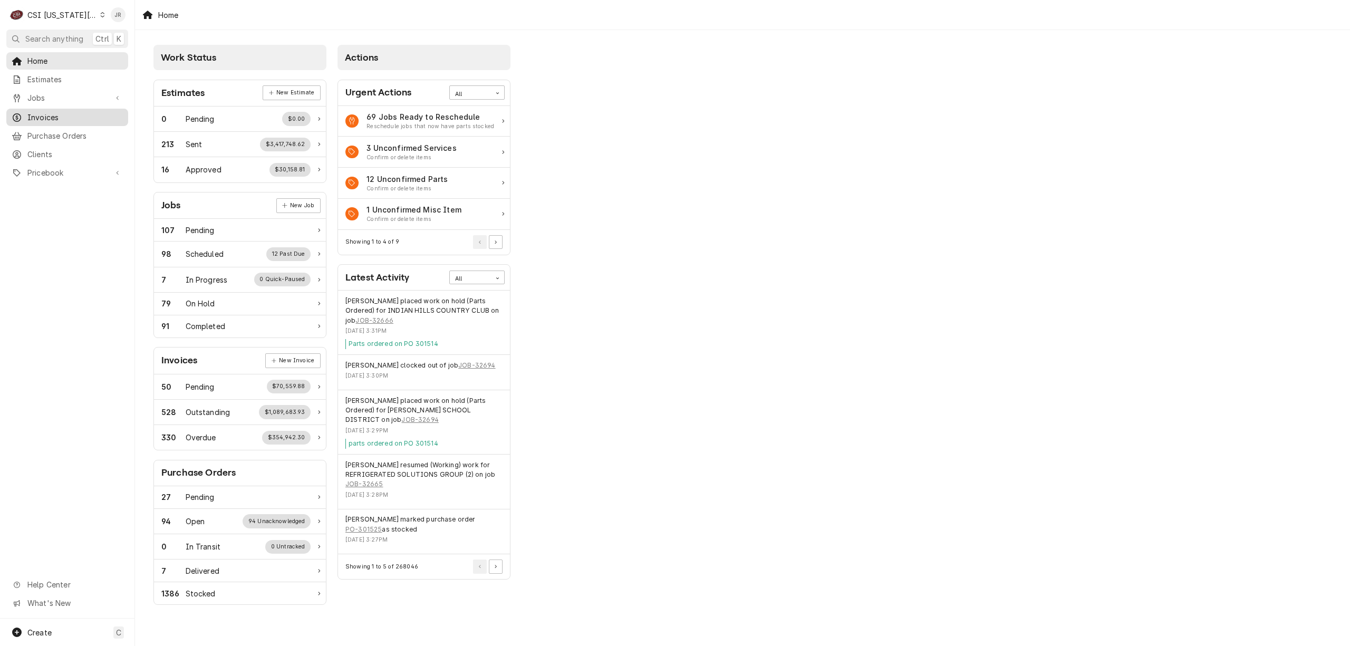
click at [43, 111] on div "Invoices" at bounding box center [67, 117] width 118 height 13
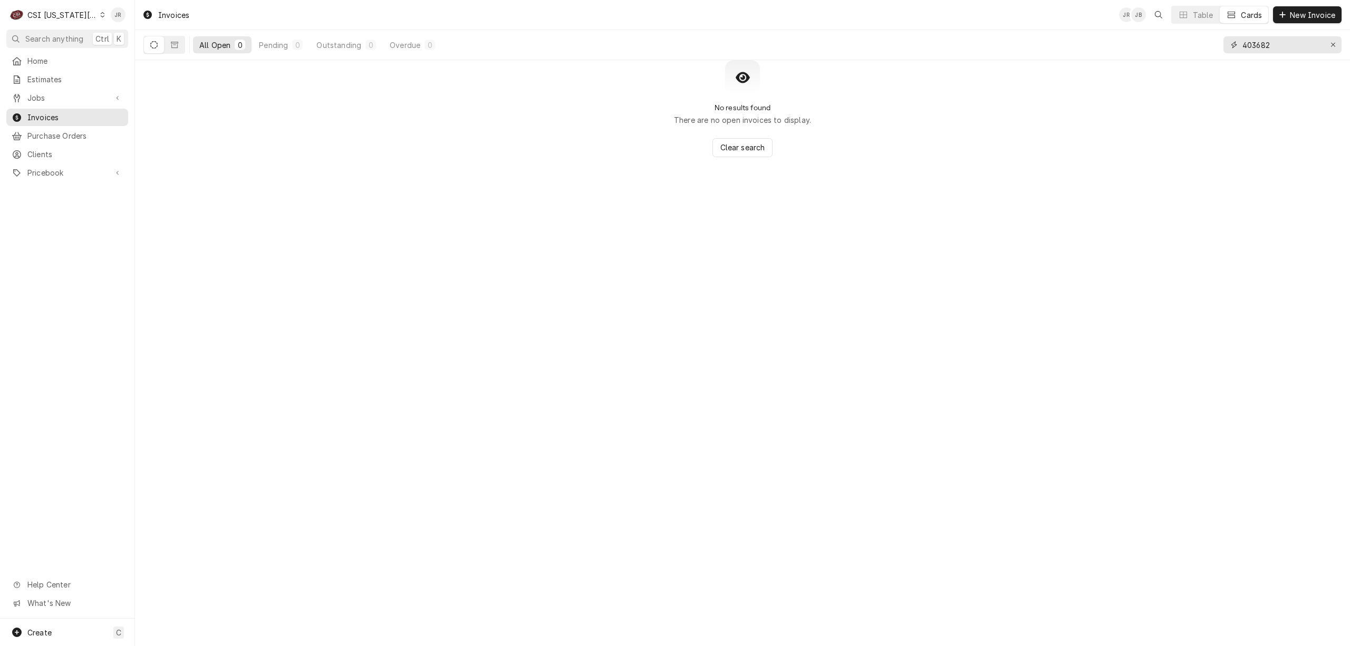
click at [1248, 51] on input "403682" at bounding box center [1281, 44] width 79 height 17
click at [1252, 47] on input "403682" at bounding box center [1281, 44] width 79 height 17
click at [1253, 47] on input "403682" at bounding box center [1281, 44] width 79 height 17
click at [1254, 47] on input "403682" at bounding box center [1281, 44] width 79 height 17
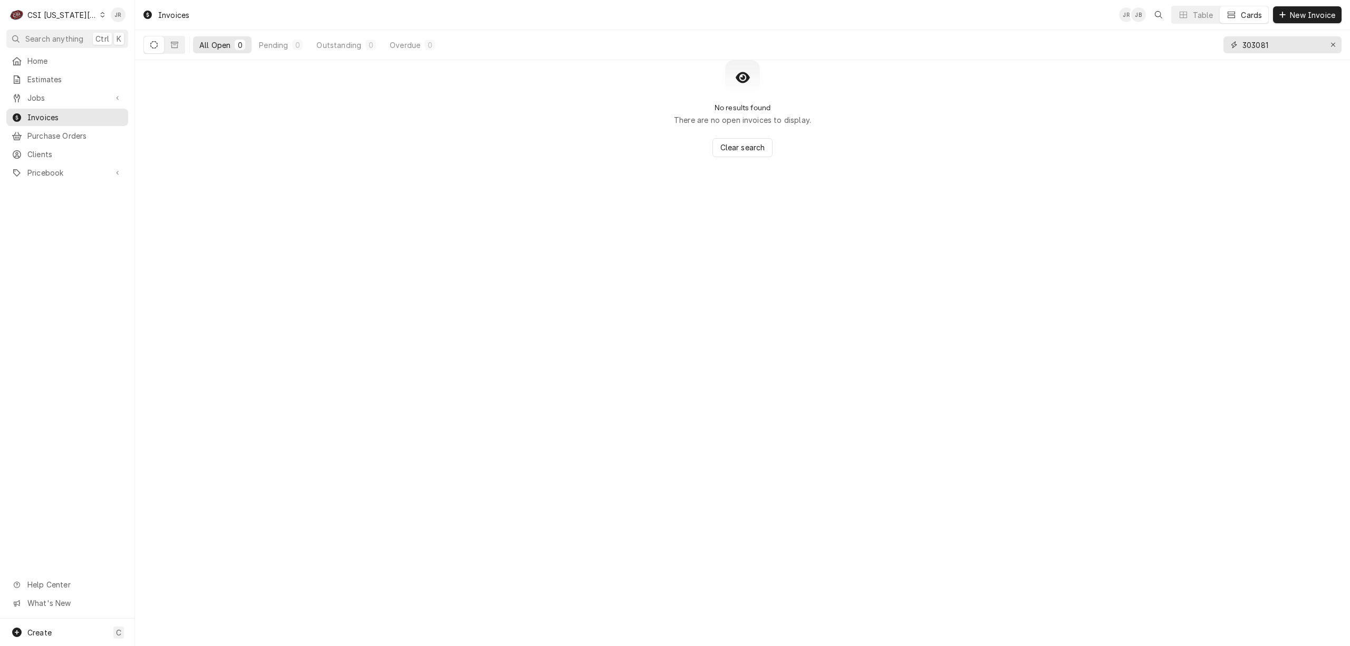
type input "303081"
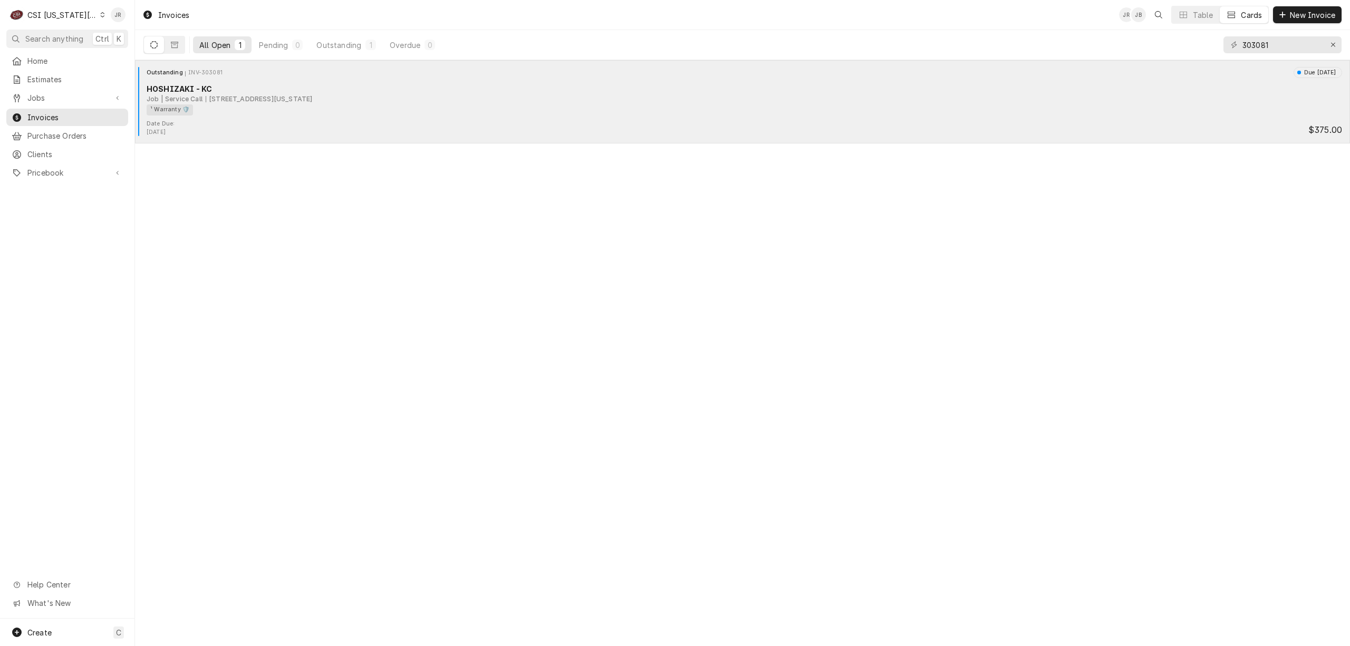
click at [287, 110] on div "¹ Warranty 🛡️" at bounding box center [741, 109] width 1188 height 11
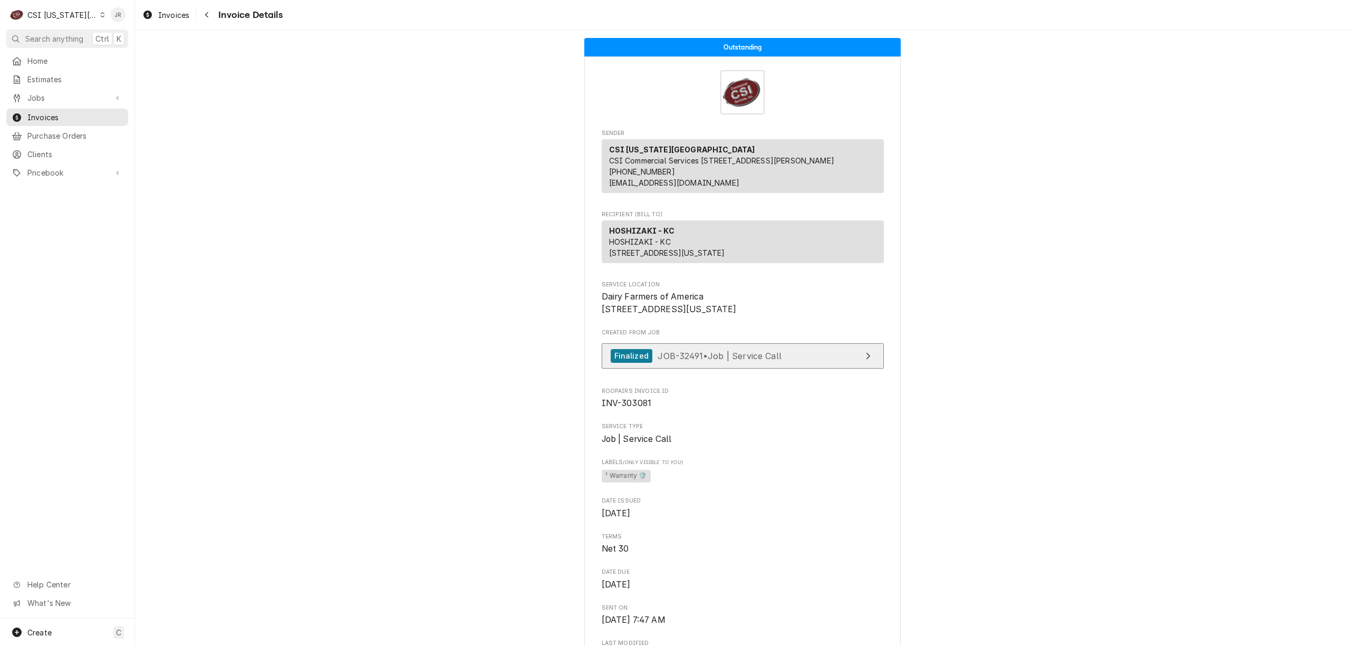
click at [778, 369] on link "Finalized JOB-32491 • Job | Service Call" at bounding box center [743, 356] width 282 height 26
click at [53, 17] on div "CSI [US_STATE][GEOGRAPHIC_DATA]" at bounding box center [62, 14] width 70 height 11
click at [139, 41] on div "CSI [US_STATE]" at bounding box center [181, 39] width 154 height 11
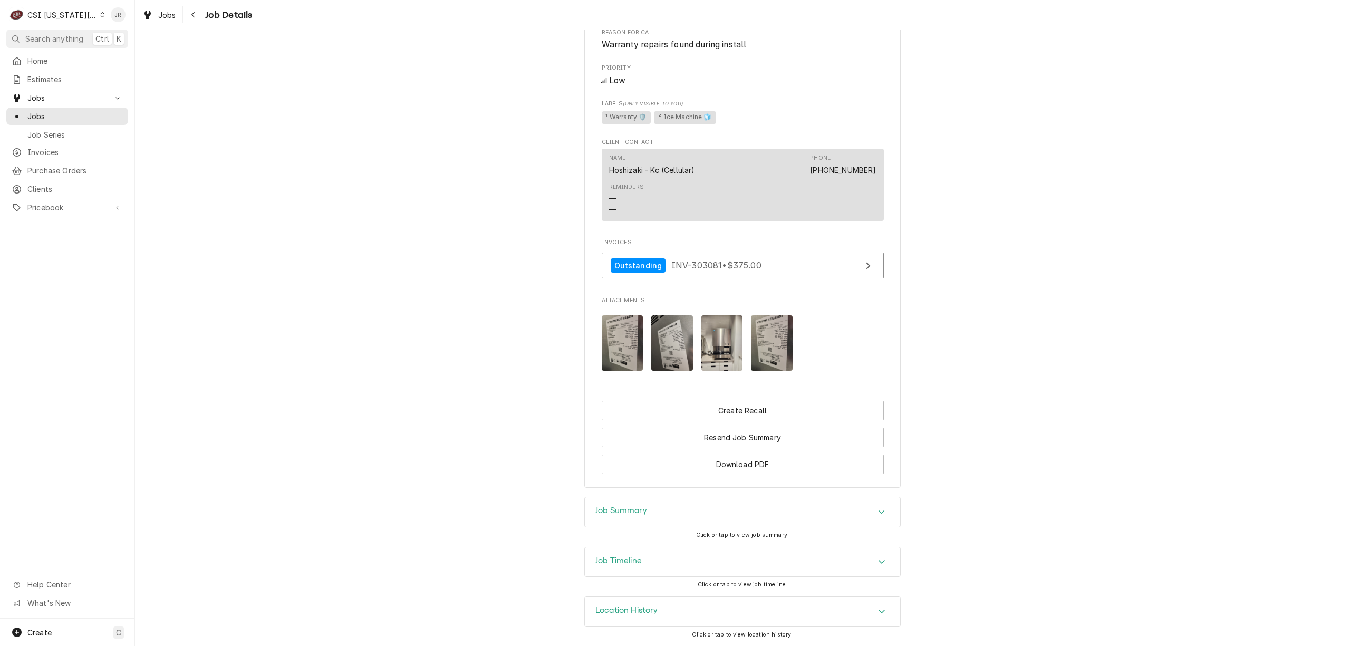
scroll to position [534, 0]
click at [655, 500] on div "Job Summary" at bounding box center [742, 512] width 315 height 30
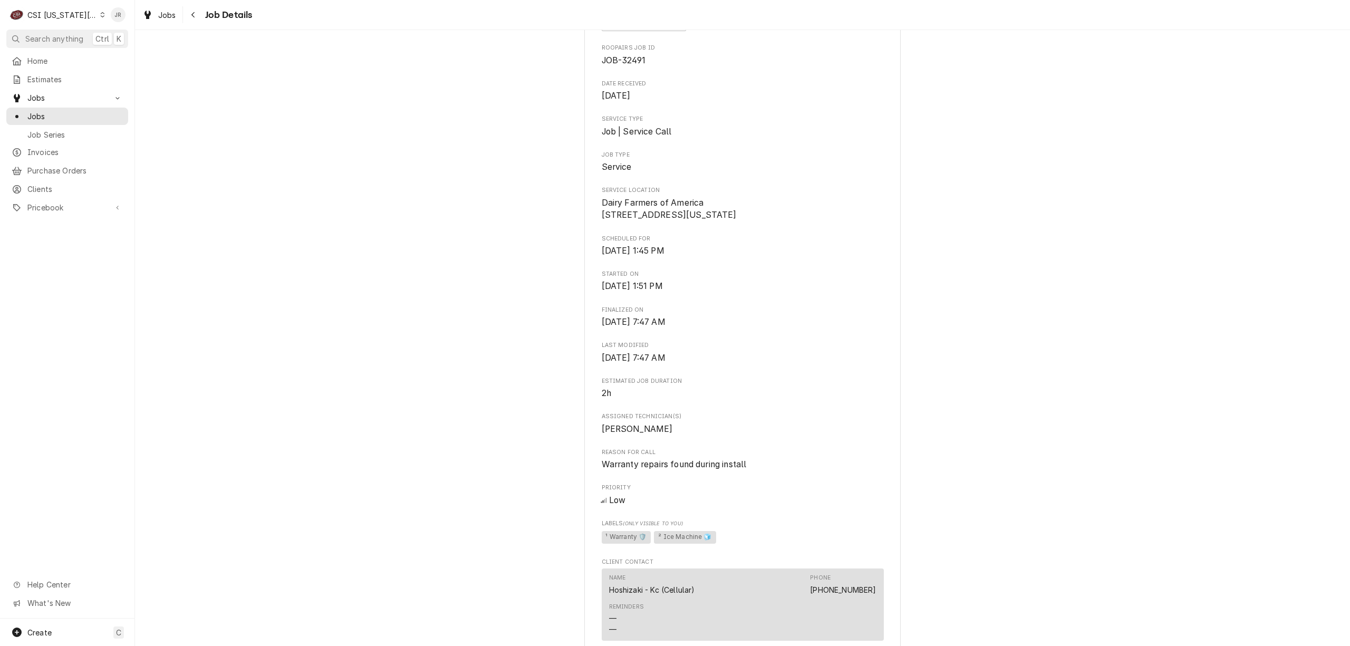
scroll to position [0, 0]
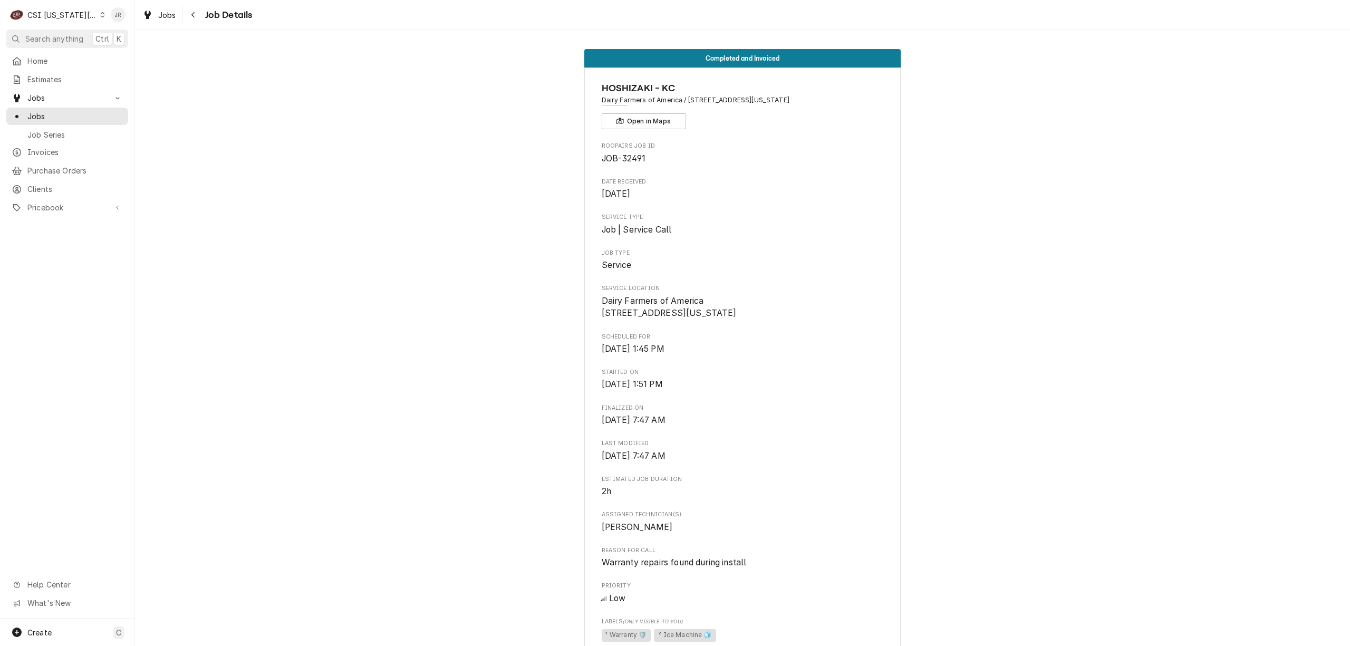
click at [70, 12] on div "CSI Kansas City" at bounding box center [62, 14] width 70 height 11
click at [163, 40] on div "CSI [US_STATE]" at bounding box center [181, 39] width 154 height 11
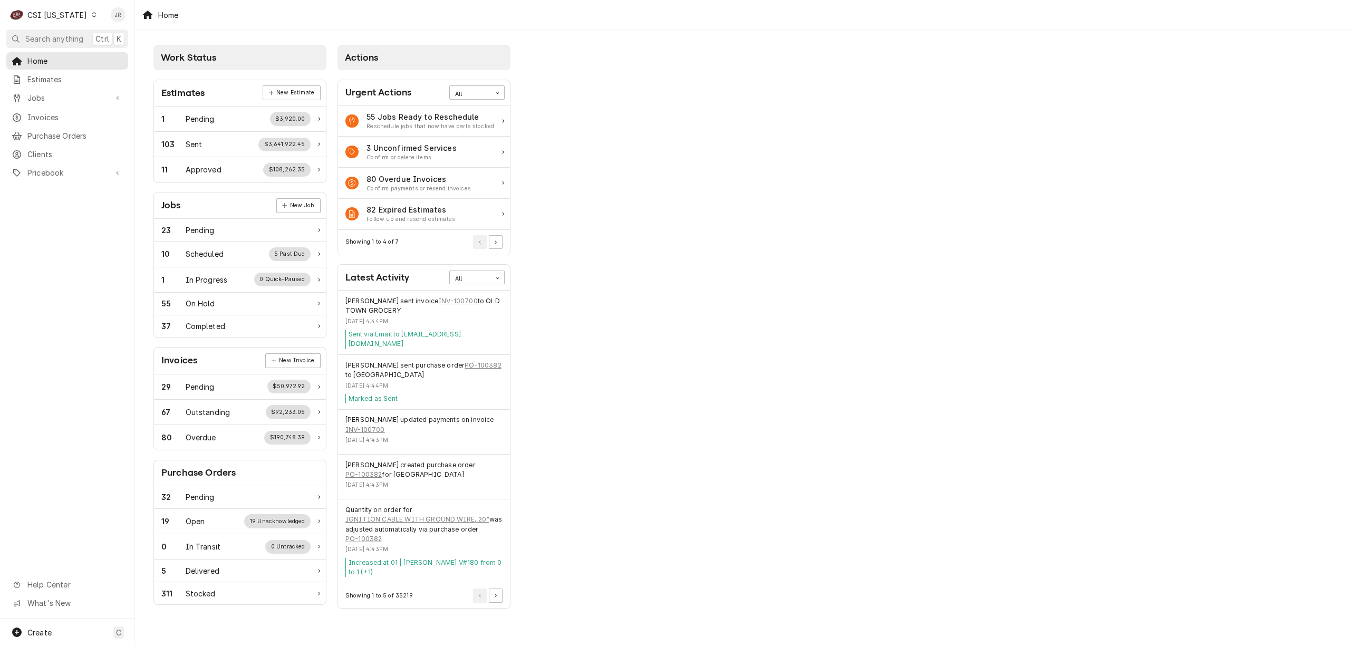
click at [835, 266] on div "Work Status Estimates New Estimate 1 Pending $3,920.00 103 Sent $3,641,922.45 1…" at bounding box center [742, 328] width 1215 height 597
click at [36, 149] on span "Clients" at bounding box center [74, 154] width 95 height 11
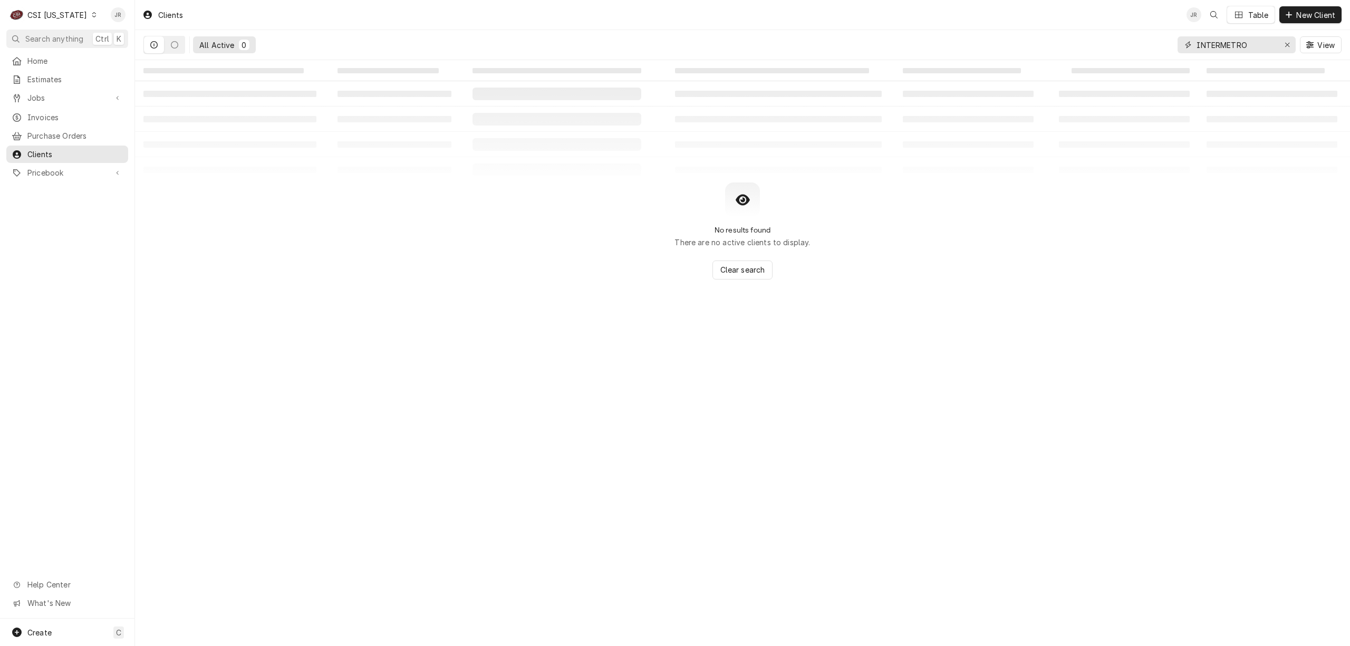
click at [1246, 47] on input "INTERMETRO" at bounding box center [1235, 44] width 79 height 17
click at [1246, 46] on input "INTERMETRO" at bounding box center [1235, 44] width 79 height 17
type input "uNOX"
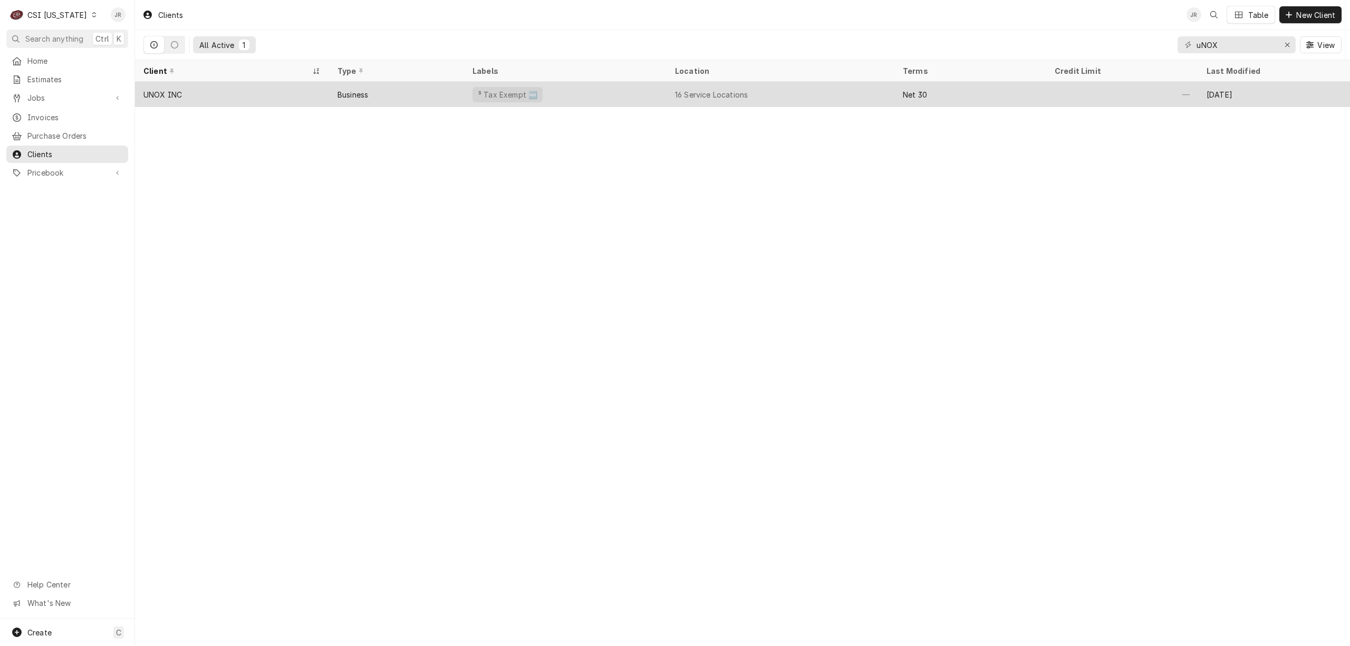
click at [357, 94] on div "Business" at bounding box center [352, 94] width 31 height 11
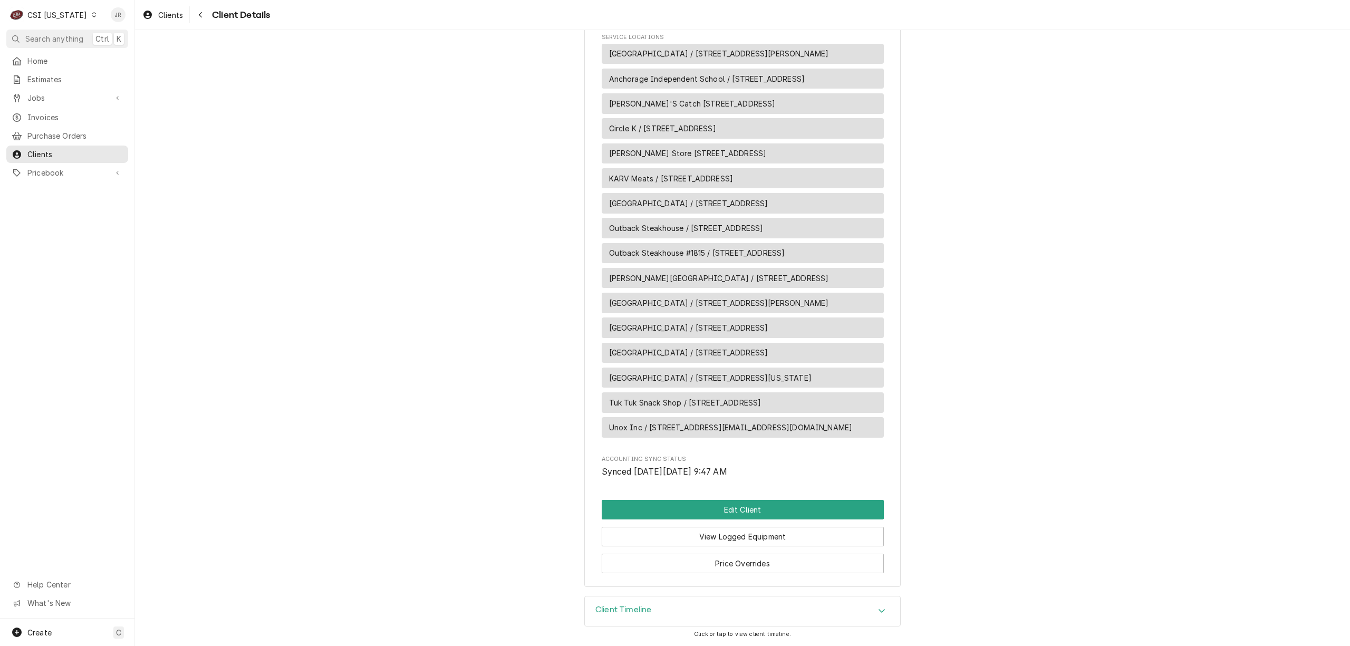
scroll to position [964, 0]
click at [41, 625] on div "Create C" at bounding box center [67, 631] width 134 height 27
click at [183, 593] on div "Invoice" at bounding box center [197, 594] width 71 height 11
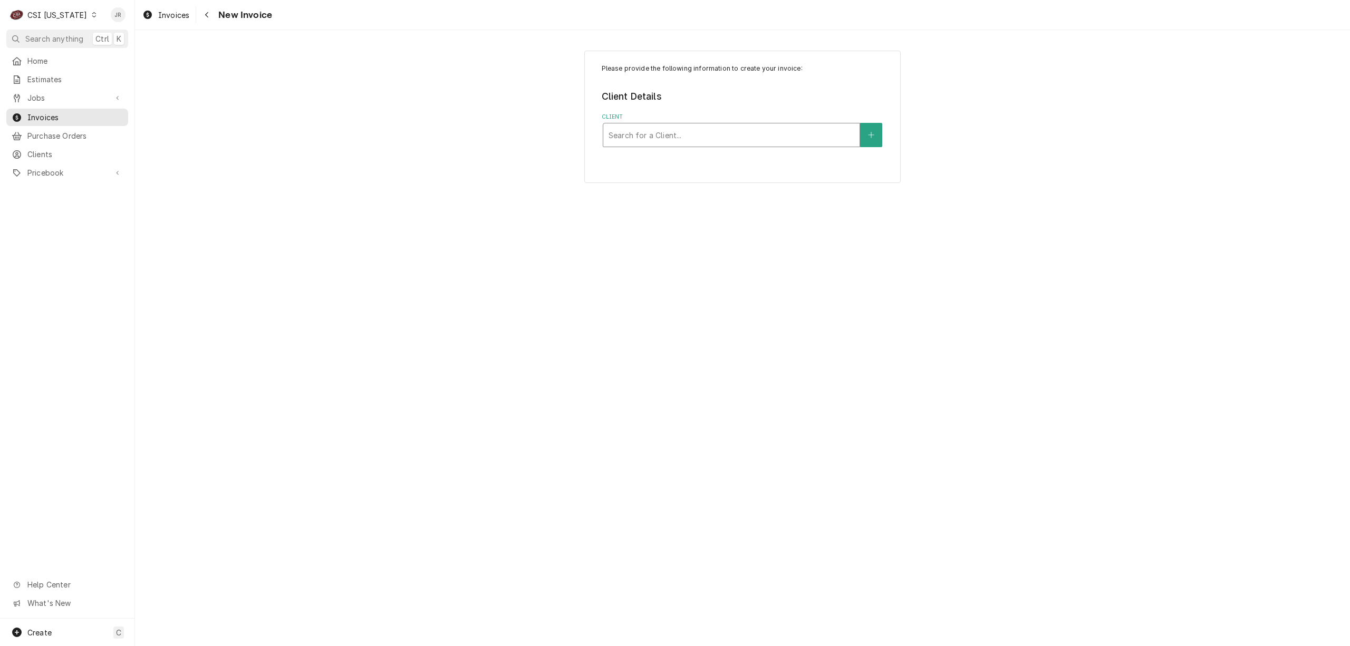
click at [658, 134] on div "Client" at bounding box center [731, 134] width 246 height 19
type input "UNO"
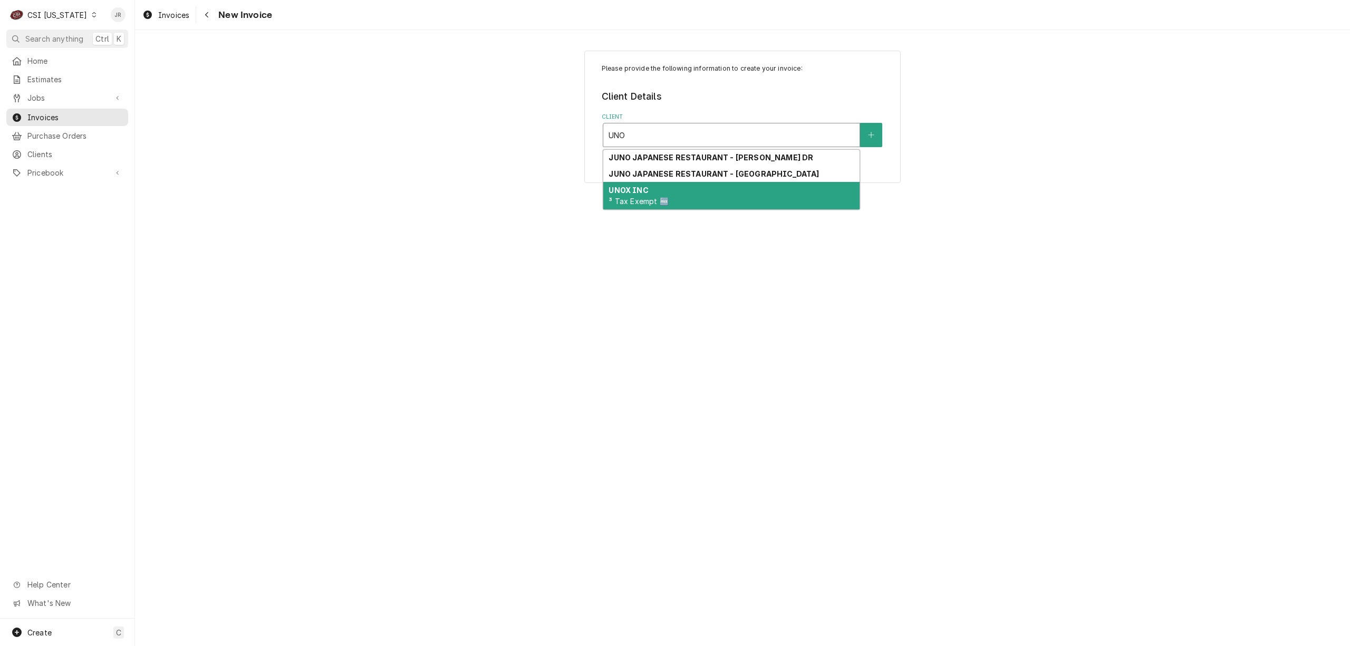
click at [745, 204] on div "UNOX INC ³ Tax Exempt 🆓" at bounding box center [731, 195] width 256 height 27
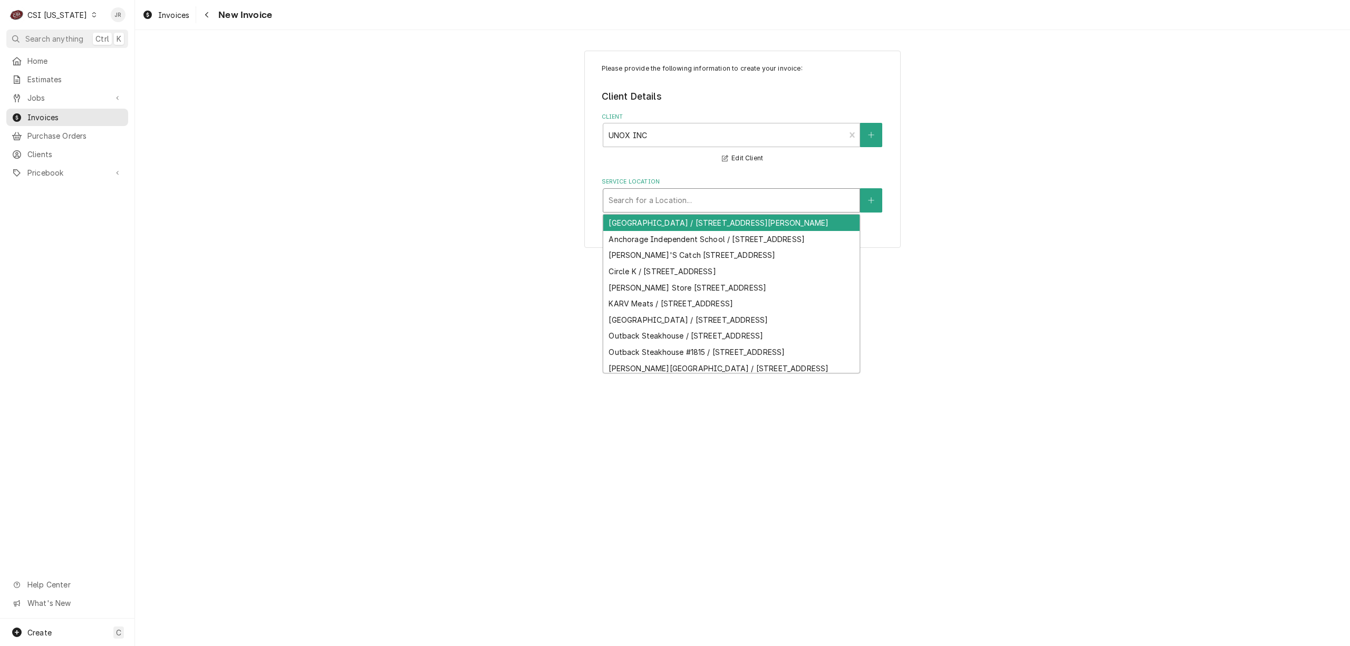
click at [656, 205] on div "Service Location" at bounding box center [731, 200] width 246 height 19
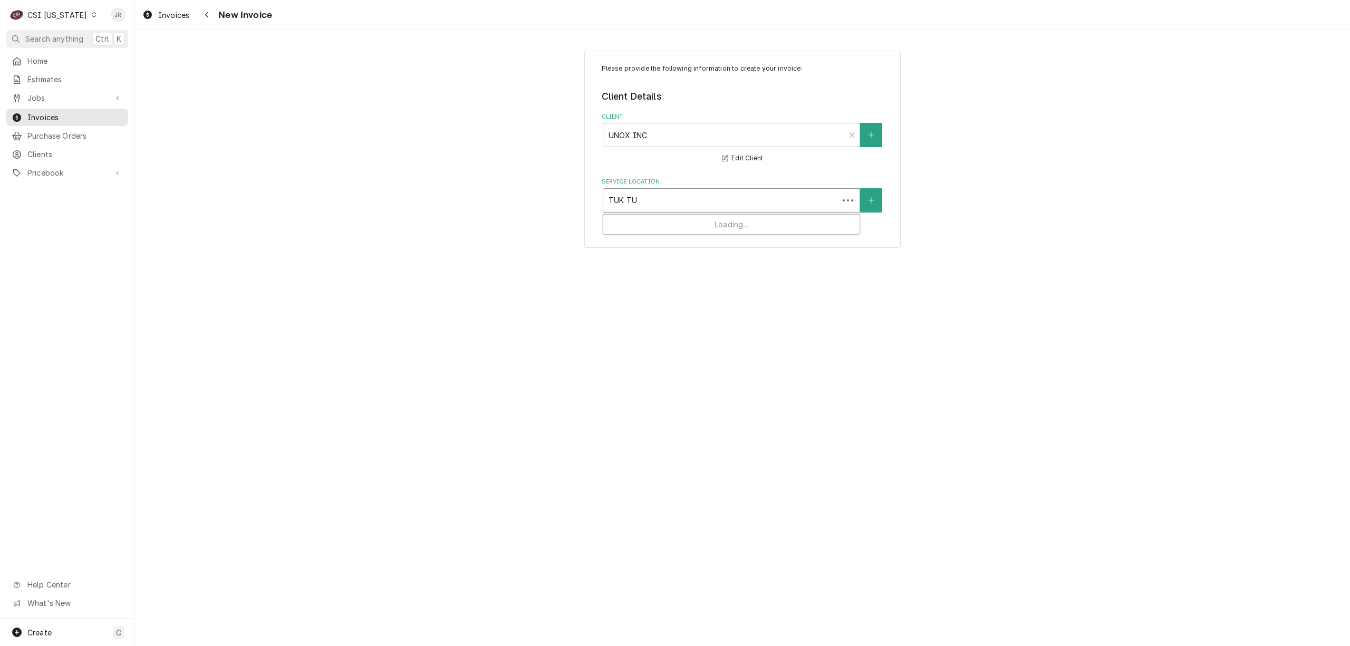
type input "TUK TUK"
drag, startPoint x: 655, startPoint y: 216, endPoint x: 659, endPoint y: 224, distance: 9.0
click at [659, 224] on div "Tuk Tuk Snack Shop / [STREET_ADDRESS]" at bounding box center [731, 223] width 256 height 16
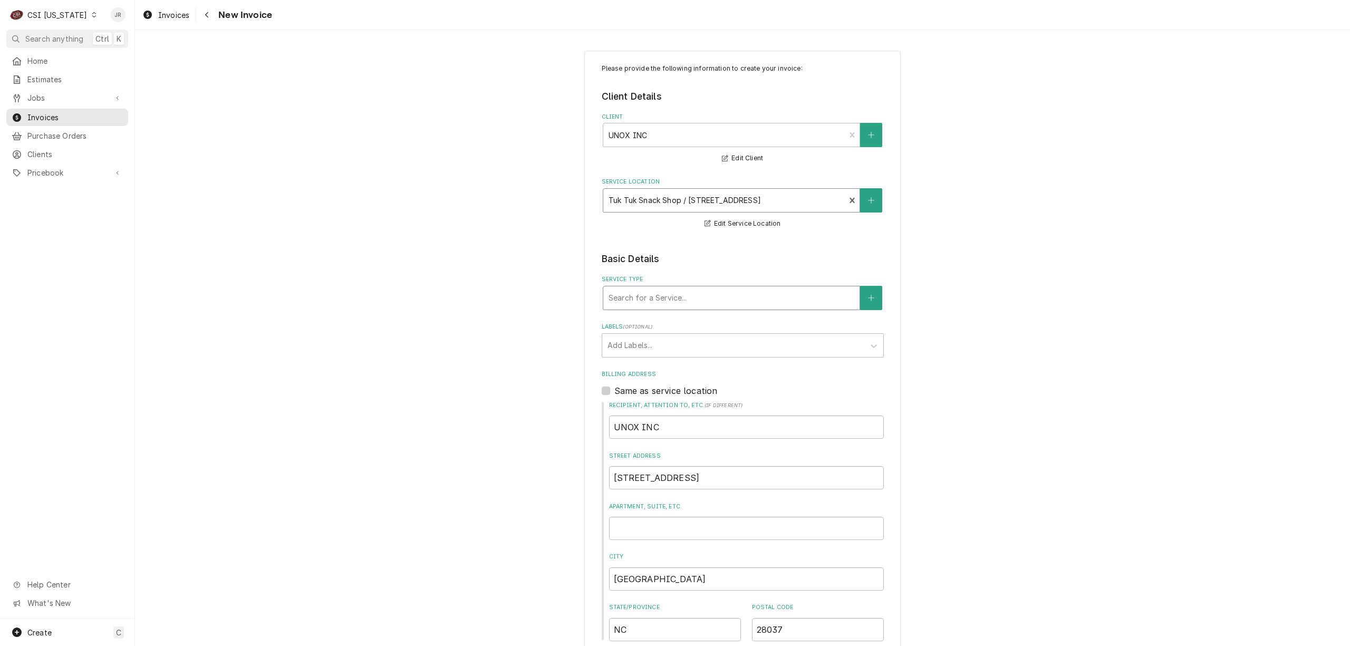
click at [678, 299] on div "Service Type" at bounding box center [731, 297] width 246 height 19
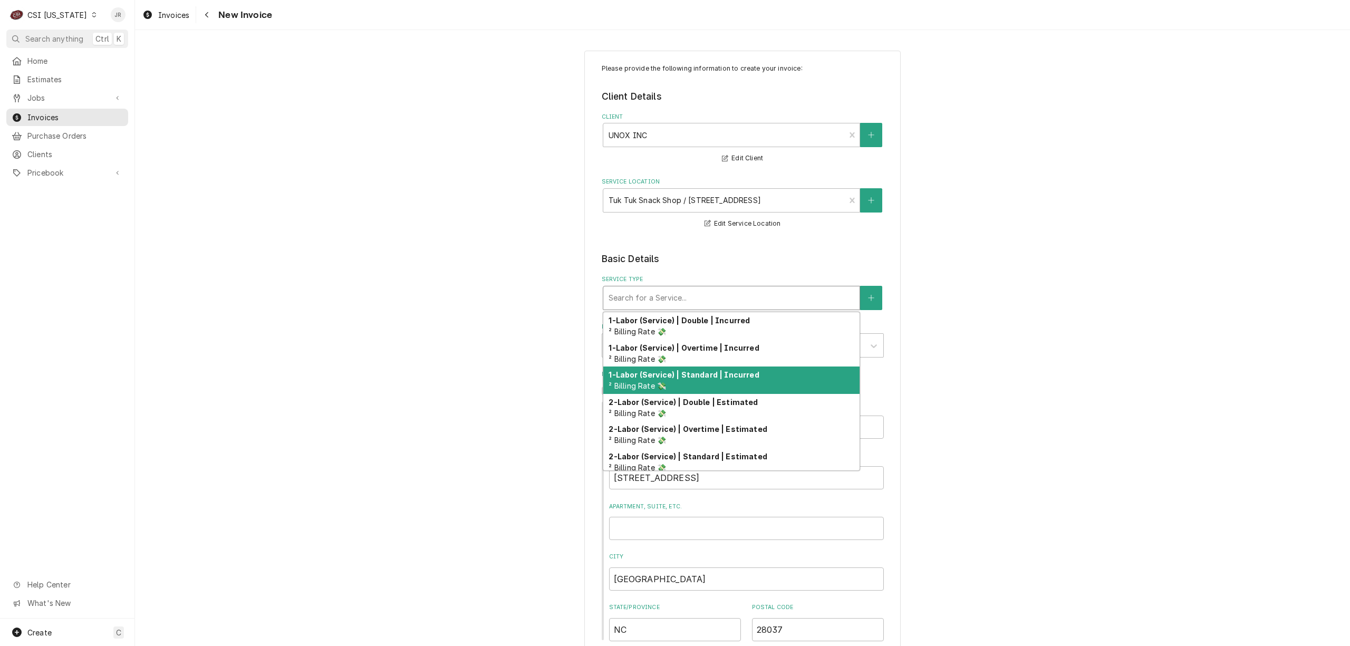
click at [724, 382] on div "1-Labor (Service) | Standard | Incurred ² Billing Rate 💸" at bounding box center [731, 379] width 256 height 27
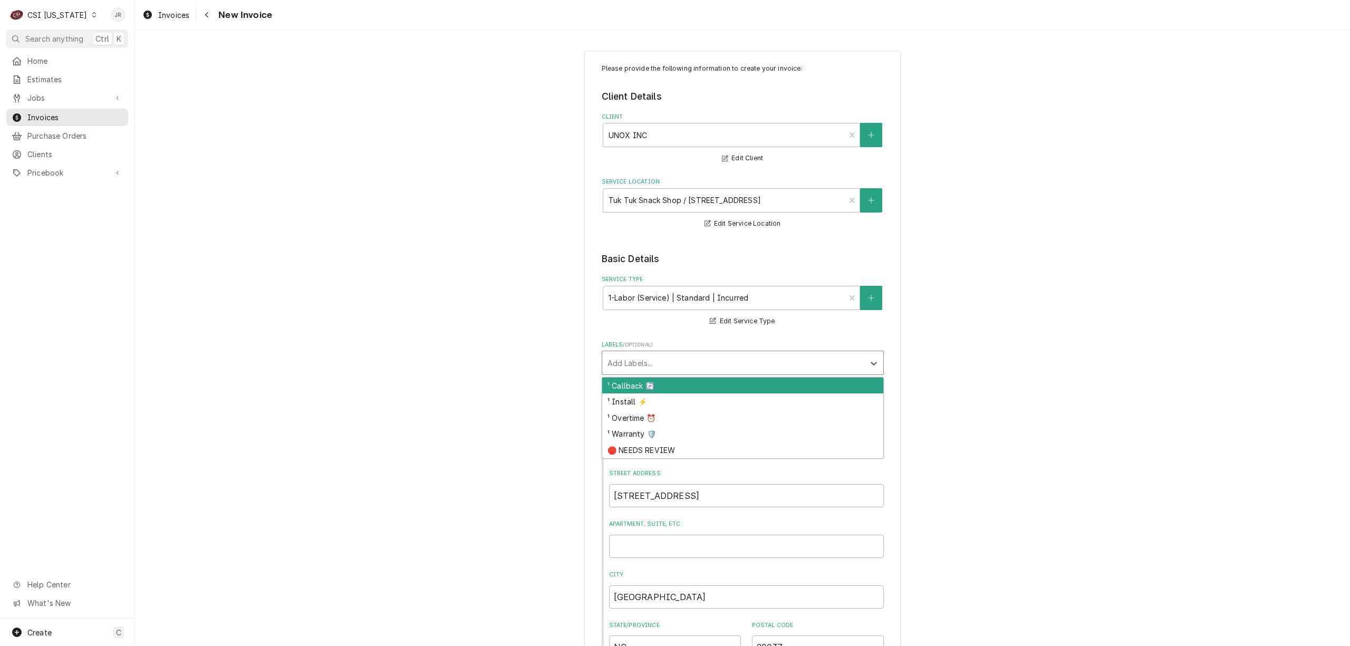
click at [688, 356] on div "Labels" at bounding box center [732, 362] width 251 height 19
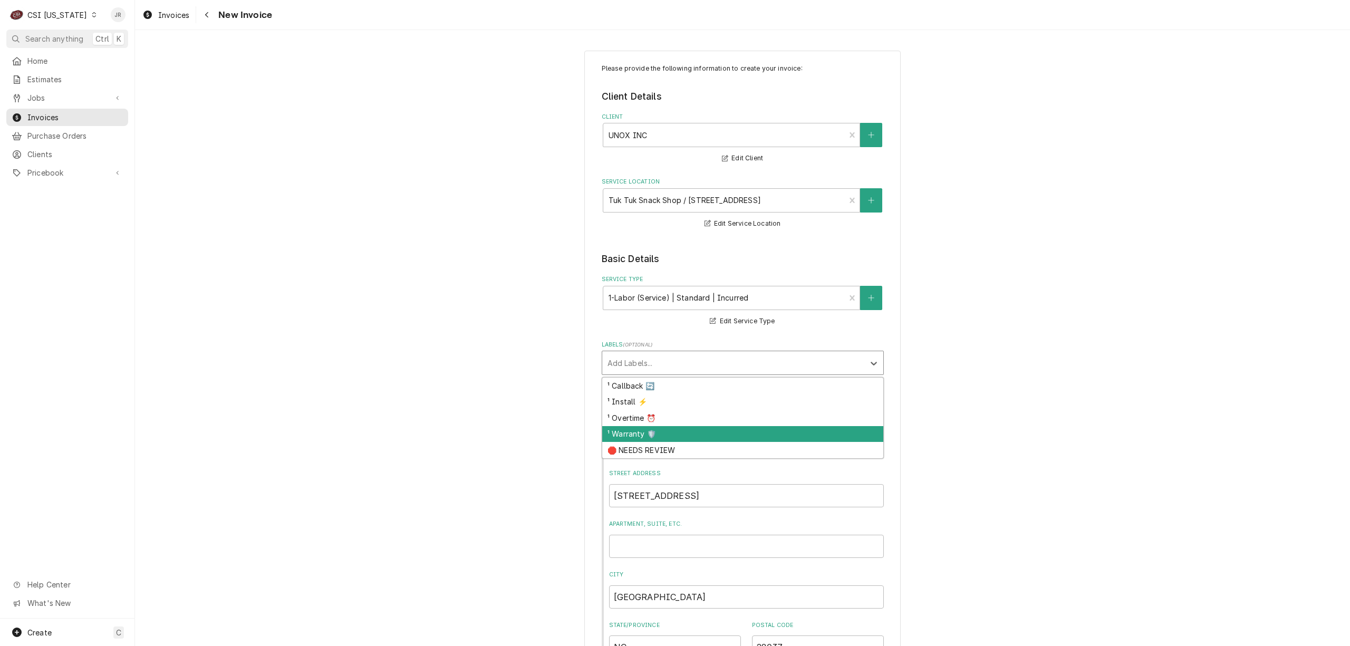
click at [669, 434] on div "¹ Warranty 🛡️" at bounding box center [742, 434] width 281 height 16
type textarea "x"
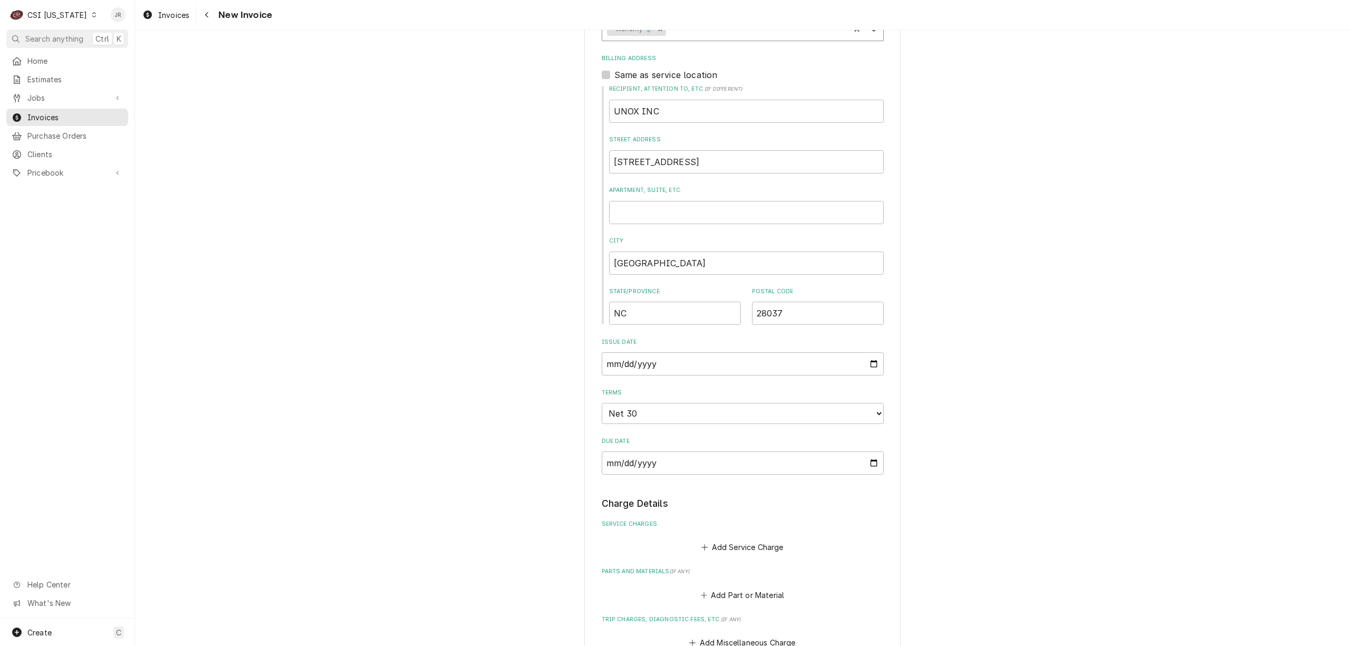
scroll to position [422, 0]
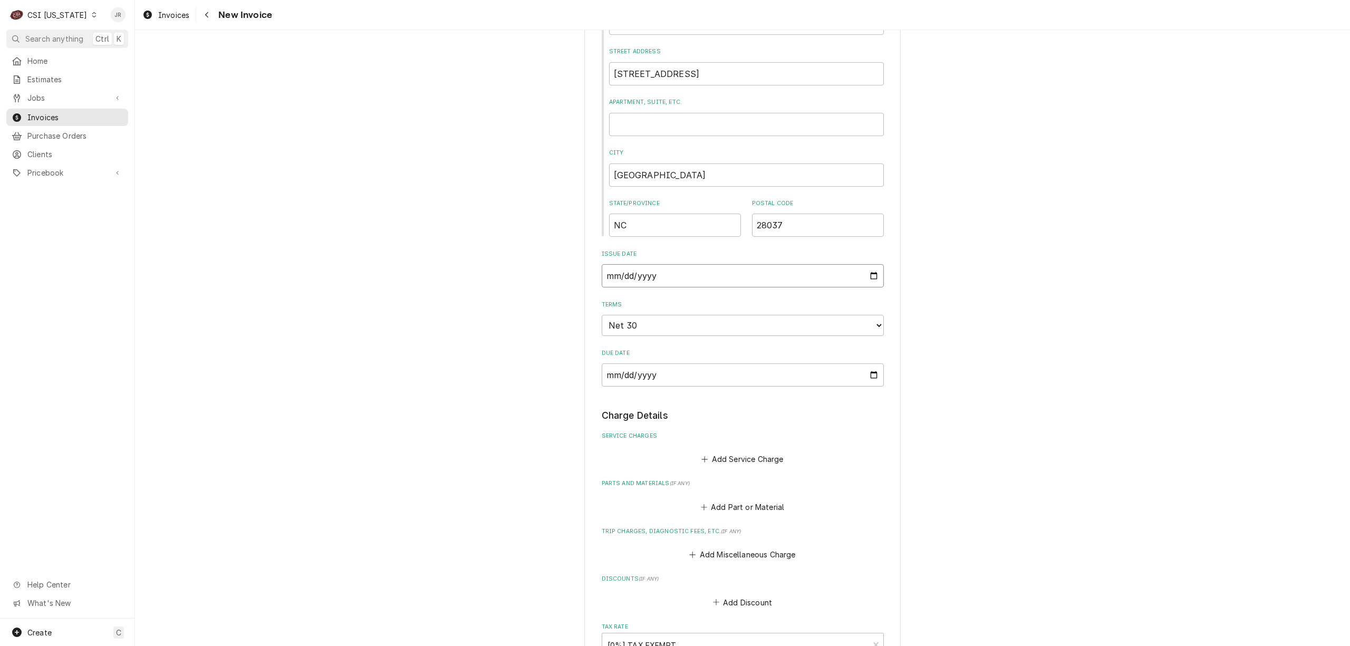
drag, startPoint x: 667, startPoint y: 275, endPoint x: 869, endPoint y: 289, distance: 202.4
click at [678, 275] on input "2025-09-15" at bounding box center [743, 275] width 282 height 23
click at [865, 282] on input "2025-09-15" at bounding box center [743, 275] width 282 height 23
click at [943, 315] on div "Please provide the following information to create your invoice: Client Details…" at bounding box center [742, 319] width 1215 height 1401
click at [602, 275] on input "2025-09-15" at bounding box center [743, 275] width 282 height 23
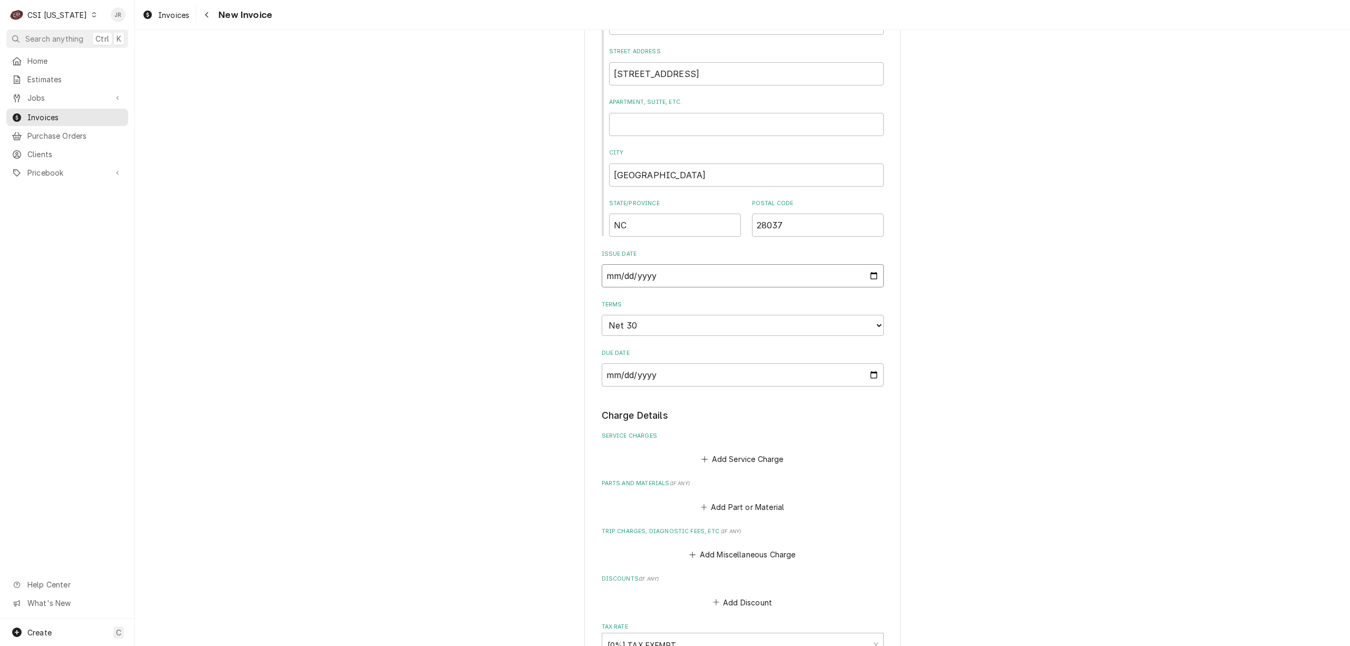
scroll to position [208, 0]
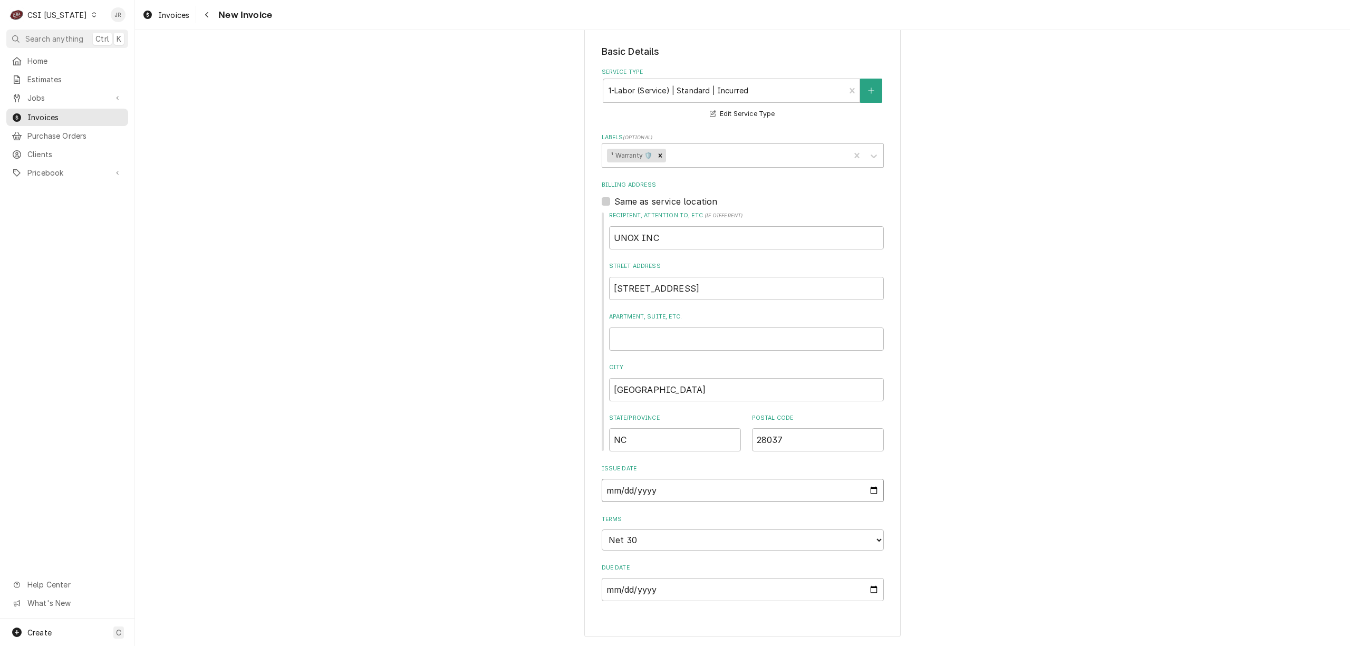
type input "2025-08-15"
type textarea "x"
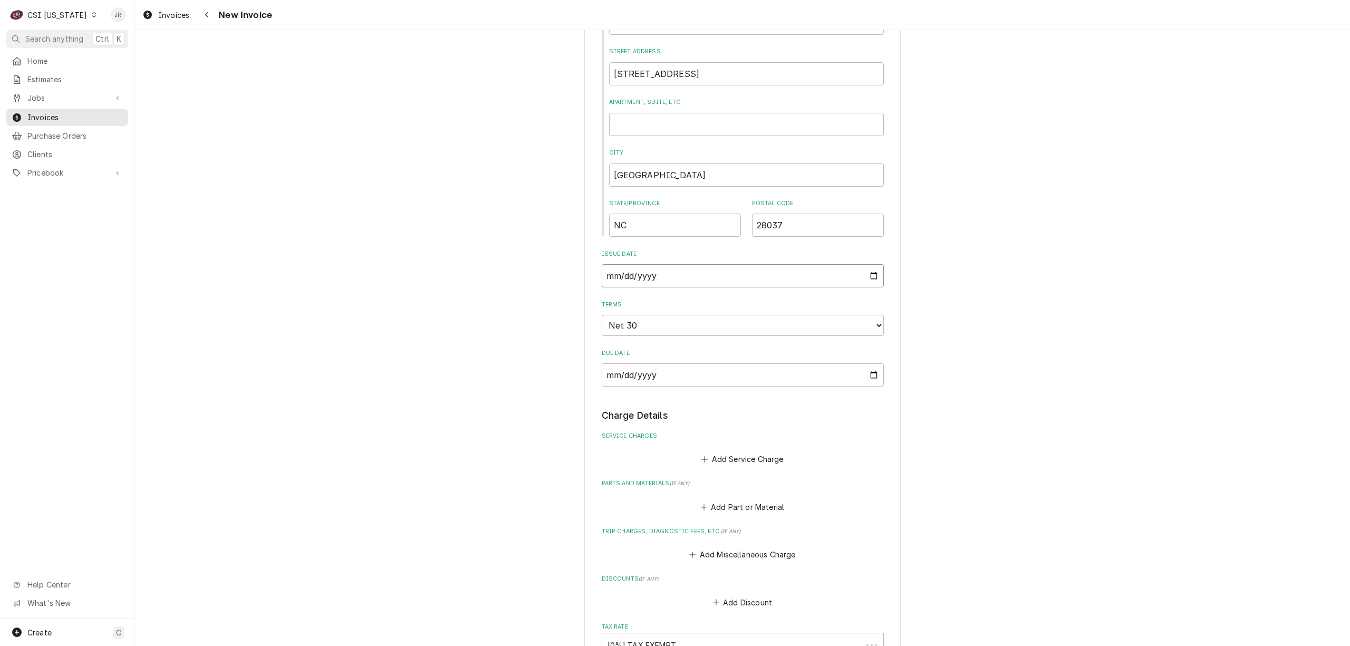
type input "2025-08-03"
type textarea "x"
type input "2025-08-31"
type textarea "x"
type input "0002-08-31"
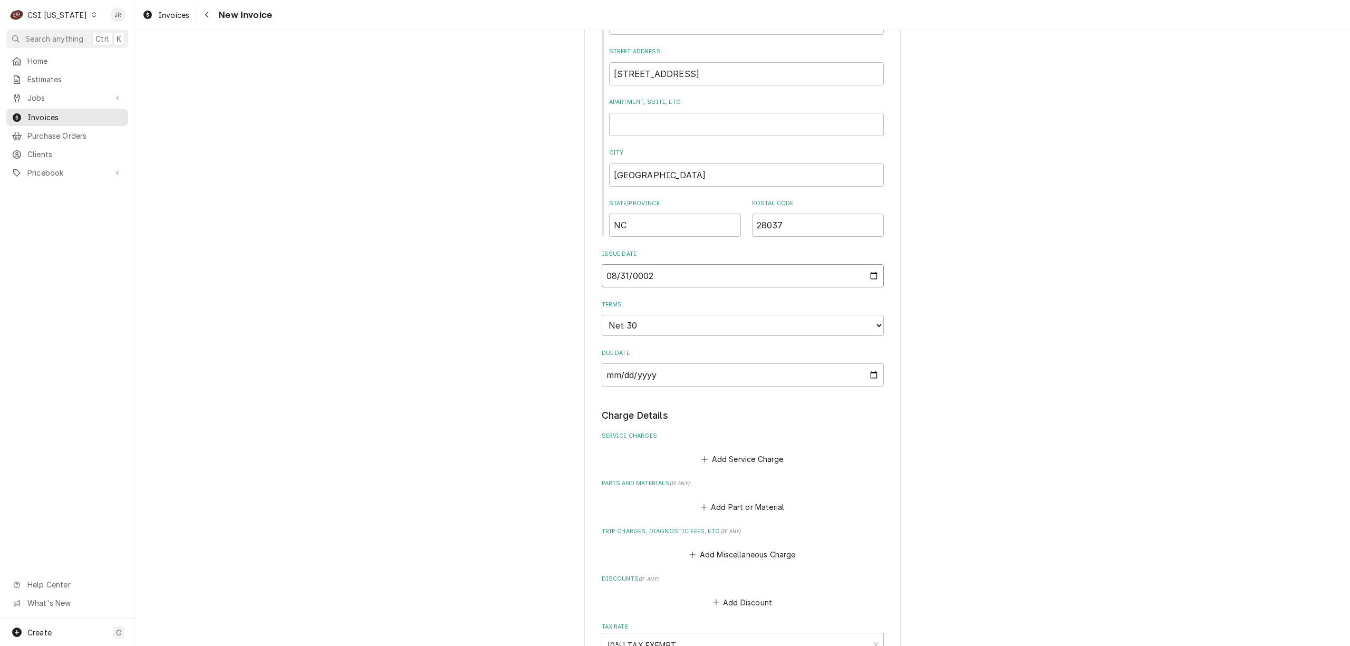
type textarea "x"
type input "0020-08-31"
type textarea "x"
type input "0202-08-31"
type textarea "x"
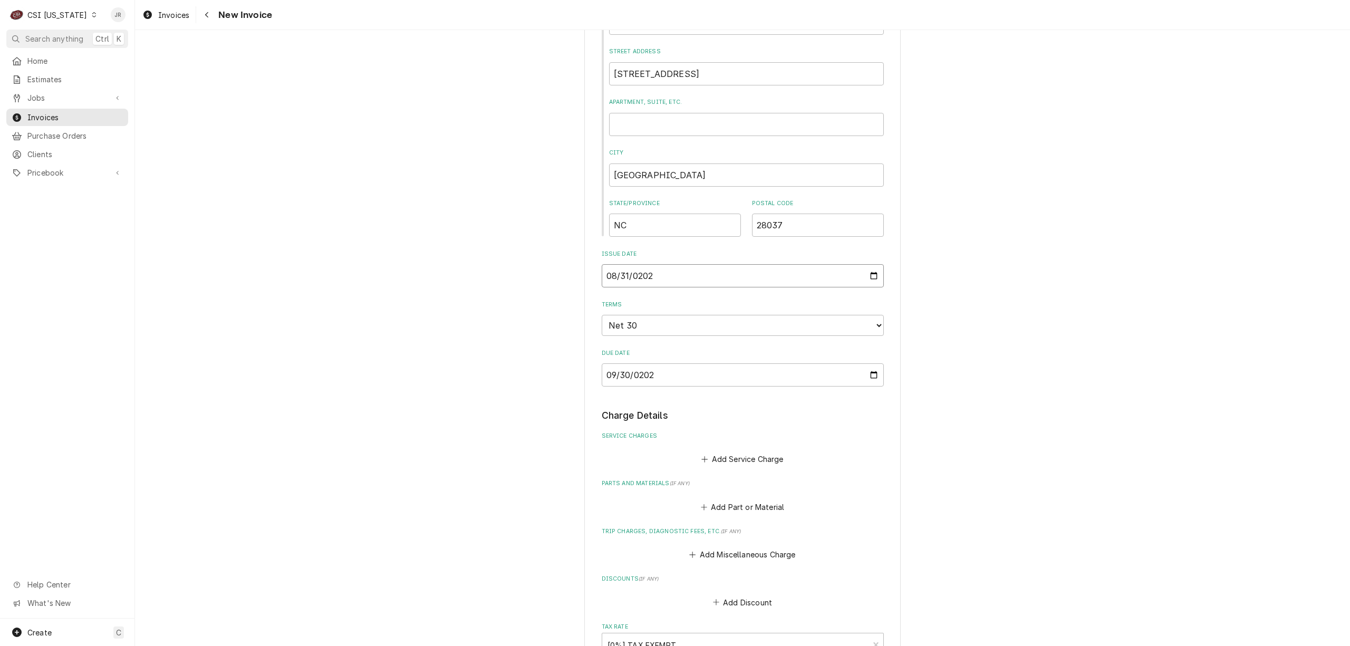
type input "2025-08-31"
type textarea "x"
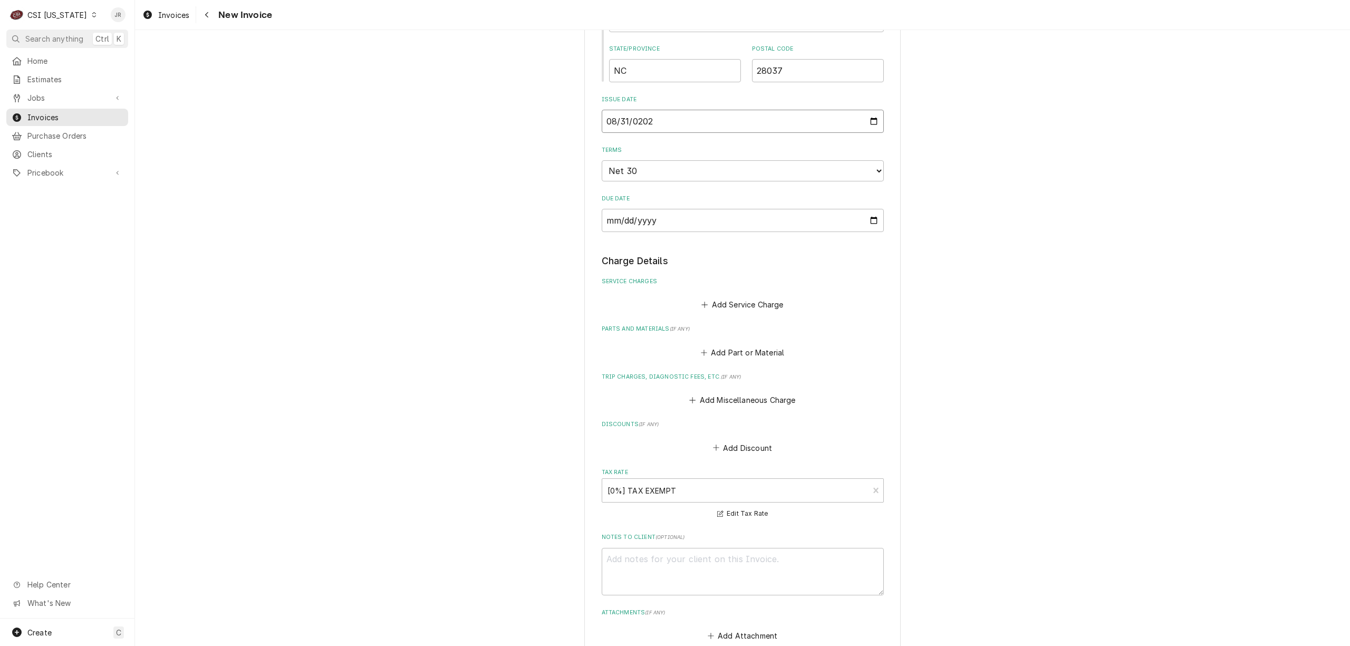
scroll to position [798, 0]
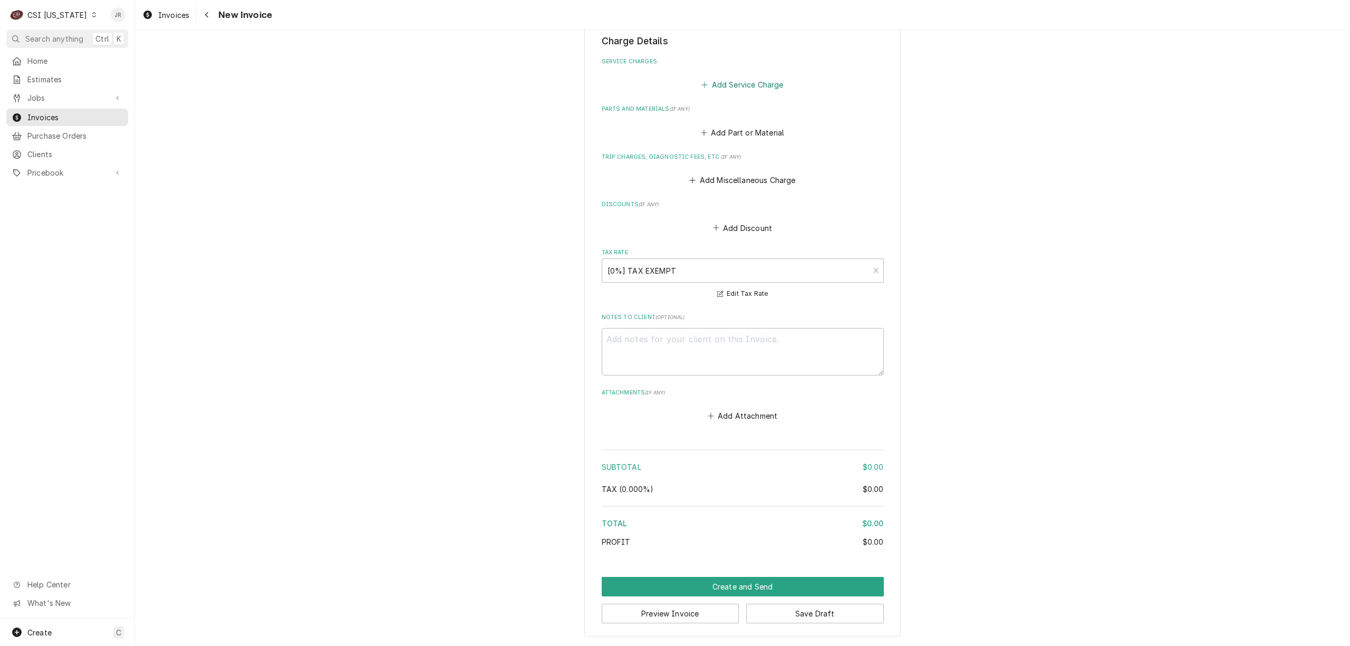
click at [741, 85] on button "Add Service Charge" at bounding box center [742, 85] width 85 height 15
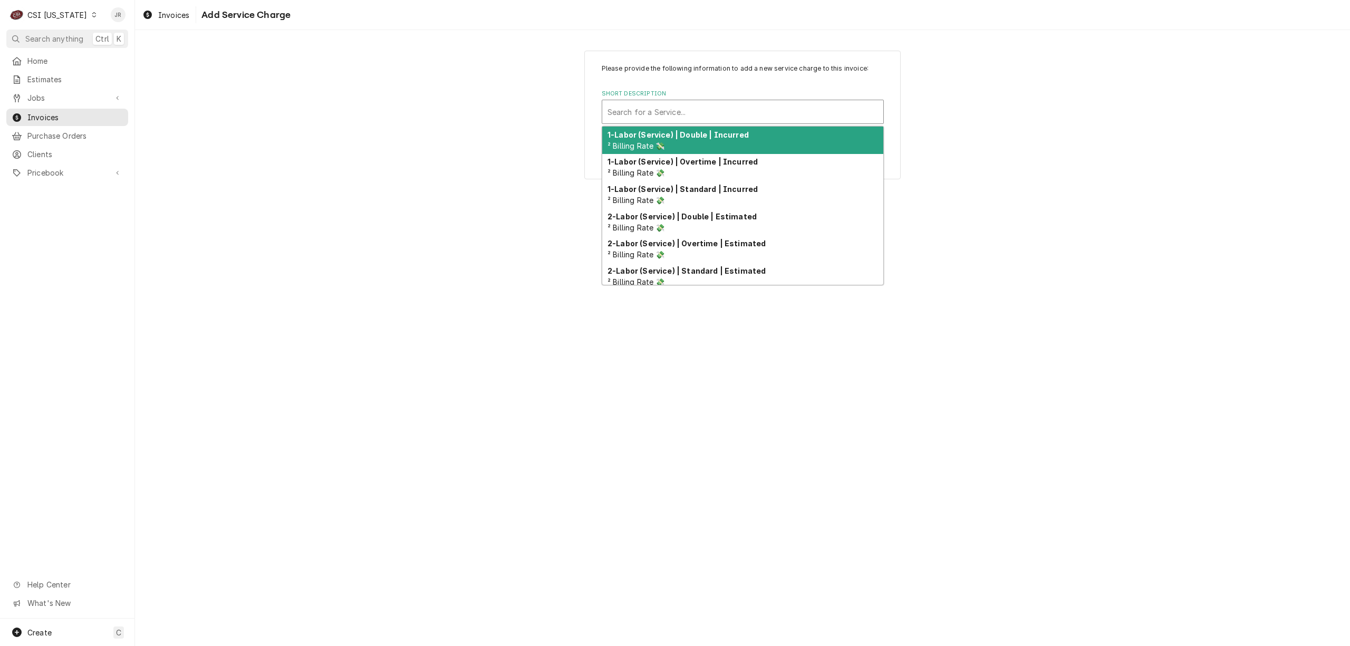
click at [645, 111] on div "Short Description" at bounding box center [742, 111] width 270 height 19
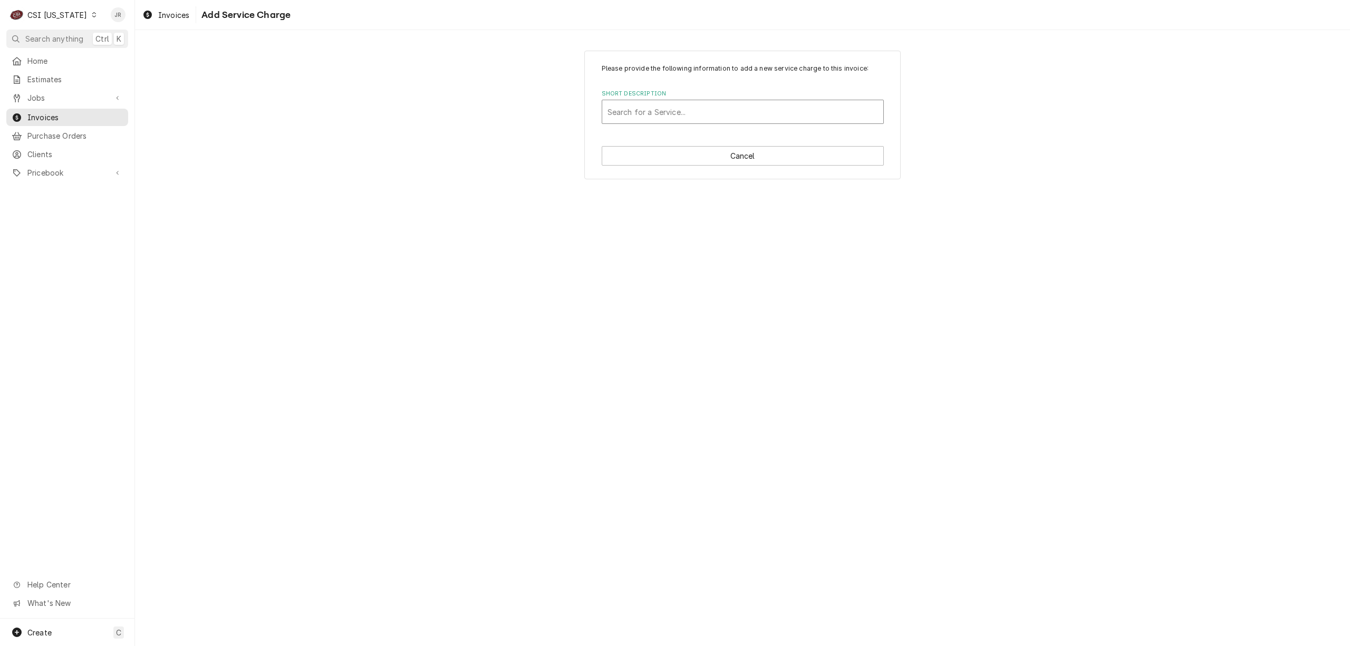
click at [640, 110] on div "Short Description" at bounding box center [742, 111] width 270 height 19
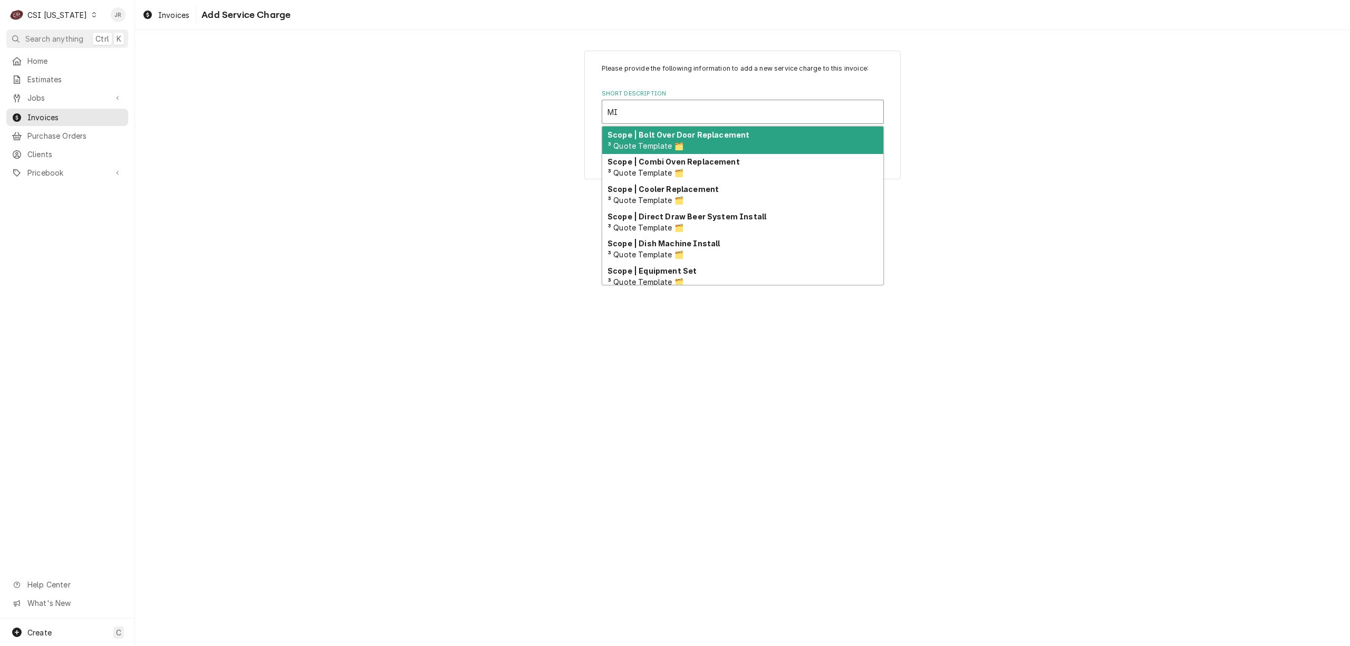
type input "MI"
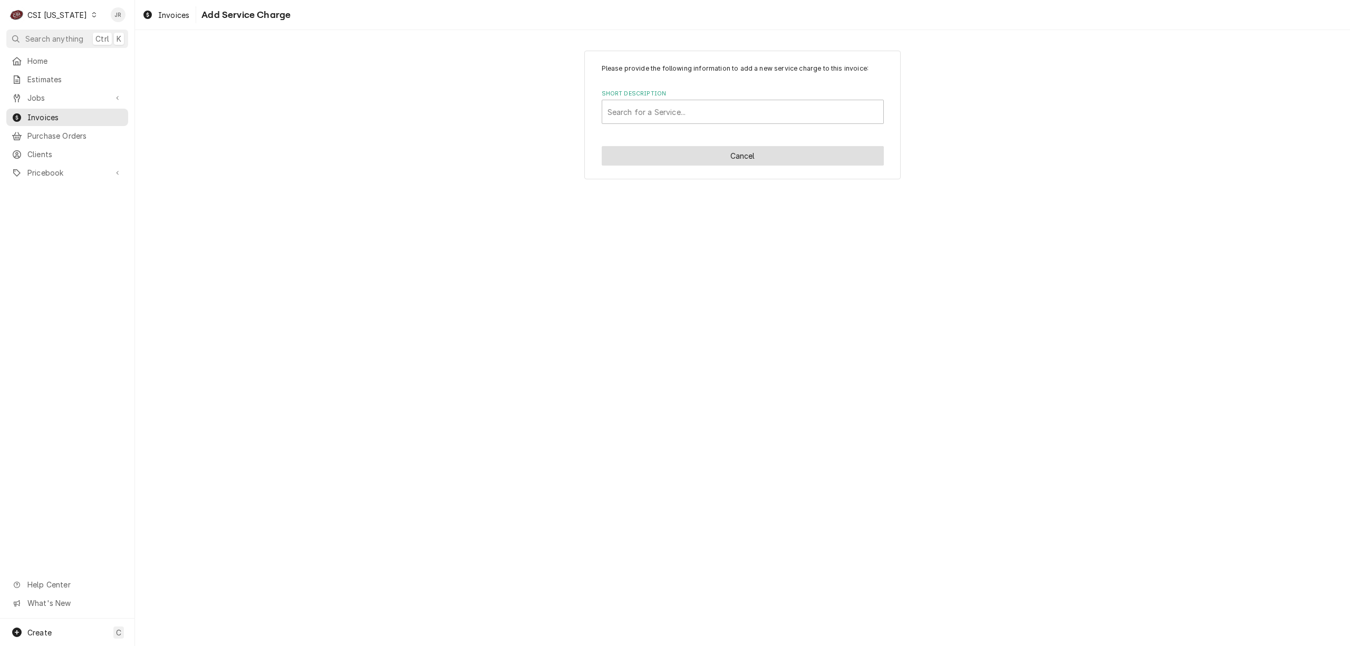
drag, startPoint x: 538, startPoint y: 53, endPoint x: 676, endPoint y: 152, distance: 169.9
click at [538, 53] on div "Please provide the following information to add a new service charge to this in…" at bounding box center [742, 114] width 1215 height 147
click at [762, 158] on button "Cancel" at bounding box center [743, 156] width 282 height 20
type textarea "x"
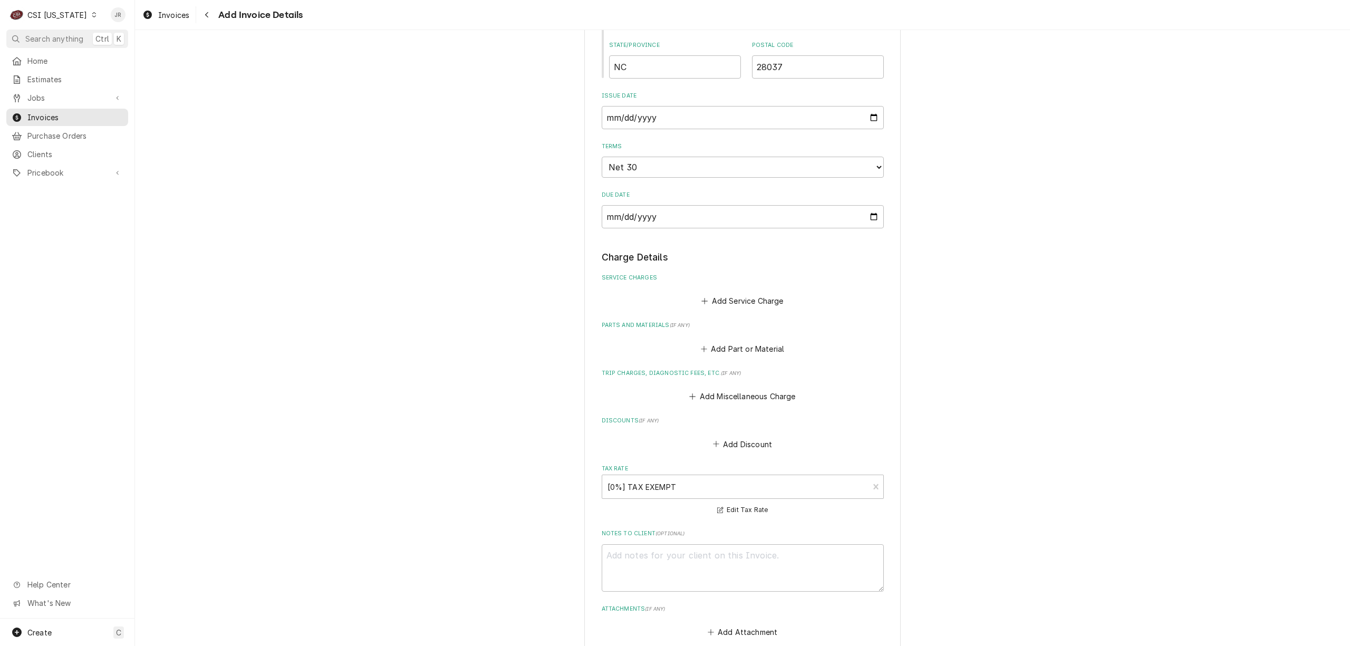
scroll to position [505, 0]
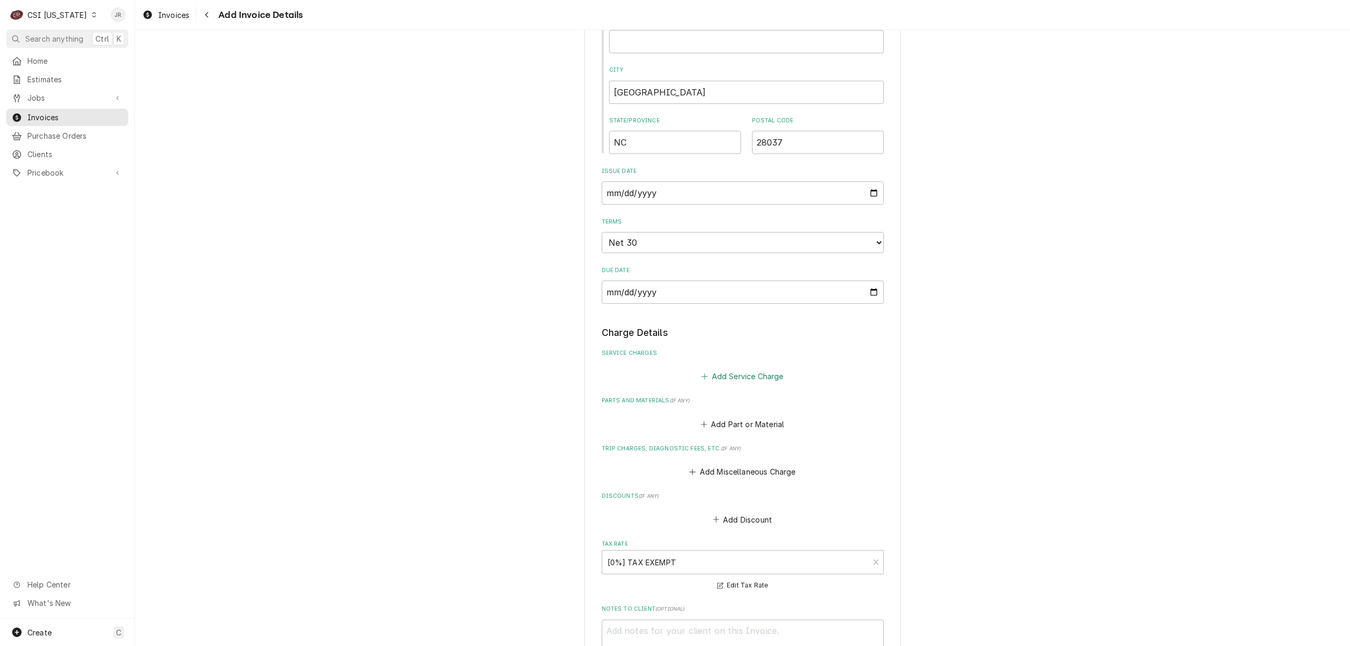
click at [760, 376] on button "Add Service Charge" at bounding box center [742, 376] width 85 height 15
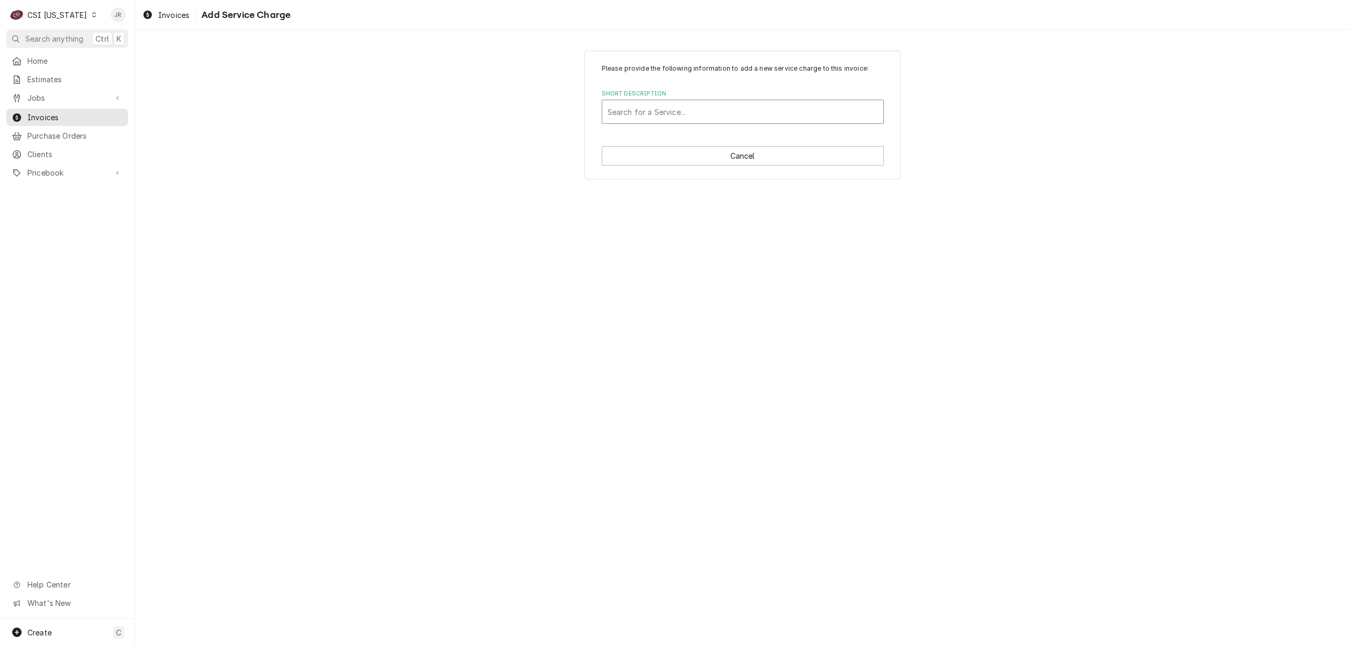
click at [658, 106] on div "Short Description" at bounding box center [742, 111] width 270 height 19
type input "SER"
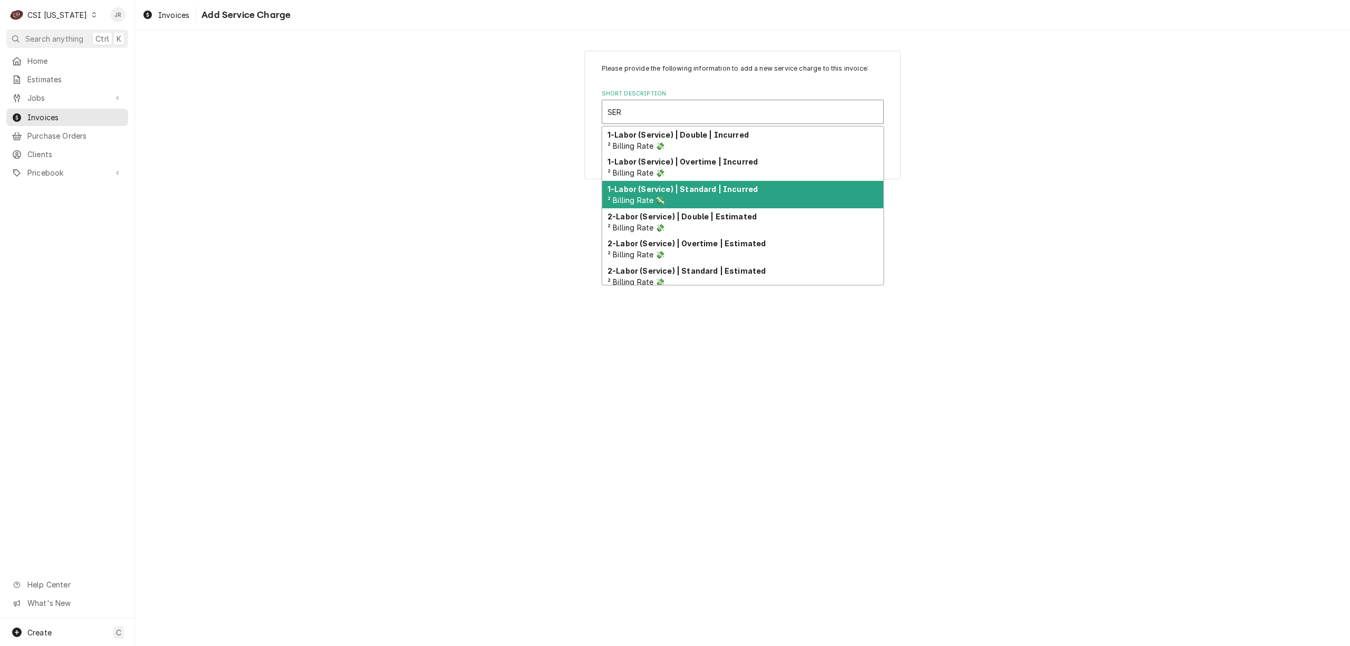
click at [701, 192] on strong "1-Labor (Service) | Standard | Incurred" at bounding box center [682, 189] width 150 height 9
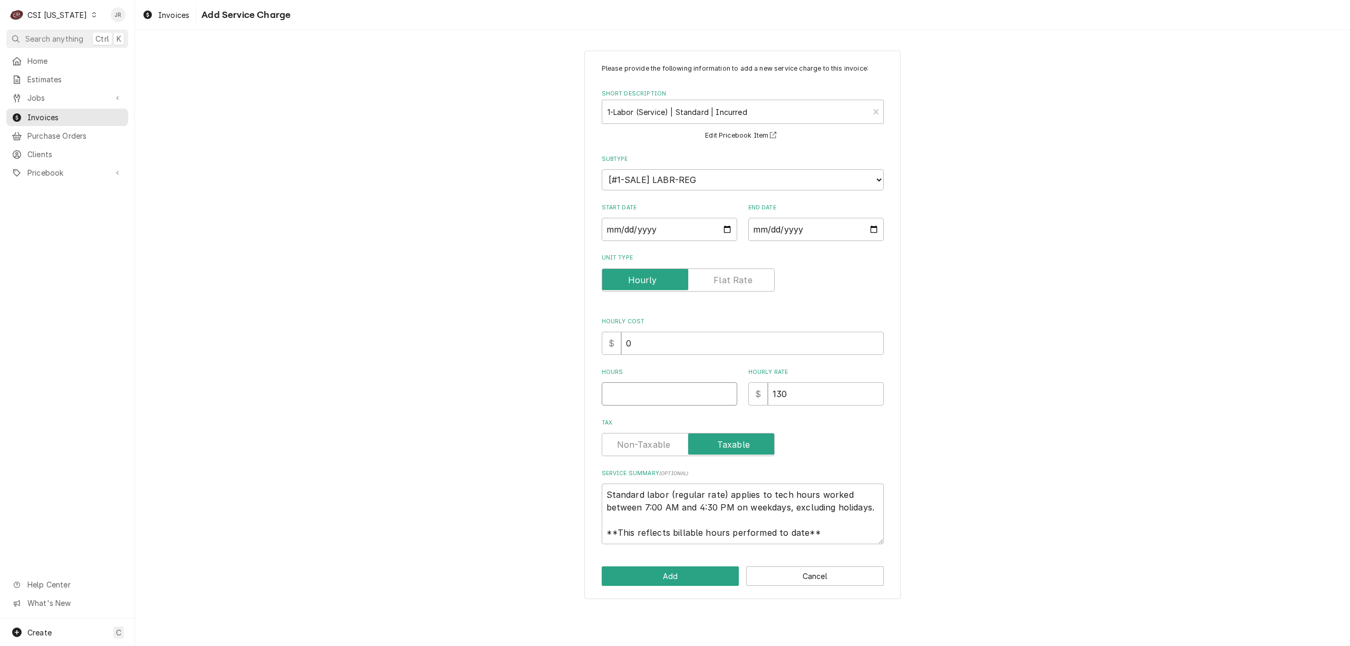
click at [633, 384] on input "Hours" at bounding box center [669, 393] width 135 height 23
type textarea "x"
type input "0"
drag, startPoint x: 606, startPoint y: 493, endPoint x: 866, endPoint y: 540, distance: 264.1
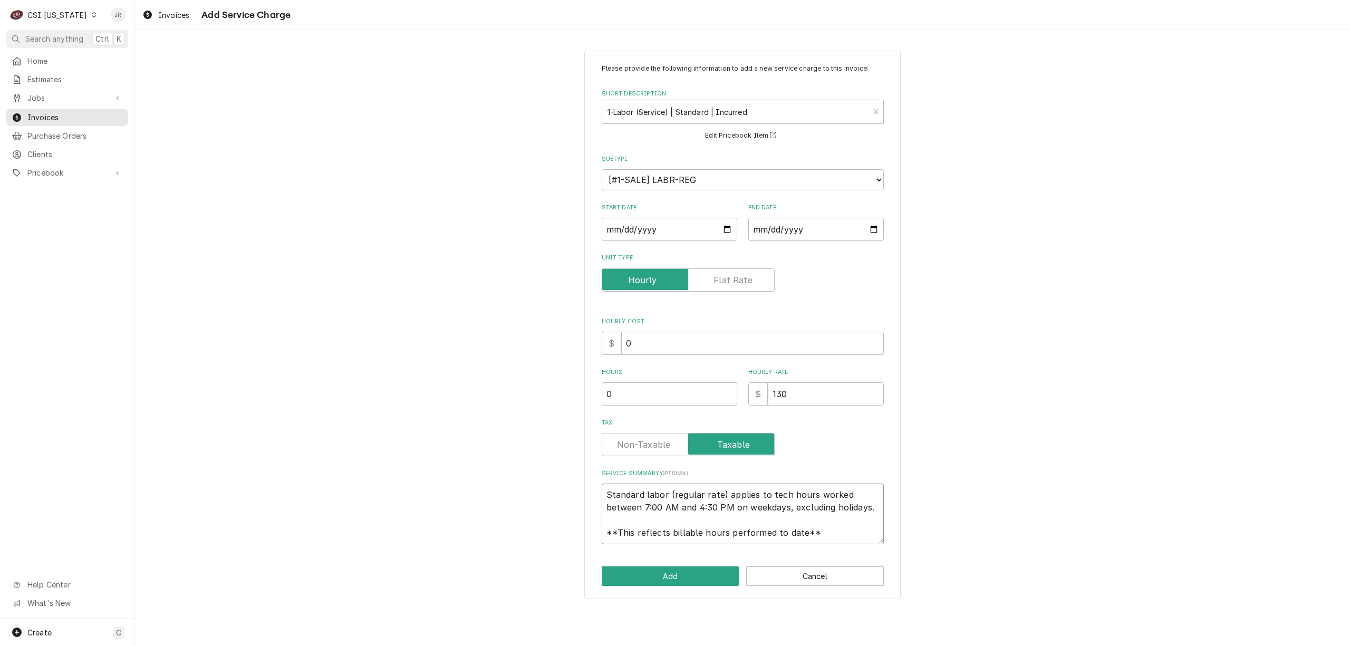
click at [866, 540] on textarea "Standard labor (regular rate) applies to tech hours worked between 7:00 AM and …" at bounding box center [743, 513] width 282 height 61
paste textarea "2. 202506424 is related to Case 00200471"
type textarea "x"
type textarea "2. 202506424 is related to Case 00200471"
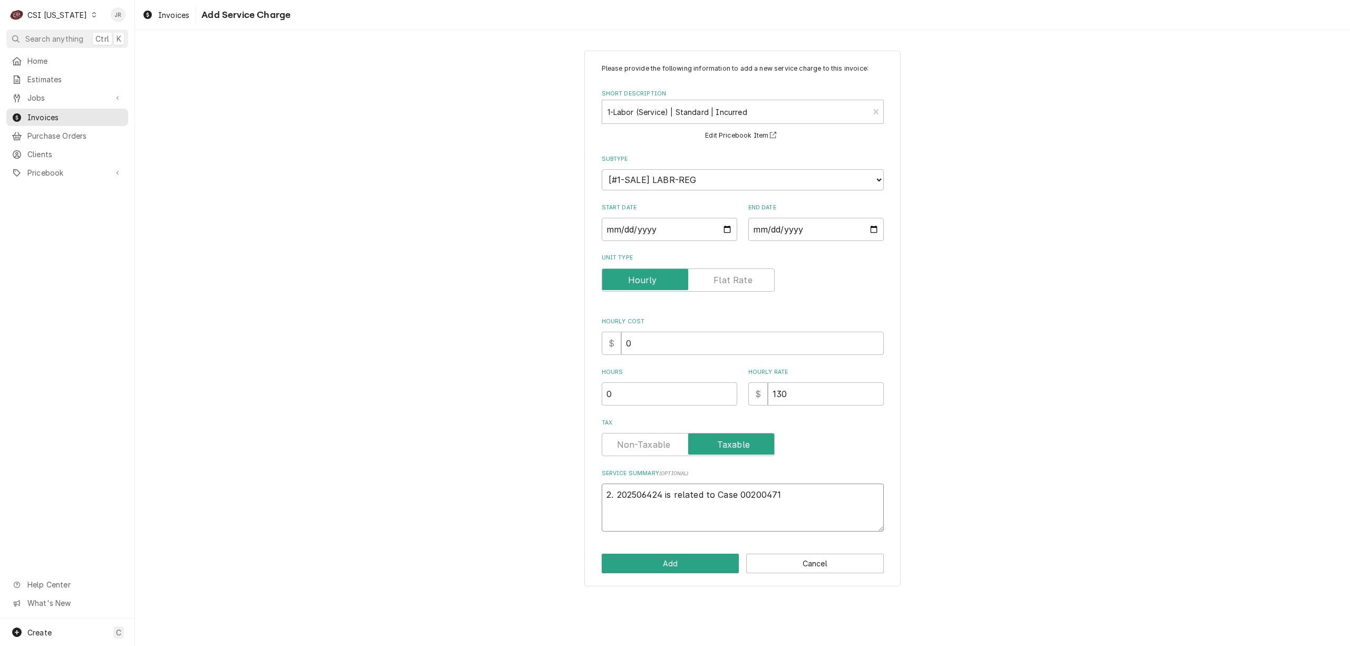
type textarea "x"
type textarea ". 202506424 is related to Case 00200471"
type textarea "x"
type textarea "202506424 is related to Case 00200471"
type textarea "x"
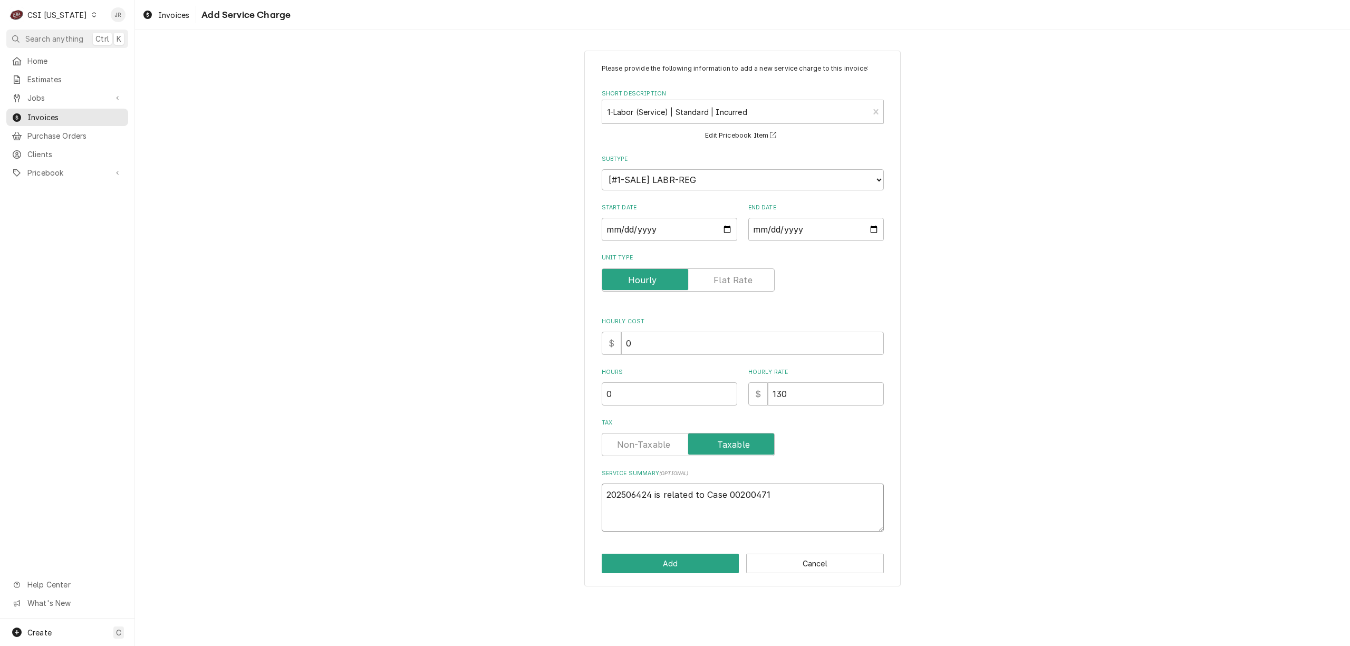
type textarea "202506424 is related to Case 00200471"
type textarea "x"
type textarea "u202506424 is related to Case 00200471"
type textarea "x"
type textarea "uN202506424 is related to Case 00200471"
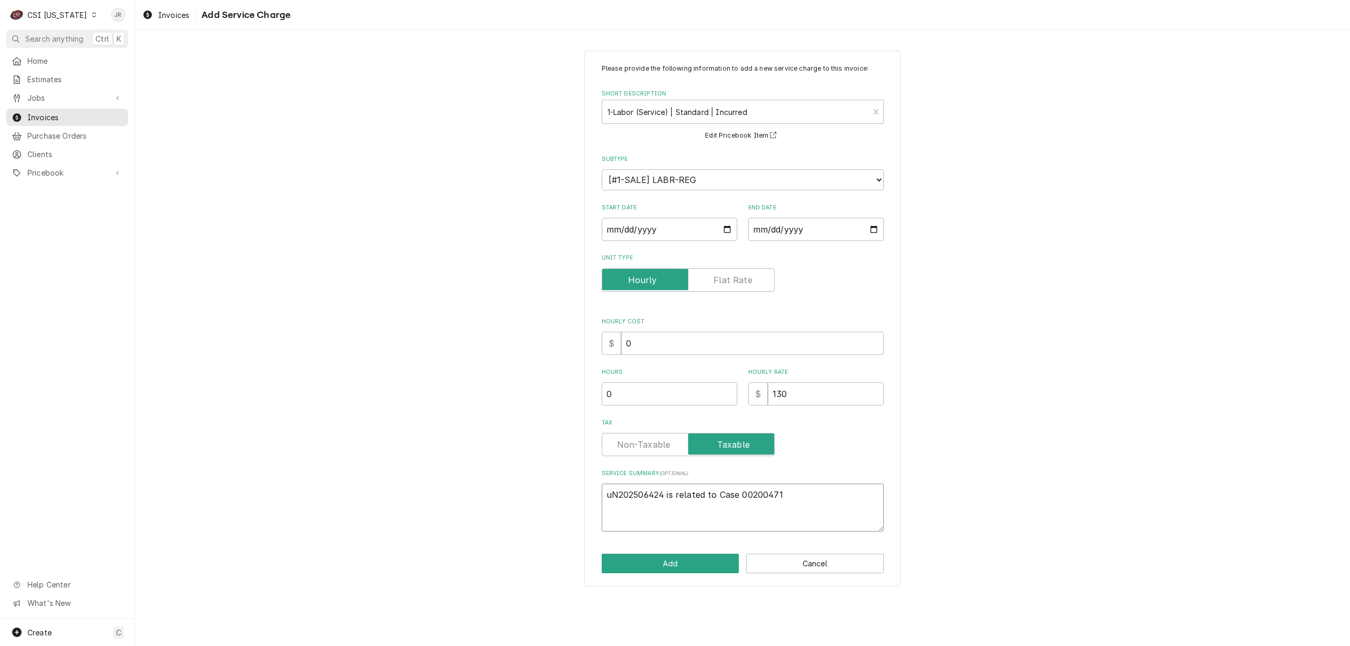
type textarea "x"
type textarea "uNO202506424 is related to Case 00200471"
type textarea "x"
type textarea "uNOX202506424 is related to Case 00200471"
type textarea "x"
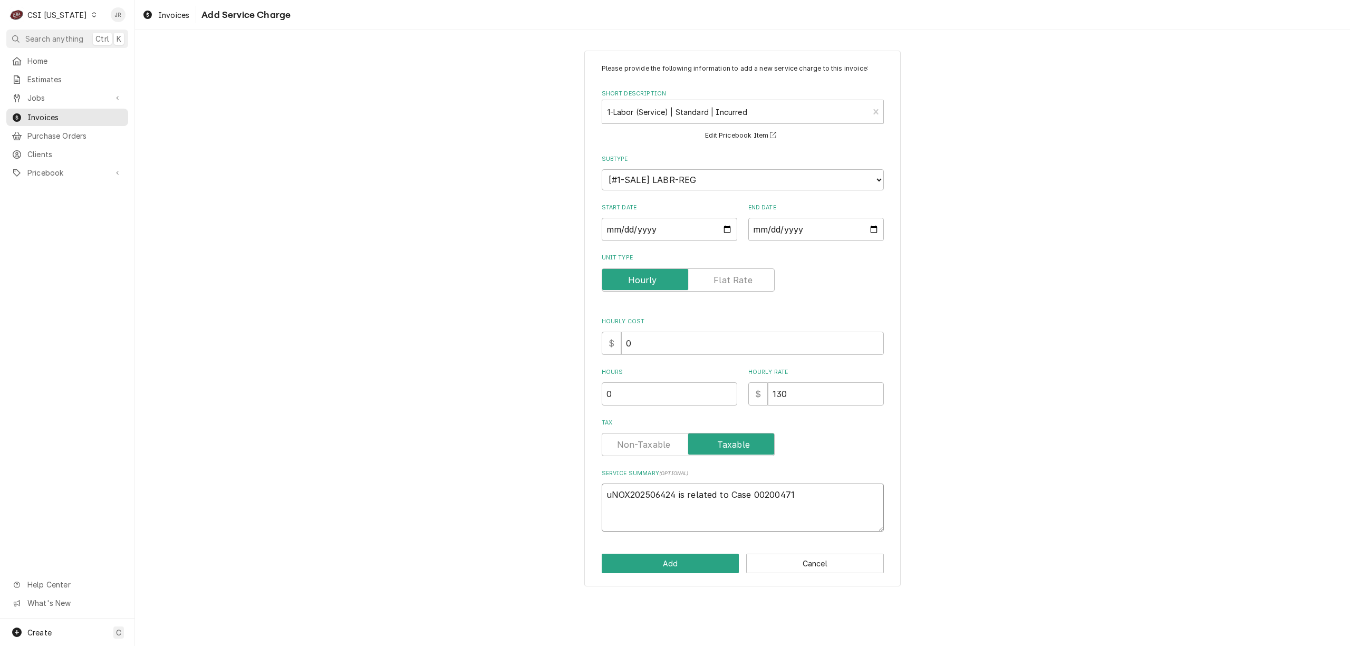
type textarea "uNOX 202506424 is related to Case 00200471"
type textarea "x"
type textarea "uNOX202506424 is related to Case 00200471"
type textarea "x"
type textarea "uNO202506424 is related to Case 00200471"
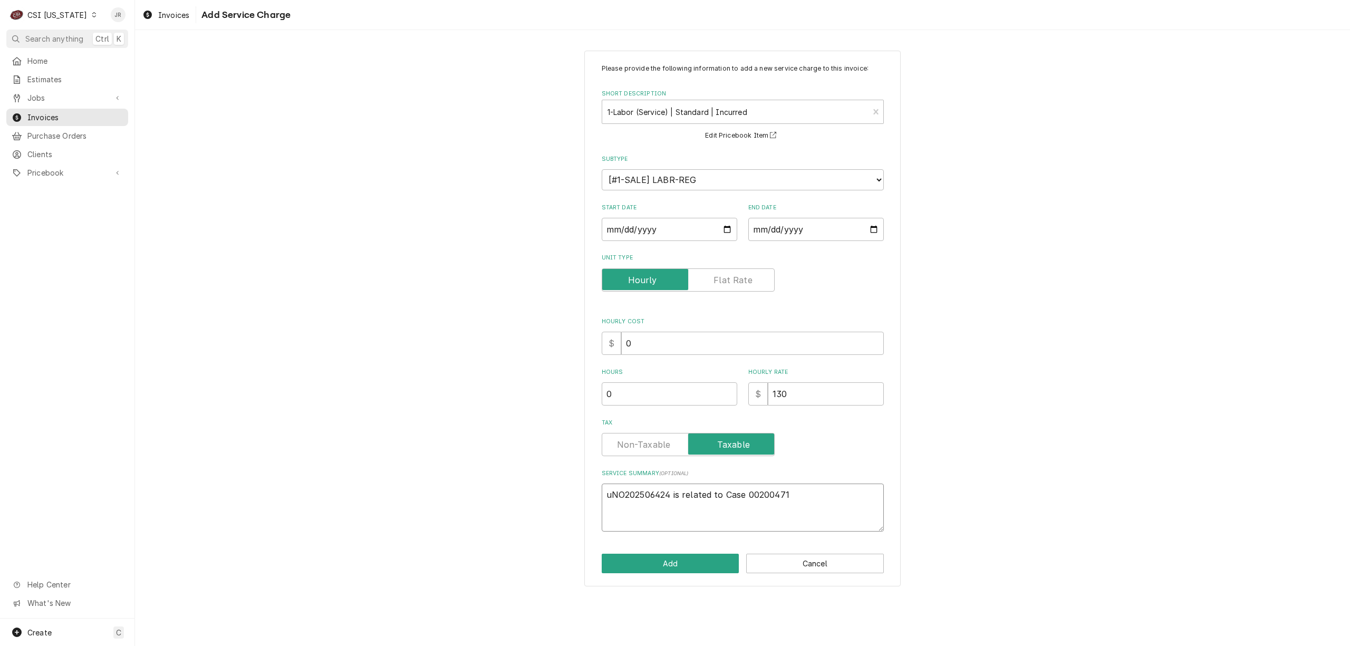
type textarea "x"
type textarea "uN202506424 is related to Case 00200471"
type textarea "x"
type textarea "u202506424 is related to Case 00200471"
type textarea "x"
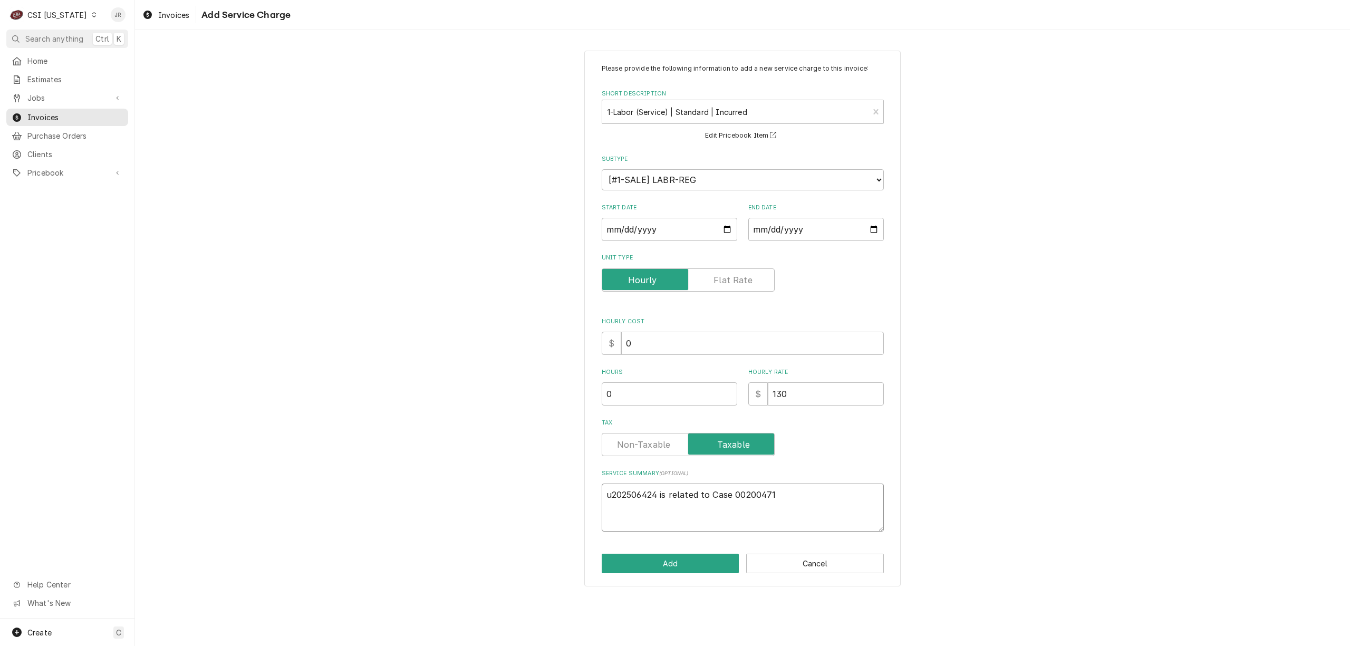
type textarea "202506424 is related to Case 00200471"
type textarea "x"
type textarea "U202506424 is related to Case 00200471"
type textarea "x"
type textarea "Un202506424 is related to Case 00200471"
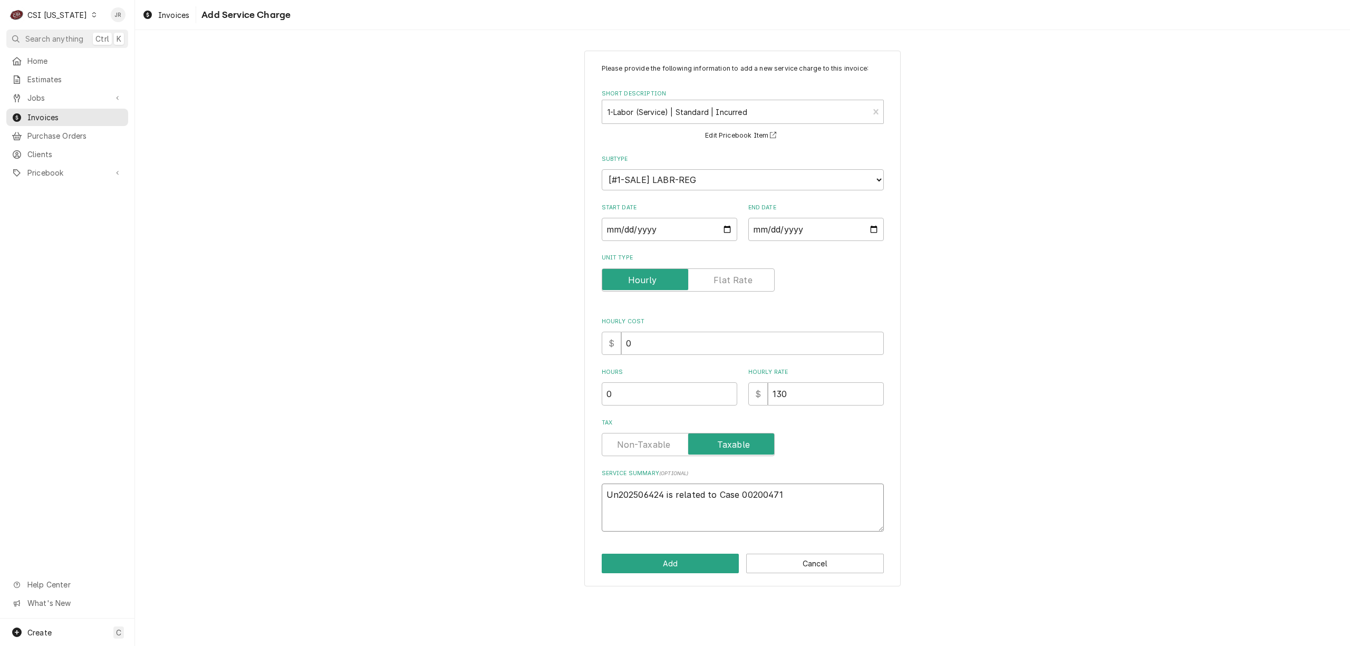
type textarea "x"
type textarea "Uno202506424 is related to Case 00200471"
type textarea "x"
type textarea "Unox202506424 is related to Case 00200471"
type textarea "x"
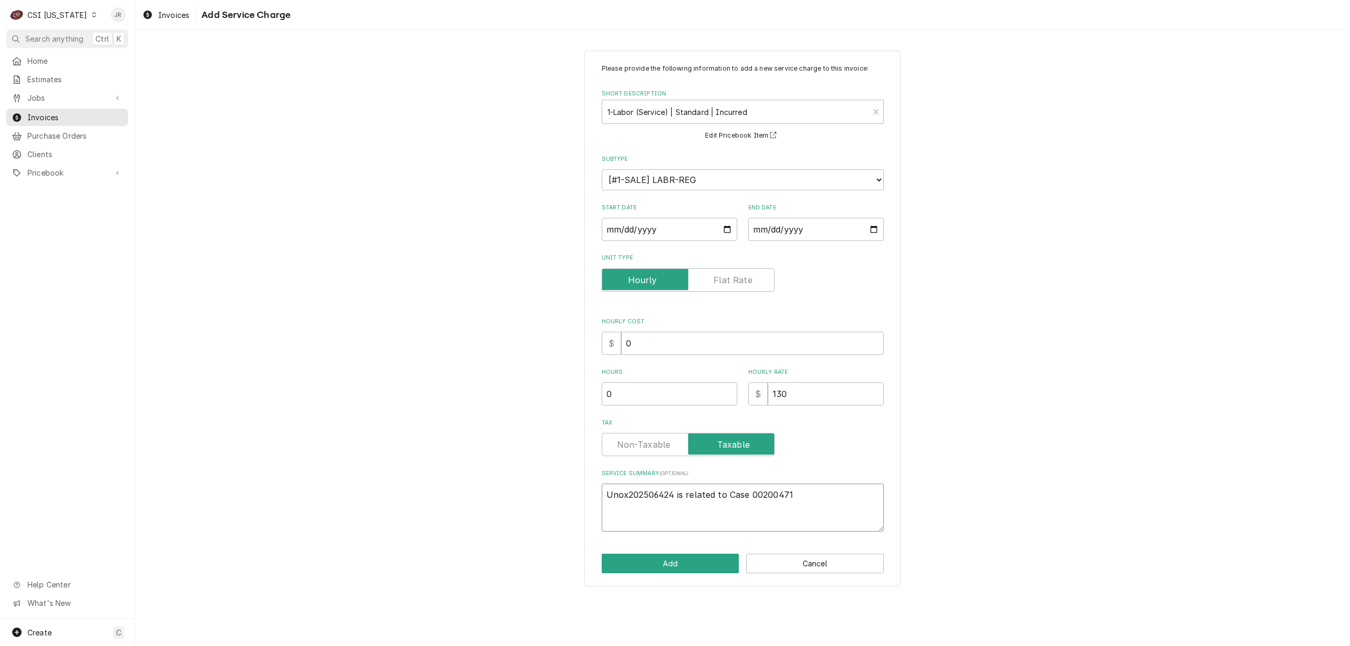
type textarea "Unox 202506424 is related to Case 00200471"
type textarea "x"
type textarea "Unox i202506424 is related to Case 00200471"
type textarea "x"
type textarea "Unox in202506424 is related to Case 00200471"
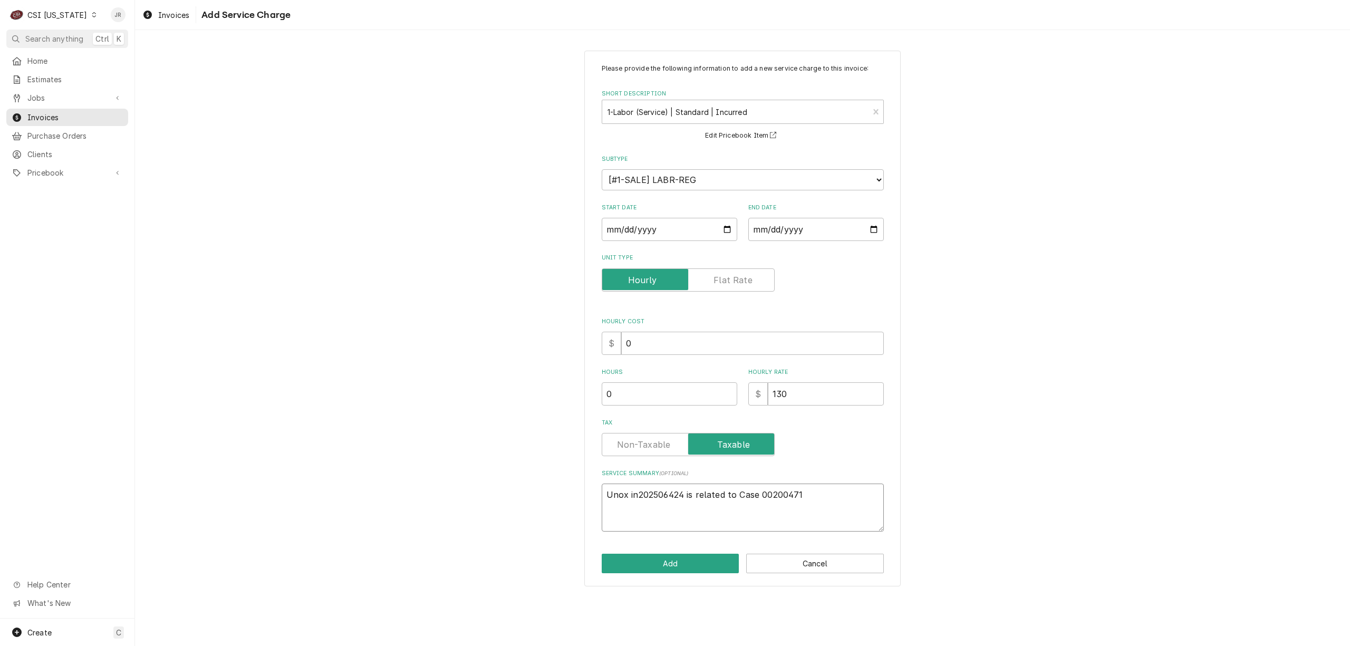
type textarea "x"
type textarea "Unox inv202506424 is related to Case 00200471"
type textarea "x"
type textarea "Unox invo202506424 is related to Case 00200471"
type textarea "x"
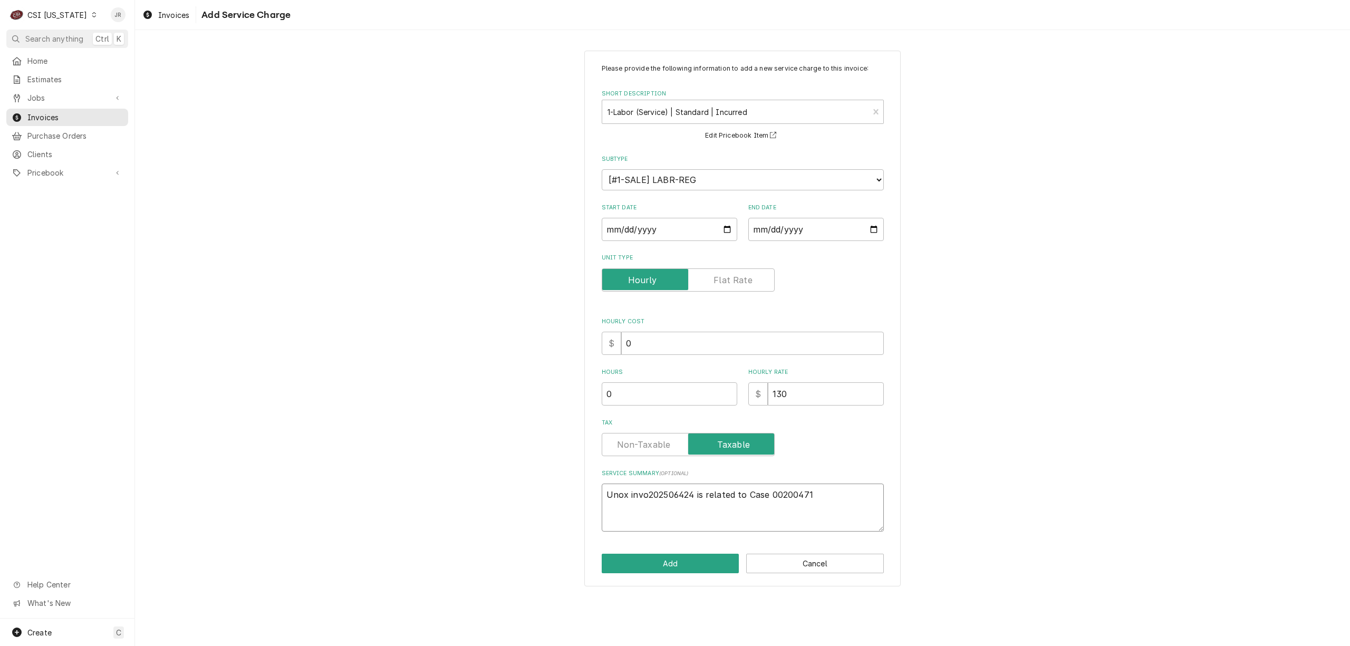
type textarea "Unox invoi202506424 is related to Case 00200471"
type textarea "x"
type textarea "Unox invoic202506424 is related to Case 00200471"
type textarea "x"
type textarea "Unox invoice202506424 is related to Case 00200471"
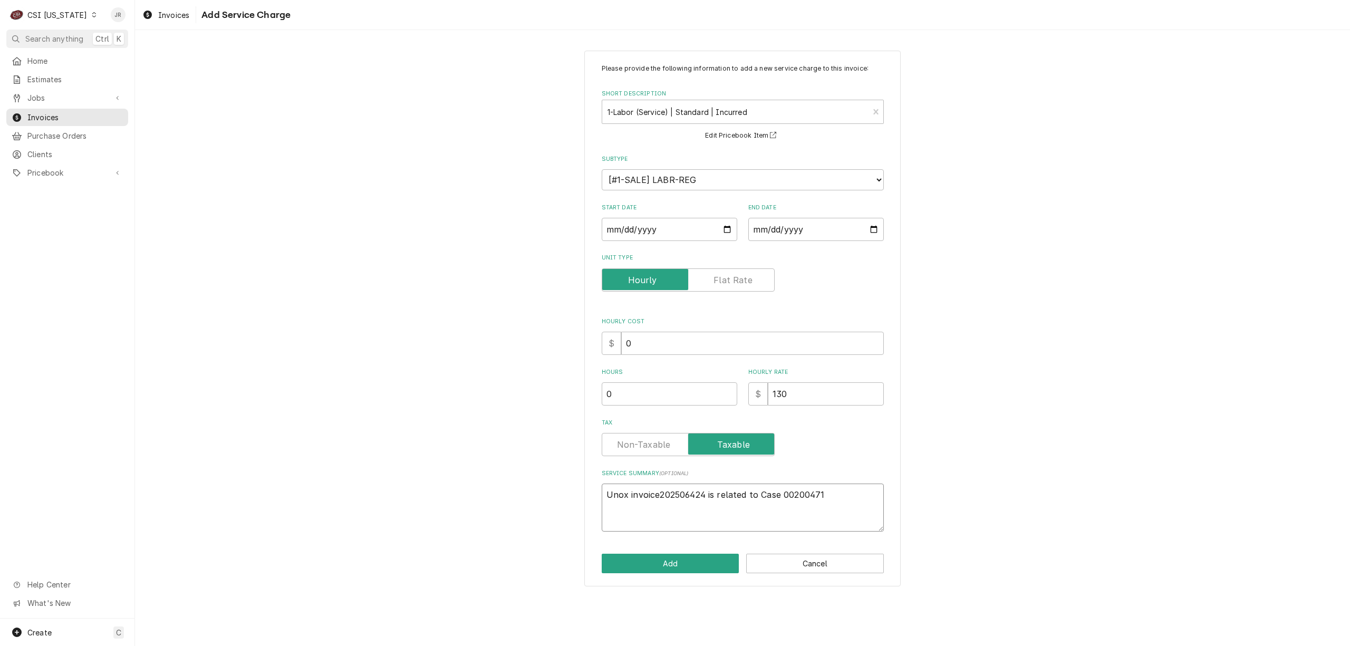
type textarea "x"
type textarea "Unox invoice 202506424 is related to Case 00200471"
type textarea "x"
type textarea "Unox invoice #202506424 is related to Case 00200471"
click at [840, 501] on textarea "Unox invoice #202506424 is related to Case 00200471" at bounding box center [743, 507] width 282 height 48
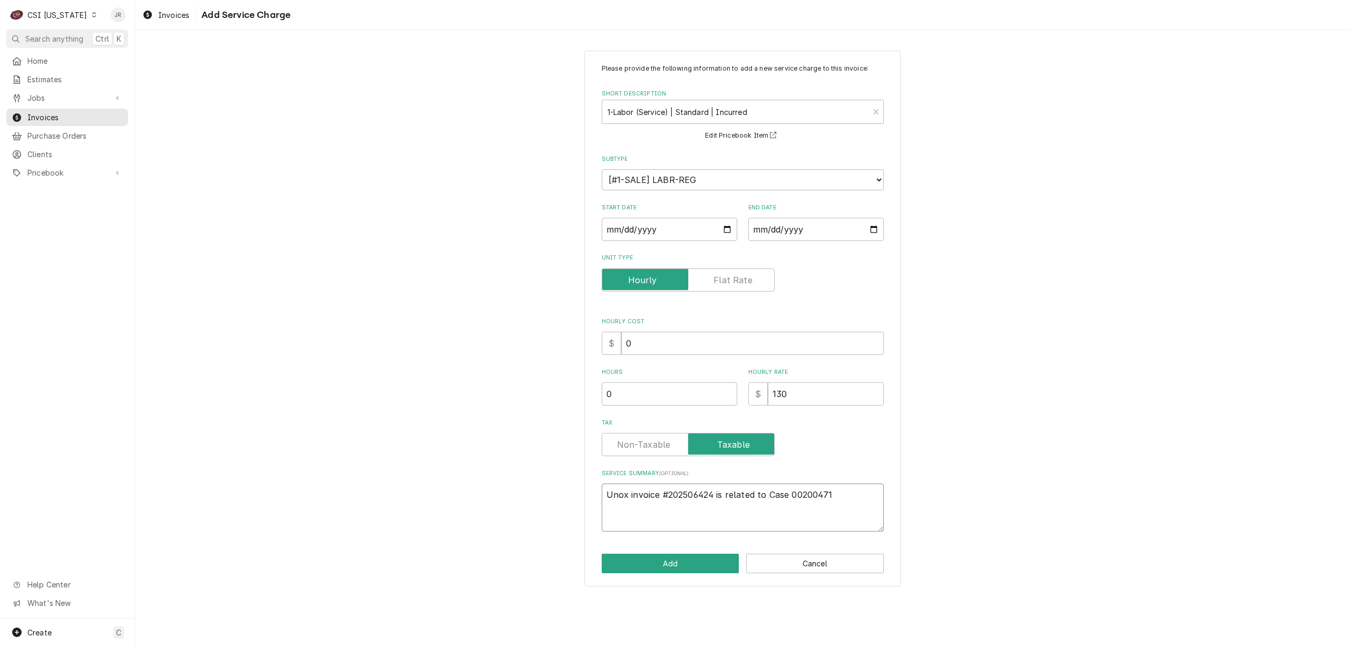
type textarea "x"
type textarea "Unox invoice #202506424 is related to Case 00200471"
type textarea "x"
type textarea "Unox invoice #202506424 is related to Case 00200471 C"
type textarea "x"
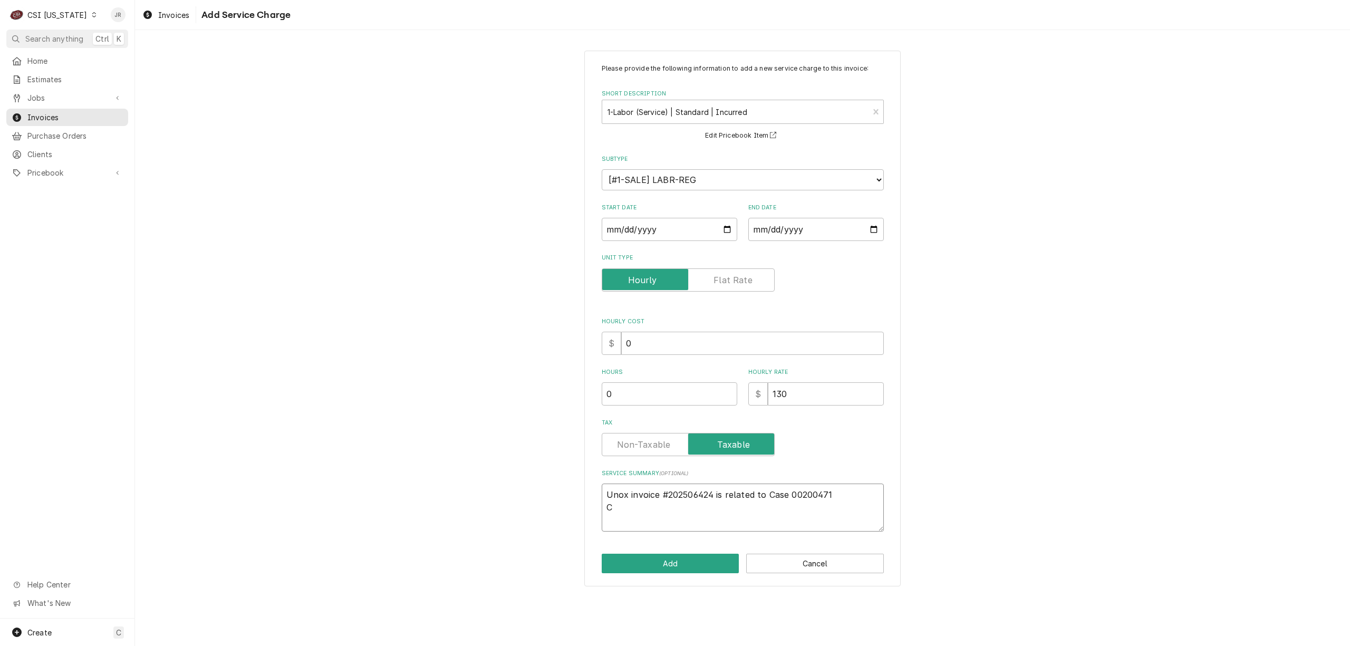
type textarea "Unox invoice #202506424 is related to Case 00200471 CS"
type textarea "x"
type textarea "Unox invoice #202506424 is related to Case 00200471 CSI"
type textarea "x"
type textarea "Unox invoice #202506424 is related to Case 00200471 CSI"
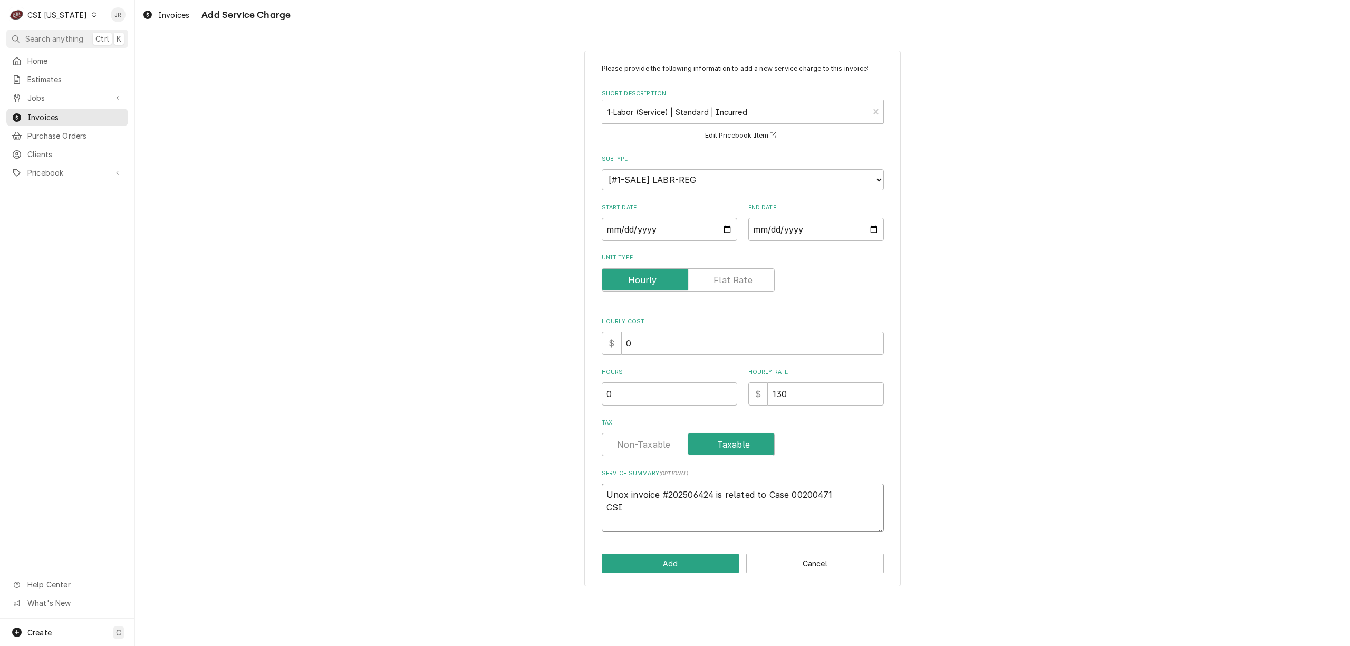
type textarea "x"
type textarea "Unox invoice #202506424 is related to Case 00200471 CSI S"
type textarea "x"
type textarea "Unox invoice #202506424 is related to Case 00200471 CSI"
type textarea "x"
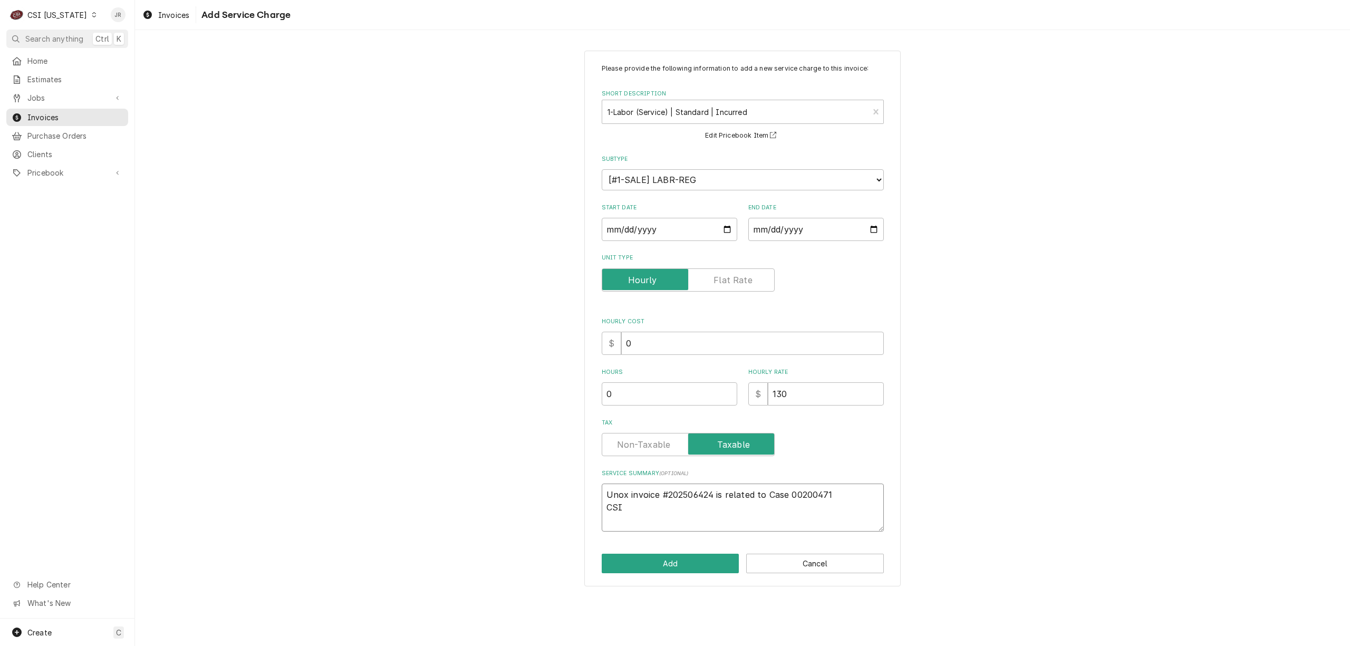
type textarea "Unox invoice #202506424 is related to Case 00200471 CSI K"
type textarea "x"
type textarea "Unox invoice #202506424 is related to Case 00200471 CSI Ke"
type textarea "x"
type textarea "Unox invoice #202506424 is related to Case 00200471 CSI Ken"
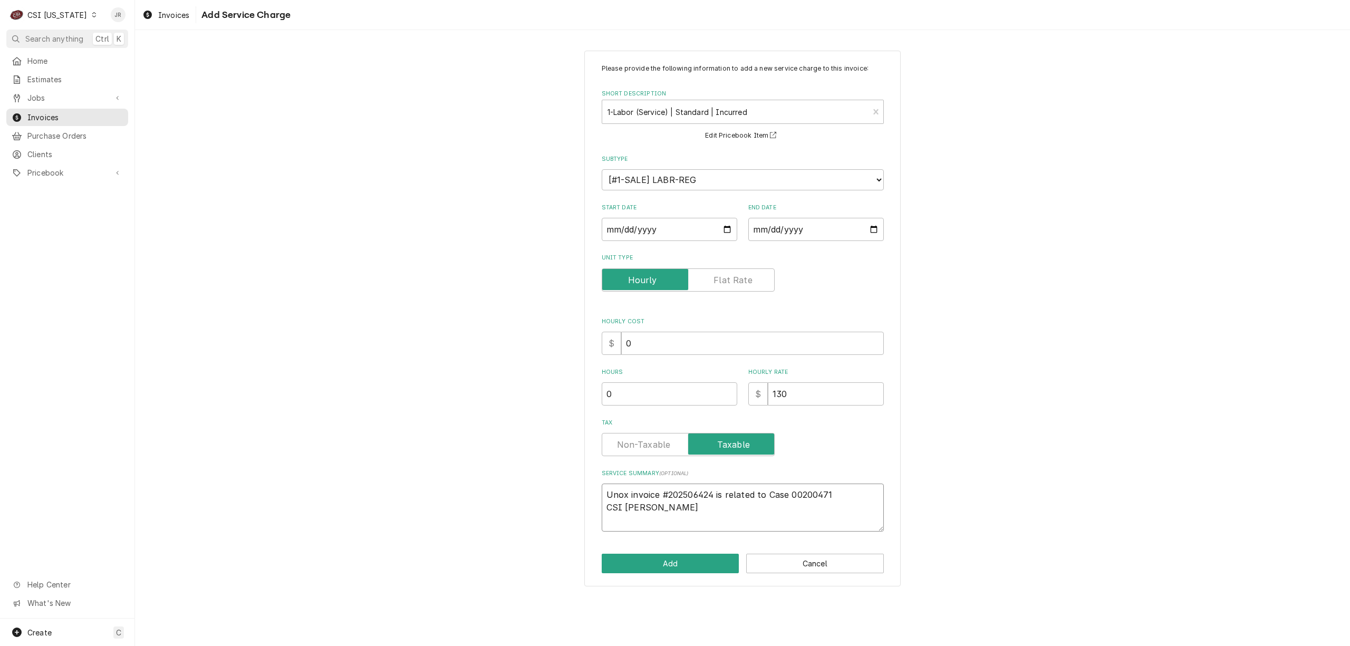
type textarea "x"
type textarea "Unox invoice #202506424 is related to Case 00200471 CSI Kent"
type textarea "x"
type textarea "Unox invoice #202506424 is related to Case 00200471 CSI Kentu"
type textarea "x"
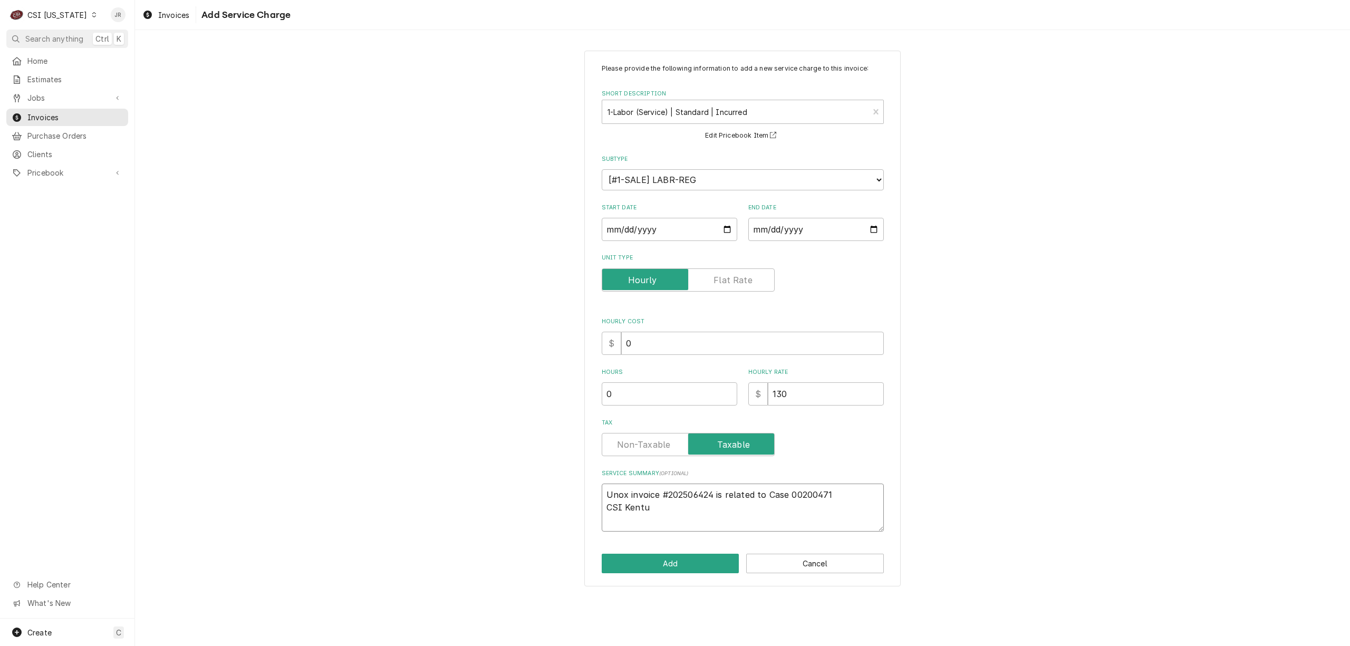
type textarea "Unox invoice #202506424 is related to Case 00200471 CSI Kentuc"
type textarea "x"
type textarea "Unox invoice #202506424 is related to Case 00200471 CSI Kentuck"
type textarea "x"
type textarea "Unox invoice #202506424 is related to Case 00200471 CSI Kentucky"
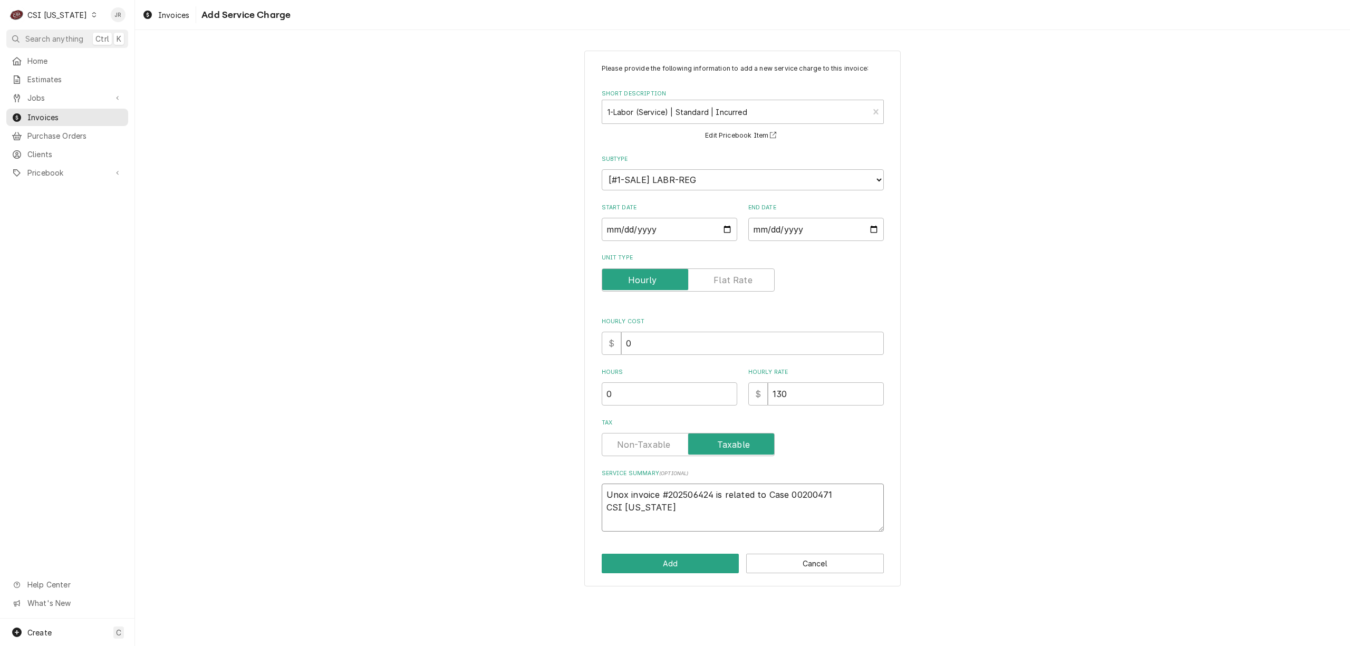
type textarea "x"
type textarea "Unox invoice #202506424 is related to Case 00200471 CSI Kentucky"
type textarea "x"
type textarea "Unox invoice #202506424 is related to Case 00200471 CSI Kentucky I"
type textarea "x"
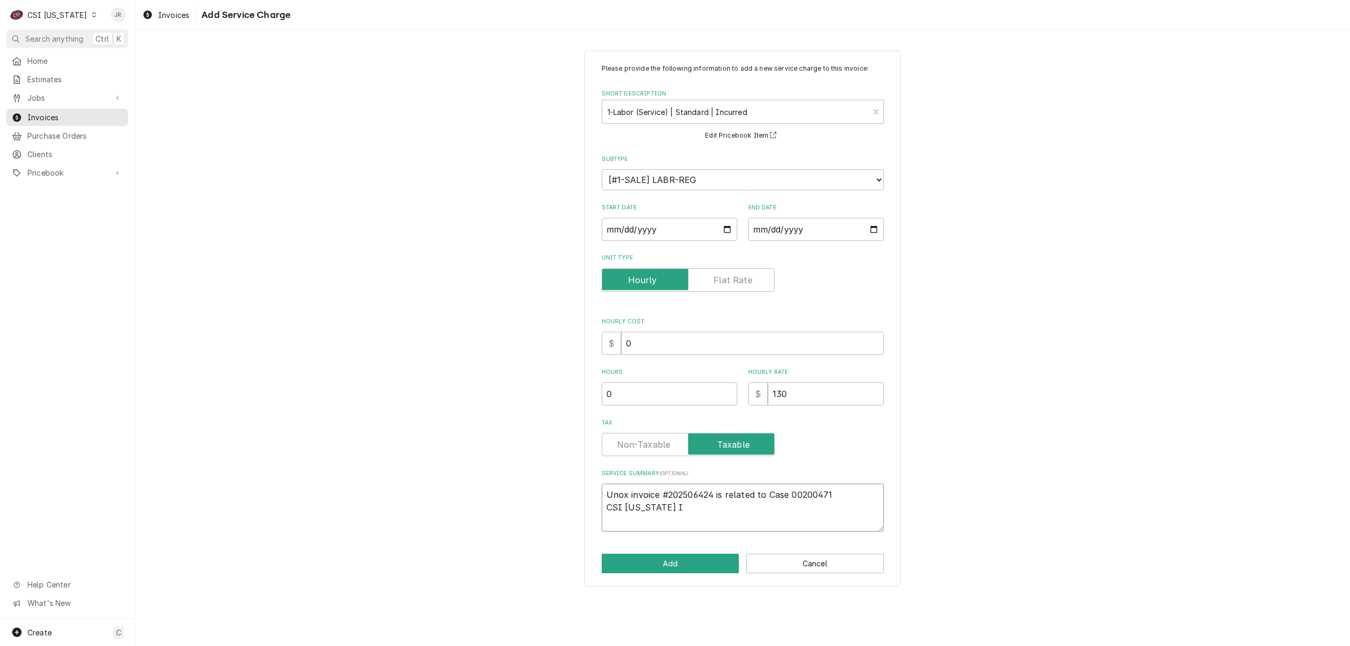
type textarea "Unox invoice #202506424 is related to Case 00200471 CSI Kentucky In"
type textarea "x"
type textarea "Unox invoice #202506424 is related to Case 00200471 CSI Kentucky I"
type textarea "x"
type textarea "Unox invoice #202506424 is related to Case 00200471 CSI Kentucky"
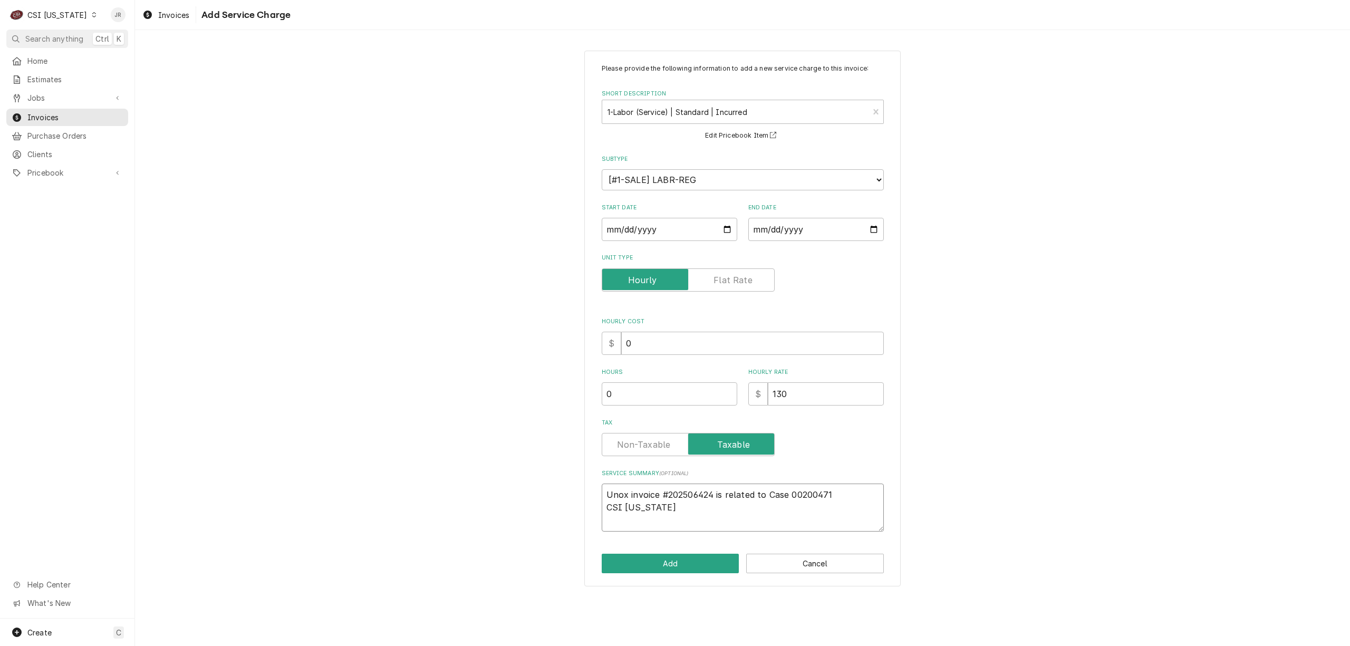
type textarea "x"
type textarea "Unox invoice #202506424 is related to Case 00200471 CSI Kentucky i"
type textarea "x"
type textarea "Unox invoice #202506424 is related to Case 00200471 CSI Kentucky in"
type textarea "x"
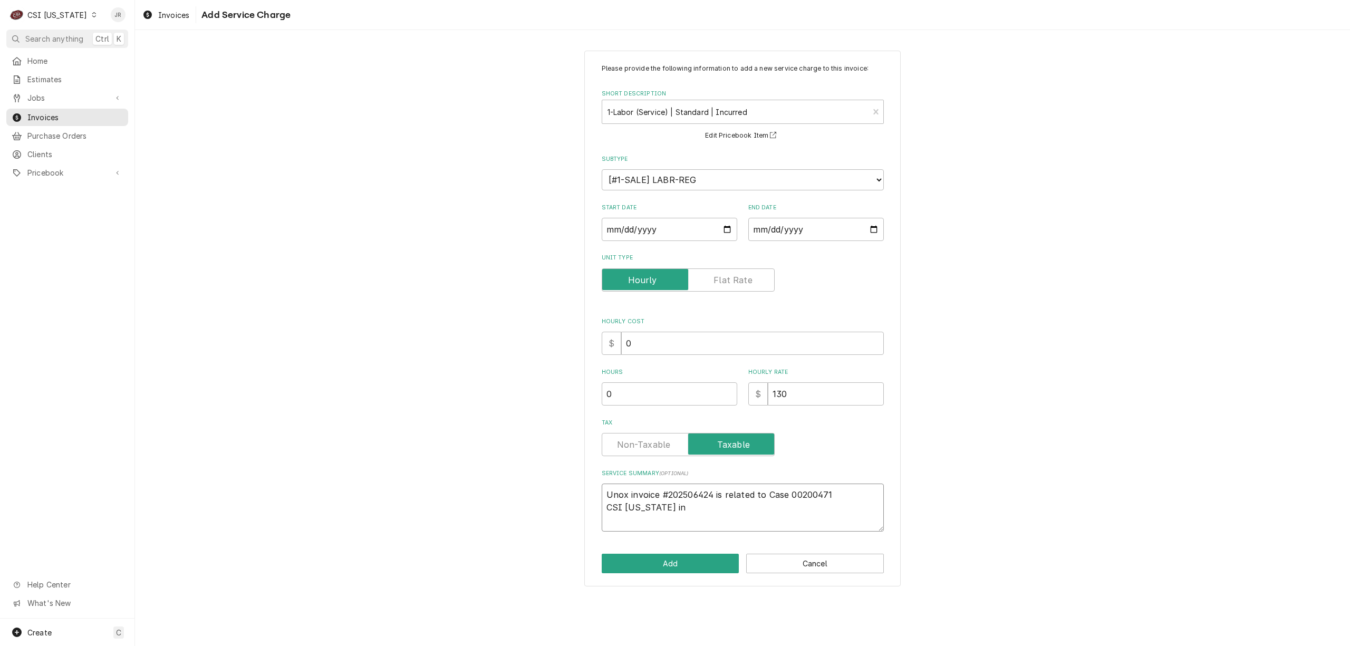
type textarea "Unox invoice #202506424 is related to Case 00200471 CSI Kentucky inv"
type textarea "x"
type textarea "Unox invoice #202506424 is related to Case 00200471 CSI Kentucky invo"
type textarea "x"
type textarea "Unox invoice #202506424 is related to Case 00200471 CSI Kentucky invoi"
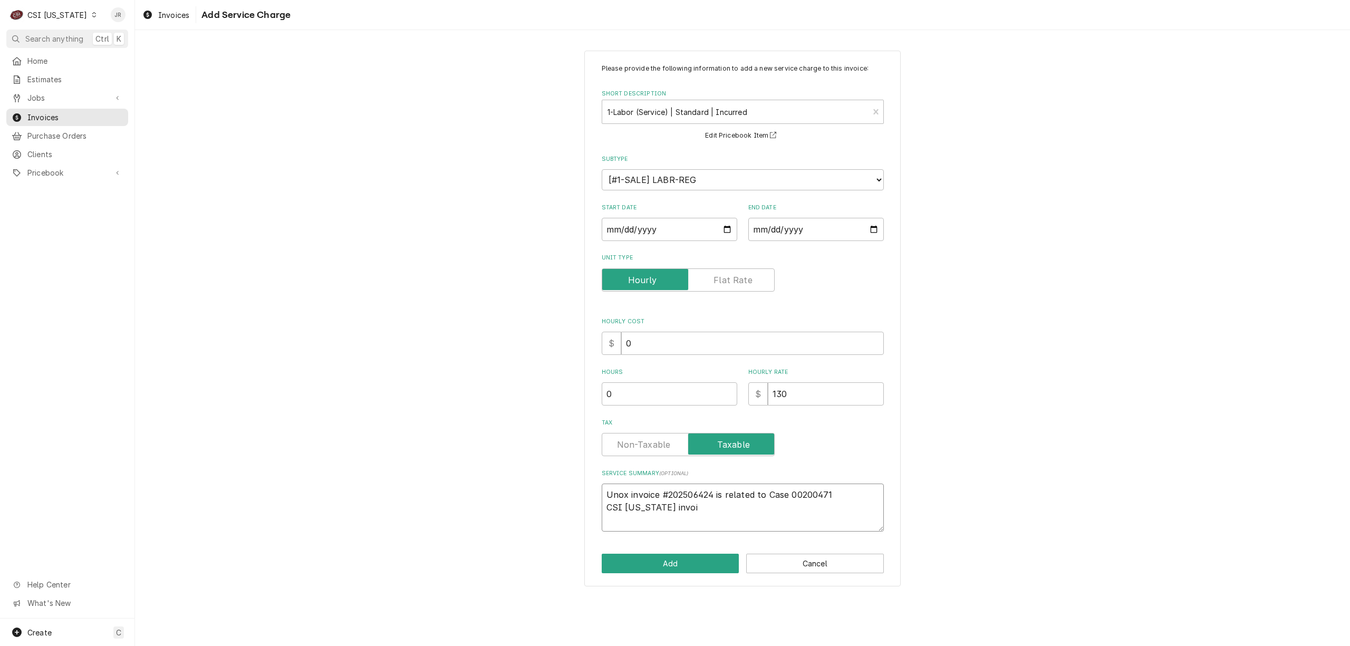
type textarea "x"
type textarea "Unox invoice #202506424 is related to Case 00200471 CSI Kentucky invoice"
type textarea "x"
type textarea "Unox invoice #202506424 is related to Case 00200471 CSI Kentucky invoice"
type textarea "x"
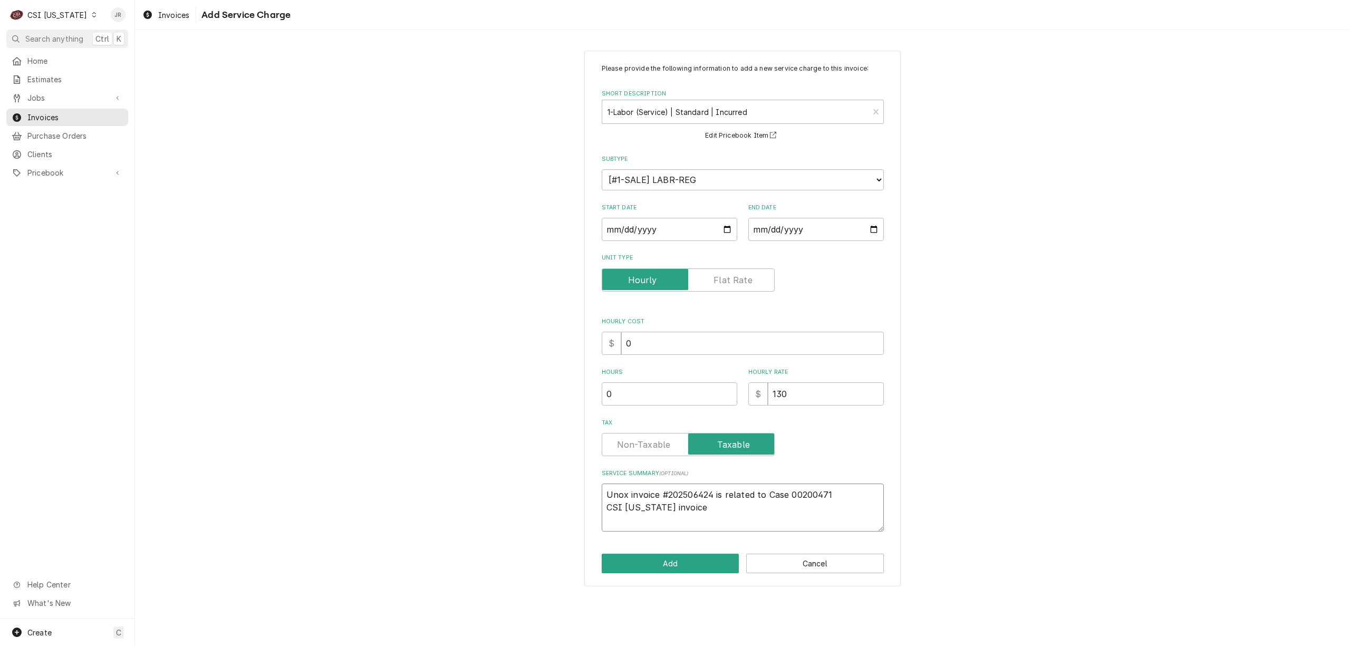
type textarea "Unox invoice #202506424 is related to Case 00200471 CSI Kentucky invoice #"
click at [708, 506] on textarea "Unox invoice #202506424 is related to Case 00200471 CSI Kentucky invoice #" at bounding box center [743, 507] width 282 height 48
type textarea "x"
type textarea "Unox invoice #202506424 is related to Case 00200471 CSI Kentucky invoice #4"
type textarea "x"
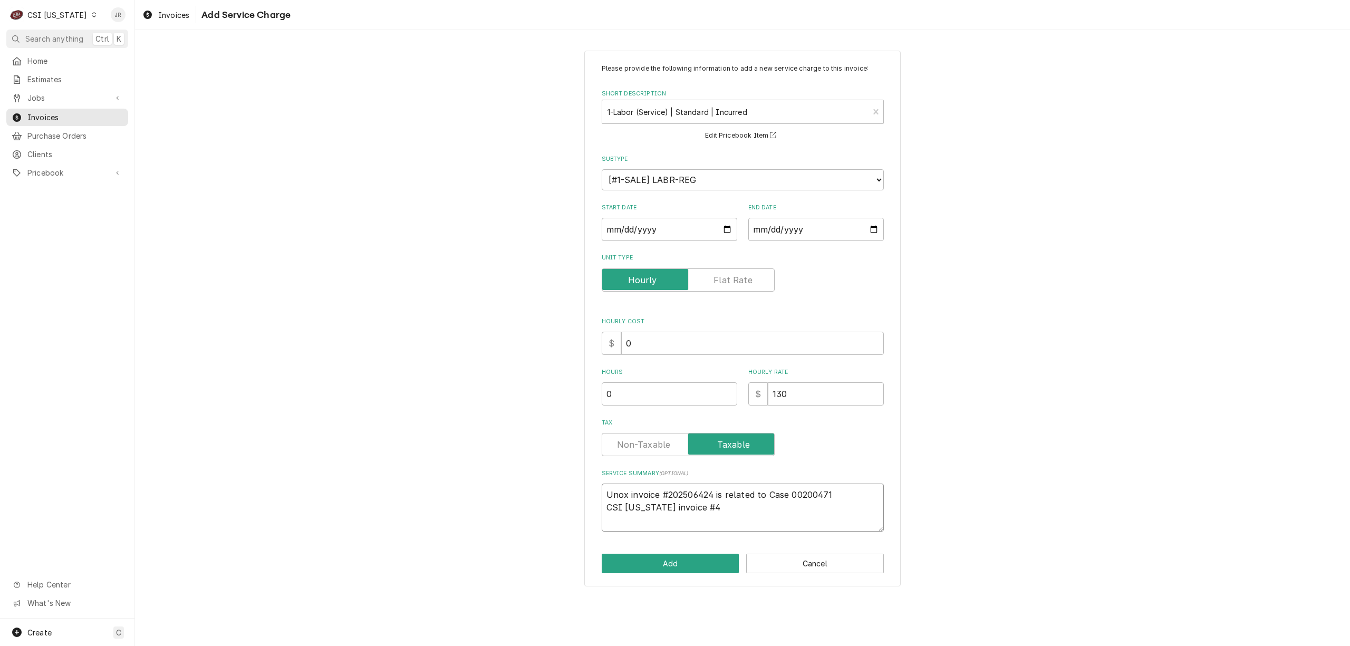
type textarea "Unox invoice #202506424 is related to Case 00200471 CSI Kentucky invoice #43"
type textarea "x"
type textarea "Unox invoice #202506424 is related to Case 00200471 CSI Kentucky invoice #434"
type textarea "x"
type textarea "Unox invoice #202506424 is related to Case 00200471 CSI Kentucky invoice #4341"
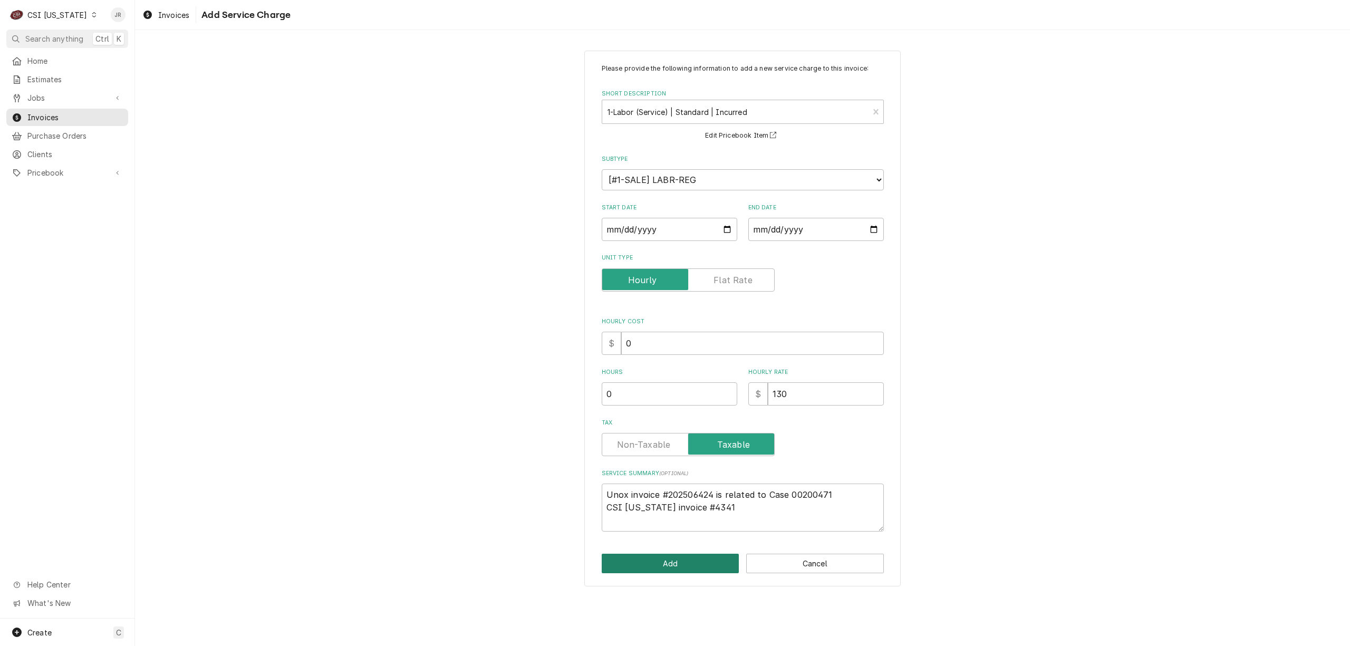
drag, startPoint x: 702, startPoint y: 565, endPoint x: 850, endPoint y: 505, distance: 159.9
click at [851, 510] on div "Please provide the following information to add a new service charge to this in…" at bounding box center [742, 319] width 316 height 536
click at [849, 502] on textarea "Unox invoice #202506424 is related to Case 00200471 CSI Kentucky invoice #4341" at bounding box center [743, 507] width 282 height 48
click at [758, 498] on textarea "Unox invoice #202506424 is related to Case 00200471 CSI Kentucky invoice #4341" at bounding box center [743, 507] width 282 height 48
drag, startPoint x: 751, startPoint y: 508, endPoint x: 654, endPoint y: 477, distance: 102.5
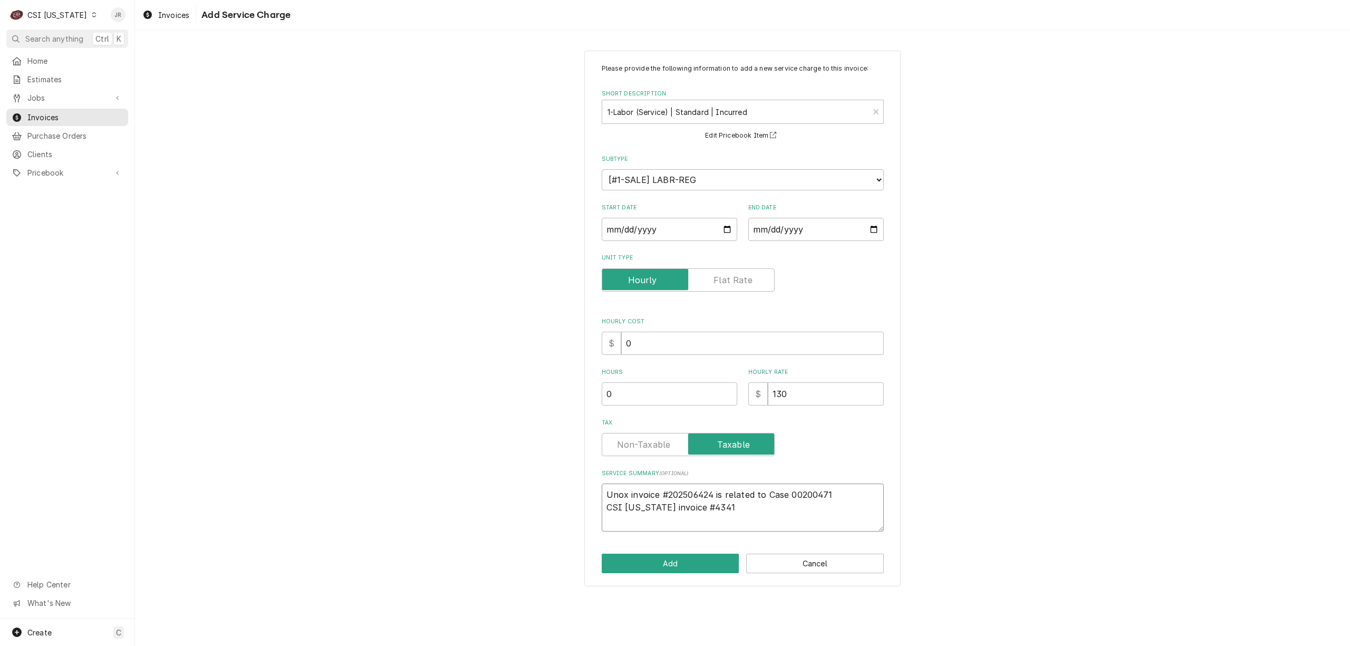
click at [586, 481] on div "Please provide the following information to add a new service charge to this in…" at bounding box center [742, 319] width 316 height 536
drag, startPoint x: 654, startPoint y: 477, endPoint x: 825, endPoint y: 521, distance: 176.5
click at [825, 521] on textarea "Unox invoice #202506424 is related to Case 00200471 CSI Kentucky invoice #4341" at bounding box center [743, 507] width 282 height 48
drag, startPoint x: 789, startPoint y: 524, endPoint x: 663, endPoint y: 485, distance: 131.8
click at [543, 492] on div "Please provide the following information to add a new service charge to this in…" at bounding box center [742, 318] width 1215 height 555
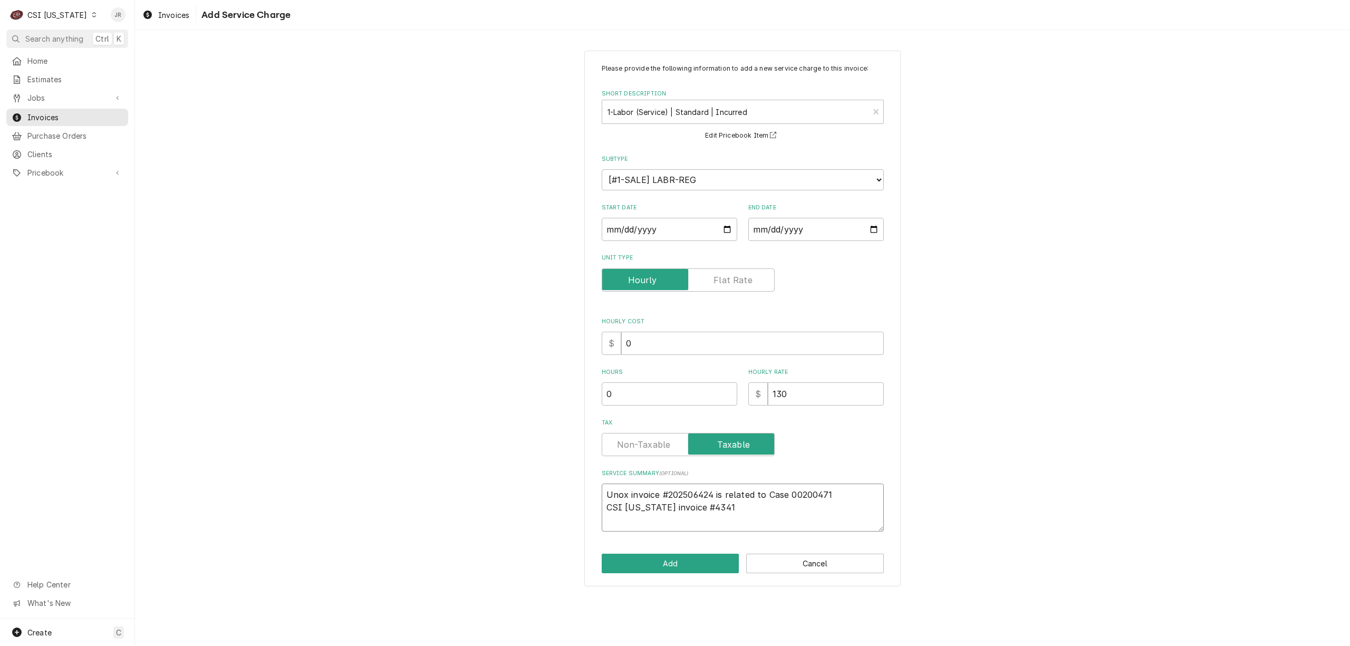
type textarea "x"
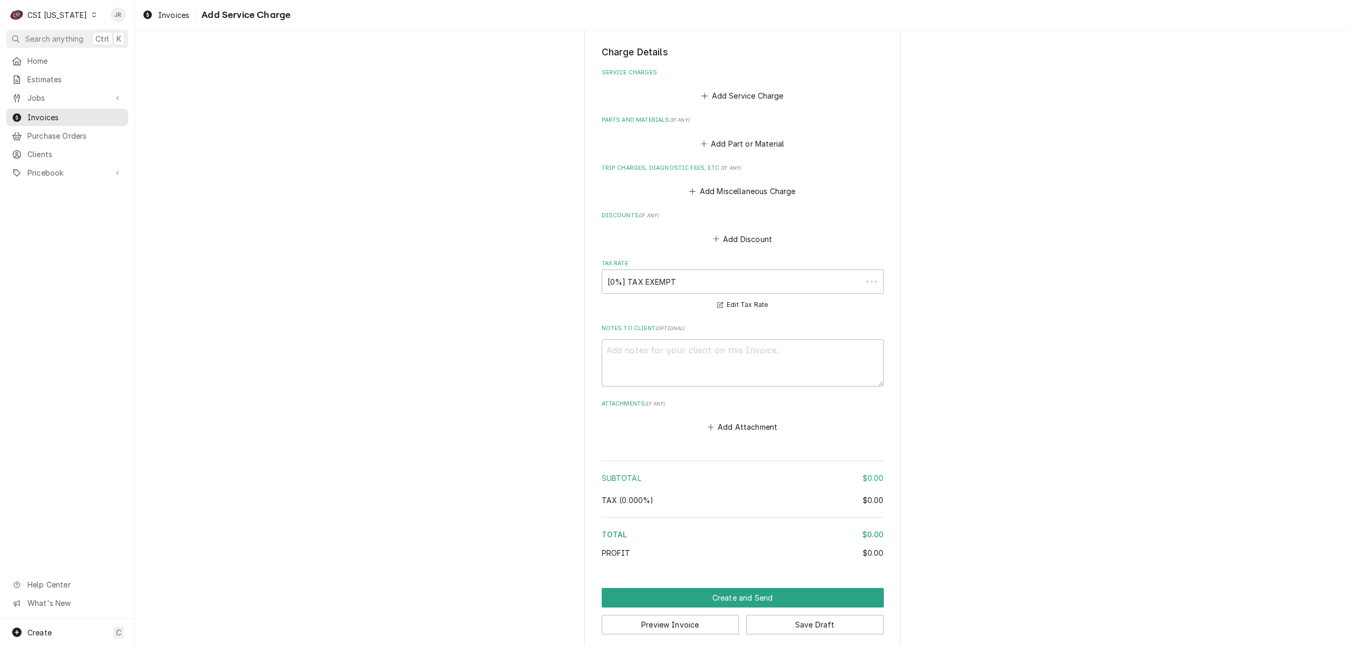
scroll to position [786, 0]
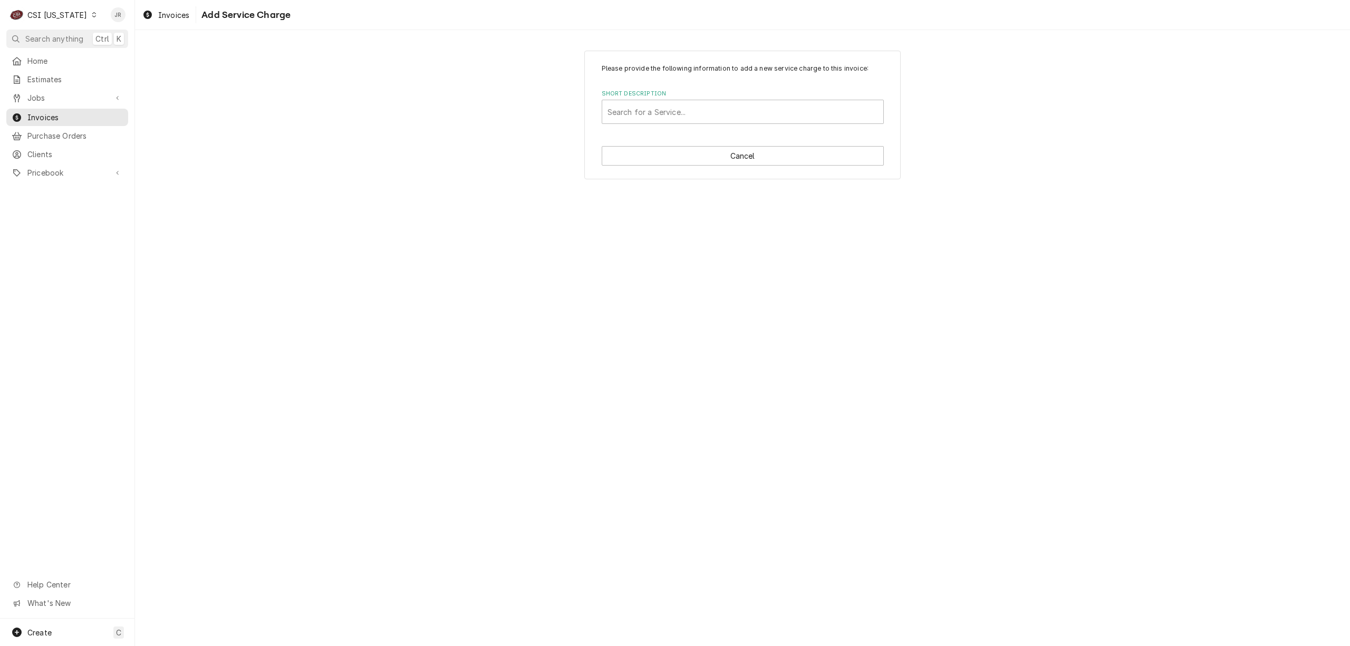
type textarea "x"
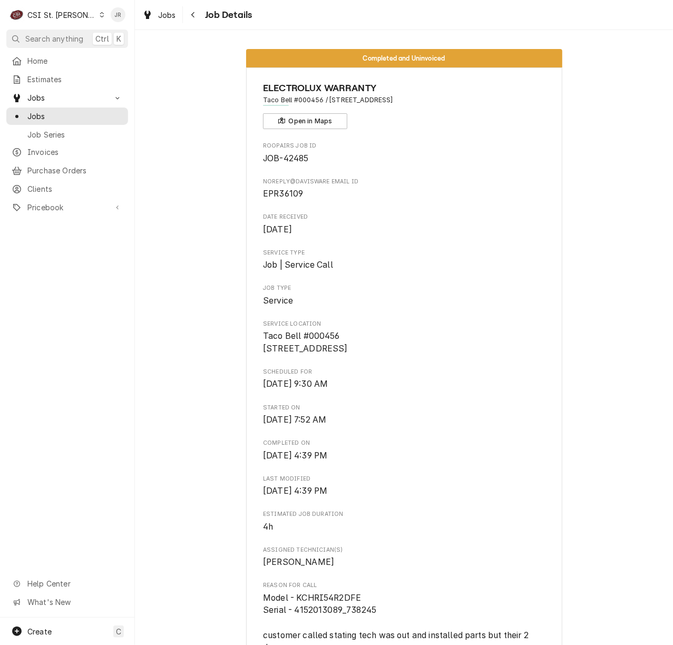
scroll to position [70, 0]
